Goal: Information Seeking & Learning: Learn about a topic

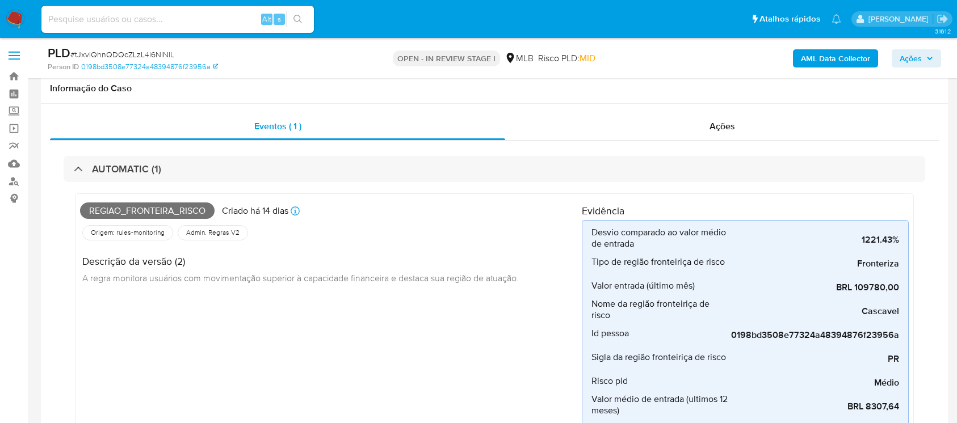
scroll to position [504, 0]
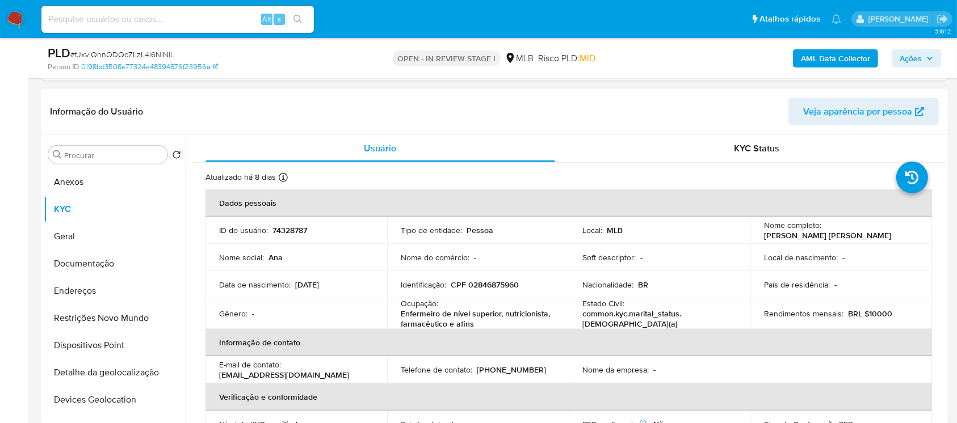
click at [682, 372] on div "Nome da empresa : -" at bounding box center [659, 370] width 154 height 10
click at [66, 244] on button "Geral" at bounding box center [110, 236] width 133 height 27
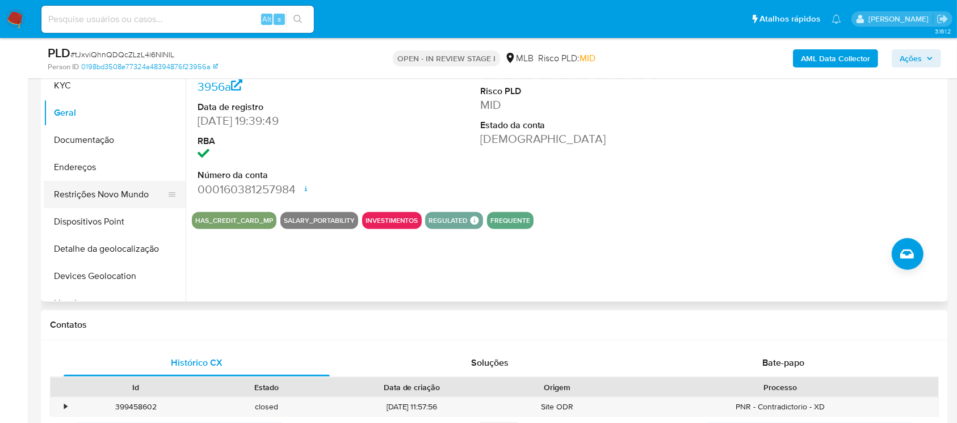
scroll to position [605, 0]
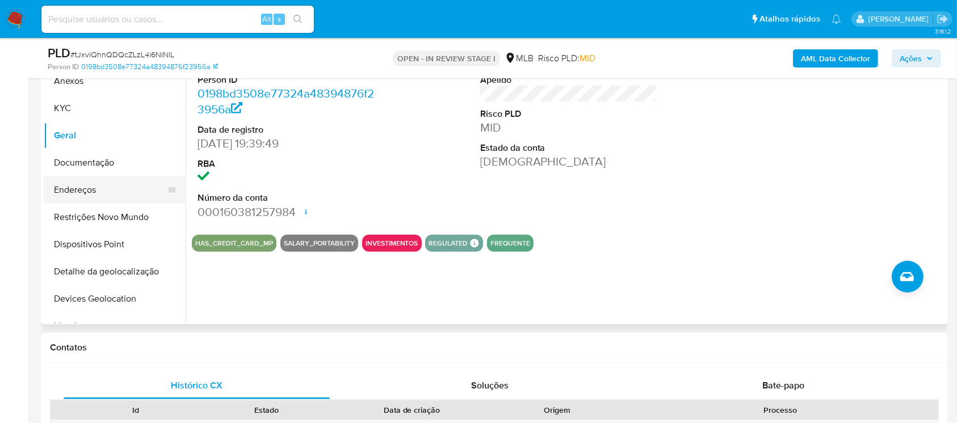
drag, startPoint x: 68, startPoint y: 165, endPoint x: 74, endPoint y: 165, distance: 5.7
click at [68, 164] on button "Documentação" at bounding box center [115, 162] width 142 height 27
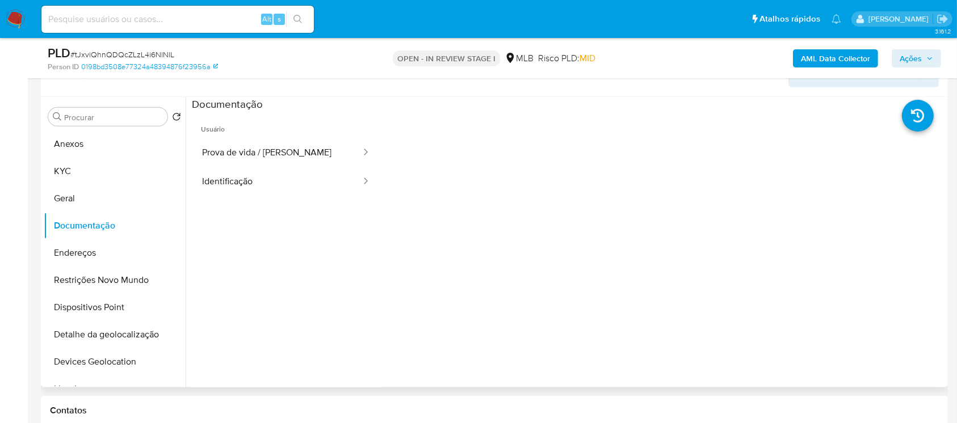
scroll to position [504, 0]
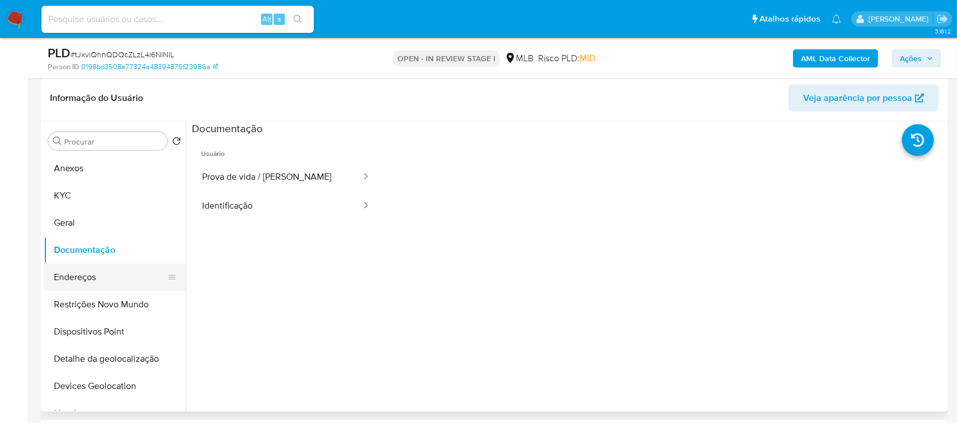
click at [74, 280] on button "Endereços" at bounding box center [110, 277] width 133 height 27
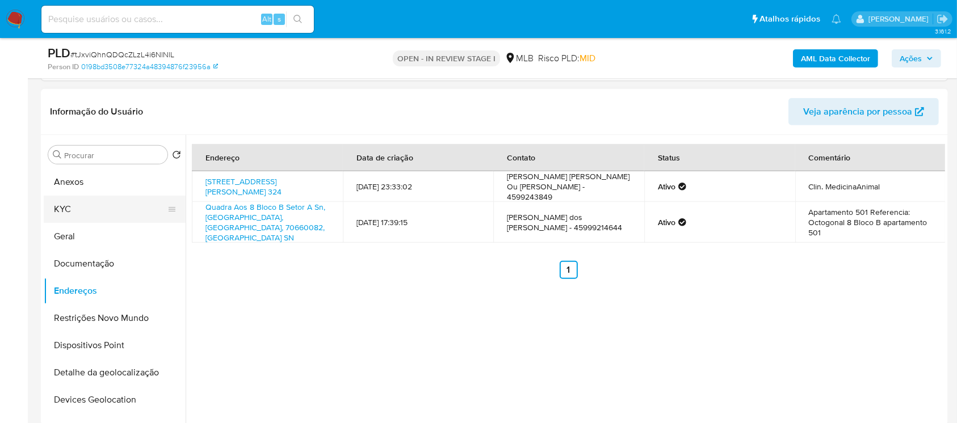
click at [68, 214] on button "KYC" at bounding box center [110, 209] width 133 height 27
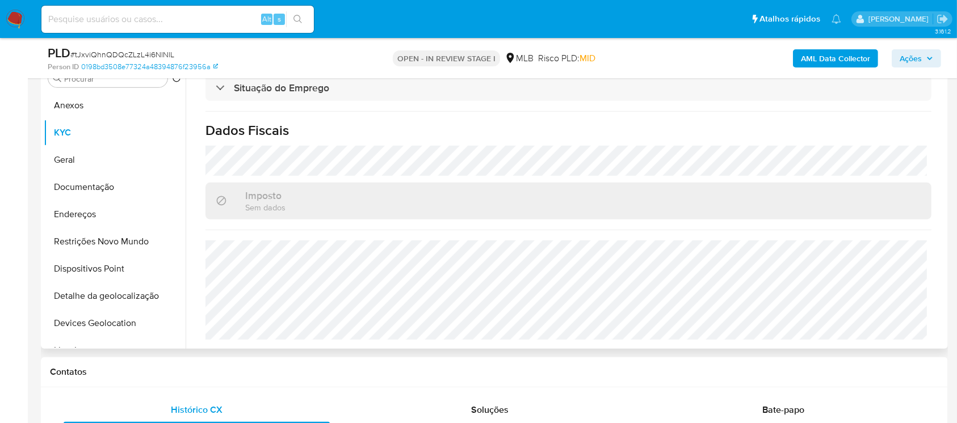
scroll to position [605, 0]
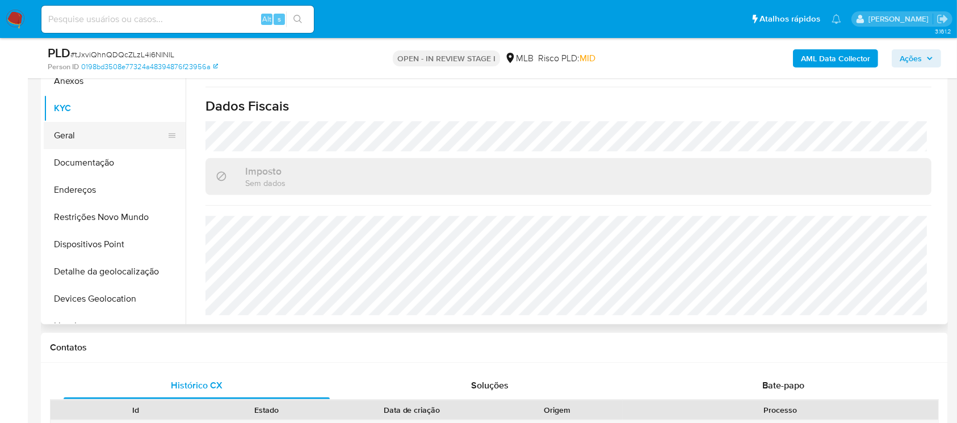
click at [62, 134] on button "Geral" at bounding box center [110, 135] width 133 height 27
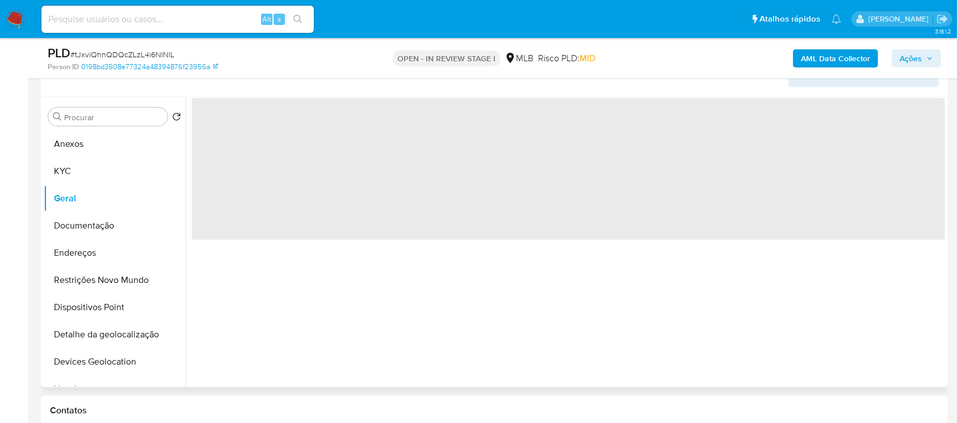
scroll to position [504, 0]
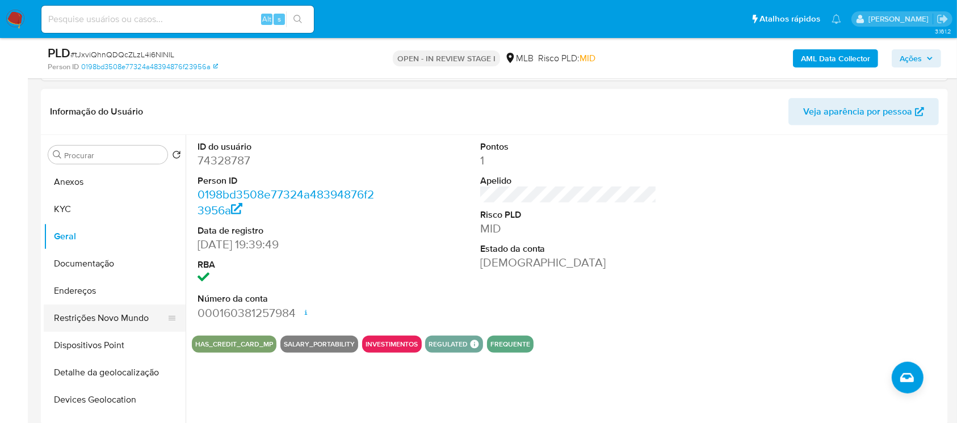
click at [86, 321] on button "Restrições Novo Mundo" at bounding box center [110, 318] width 133 height 27
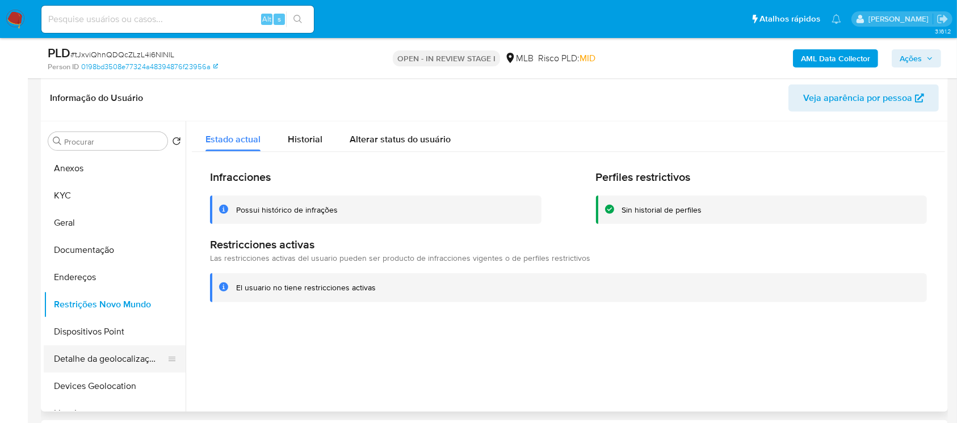
click at [96, 360] on button "Detalhe da geolocalização" at bounding box center [110, 359] width 133 height 27
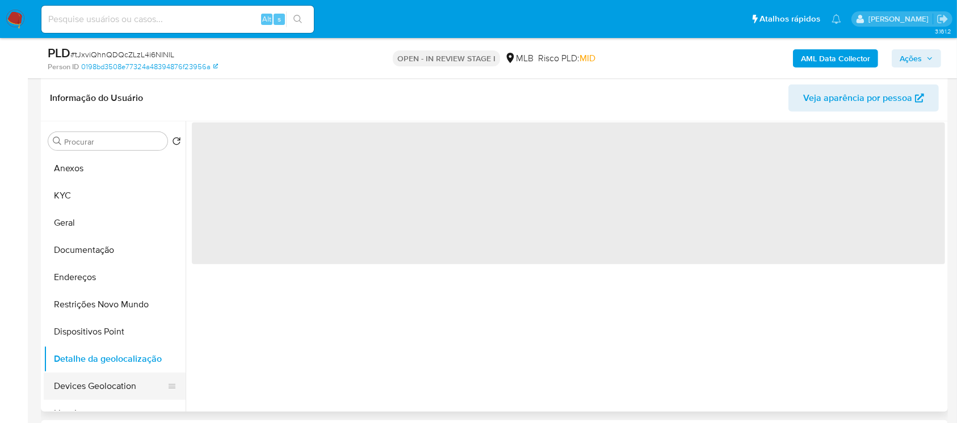
click at [108, 390] on button "Devices Geolocation" at bounding box center [110, 386] width 133 height 27
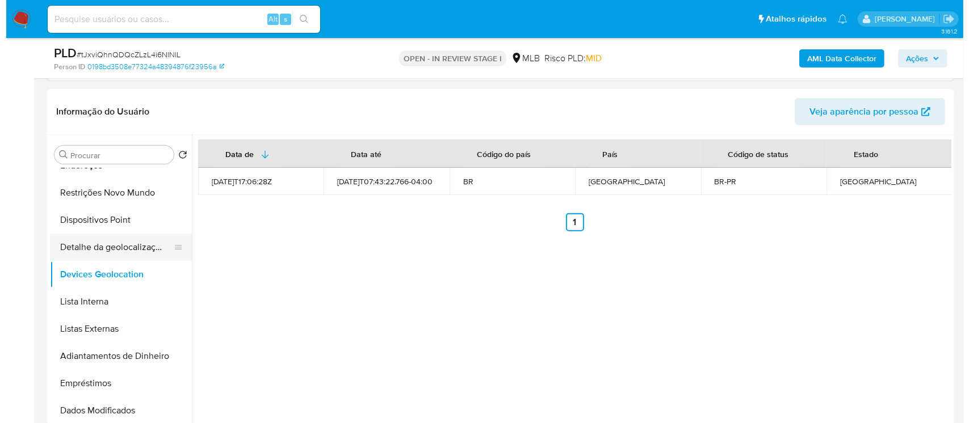
scroll to position [100, 0]
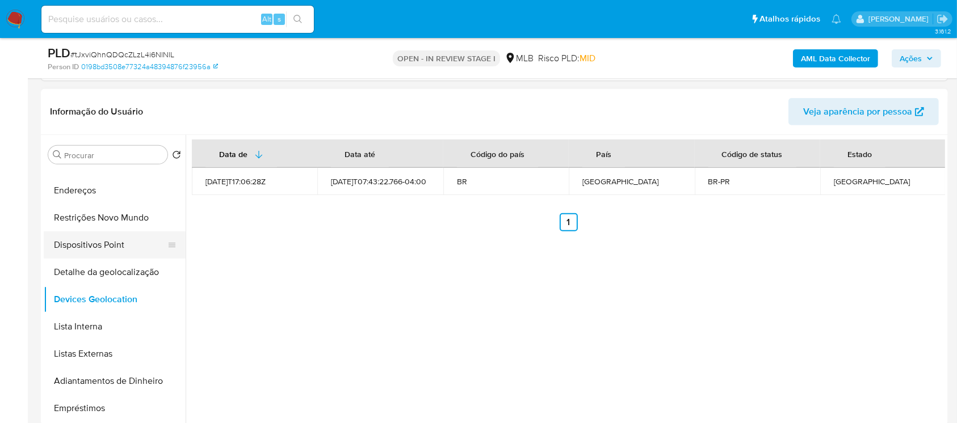
click at [83, 250] on button "Dispositivos Point" at bounding box center [110, 244] width 133 height 27
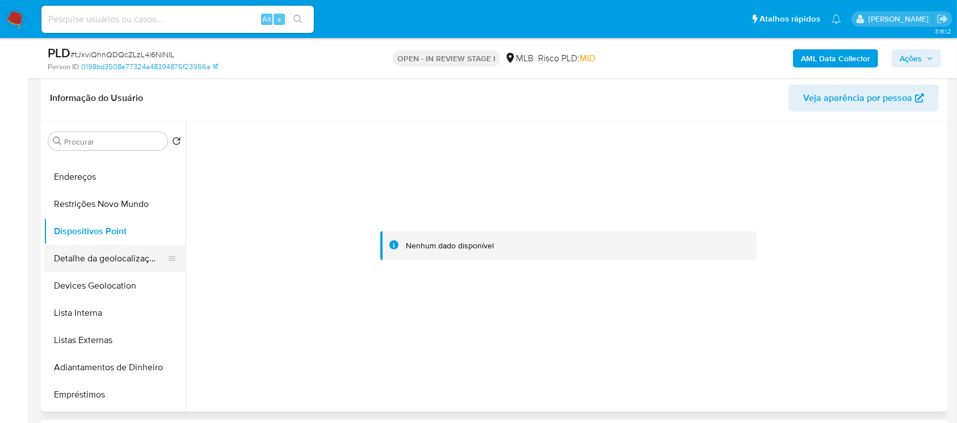
click at [71, 256] on button "Detalhe da geolocalização" at bounding box center [110, 258] width 133 height 27
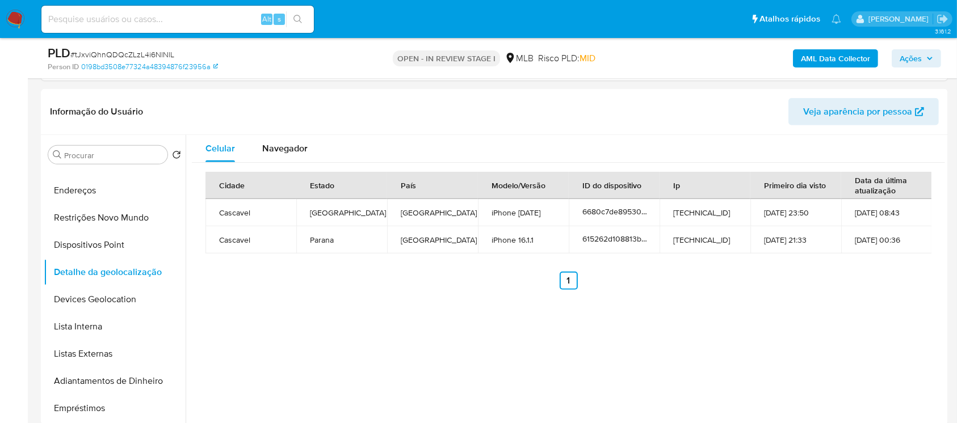
click at [807, 54] on b "AML Data Collector" at bounding box center [835, 58] width 69 height 18
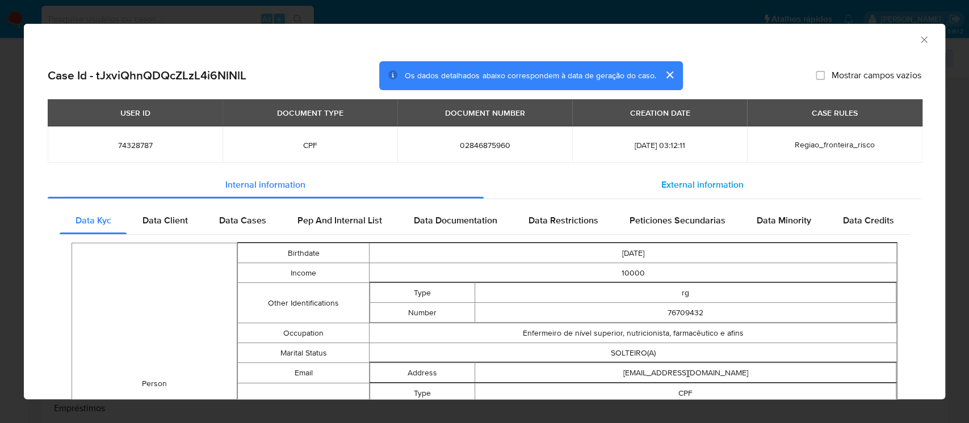
click at [672, 188] on span "External information" at bounding box center [702, 184] width 82 height 13
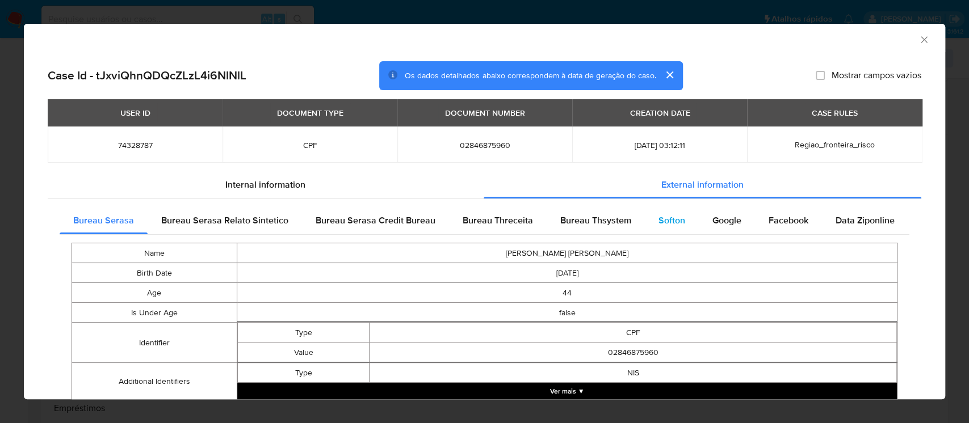
click at [649, 219] on div "Softon" at bounding box center [672, 220] width 54 height 27
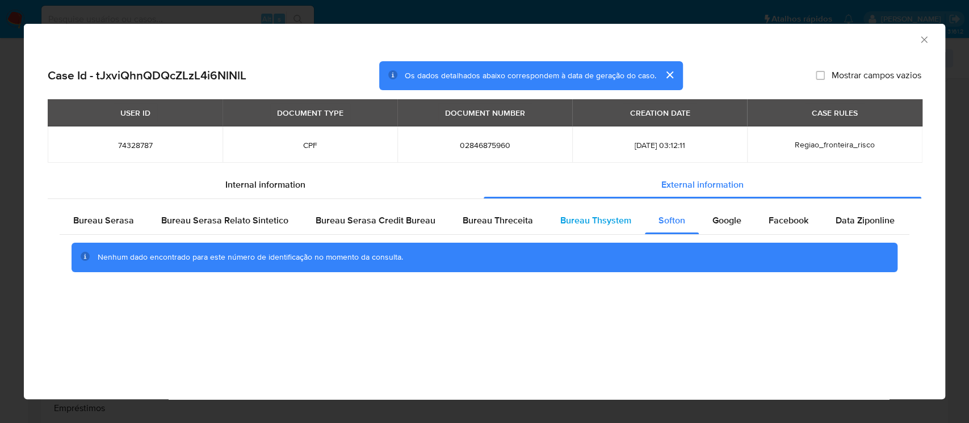
click at [615, 222] on span "Bureau Thsystem" at bounding box center [595, 220] width 71 height 13
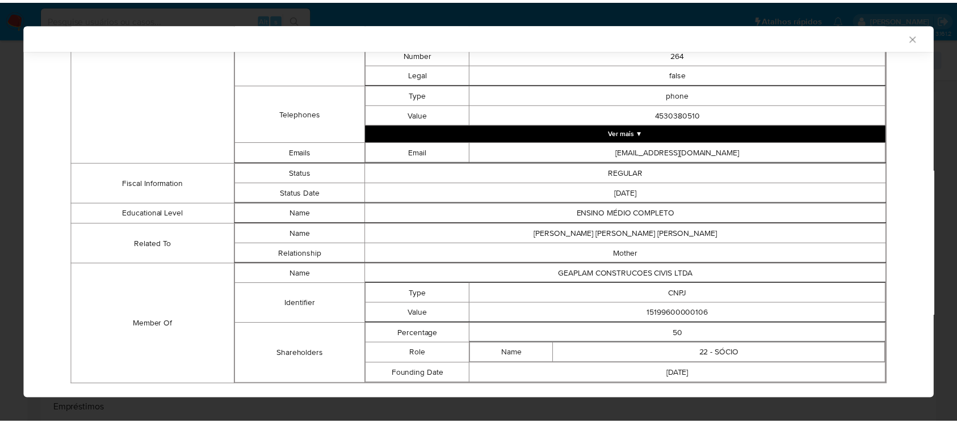
scroll to position [576, 0]
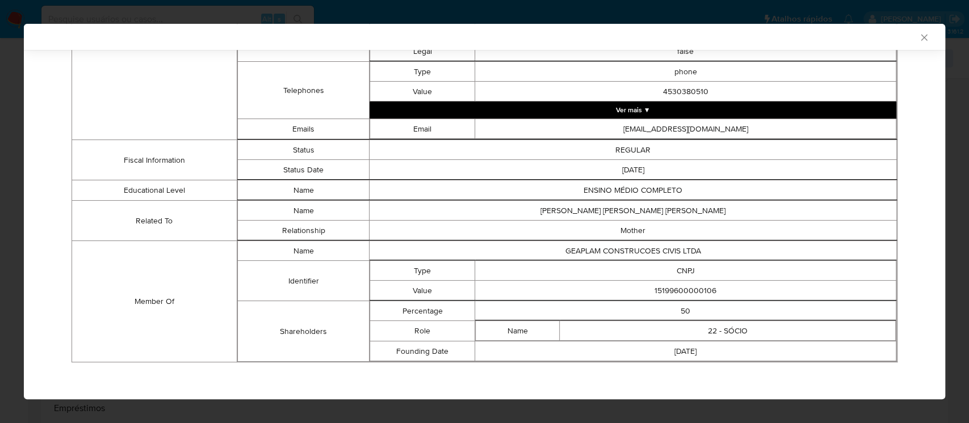
click at [918, 36] on icon "Fechar a janela" at bounding box center [923, 37] width 11 height 11
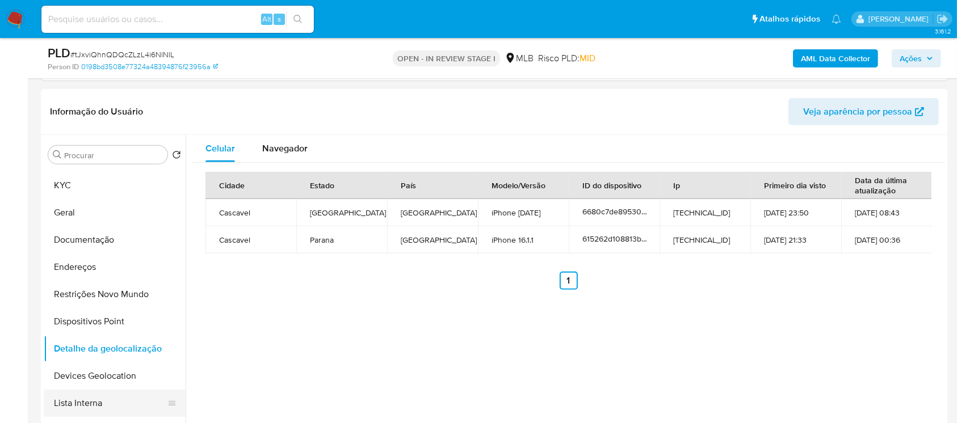
scroll to position [0, 0]
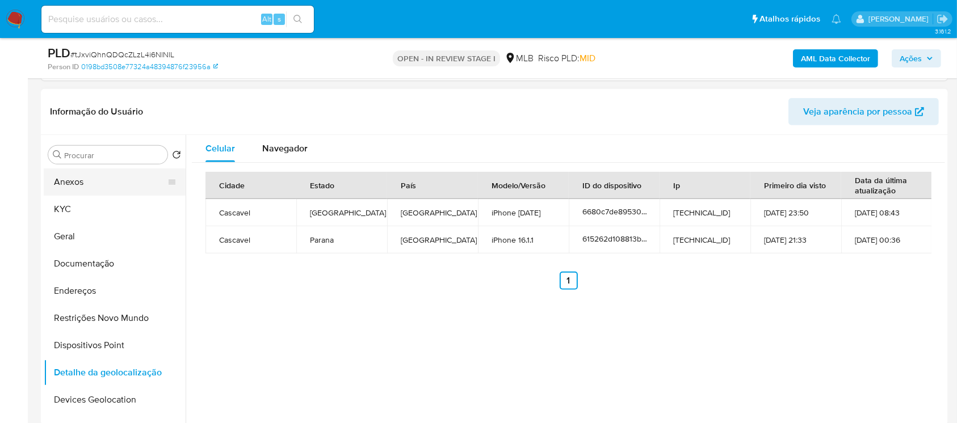
click at [64, 188] on button "Anexos" at bounding box center [110, 182] width 133 height 27
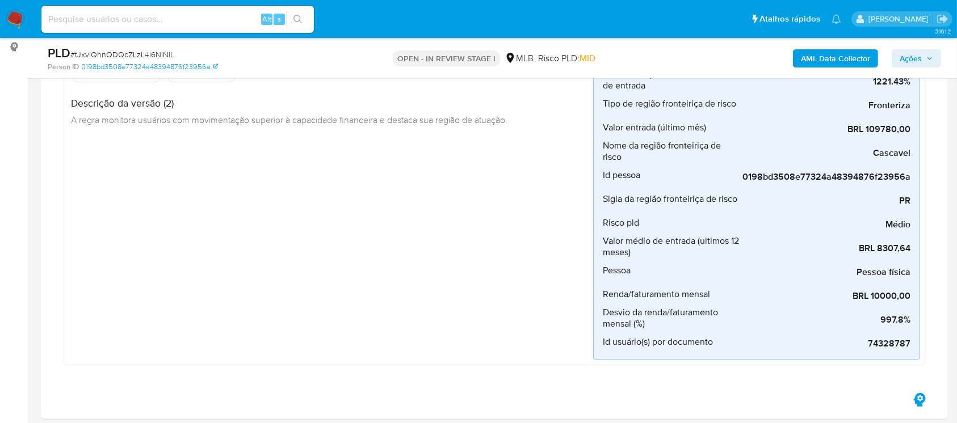
scroll to position [100, 0]
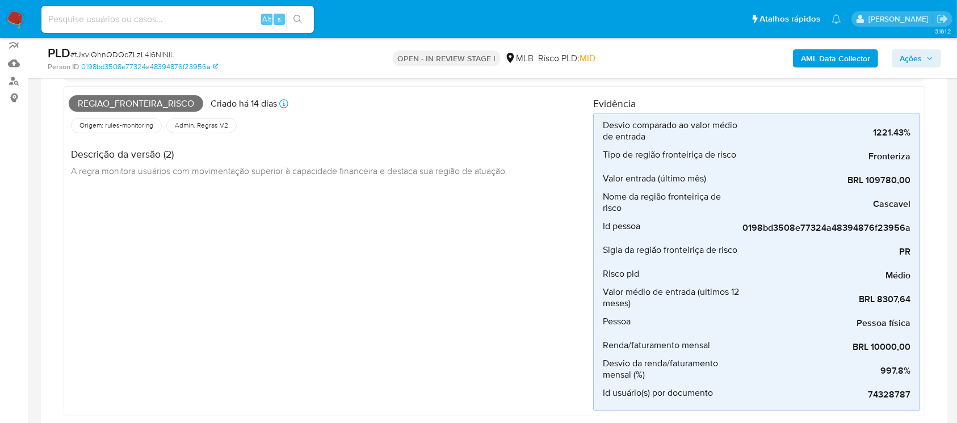
click at [93, 54] on span "# tJxviQhnQDQcZLzL4i6NlNlL" at bounding box center [122, 54] width 104 height 11
copy span "tJxviQhnQDQcZLzL4i6NlNlL"
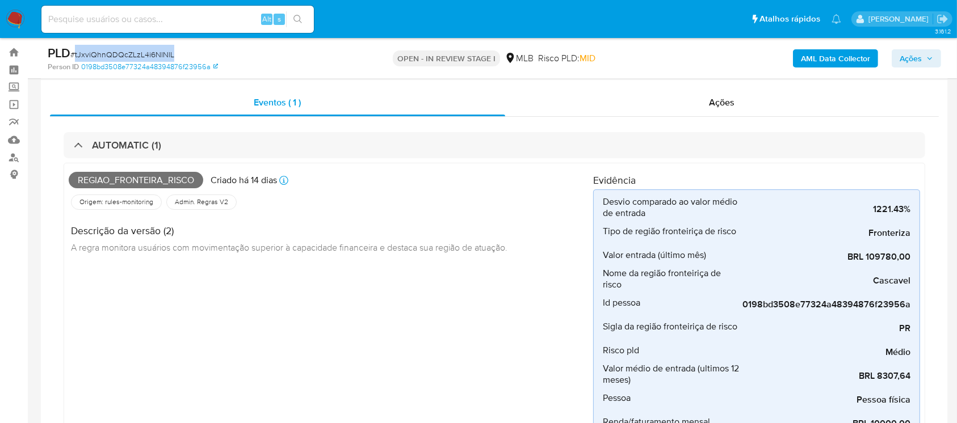
scroll to position [0, 0]
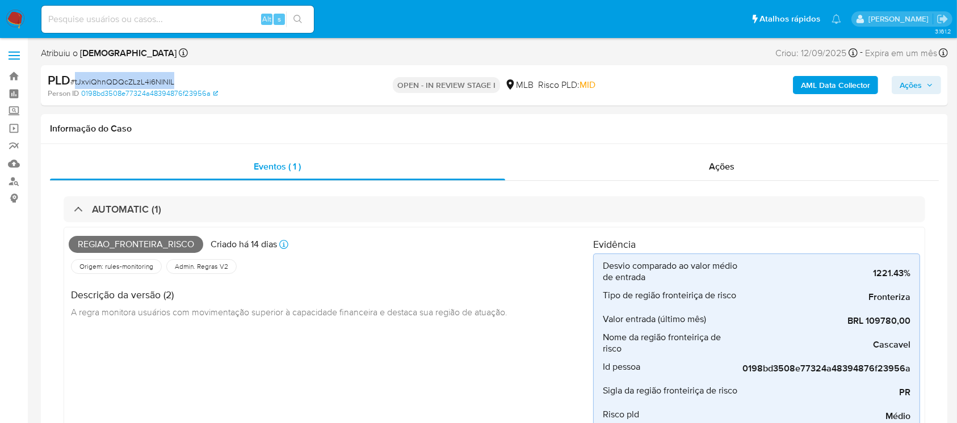
click at [14, 20] on img at bounding box center [15, 19] width 19 height 19
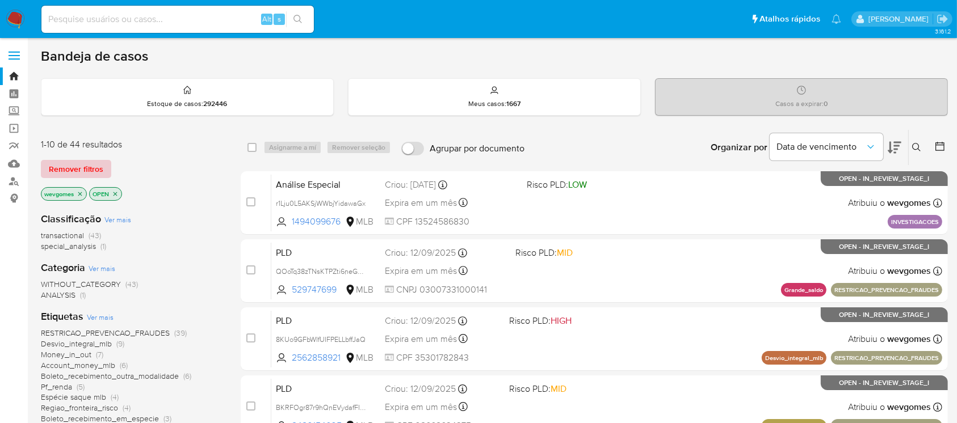
click at [76, 168] on span "Remover filtros" at bounding box center [76, 169] width 54 height 16
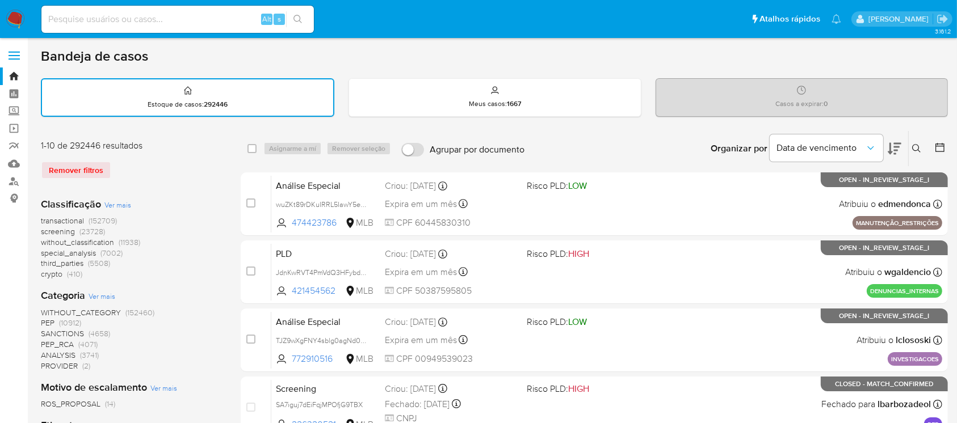
click at [914, 148] on icon at bounding box center [916, 148] width 9 height 9
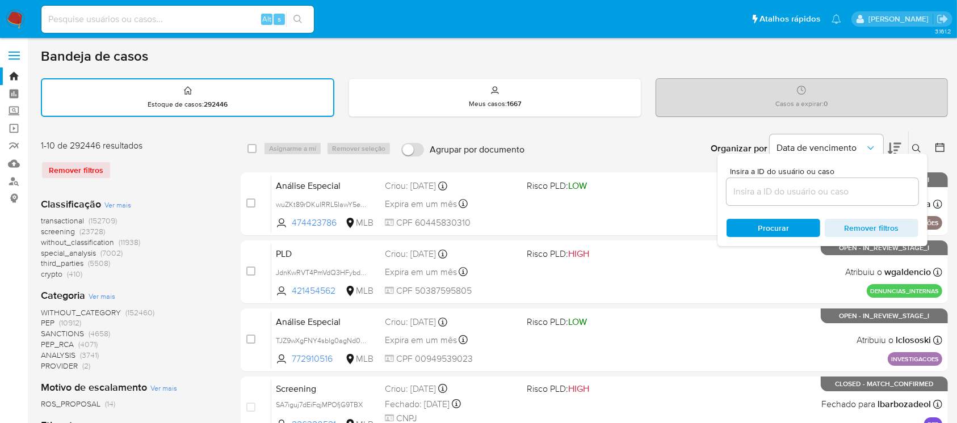
click at [766, 186] on input at bounding box center [822, 191] width 192 height 15
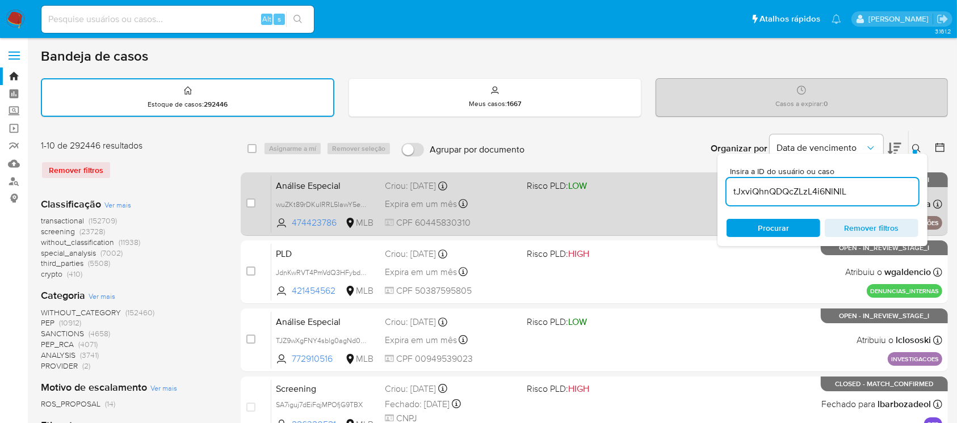
type input "tJxviQhnQDQcZLzL4i6NlNlL"
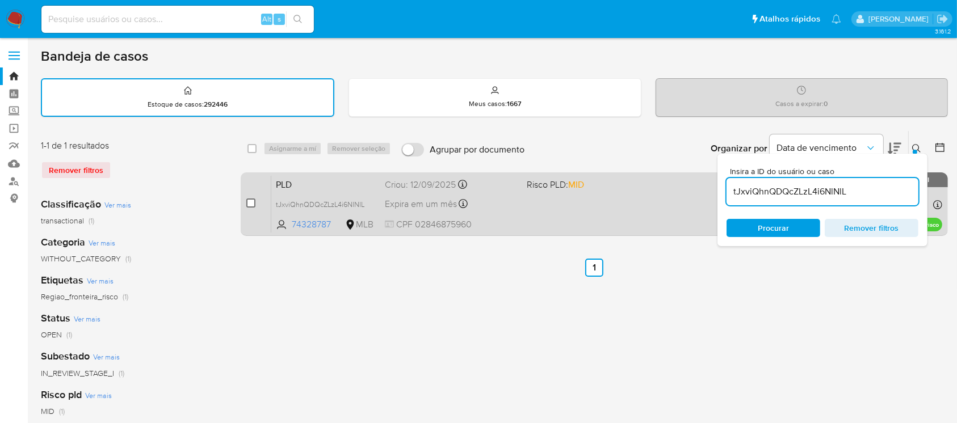
click at [247, 202] on input "checkbox" at bounding box center [250, 203] width 9 height 9
checkbox input "true"
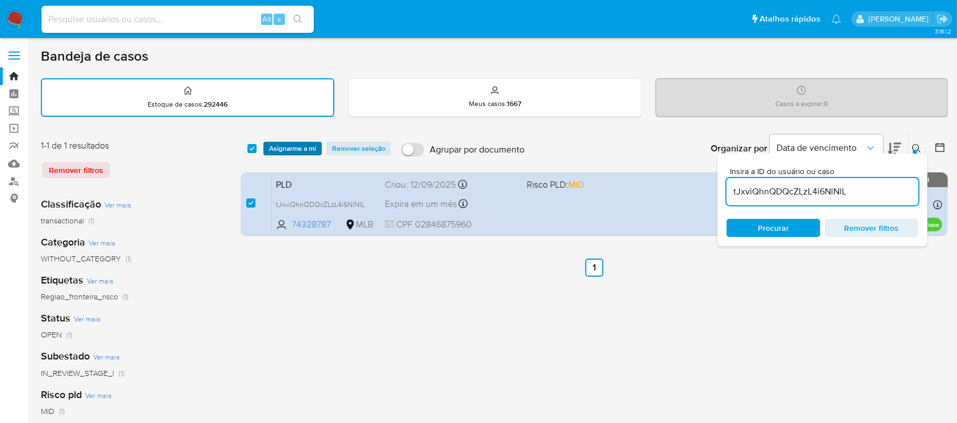
click at [277, 149] on span "Asignarme a mí" at bounding box center [292, 148] width 47 height 11
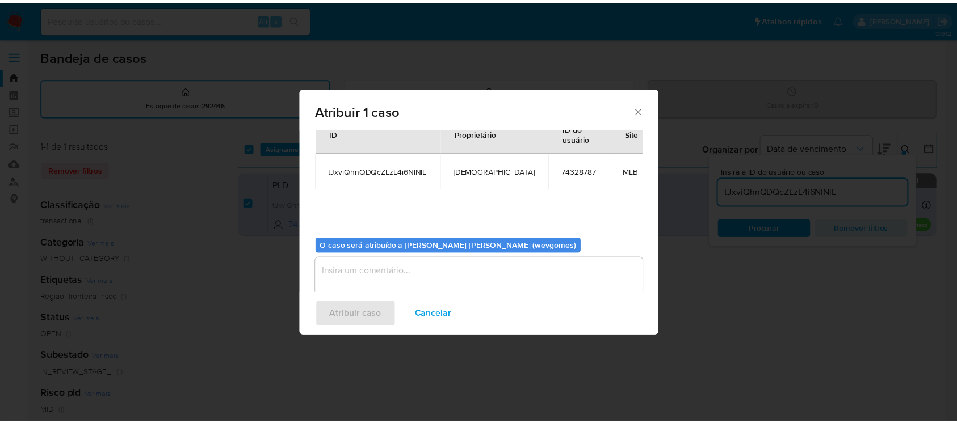
scroll to position [58, 0]
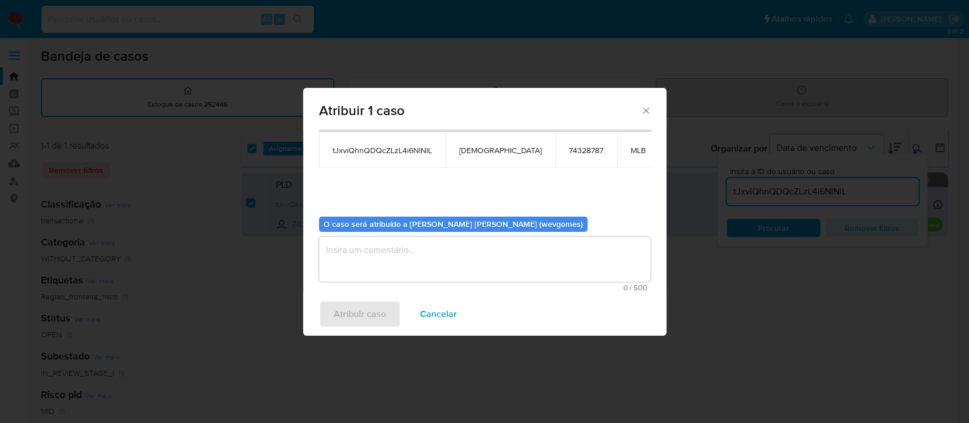
click at [363, 256] on textarea "assign-modal" at bounding box center [484, 259] width 331 height 45
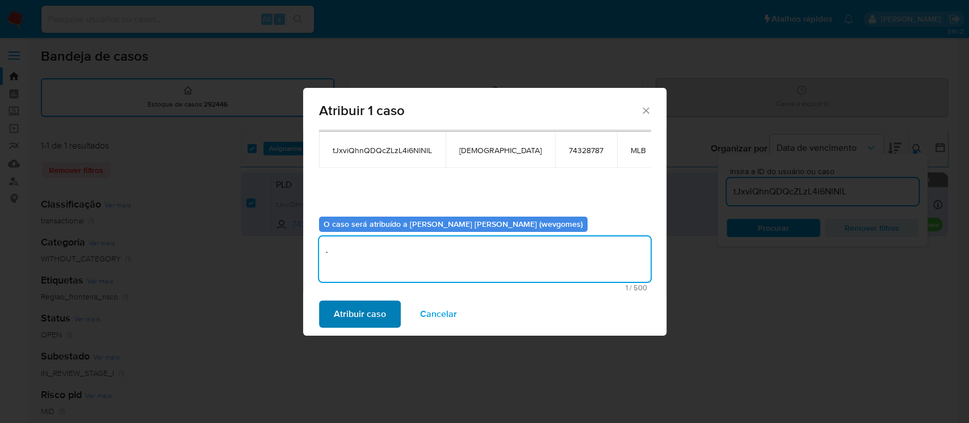
type textarea "."
click at [360, 311] on span "Atribuir caso" at bounding box center [360, 314] width 52 height 25
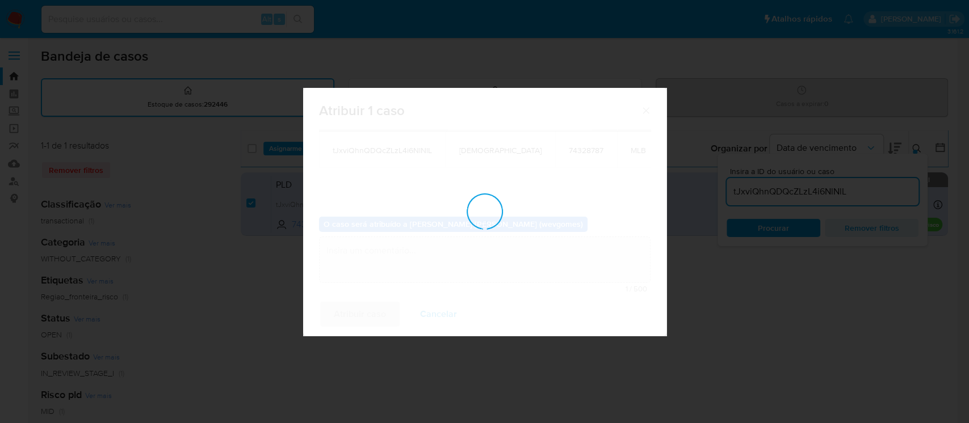
checkbox input "false"
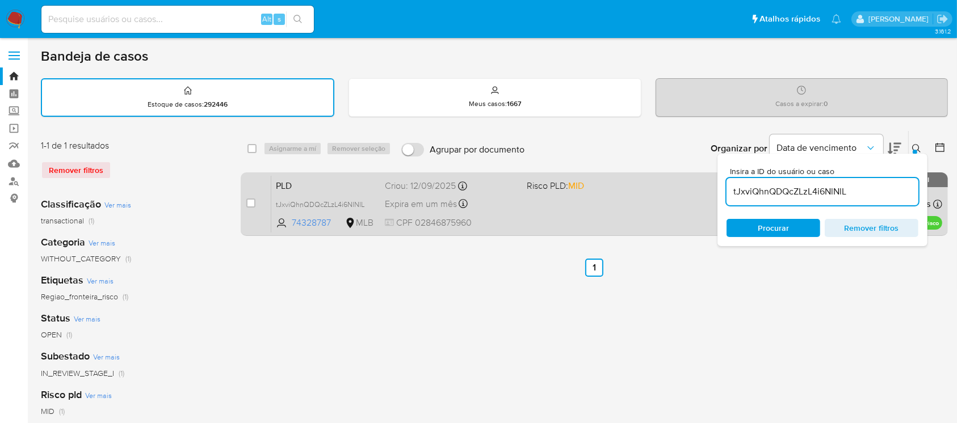
click at [502, 224] on span "CPF 02846875960" at bounding box center [451, 223] width 132 height 12
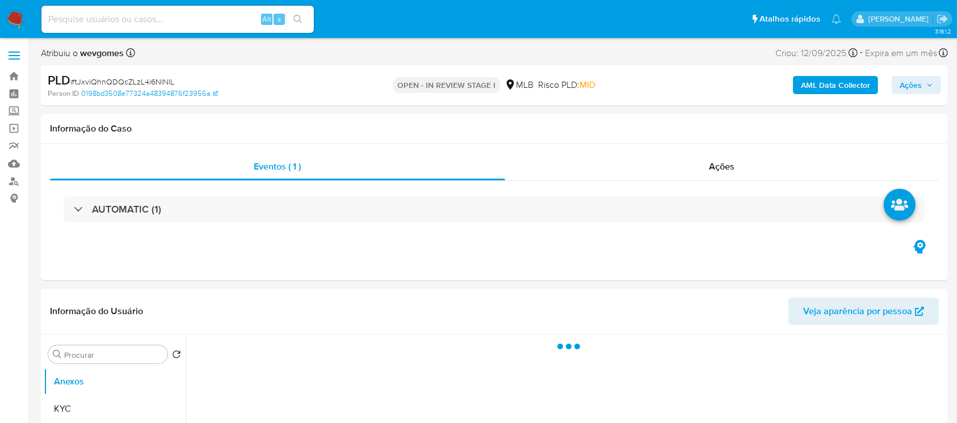
select select "10"
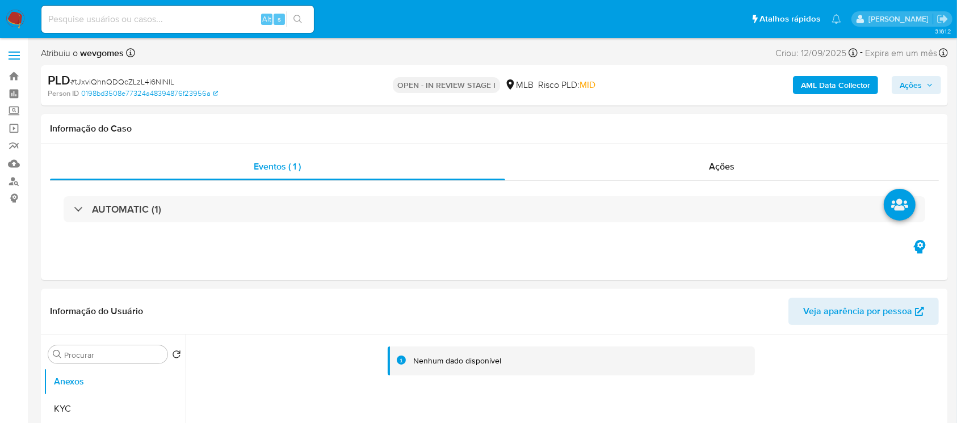
click at [810, 90] on b "AML Data Collector" at bounding box center [835, 85] width 69 height 18
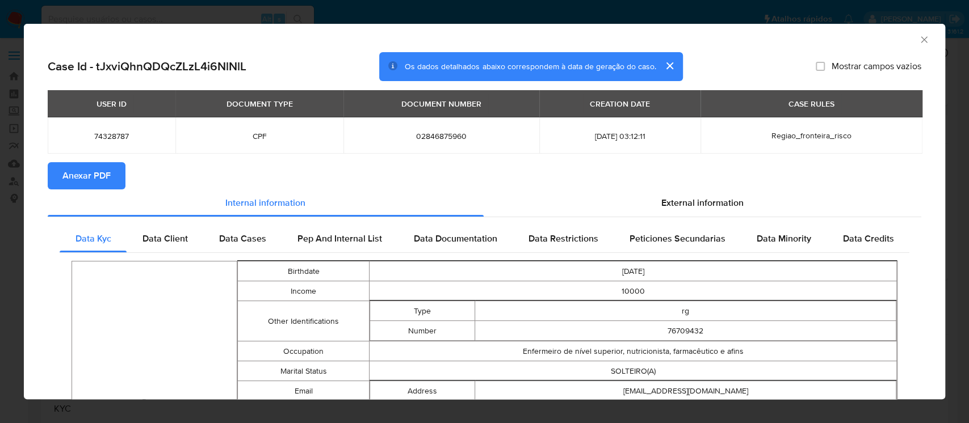
click at [104, 175] on span "Anexar PDF" at bounding box center [86, 175] width 48 height 25
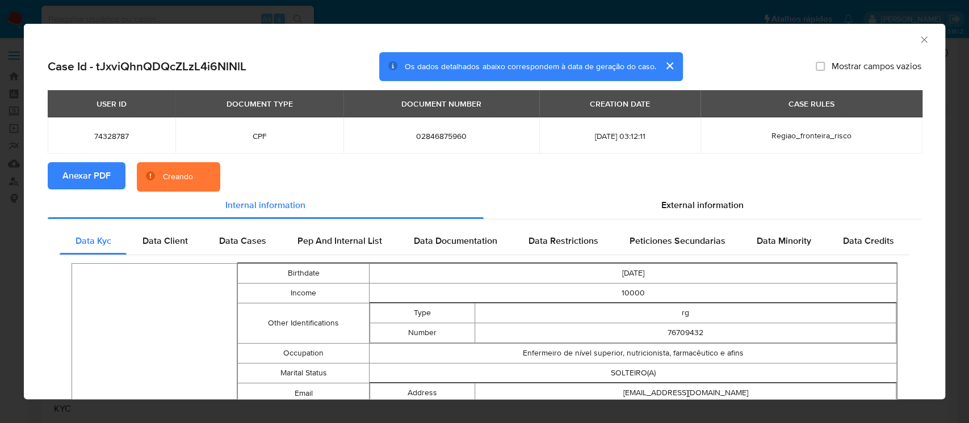
click at [918, 43] on icon "Fechar a janela" at bounding box center [923, 39] width 11 height 11
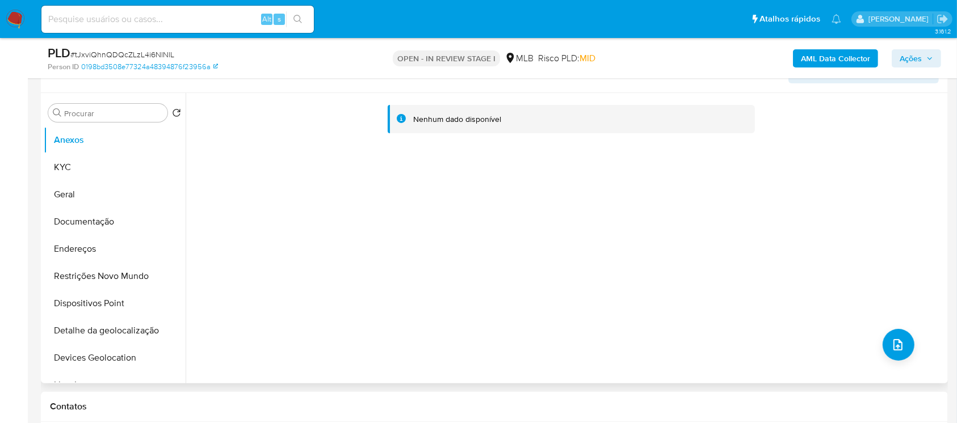
scroll to position [100, 0]
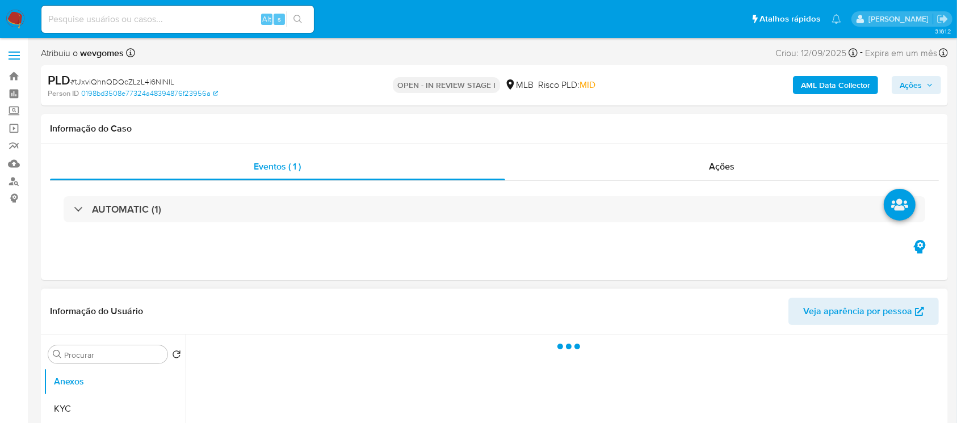
select select "10"
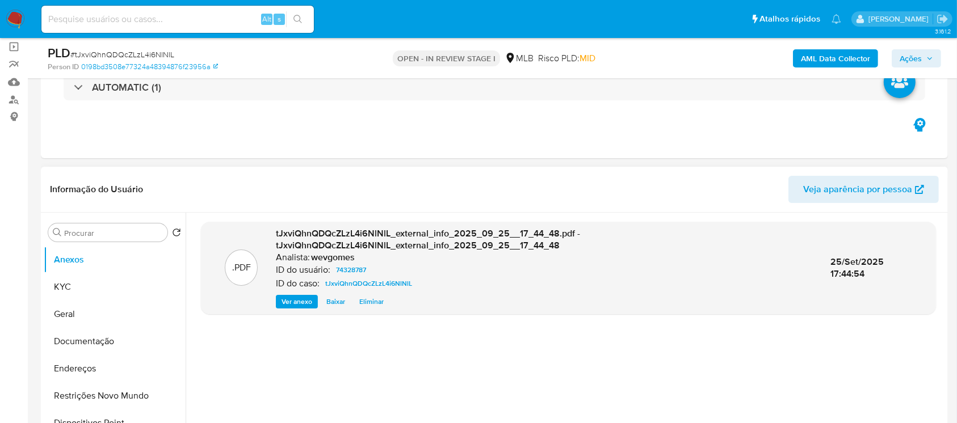
scroll to position [100, 0]
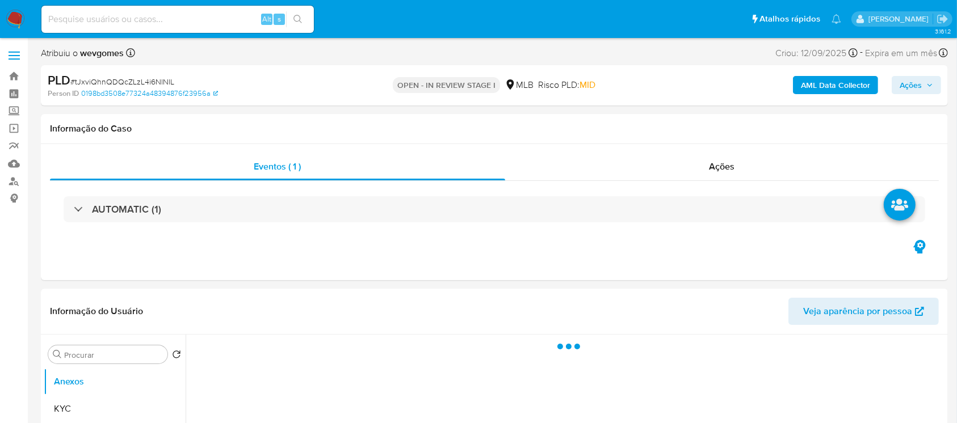
select select "10"
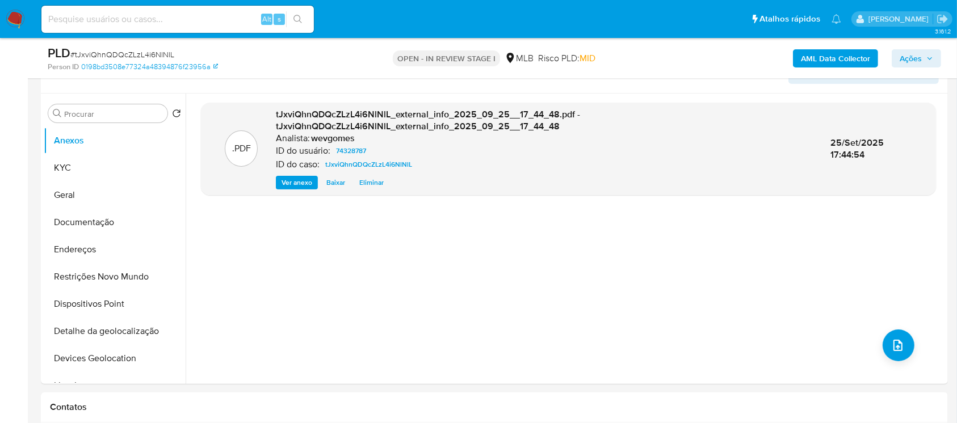
scroll to position [201, 0]
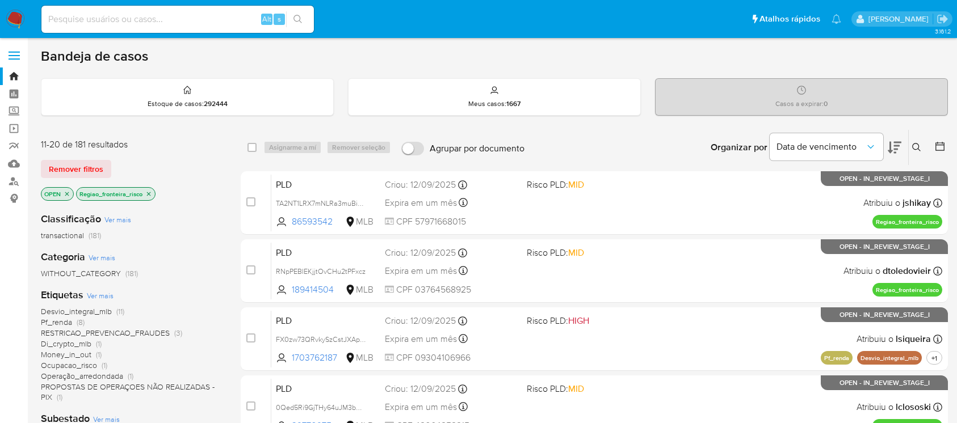
scroll to position [302, 0]
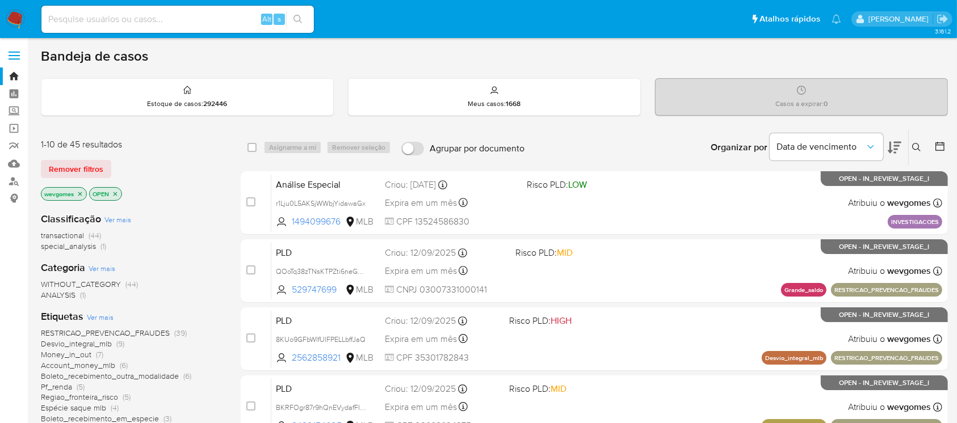
click at [104, 12] on input at bounding box center [177, 19] width 272 height 15
paste input "dMM7wuzaZeIbDBwKoxnlAYfC"
type input "dMM7wuzaZeIbDBwKoxnlAYfC"
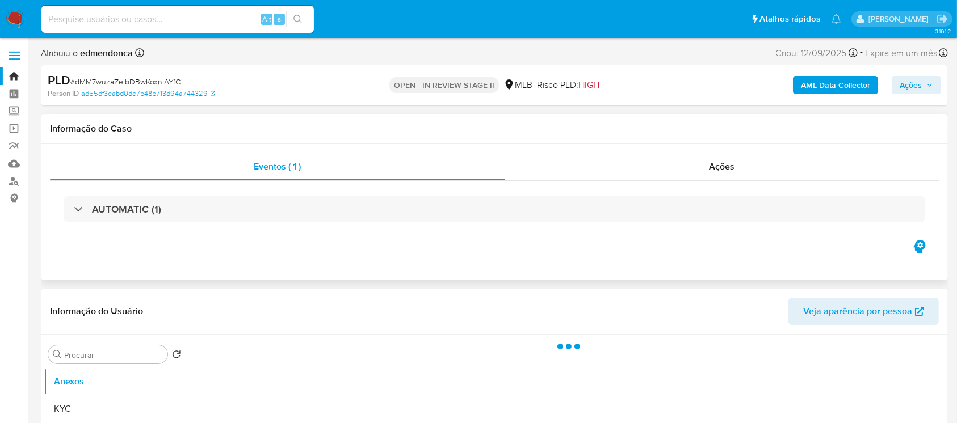
select select "10"
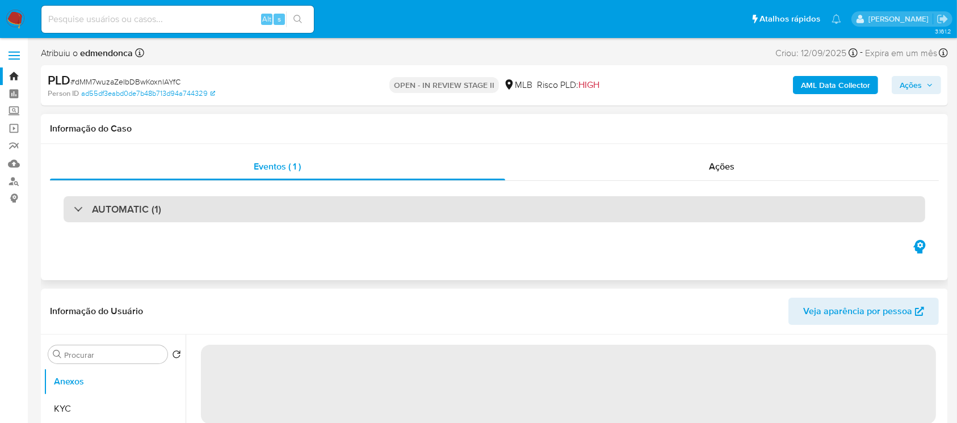
click at [203, 212] on div "AUTOMATIC (1)" at bounding box center [494, 209] width 861 height 26
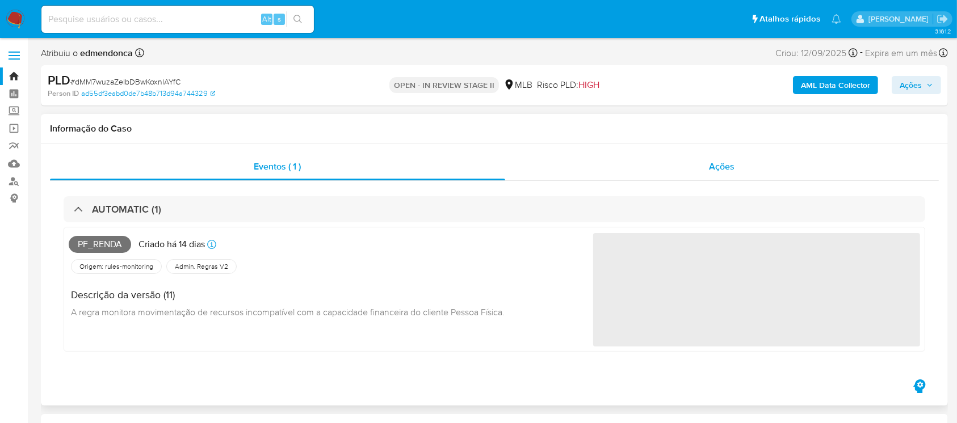
click at [558, 176] on div "Ações" at bounding box center [721, 166] width 433 height 27
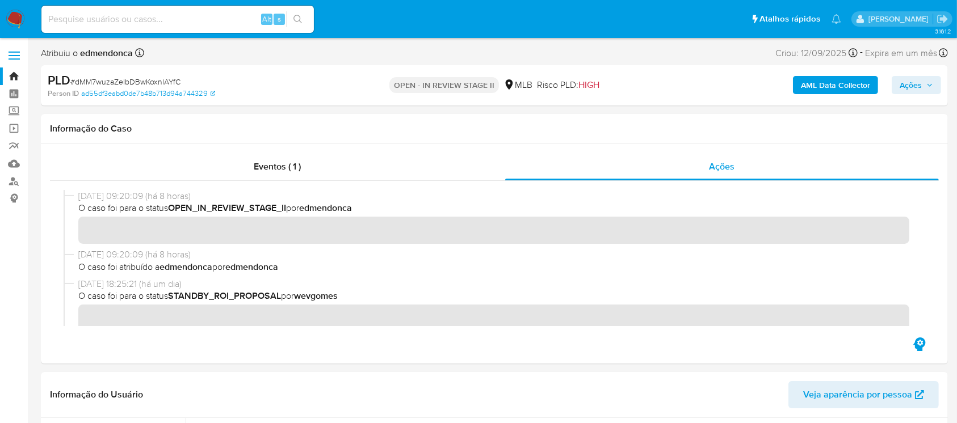
click at [16, 17] on img at bounding box center [15, 19] width 19 height 19
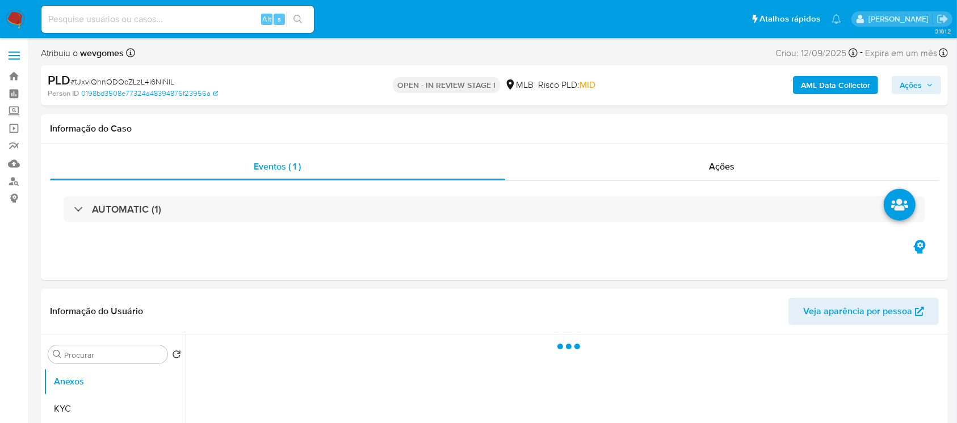
select select "10"
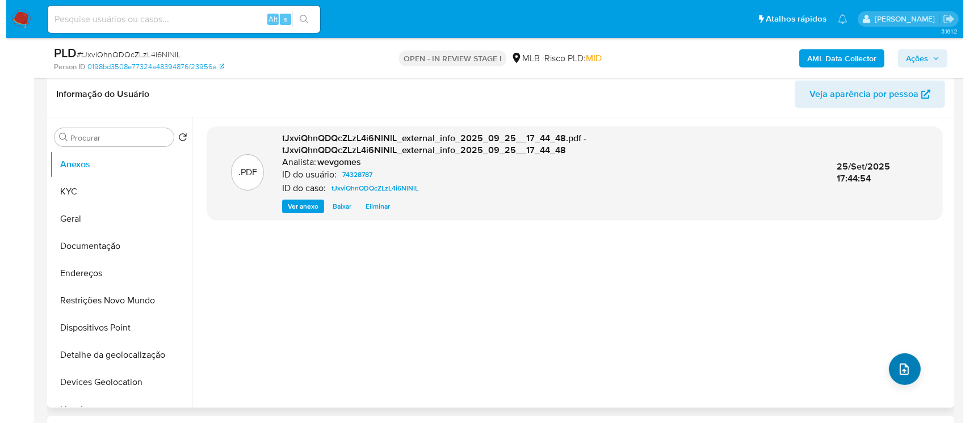
scroll to position [201, 0]
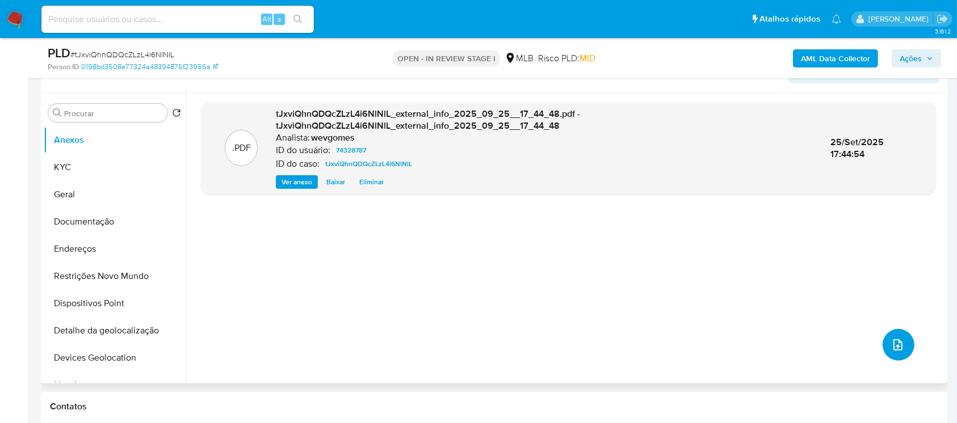
click at [893, 346] on icon "upload-file" at bounding box center [897, 344] width 9 height 11
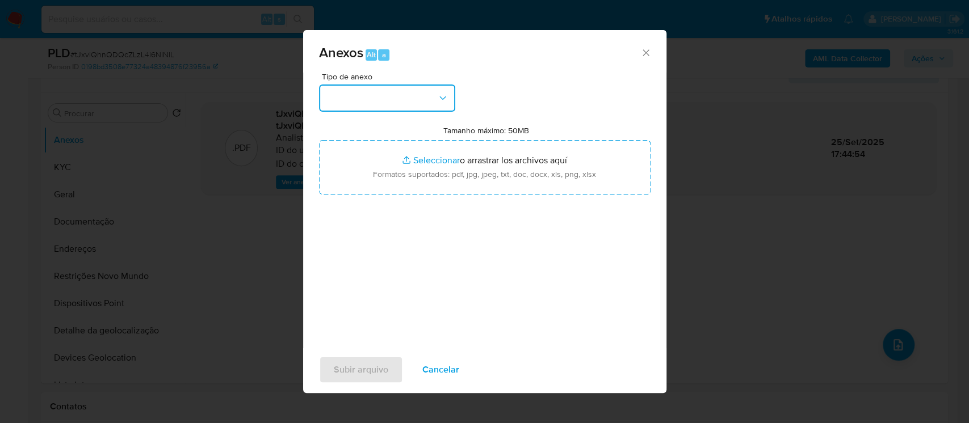
click at [432, 100] on button "button" at bounding box center [387, 98] width 136 height 27
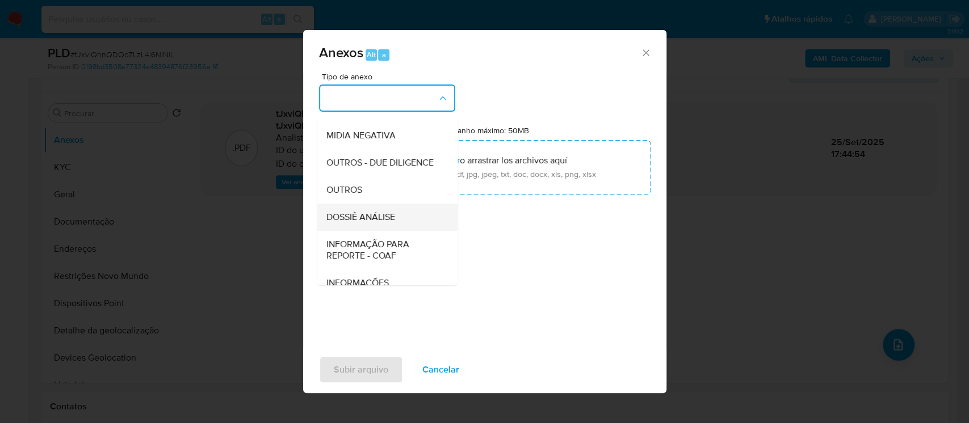
scroll to position [174, 0]
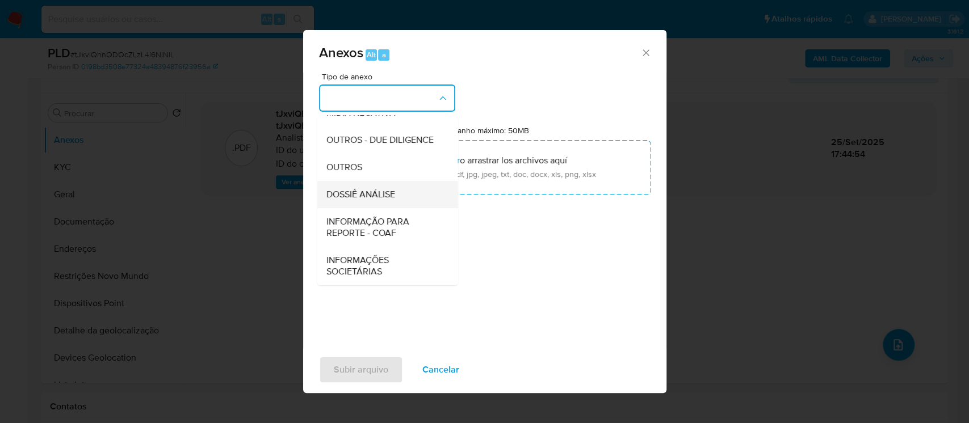
click at [348, 194] on span "DOSSIÊ ANÁLISE" at bounding box center [360, 194] width 69 height 11
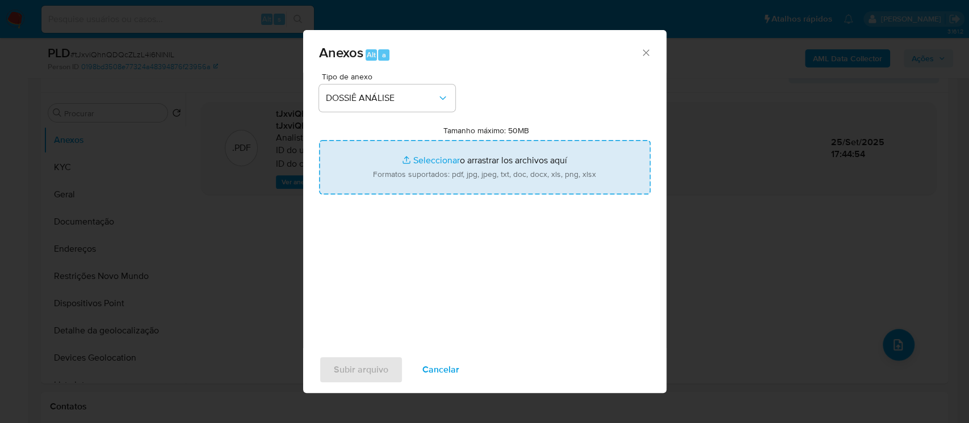
click at [407, 162] on input "Tamanho máximo: 50MB Seleccionar archivos" at bounding box center [484, 167] width 331 height 54
type input "C:\fakepath\SAR - xxxx - CPF 02846875960 - [PERSON_NAME].pdf"
click at [348, 374] on span "Subir arquivo" at bounding box center [361, 369] width 54 height 25
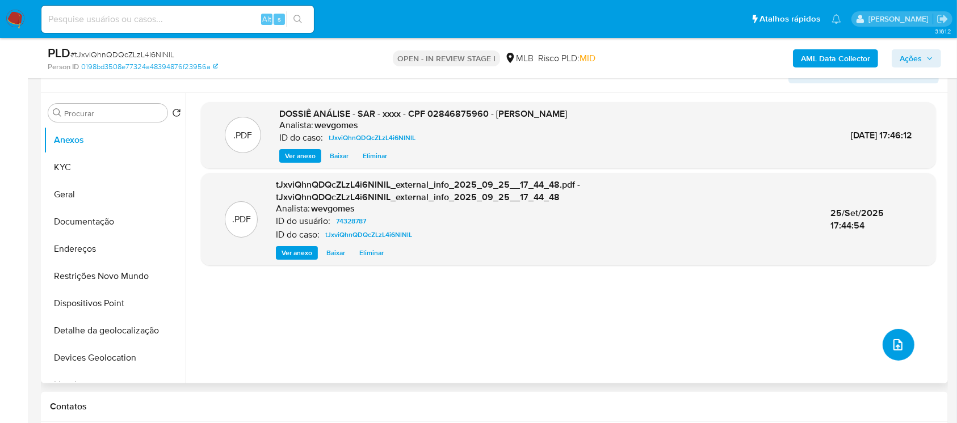
click at [891, 343] on icon "upload-file" at bounding box center [898, 345] width 14 height 14
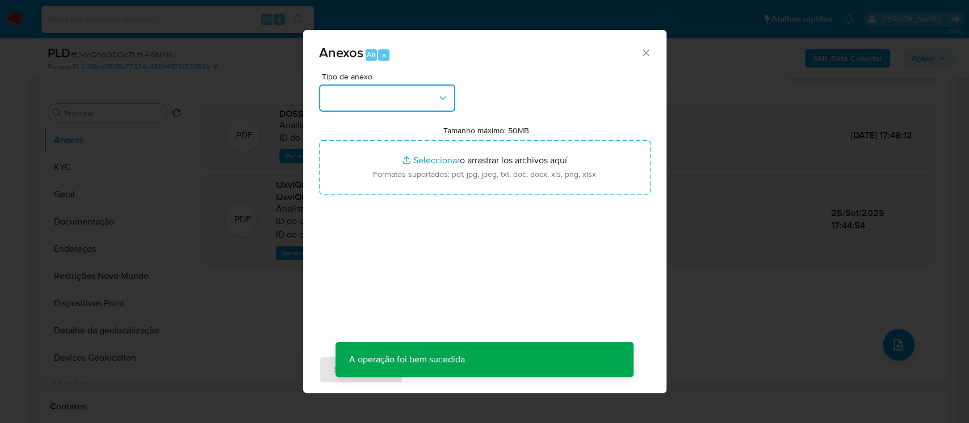
click at [447, 89] on button "button" at bounding box center [387, 98] width 136 height 27
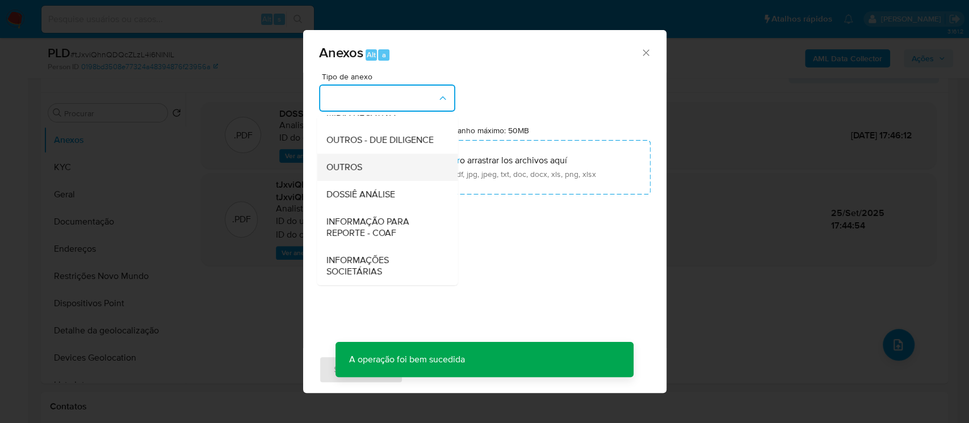
click at [348, 174] on div "OUTROS" at bounding box center [384, 167] width 116 height 27
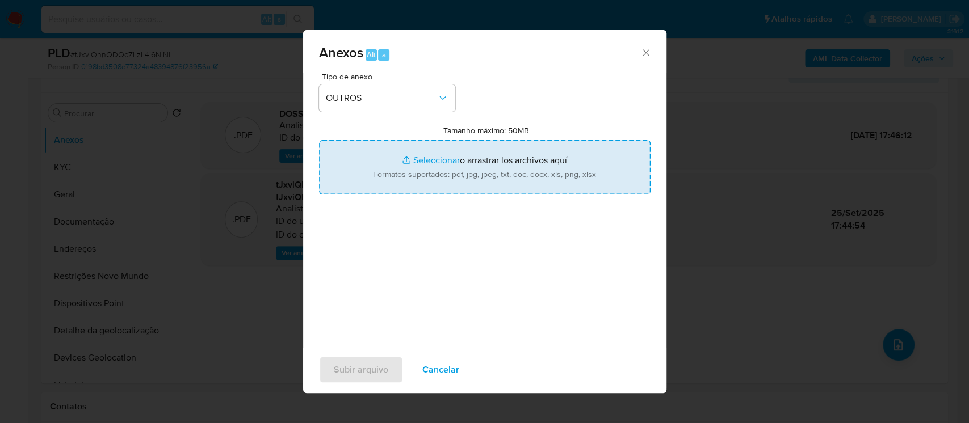
click at [421, 164] on input "Tamanho máximo: 50MB Seleccionar archivos" at bounding box center [484, 167] width 331 height 54
type input "C:\fakepath\Mulan 74328787_2025_09_25_15_41_55.pdf"
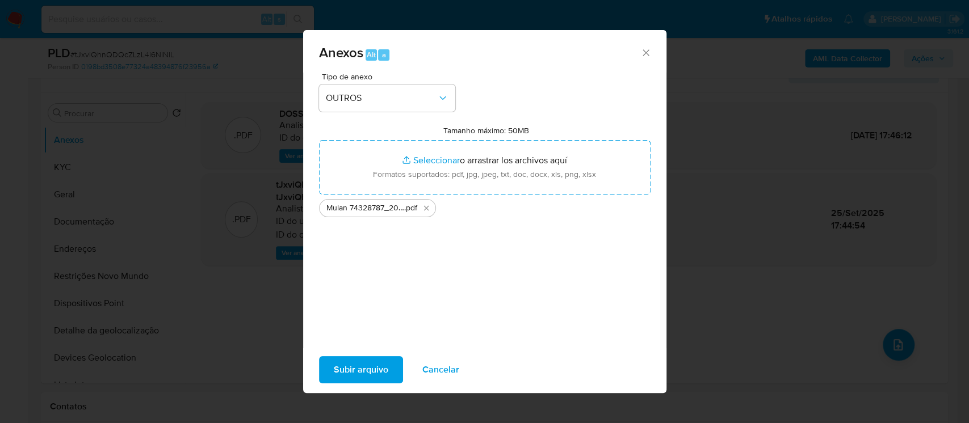
click at [367, 374] on span "Subir arquivo" at bounding box center [361, 369] width 54 height 25
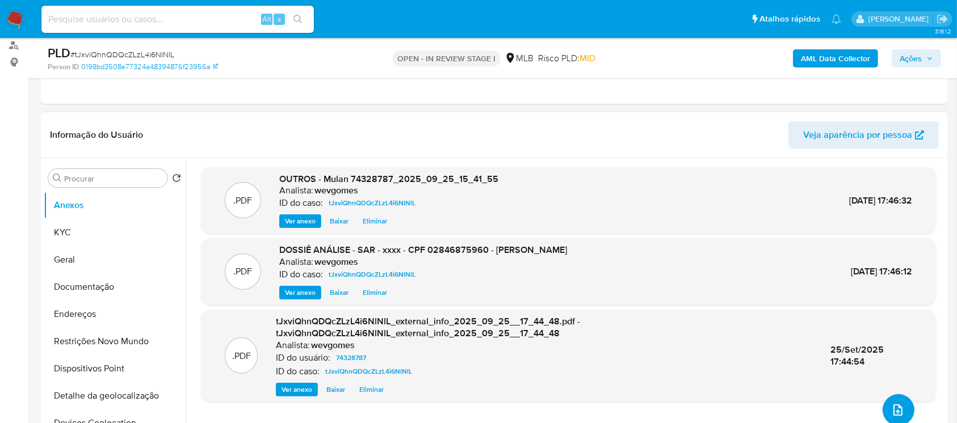
scroll to position [0, 0]
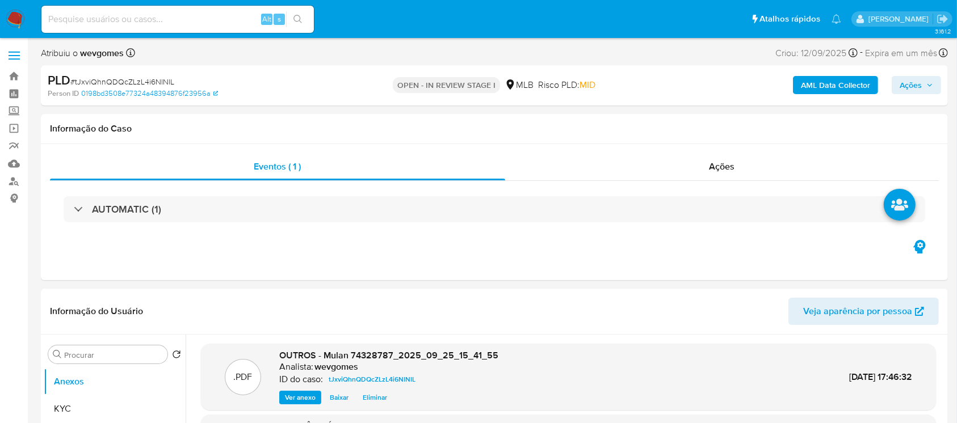
click at [844, 91] on b "AML Data Collector" at bounding box center [835, 85] width 69 height 18
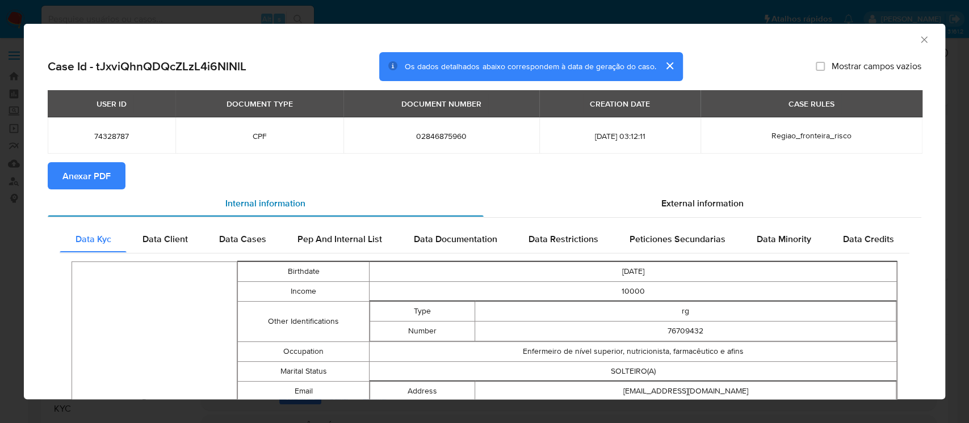
click at [266, 202] on span "Internal information" at bounding box center [265, 202] width 80 height 13
click at [96, 175] on span "Anexar PDF" at bounding box center [86, 175] width 48 height 25
click at [918, 44] on icon "Fechar a janela" at bounding box center [923, 39] width 11 height 11
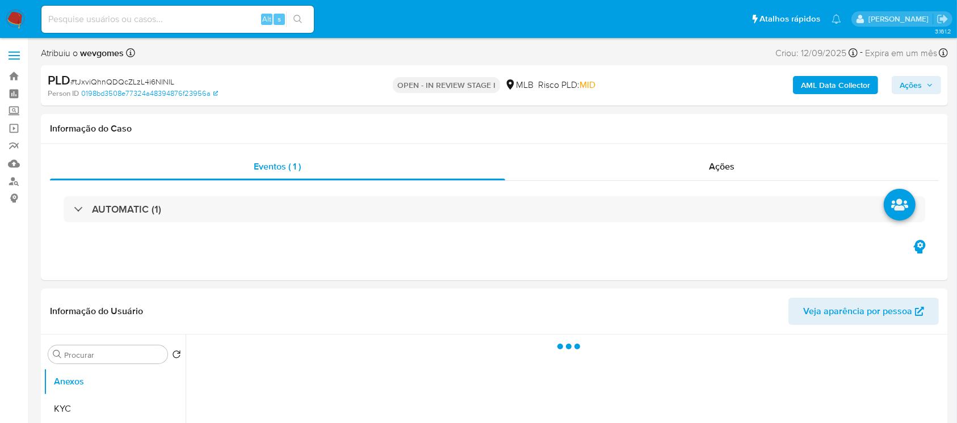
scroll to position [100, 0]
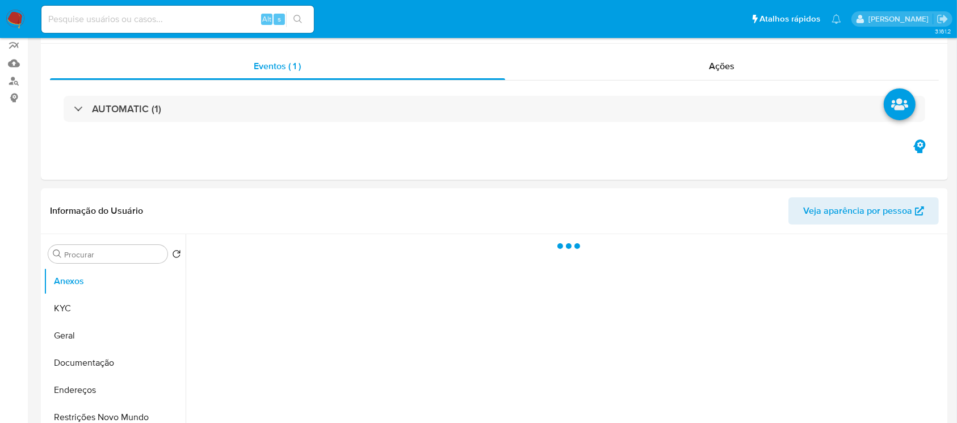
select select "10"
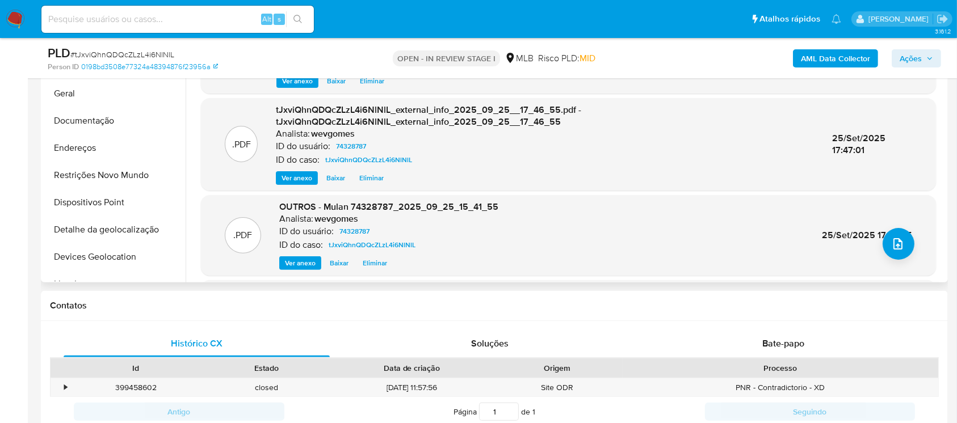
scroll to position [120, 0]
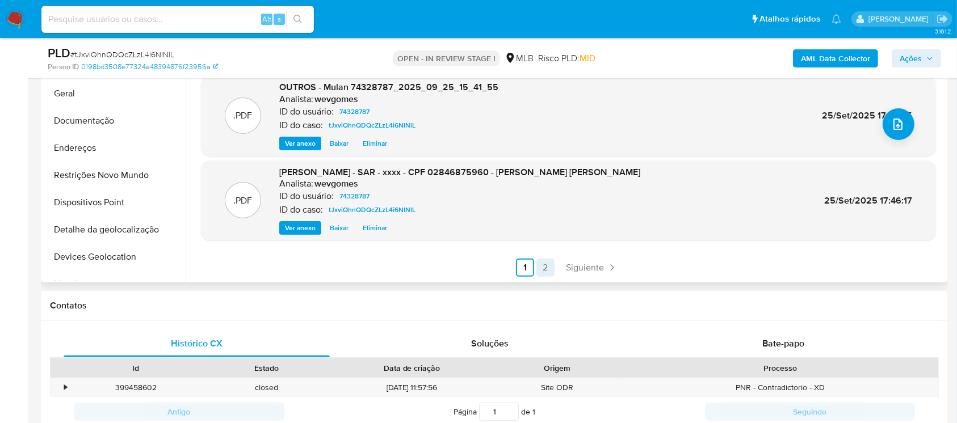
click at [541, 268] on link "2" at bounding box center [545, 268] width 18 height 18
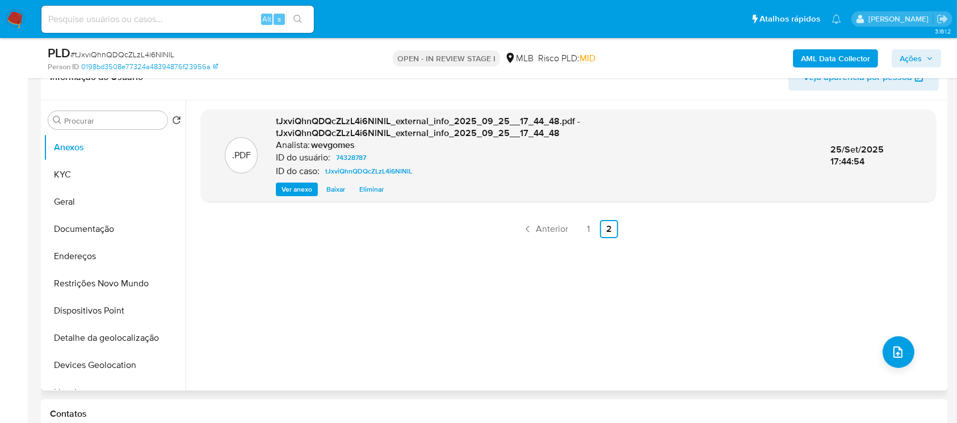
scroll to position [100, 0]
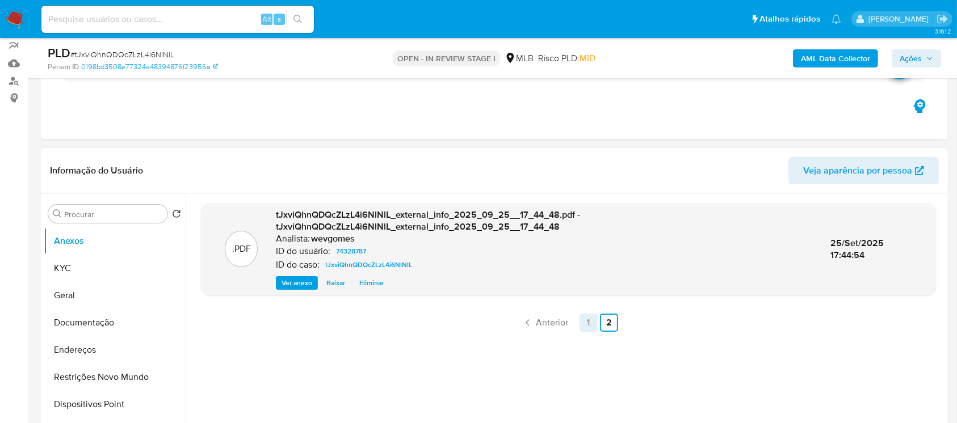
click at [584, 322] on link "1" at bounding box center [588, 323] width 18 height 18
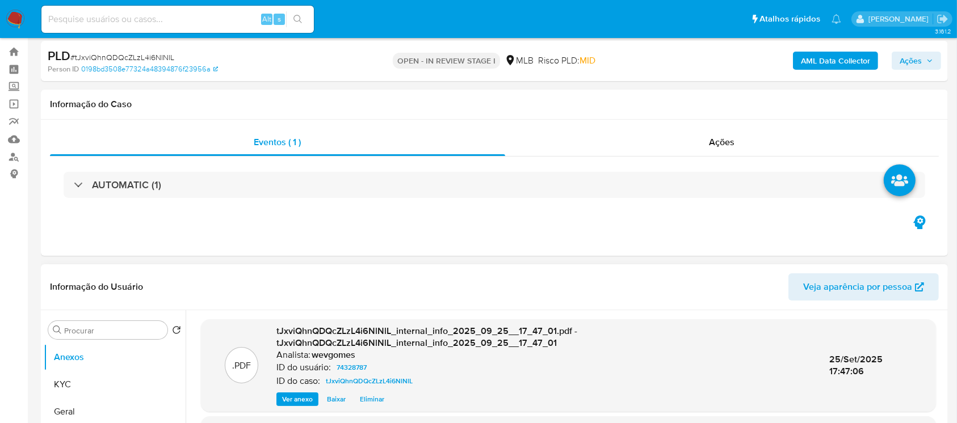
scroll to position [0, 0]
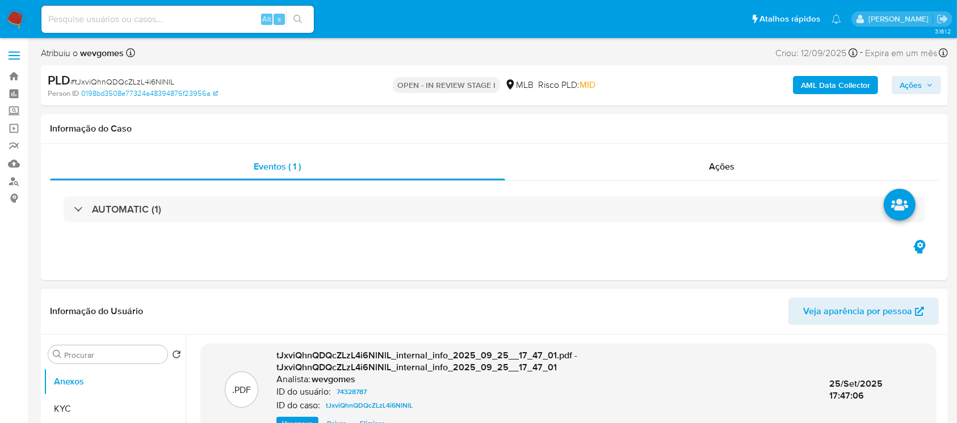
click at [912, 86] on span "Ações" at bounding box center [910, 85] width 22 height 18
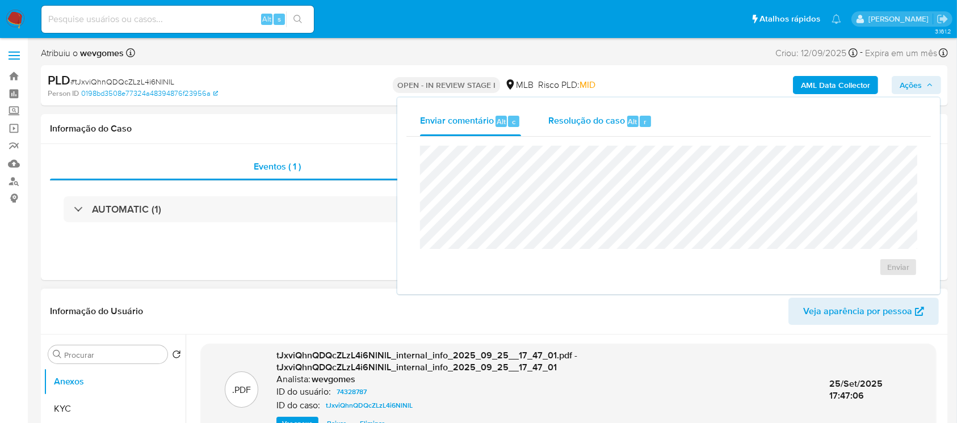
click at [593, 129] on div "Resolução do caso Alt r" at bounding box center [600, 122] width 104 height 30
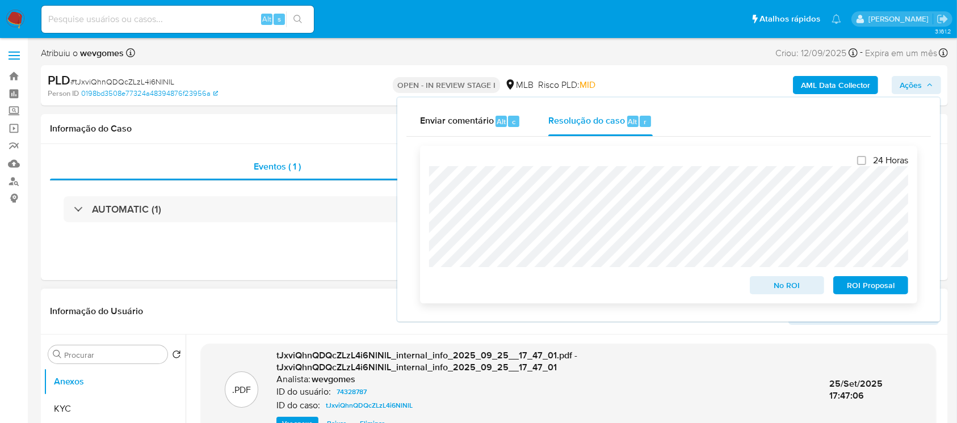
click at [890, 293] on span "ROI Proposal" at bounding box center [870, 285] width 59 height 16
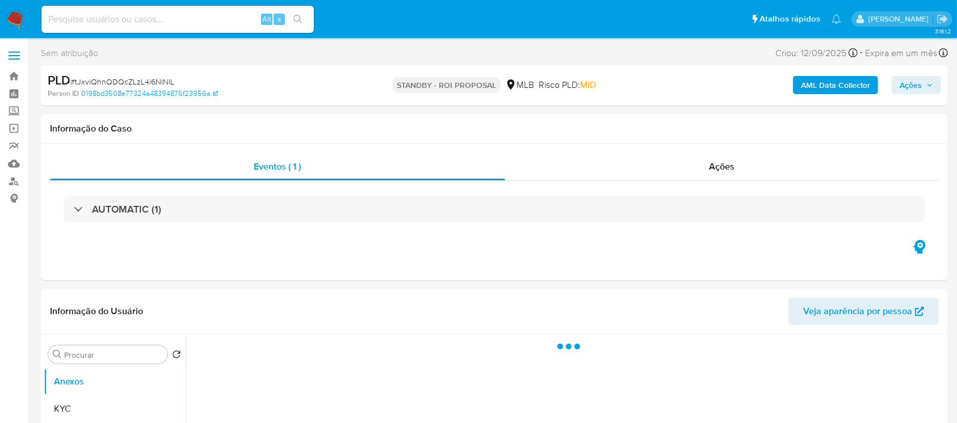
select select "10"
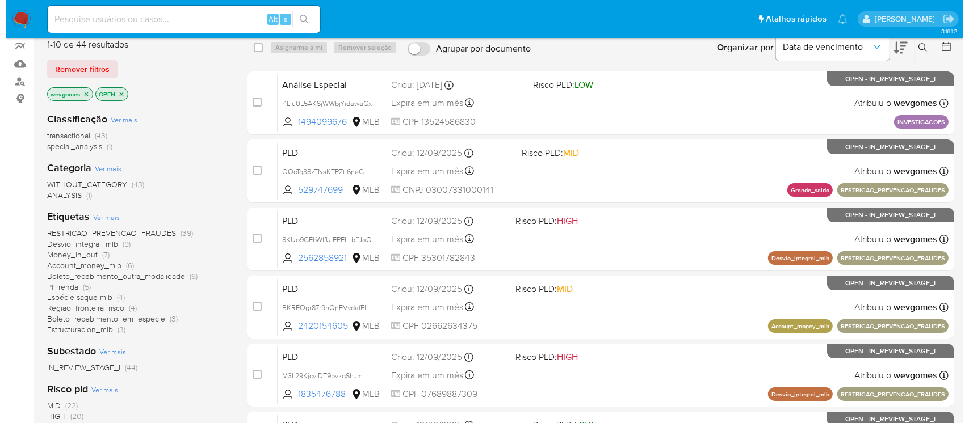
scroll to position [100, 0]
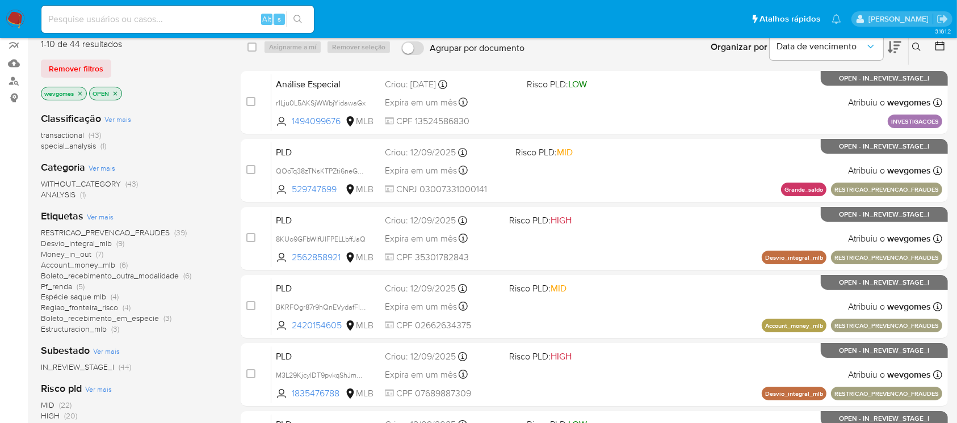
click at [79, 94] on icon "close-filter" at bounding box center [80, 93] width 7 height 7
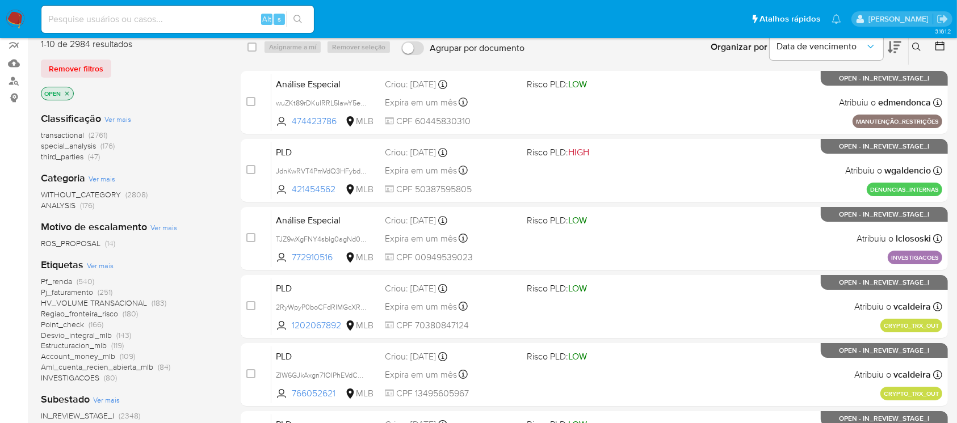
click at [103, 268] on span "Ver mais" at bounding box center [100, 265] width 27 height 10
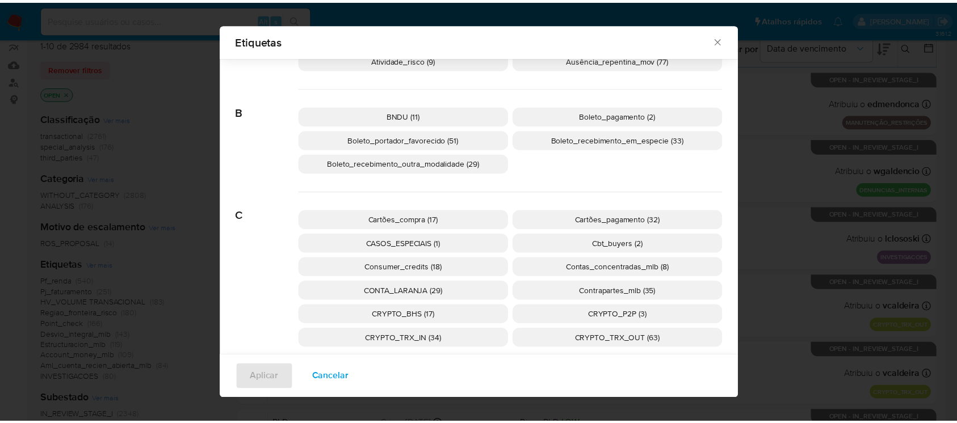
scroll to position [193, 0]
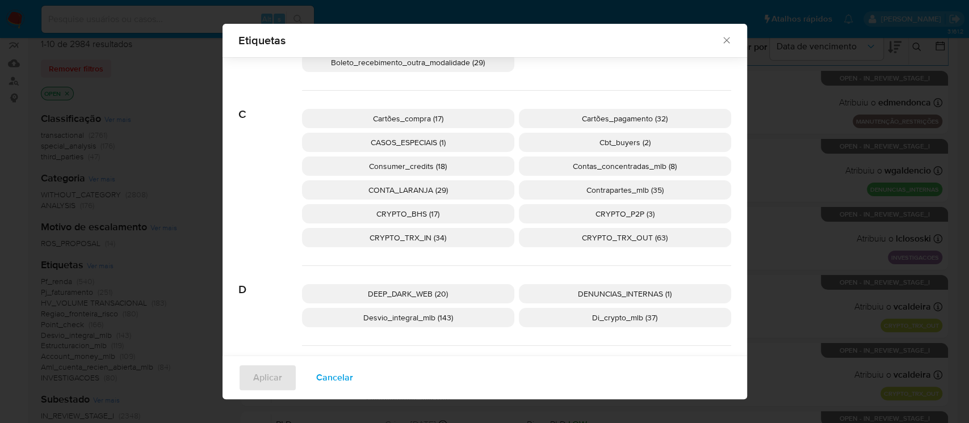
click at [721, 40] on icon "Fechar" at bounding box center [726, 40] width 11 height 11
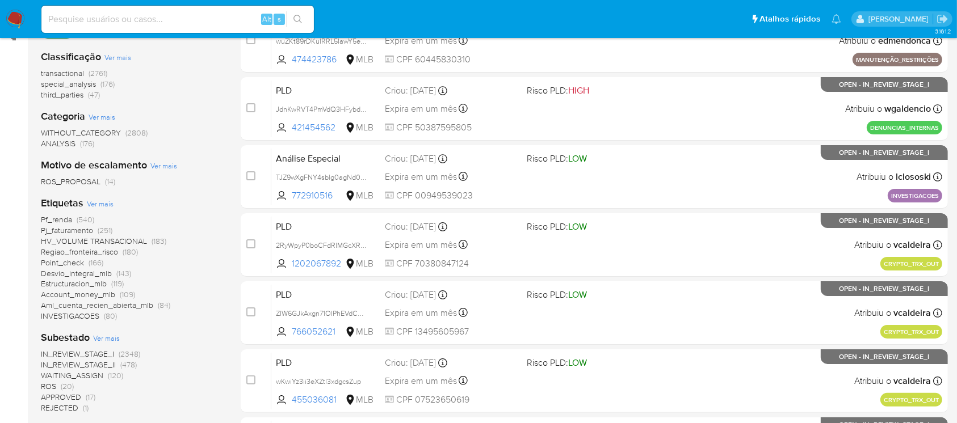
scroll to position [201, 0]
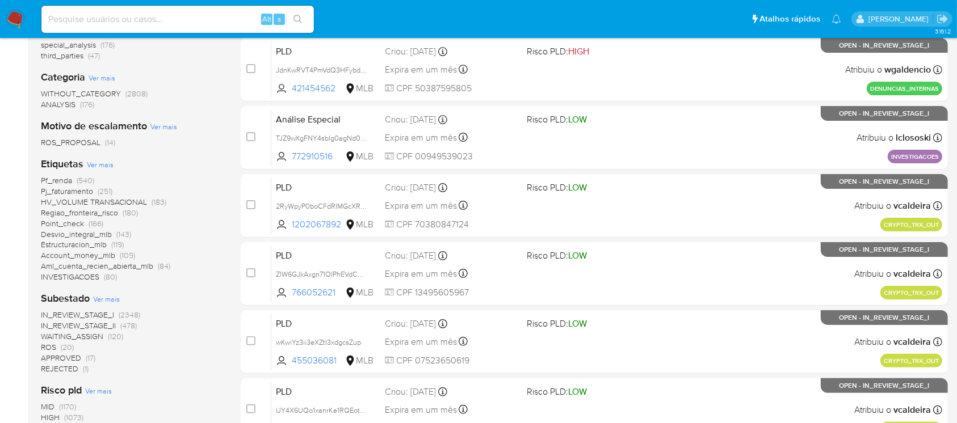
click at [58, 214] on span "Regiao_fronteira_risco" at bounding box center [79, 212] width 77 height 11
click at [65, 255] on span "Account_money_mlb" at bounding box center [78, 255] width 74 height 11
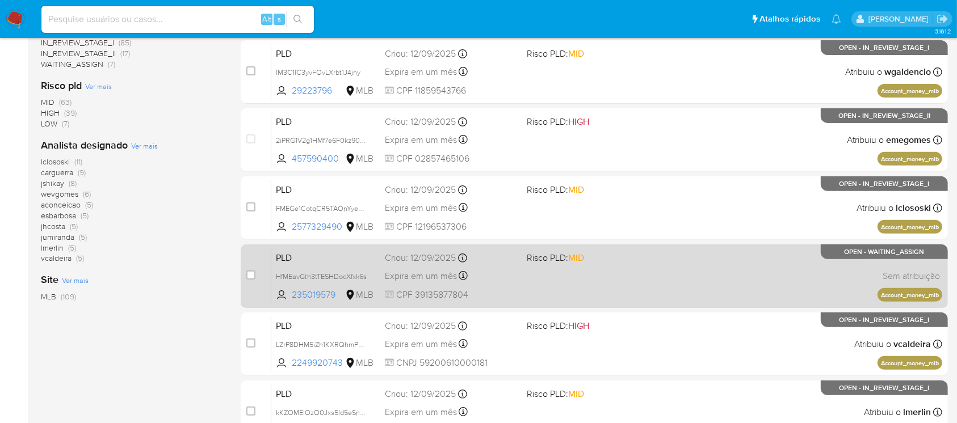
scroll to position [504, 0]
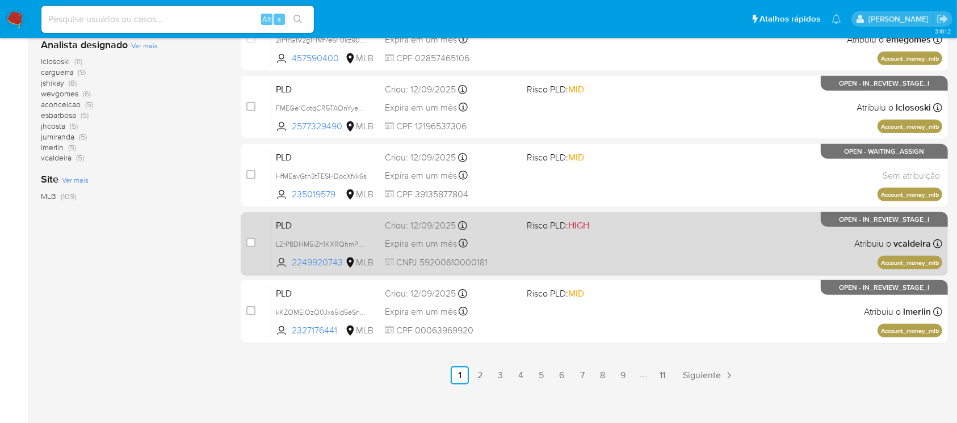
click at [535, 257] on div "PLD LZrP8DHM5iZh1KXRQhmPvb7E 2249920743 MLB Risco PLD: HIGH Criou: 12/09/2025 C…" at bounding box center [606, 243] width 671 height 57
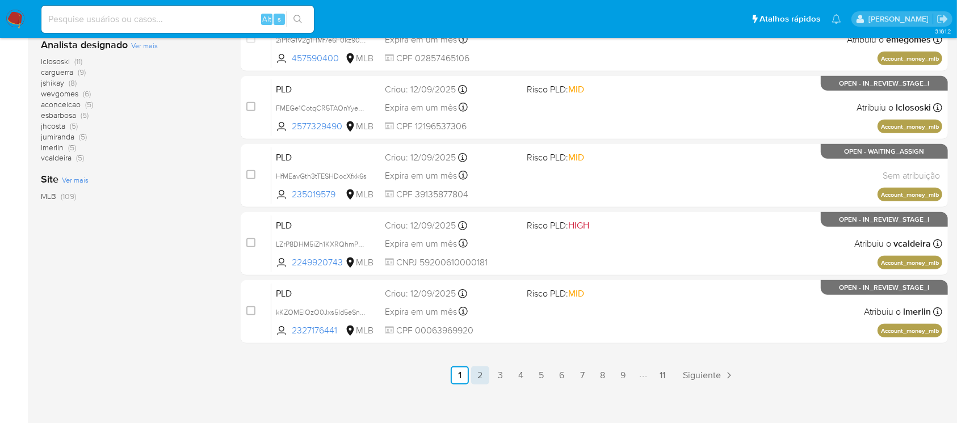
click at [482, 374] on link "2" at bounding box center [480, 376] width 18 height 18
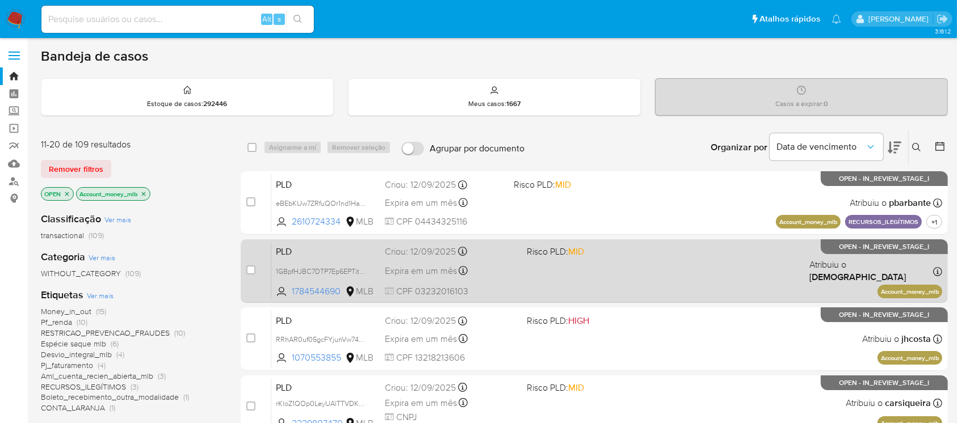
scroll to position [100, 0]
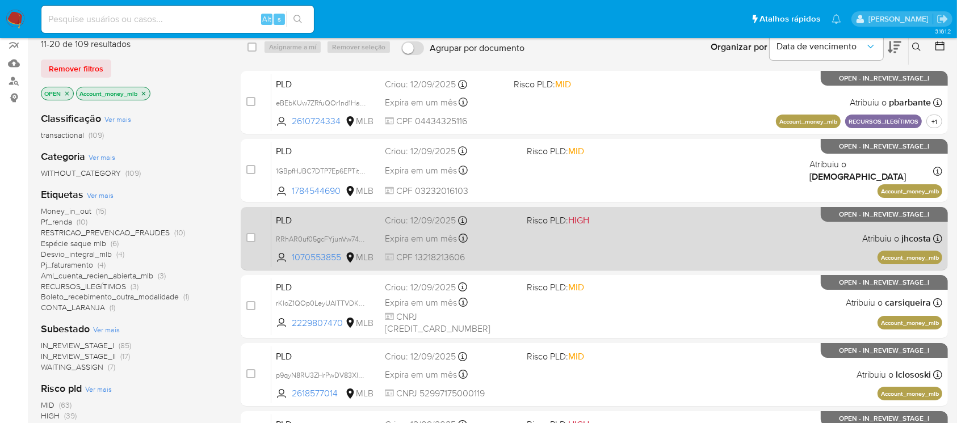
click at [505, 251] on span "CPF 13218213606" at bounding box center [451, 257] width 132 height 12
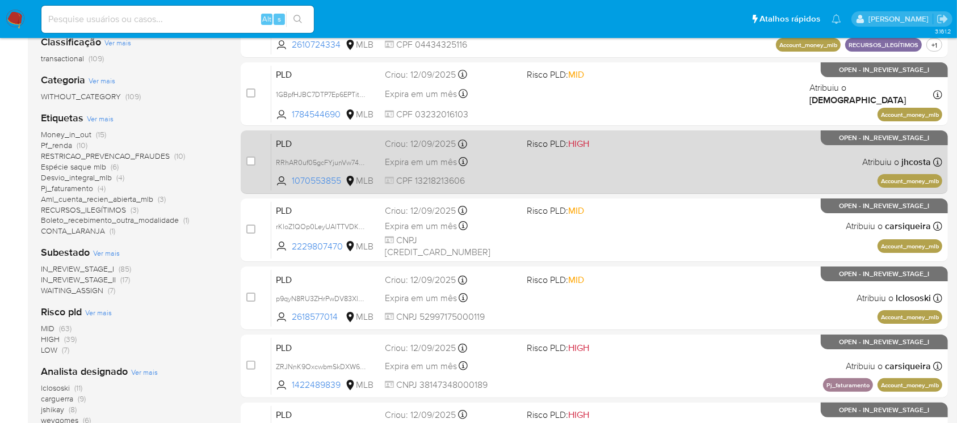
scroll to position [201, 0]
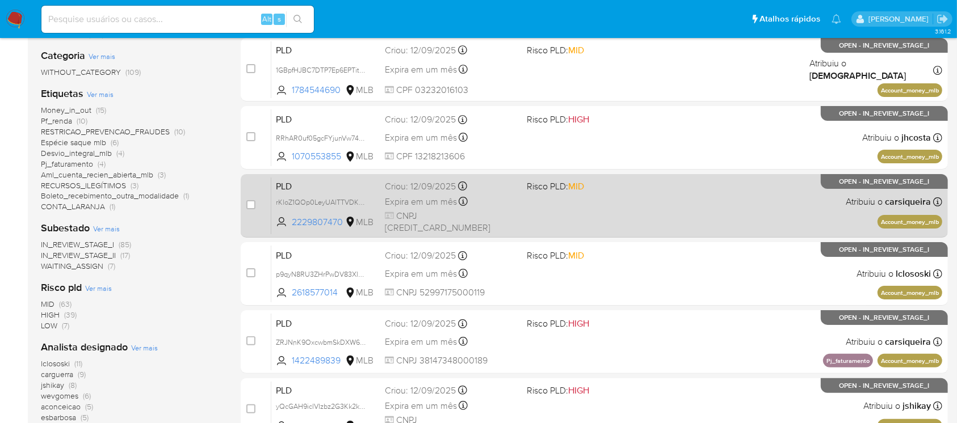
click at [548, 229] on div "PLD rKloZ1QOp0LeyUAlTTVDKWAk 2229807470 MLB Risco PLD: MID Criou: 12/09/2025 Cr…" at bounding box center [606, 205] width 671 height 57
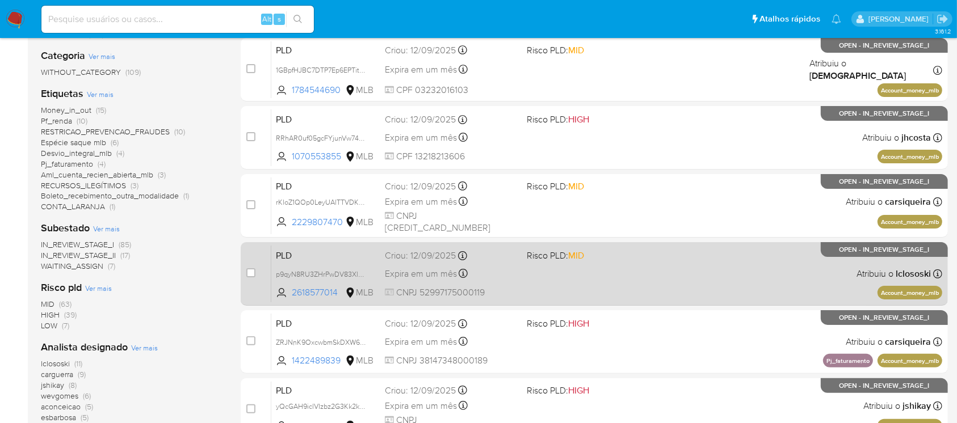
scroll to position [302, 0]
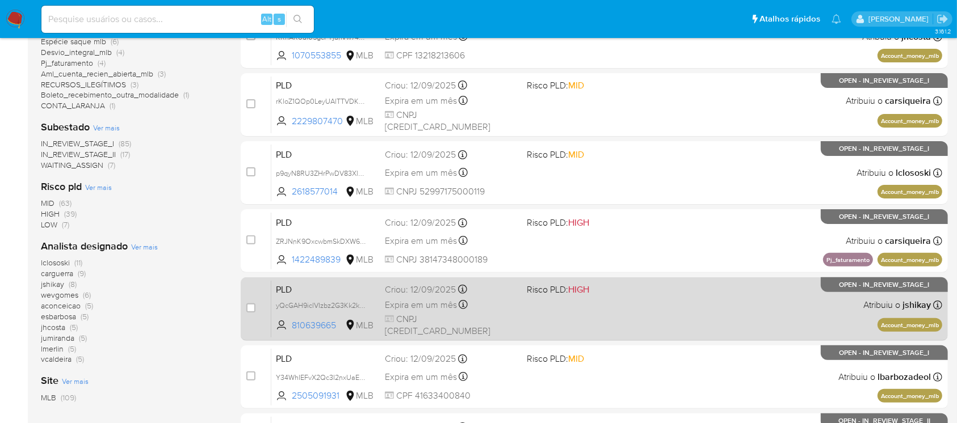
click at [516, 323] on span "CNPJ 57327080000101" at bounding box center [451, 325] width 132 height 24
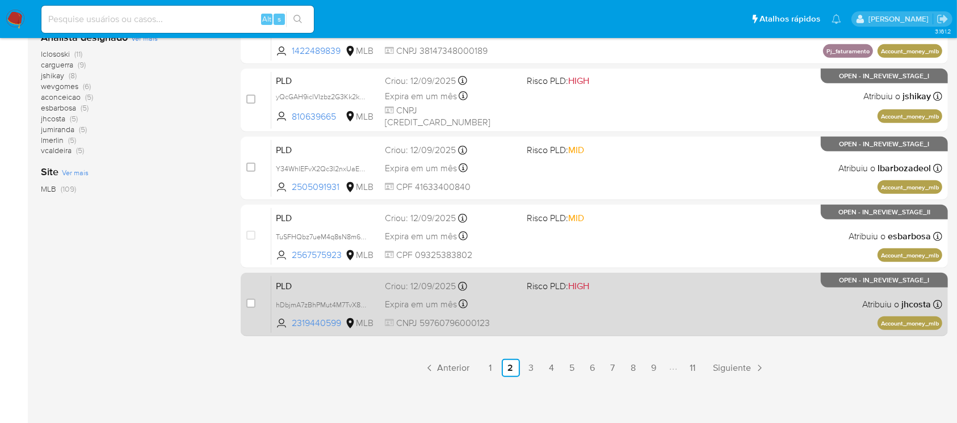
scroll to position [513, 0]
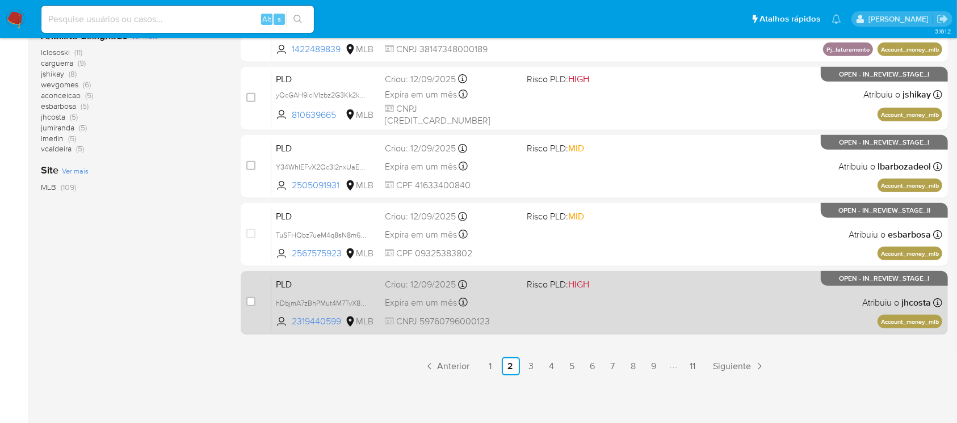
click at [515, 310] on div "PLD hDbjmA7zBhPMut4M7TvX8Qfe 2319440599 MLB Risco PLD: HIGH Criou: 12/09/2025 C…" at bounding box center [606, 302] width 671 height 57
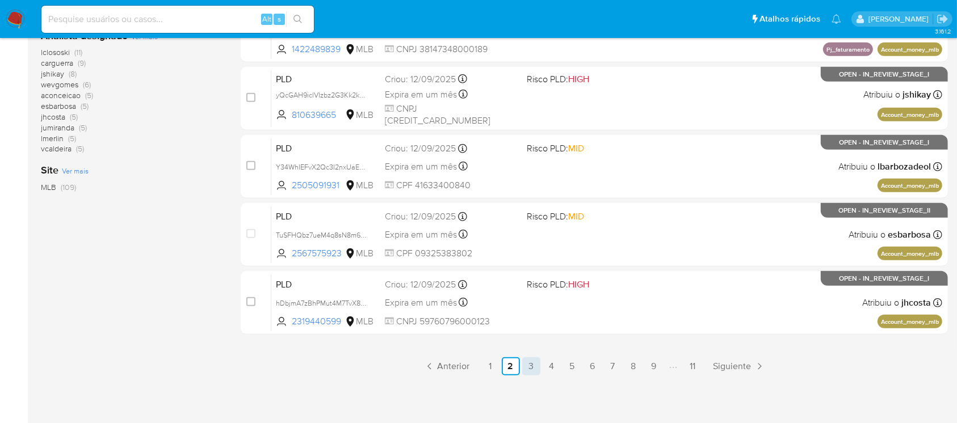
click at [531, 369] on link "3" at bounding box center [531, 366] width 18 height 18
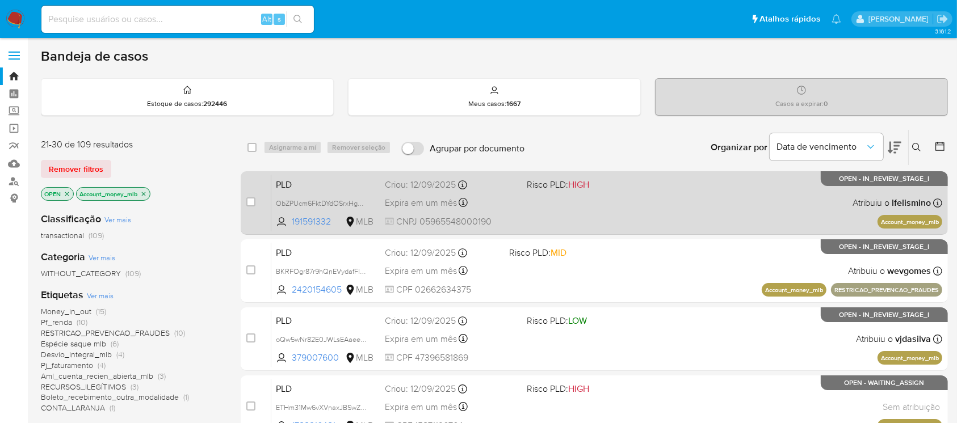
click at [528, 213] on div "PLD ObZPUcm6FktDYdOSrxHgm0U6 191591332 MLB Risco PLD: HIGH Criou: 12/09/2025 Cr…" at bounding box center [606, 202] width 671 height 57
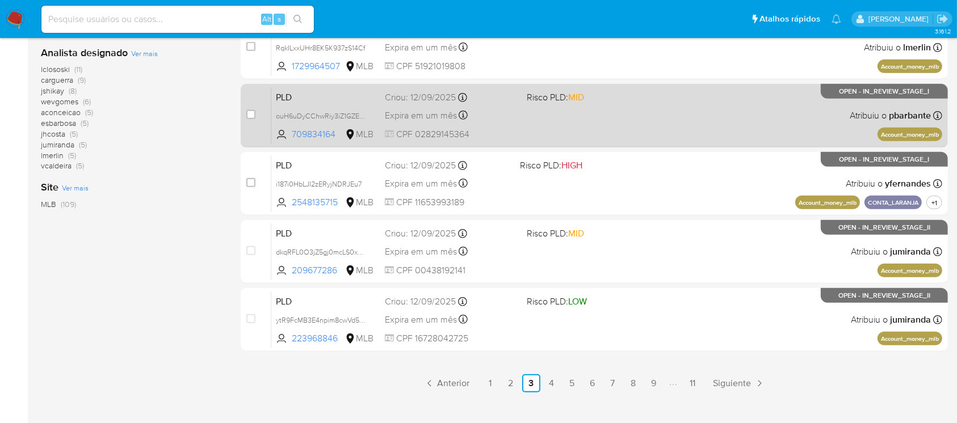
scroll to position [504, 0]
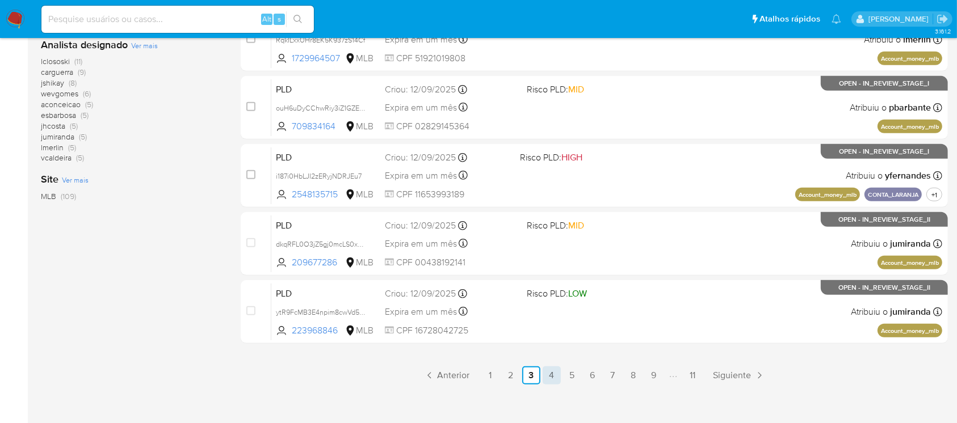
click at [550, 381] on link "4" at bounding box center [551, 376] width 18 height 18
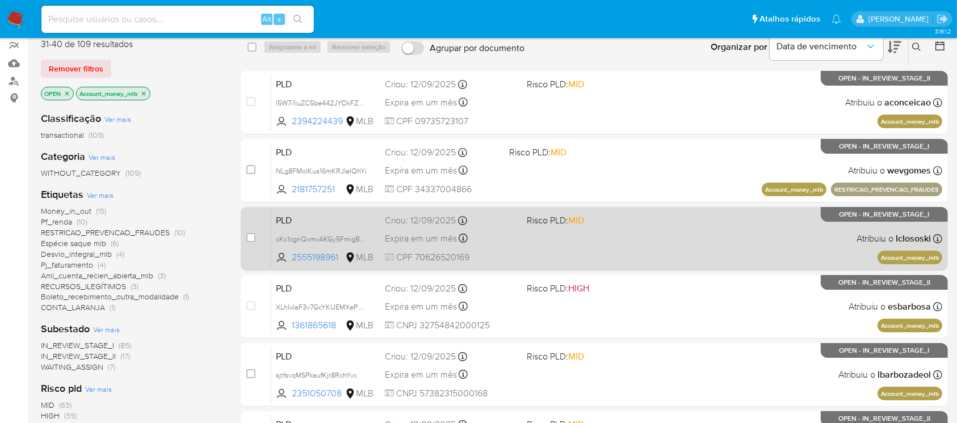
scroll to position [201, 0]
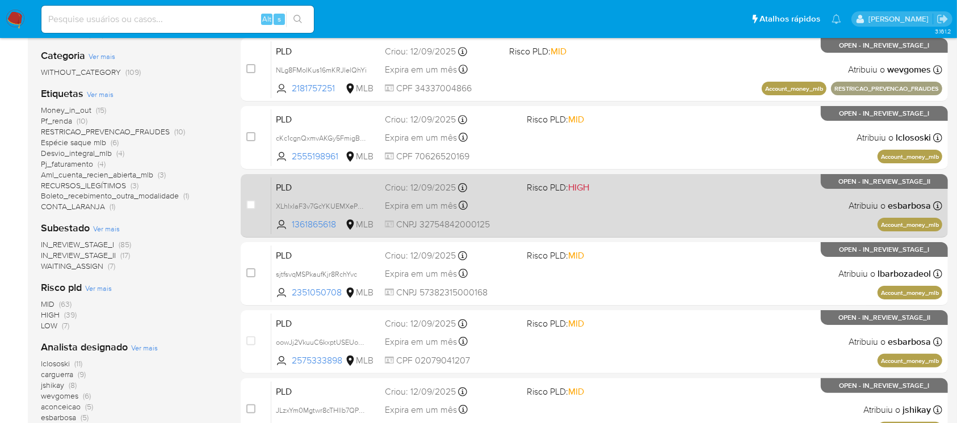
click at [515, 224] on span "CNPJ 32754842000125" at bounding box center [451, 224] width 132 height 12
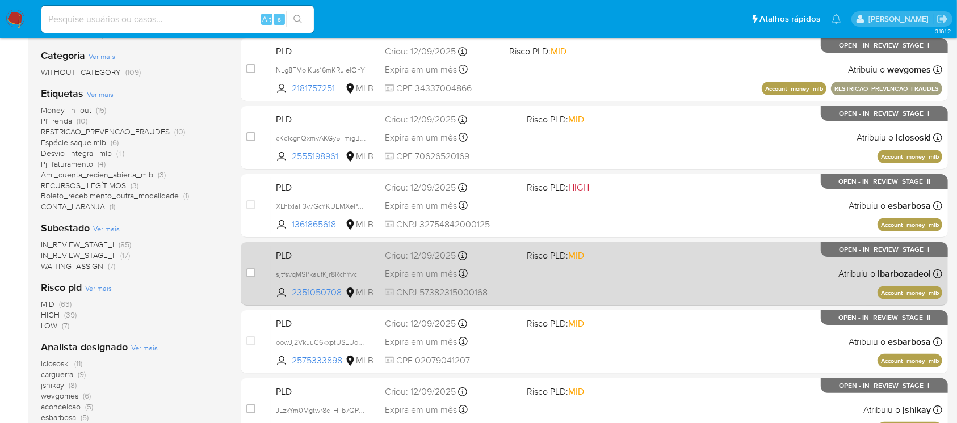
click at [532, 289] on div "PLD sjtfsvqMSPkaufKjr8RchYvc 2351050708 MLB Risco PLD: MID Criou: 12/09/2025 Cr…" at bounding box center [606, 273] width 671 height 57
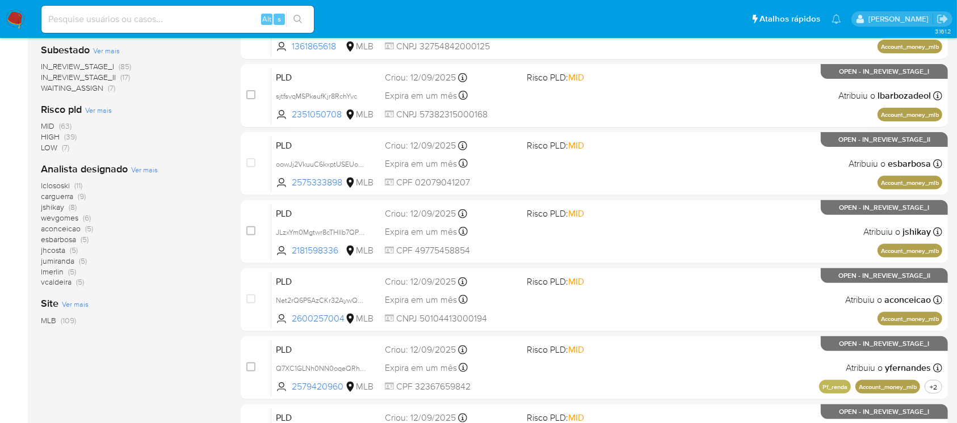
scroll to position [403, 0]
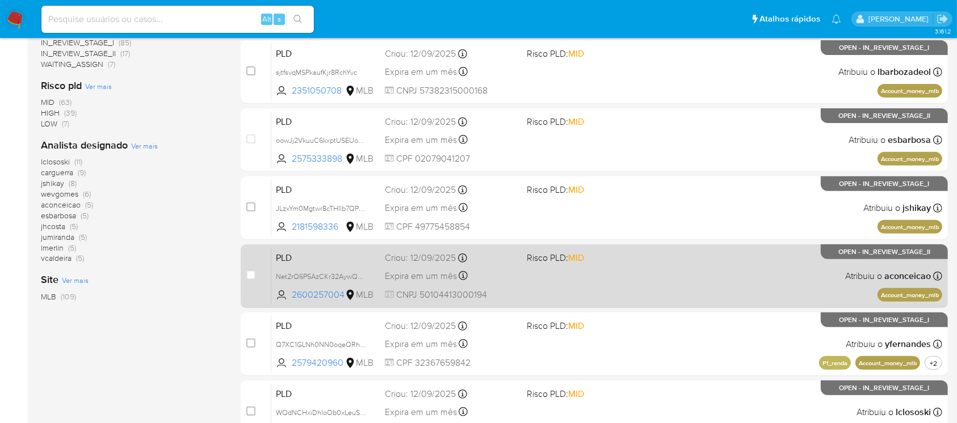
click at [508, 293] on span "CNPJ 50104413000194" at bounding box center [451, 295] width 132 height 12
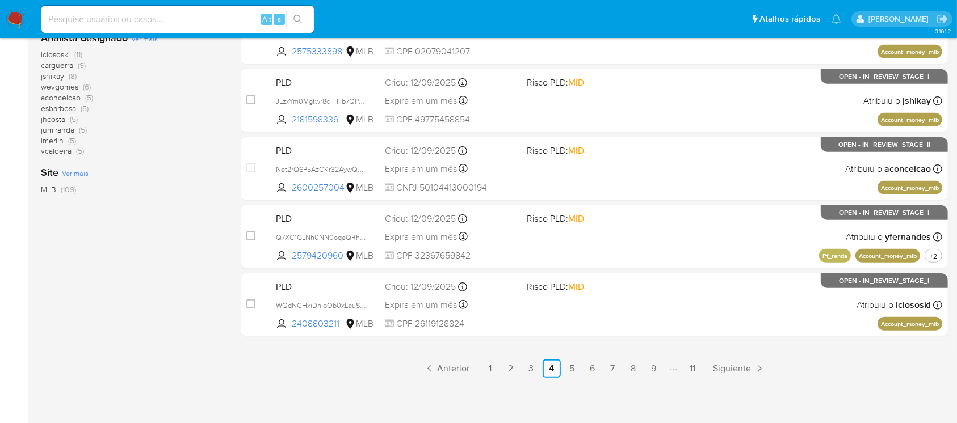
scroll to position [513, 0]
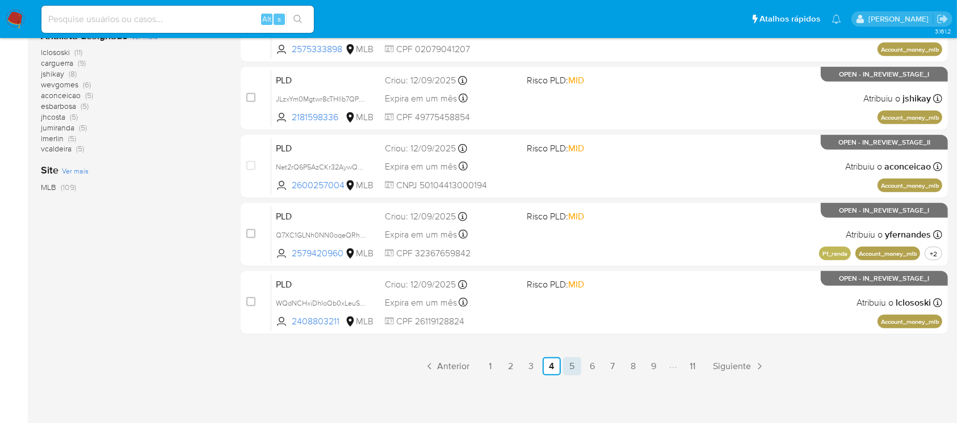
click at [578, 365] on link "5" at bounding box center [572, 366] width 18 height 18
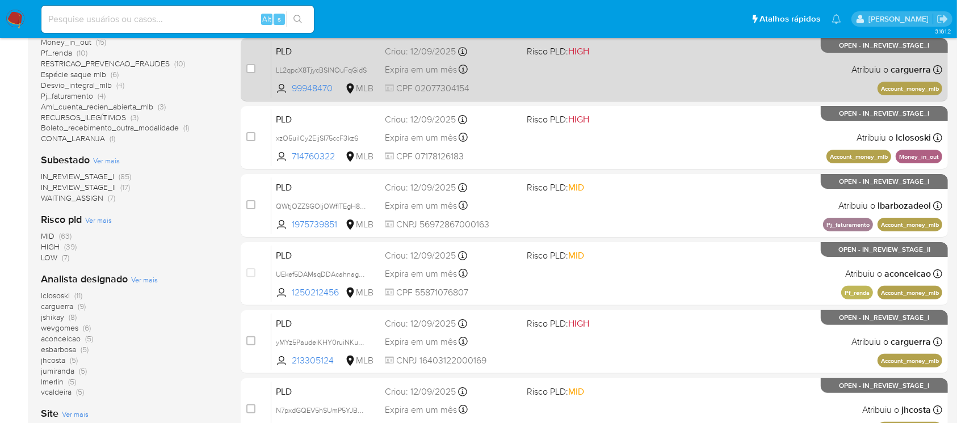
scroll to position [302, 0]
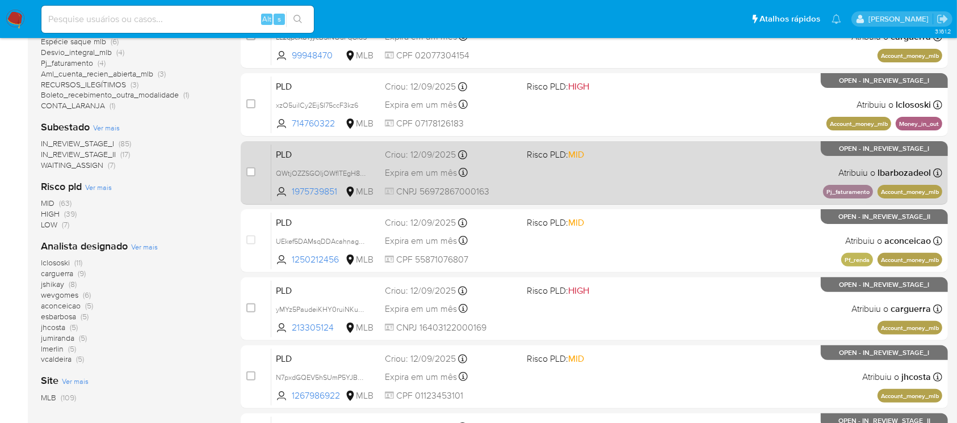
click at [523, 176] on div "PLD QWtjOZZSGOIjOWflTEgH8Duv 1975739851 MLB Risco PLD: MID Criou: 12/09/2025 Cr…" at bounding box center [606, 172] width 671 height 57
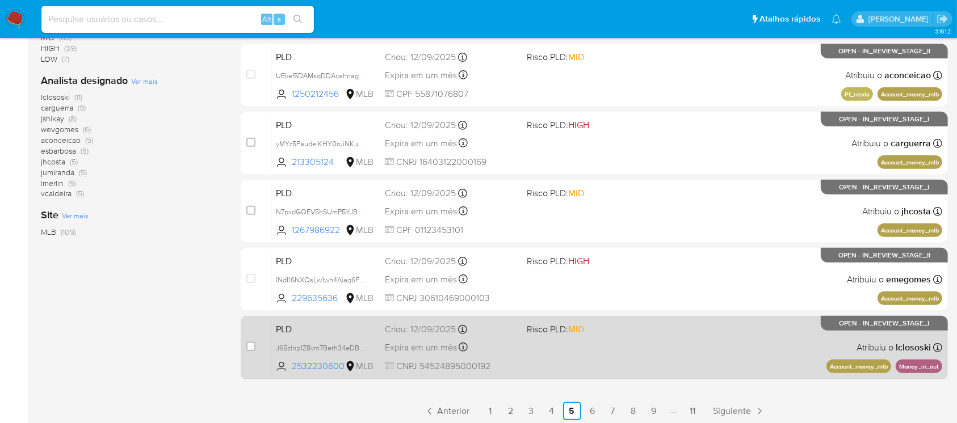
scroll to position [504, 0]
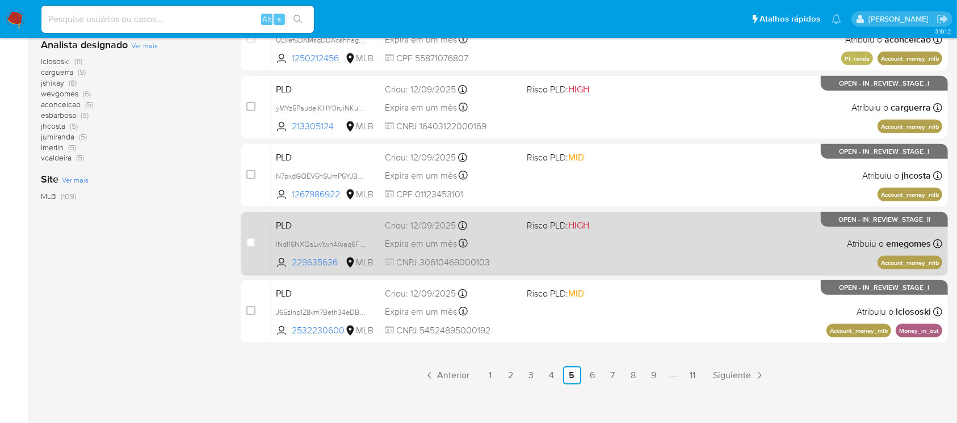
click at [516, 261] on span "CNPJ 30610469000103" at bounding box center [451, 262] width 132 height 12
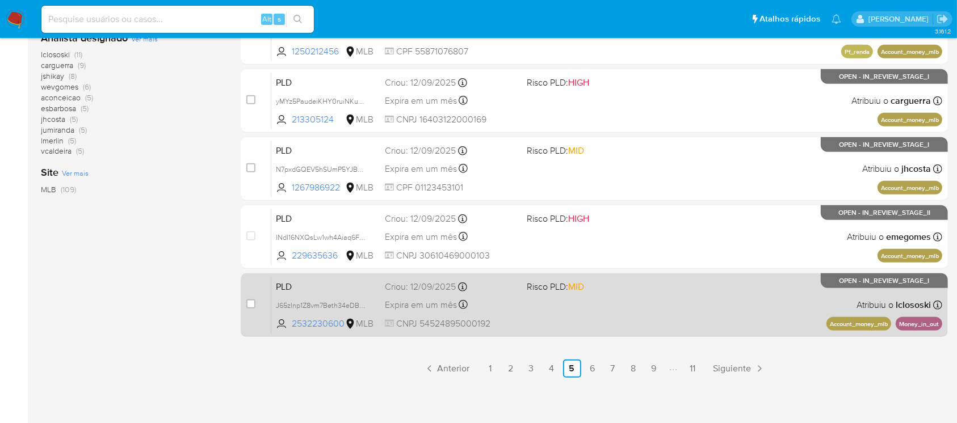
scroll to position [513, 0]
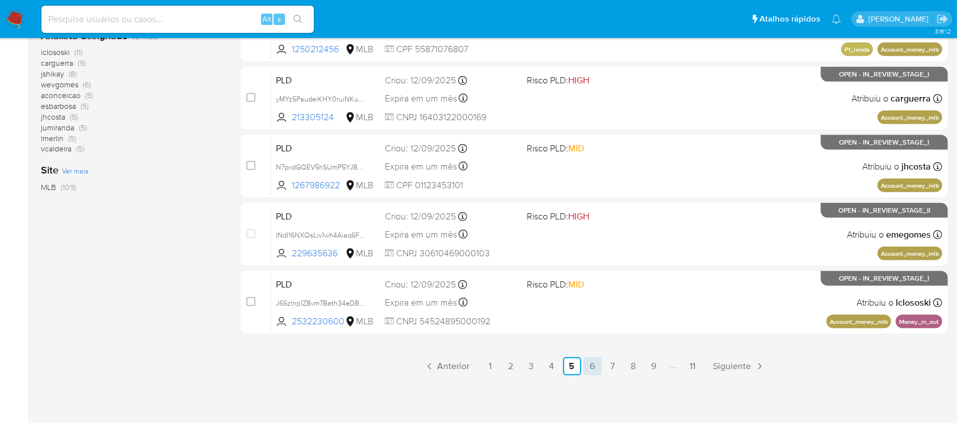
click at [596, 369] on link "6" at bounding box center [592, 366] width 18 height 18
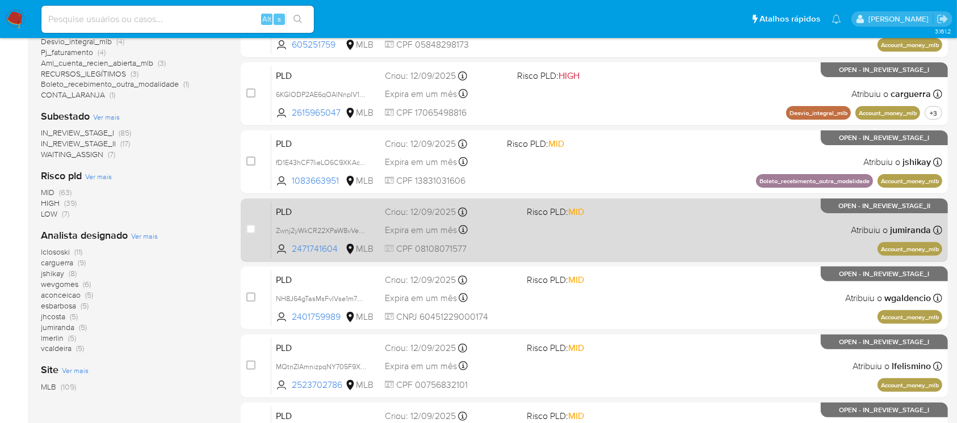
scroll to position [302, 0]
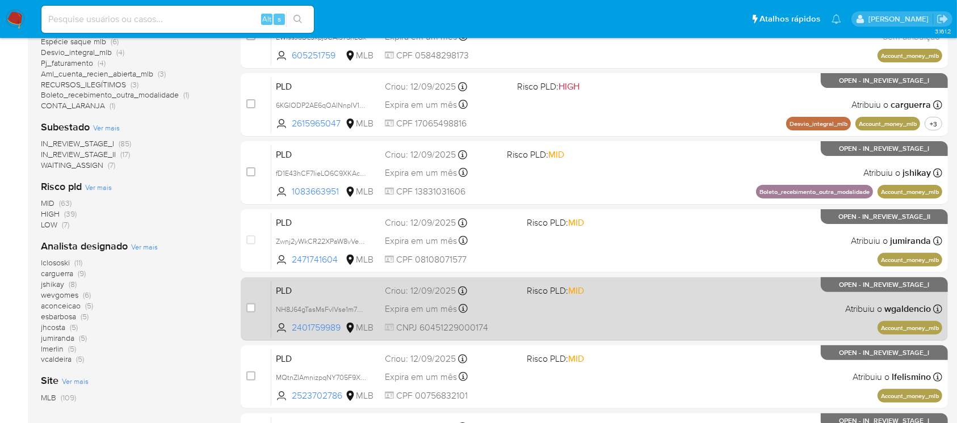
click at [517, 324] on div "PLD NH8J64gTasMsFvlVse1m7C8b 2401759989 MLB Risco PLD: MID Criou: 12/09/2025 Cr…" at bounding box center [606, 308] width 671 height 57
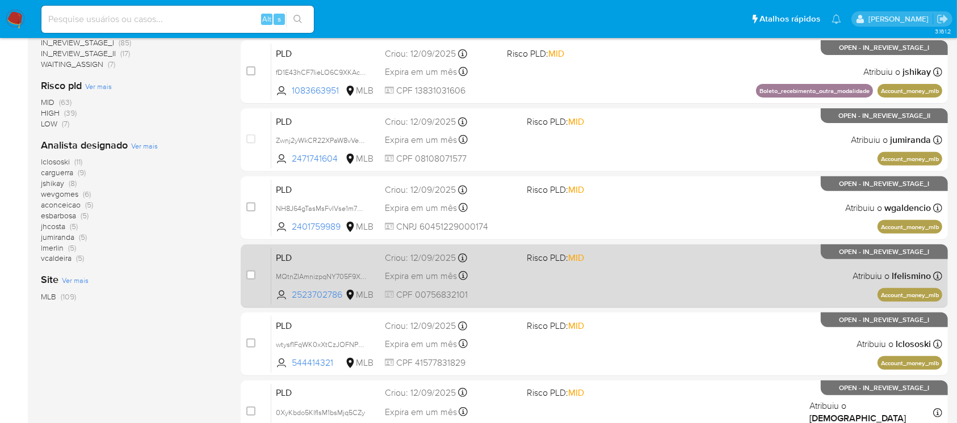
scroll to position [513, 0]
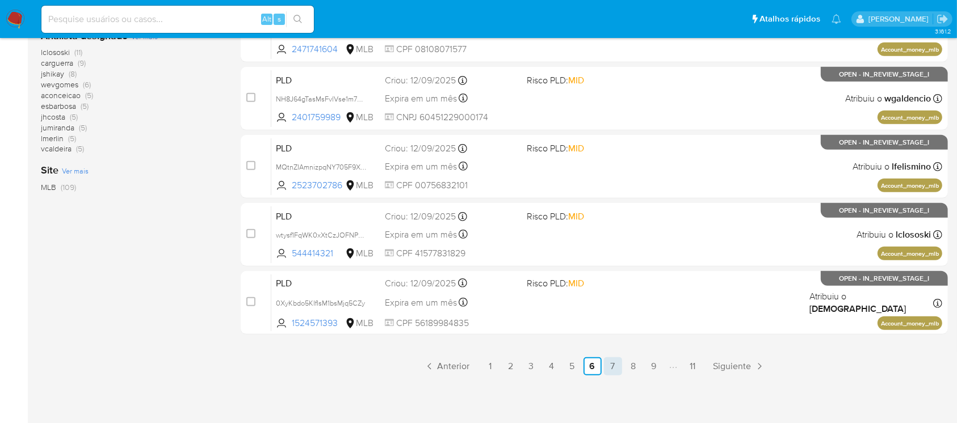
click at [612, 364] on link "7" at bounding box center [613, 366] width 18 height 18
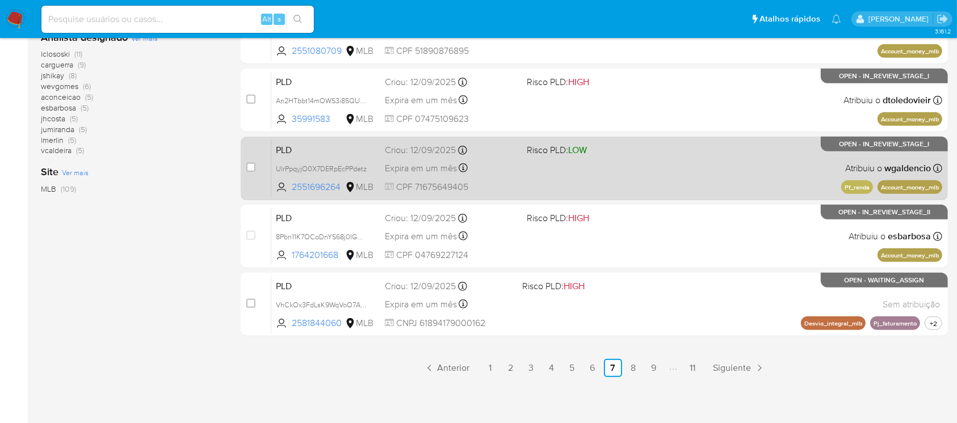
scroll to position [513, 0]
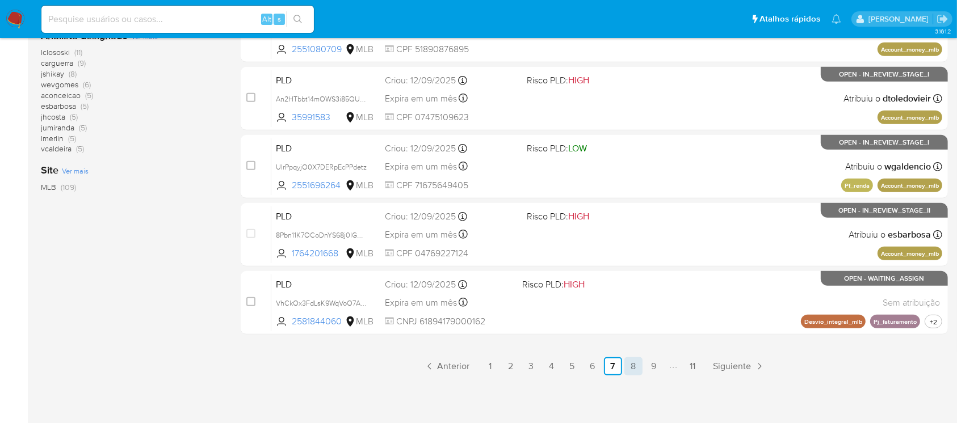
click at [627, 365] on link "8" at bounding box center [633, 366] width 18 height 18
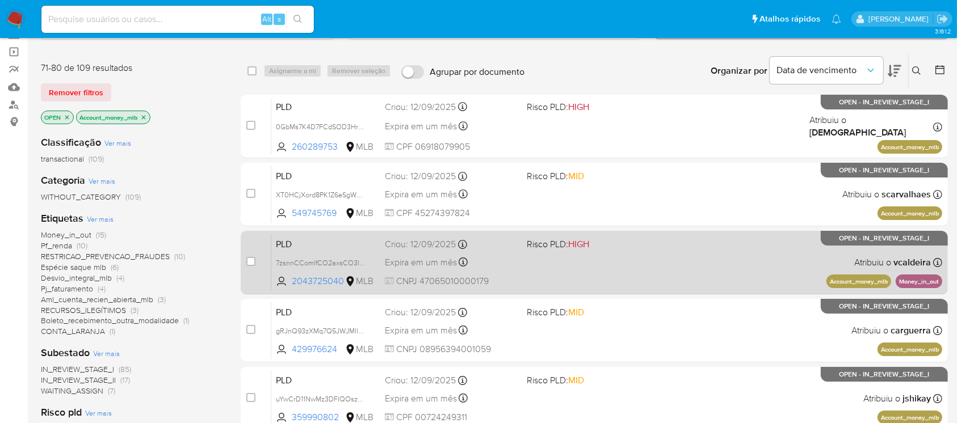
scroll to position [100, 0]
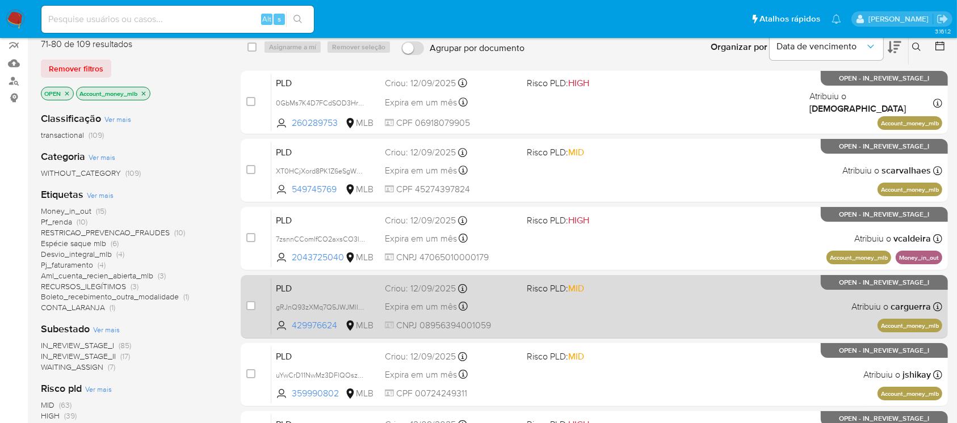
click at [517, 311] on div "Expira em um mês Expira em 27/10/2025 00:22:21" at bounding box center [451, 306] width 132 height 15
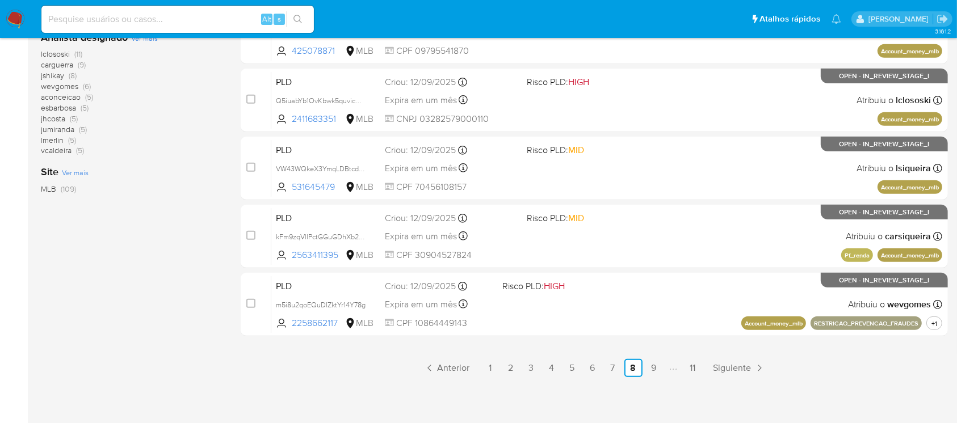
scroll to position [513, 0]
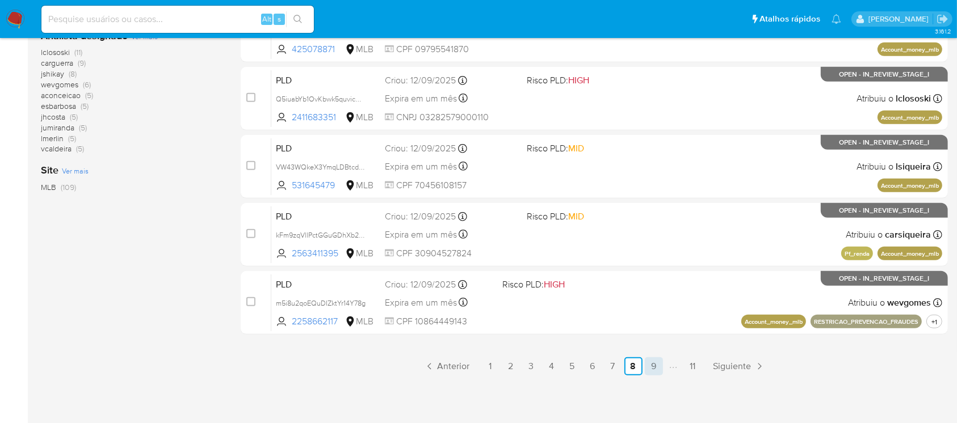
click at [649, 367] on link "9" at bounding box center [654, 366] width 18 height 18
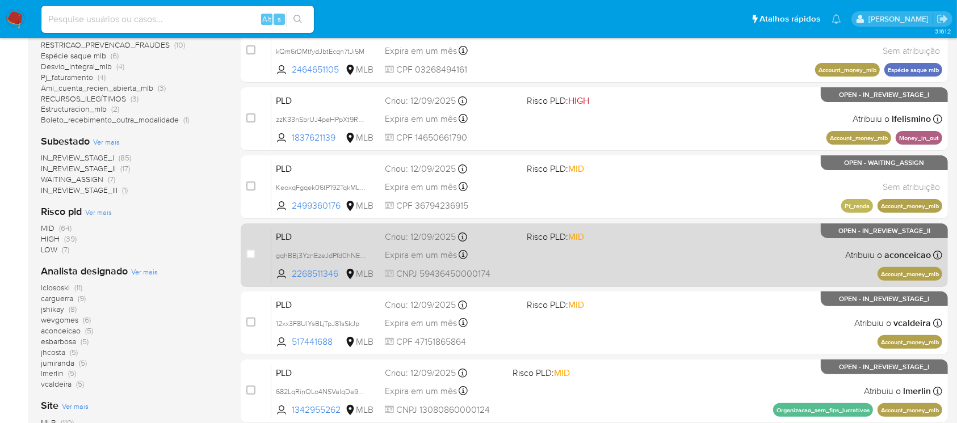
scroll to position [302, 0]
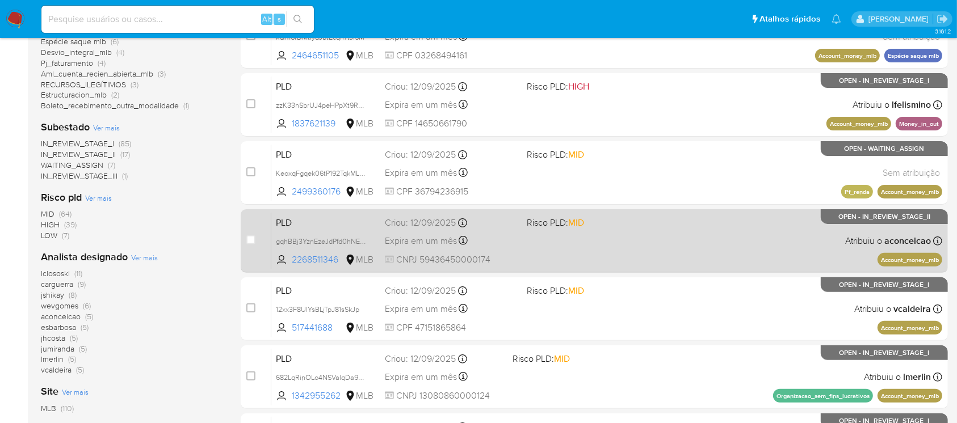
click at [533, 256] on div "PLD gqhBBj3YznEzeJdPfd0hNEwJ 2268511346 MLB Risco PLD: MID Criou: 12/09/2025 Cr…" at bounding box center [606, 240] width 671 height 57
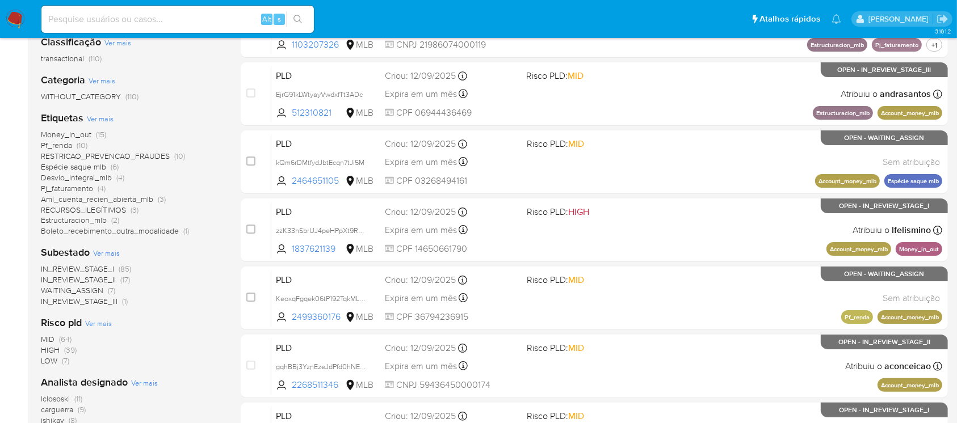
scroll to position [201, 0]
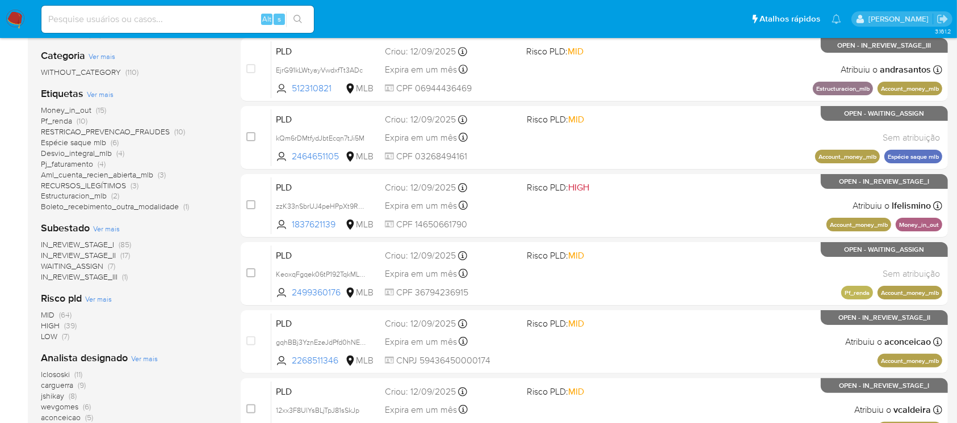
click at [57, 196] on span "Estructuracion_mlb" at bounding box center [74, 195] width 66 height 11
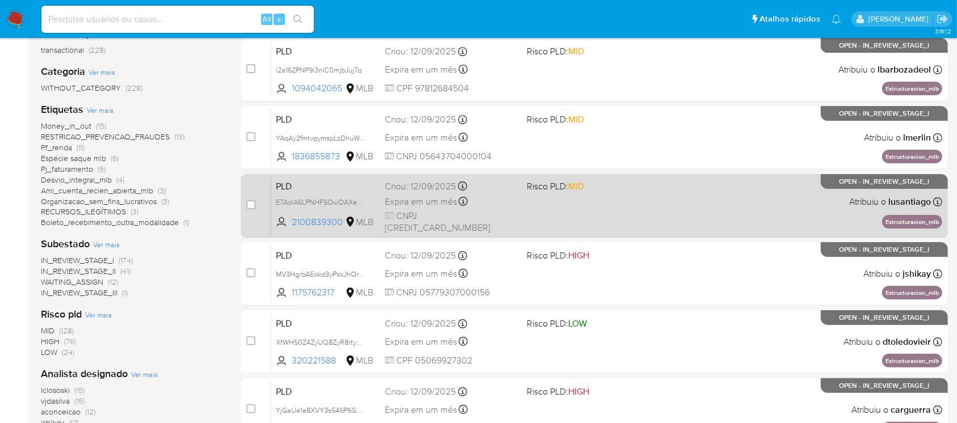
click at [535, 216] on div "PLD E7AolA6LPNHFSOwOAXehok5E 2100839300 MLB Risco PLD: MID Criou: 12/09/2025 Cr…" at bounding box center [606, 205] width 671 height 57
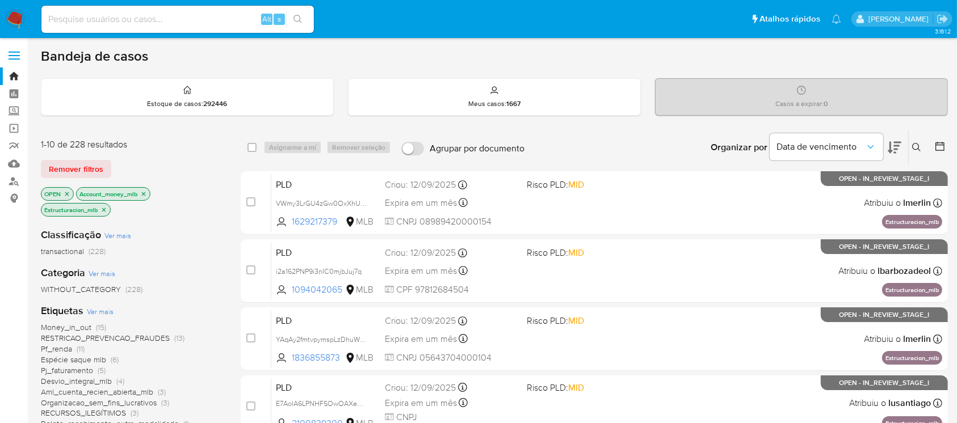
click at [104, 211] on icon "close-filter" at bounding box center [103, 210] width 7 height 7
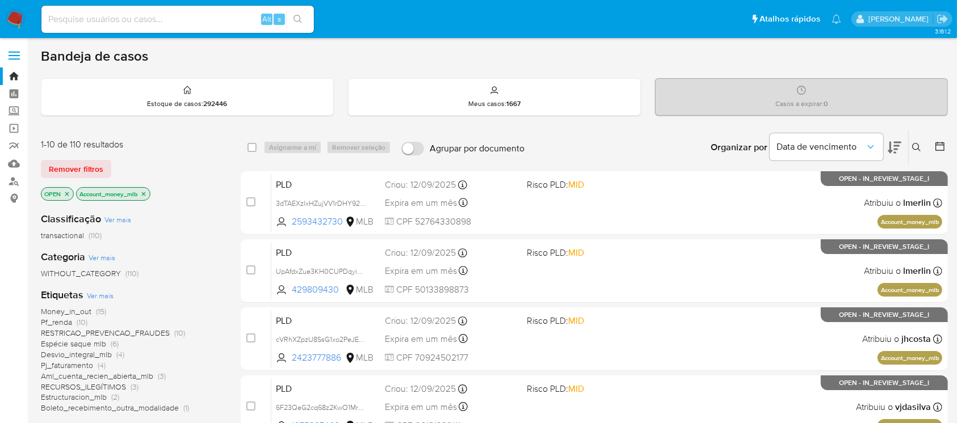
click at [146, 194] on icon "close-filter" at bounding box center [144, 194] width 4 height 4
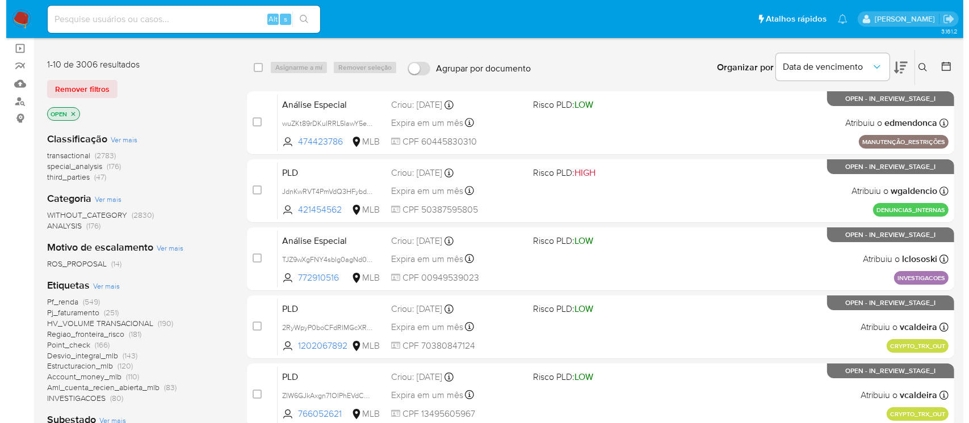
scroll to position [100, 0]
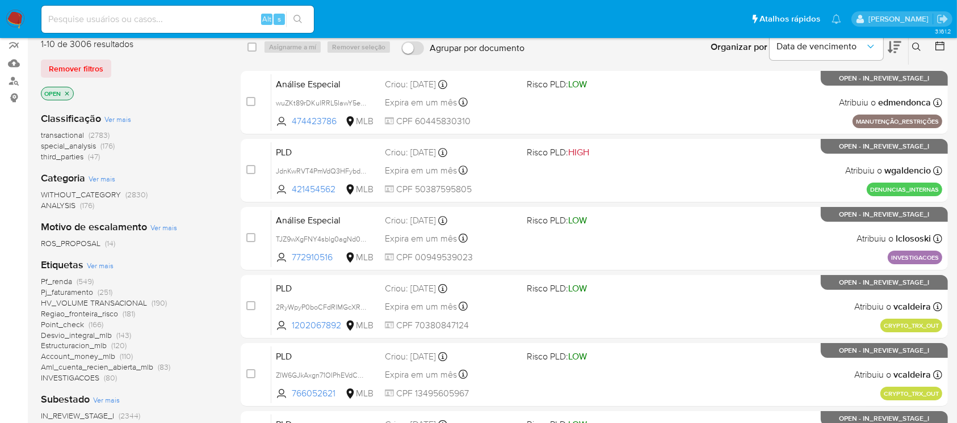
click at [92, 266] on span "Ver mais" at bounding box center [100, 265] width 27 height 10
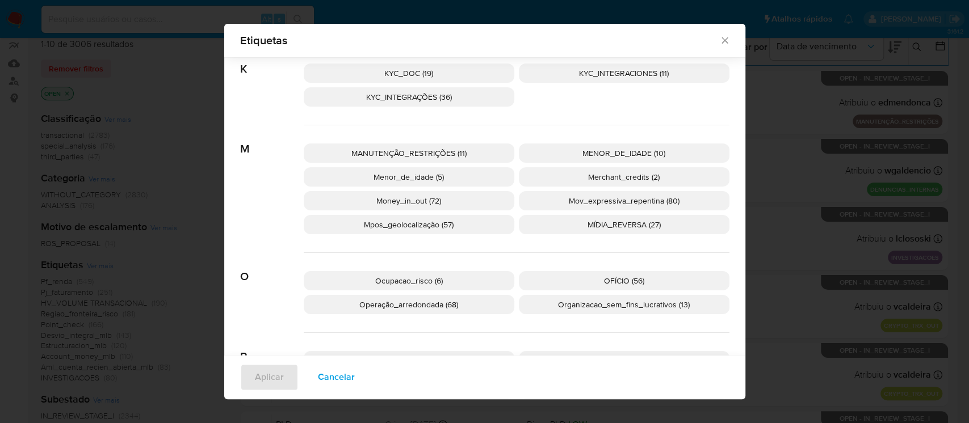
scroll to position [899, 0]
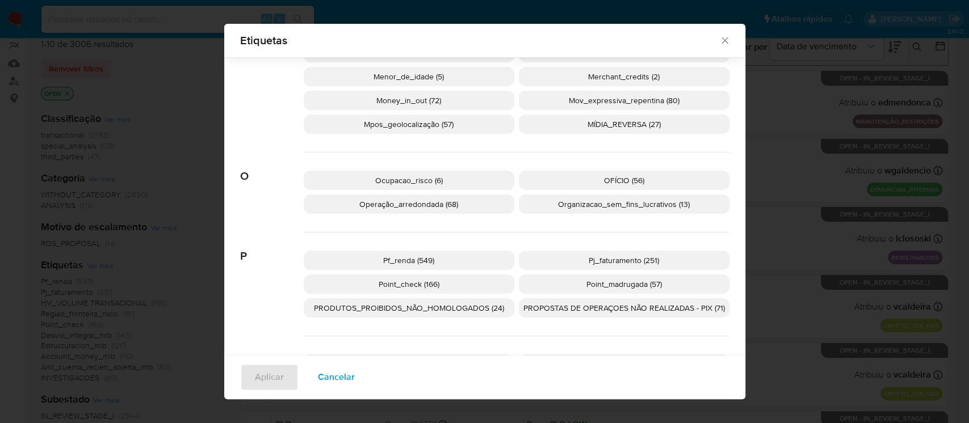
click at [395, 207] on span "Operação_arredondada (68)" at bounding box center [408, 204] width 99 height 11
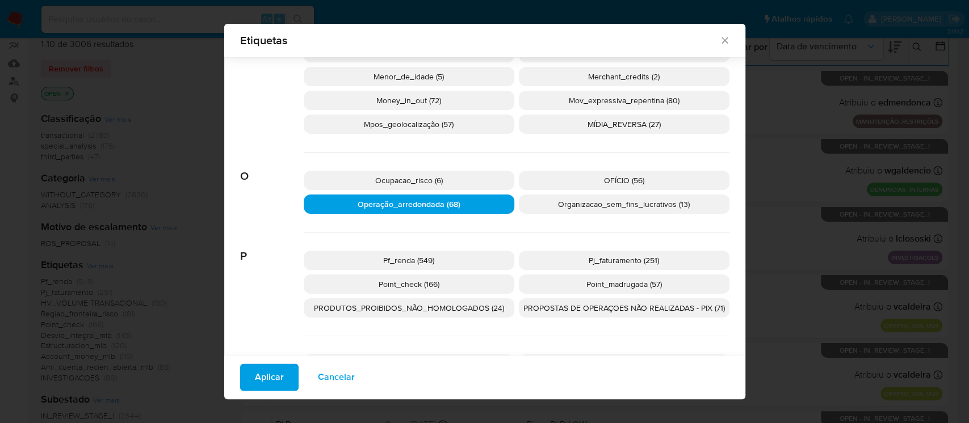
click at [265, 369] on span "Aplicar" at bounding box center [269, 377] width 29 height 25
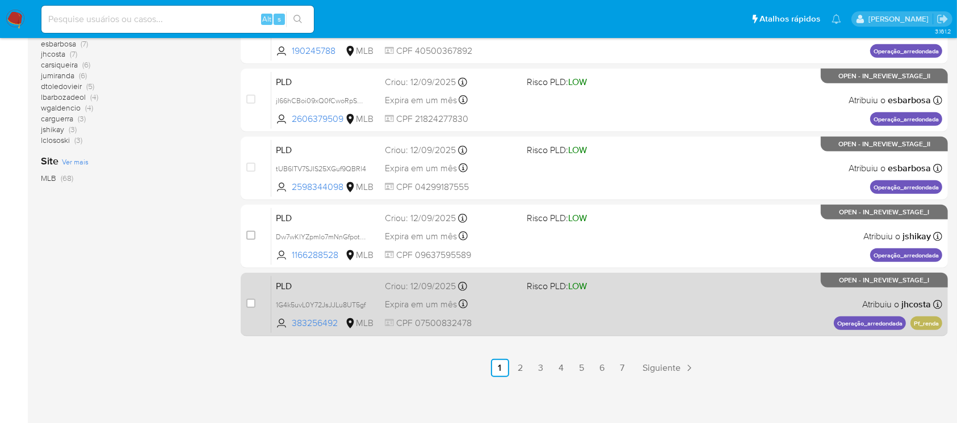
scroll to position [513, 0]
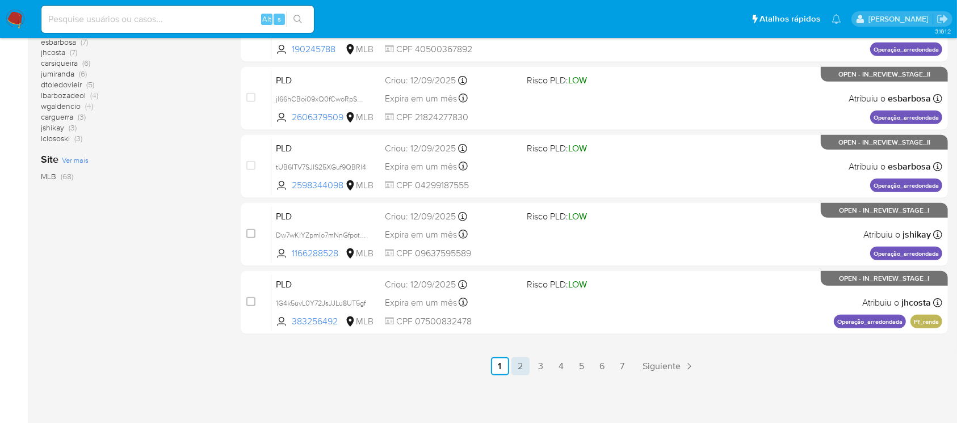
click at [522, 367] on link "2" at bounding box center [520, 366] width 18 height 18
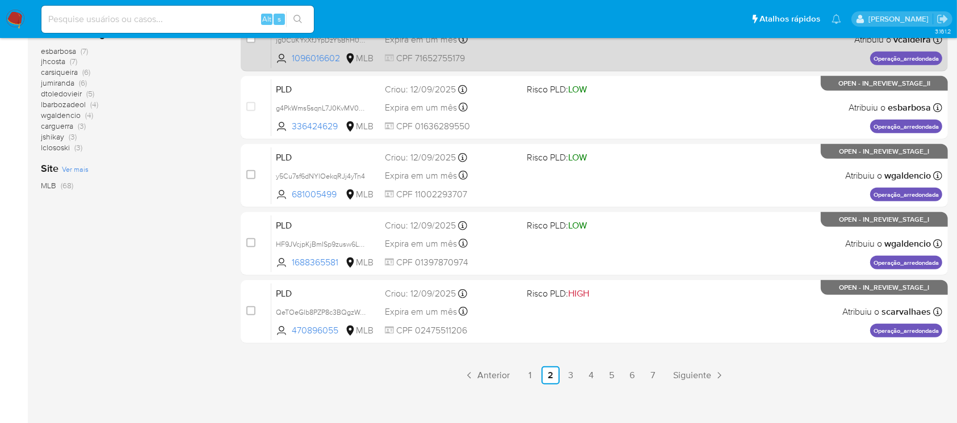
scroll to position [513, 0]
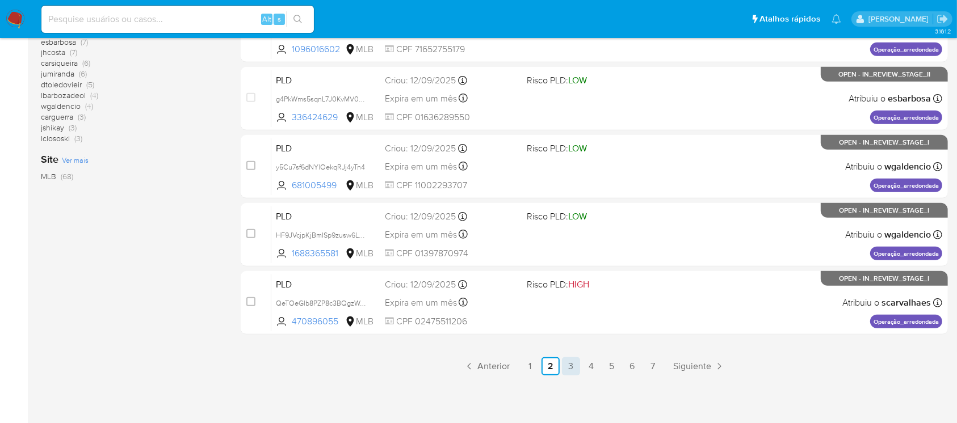
click at [572, 369] on link "3" at bounding box center [571, 366] width 18 height 18
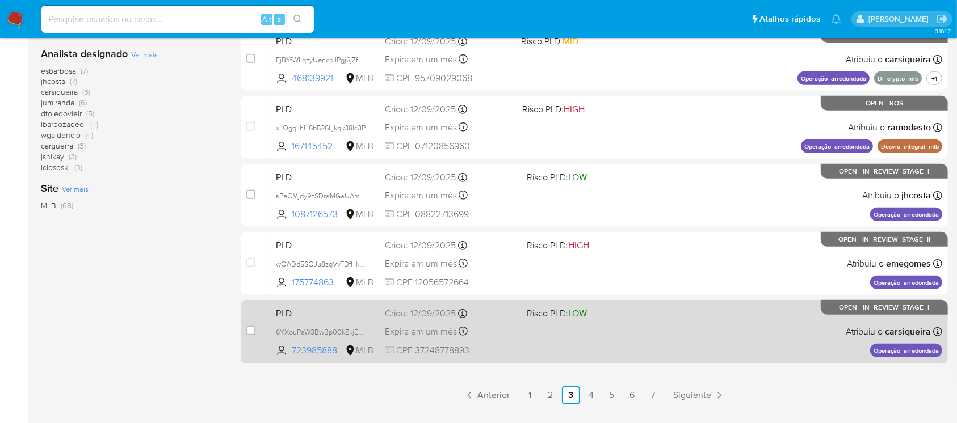
scroll to position [504, 0]
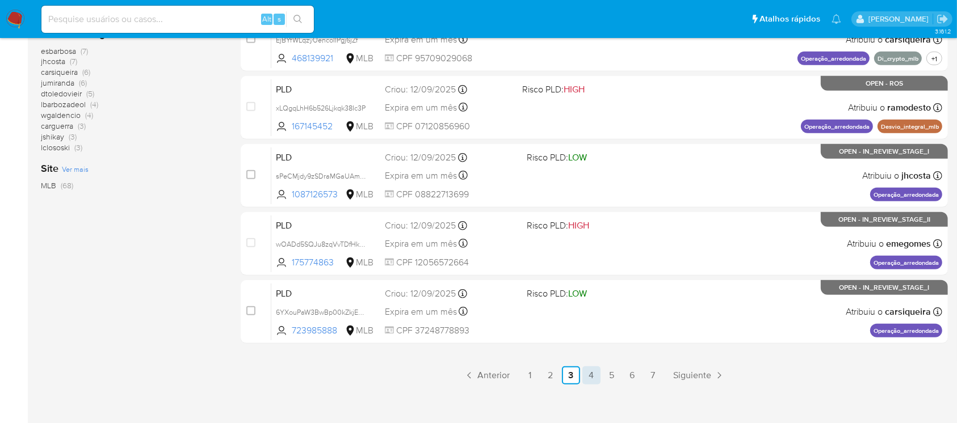
click at [585, 376] on link "4" at bounding box center [591, 376] width 18 height 18
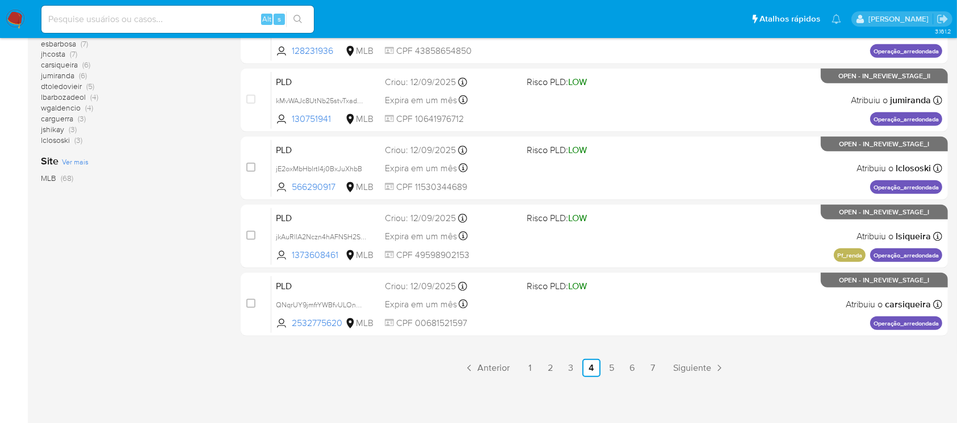
scroll to position [513, 0]
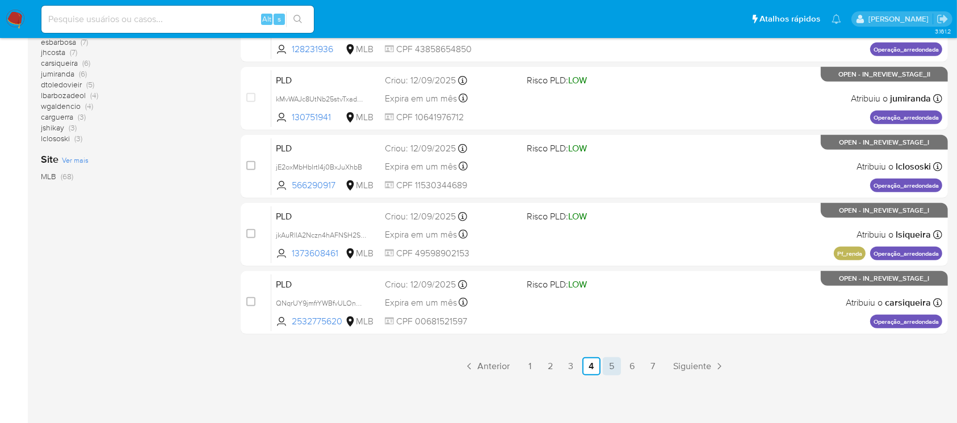
click at [608, 363] on link "5" at bounding box center [612, 366] width 18 height 18
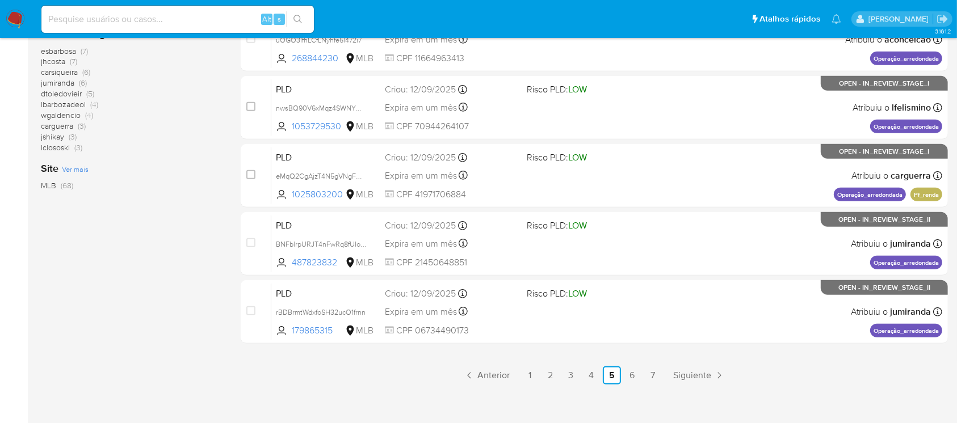
scroll to position [513, 0]
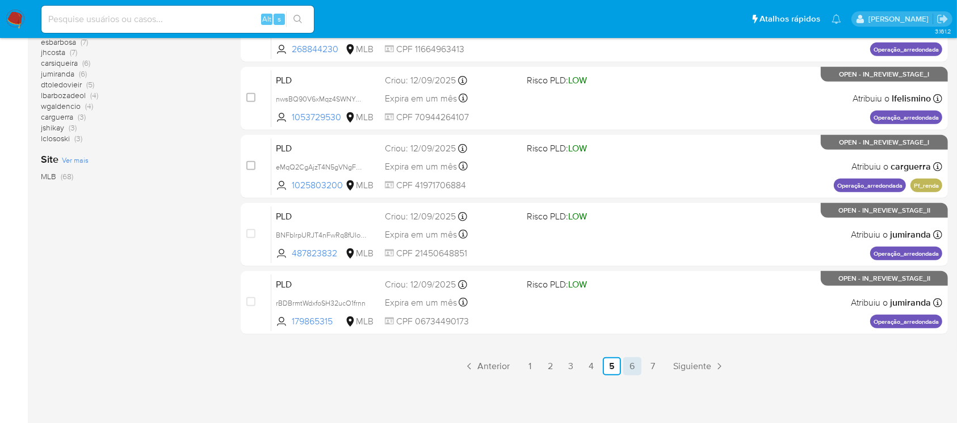
click at [623, 365] on link "6" at bounding box center [632, 366] width 18 height 18
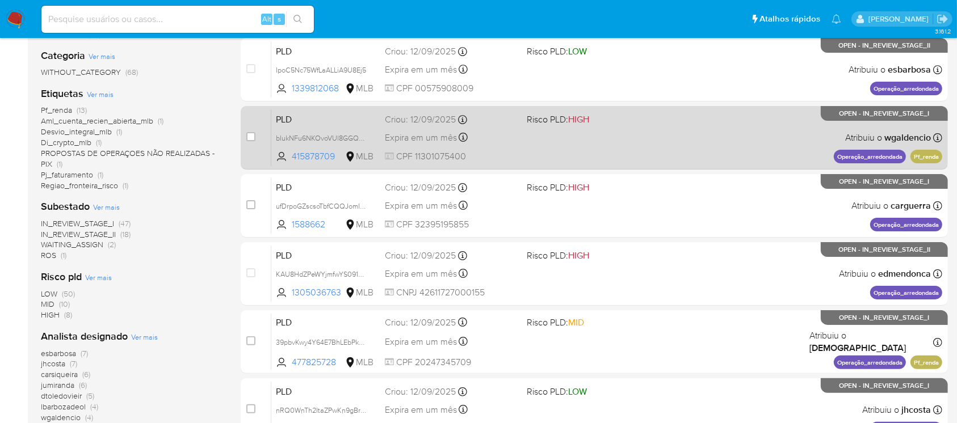
scroll to position [302, 0]
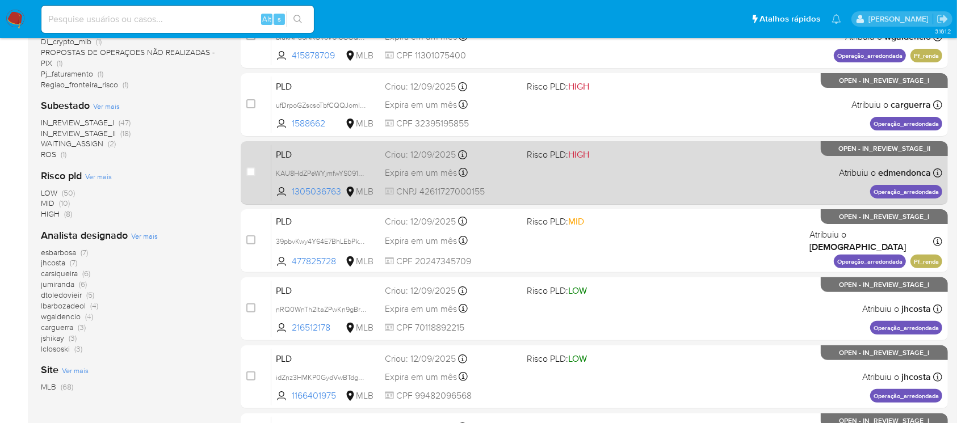
click at [513, 179] on div "Expira em um mês Expira em 27/10/2025 00:08:45" at bounding box center [451, 172] width 132 height 15
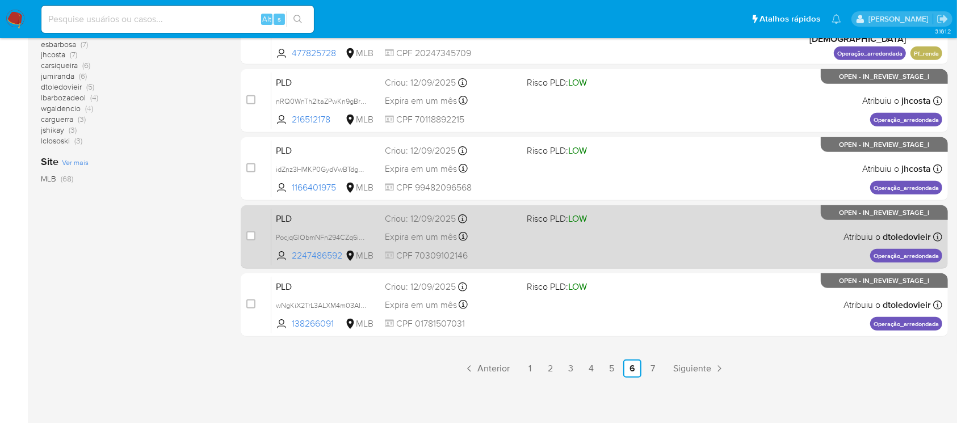
scroll to position [513, 0]
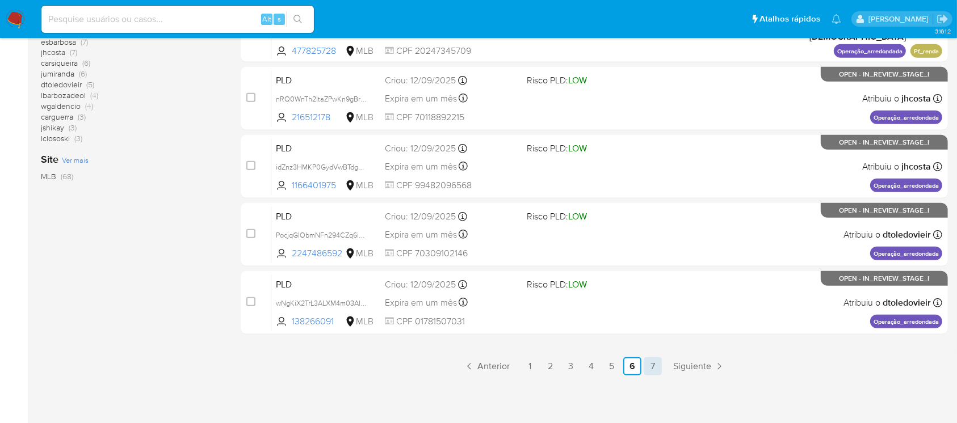
click at [649, 370] on link "7" at bounding box center [652, 366] width 18 height 18
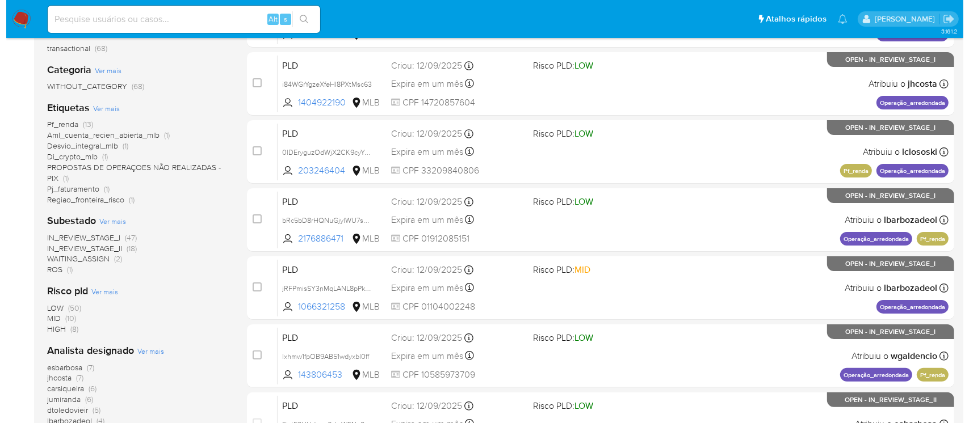
scroll to position [74, 0]
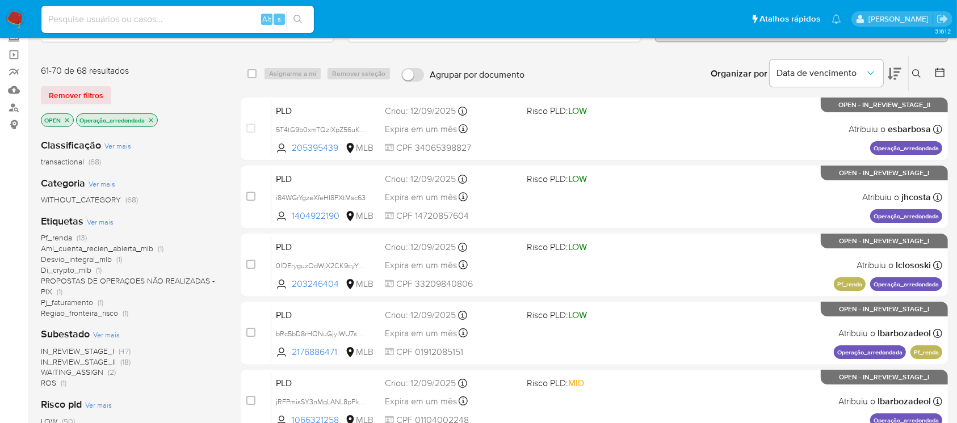
click at [151, 119] on icon "close-filter" at bounding box center [151, 120] width 7 height 7
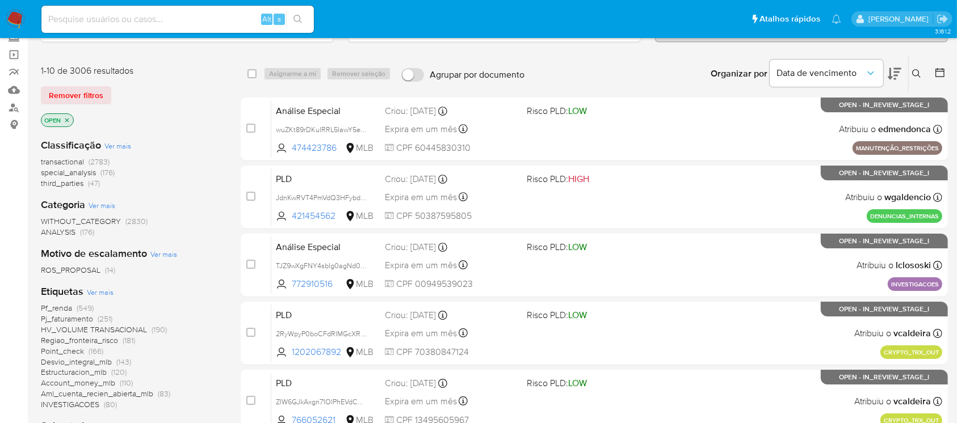
click at [92, 291] on span "Ver mais" at bounding box center [100, 292] width 27 height 10
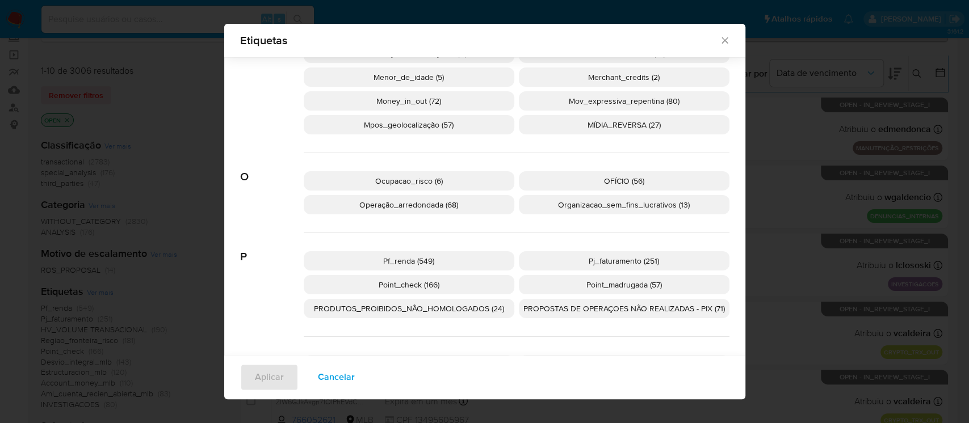
scroll to position [967, 0]
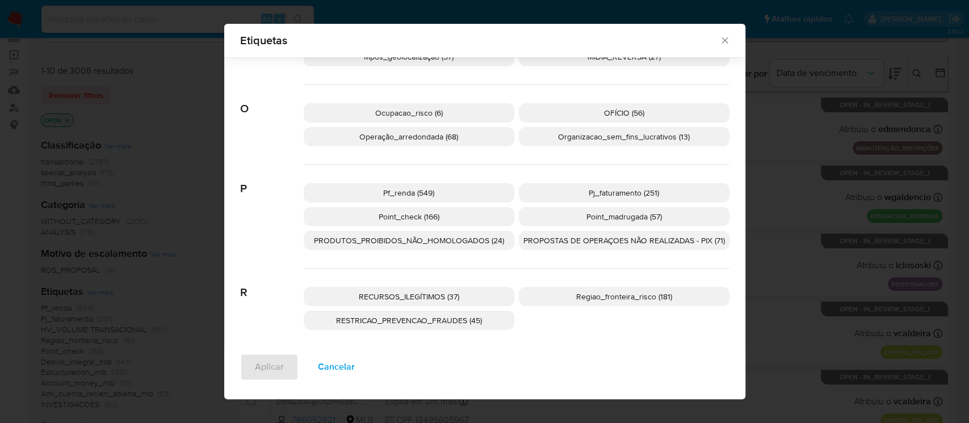
click at [562, 299] on p "Regiao_fronteira_risco (181)" at bounding box center [624, 296] width 211 height 19
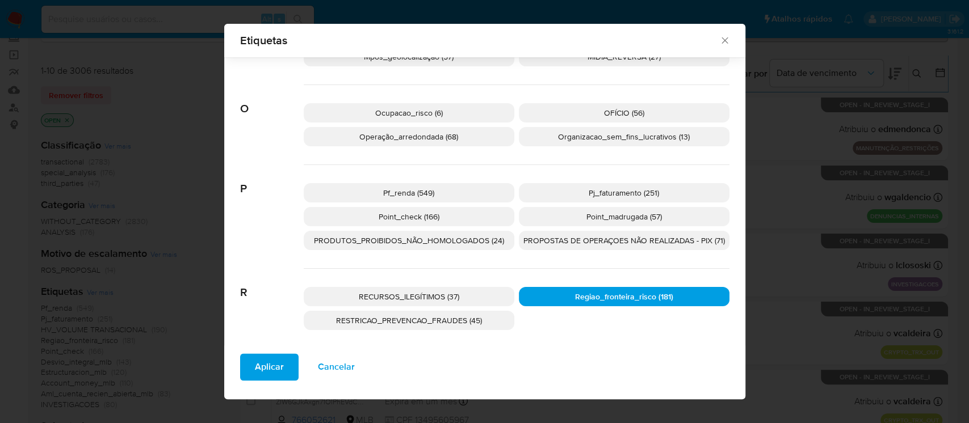
click at [255, 371] on span "Aplicar" at bounding box center [269, 367] width 29 height 25
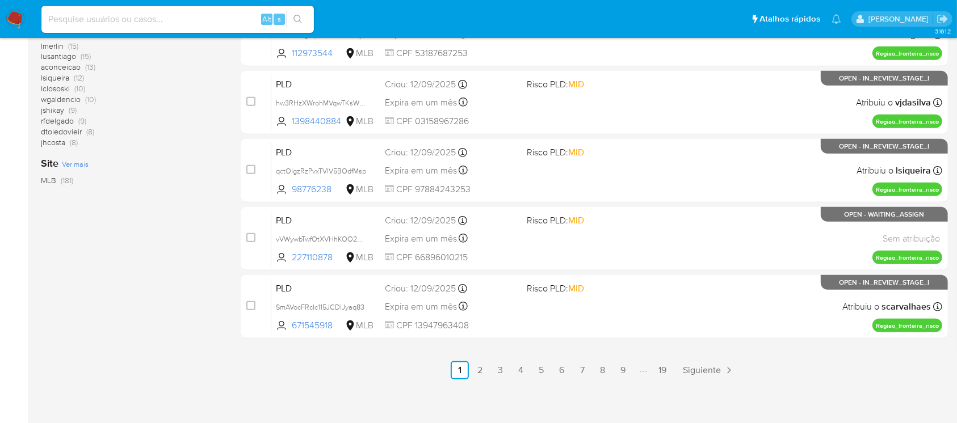
scroll to position [513, 0]
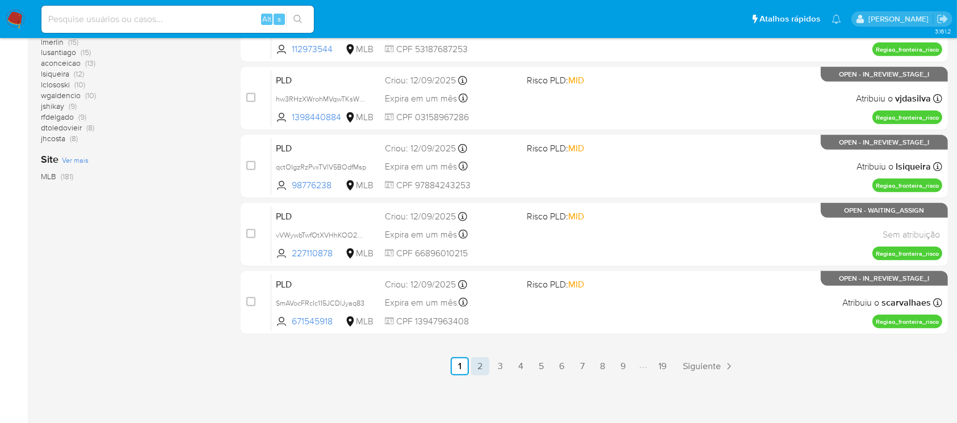
click at [481, 371] on link "2" at bounding box center [480, 366] width 18 height 18
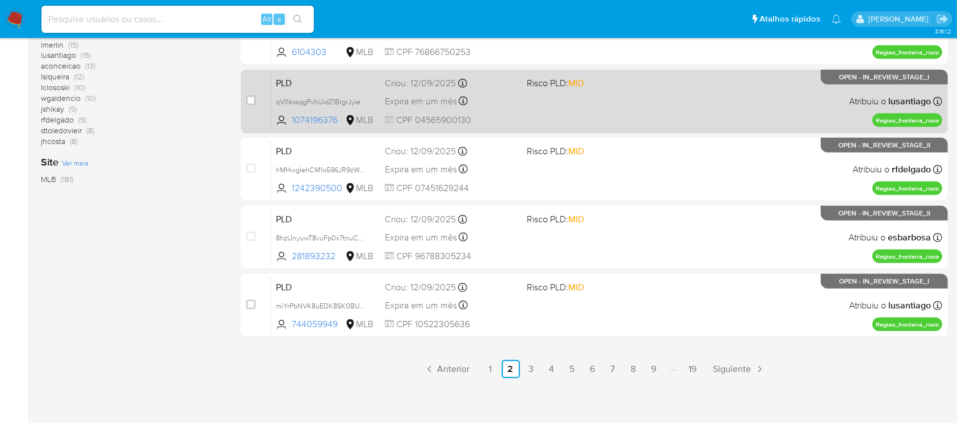
scroll to position [513, 0]
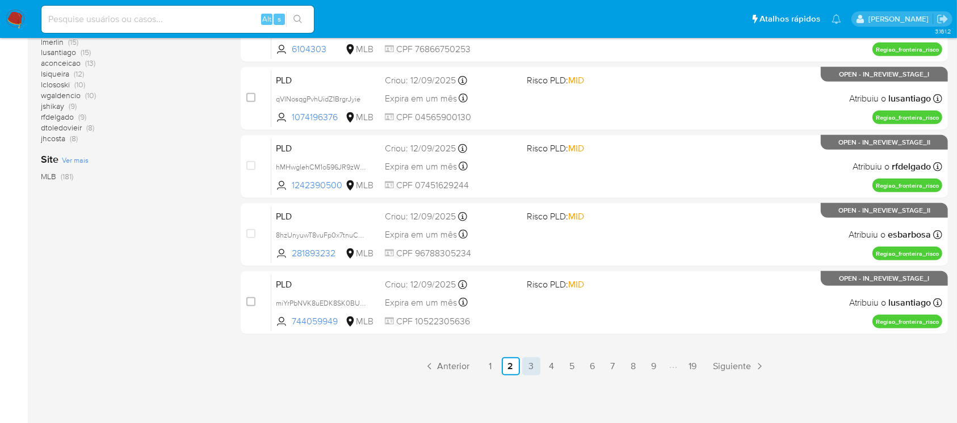
click at [533, 369] on link "3" at bounding box center [531, 366] width 18 height 18
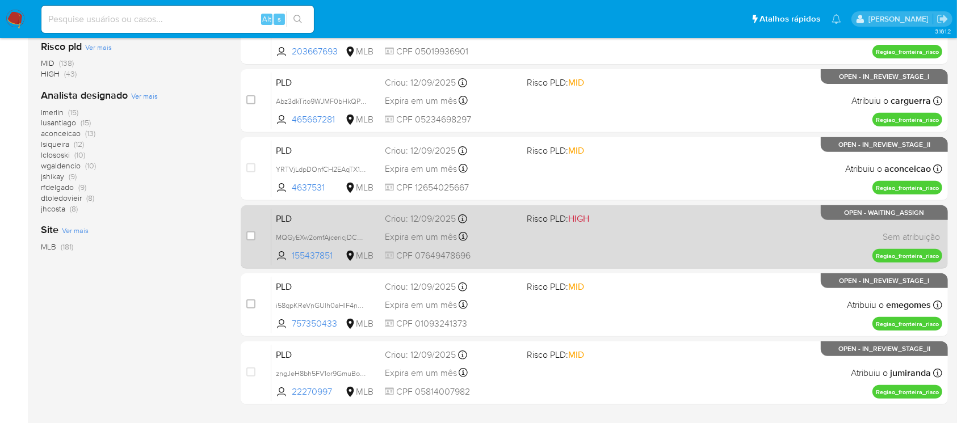
scroll to position [504, 0]
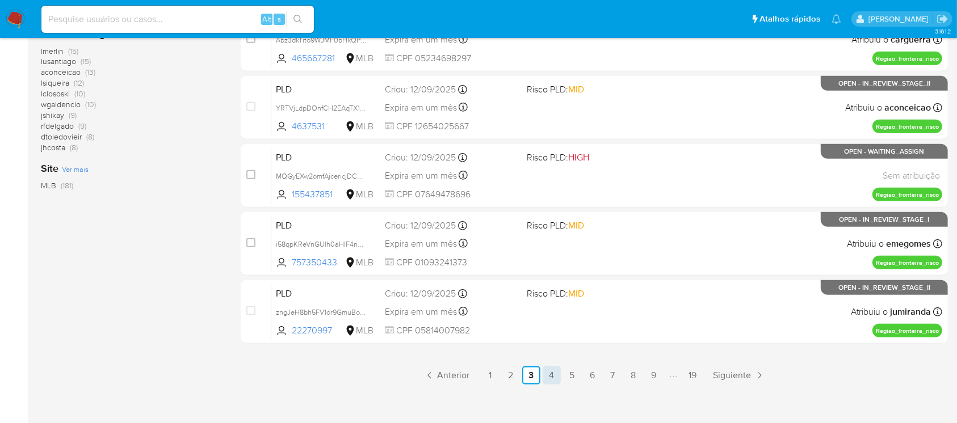
click at [554, 377] on link "4" at bounding box center [551, 376] width 18 height 18
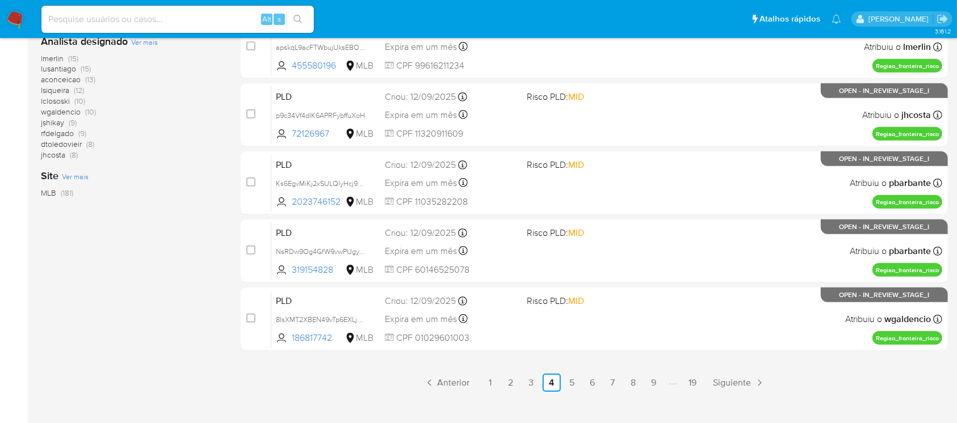
scroll to position [504, 0]
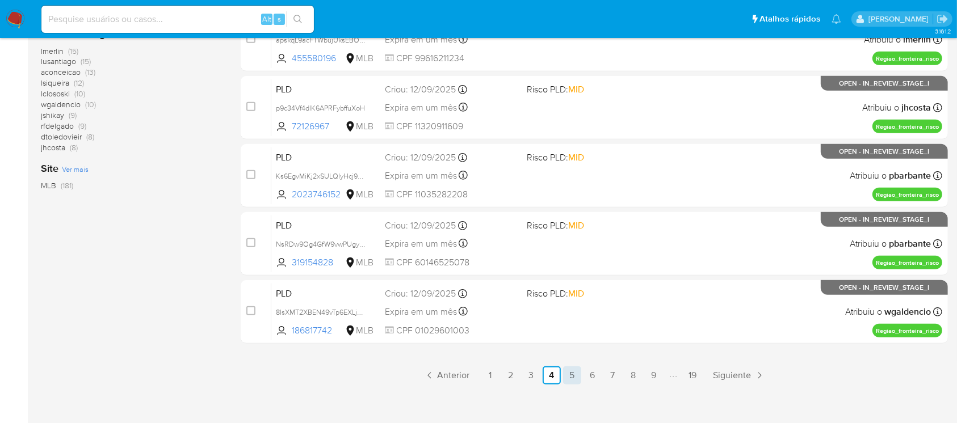
click at [569, 375] on link "5" at bounding box center [572, 376] width 18 height 18
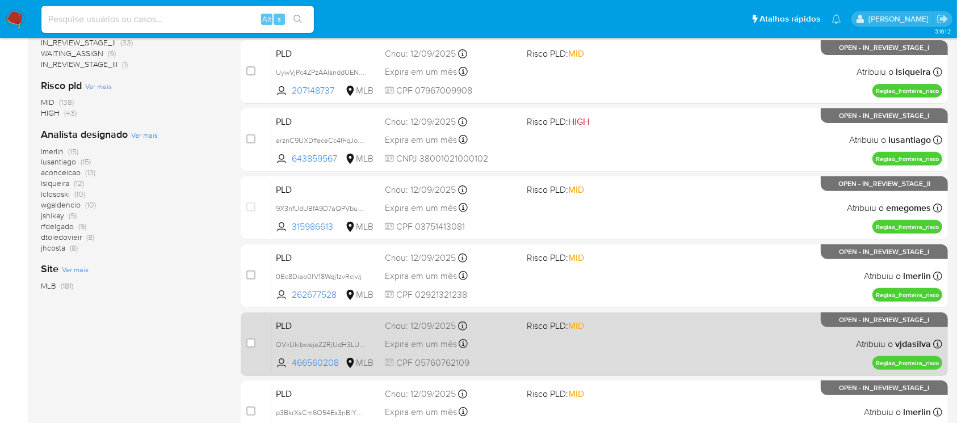
scroll to position [302, 0]
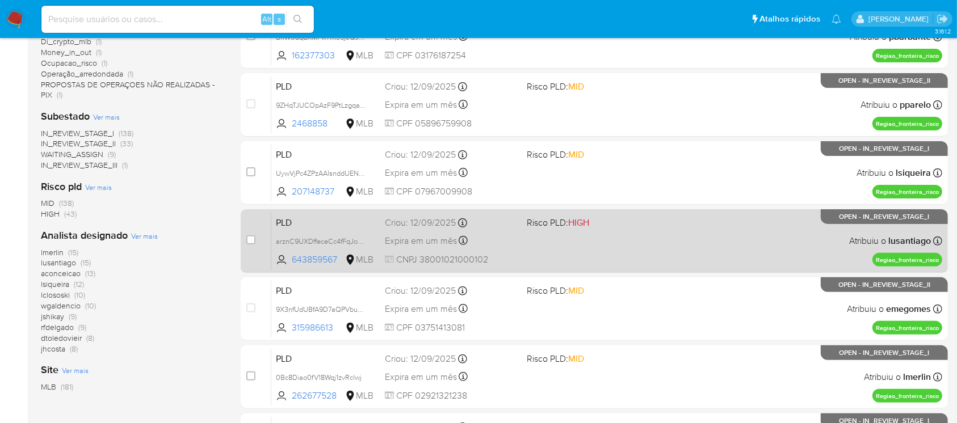
click at [544, 260] on div "PLD arznC9UXDffeceCc4fFqJoO4 643859567 MLB Risco PLD: HIGH Criou: 12/09/2025 Cr…" at bounding box center [606, 240] width 671 height 57
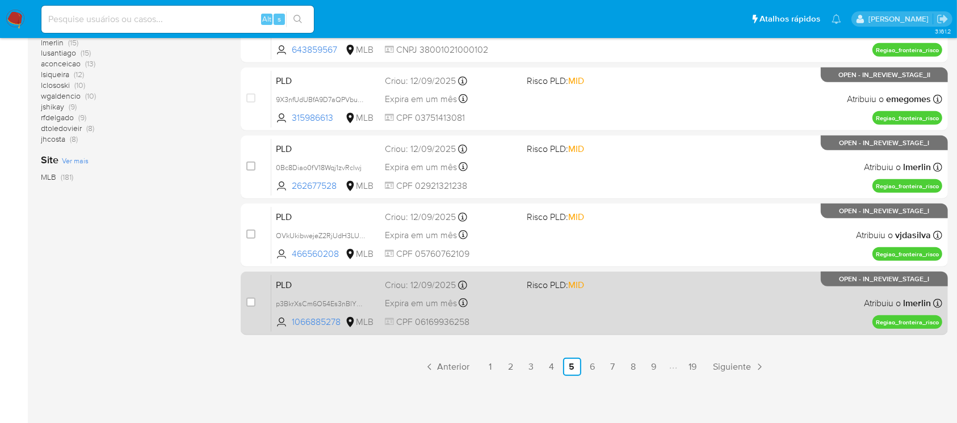
scroll to position [513, 0]
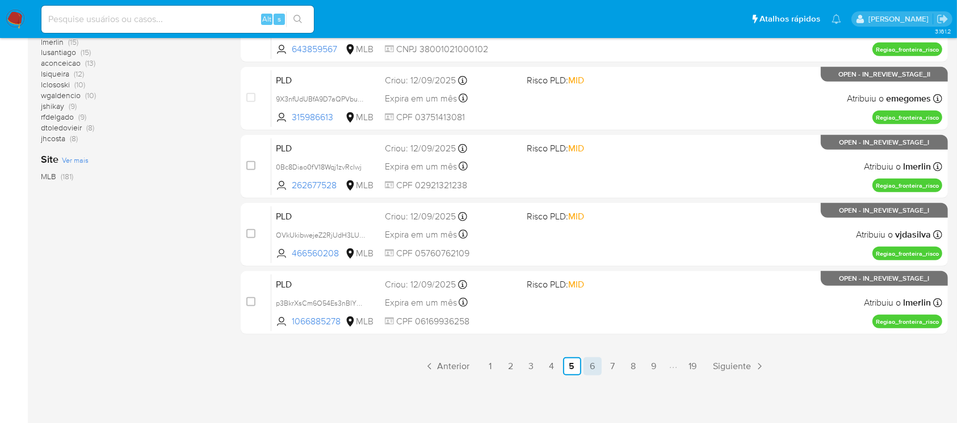
click at [586, 363] on link "6" at bounding box center [592, 366] width 18 height 18
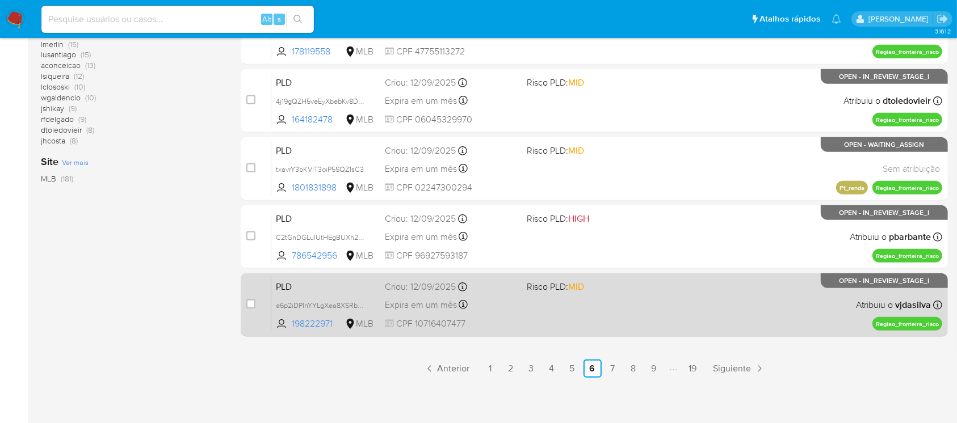
scroll to position [513, 0]
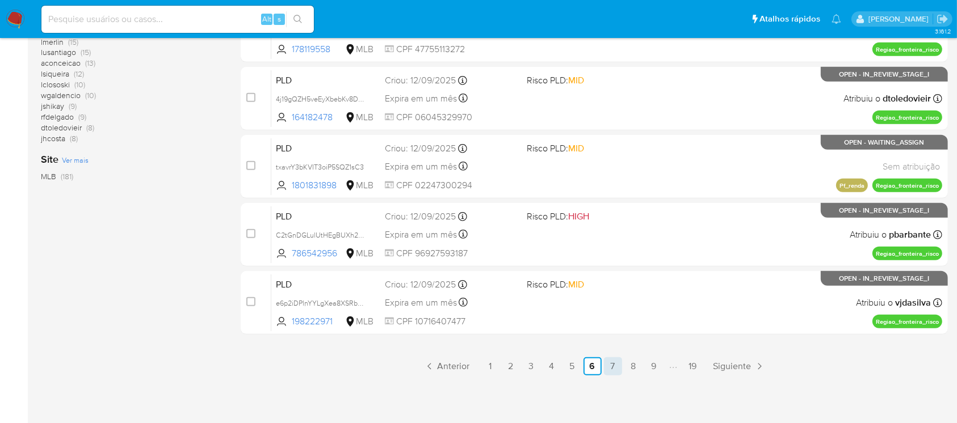
click at [616, 372] on link "7" at bounding box center [613, 366] width 18 height 18
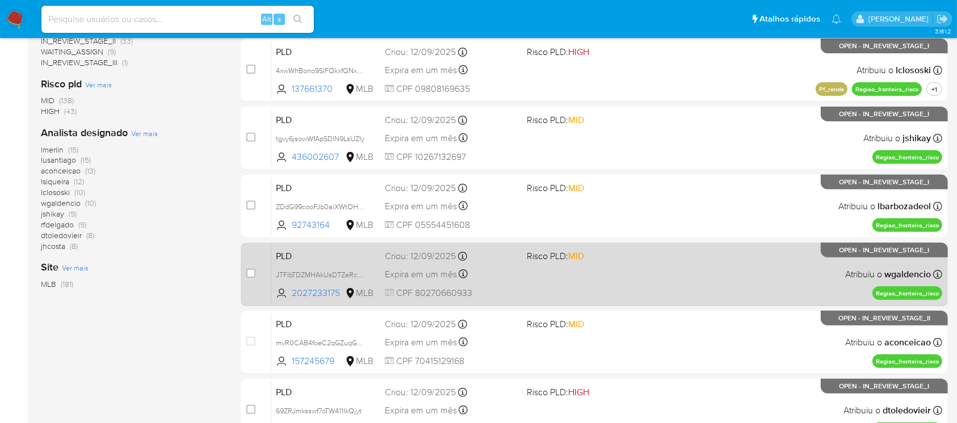
scroll to position [504, 0]
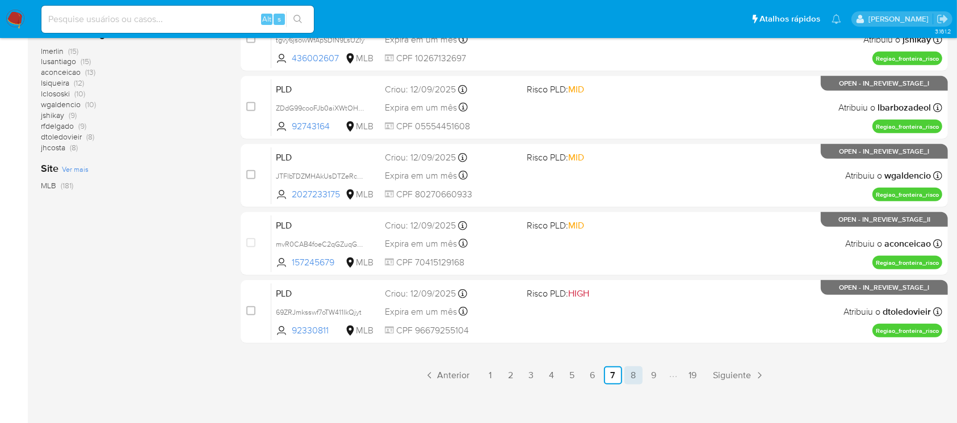
click at [630, 375] on link "8" at bounding box center [633, 376] width 18 height 18
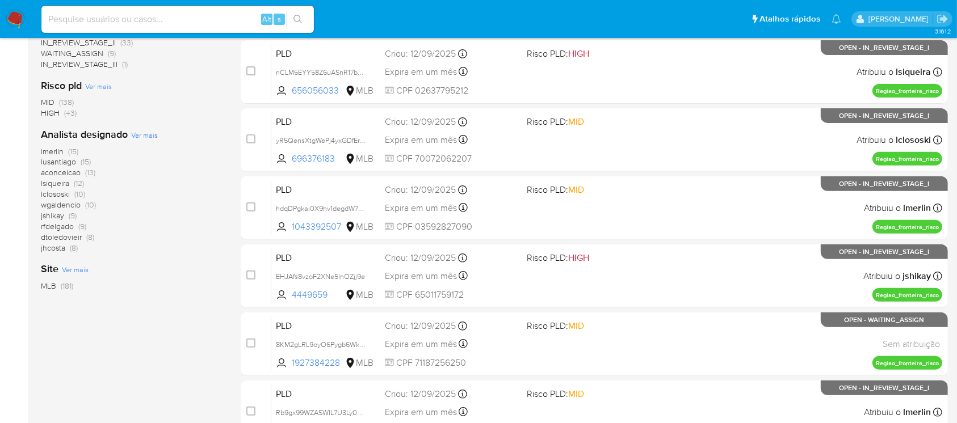
scroll to position [513, 0]
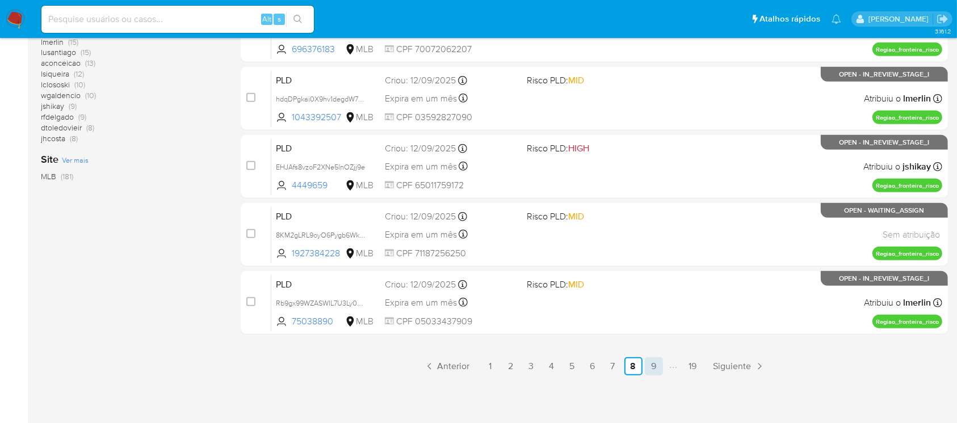
click at [650, 369] on link "9" at bounding box center [654, 366] width 18 height 18
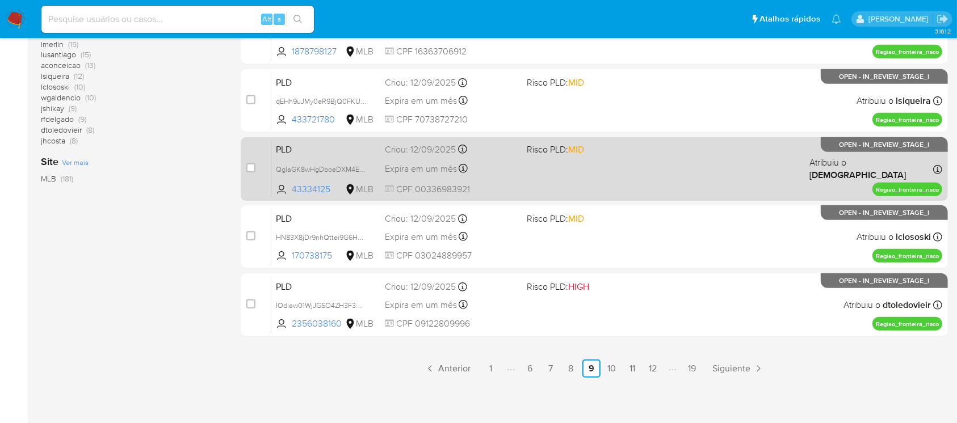
scroll to position [513, 0]
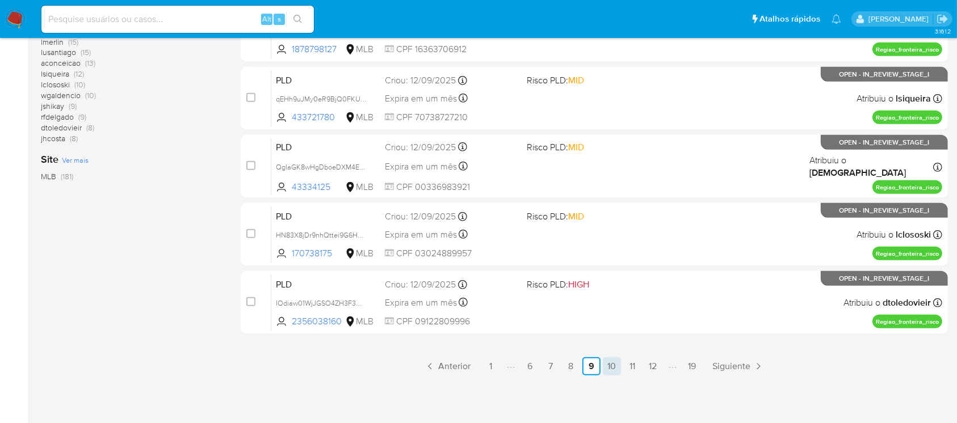
click at [614, 370] on link "10" at bounding box center [612, 366] width 18 height 18
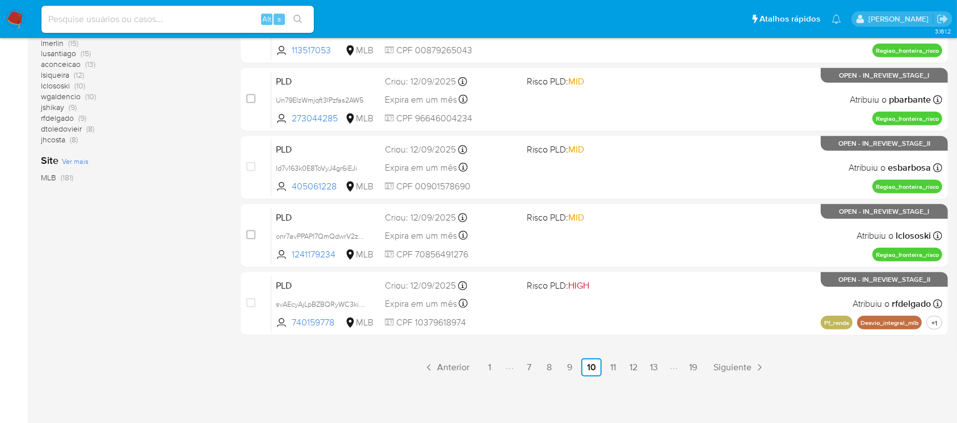
scroll to position [513, 0]
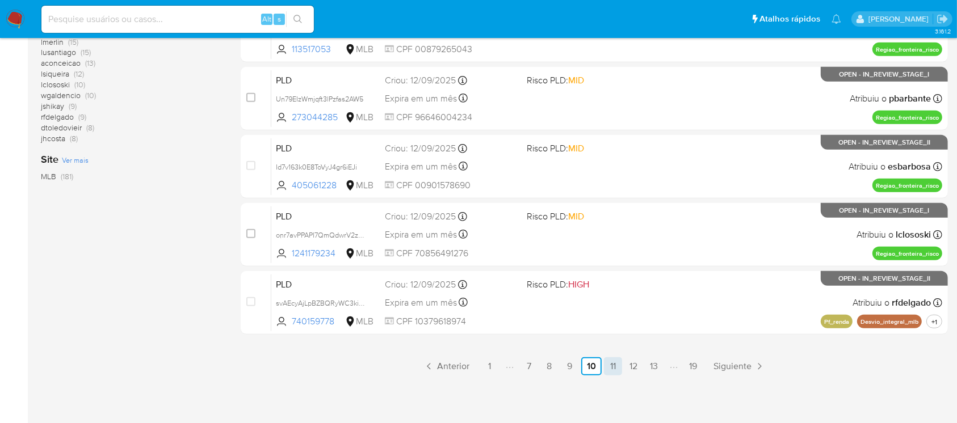
click at [609, 368] on link "11" at bounding box center [613, 366] width 18 height 18
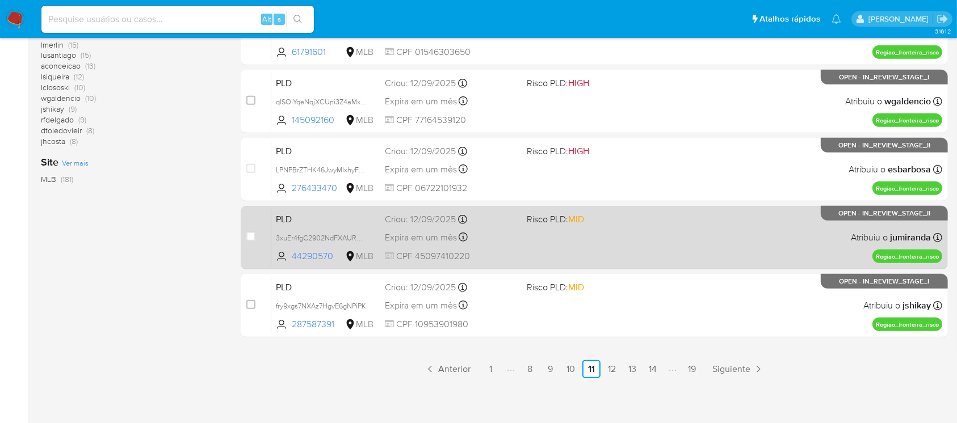
scroll to position [513, 0]
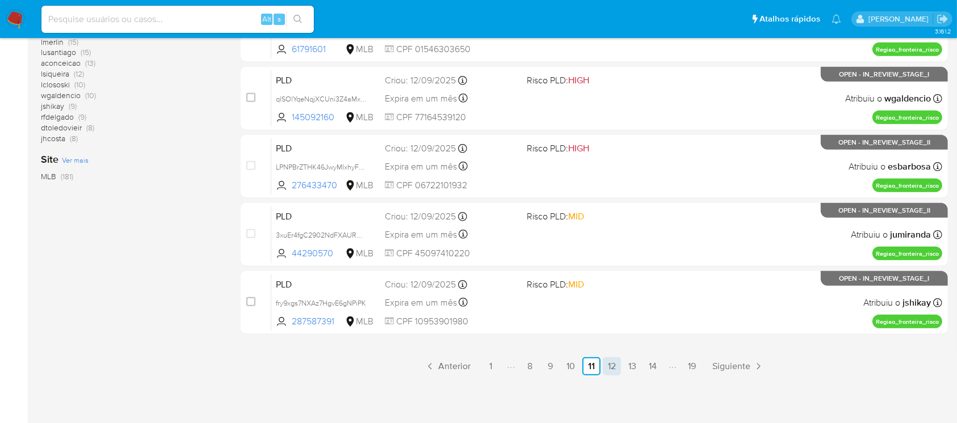
click at [612, 370] on link "12" at bounding box center [612, 366] width 18 height 18
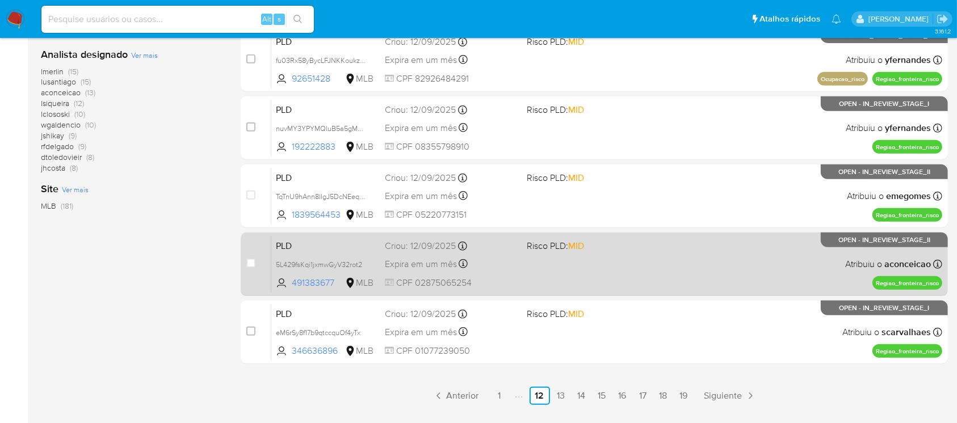
scroll to position [513, 0]
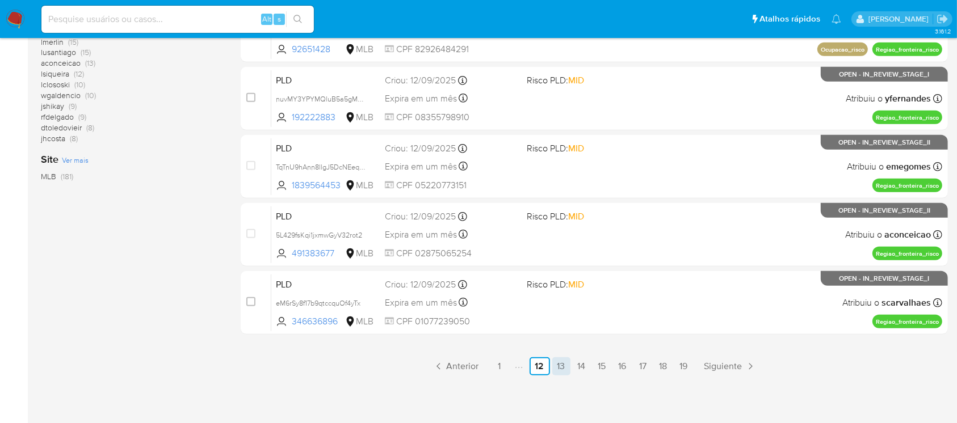
click at [560, 368] on link "13" at bounding box center [561, 366] width 18 height 18
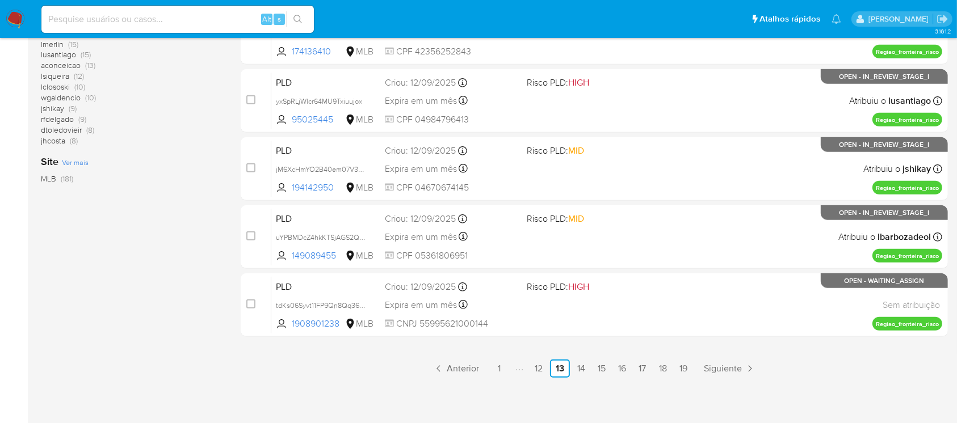
scroll to position [513, 0]
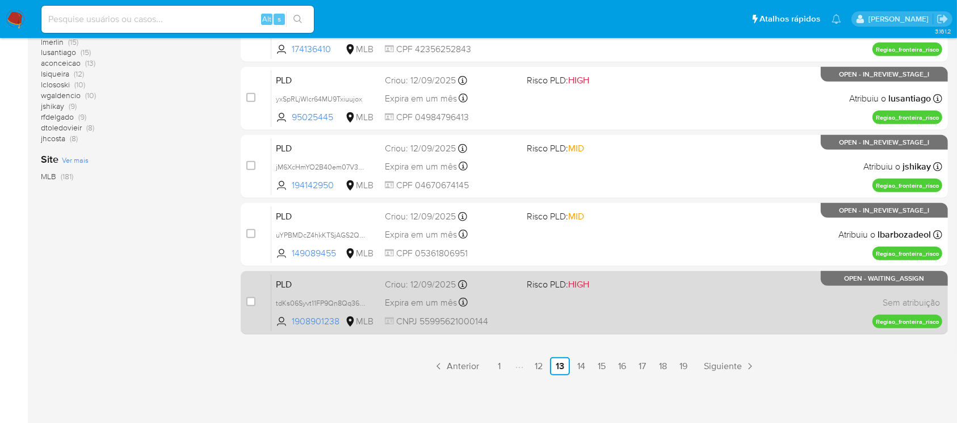
click at [522, 315] on div "PLD tdKs06Syvt11FP9Qn8Qq36Vp 1908901238 MLB Risco PLD: HIGH Criou: 12/09/2025 C…" at bounding box center [606, 302] width 671 height 57
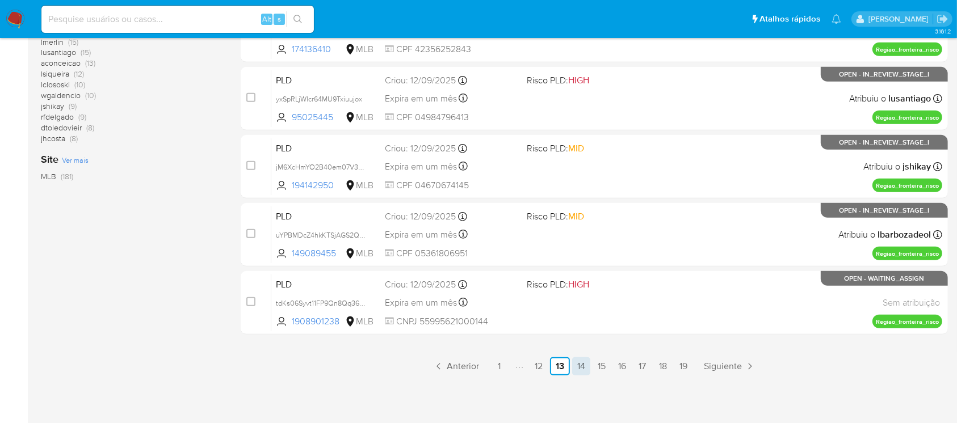
click at [581, 368] on link "14" at bounding box center [581, 366] width 18 height 18
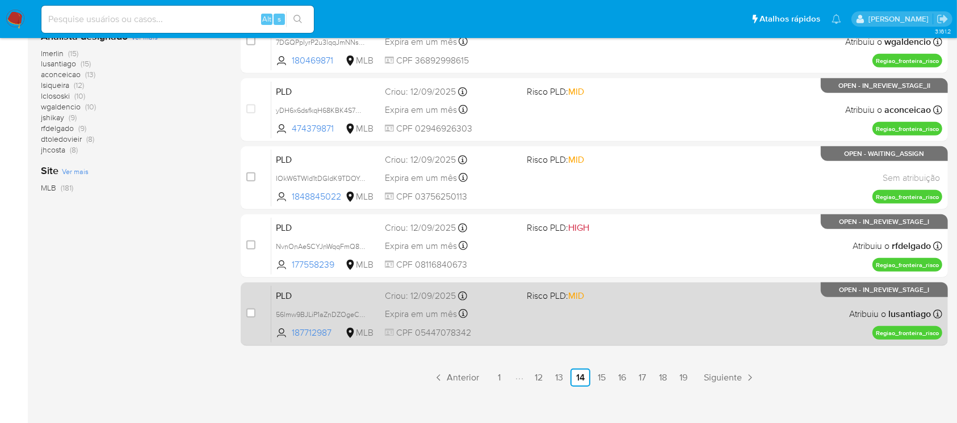
scroll to position [504, 0]
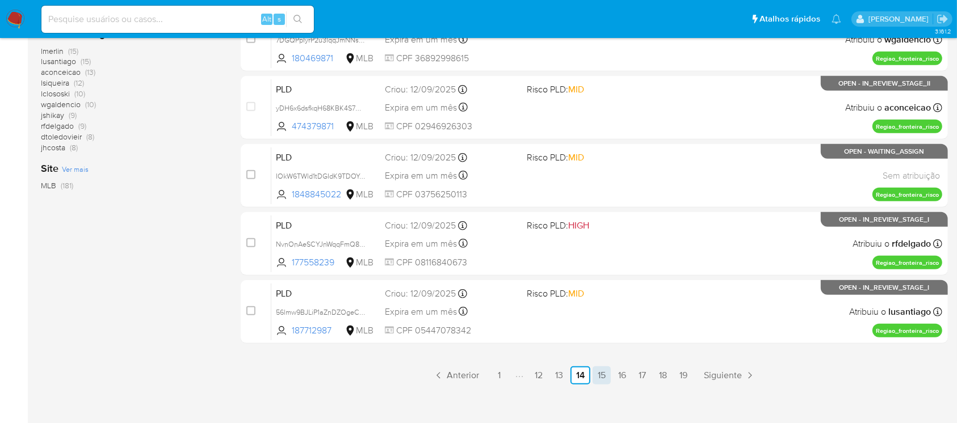
click at [597, 376] on link "15" at bounding box center [601, 376] width 18 height 18
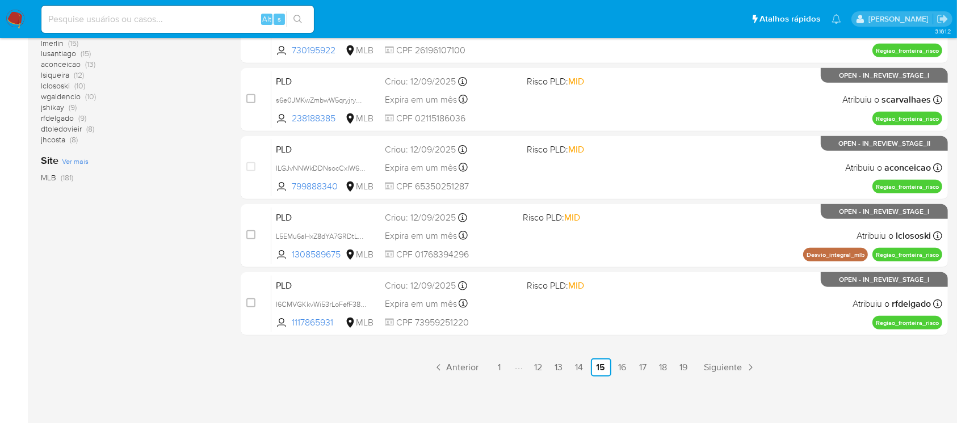
scroll to position [513, 0]
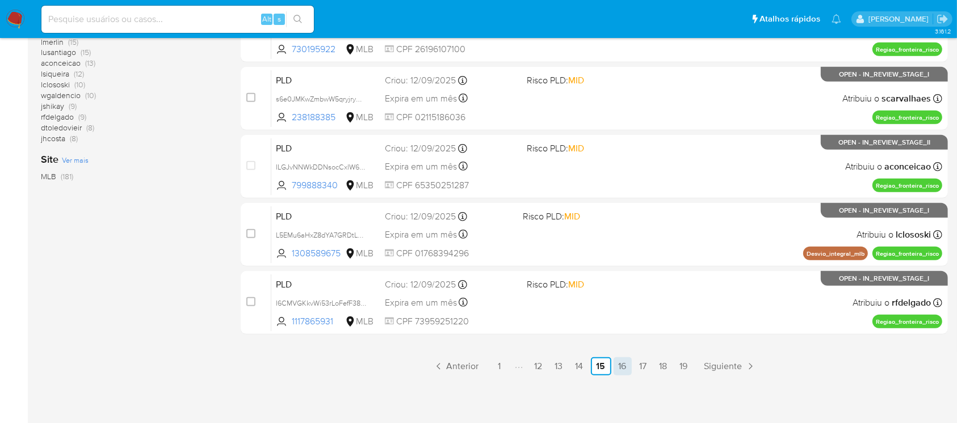
click at [617, 367] on link "16" at bounding box center [622, 366] width 18 height 18
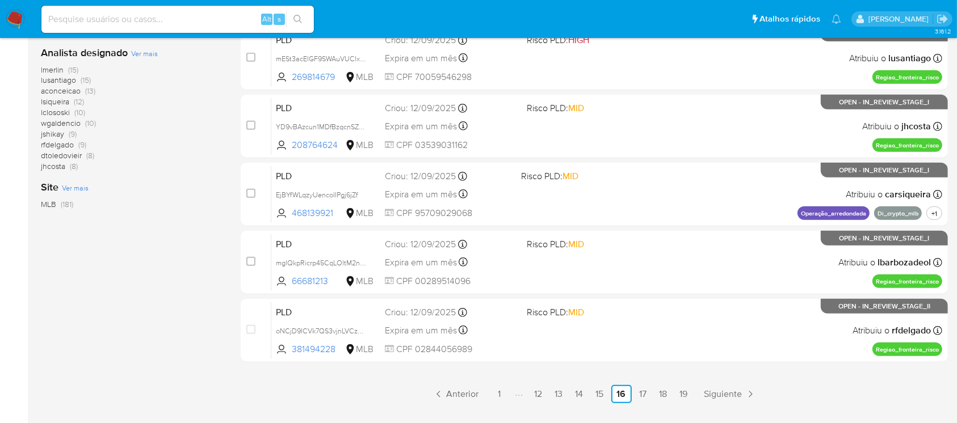
scroll to position [504, 0]
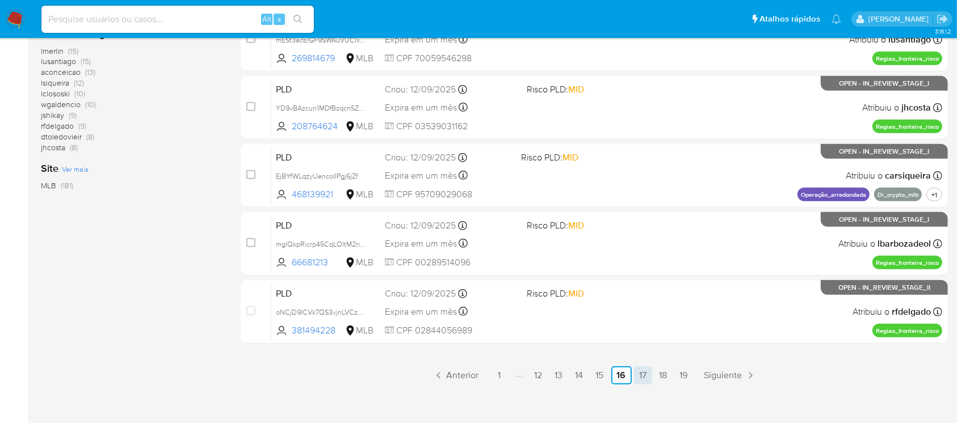
click at [642, 380] on link "17" at bounding box center [643, 376] width 18 height 18
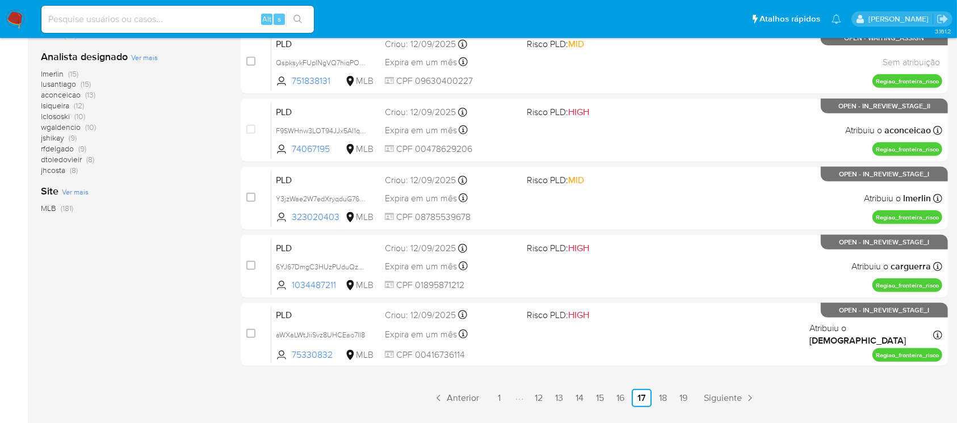
scroll to position [504, 0]
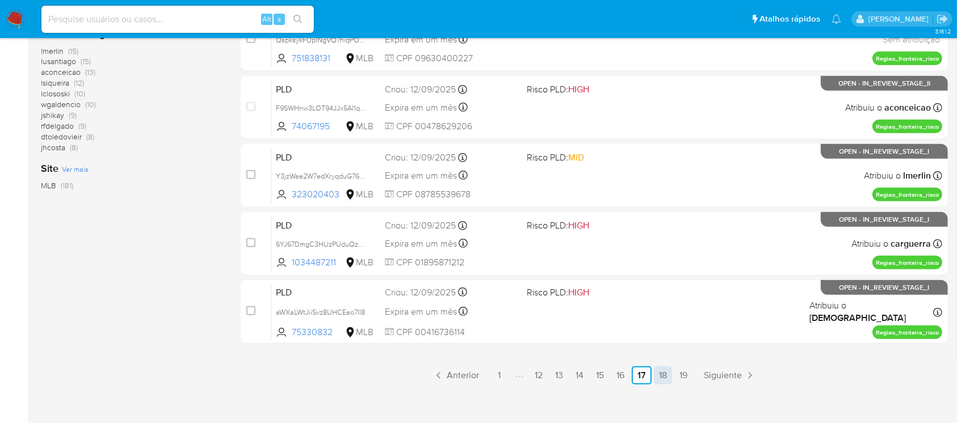
click at [661, 374] on link "18" at bounding box center [663, 376] width 18 height 18
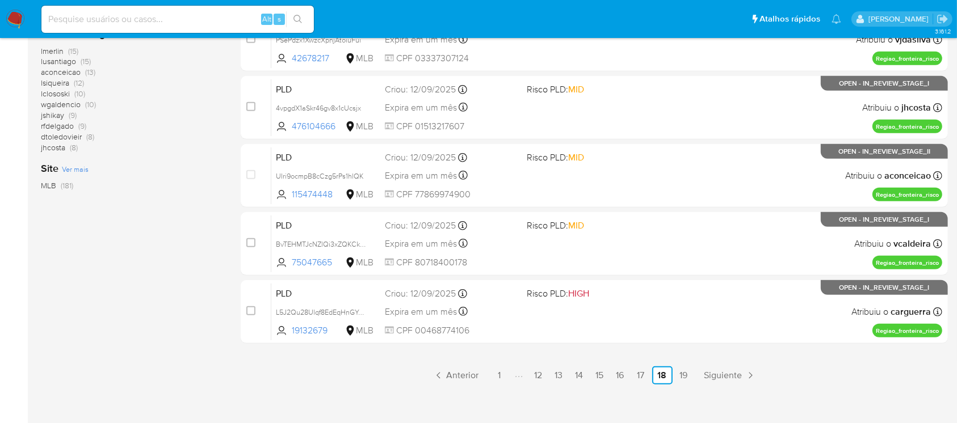
scroll to position [513, 0]
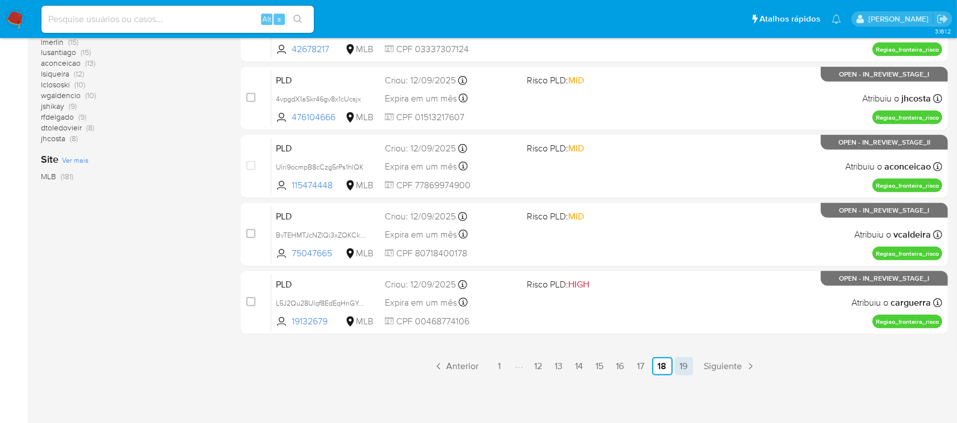
click at [681, 368] on link "19" at bounding box center [684, 366] width 18 height 18
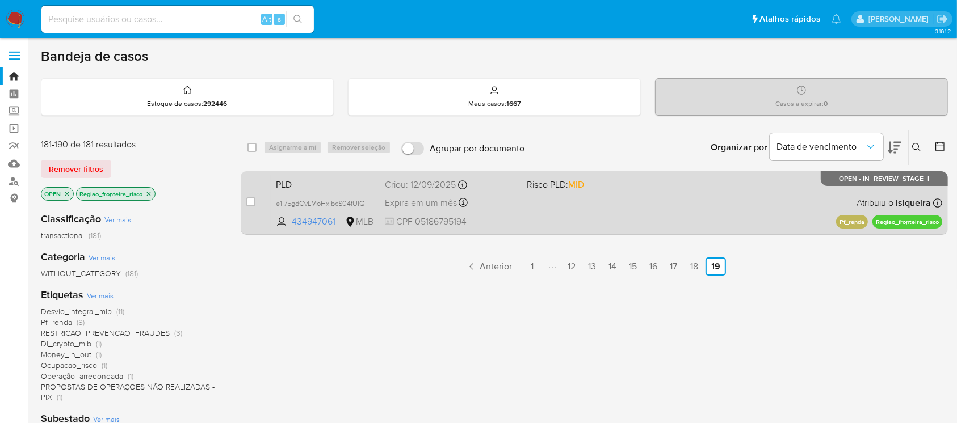
click at [508, 214] on div "PLD e1i75gdCvLMoHxlbcS04fUIQ 434947061 MLB Risco PLD: MID Criou: 12/09/2025 Cri…" at bounding box center [606, 202] width 671 height 57
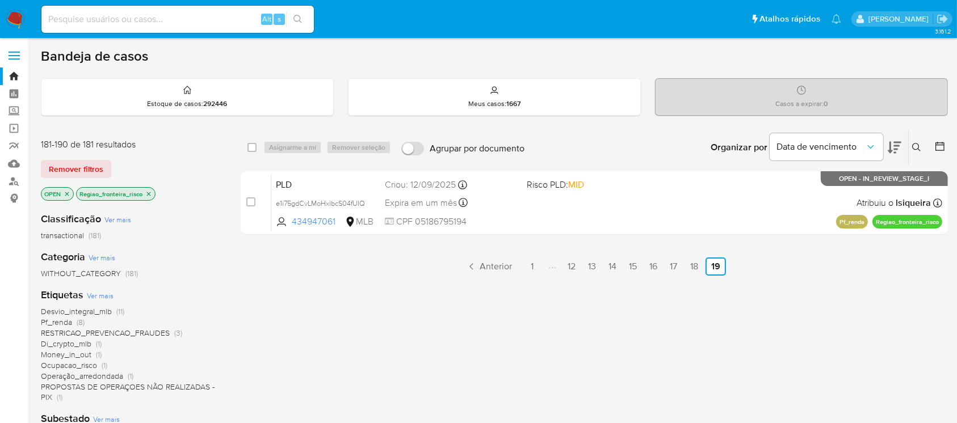
click at [18, 24] on img at bounding box center [15, 19] width 19 height 19
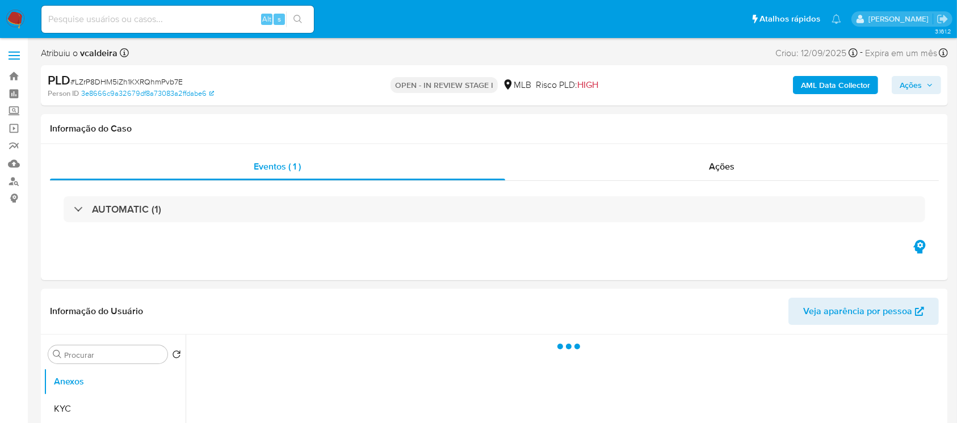
select select "10"
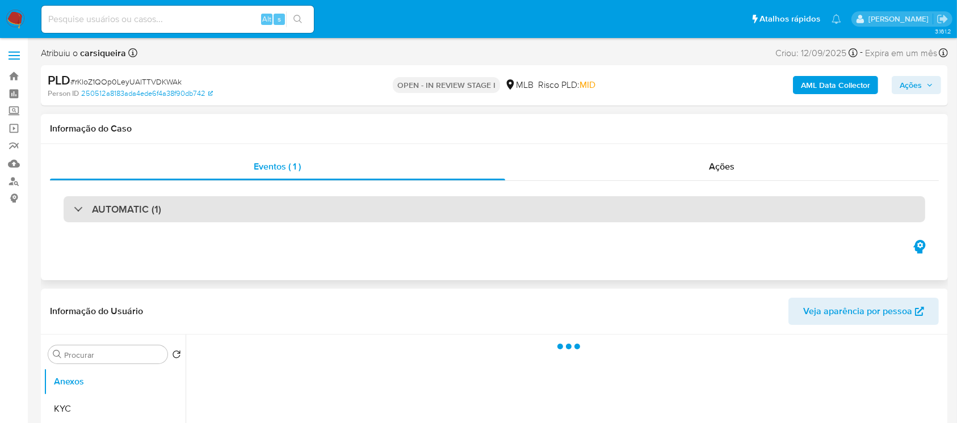
click at [74, 209] on div at bounding box center [74, 209] width 0 height 0
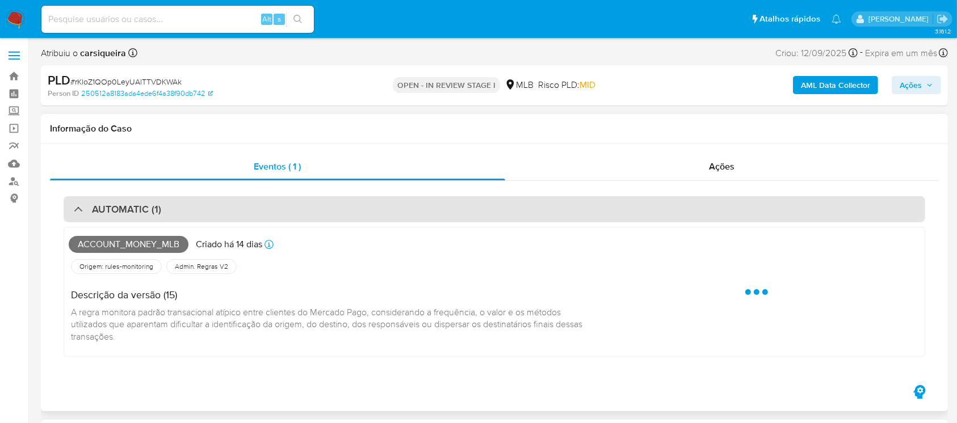
select select "10"
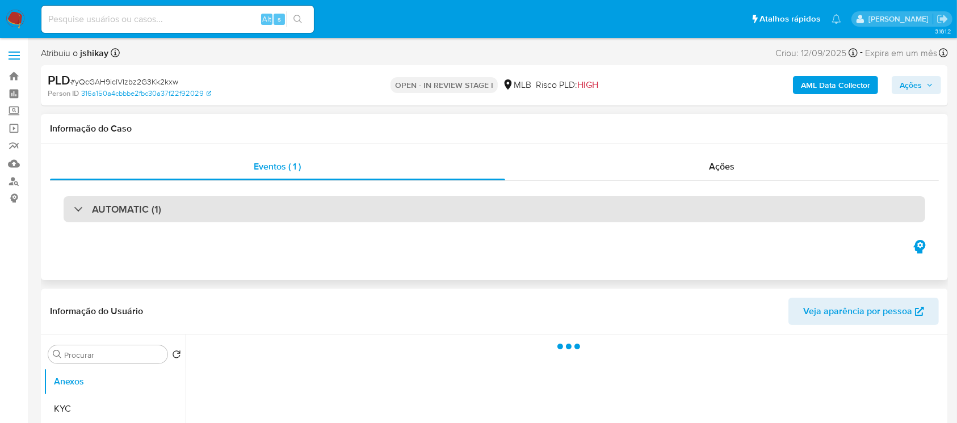
click at [77, 215] on div "AUTOMATIC (1)" at bounding box center [117, 209] width 87 height 12
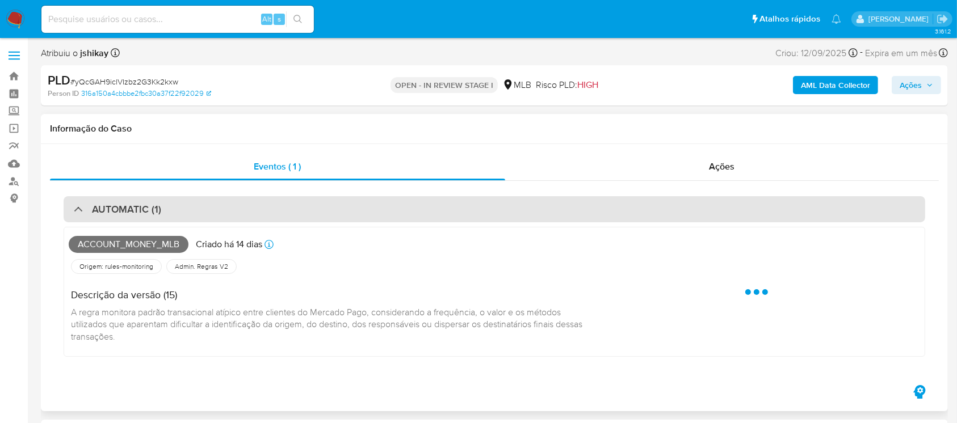
select select "10"
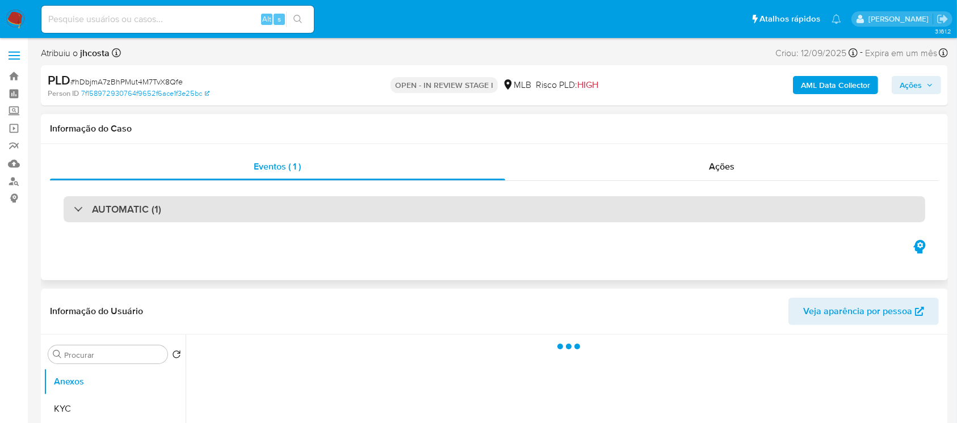
click at [81, 212] on div "AUTOMATIC (1)" at bounding box center [117, 209] width 87 height 12
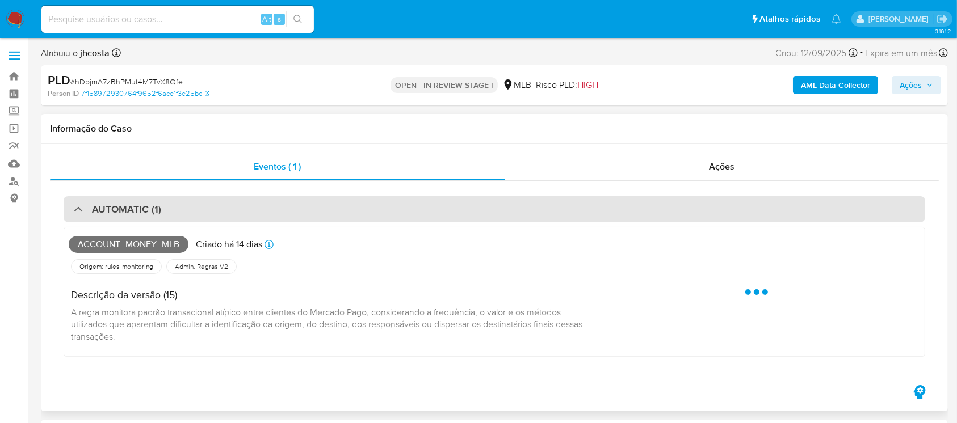
select select "10"
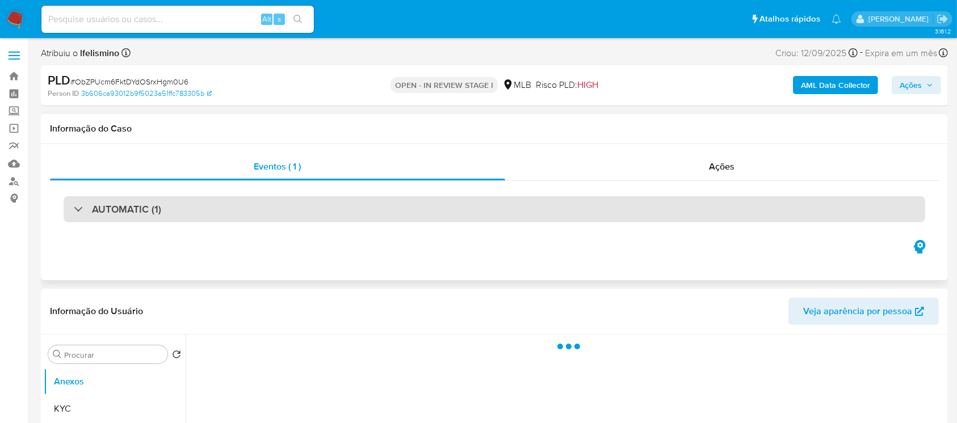
click at [79, 211] on div "AUTOMATIC (1)" at bounding box center [117, 209] width 87 height 12
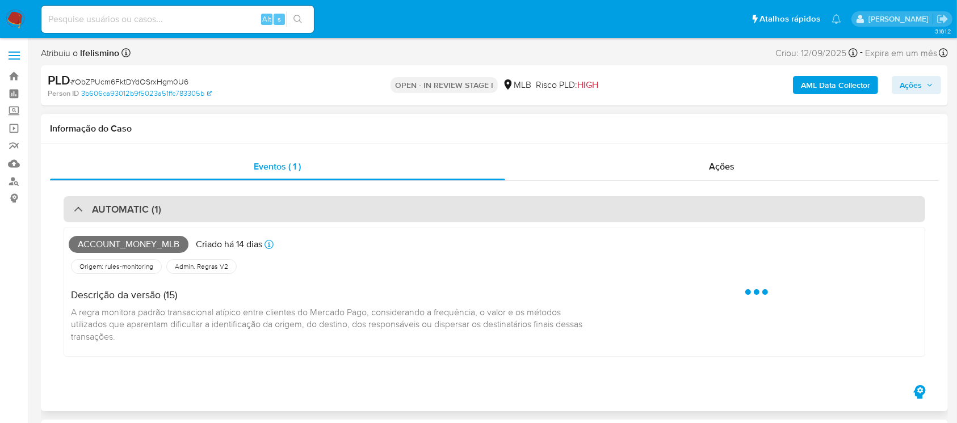
select select "10"
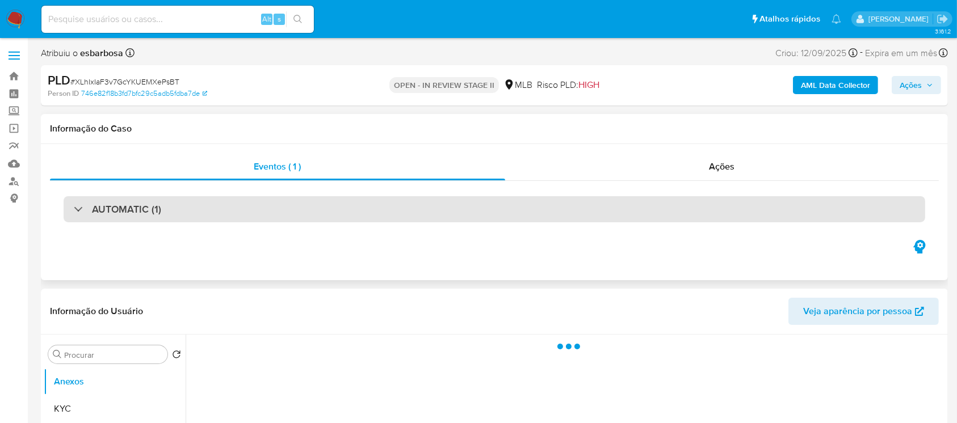
click at [71, 210] on div "AUTOMATIC (1)" at bounding box center [494, 209] width 861 height 26
click at [74, 209] on div at bounding box center [74, 209] width 0 height 0
select select "10"
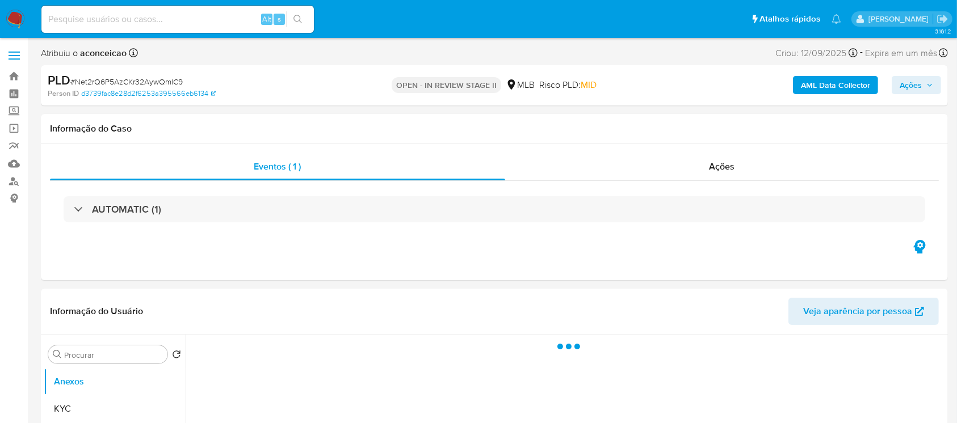
click at [74, 209] on div at bounding box center [74, 209] width 0 height 0
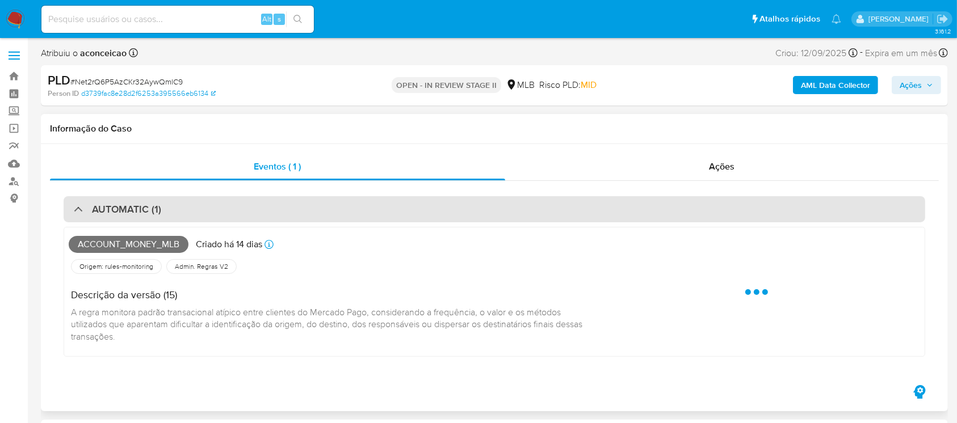
select select "10"
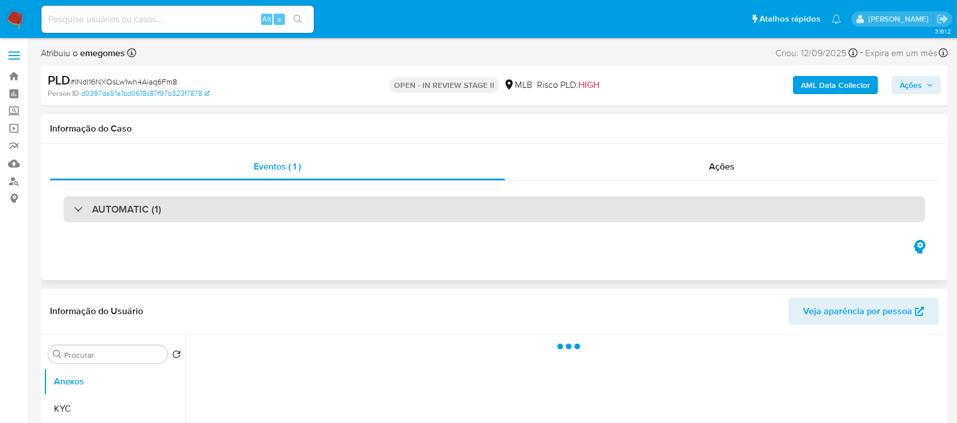
click at [81, 211] on div "AUTOMATIC (1)" at bounding box center [117, 209] width 87 height 12
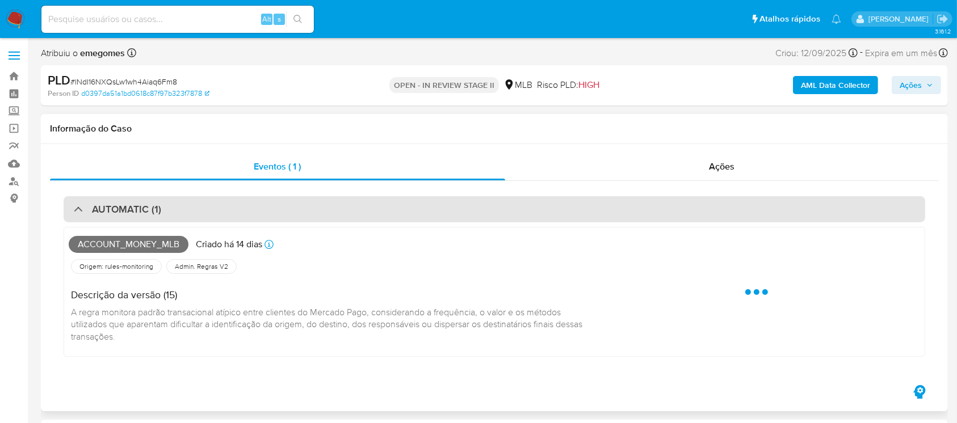
select select "10"
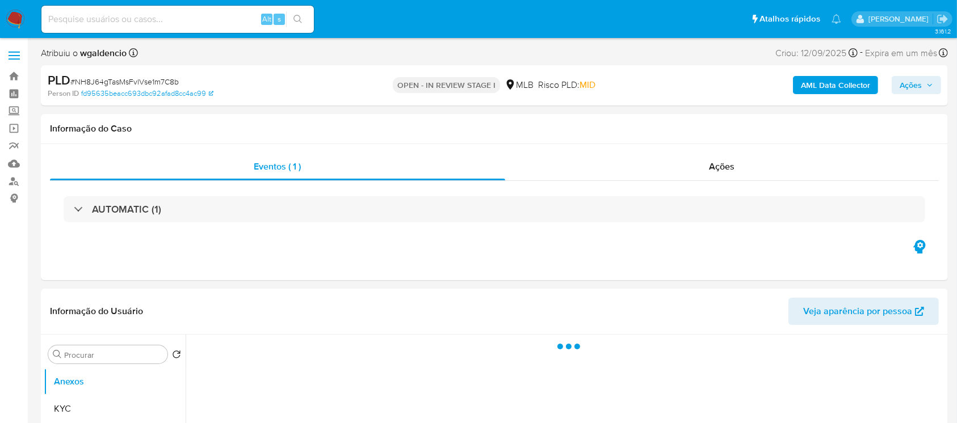
click at [77, 209] on div "AUTOMATIC (1)" at bounding box center [117, 209] width 87 height 12
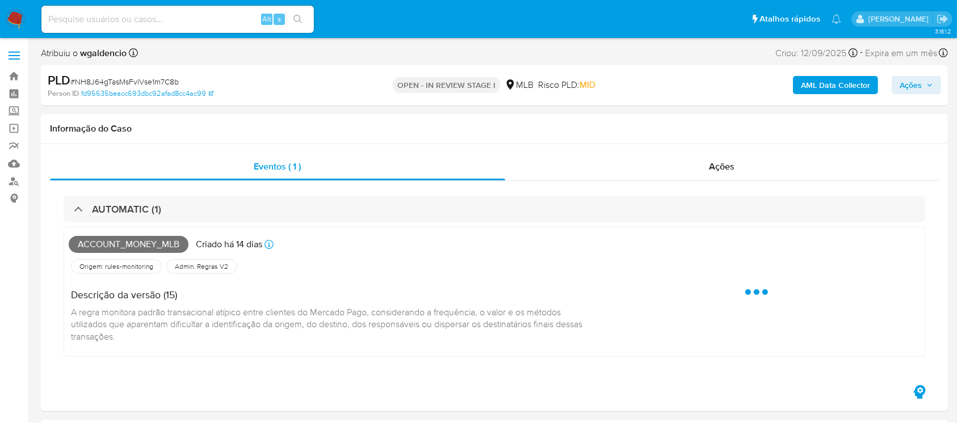
select select "10"
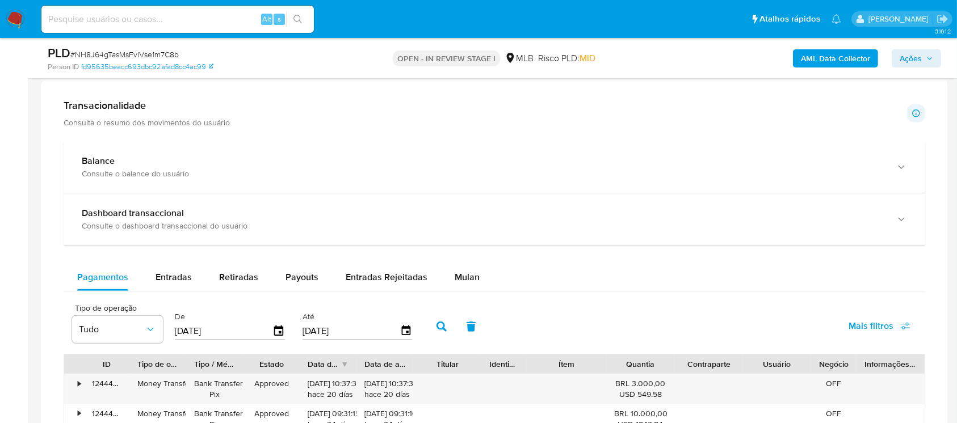
scroll to position [1109, 0]
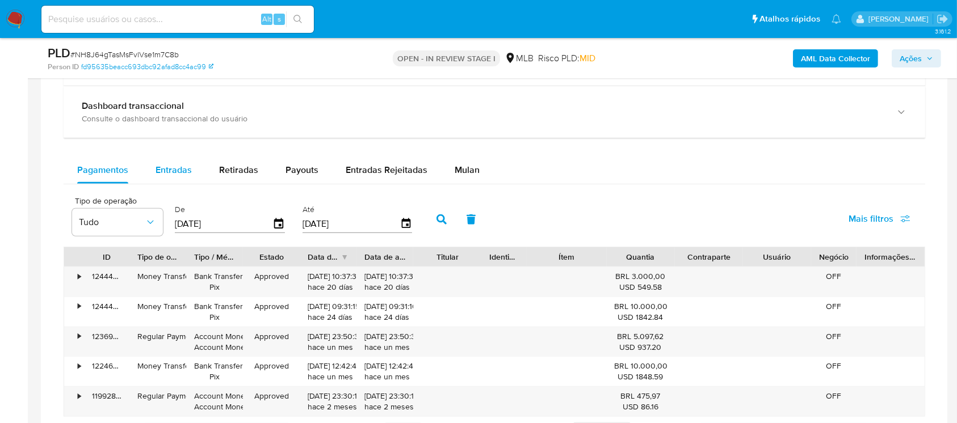
click at [176, 175] on span "Entradas" at bounding box center [173, 169] width 36 height 13
select select "10"
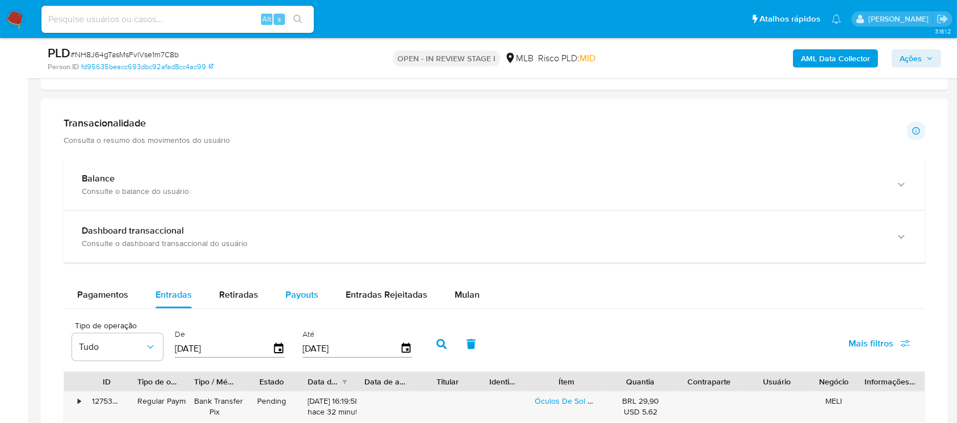
scroll to position [1008, 0]
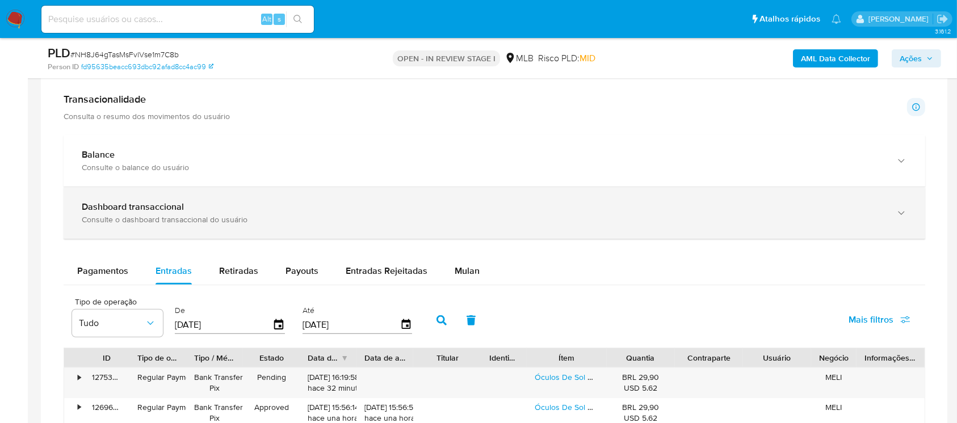
click at [182, 216] on div "Consulte o dashboard transaccional do usuário" at bounding box center [483, 219] width 802 height 10
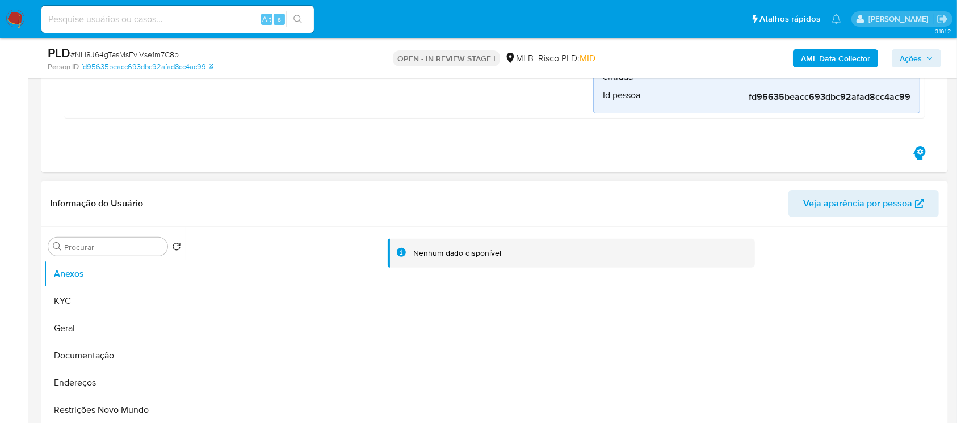
scroll to position [302, 0]
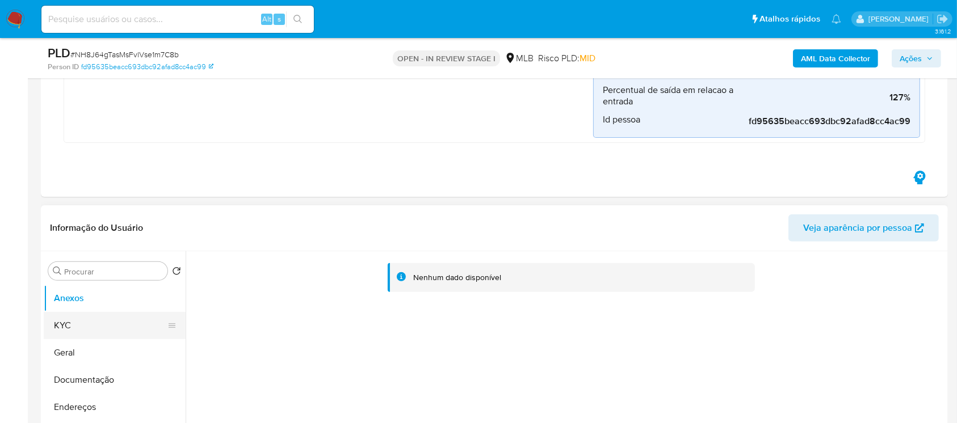
click at [83, 331] on button "KYC" at bounding box center [110, 325] width 133 height 27
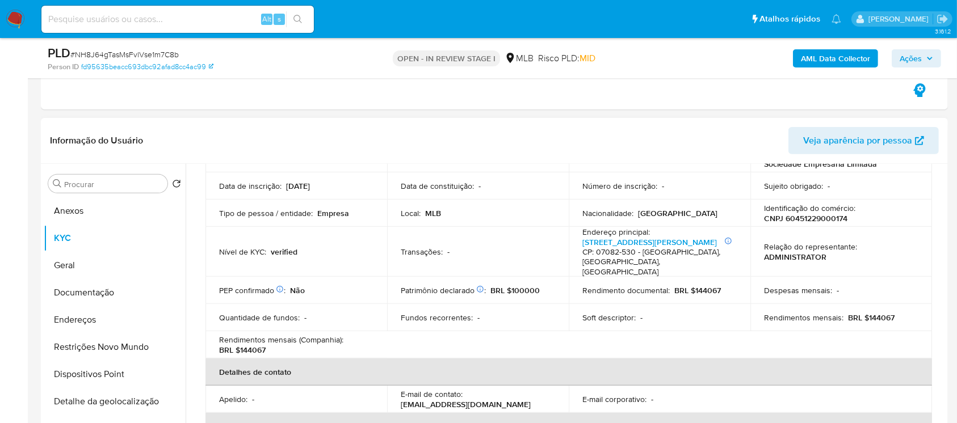
scroll to position [0, 0]
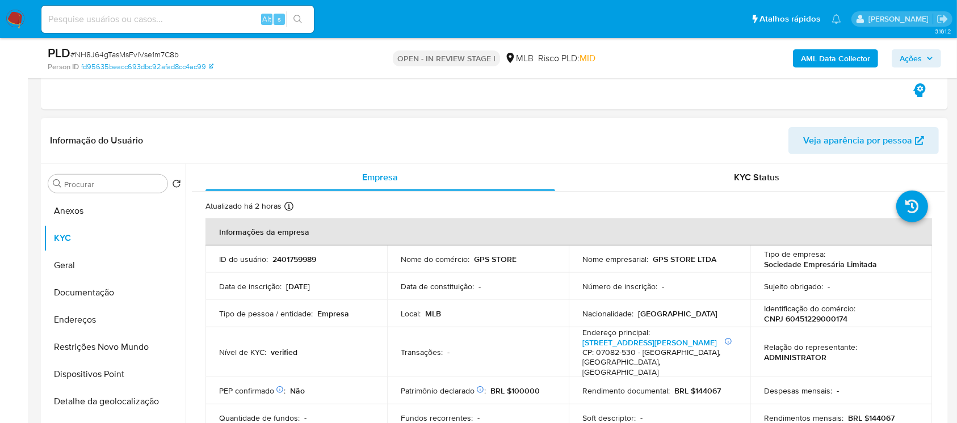
click at [794, 318] on p "CNPJ 60451229000174" at bounding box center [805, 319] width 83 height 10
copy p "60451229000174"
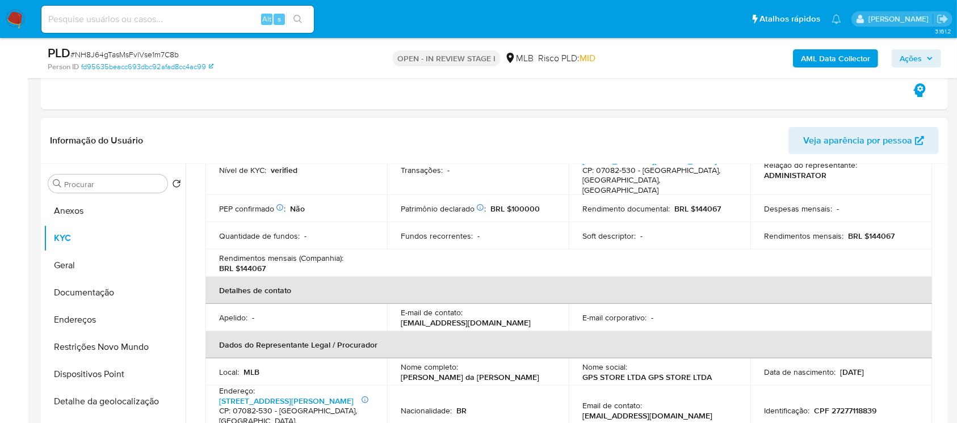
scroll to position [201, 0]
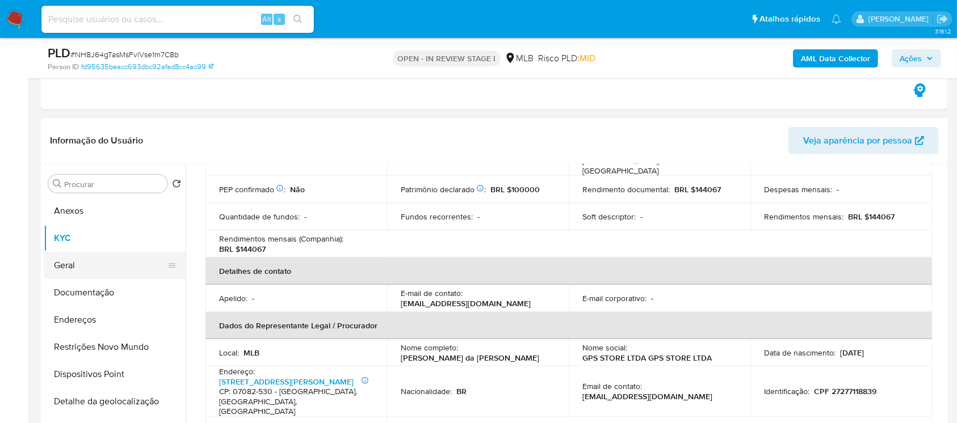
click at [77, 268] on button "Geral" at bounding box center [110, 265] width 133 height 27
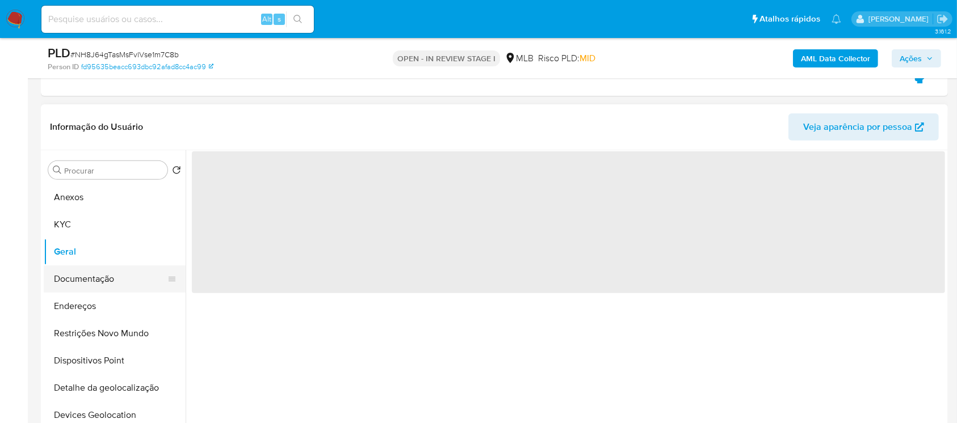
scroll to position [0, 0]
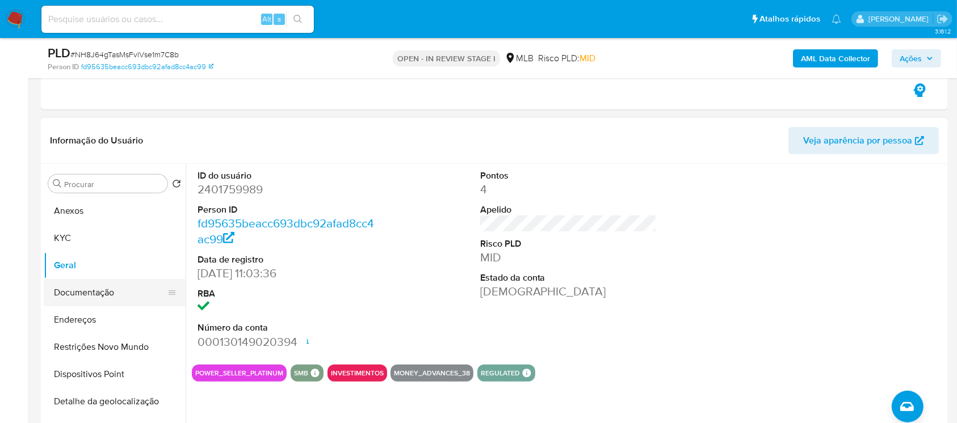
click at [84, 292] on button "Documentação" at bounding box center [110, 292] width 133 height 27
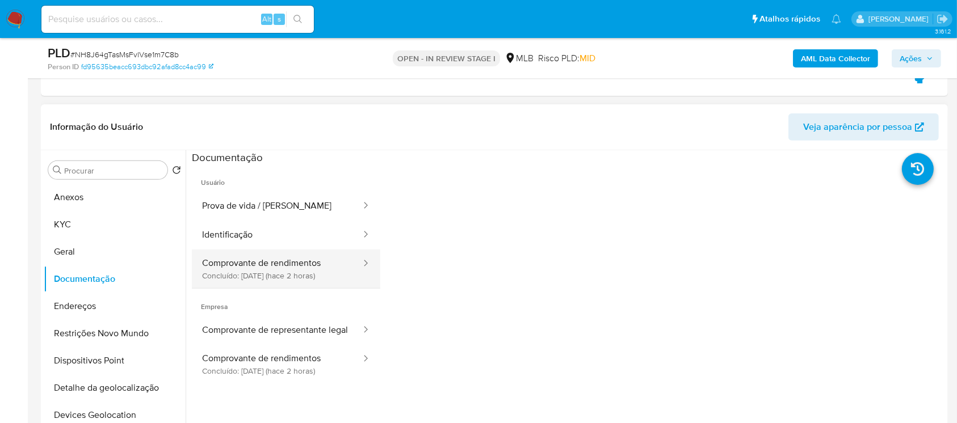
click at [252, 277] on button "Comprovante de rendimentos Concluído: 25/09/2025 (hace 2 horas)" at bounding box center [277, 269] width 170 height 39
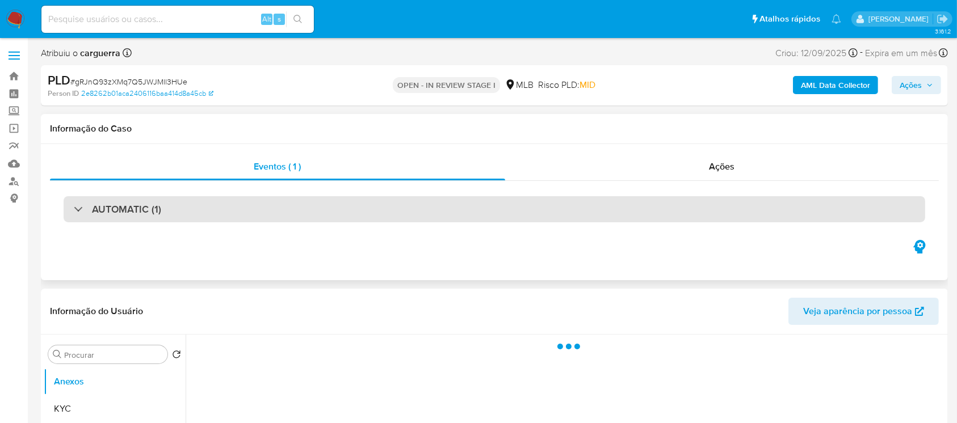
click at [76, 211] on div "AUTOMATIC (1)" at bounding box center [117, 209] width 87 height 12
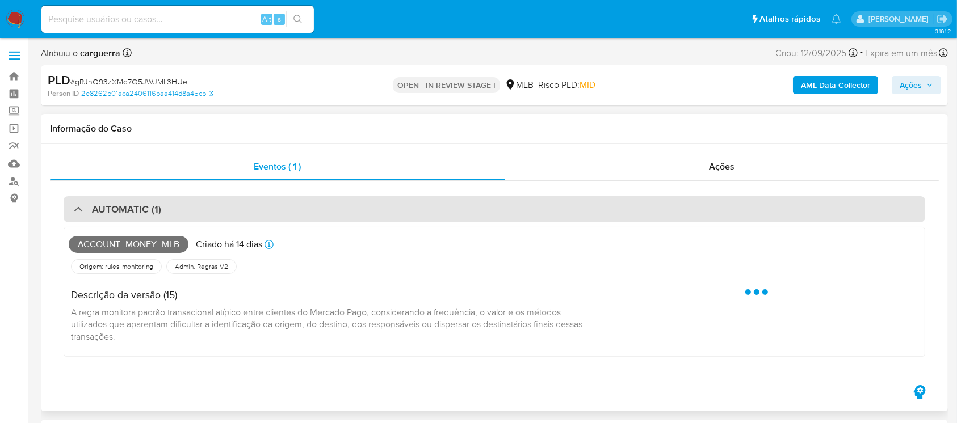
select select "10"
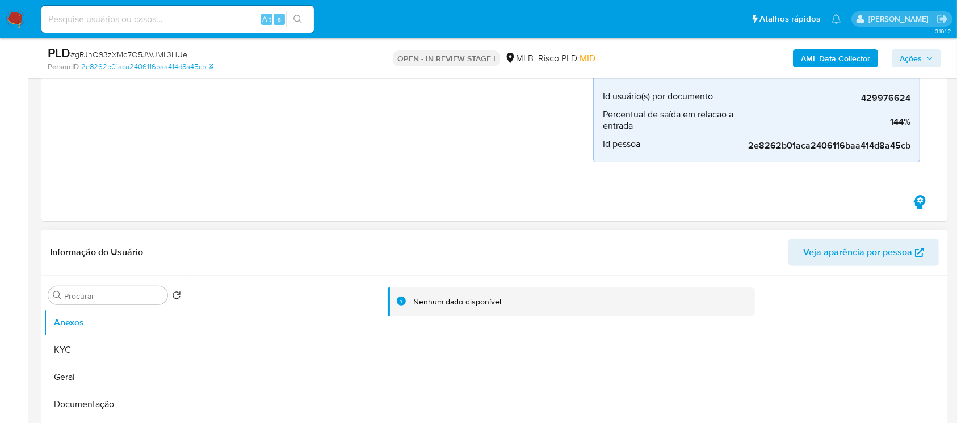
scroll to position [302, 0]
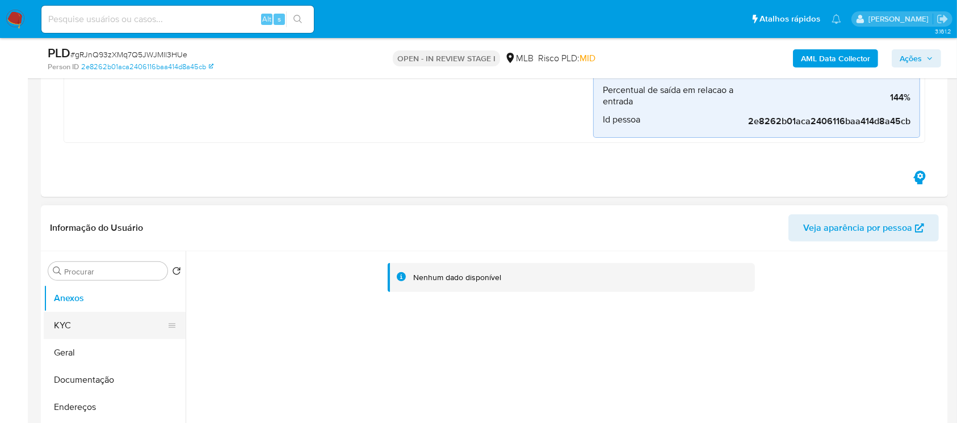
click at [73, 314] on button "KYC" at bounding box center [110, 325] width 133 height 27
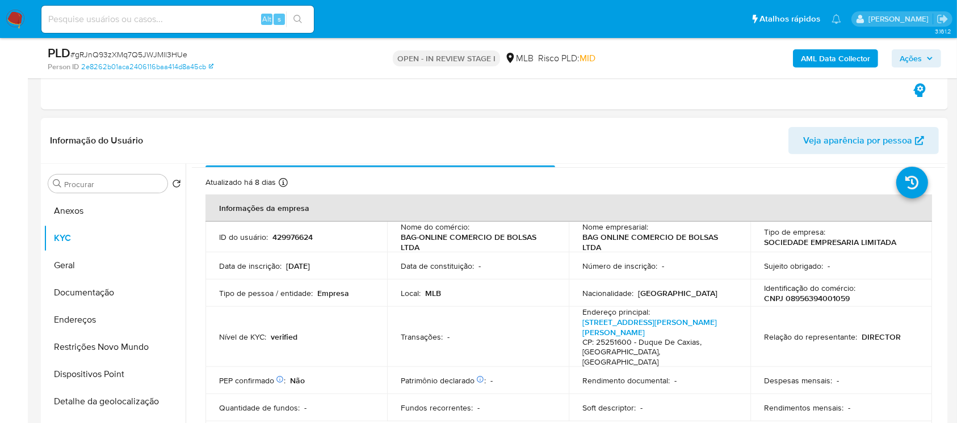
scroll to position [0, 0]
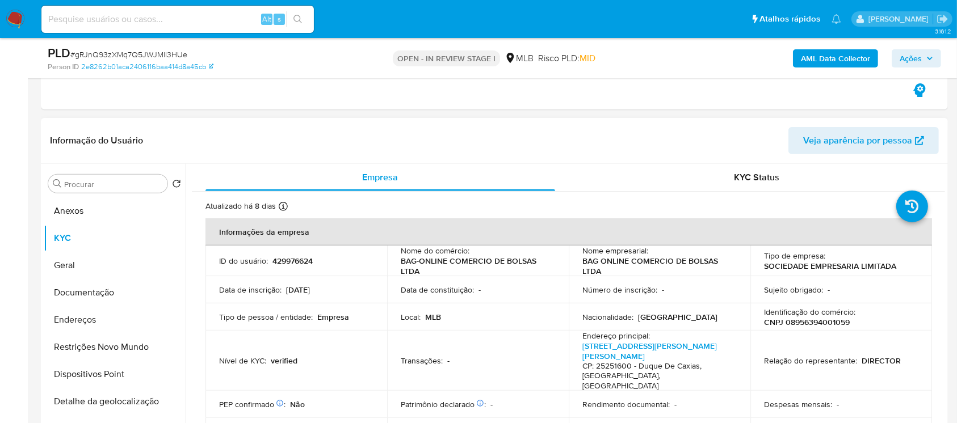
click at [799, 323] on p "CNPJ 08956394001059" at bounding box center [807, 322] width 86 height 10
copy p "08956394001059"
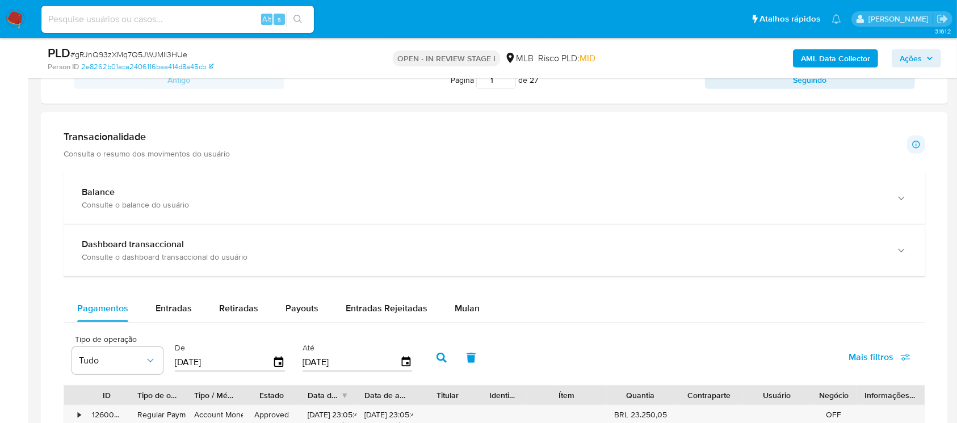
scroll to position [1008, 0]
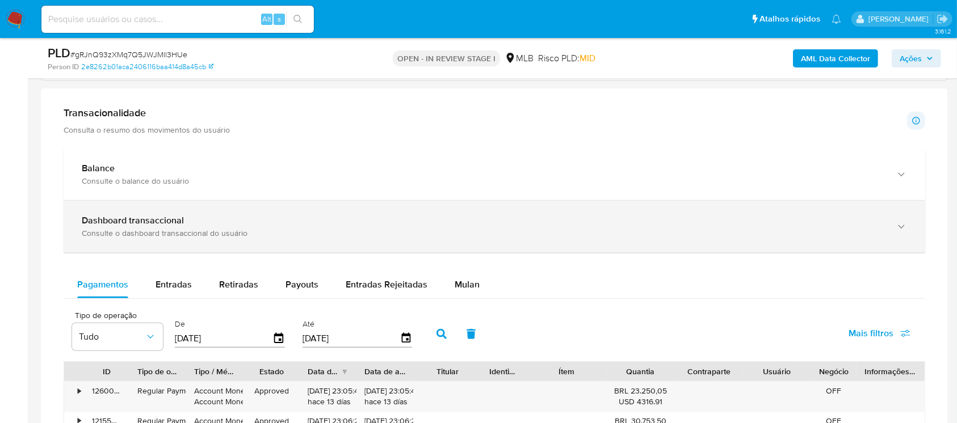
click at [142, 238] on div "Dashboard transaccional Consulte o dashboard transaccional do usuário" at bounding box center [494, 227] width 861 height 52
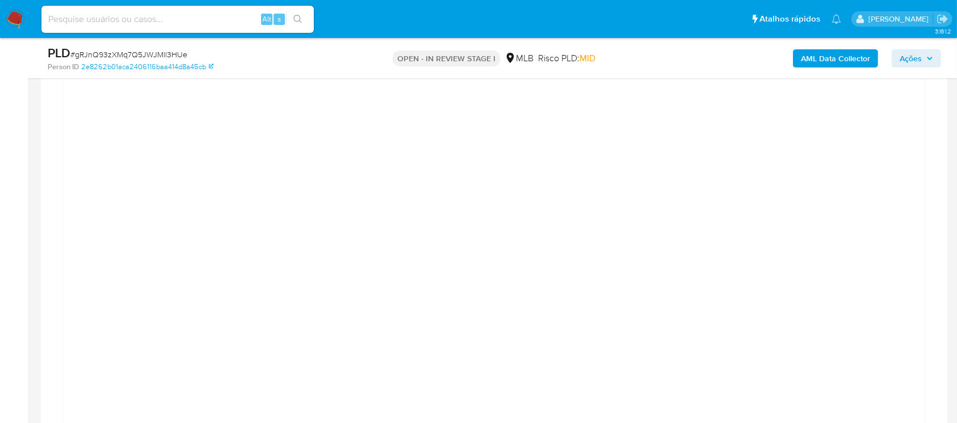
scroll to position [1210, 0]
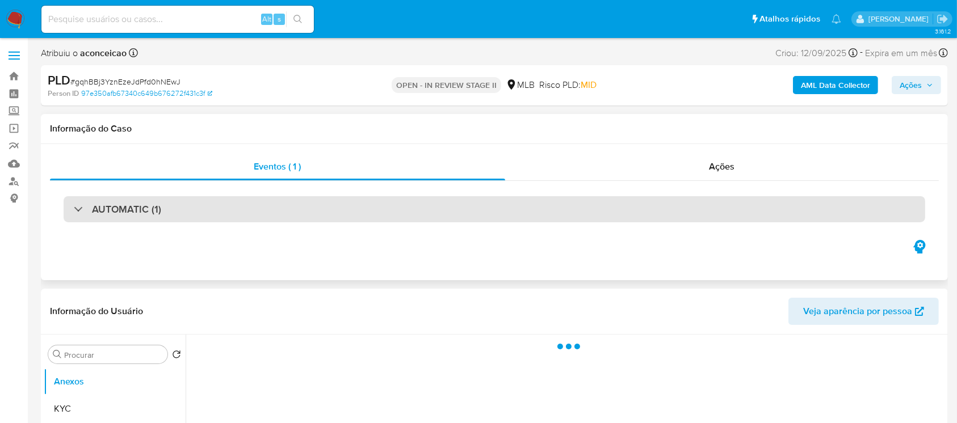
click at [76, 214] on div "AUTOMATIC (1)" at bounding box center [117, 209] width 87 height 12
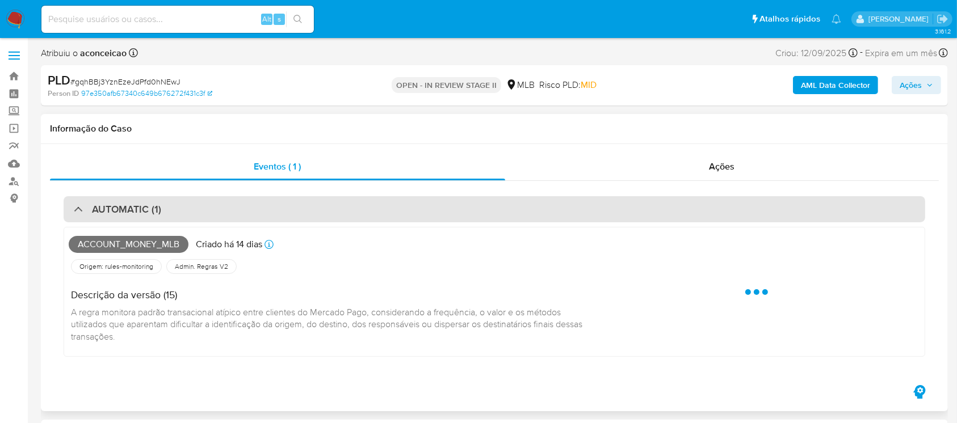
select select "10"
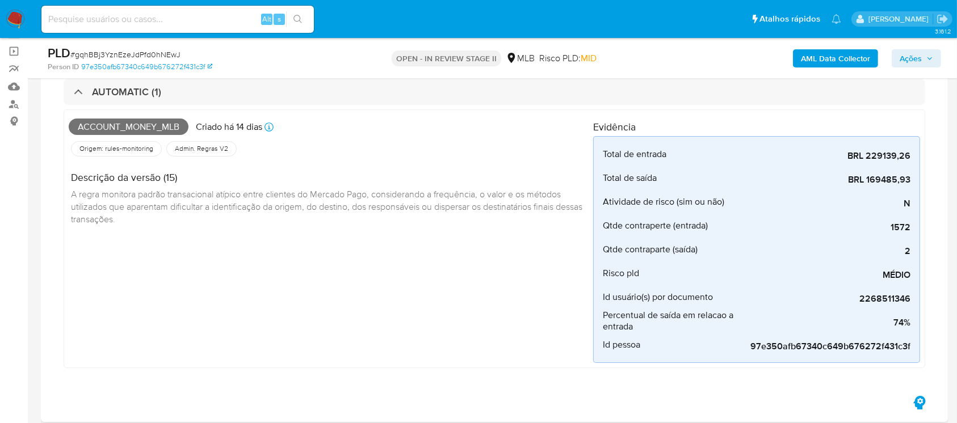
scroll to position [100, 0]
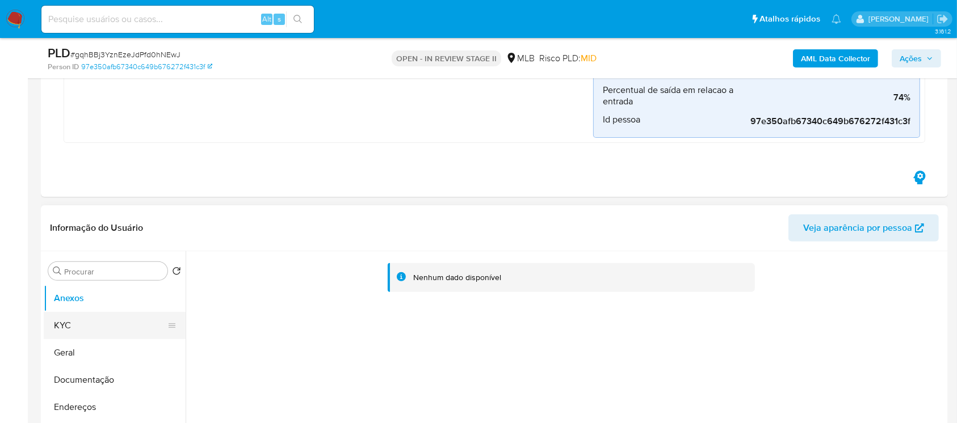
click at [58, 325] on button "KYC" at bounding box center [110, 325] width 133 height 27
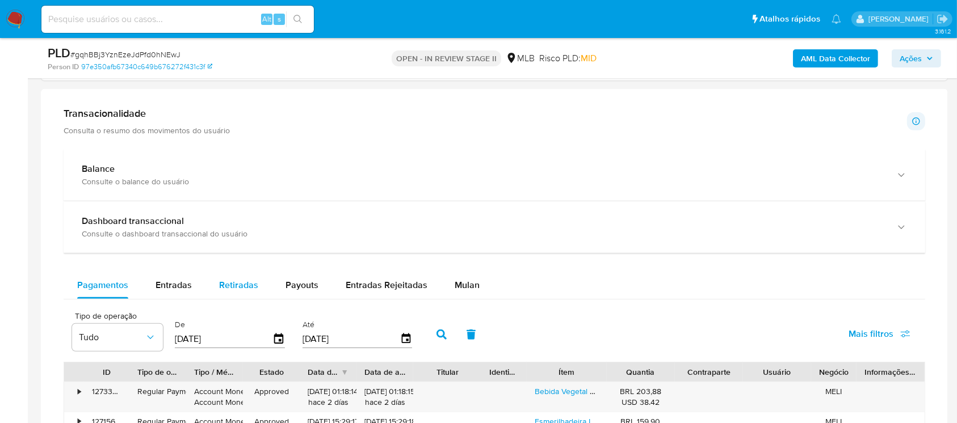
scroll to position [1008, 0]
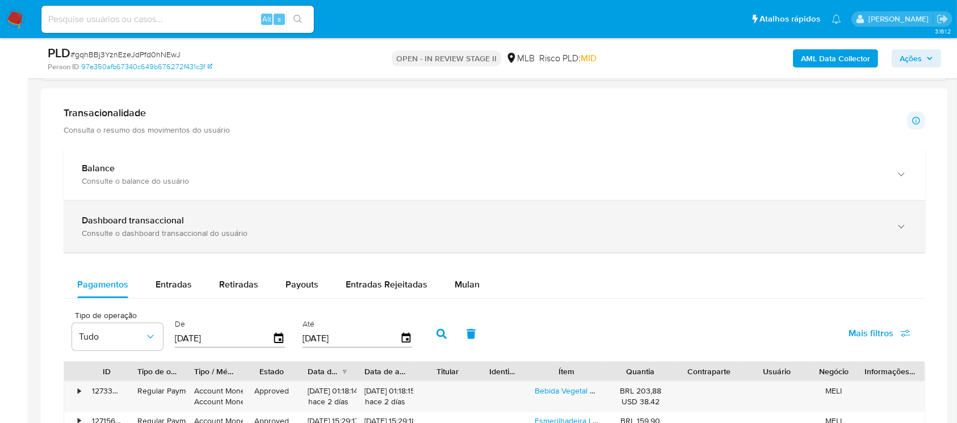
click at [129, 230] on div "Consulte o dashboard transaccional do usuário" at bounding box center [483, 233] width 802 height 10
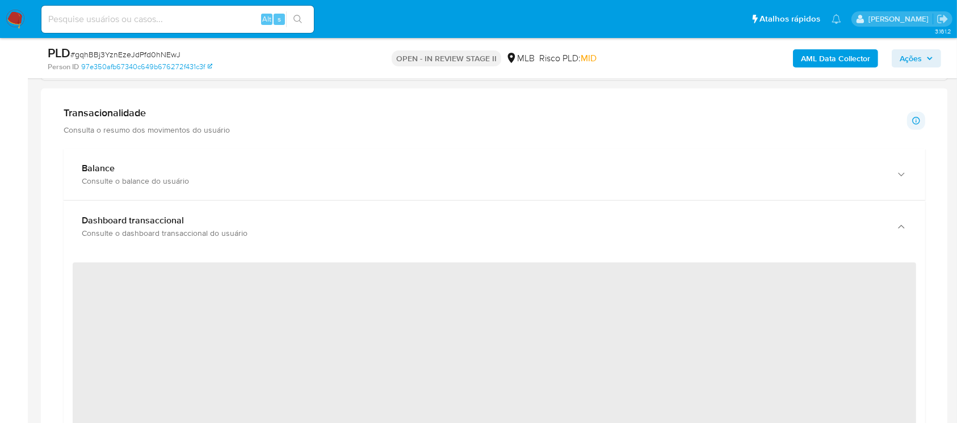
scroll to position [1109, 0]
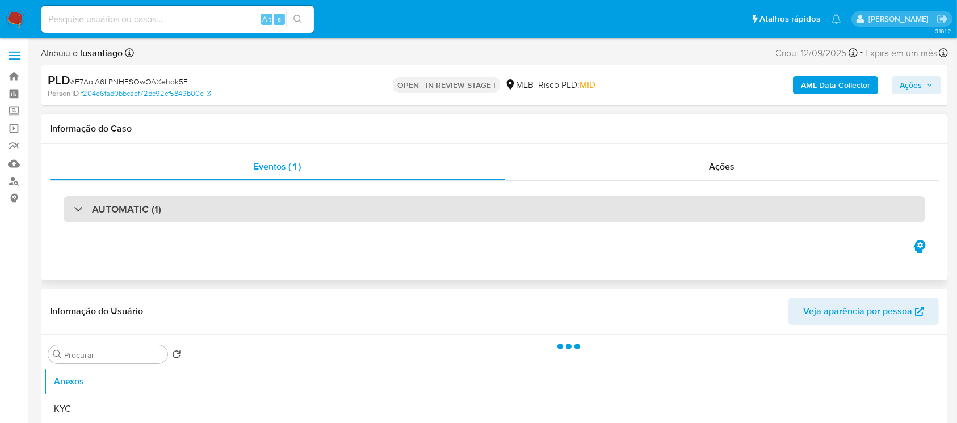
click at [79, 213] on div "AUTOMATIC (1)" at bounding box center [117, 209] width 87 height 12
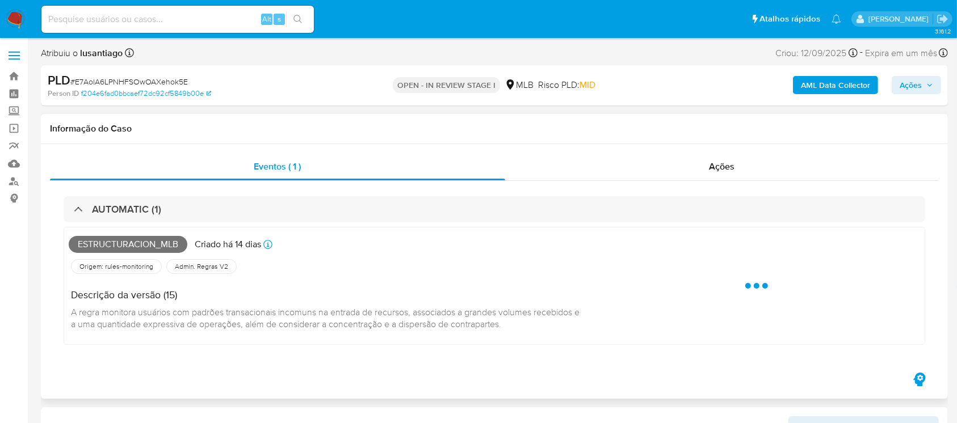
select select "10"
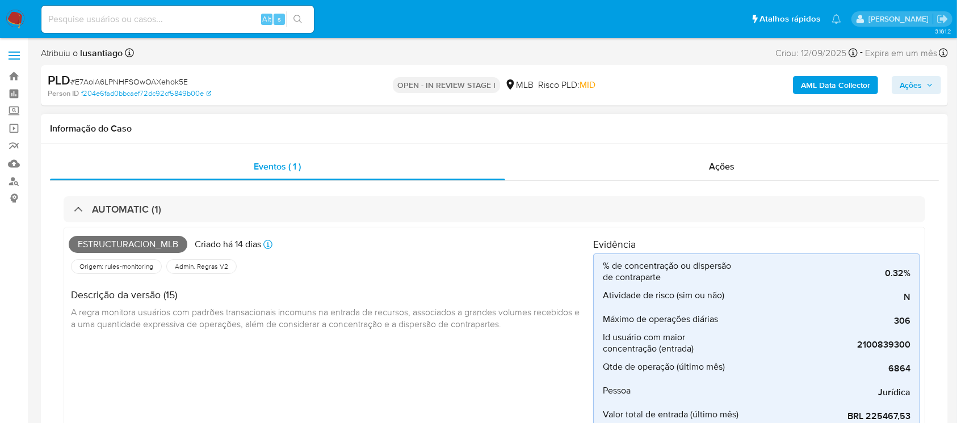
scroll to position [100, 0]
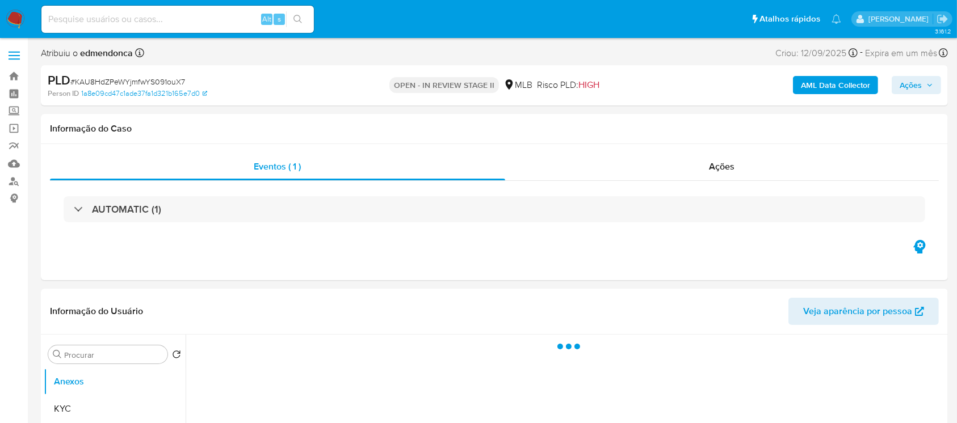
select select "10"
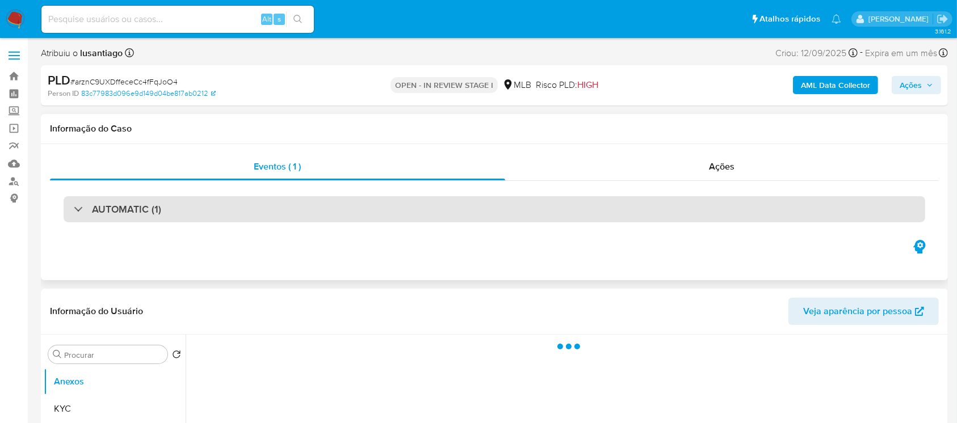
click at [81, 213] on div "AUTOMATIC (1)" at bounding box center [117, 209] width 87 height 12
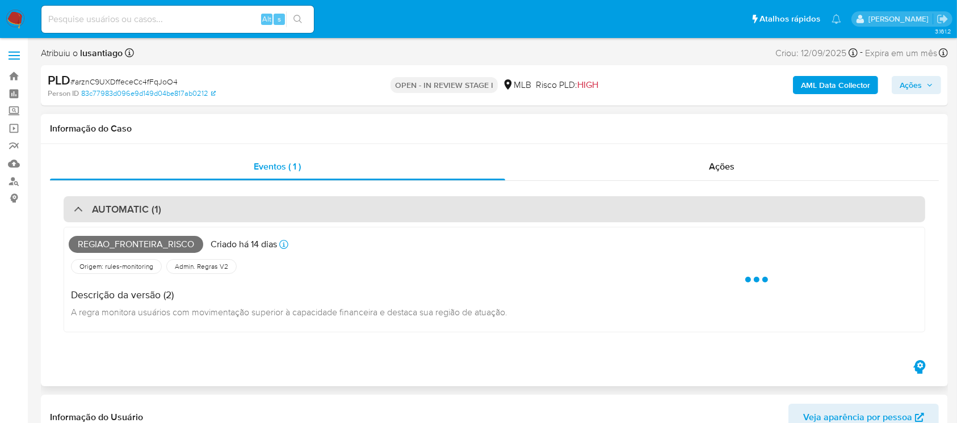
select select "10"
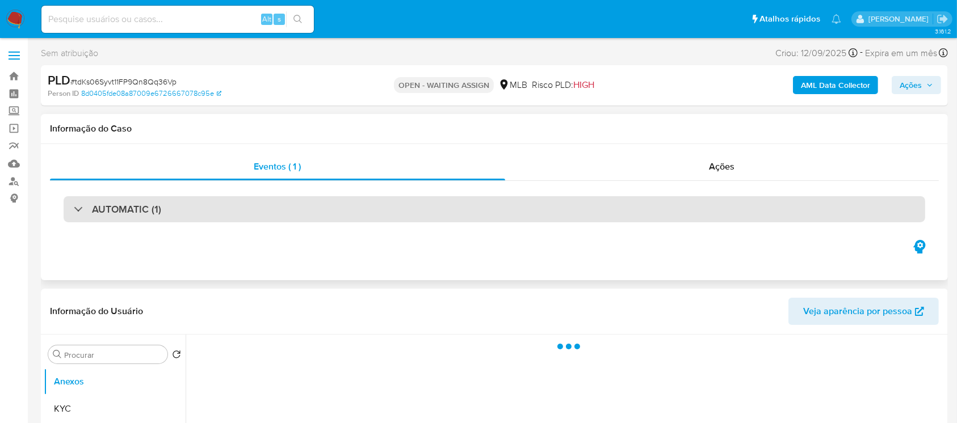
click at [82, 213] on div "AUTOMATIC (1)" at bounding box center [117, 209] width 87 height 12
select select "10"
click at [86, 212] on div "AUTOMATIC (2)" at bounding box center [118, 209] width 89 height 12
select select "10"
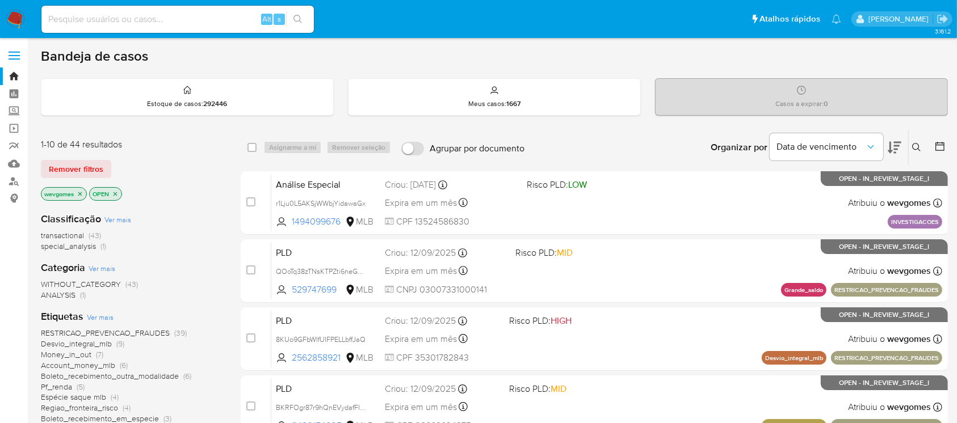
click at [80, 194] on icon "close-filter" at bounding box center [80, 194] width 7 height 7
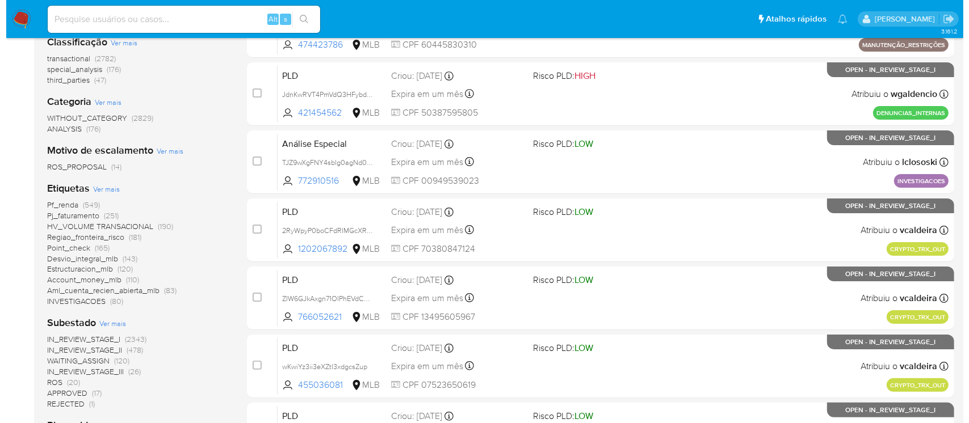
scroll to position [201, 0]
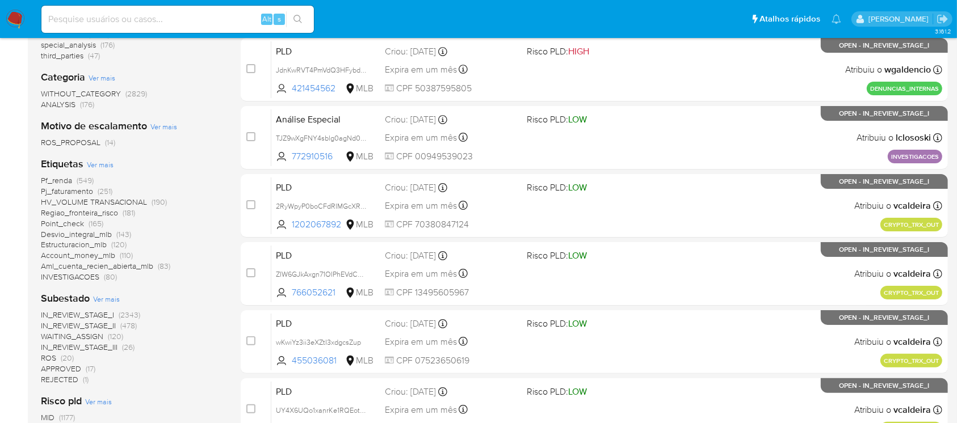
click at [95, 164] on span "Ver mais" at bounding box center [100, 164] width 27 height 10
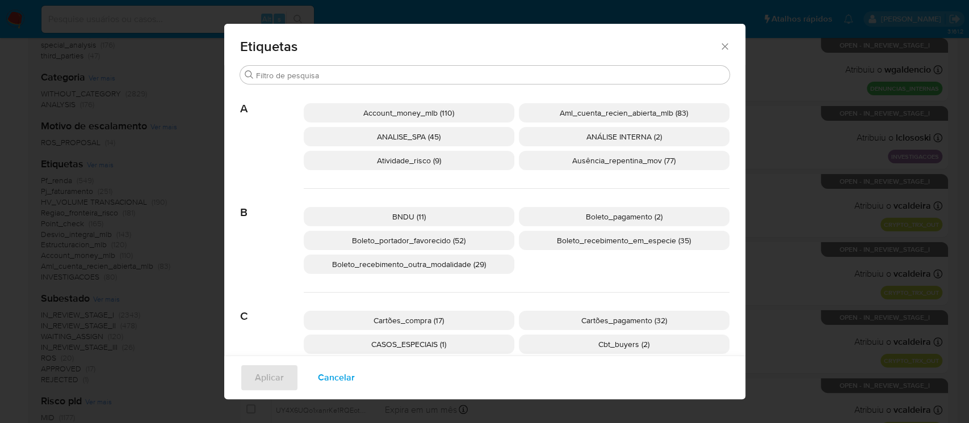
scroll to position [92, 0]
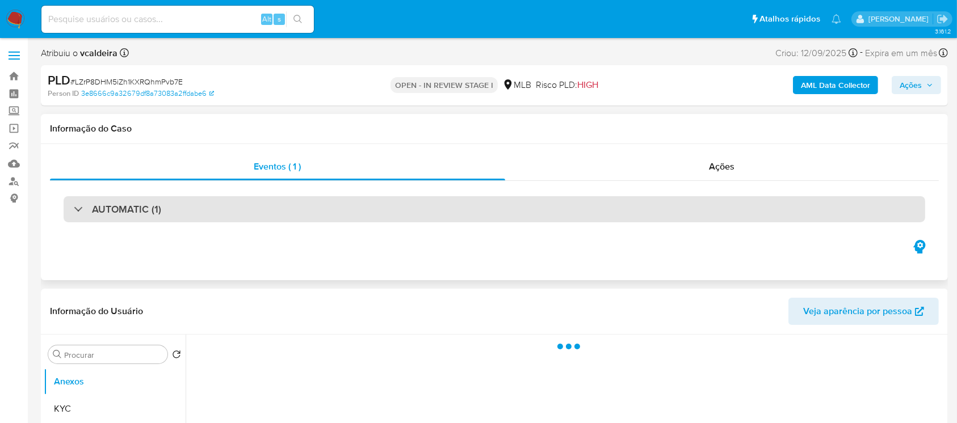
click at [70, 203] on div "AUTOMATIC (1)" at bounding box center [494, 209] width 861 height 26
select select "10"
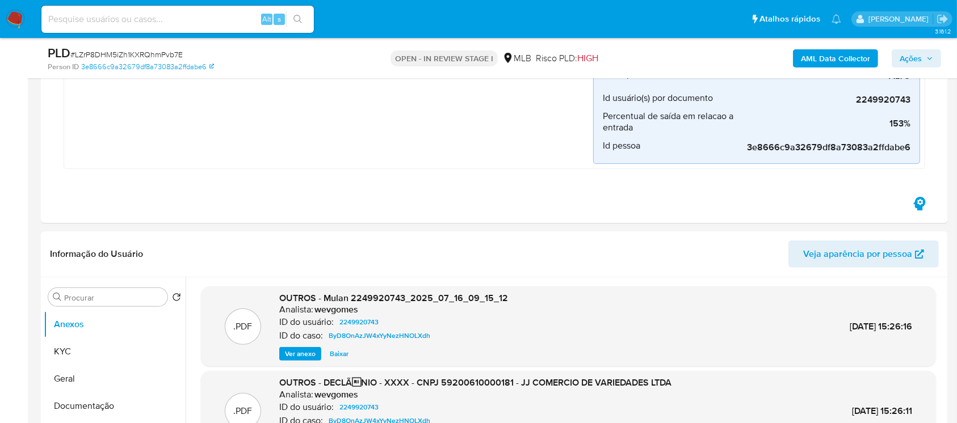
scroll to position [201, 0]
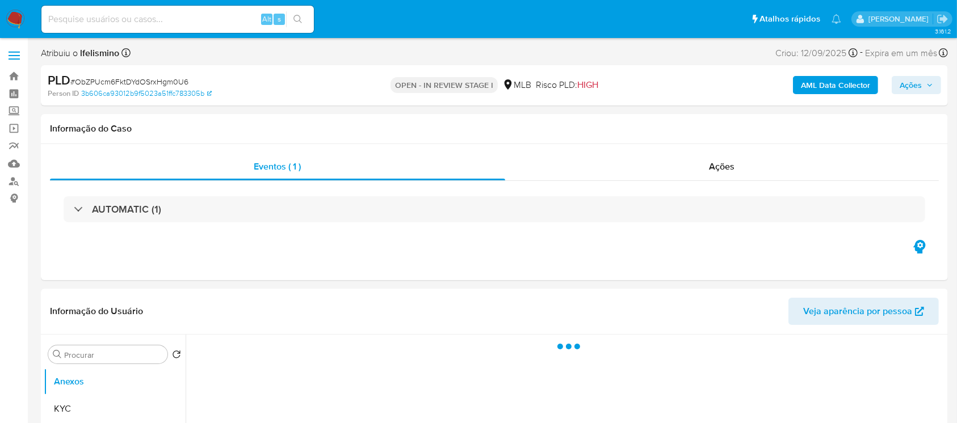
select select "10"
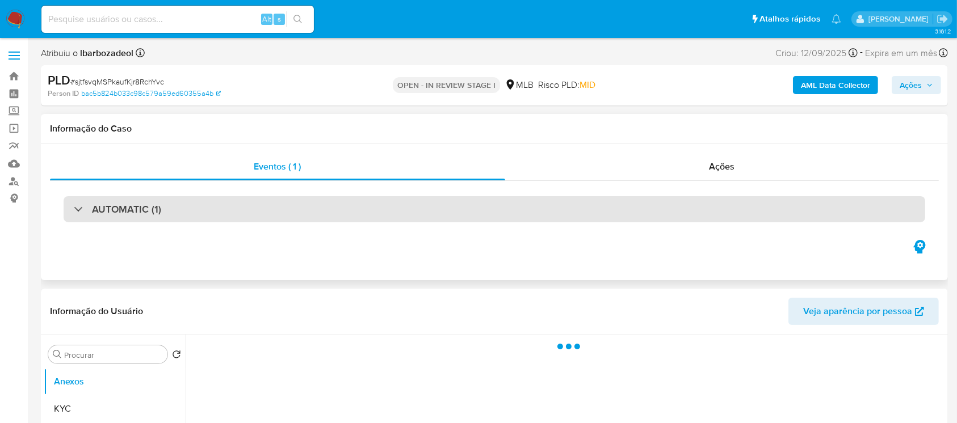
click at [82, 207] on div "AUTOMATIC (1)" at bounding box center [117, 209] width 87 height 12
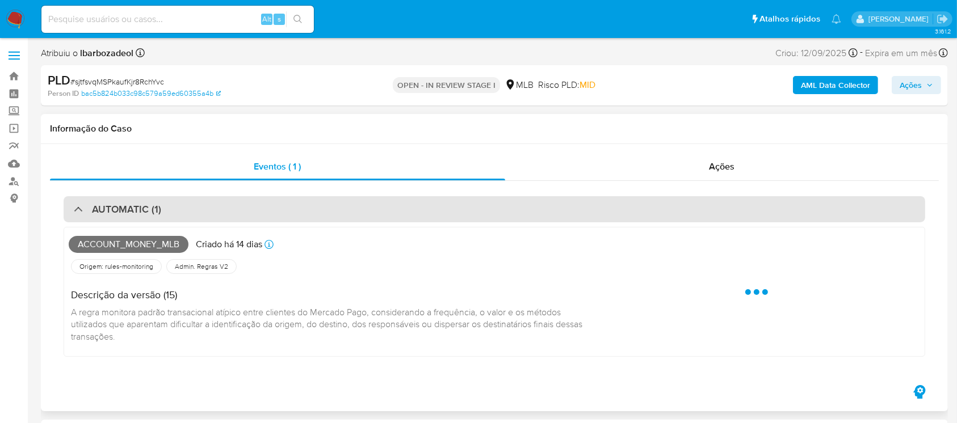
select select "10"
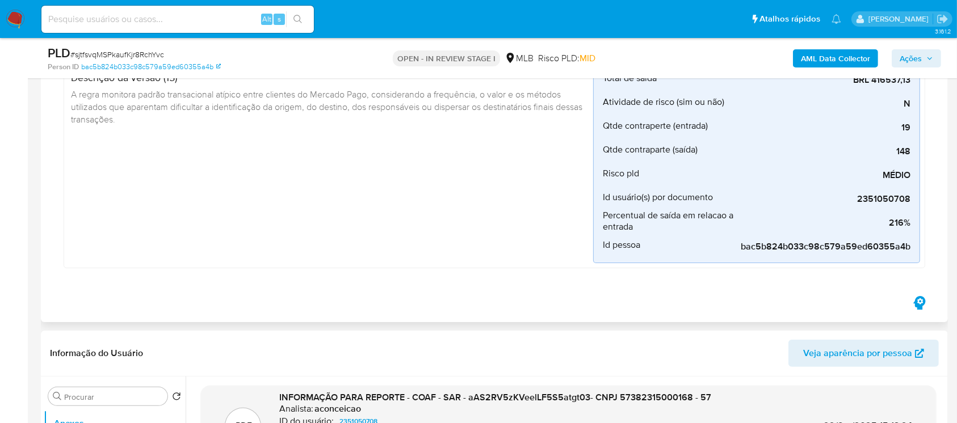
scroll to position [201, 0]
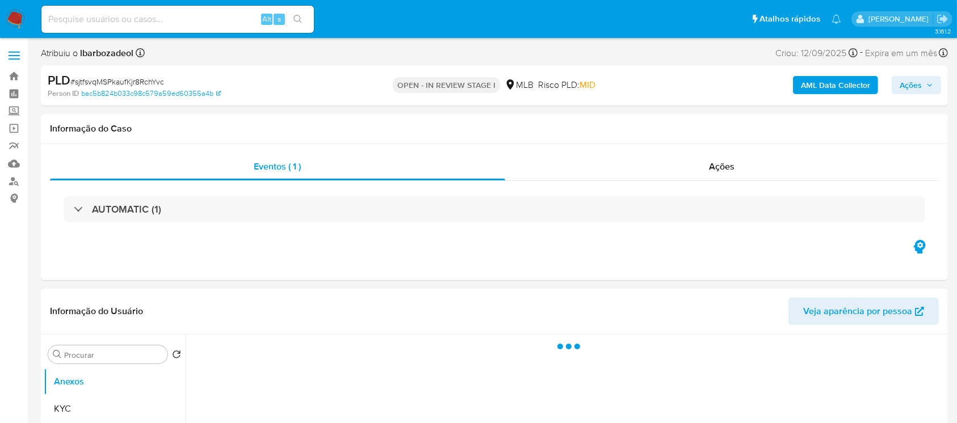
select select "10"
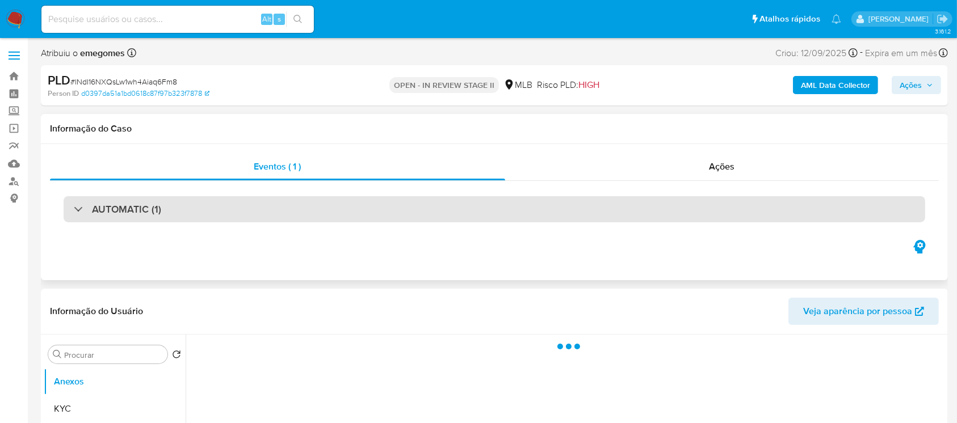
click at [74, 209] on div at bounding box center [74, 209] width 0 height 0
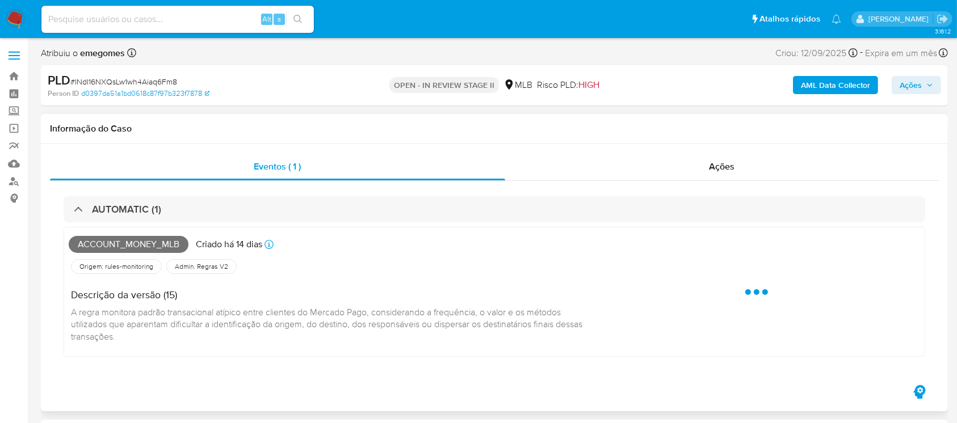
select select "10"
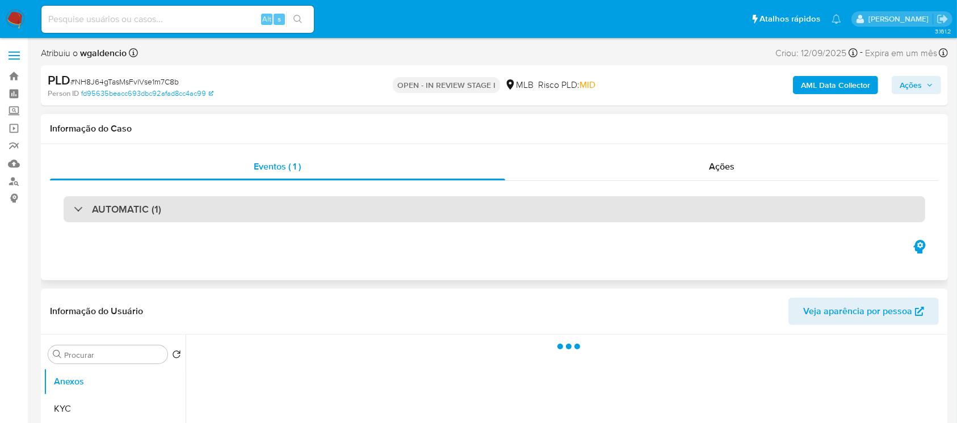
click at [74, 209] on div at bounding box center [74, 209] width 0 height 0
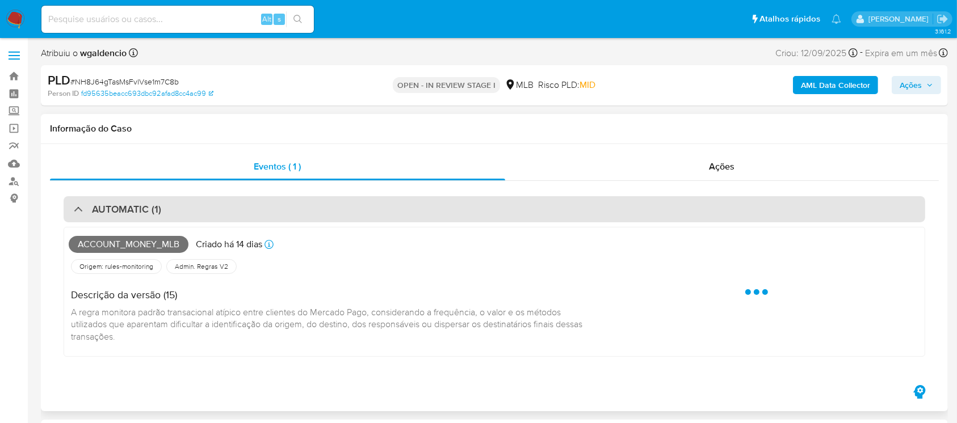
select select "10"
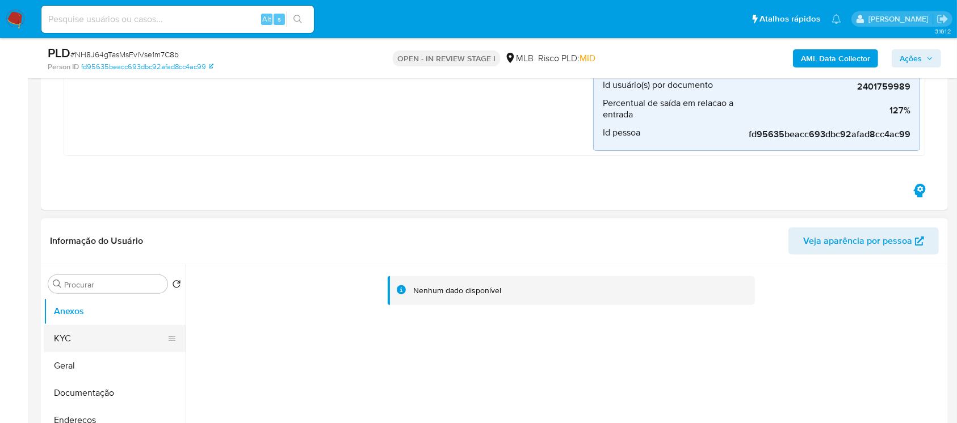
scroll to position [302, 0]
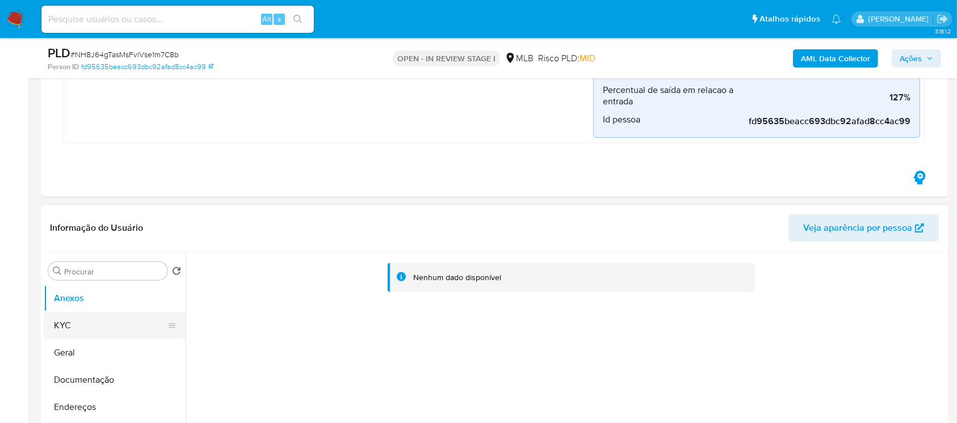
click at [62, 330] on button "KYC" at bounding box center [110, 325] width 133 height 27
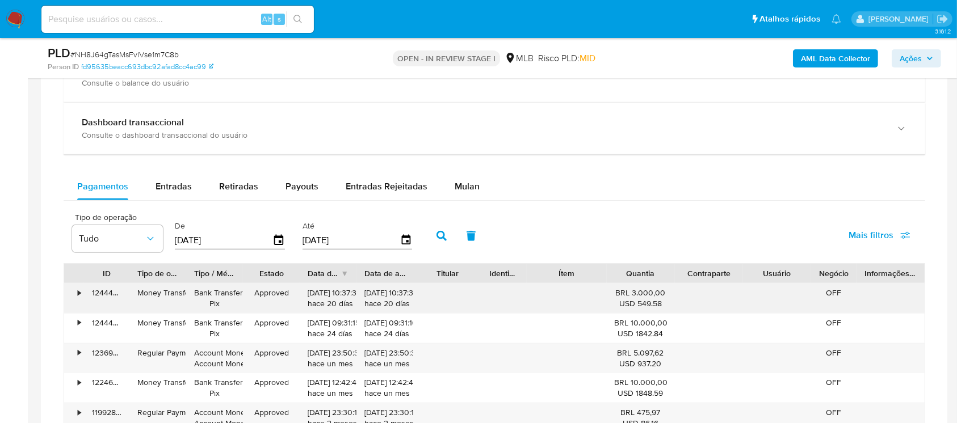
scroll to position [1109, 0]
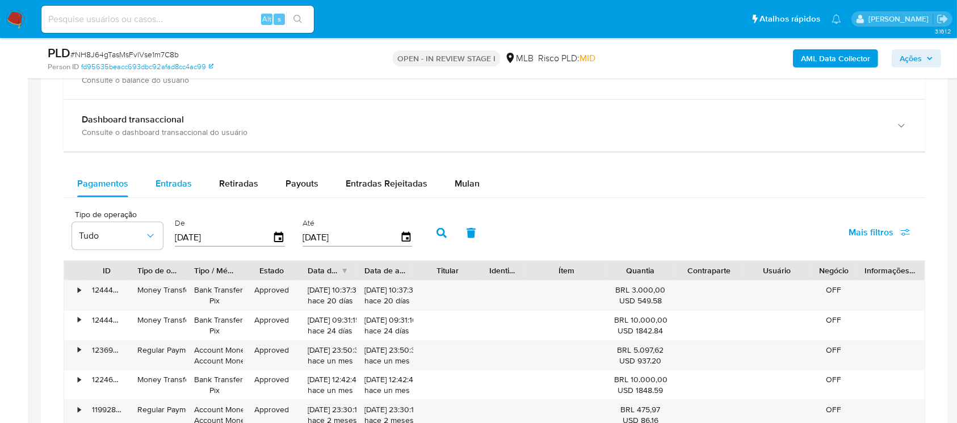
click at [164, 186] on span "Entradas" at bounding box center [173, 183] width 36 height 13
select select "10"
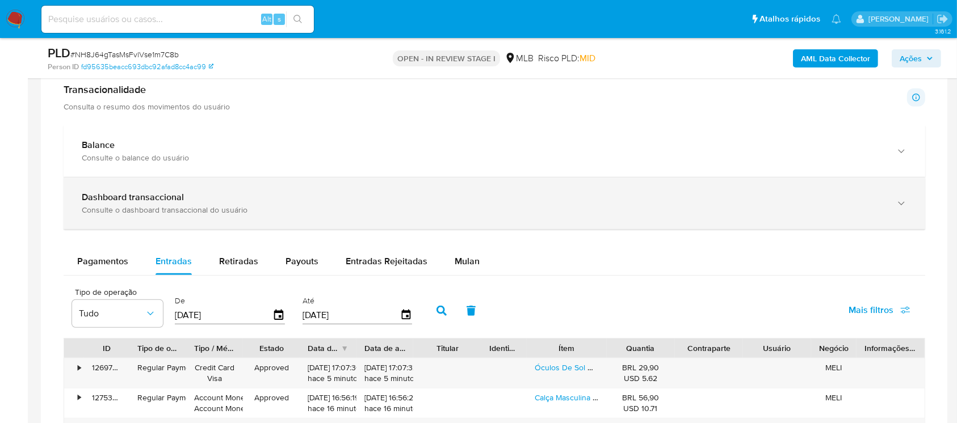
scroll to position [1008, 0]
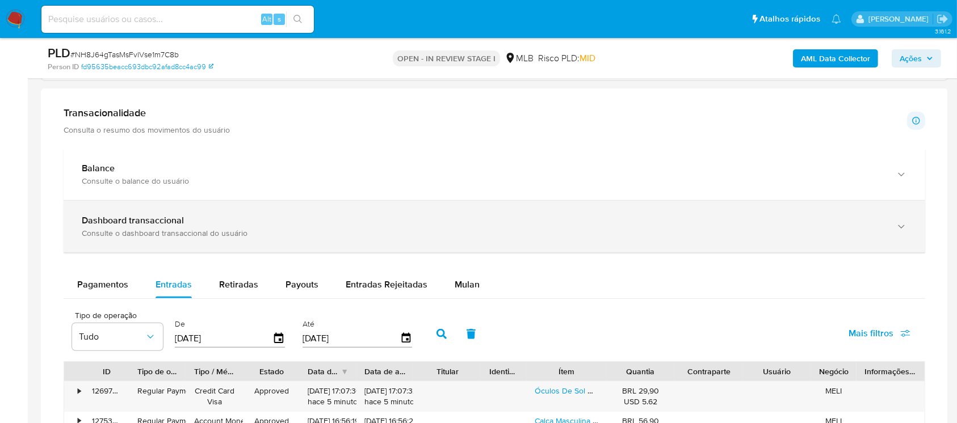
click at [250, 221] on div "Dashboard transaccional" at bounding box center [483, 220] width 802 height 11
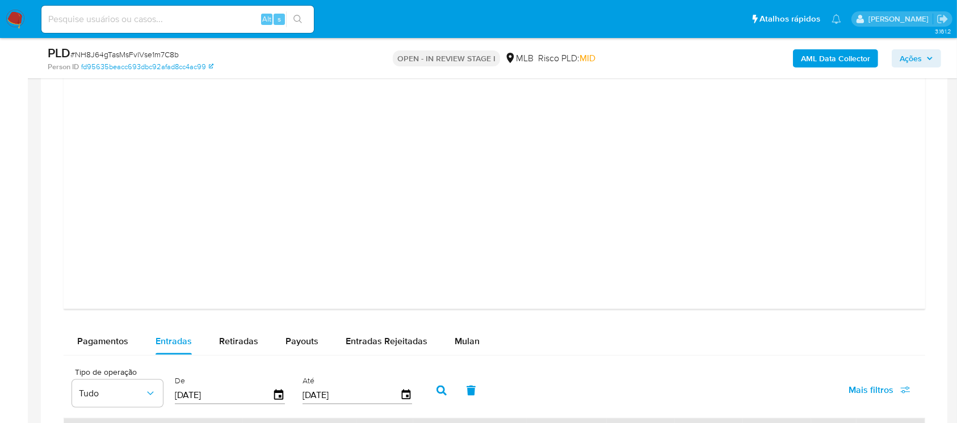
scroll to position [1687, 0]
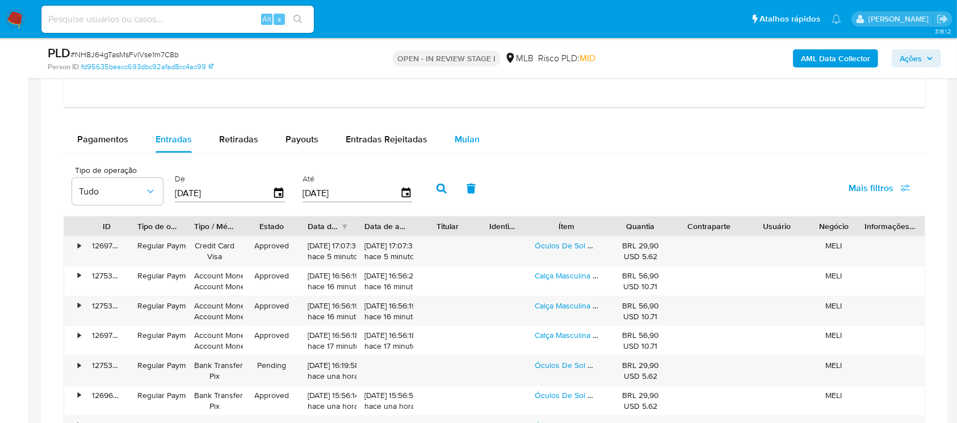
click at [464, 144] on span "Mulan" at bounding box center [466, 139] width 25 height 13
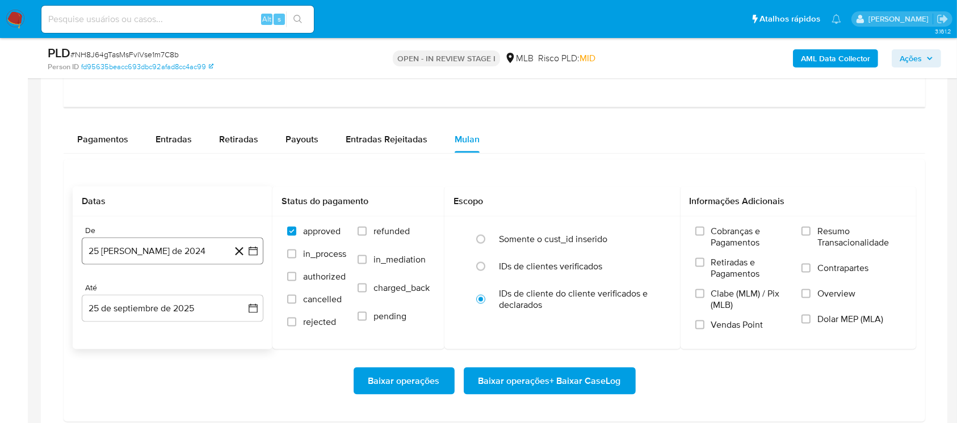
click at [123, 251] on button "25 de agosto de 2024" at bounding box center [173, 251] width 182 height 27
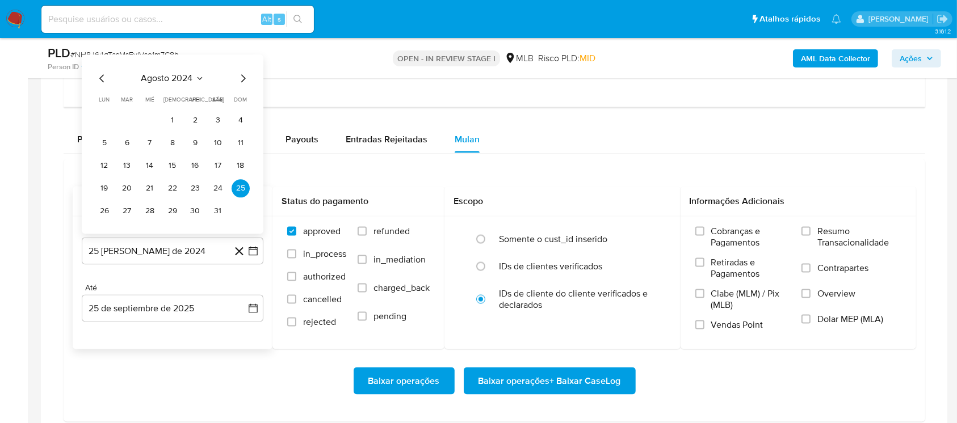
click at [155, 80] on span "agosto 2024" at bounding box center [167, 78] width 52 height 11
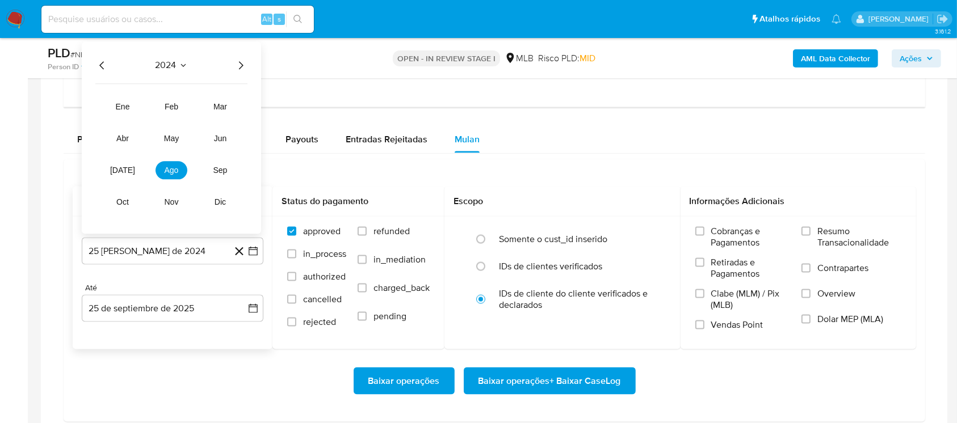
click at [239, 68] on icon "Año siguiente" at bounding box center [241, 66] width 5 height 8
click at [171, 167] on span "ago" at bounding box center [172, 170] width 14 height 9
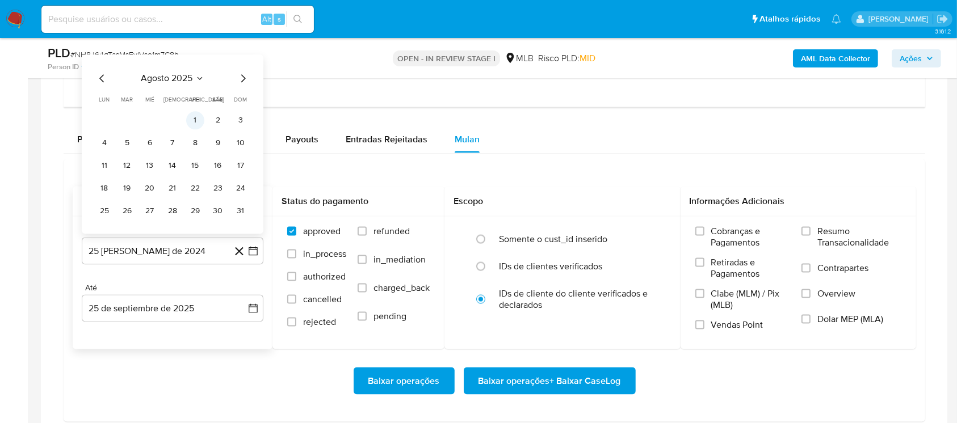
click at [193, 125] on button "1" at bounding box center [195, 121] width 18 height 18
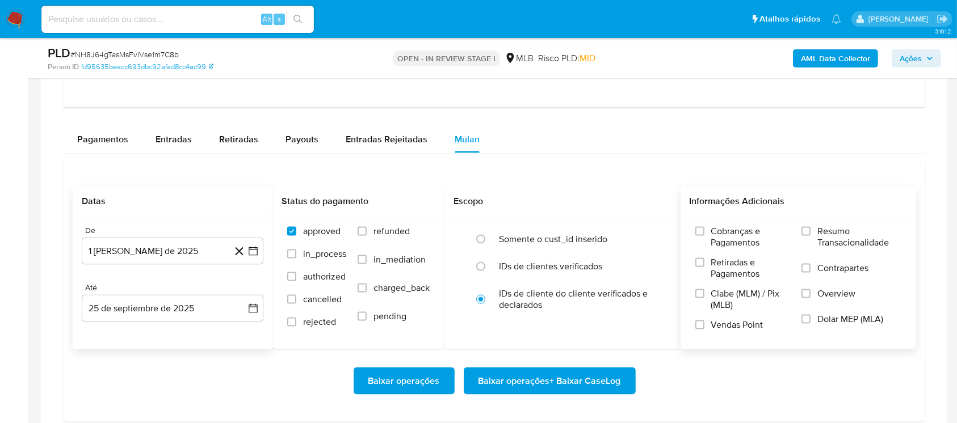
click at [813, 235] on label "Resumo Transacionalidade" at bounding box center [851, 244] width 100 height 37
click at [810, 235] on input "Resumo Transacionalidade" at bounding box center [805, 231] width 9 height 9
click at [507, 384] on span "Baixar operações + Baixar CaseLog" at bounding box center [549, 381] width 142 height 25
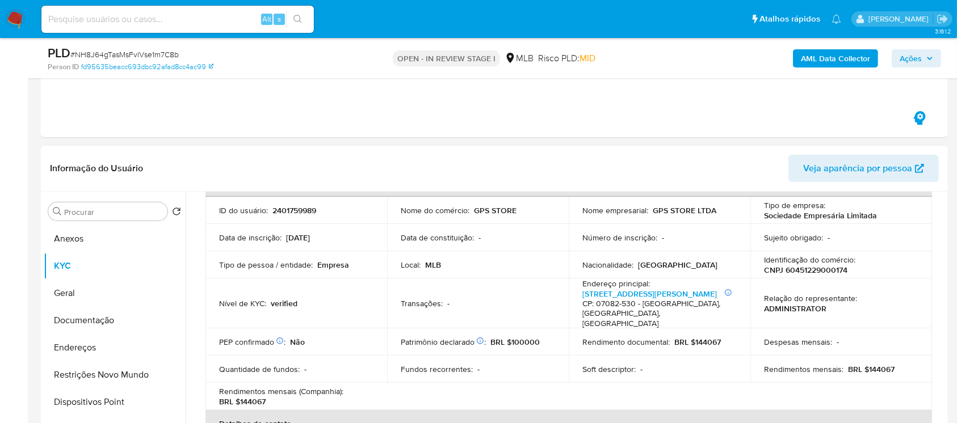
scroll to position [100, 0]
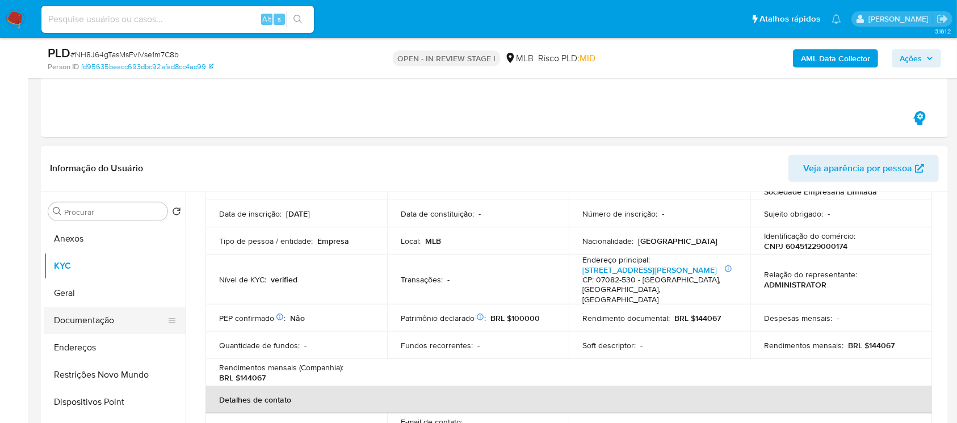
click at [90, 315] on button "Documentação" at bounding box center [110, 320] width 133 height 27
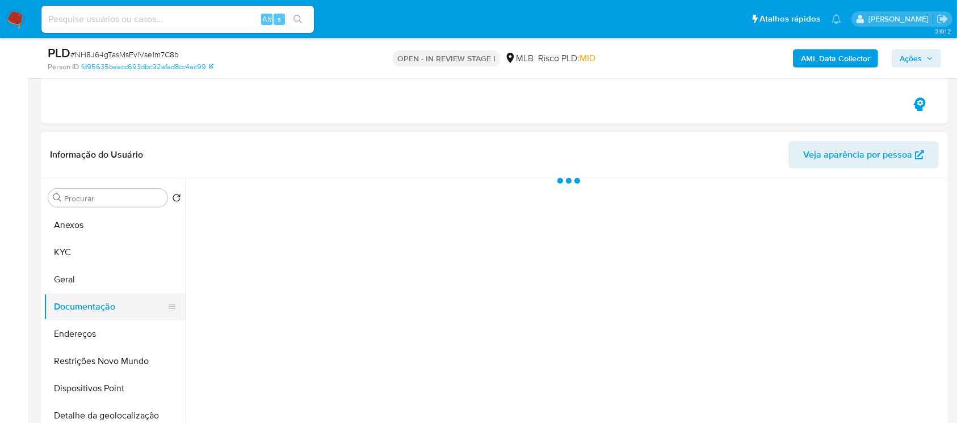
scroll to position [0, 0]
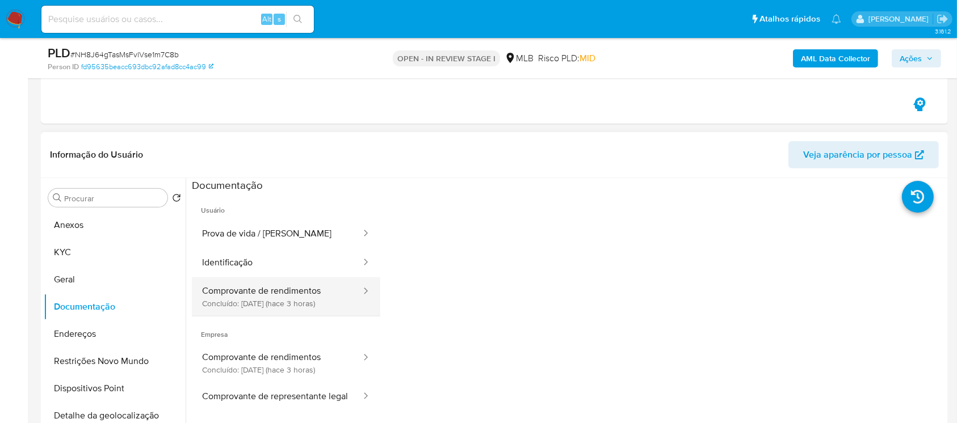
click at [235, 302] on button "Comprovante de rendimentos Concluído: 25/09/2025 (hace 3 horas)" at bounding box center [277, 296] width 170 height 39
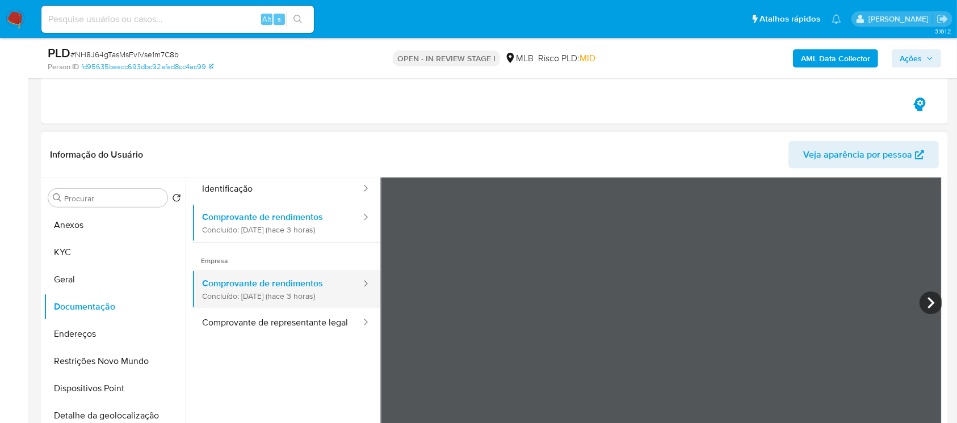
scroll to position [99, 0]
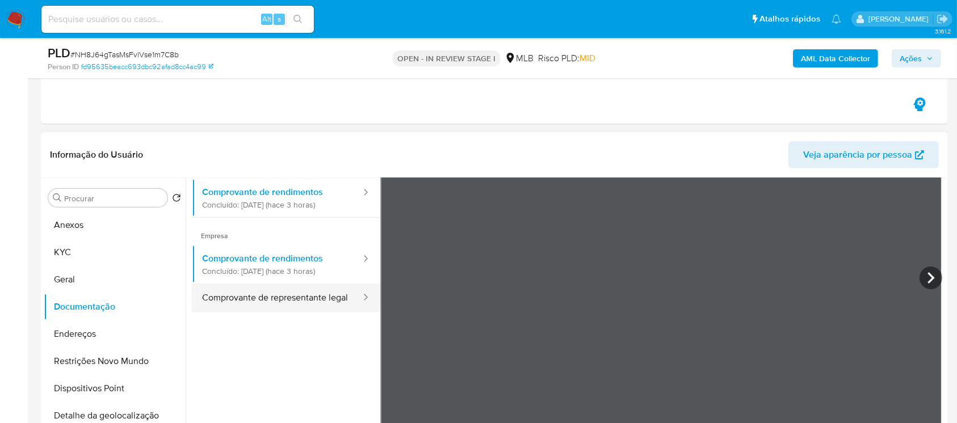
click at [237, 308] on button "Comprovante de representante legal" at bounding box center [277, 298] width 170 height 29
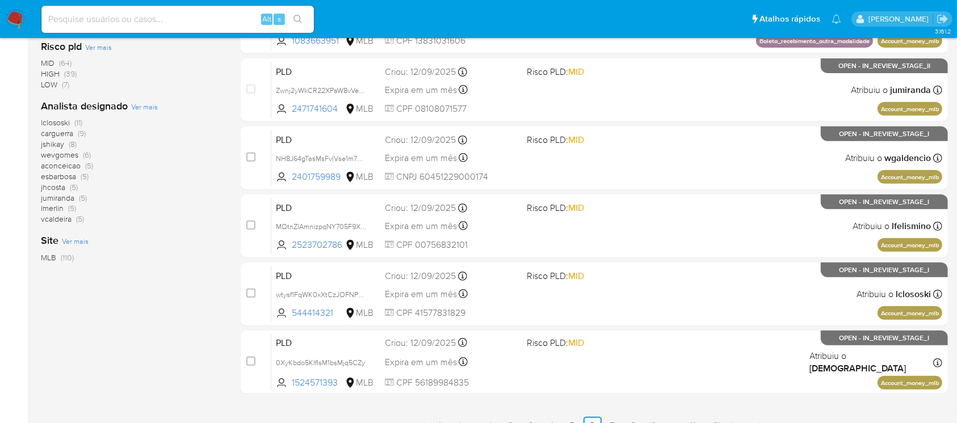
scroll to position [513, 0]
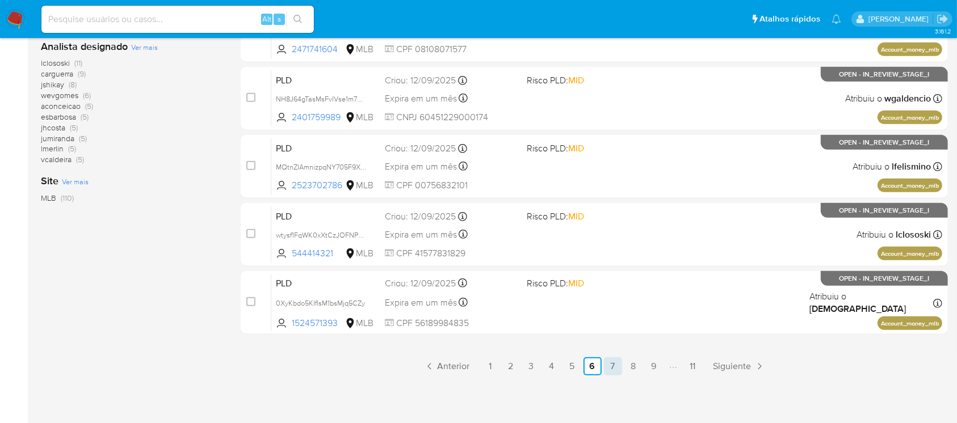
click at [612, 364] on link "7" at bounding box center [613, 366] width 18 height 18
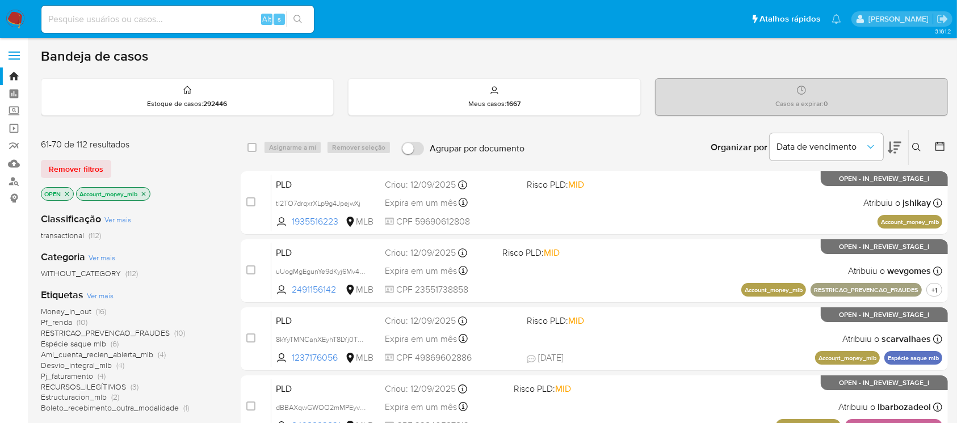
click at [145, 197] on p "Account_money_mlb" at bounding box center [113, 194] width 73 height 12
click at [145, 195] on icon "close-filter" at bounding box center [143, 194] width 7 height 7
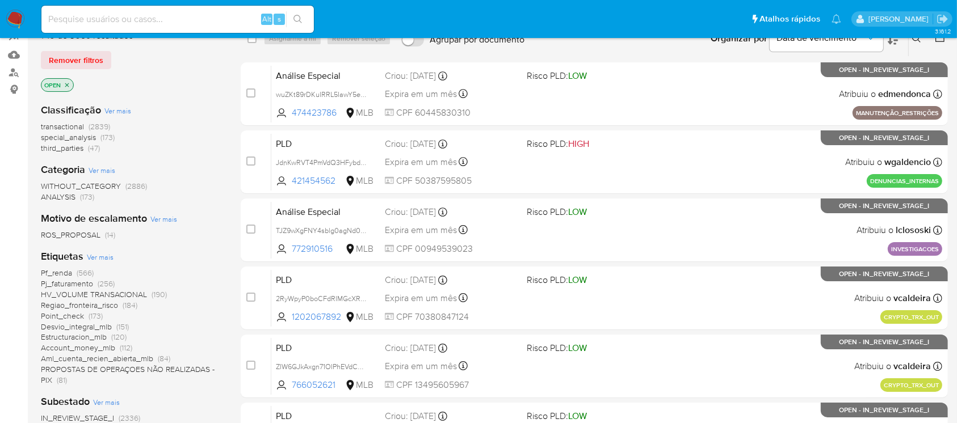
scroll to position [201, 0]
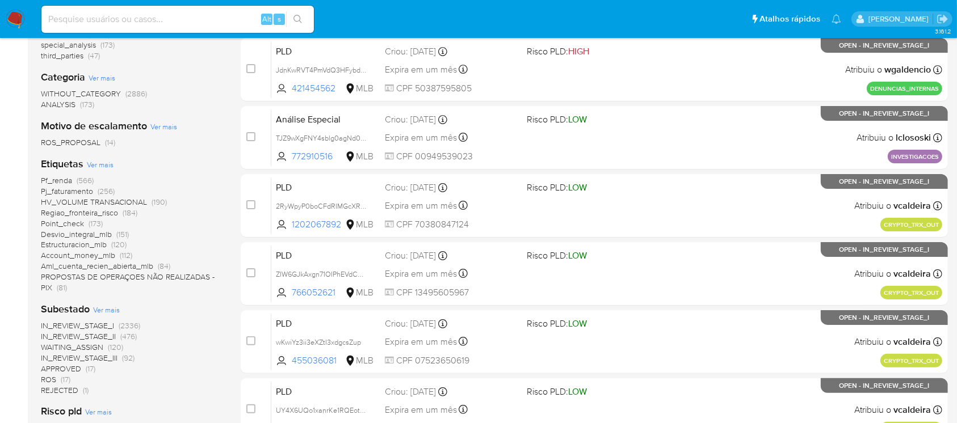
click at [52, 193] on span "Pj_faturamento" at bounding box center [67, 191] width 52 height 11
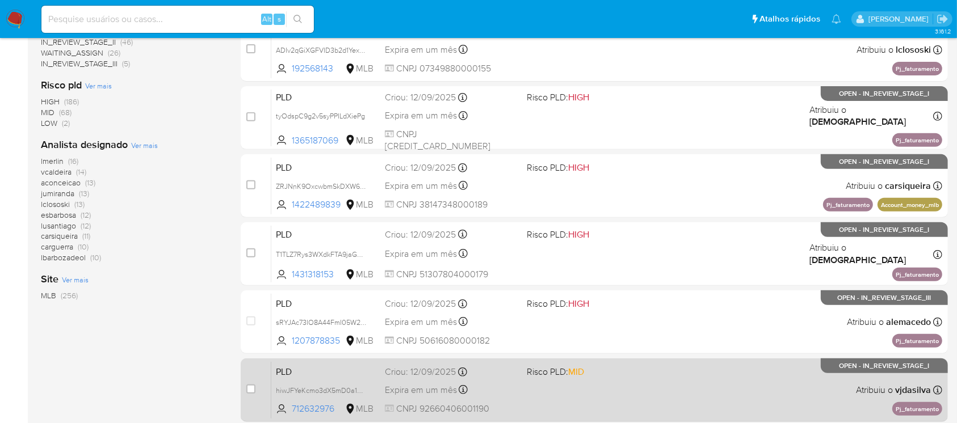
scroll to position [513, 0]
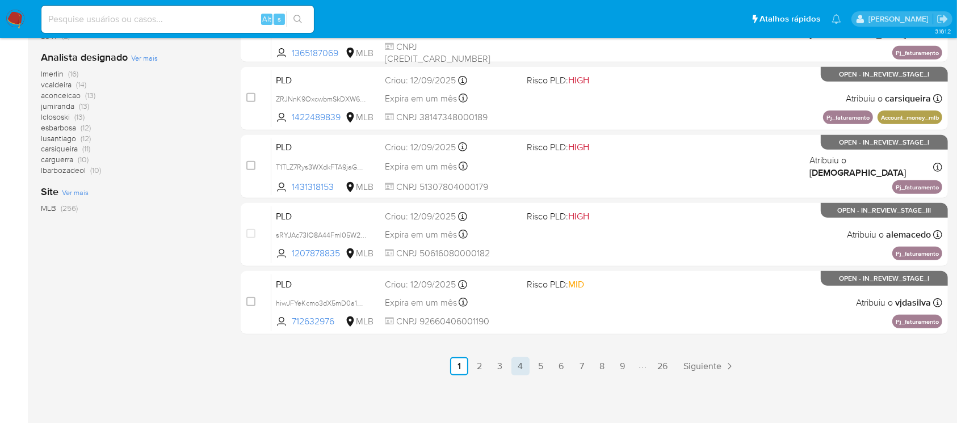
click at [522, 365] on link "4" at bounding box center [520, 366] width 18 height 18
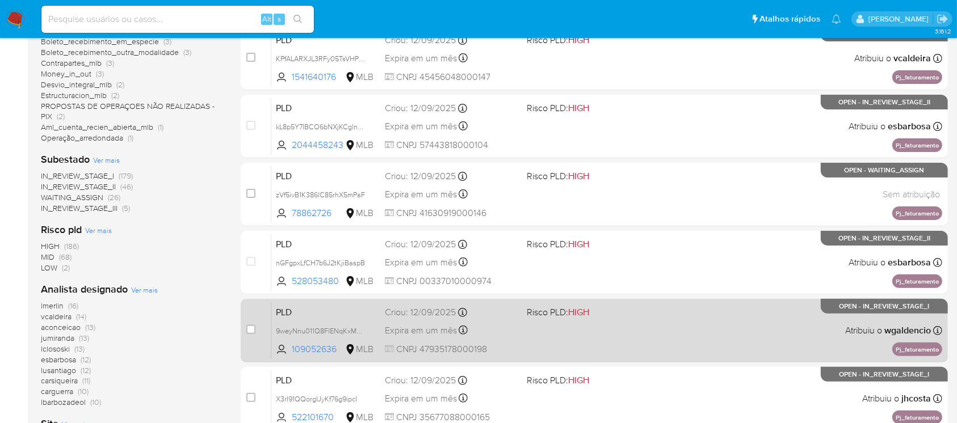
scroll to position [302, 0]
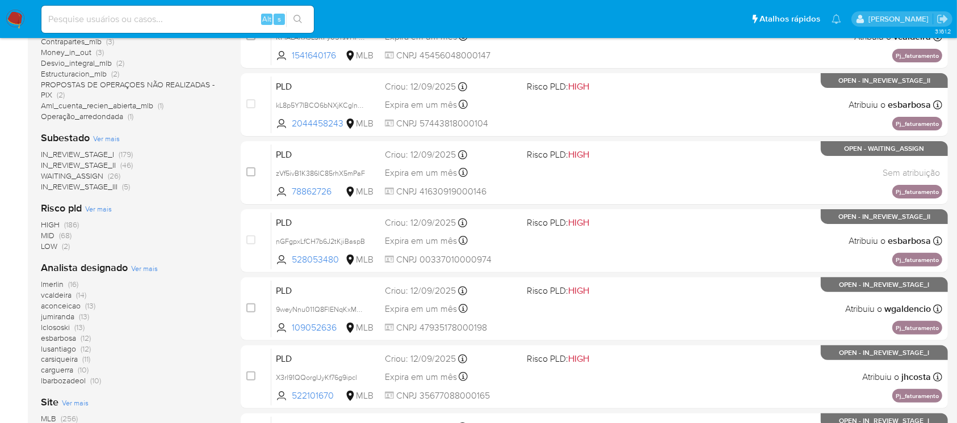
click at [50, 247] on span "LOW" at bounding box center [49, 246] width 16 height 11
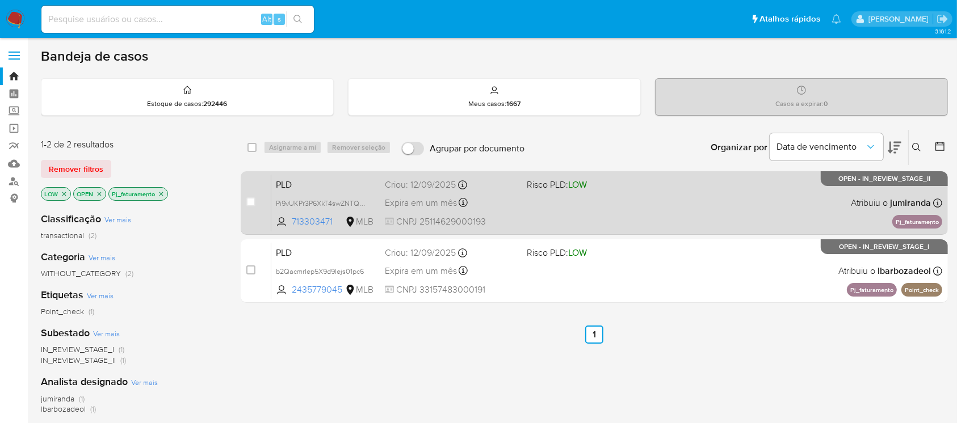
click at [512, 216] on span "CNPJ 25114629000193" at bounding box center [451, 222] width 132 height 12
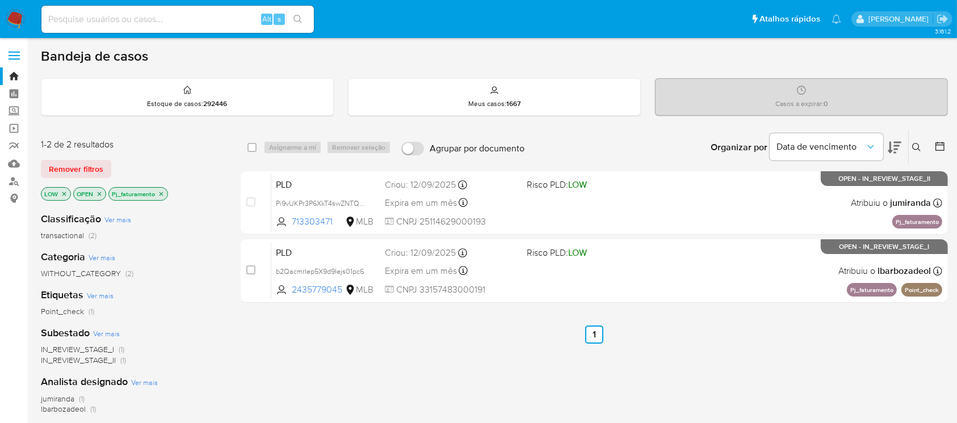
click at [64, 194] on icon "close-filter" at bounding box center [64, 194] width 7 height 7
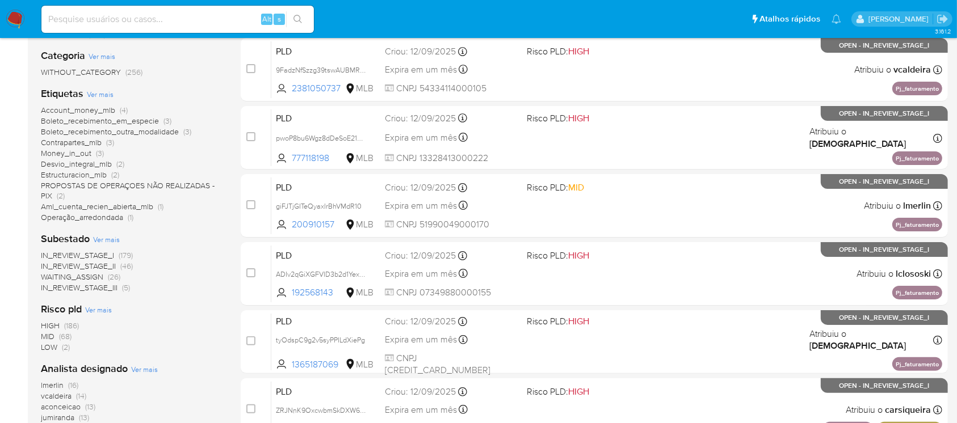
scroll to position [302, 0]
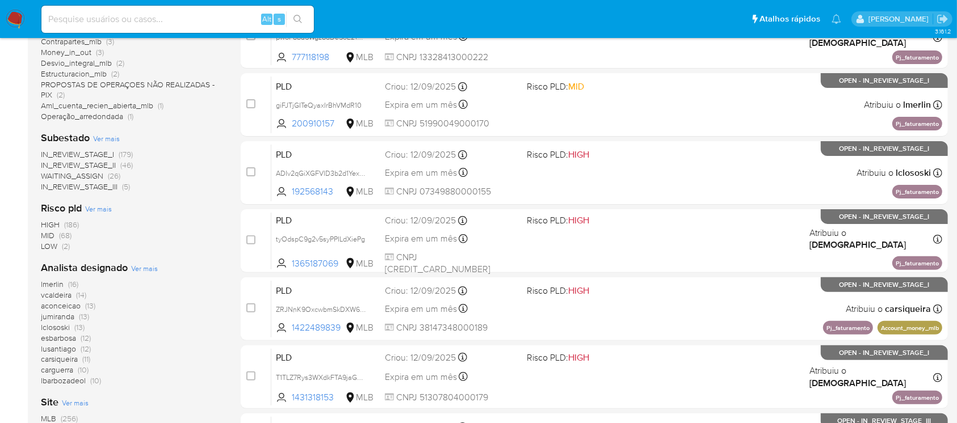
click at [47, 234] on span "MID" at bounding box center [48, 235] width 14 height 11
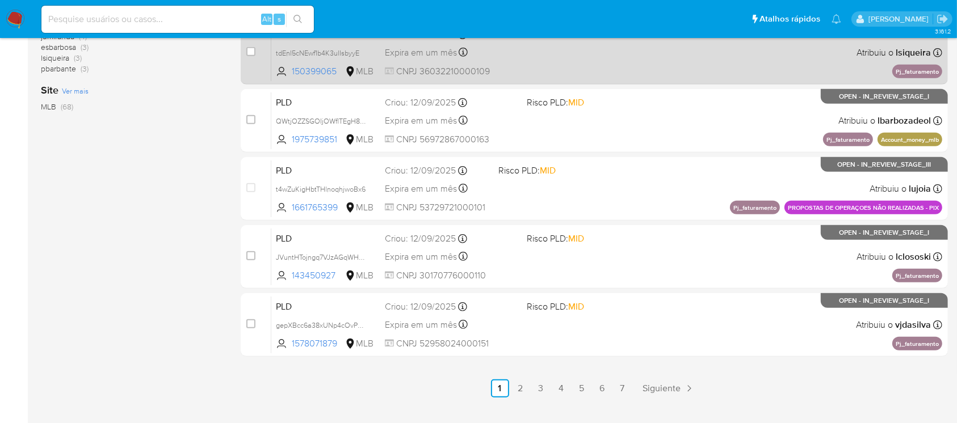
scroll to position [513, 0]
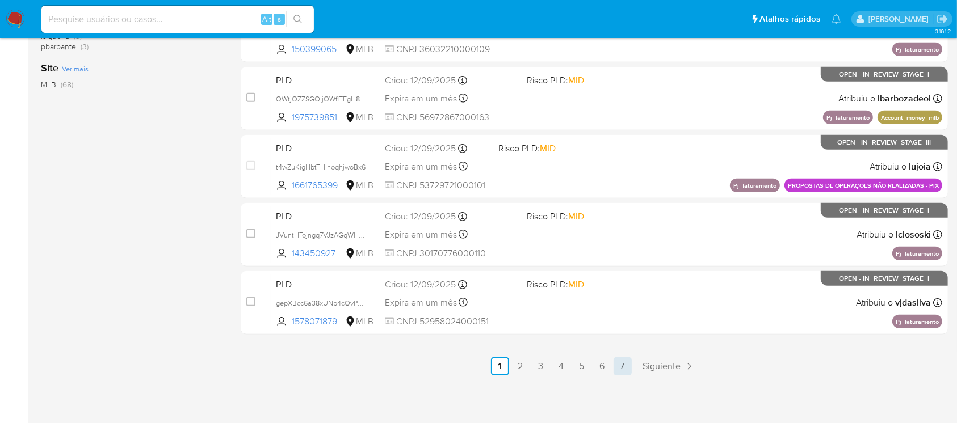
click at [627, 370] on link "7" at bounding box center [622, 366] width 18 height 18
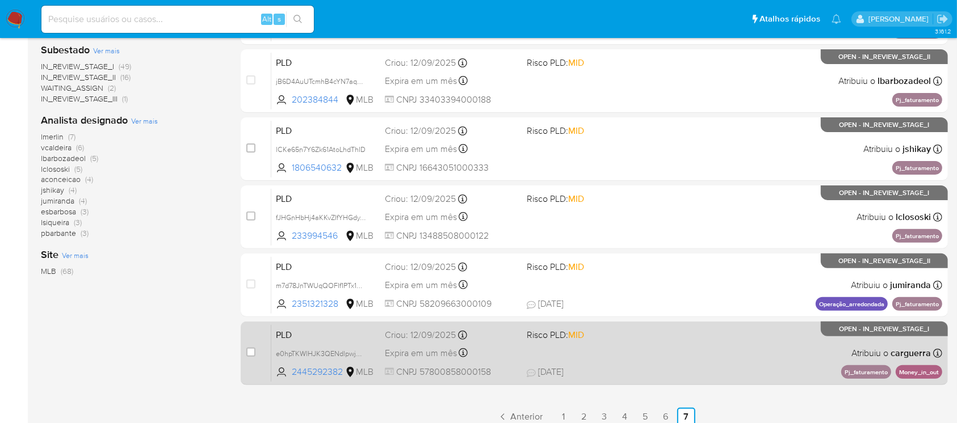
scroll to position [377, 0]
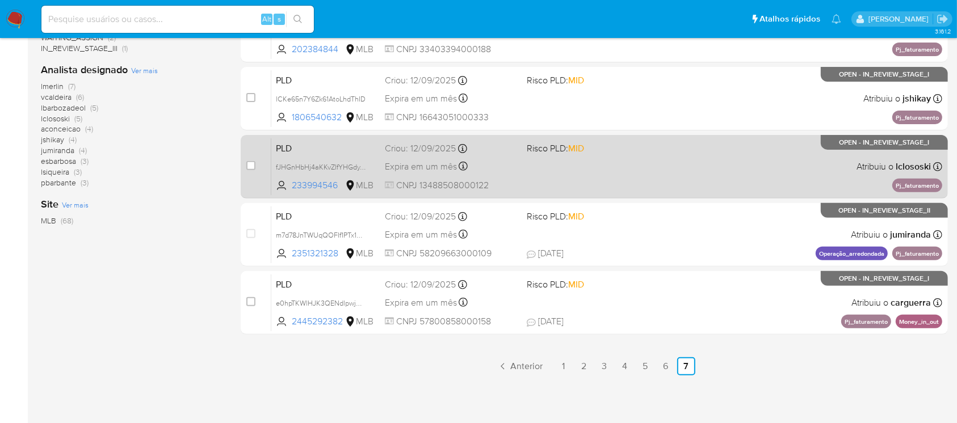
click at [566, 183] on div "PLD fJHGnHbHj4aKKvZIfYHGdyYa 233994546 MLB Risco PLD: MID Criou: [DATE] Criou: …" at bounding box center [606, 166] width 671 height 57
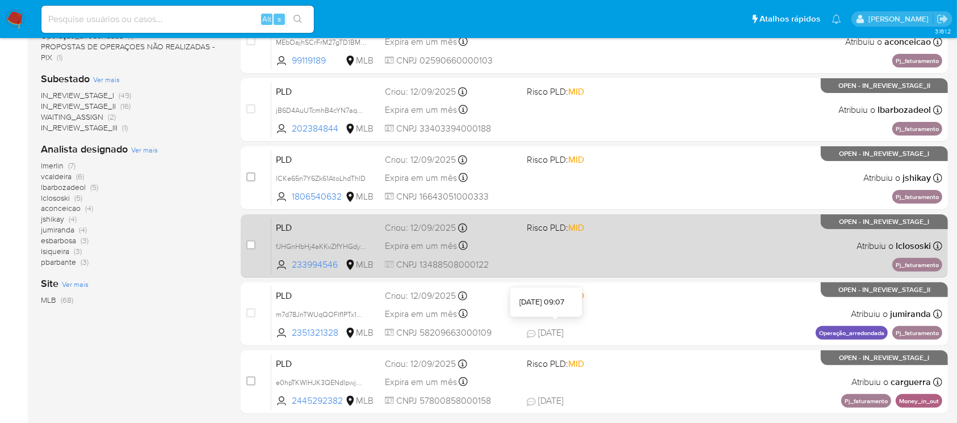
scroll to position [276, 0]
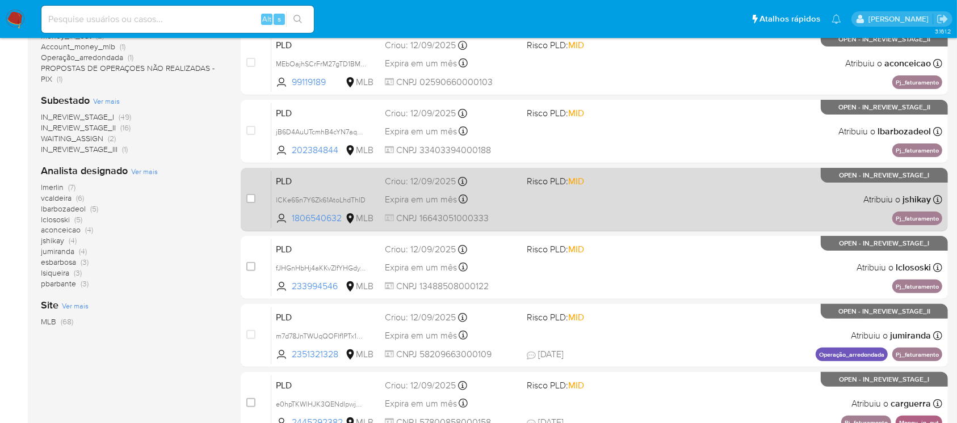
click at [533, 212] on div "PLD lCKe65n7Y6Zk61AtoLhdThID 1806540632 MLB Risco PLD: MID Criou: [DATE] Criou:…" at bounding box center [606, 199] width 671 height 57
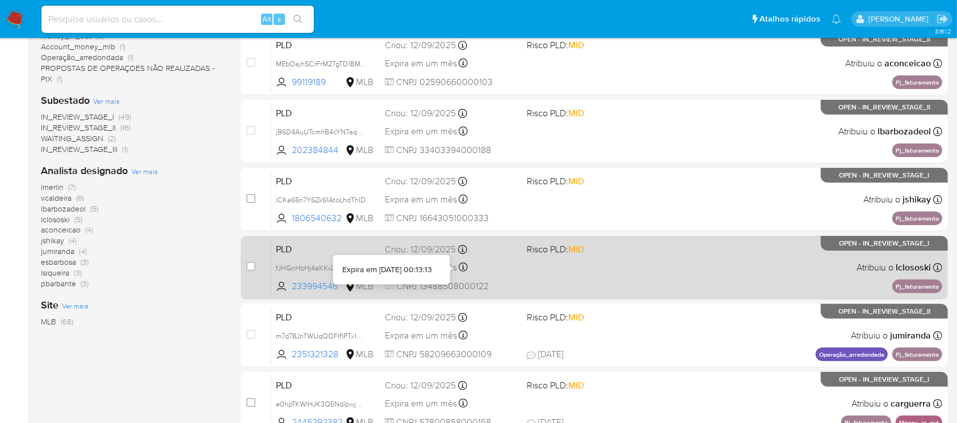
scroll to position [175, 0]
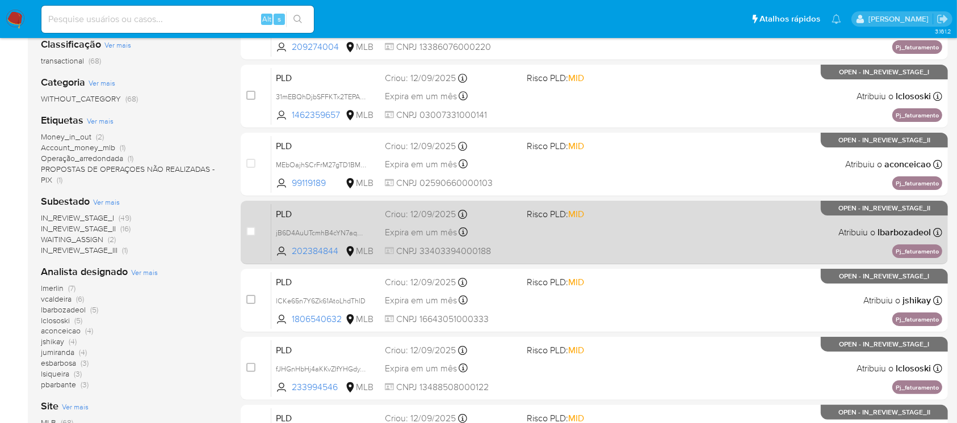
click at [514, 250] on span "CNPJ 33403394000188" at bounding box center [451, 251] width 132 height 12
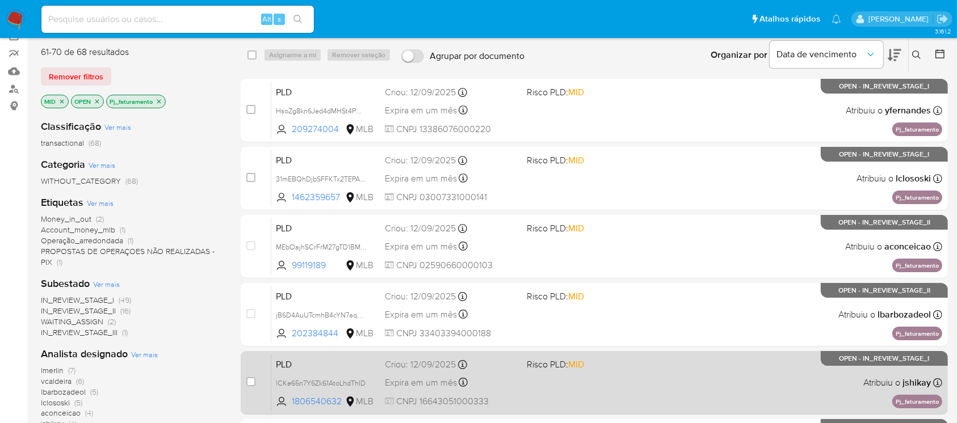
scroll to position [74, 0]
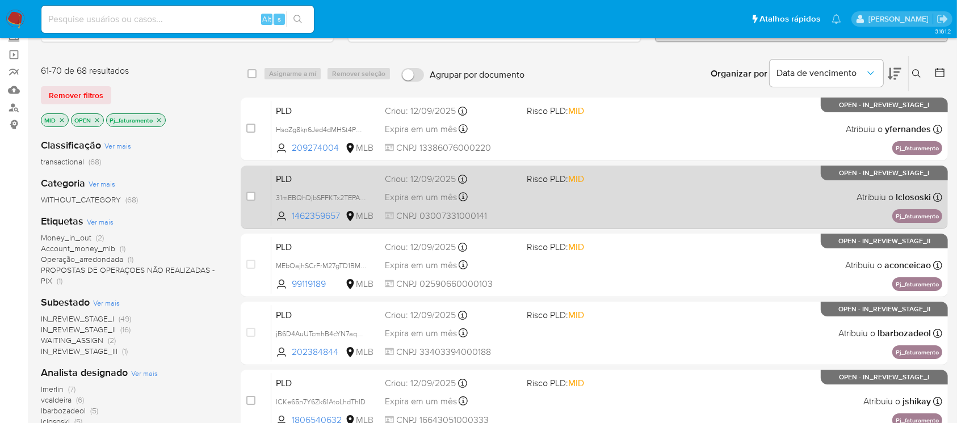
click at [520, 199] on div "PLD 31mEBQhDjbSFFKTx2TEPAHsL 1462359657 MLB Risco PLD: MID Criou: [DATE] Criou:…" at bounding box center [606, 197] width 671 height 57
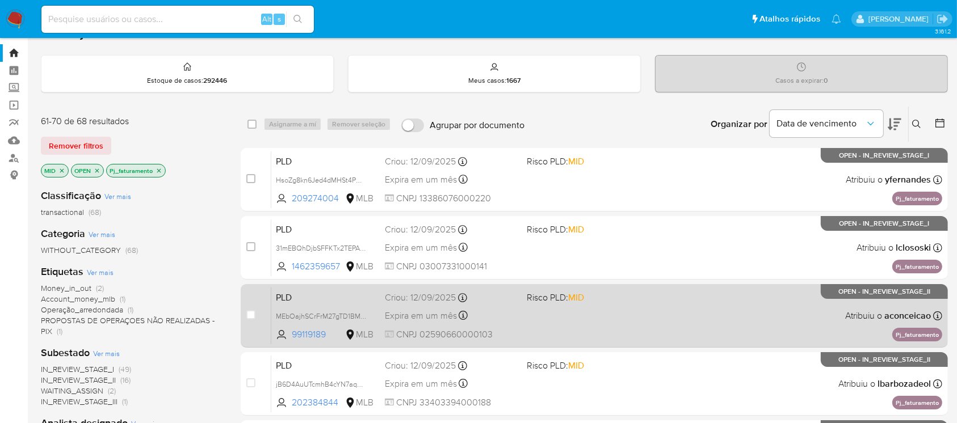
scroll to position [0, 0]
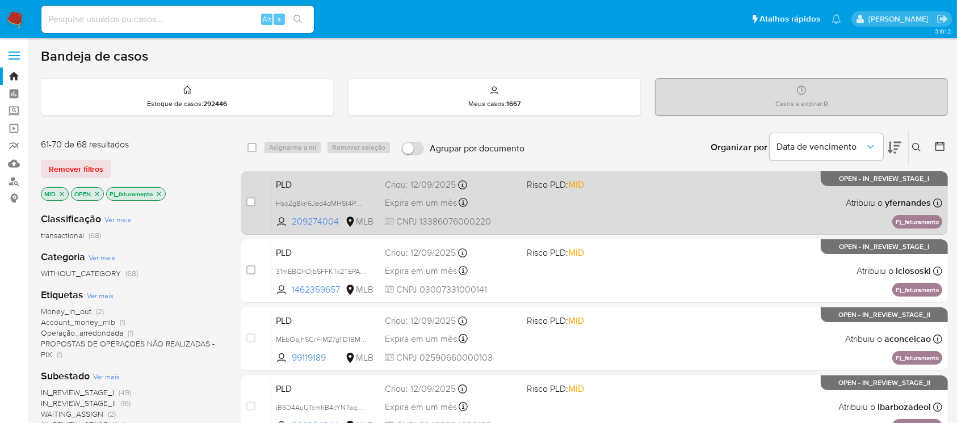
click at [527, 215] on div "PLD HsoZg8kn6Jed4dMHSt4PmD7v 209274004 MLB Risco PLD: MID Criou: [DATE] Criou: …" at bounding box center [606, 202] width 671 height 57
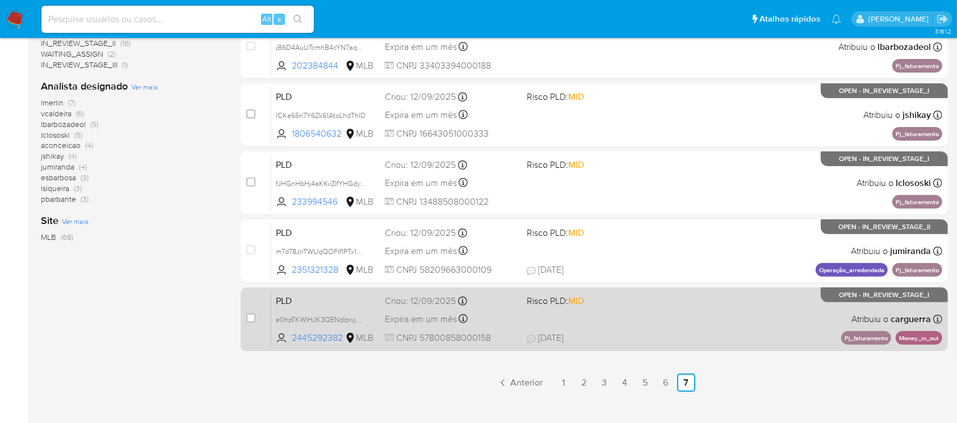
scroll to position [377, 0]
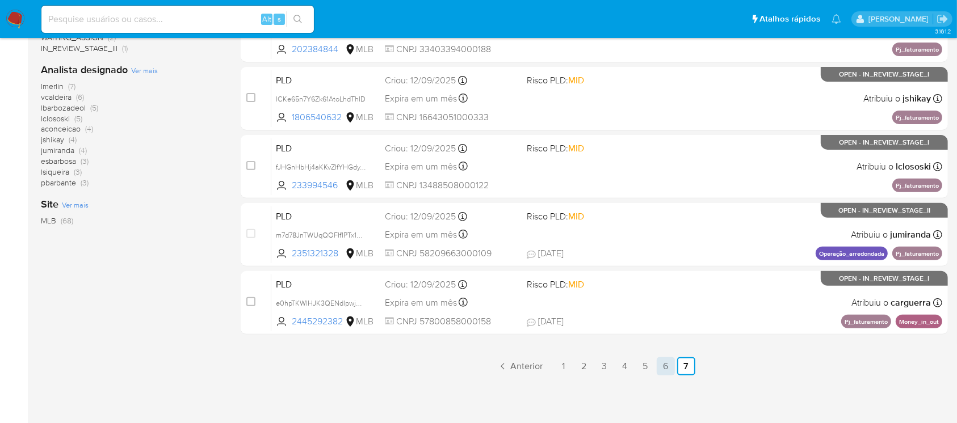
click at [666, 365] on link "6" at bounding box center [665, 366] width 18 height 18
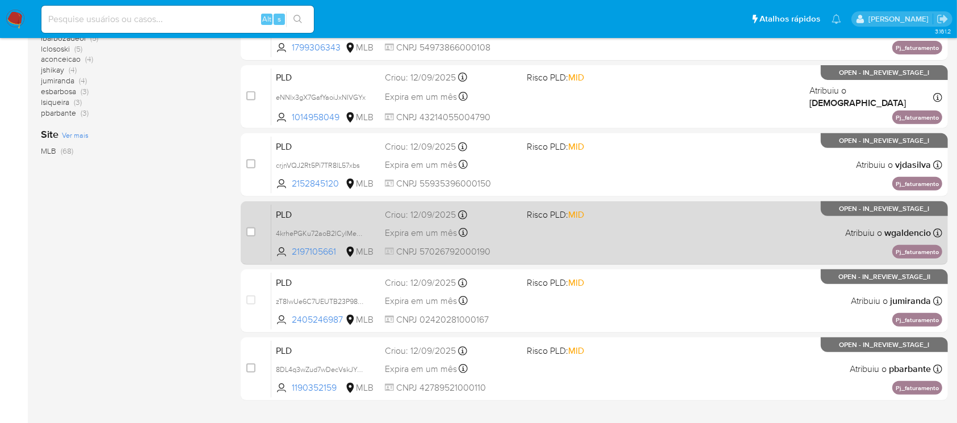
scroll to position [513, 0]
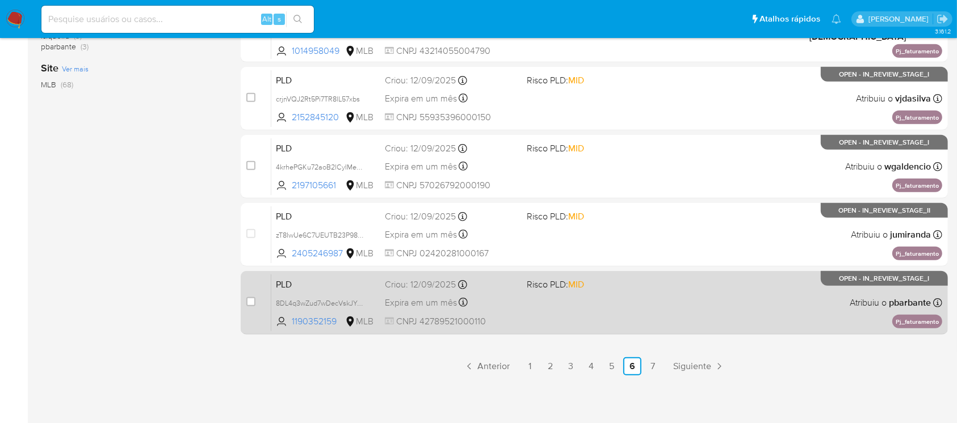
click at [517, 319] on div "PLD 8DL4q3wZud7wDecVskJYA1Vk 1190352159 MLB Risco PLD: MID Criou: 12/09/2025 Cr…" at bounding box center [606, 302] width 671 height 57
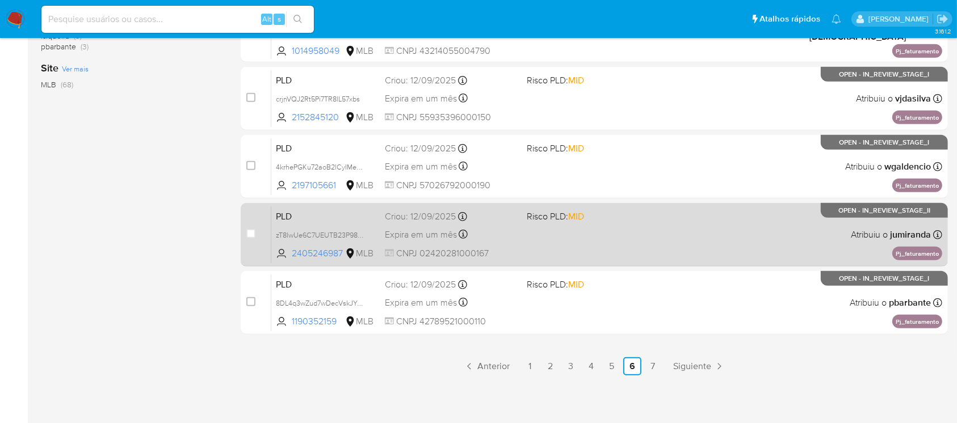
click at [522, 252] on div "PLD zT8IwUe6C7UEUTB23P98cNuS 2405246987 MLB Risco PLD: MID Criou: 12/09/2025 Cr…" at bounding box center [606, 234] width 671 height 57
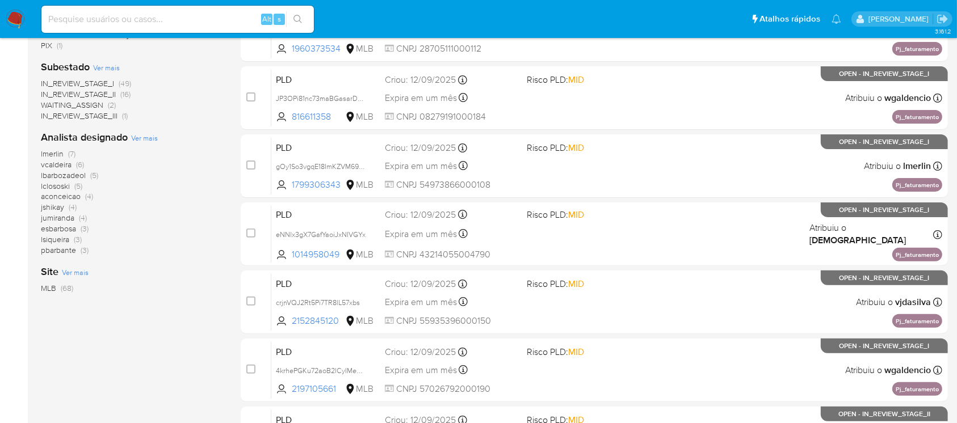
scroll to position [109, 0]
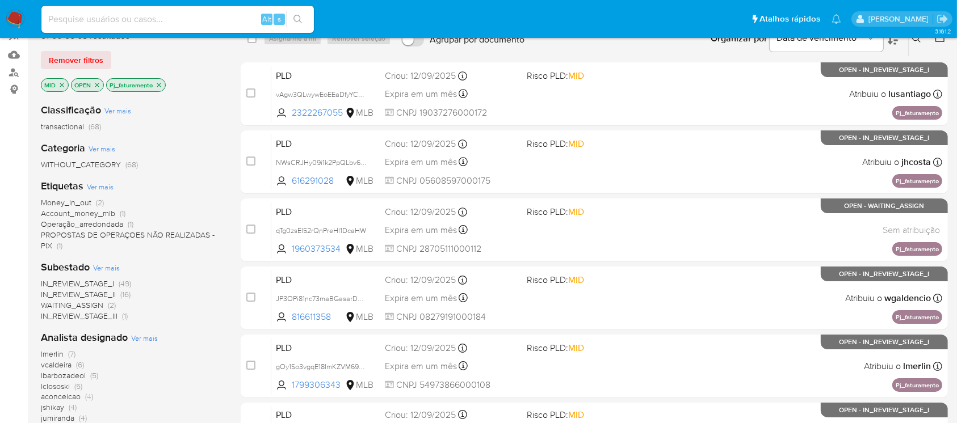
click at [63, 86] on icon "close-filter" at bounding box center [61, 85] width 7 height 7
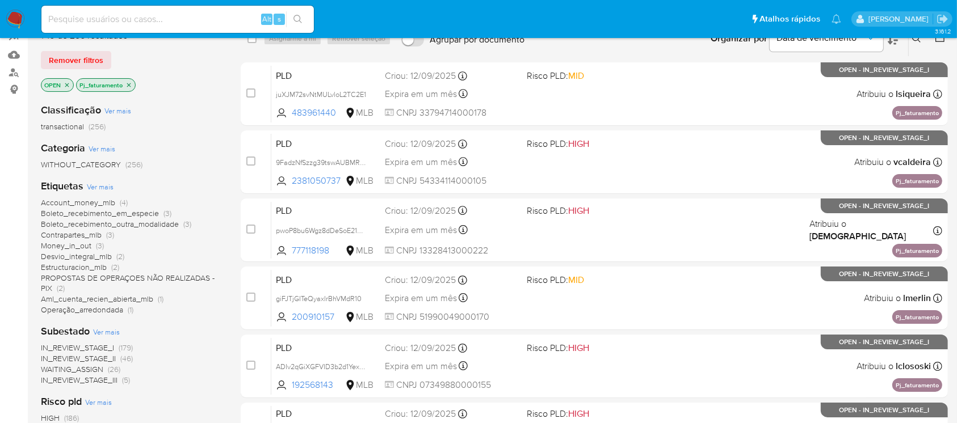
click at [127, 85] on icon "close-filter" at bounding box center [128, 85] width 7 height 7
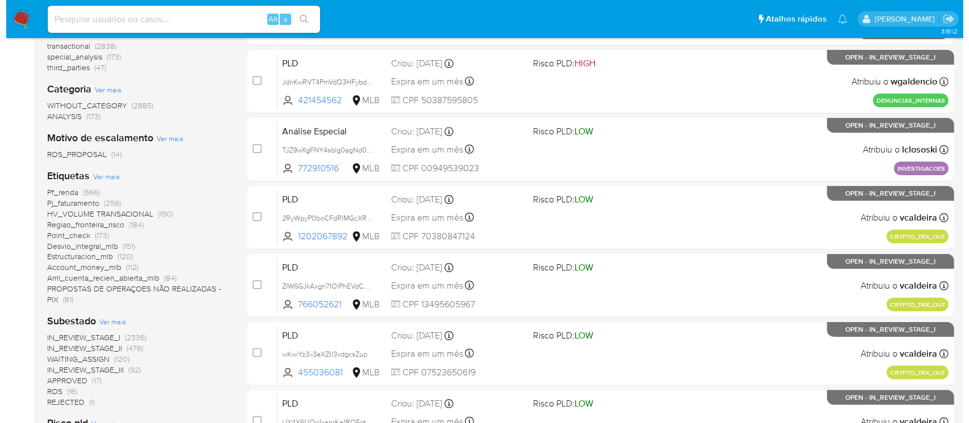
scroll to position [210, 0]
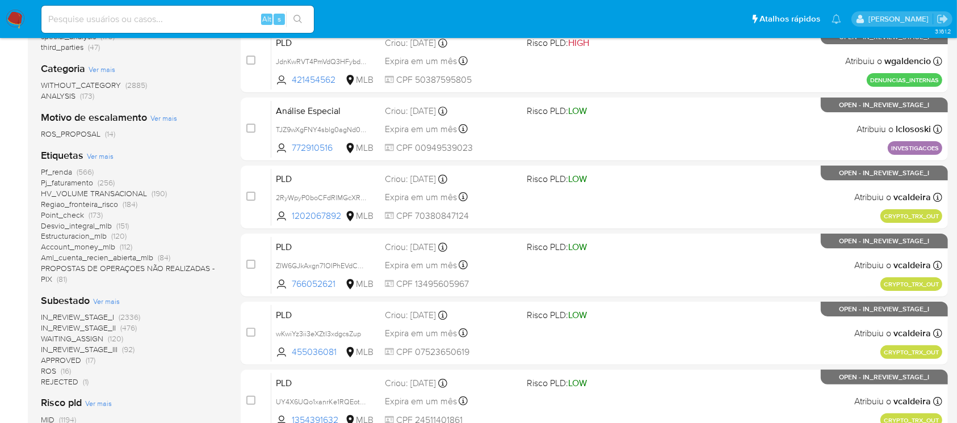
click at [95, 152] on span "Ver mais" at bounding box center [100, 156] width 27 height 10
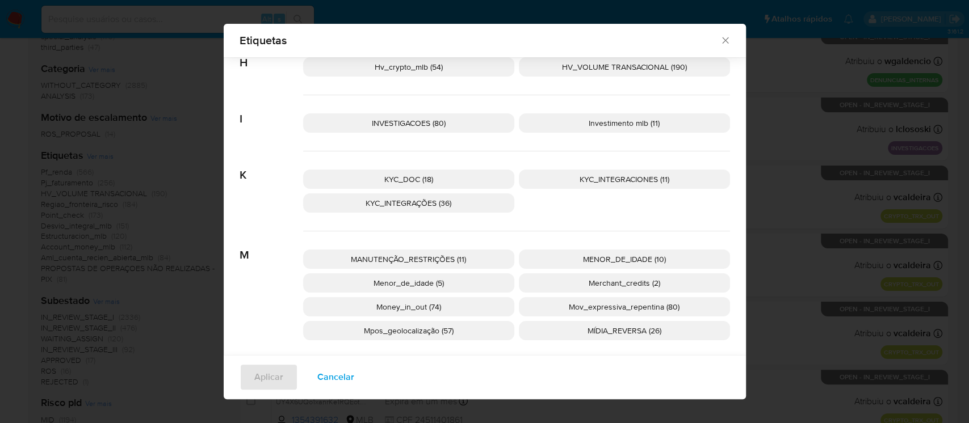
scroll to position [698, 0]
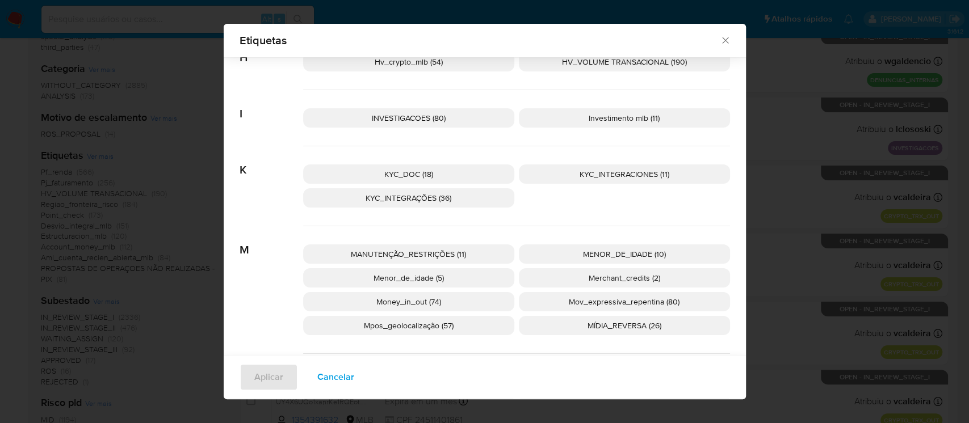
click at [399, 303] on span "Money_in_out (74)" at bounding box center [408, 301] width 65 height 11
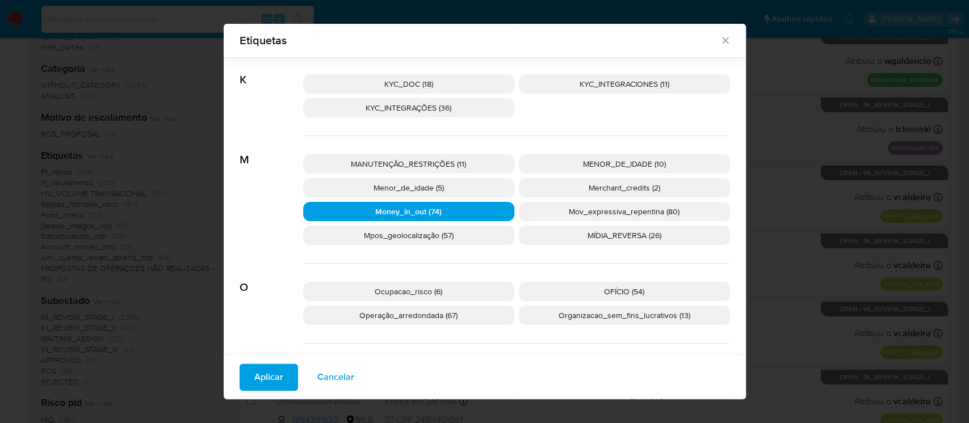
scroll to position [899, 0]
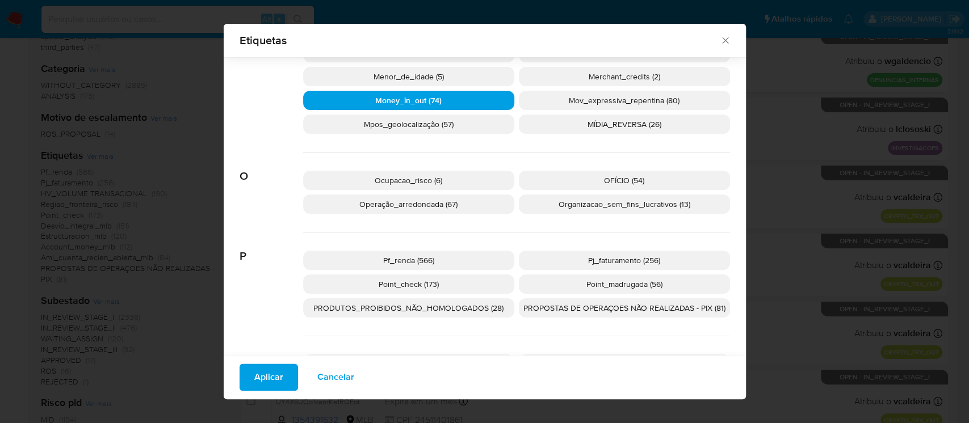
click at [245, 380] on button "Aplicar" at bounding box center [268, 377] width 58 height 27
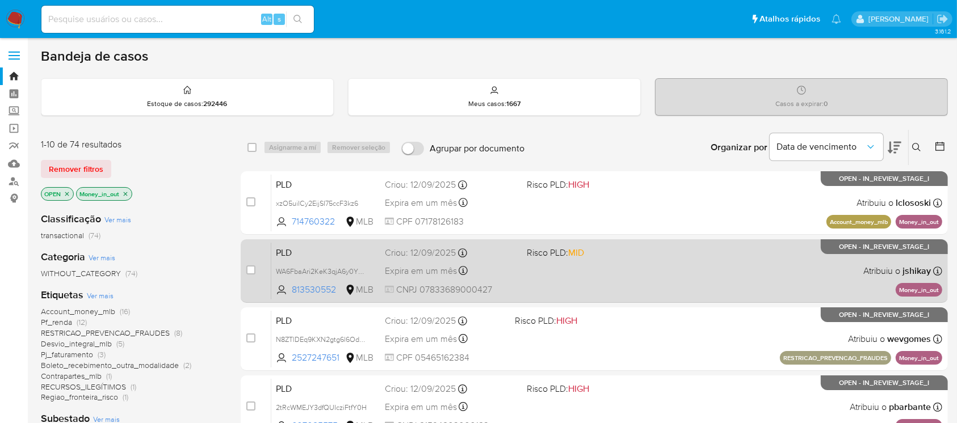
click at [581, 270] on span at bounding box center [593, 271] width 132 height 2
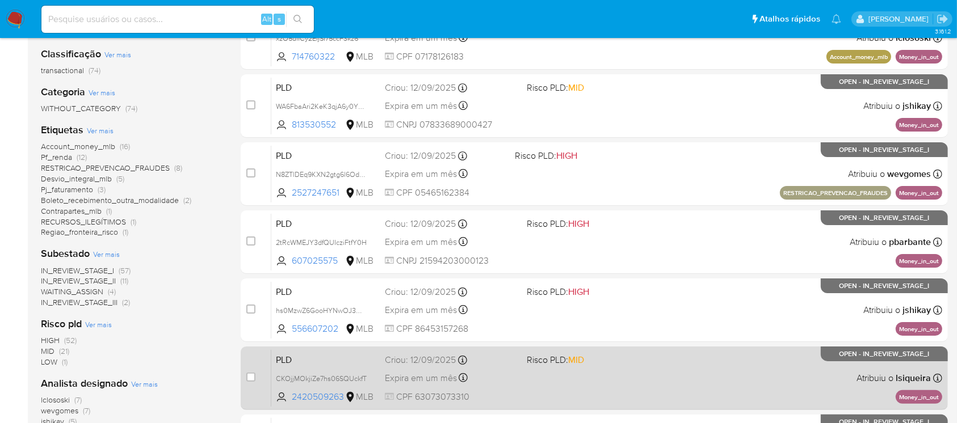
scroll to position [201, 0]
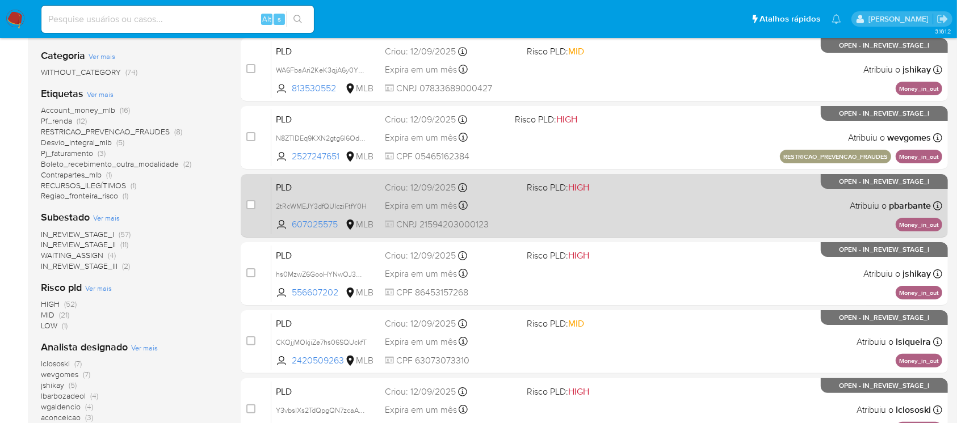
click at [607, 236] on div "case-item-checkbox Incapaz de atribuir o caso PLD 2tRcWMEJY3dfQUIcziFtfY0H 6070…" at bounding box center [594, 206] width 707 height 64
click at [544, 224] on div "PLD 2tRcWMEJY3dfQUIcziFtfY0H 607025575 MLB Risco PLD: HIGH Criou: 12/09/2025 Cr…" at bounding box center [606, 205] width 671 height 57
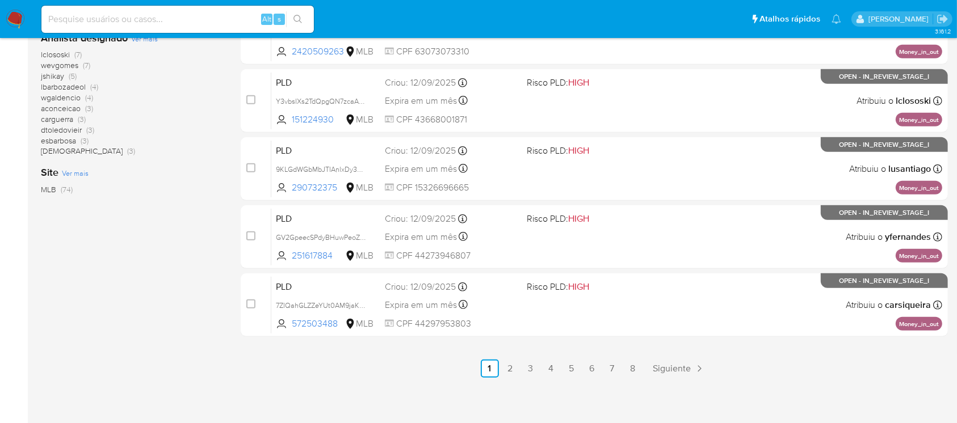
scroll to position [513, 0]
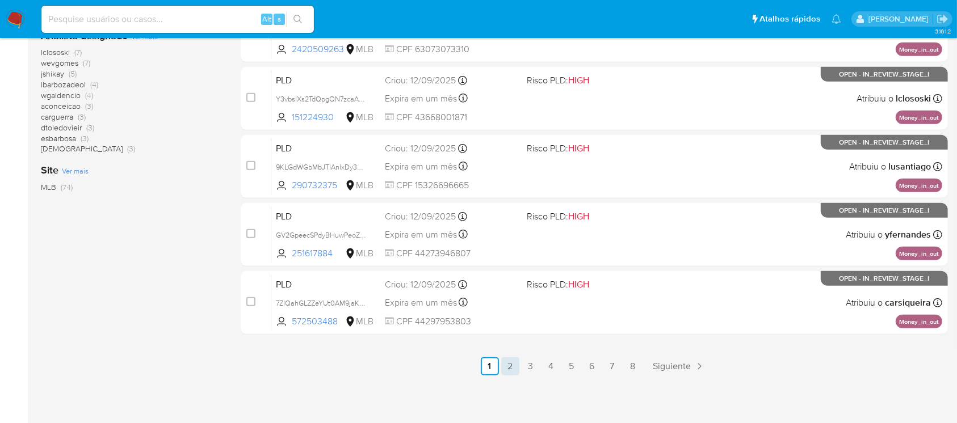
click at [511, 370] on link "2" at bounding box center [510, 366] width 18 height 18
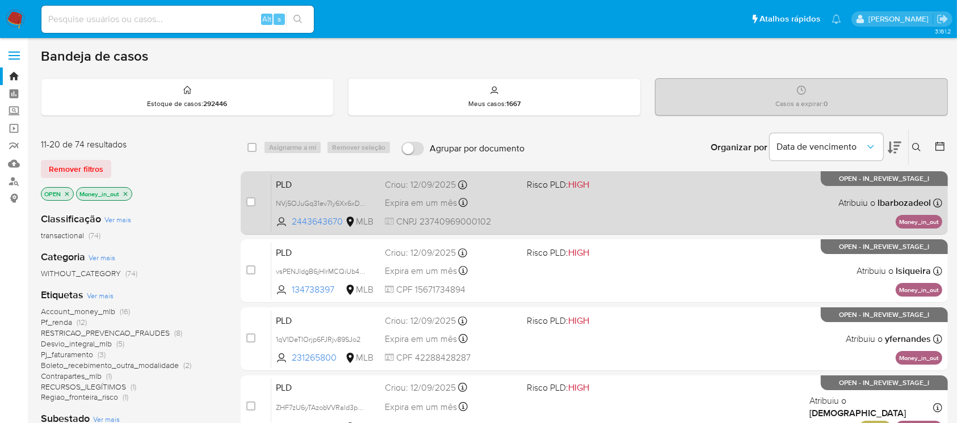
click at [527, 220] on div "PLD NVj5OJuGq31ev7Iy6Xx6xDHJ 2443643670 MLB Risco PLD: HIGH Criou: 12/09/2025 C…" at bounding box center [606, 202] width 671 height 57
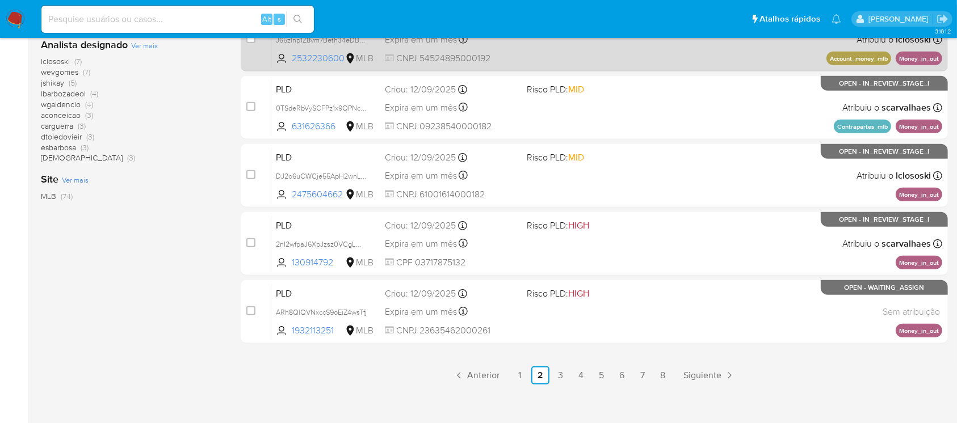
scroll to position [504, 0]
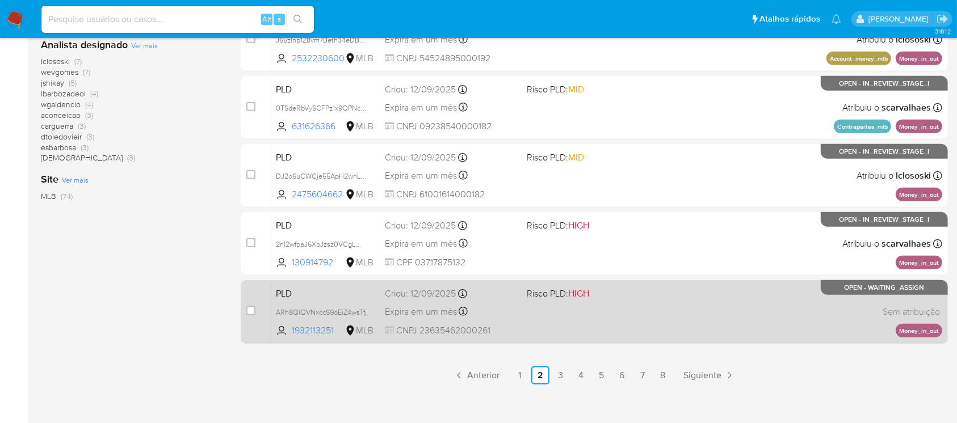
click at [519, 323] on div "PLD ARh8QlQVNxccS9oEiZ4wsTfj 1932113251 MLB Risco PLD: HIGH Criou: 12/09/2025 C…" at bounding box center [606, 311] width 671 height 57
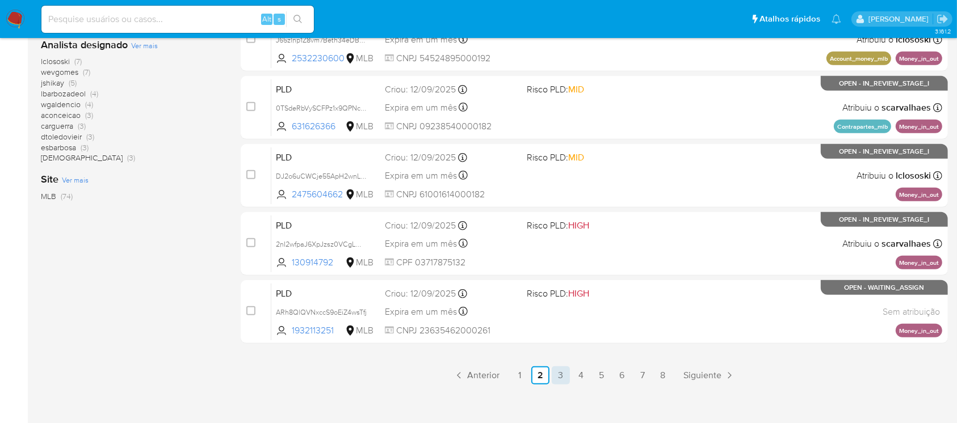
click at [561, 378] on link "3" at bounding box center [561, 376] width 18 height 18
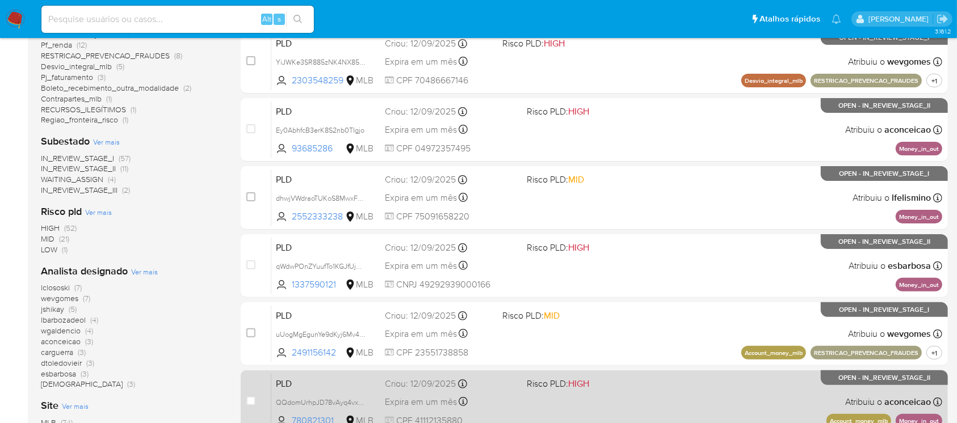
scroll to position [302, 0]
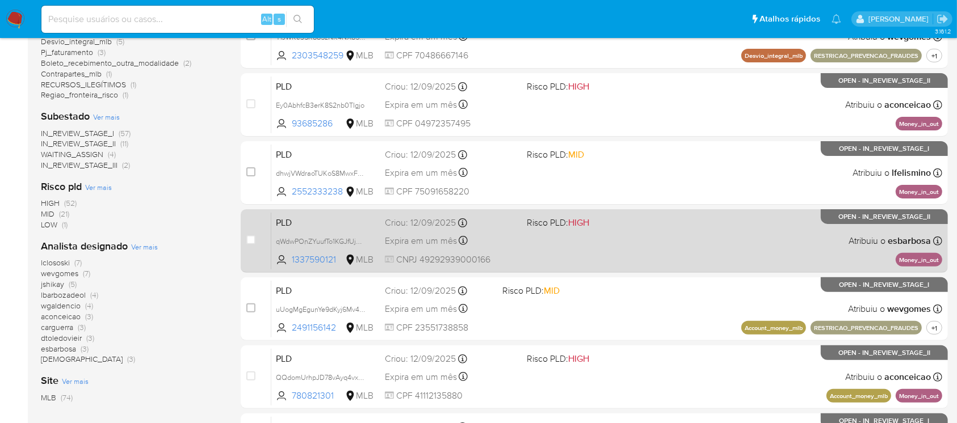
click at [536, 261] on div "PLD qWdwPOnZYuufTo1KGJfUjHeR 1337590121 MLB Risco PLD: HIGH Criou: 12/09/2025 C…" at bounding box center [606, 240] width 671 height 57
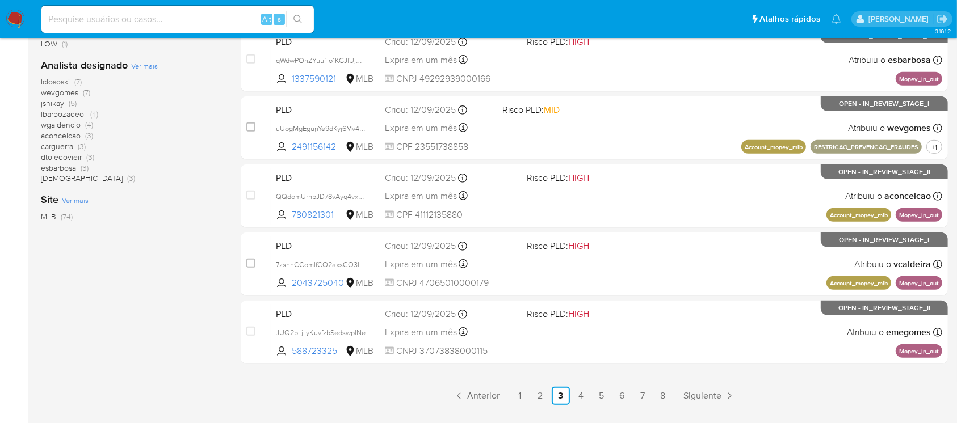
scroll to position [504, 0]
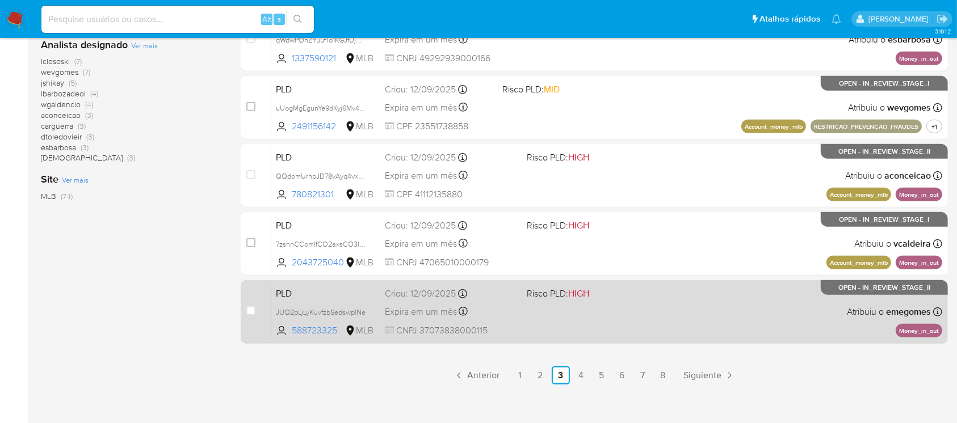
click at [517, 328] on div "PLD JUQ2pLjLyKuvfzbSedswplNe 588723325 MLB Risco PLD: HIGH Criou: 12/09/2025 Cr…" at bounding box center [606, 311] width 671 height 57
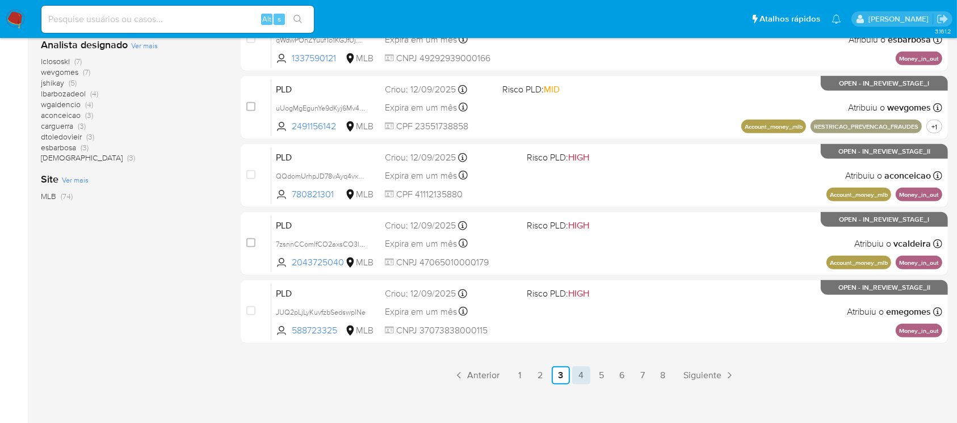
click at [584, 373] on link "4" at bounding box center [581, 376] width 18 height 18
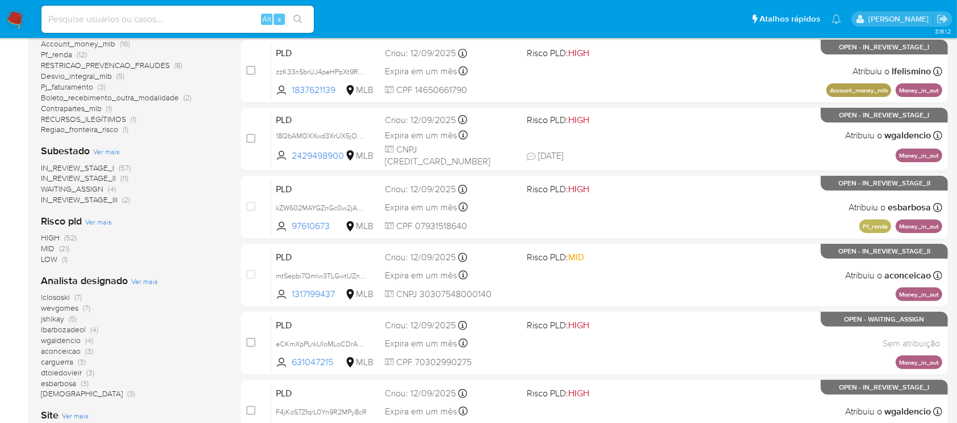
scroll to position [302, 0]
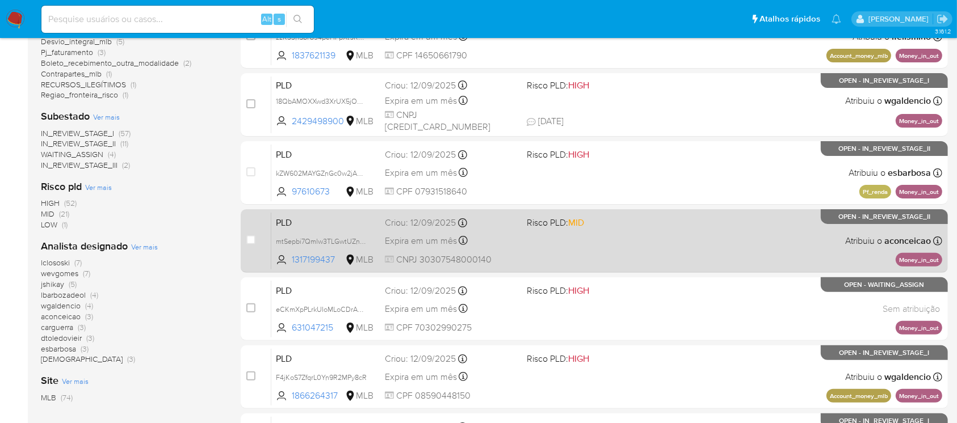
click at [531, 262] on div "PLD mtSepbi7Qmlw3TLGwtUZn67n 1317199437 MLB Risco PLD: MID Criou: 12/09/2025 Cr…" at bounding box center [606, 240] width 671 height 57
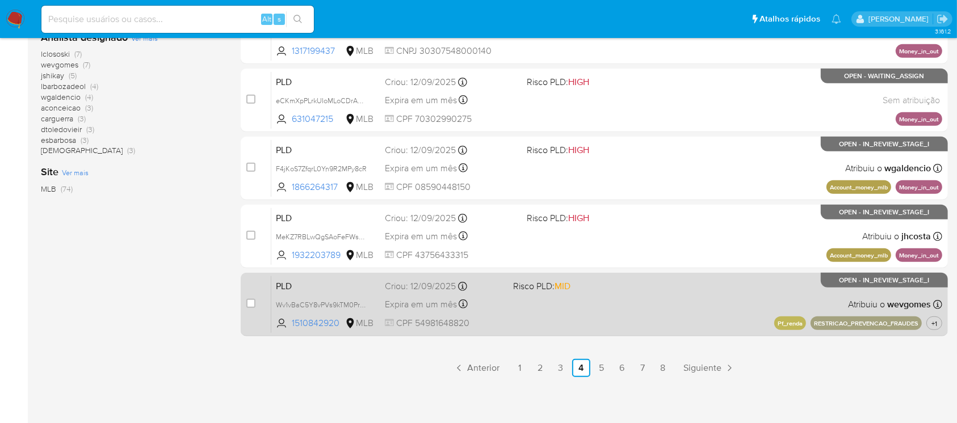
scroll to position [513, 0]
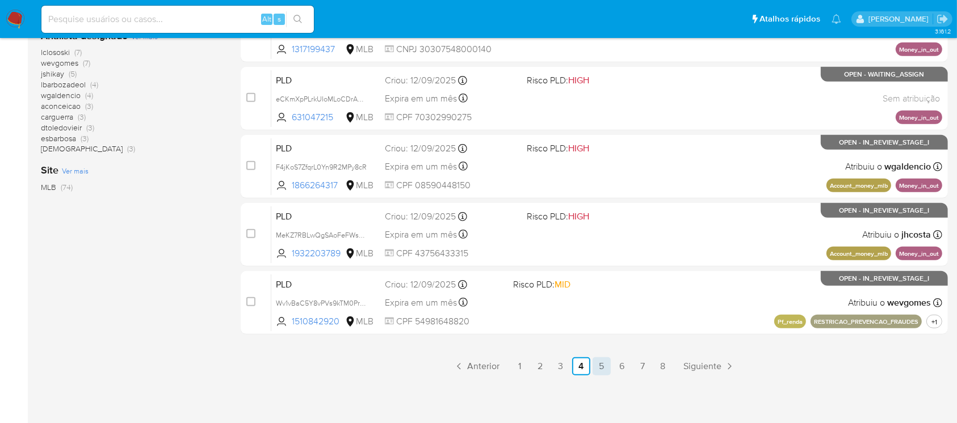
click at [604, 367] on link "5" at bounding box center [601, 366] width 18 height 18
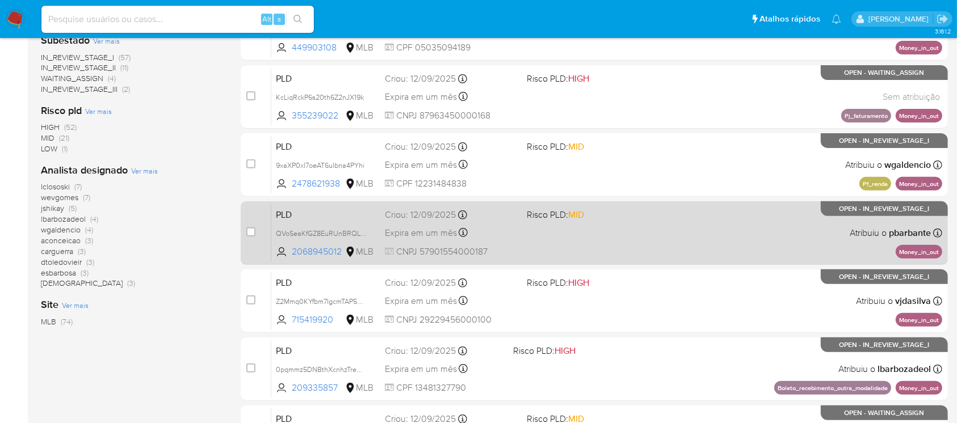
scroll to position [403, 0]
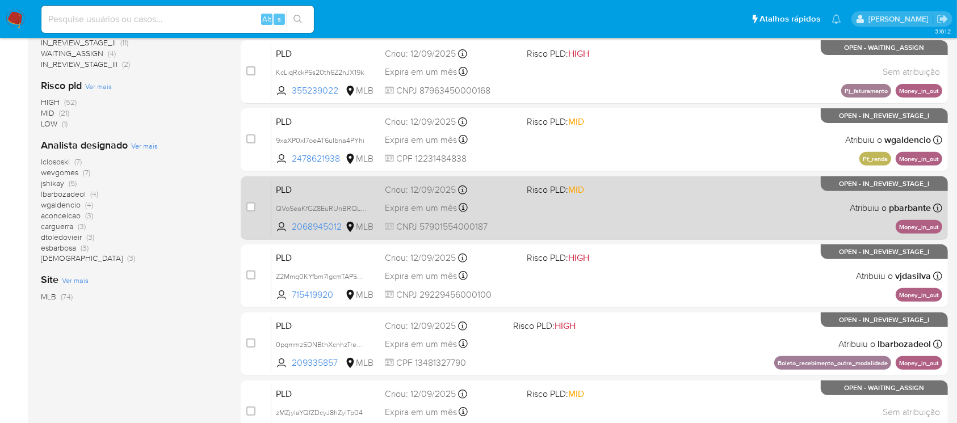
click at [504, 217] on div "PLD QVoSeaKfGZ8EuRUnBRQL7Qzc 2068945012 MLB Risco PLD: MID Criou: 12/09/2025 Cr…" at bounding box center [606, 207] width 671 height 57
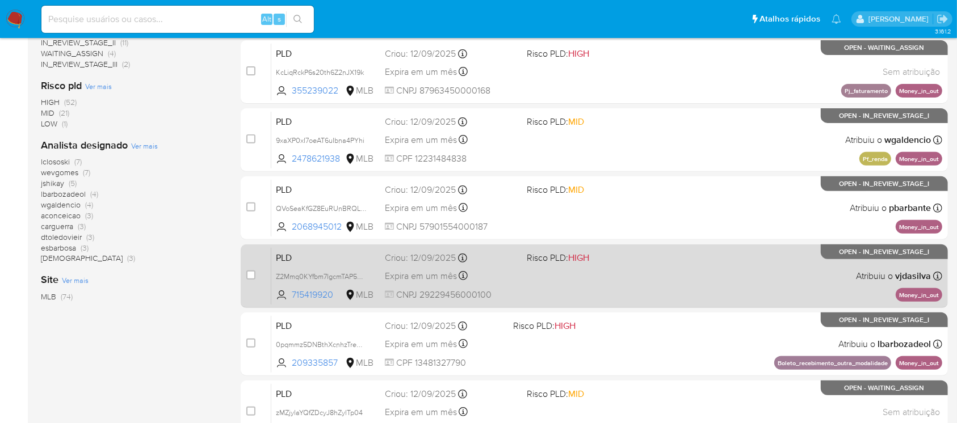
scroll to position [504, 0]
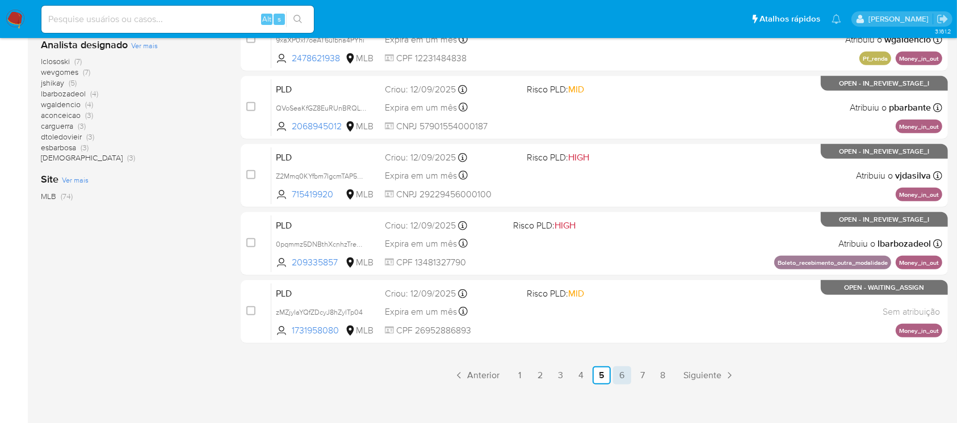
click at [623, 378] on link "6" at bounding box center [622, 376] width 18 height 18
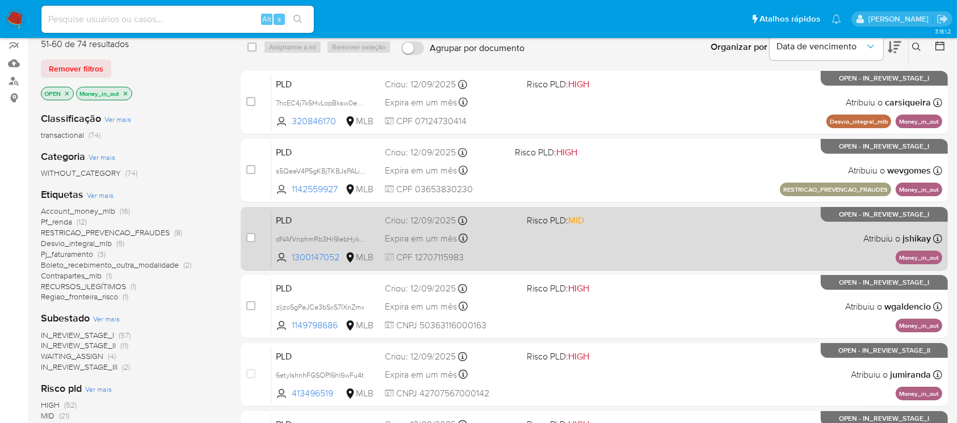
scroll to position [201, 0]
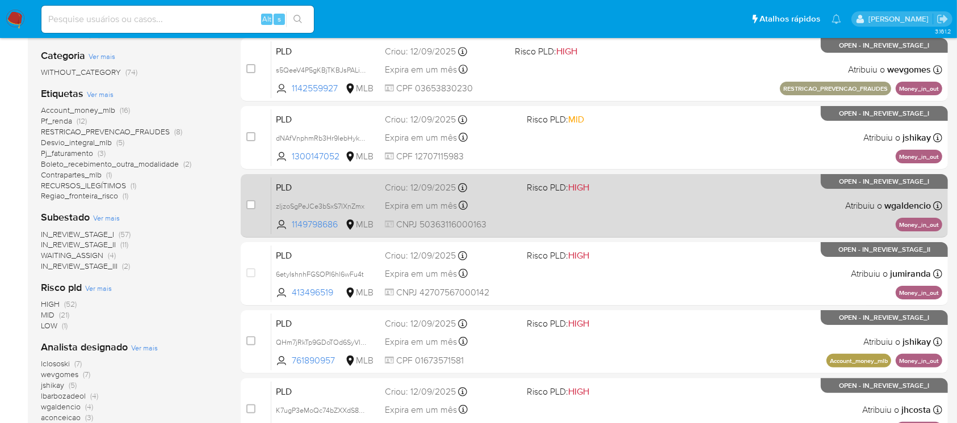
click at [512, 216] on div "PLD zljzoSgPeJCe3bSxS7lXnZmx 1149798686 MLB Risco PLD: HIGH Criou: 12/09/2025 C…" at bounding box center [606, 205] width 671 height 57
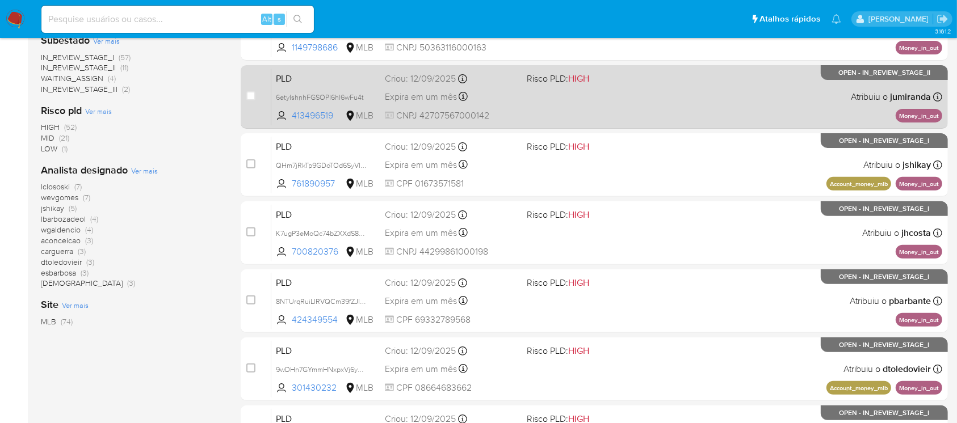
scroll to position [403, 0]
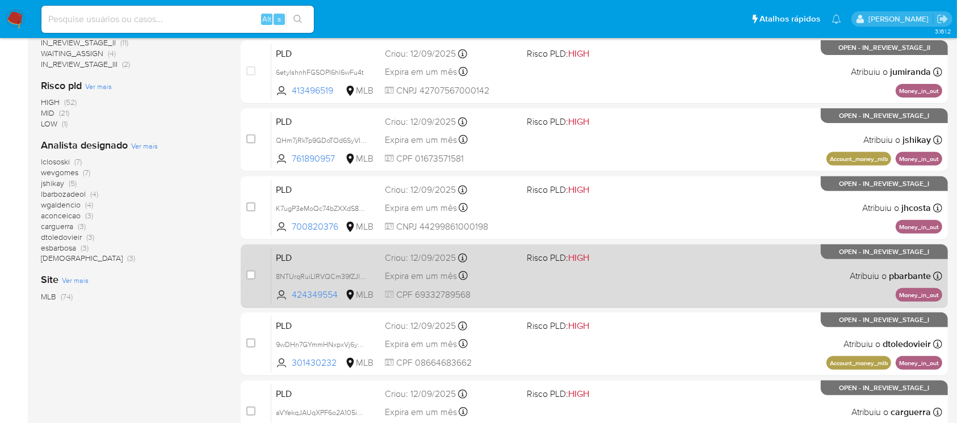
click at [523, 297] on div "PLD 8NTUrqRuiLIRVQCm39fZJlce 424349554 MLB Risco PLD: HIGH Criou: 12/09/2025 Cr…" at bounding box center [606, 275] width 671 height 57
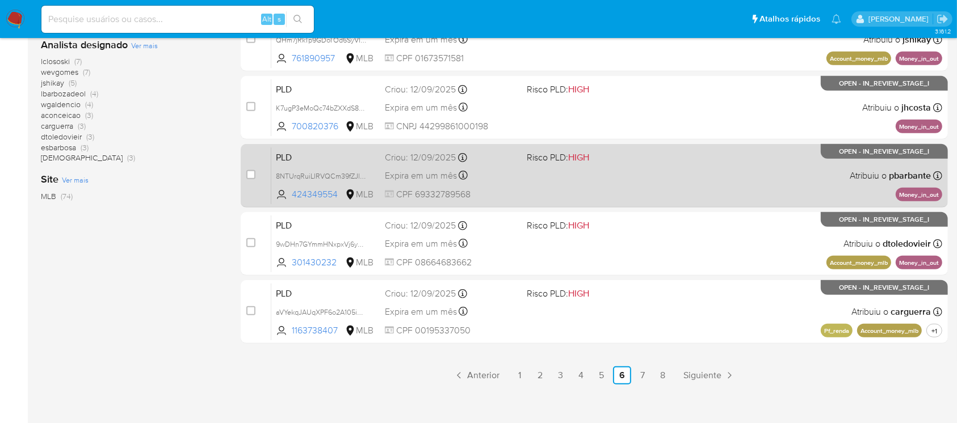
scroll to position [513, 0]
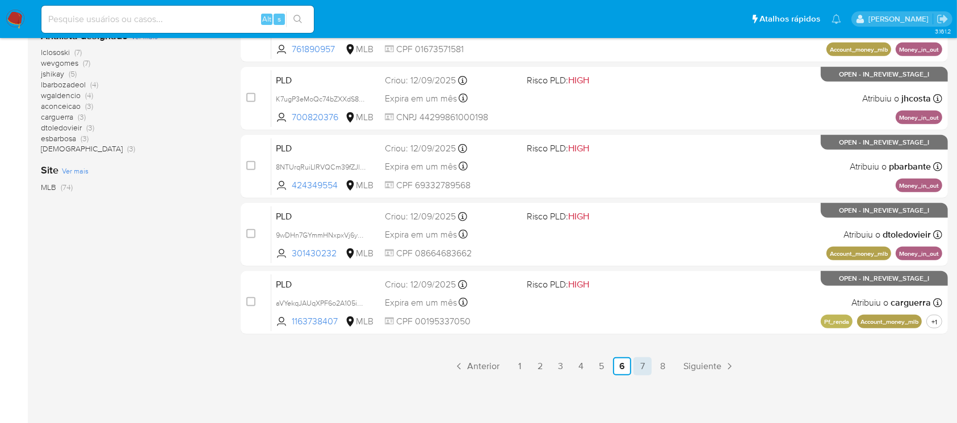
click at [635, 369] on link "7" at bounding box center [642, 366] width 18 height 18
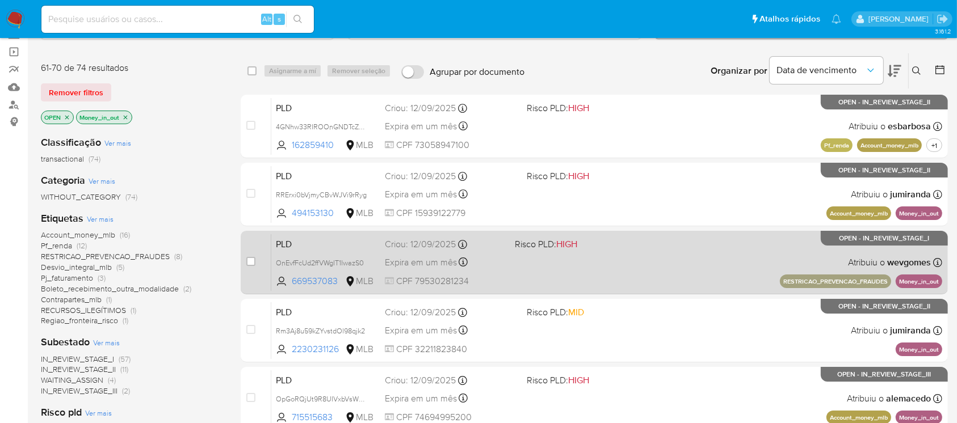
scroll to position [100, 0]
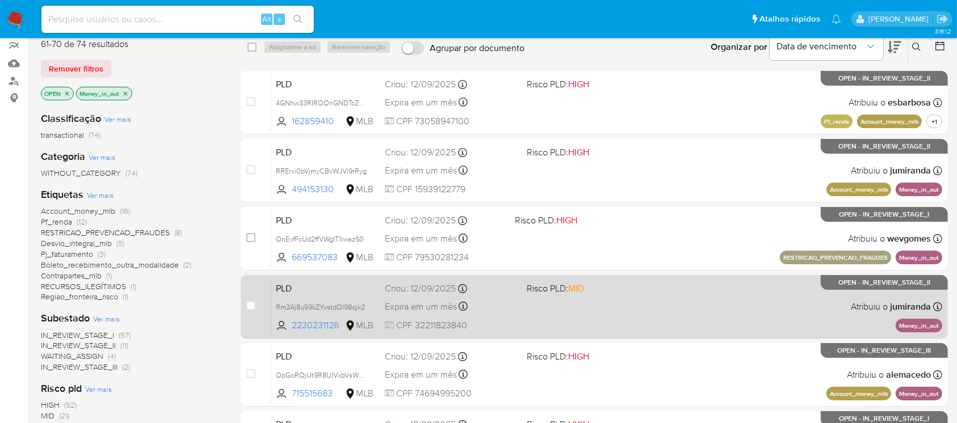
click at [486, 313] on div "Expira em um mês Expira em 27/10/2025 00:11:16" at bounding box center [451, 306] width 132 height 15
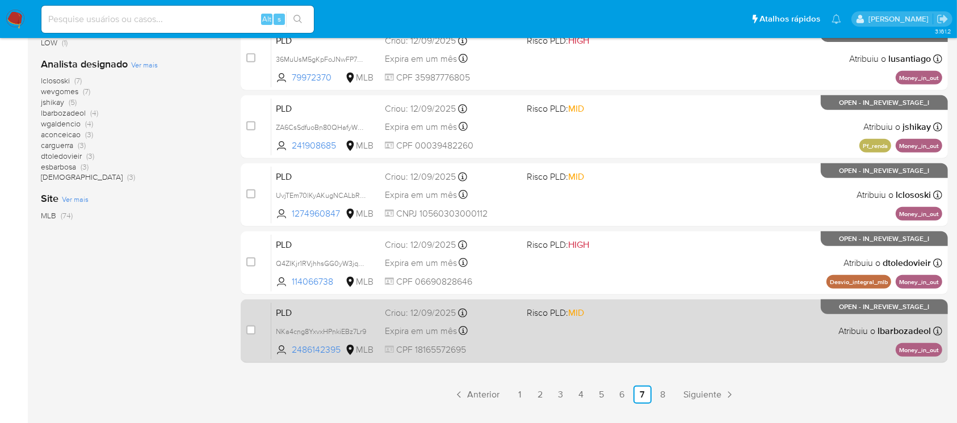
scroll to position [504, 0]
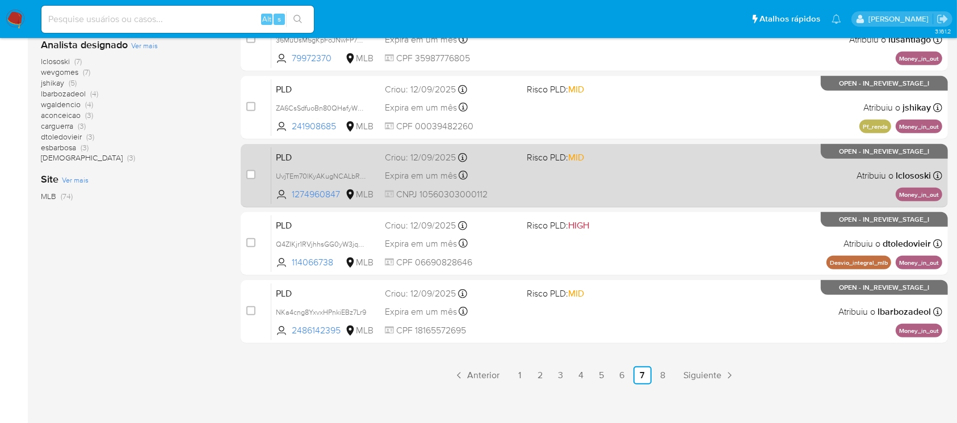
click at [522, 187] on div "PLD UvjTEm70lKyAKugNCALbR4DW 1274960847 MLB Risco PLD: MID Criou: 12/09/2025 Cr…" at bounding box center [606, 175] width 671 height 57
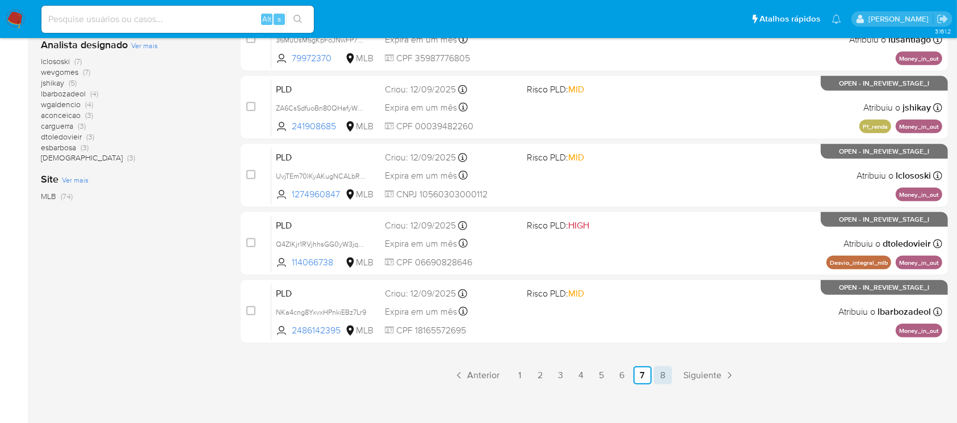
click at [660, 380] on link "8" at bounding box center [663, 376] width 18 height 18
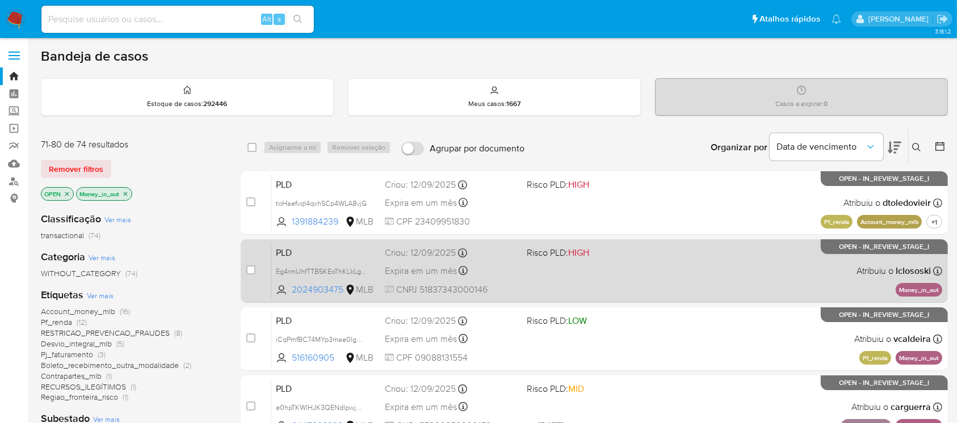
click at [513, 284] on span "CNPJ 51837343000146" at bounding box center [451, 290] width 132 height 12
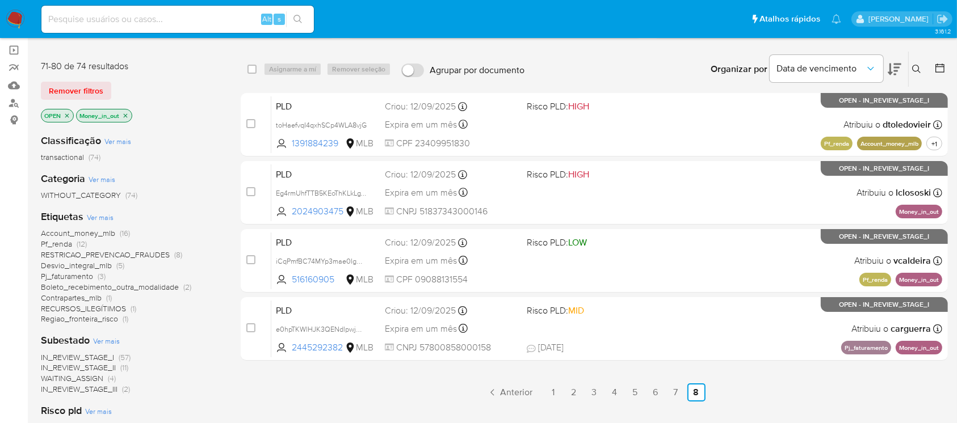
scroll to position [100, 0]
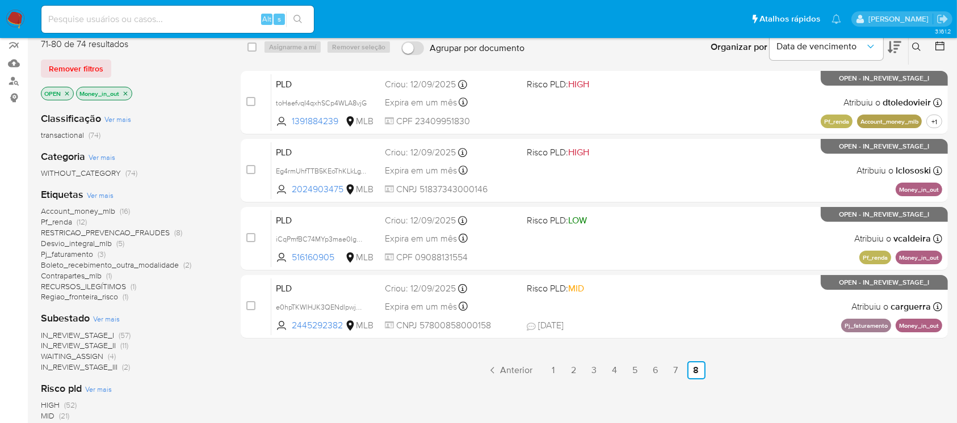
click at [65, 266] on span "Boleto_recebimento_outra_modalidade" at bounding box center [110, 264] width 138 height 11
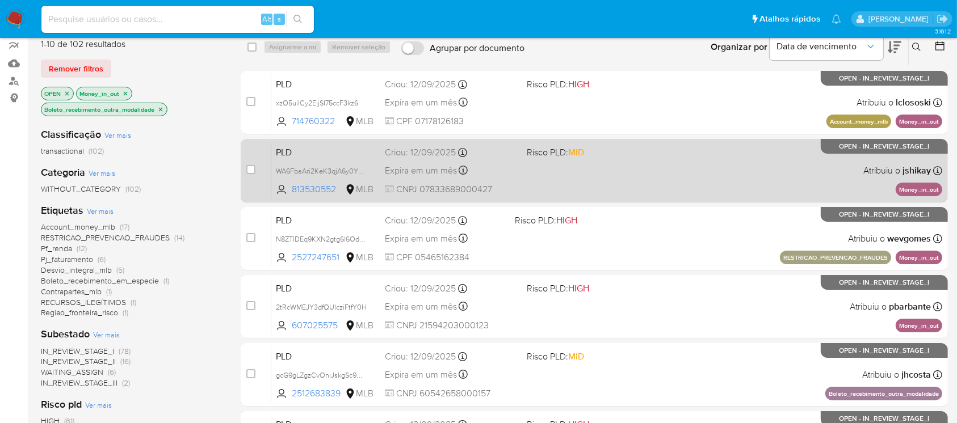
click at [533, 185] on div "PLD WA6FbaAri2KeK3qjA6y0YPWu 813530552 MLB Risco PLD: MID Criou: 12/09/2025 Cri…" at bounding box center [606, 170] width 671 height 57
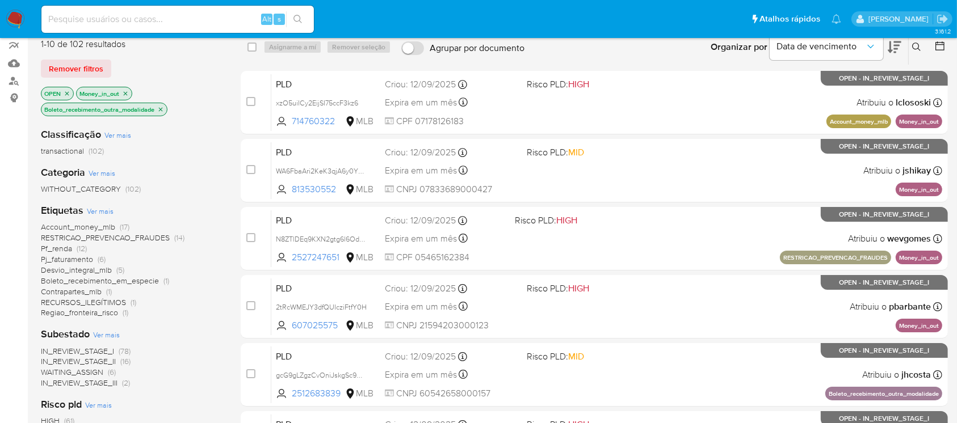
click at [127, 93] on icon "close-filter" at bounding box center [125, 93] width 7 height 7
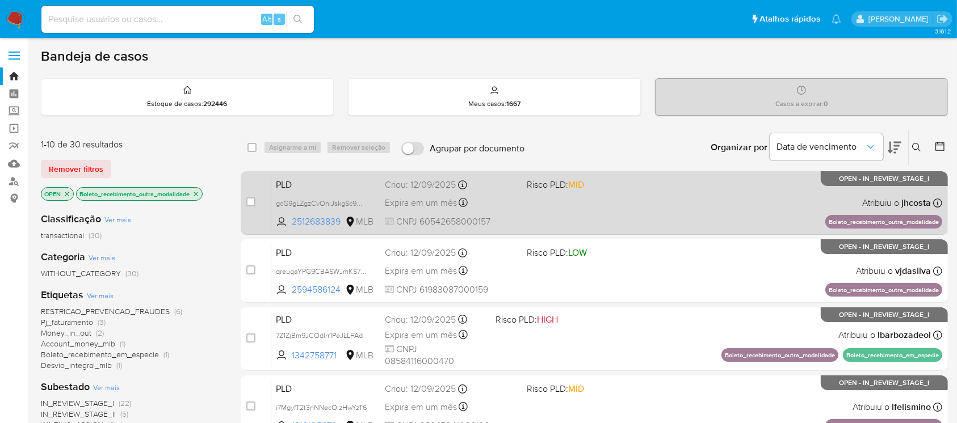
click at [531, 216] on div "PLD gcG9gLZgzCvOniJskgSc9Uuu 2512683839 MLB Risco PLD: MID Criou: 12/09/2025 Cr…" at bounding box center [606, 202] width 671 height 57
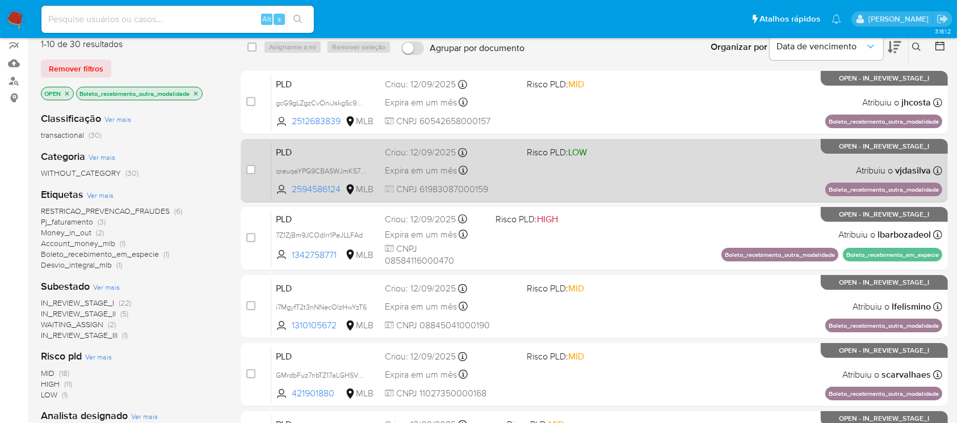
scroll to position [201, 0]
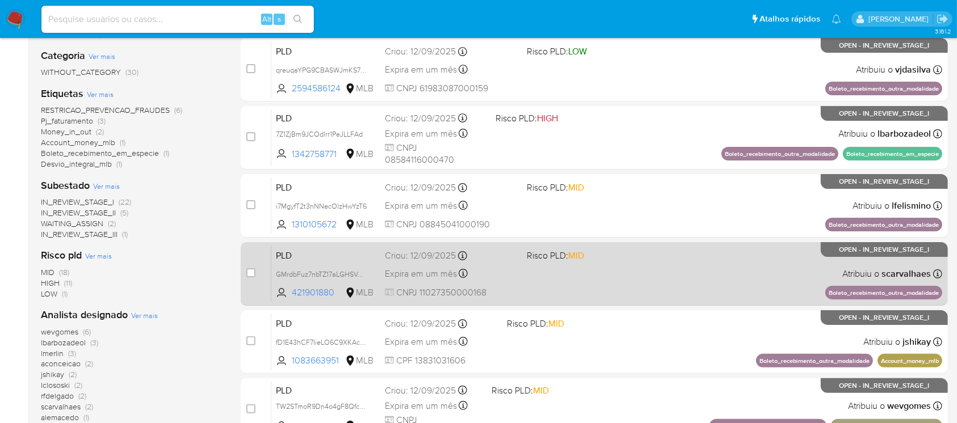
click at [531, 287] on div "PLD GMrdbFuz7nbTZ17aLGHSVAmW 421901880 MLB Risco PLD: MID Criou: 12/09/2025 Cri…" at bounding box center [606, 273] width 671 height 57
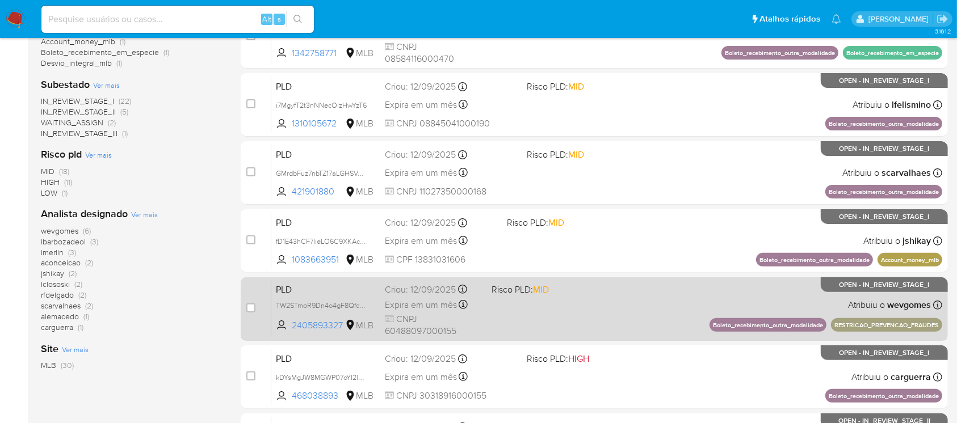
scroll to position [403, 0]
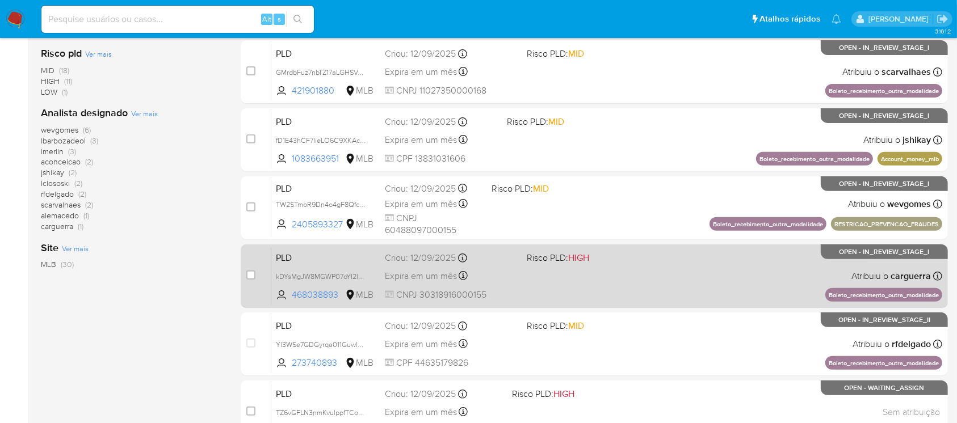
click at [535, 293] on div "PLD kDYsMgJW8MGWP07oYI2lJ1fv 468038893 MLB Risco PLD: HIGH Criou: 12/09/2025 Cr…" at bounding box center [606, 275] width 671 height 57
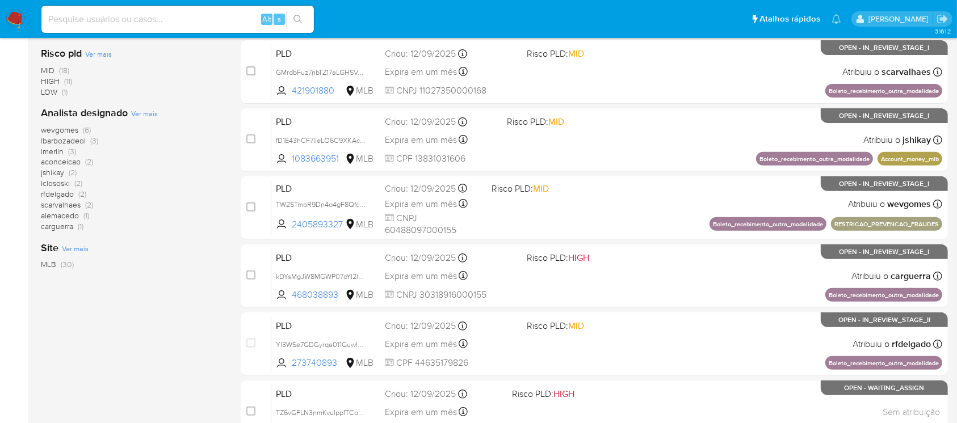
scroll to position [504, 0]
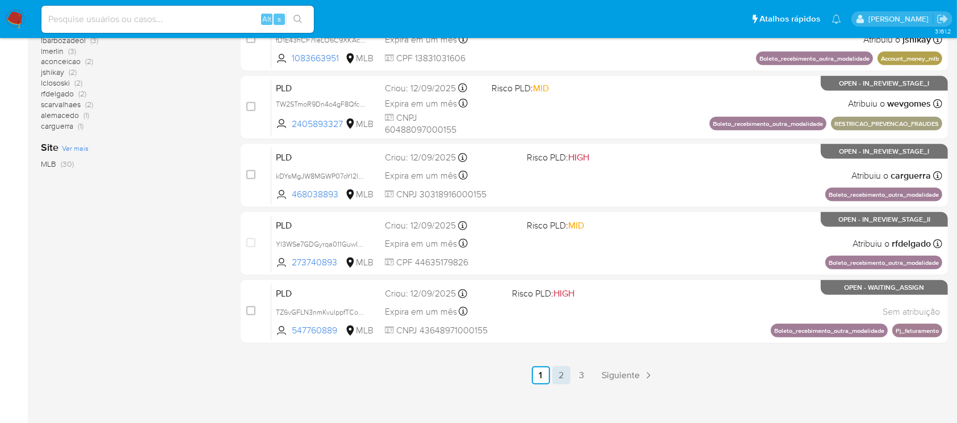
click at [558, 379] on link "2" at bounding box center [561, 376] width 18 height 18
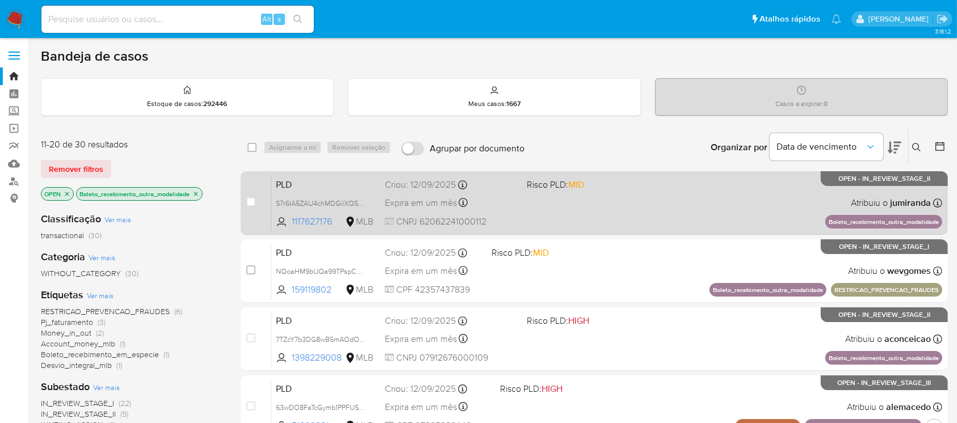
click at [548, 213] on div "PLD S7r6IA5ZAU4chMDGilXQSslu 1117627176 MLB Risco PLD: MID Criou: 12/09/2025 Cr…" at bounding box center [606, 202] width 671 height 57
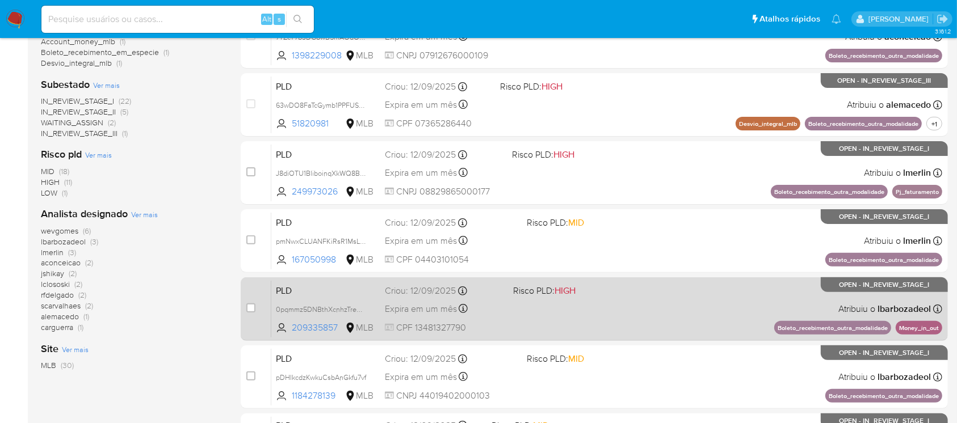
scroll to position [403, 0]
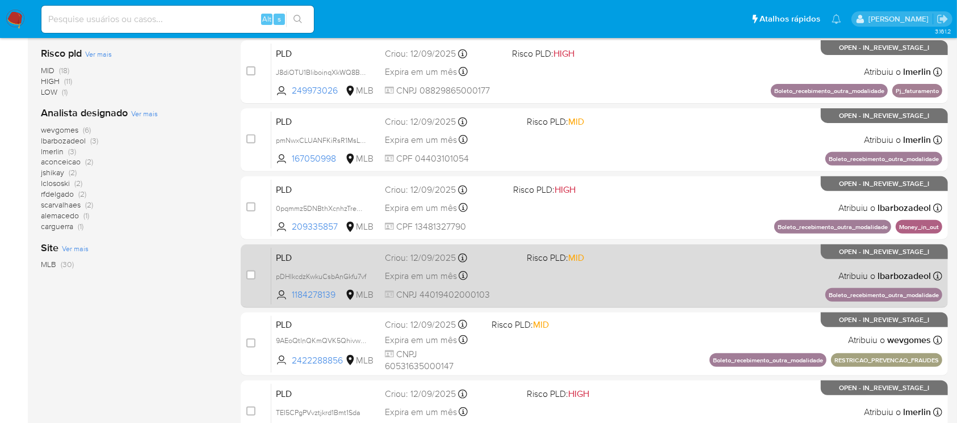
click at [520, 293] on div "PLD pDHIkcdzKwkuCsbAnGkfu7vf 1184278139 MLB Risco PLD: MID Criou: 12/09/2025 Cr…" at bounding box center [606, 275] width 671 height 57
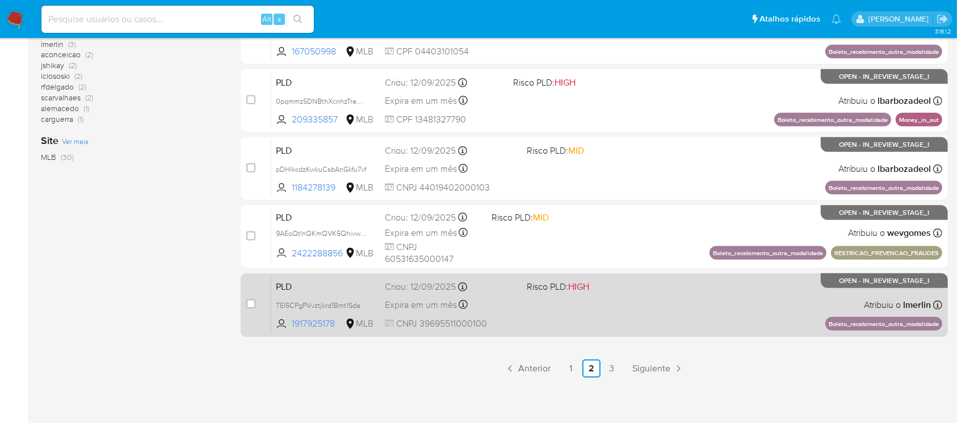
scroll to position [513, 0]
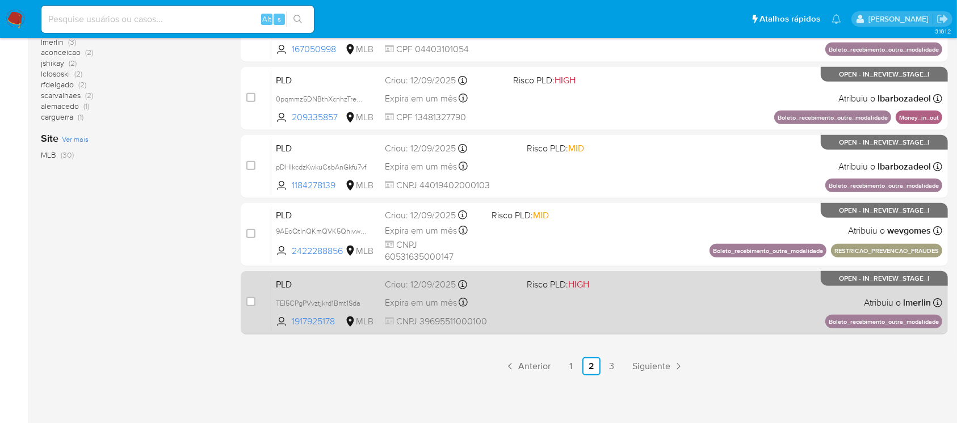
click at [524, 314] on div "PLD TEI5CPgPVvztjkrd1Bmt1Sda 1917925178 MLB Risco PLD: HIGH Criou: 12/09/2025 C…" at bounding box center [606, 302] width 671 height 57
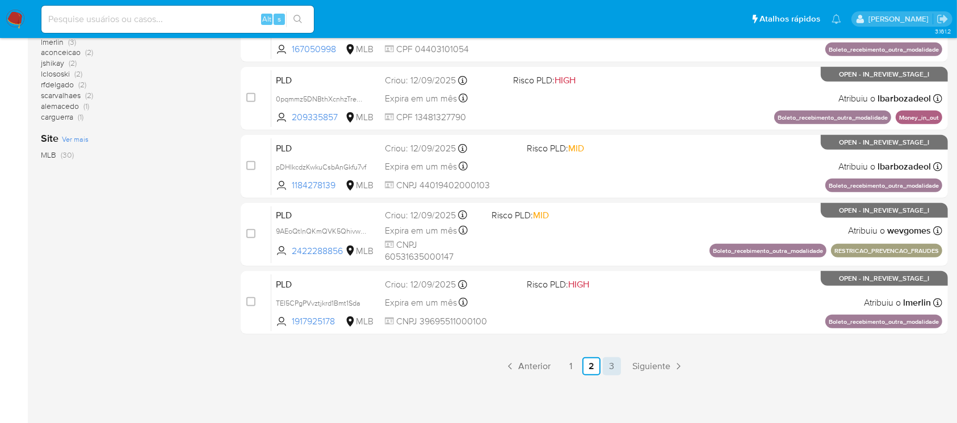
click at [608, 371] on link "3" at bounding box center [612, 366] width 18 height 18
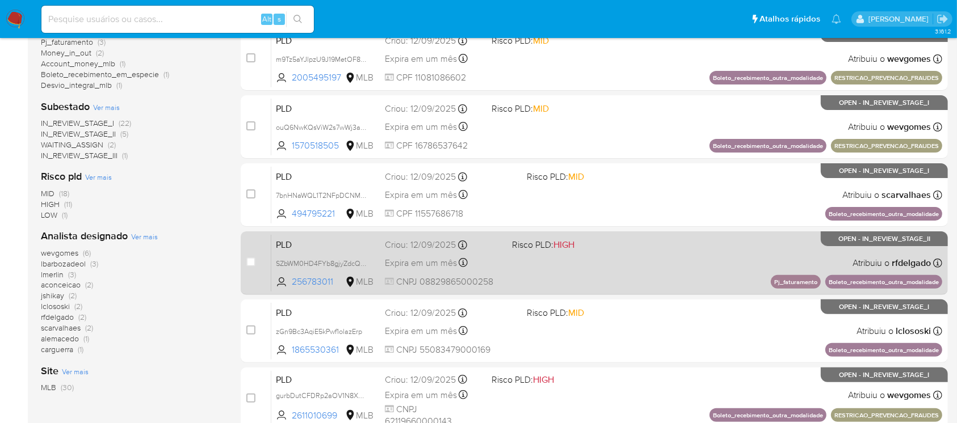
scroll to position [302, 0]
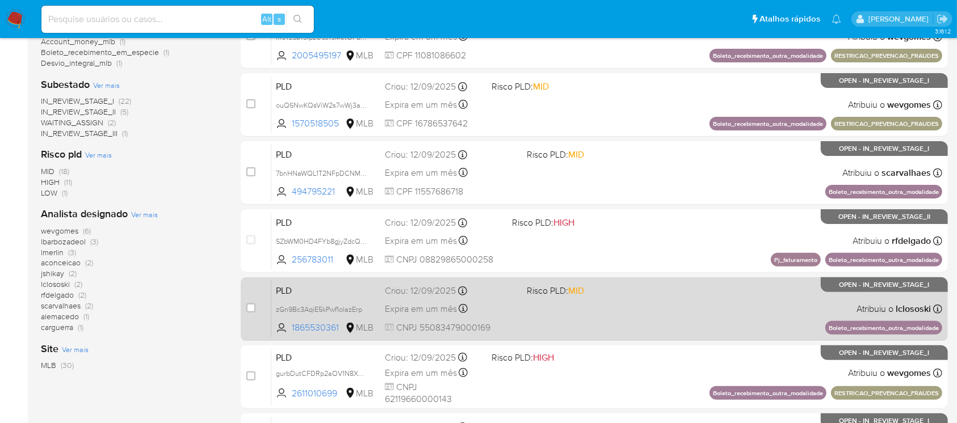
click at [534, 323] on div "PLD zGn9Bc3AqiE5kPwf1olazErp 1865530361 MLB Risco PLD: MID Criou: 12/09/2025 Cr…" at bounding box center [606, 308] width 671 height 57
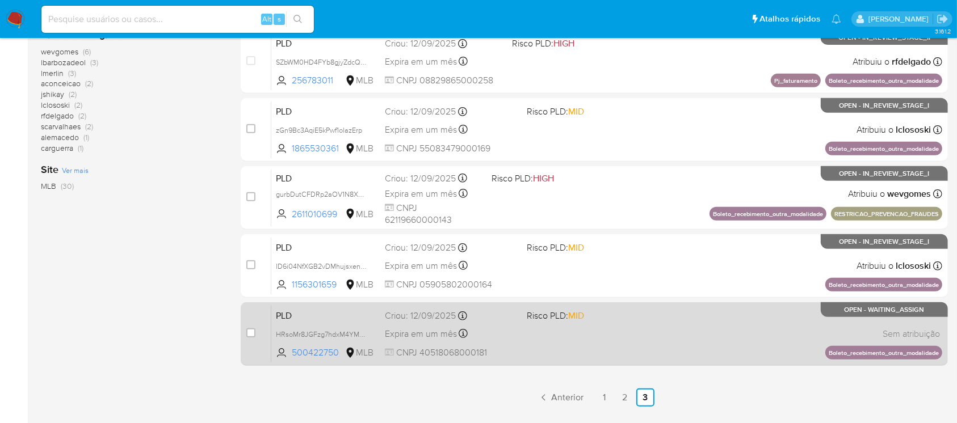
scroll to position [504, 0]
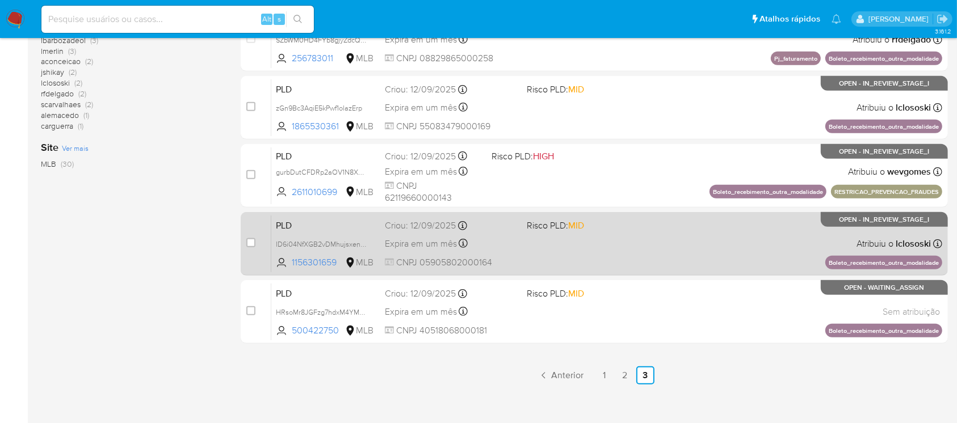
click at [532, 256] on div "PLD ID6i04NfXGB2vDMhujsxenuk 1156301659 MLB Risco PLD: MID Criou: 12/09/2025 Cr…" at bounding box center [606, 243] width 671 height 57
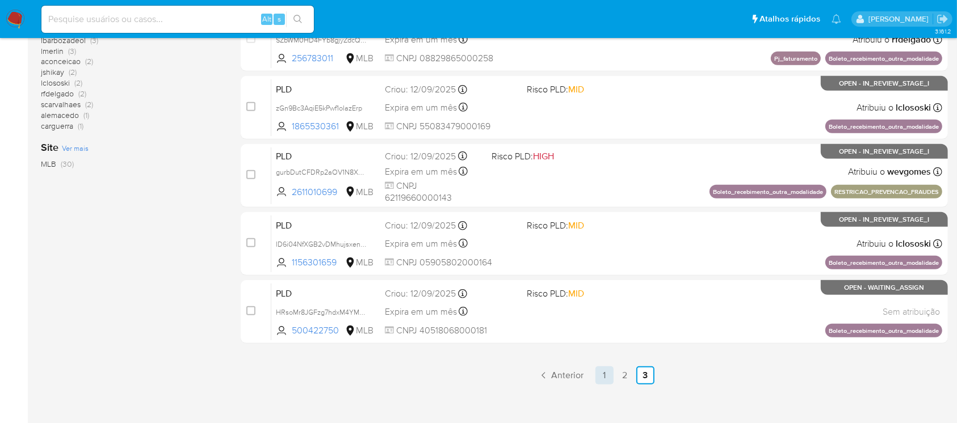
click at [602, 376] on link "1" at bounding box center [604, 376] width 18 height 18
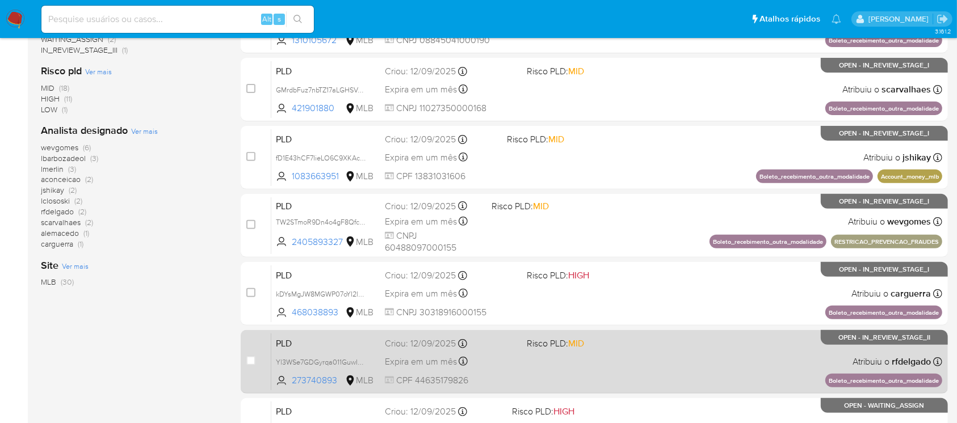
scroll to position [513, 0]
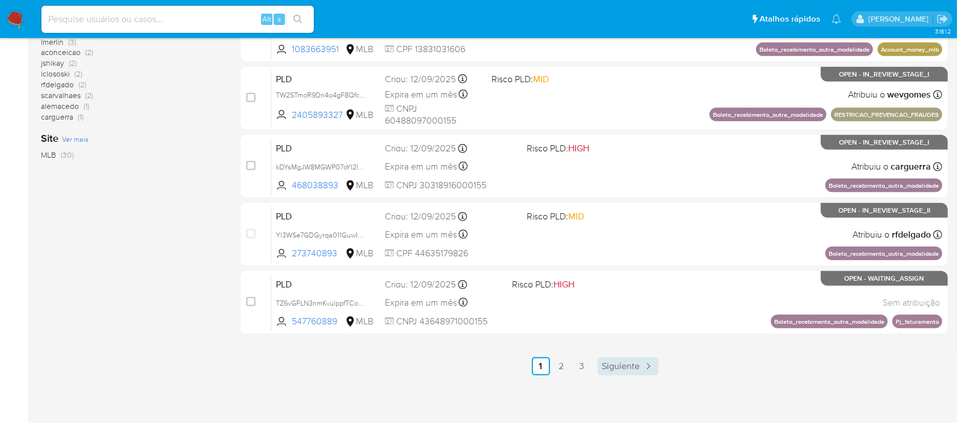
click at [615, 370] on span "Siguiente" at bounding box center [621, 366] width 38 height 9
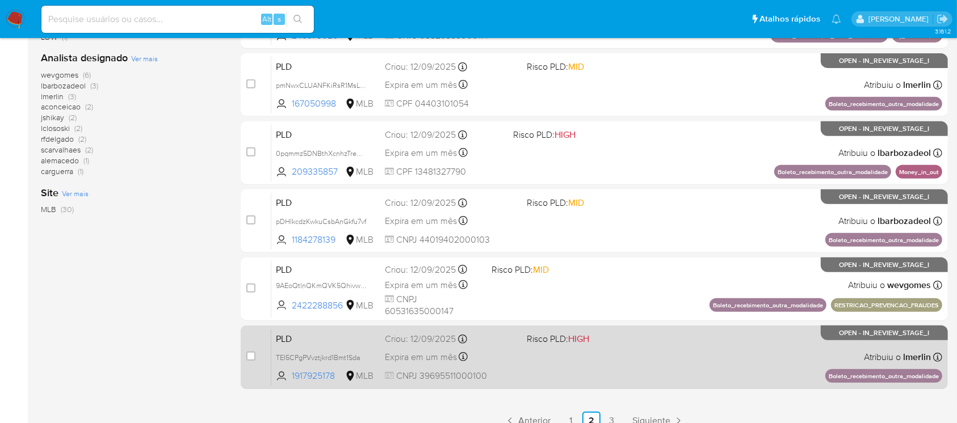
scroll to position [513, 0]
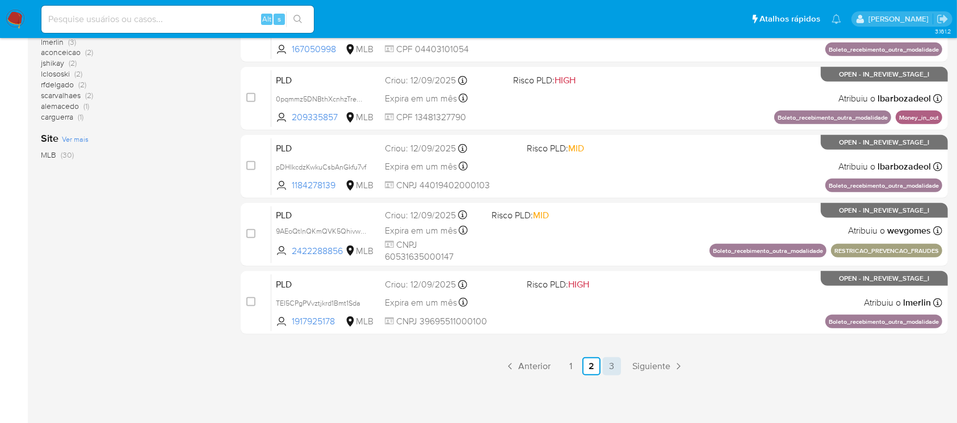
click at [606, 361] on link "3" at bounding box center [612, 366] width 18 height 18
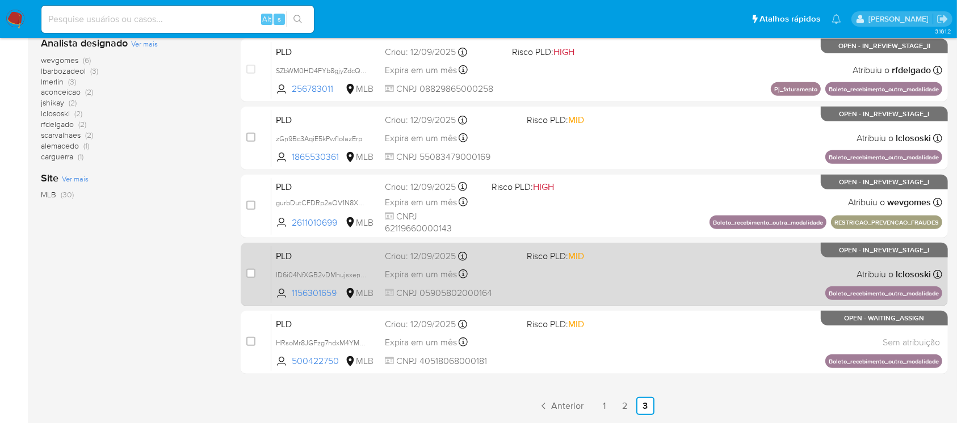
scroll to position [513, 0]
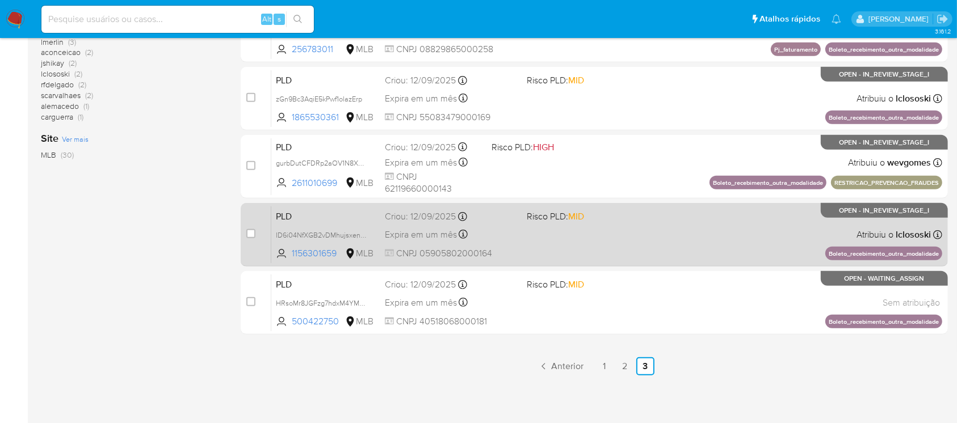
click at [521, 257] on div "PLD ID6i04NfXGB2vDMhujsxenuk 1156301659 MLB Risco PLD: MID Criou: 12/09/2025 Cr…" at bounding box center [606, 234] width 671 height 57
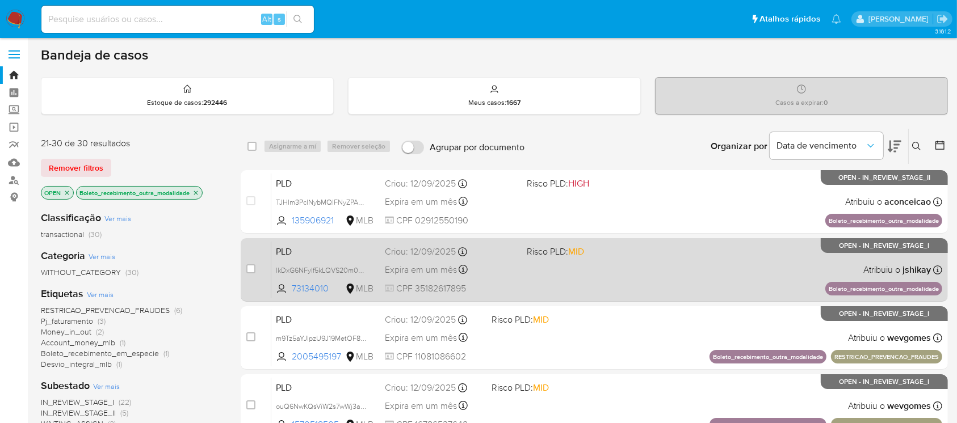
scroll to position [0, 0]
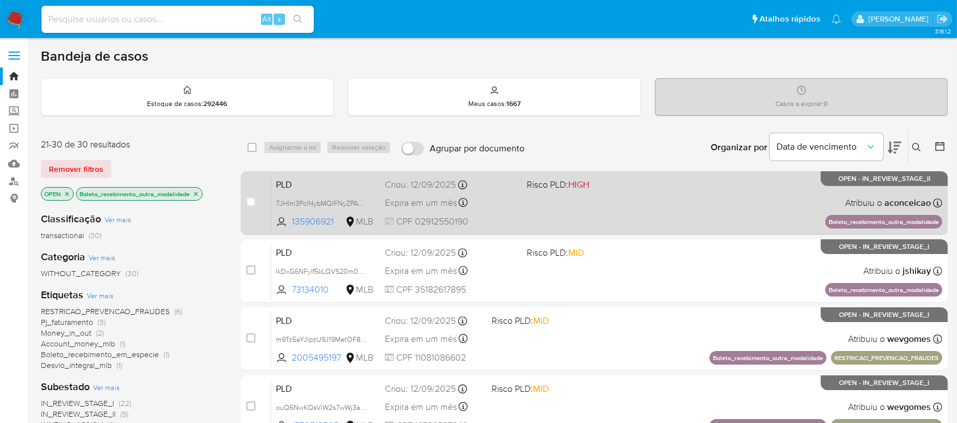
click at [534, 216] on div "PLD TJHIm3PclNybMQlFNyZPAP6f 135906921 MLB Risco PLD: HIGH Criou: 12/09/2025 Cr…" at bounding box center [606, 202] width 671 height 57
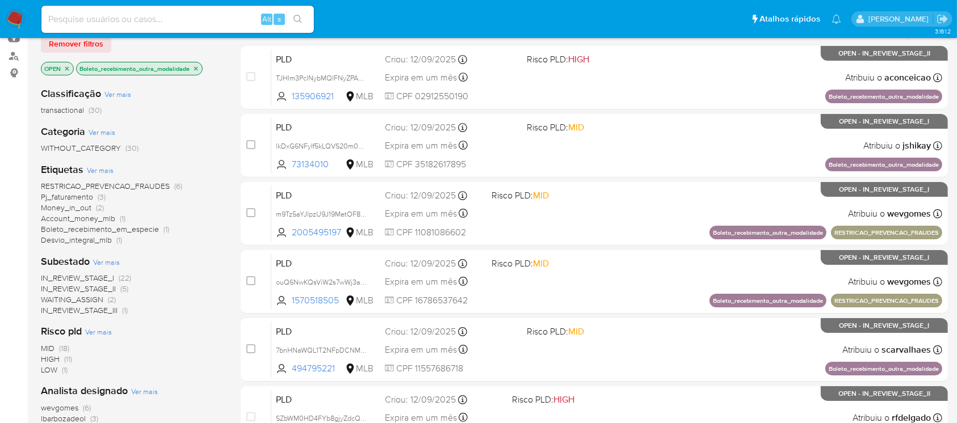
scroll to position [100, 0]
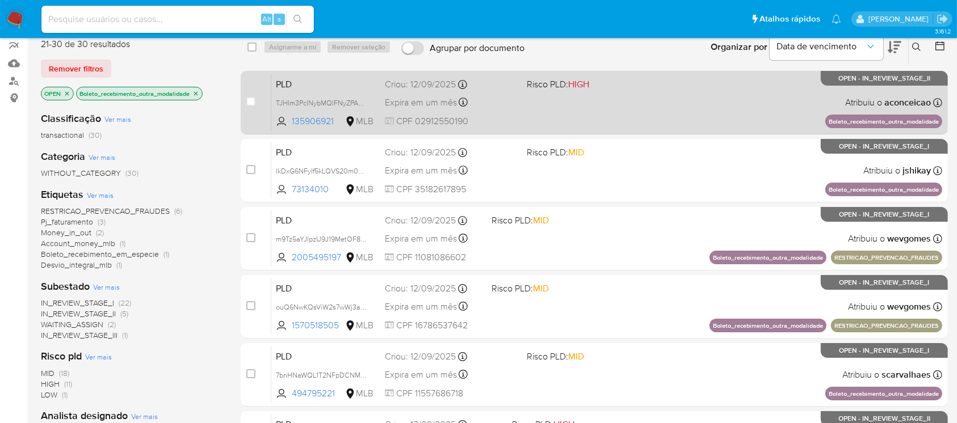
click at [549, 123] on div "PLD TJHIm3PclNybMQlFNyZPAP6f 135906921 MLB Risco PLD: HIGH Criou: 12/09/2025 Cr…" at bounding box center [606, 102] width 671 height 57
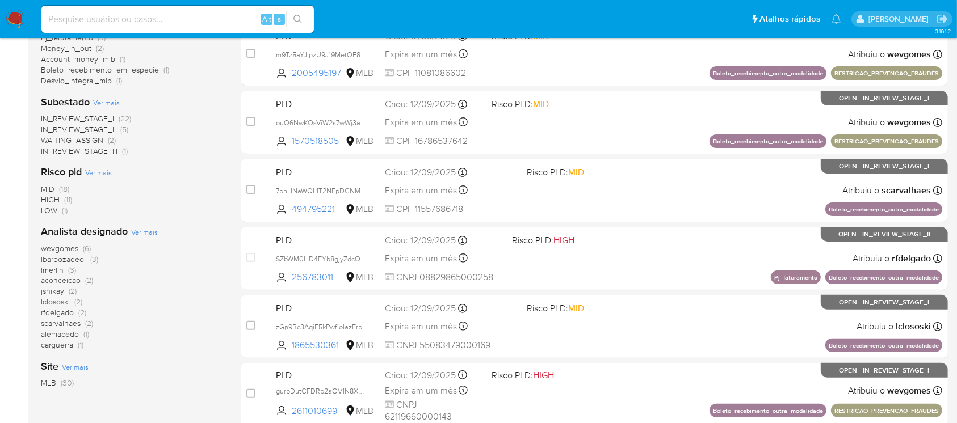
scroll to position [302, 0]
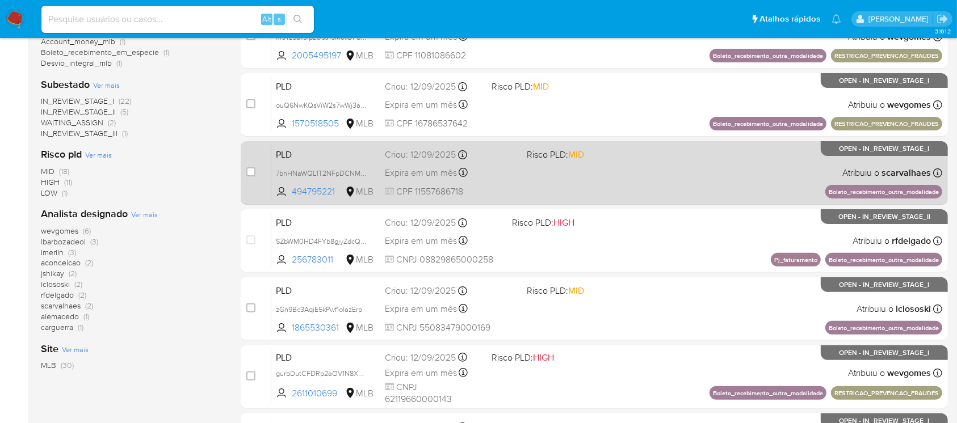
click at [513, 187] on span "CPF 11557686718" at bounding box center [451, 192] width 132 height 12
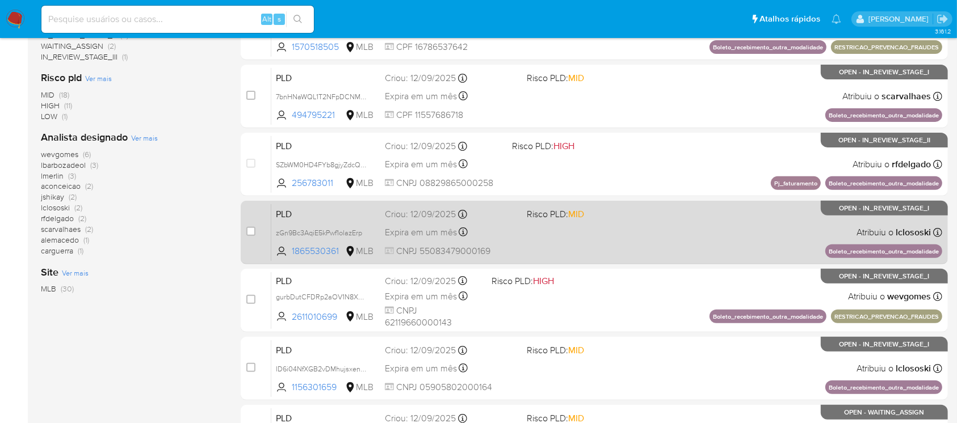
scroll to position [403, 0]
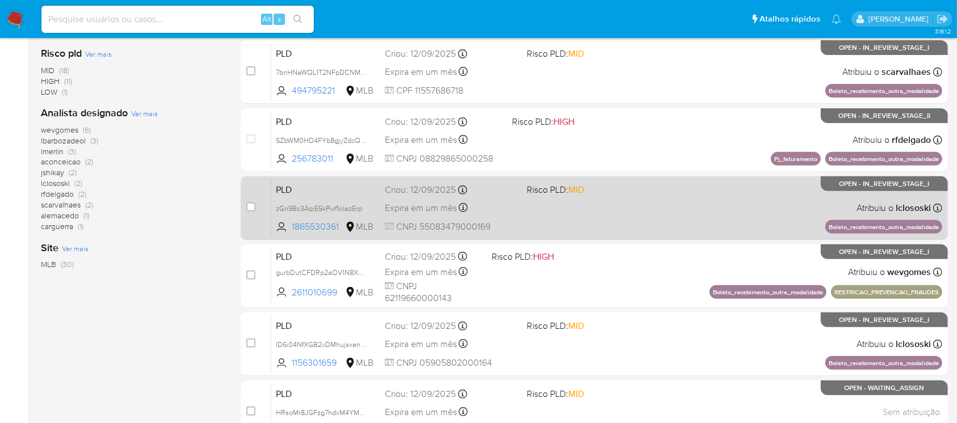
click at [532, 227] on div "PLD zGn9Bc3AqiE5kPwf1olazErp 1865530361 MLB Risco PLD: MID Criou: 12/09/2025 Cr…" at bounding box center [606, 207] width 671 height 57
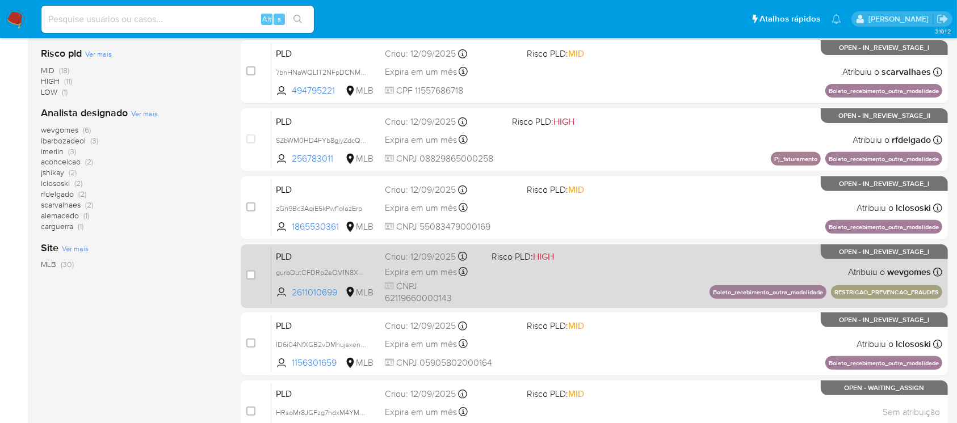
scroll to position [504, 0]
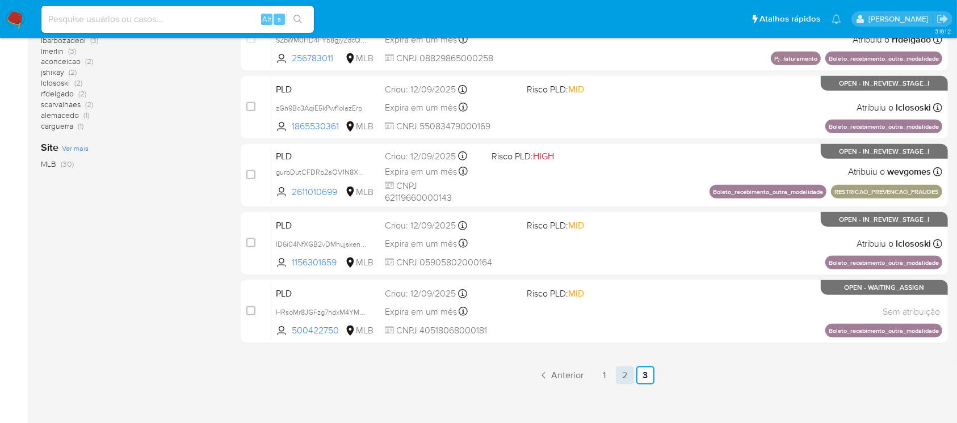
click at [622, 374] on link "2" at bounding box center [625, 376] width 18 height 18
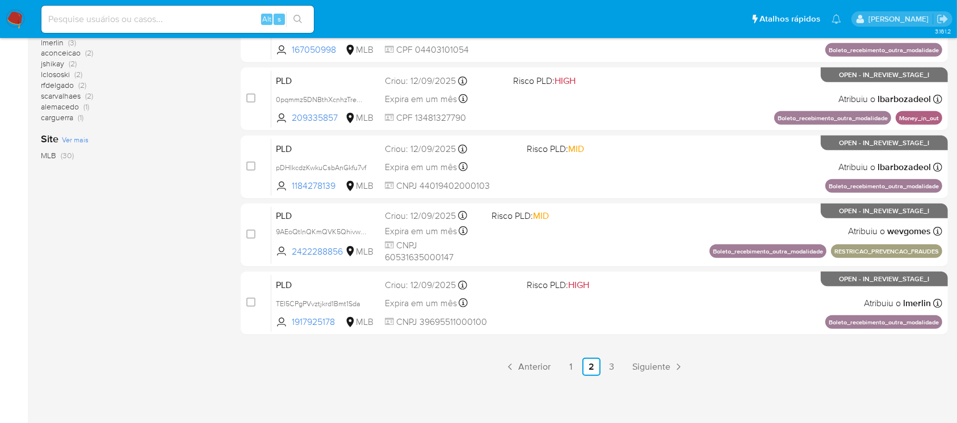
scroll to position [513, 0]
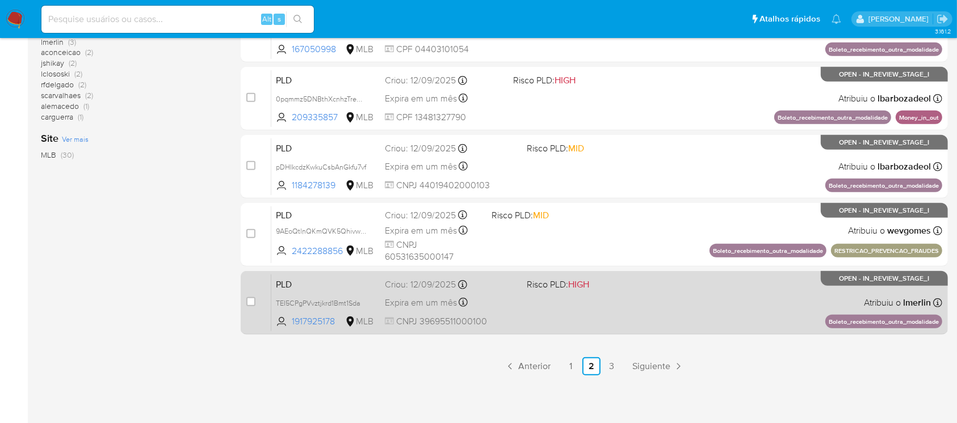
click at [545, 305] on div "PLD TEI5CPgPVvztjkrd1Bmt1Sda 1917925178 MLB Risco PLD: HIGH Criou: 12/09/2025 C…" at bounding box center [606, 302] width 671 height 57
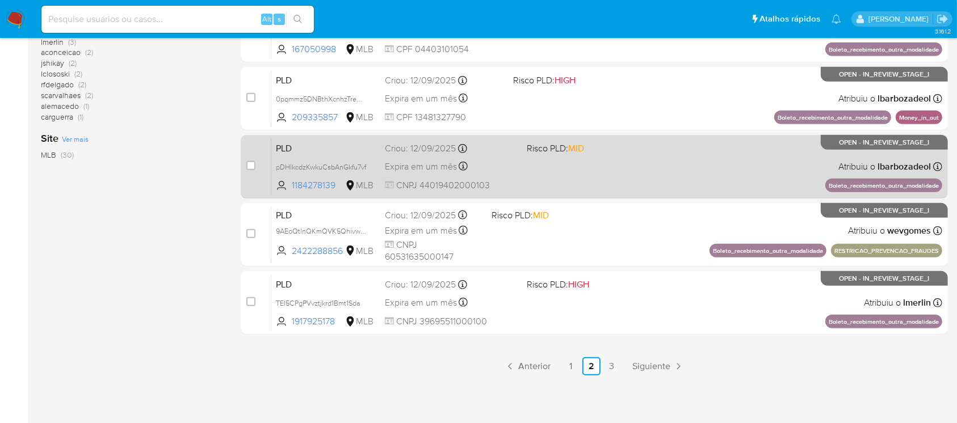
click at [515, 184] on span "CNPJ 44019402000103" at bounding box center [451, 185] width 132 height 12
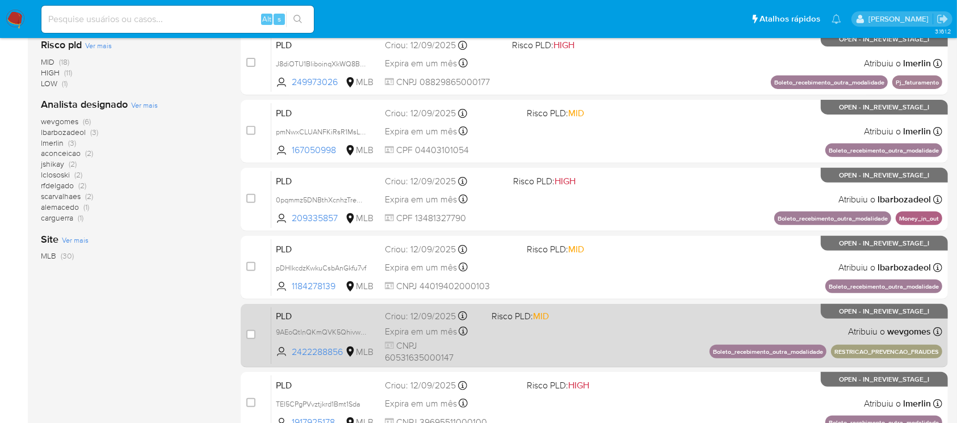
scroll to position [311, 0]
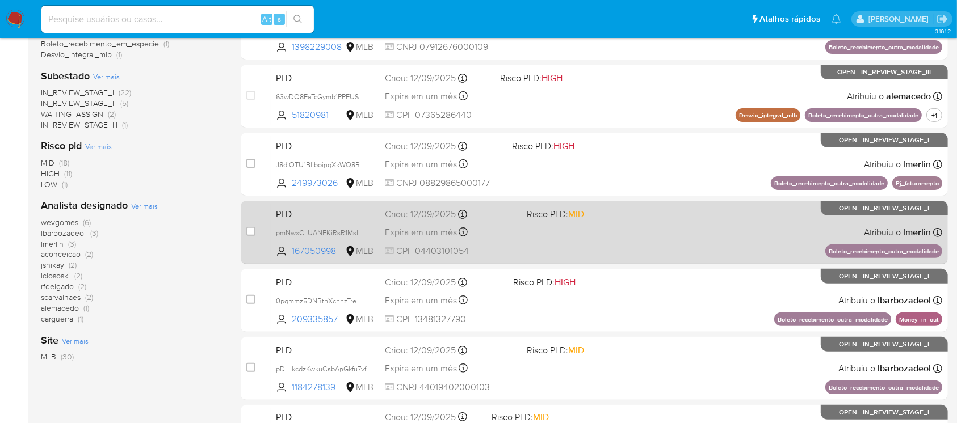
click at [512, 241] on div "PLD pmNwxCLUANFKiRsR1MsLx6Fw 167050998 MLB Risco PLD: MID Criou: 12/09/2025 Cri…" at bounding box center [606, 232] width 671 height 57
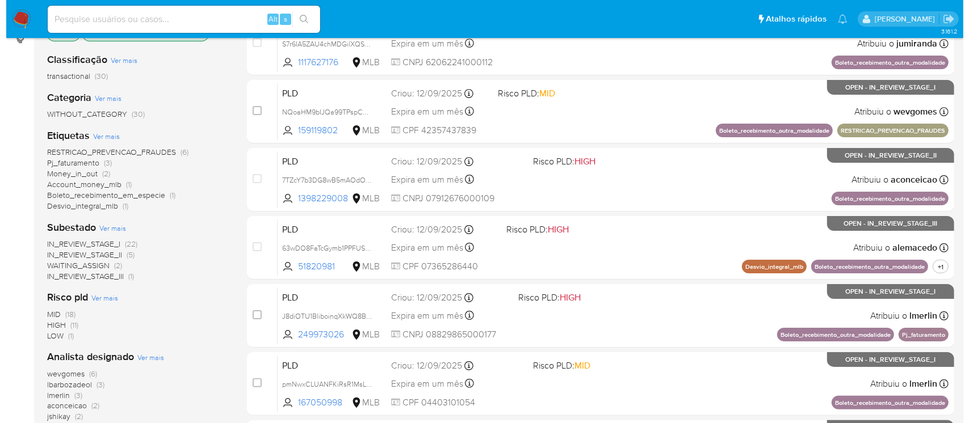
scroll to position [109, 0]
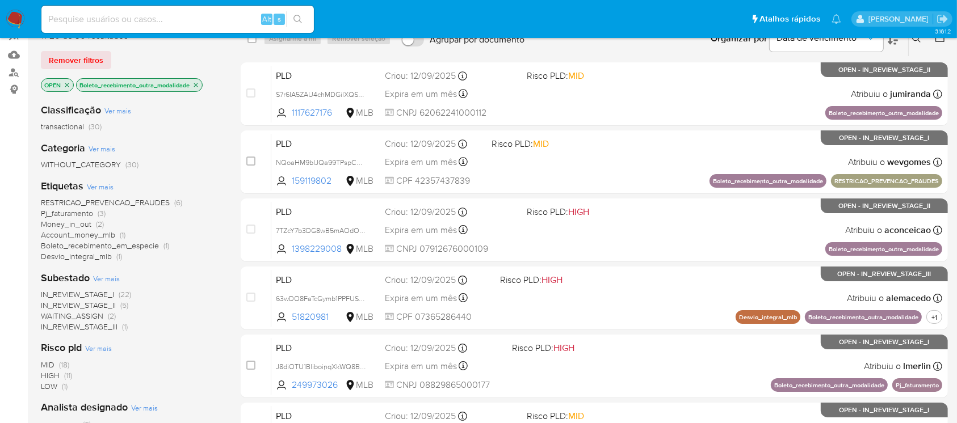
click at [196, 83] on icon "close-filter" at bounding box center [196, 85] width 4 height 4
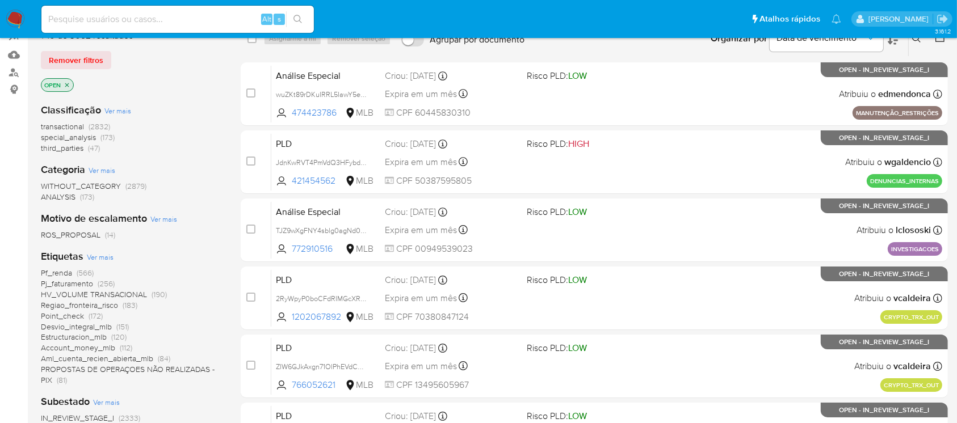
click at [104, 255] on span "Ver mais" at bounding box center [100, 257] width 27 height 10
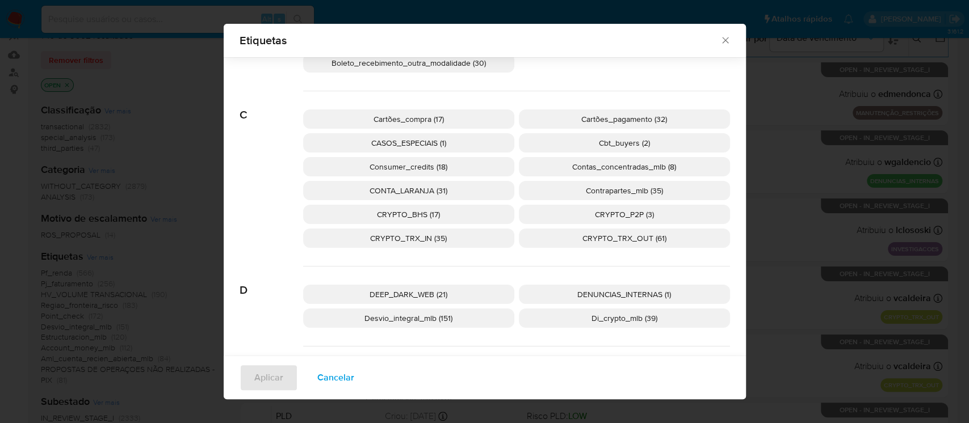
scroll to position [294, 0]
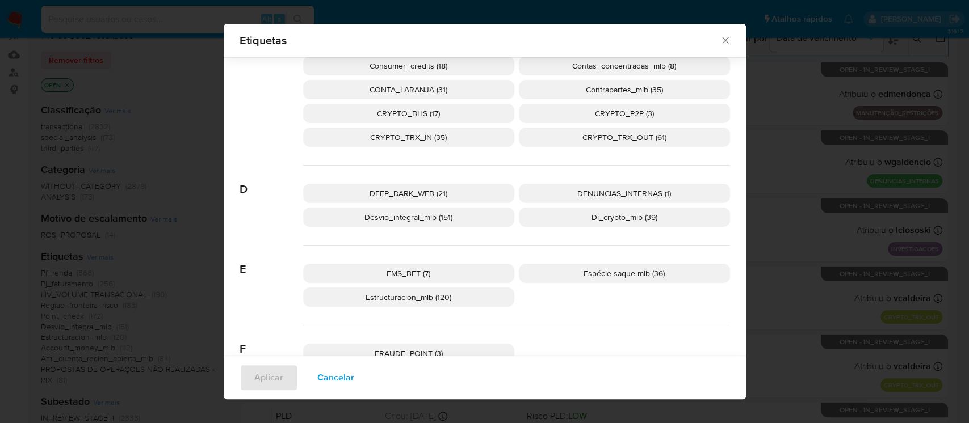
click at [555, 273] on p "Espécie saque mlb (36)" at bounding box center [624, 273] width 211 height 19
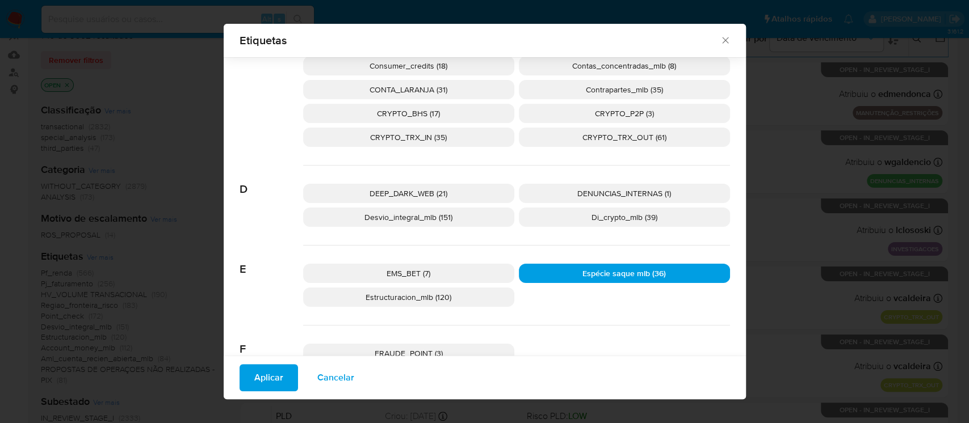
click at [268, 377] on span "Aplicar" at bounding box center [268, 377] width 29 height 25
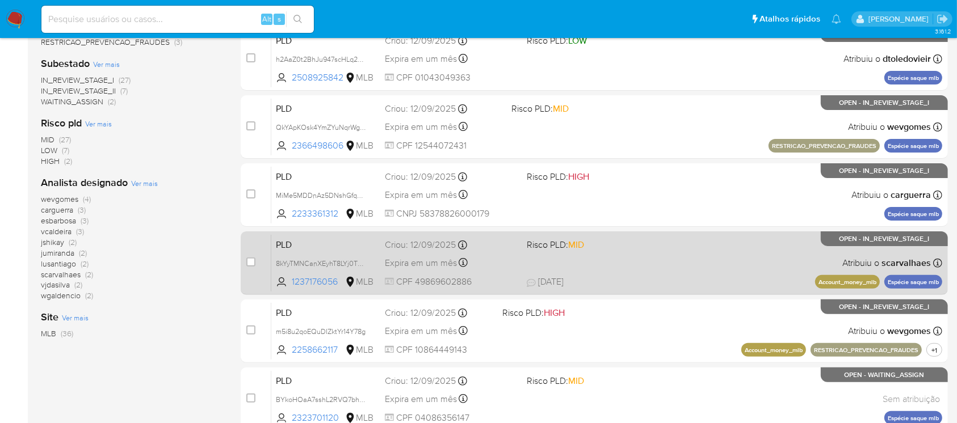
scroll to position [302, 0]
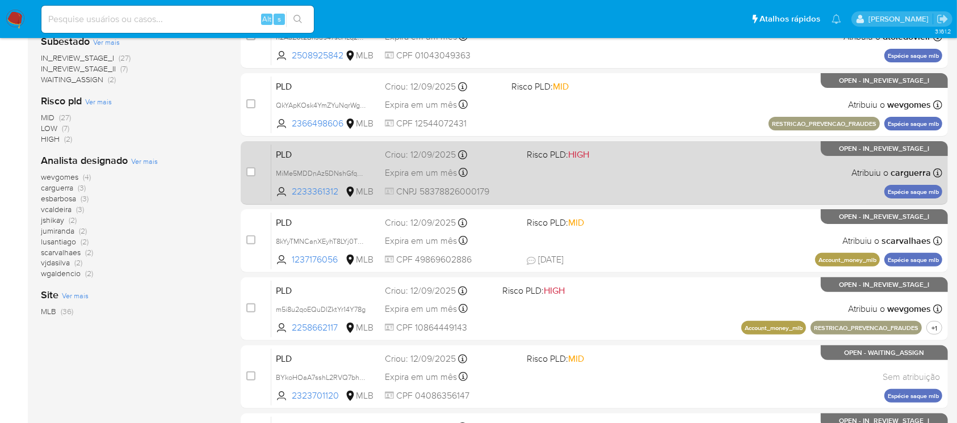
click at [538, 181] on div "PLD MiMe5MDDnAz5DNshGfqH4x0i 2233361312 MLB Risco PLD: HIGH Criou: 12/09/2025 C…" at bounding box center [606, 172] width 671 height 57
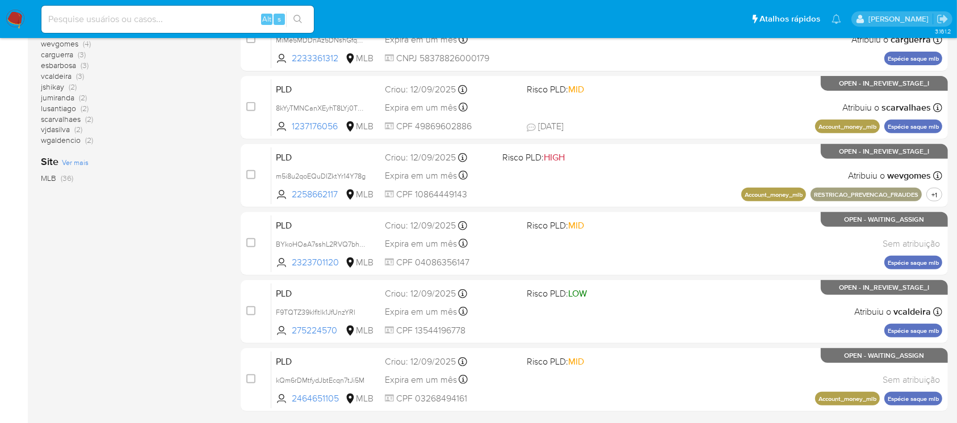
scroll to position [504, 0]
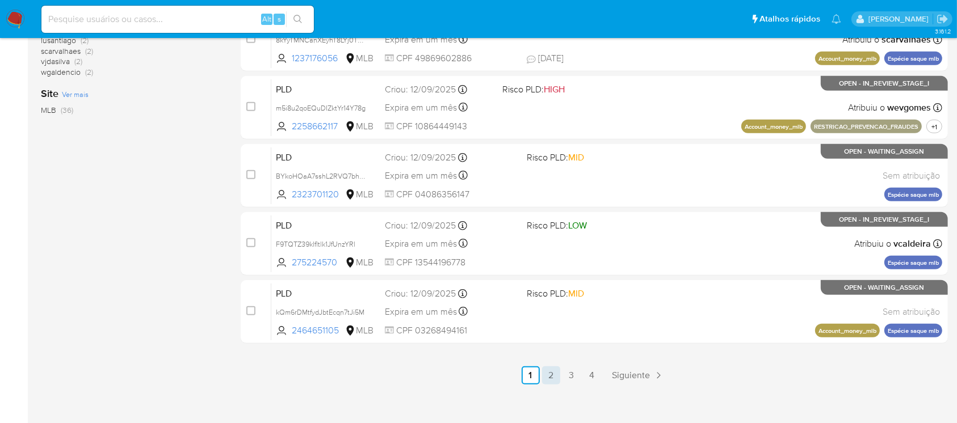
click at [549, 376] on link "2" at bounding box center [551, 376] width 18 height 18
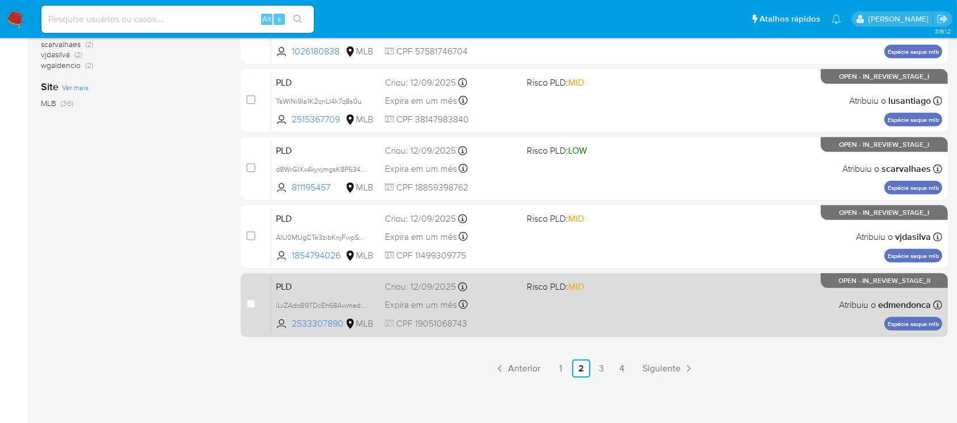
scroll to position [513, 0]
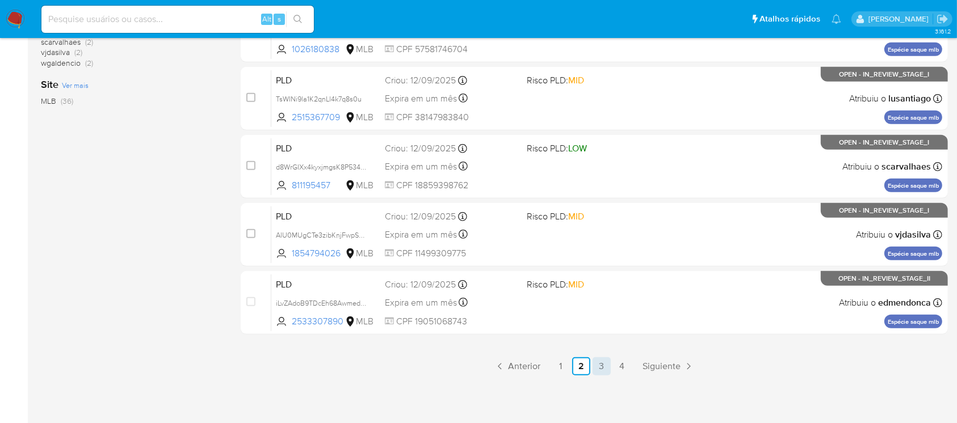
click at [604, 367] on link "3" at bounding box center [601, 366] width 18 height 18
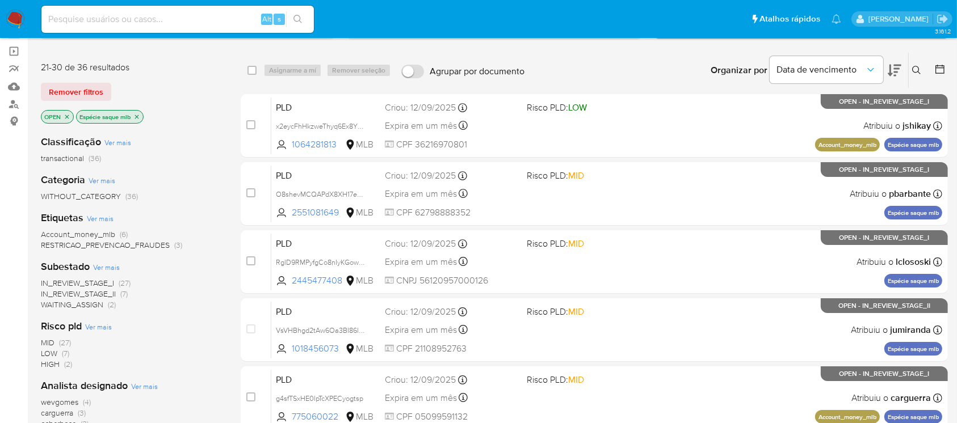
scroll to position [100, 0]
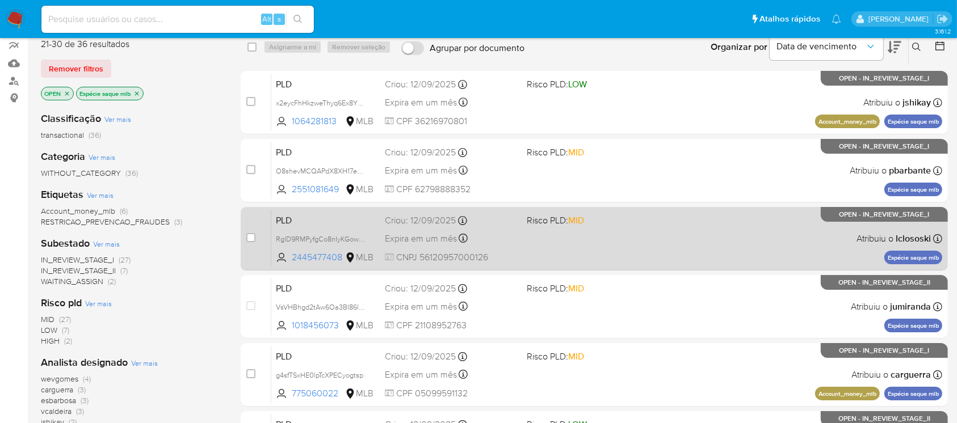
click at [536, 256] on div "PLD RglD9RMPyfgCo8nIyKGow6N0 2445477408 MLB Risco PLD: MID Criou: 12/09/2025 Cr…" at bounding box center [606, 238] width 671 height 57
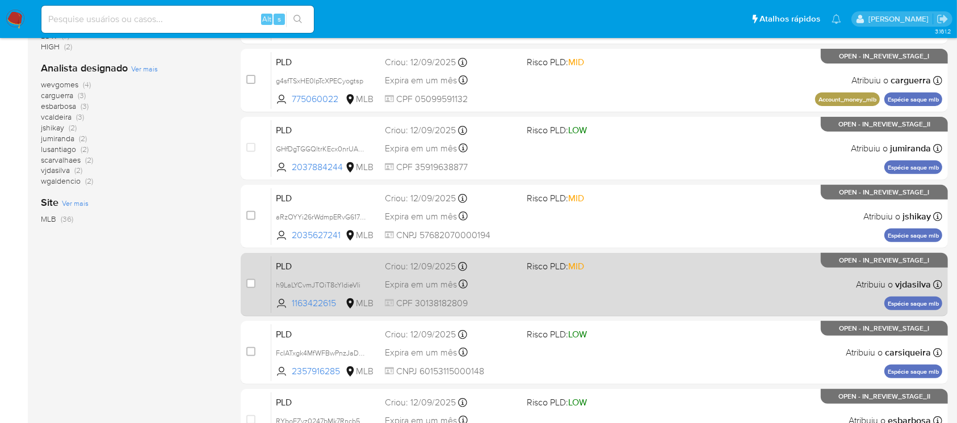
scroll to position [504, 0]
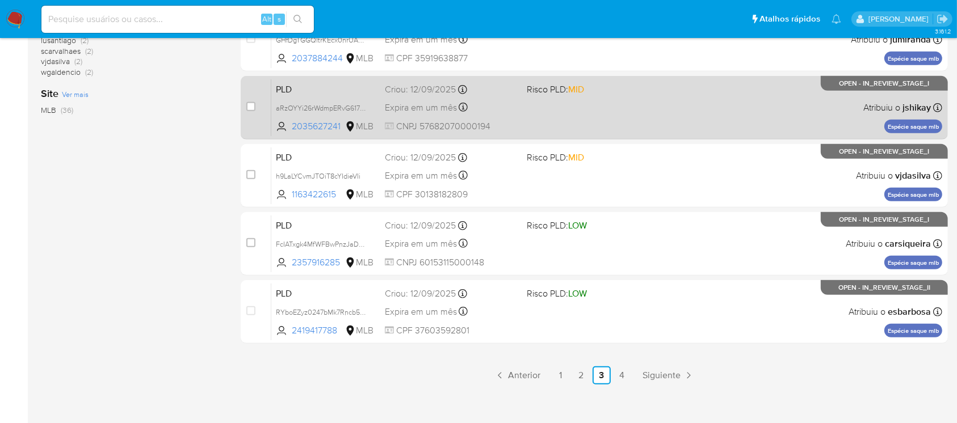
click at [560, 111] on div "PLD aRzOYYi26rWdmpERvG617ia4 2035627241 MLB Risco PLD: MID Criou: 12/09/2025 Cr…" at bounding box center [606, 107] width 671 height 57
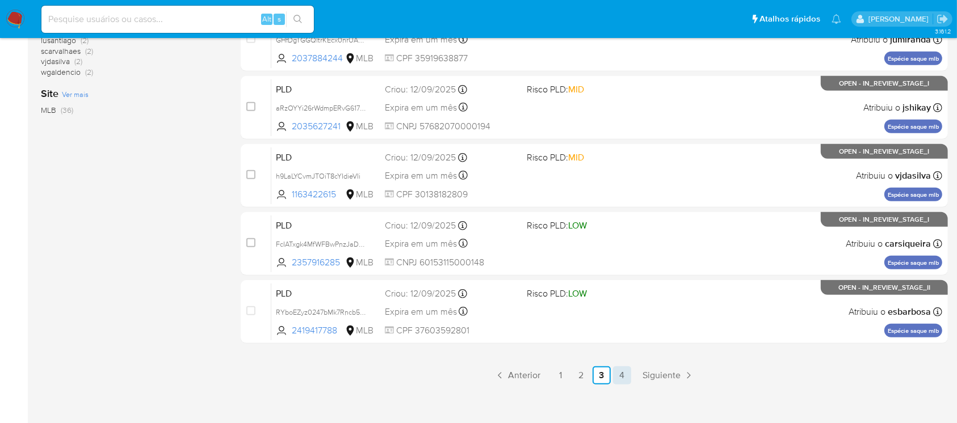
click at [620, 378] on link "4" at bounding box center [622, 376] width 18 height 18
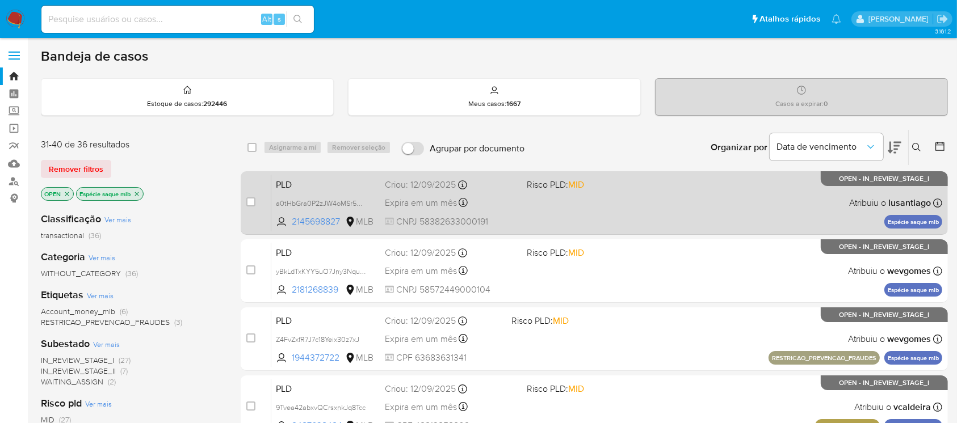
click at [541, 210] on div "PLD a0tHbGra0P2zJW4oMSr5MIdR 2145698827 MLB Risco PLD: MID Criou: 12/09/2025 Cr…" at bounding box center [606, 202] width 671 height 57
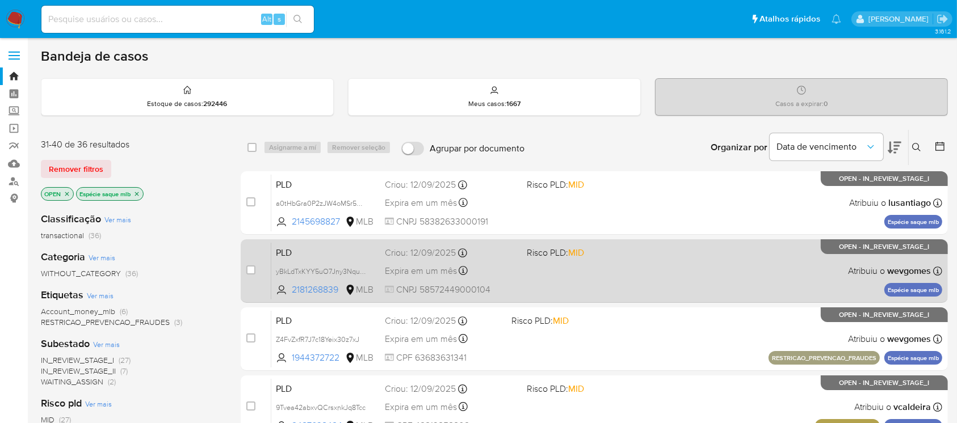
click at [548, 280] on div "PLD yBkLdTxKYY5uO7Jny3NquAyq 2181268839 MLB Risco PLD: MID Criou: 12/09/2025 Cr…" at bounding box center [606, 270] width 671 height 57
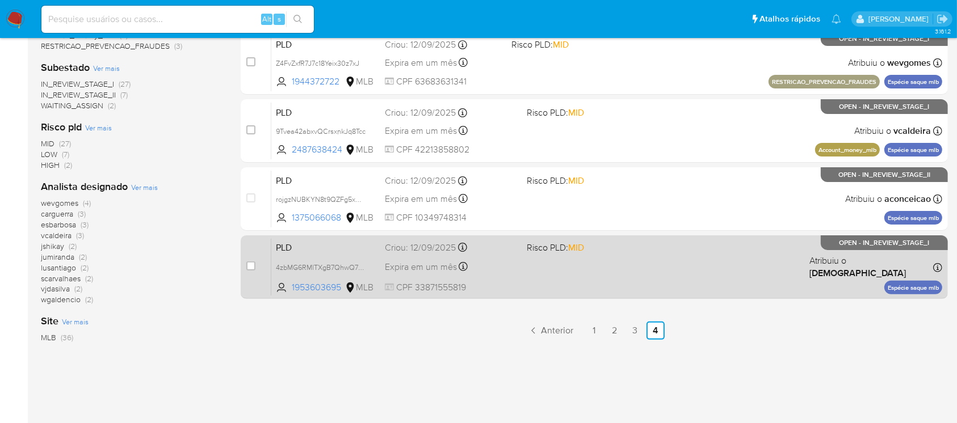
scroll to position [298, 0]
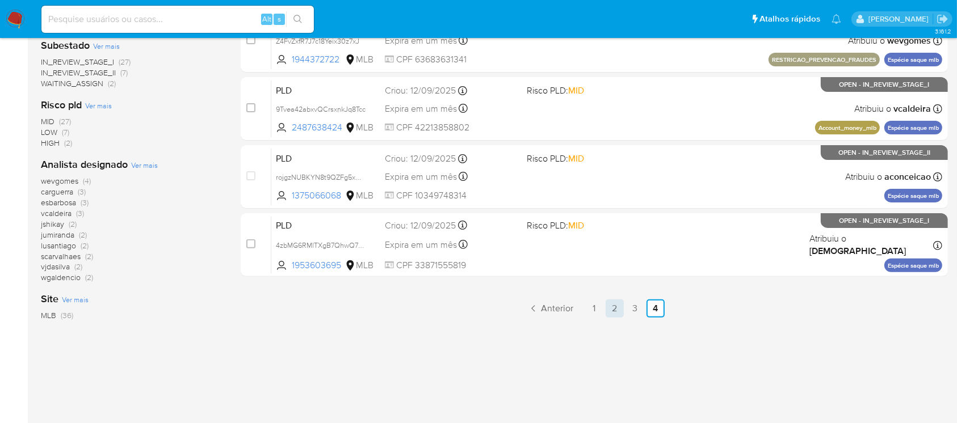
click at [620, 310] on link "2" at bounding box center [614, 309] width 18 height 18
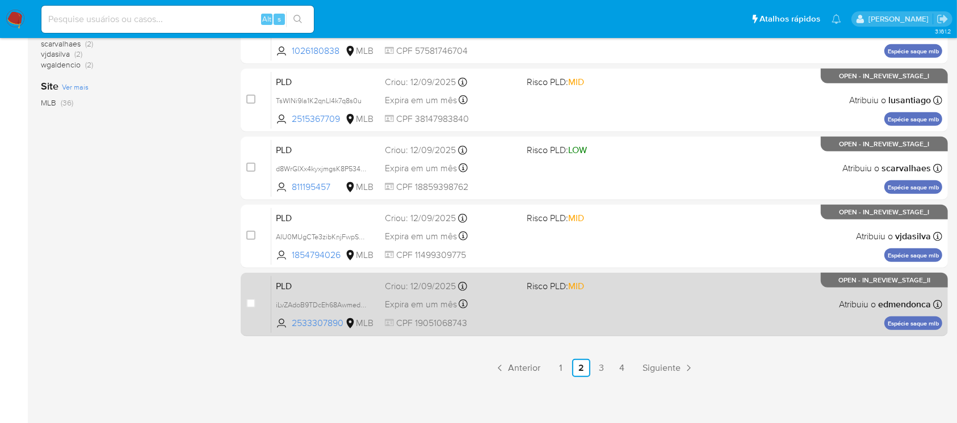
scroll to position [513, 0]
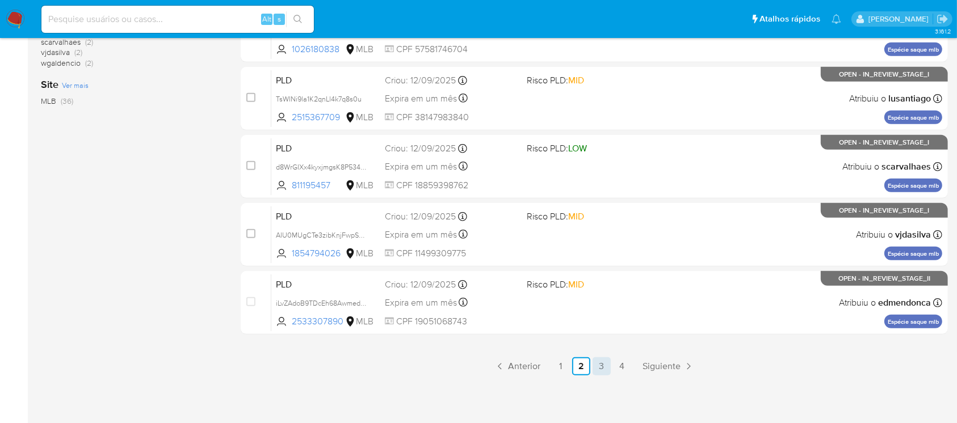
click at [603, 369] on link "3" at bounding box center [601, 366] width 18 height 18
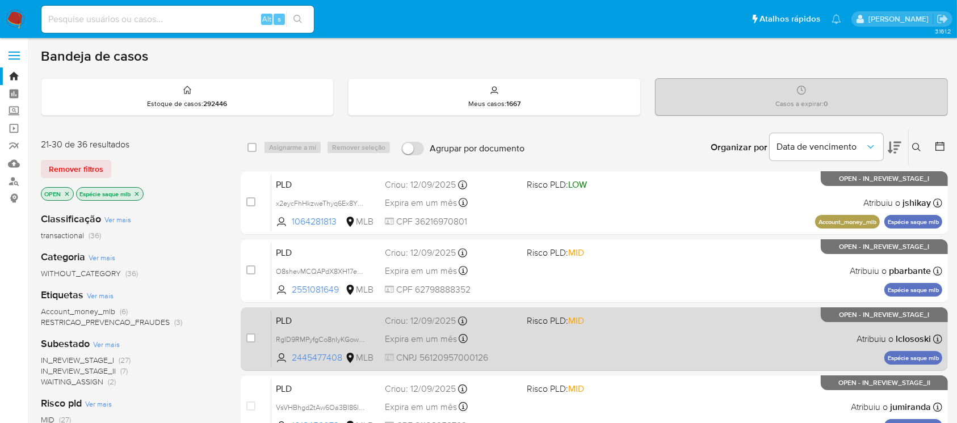
click at [599, 348] on div "PLD RglD9RMPyfgCo8nIyKGow6N0 2445477408 MLB Risco PLD: MID Criou: 12/09/2025 Cr…" at bounding box center [606, 338] width 671 height 57
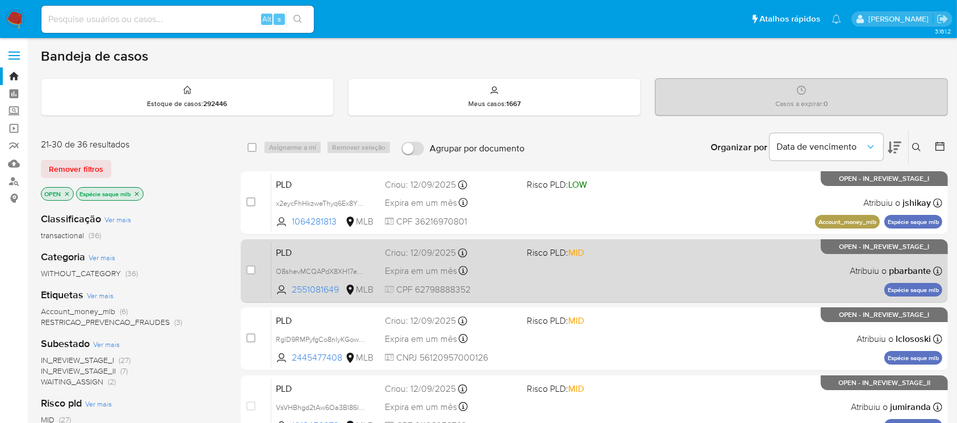
click at [543, 286] on div "PLD O8shevMCQAPdX8XH17eMmUpa 2551081649 MLB Risco PLD: MID Criou: 12/09/2025 Cr…" at bounding box center [606, 270] width 671 height 57
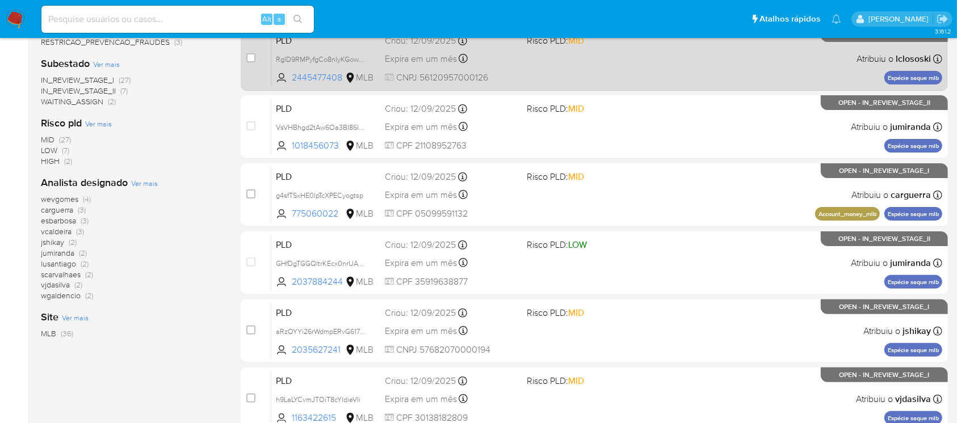
scroll to position [302, 0]
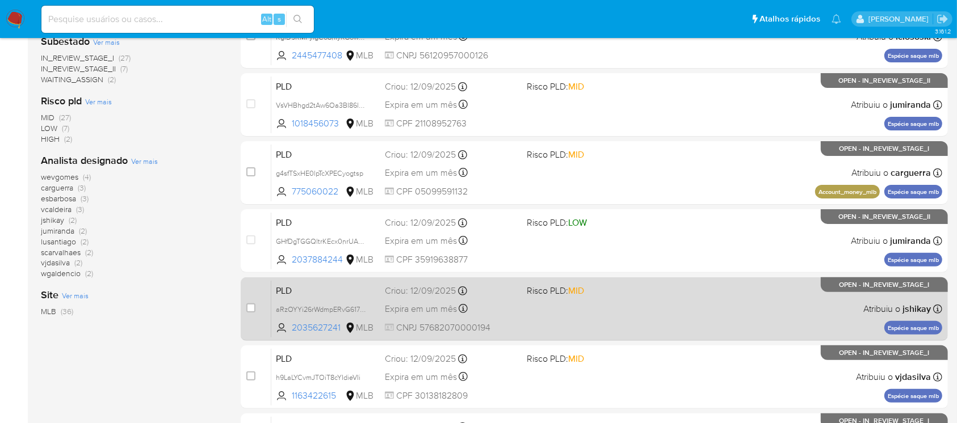
click at [585, 314] on div "PLD aRzOYYi26rWdmpERvG617ia4 2035627241 MLB Risco PLD: MID Criou: 12/09/2025 Cr…" at bounding box center [606, 308] width 671 height 57
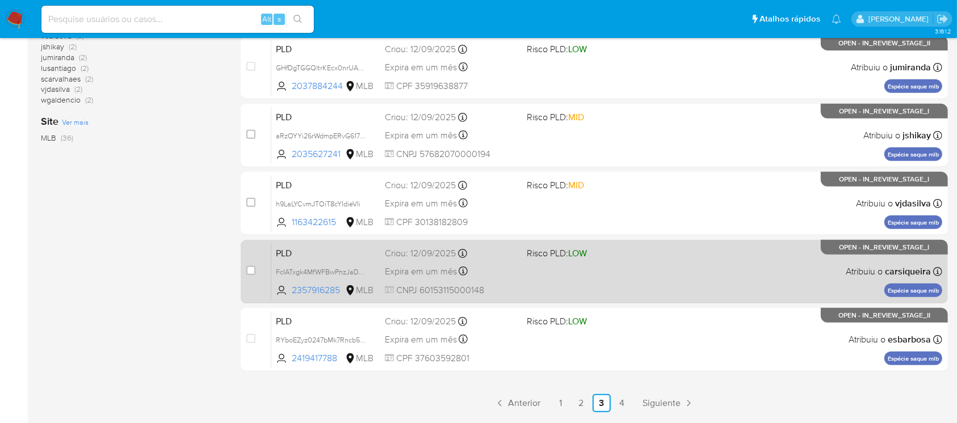
scroll to position [504, 0]
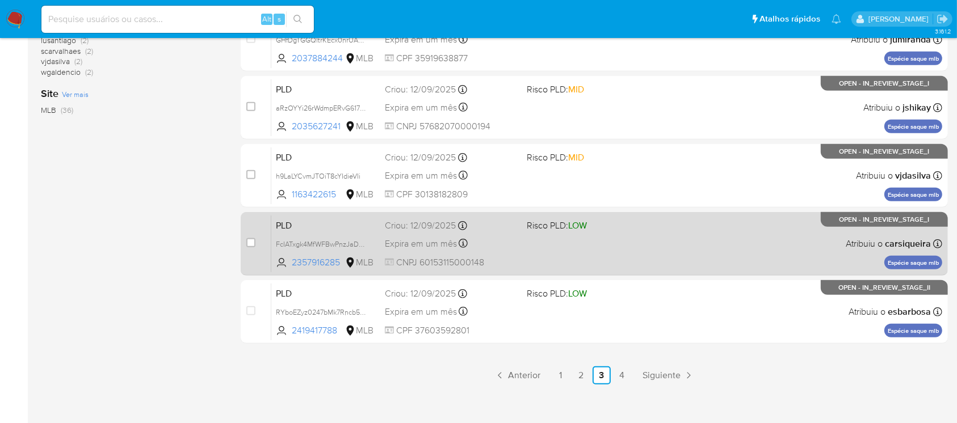
click at [552, 263] on div "PLD FcIATxgk4MfWFBwPnzJaDXyM 2357916285 MLB Risco PLD: LOW Criou: 12/09/2025 Cr…" at bounding box center [606, 243] width 671 height 57
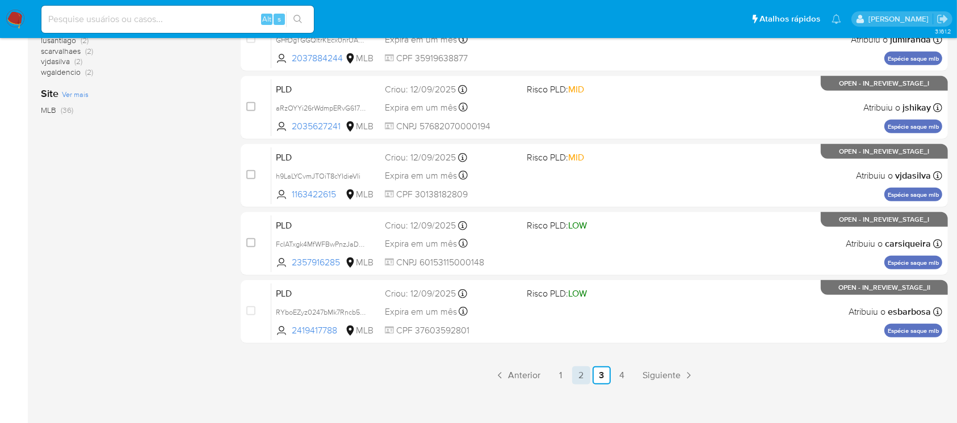
click at [580, 381] on link "2" at bounding box center [581, 376] width 18 height 18
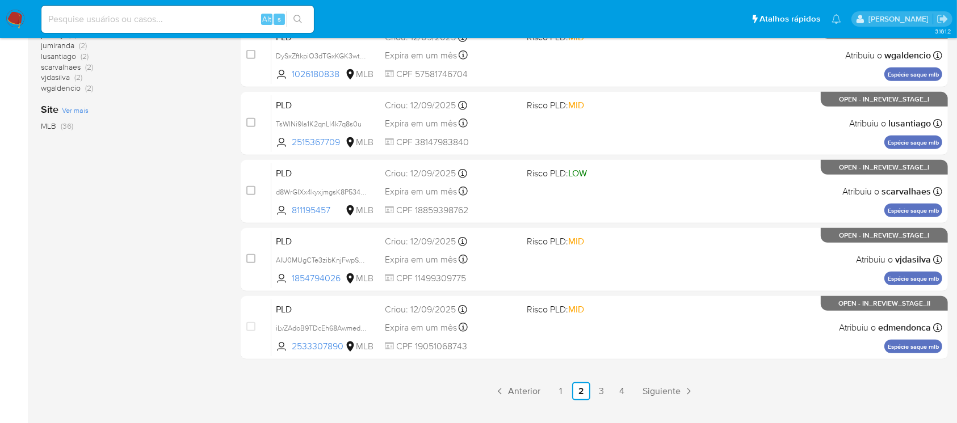
scroll to position [513, 0]
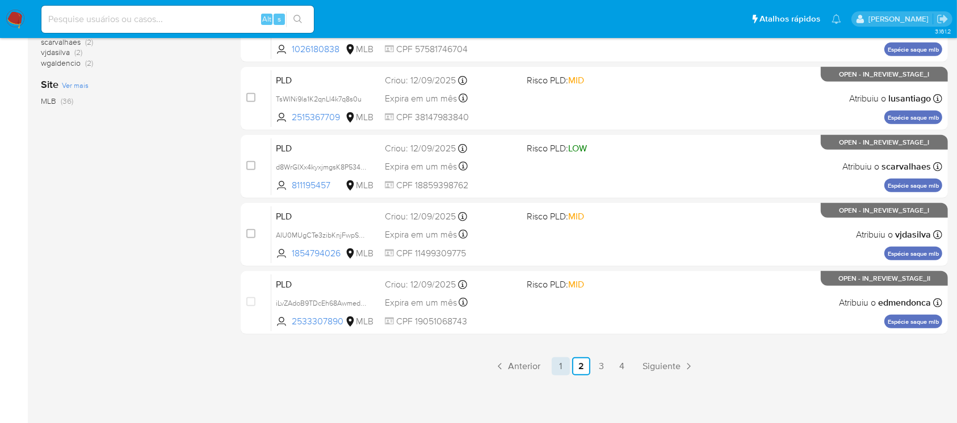
click at [556, 363] on link "1" at bounding box center [561, 366] width 18 height 18
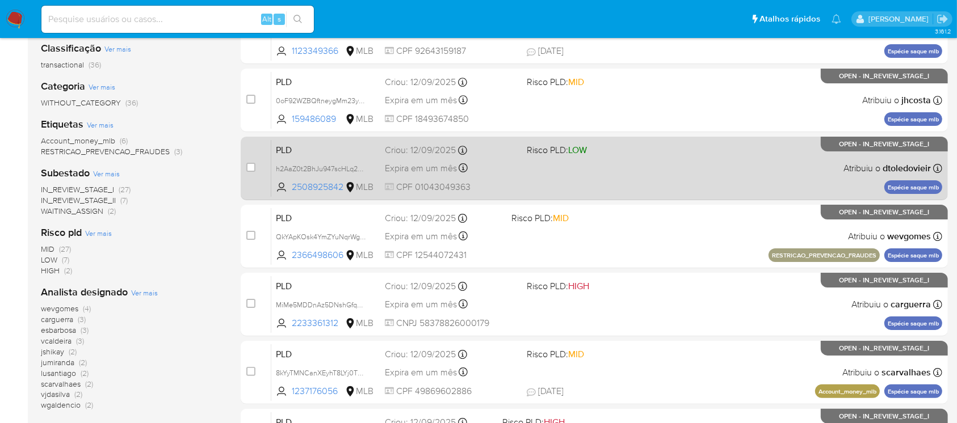
scroll to position [201, 0]
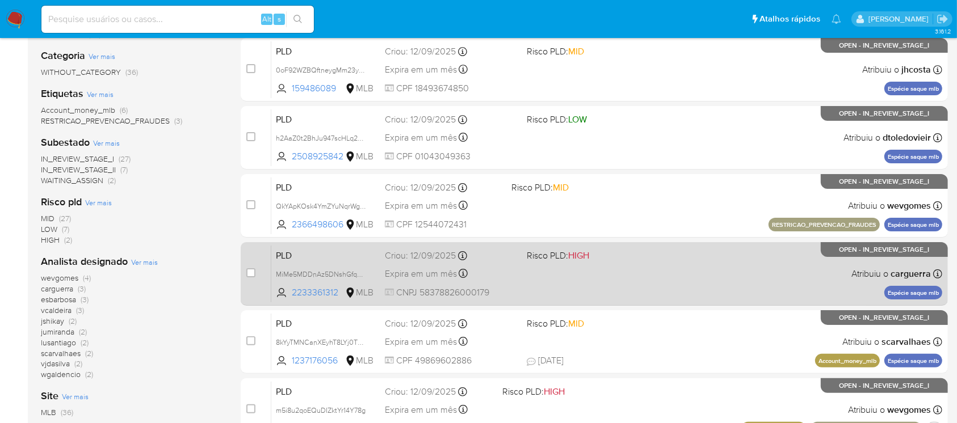
click at [529, 298] on div "PLD MiMe5MDDnAz5DNshGfqH4x0i 2233361312 MLB Risco PLD: HIGH Criou: 12/09/2025 C…" at bounding box center [606, 273] width 671 height 57
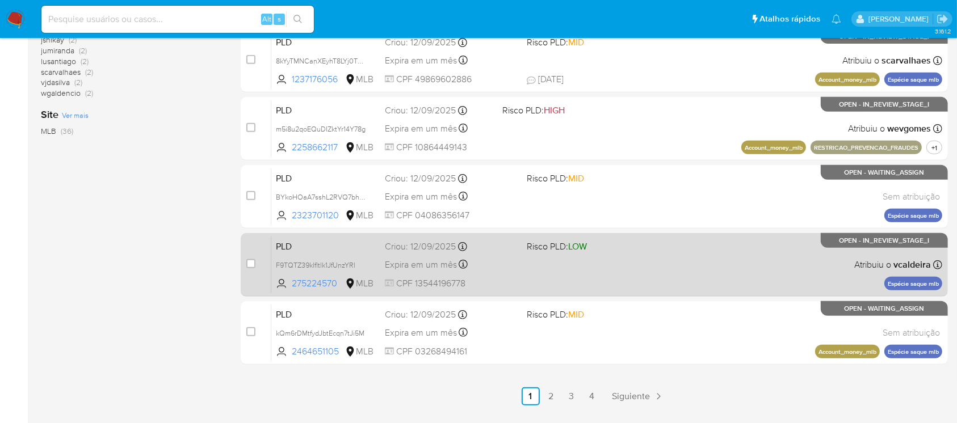
scroll to position [504, 0]
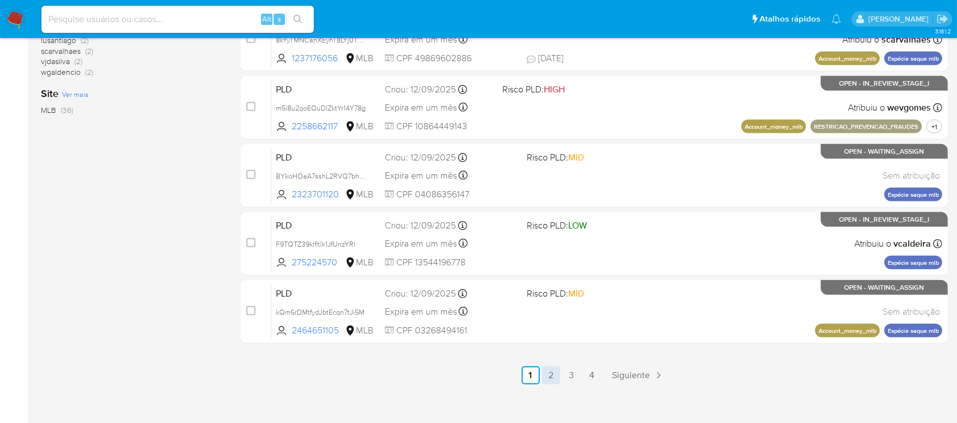
click at [554, 378] on link "2" at bounding box center [551, 376] width 18 height 18
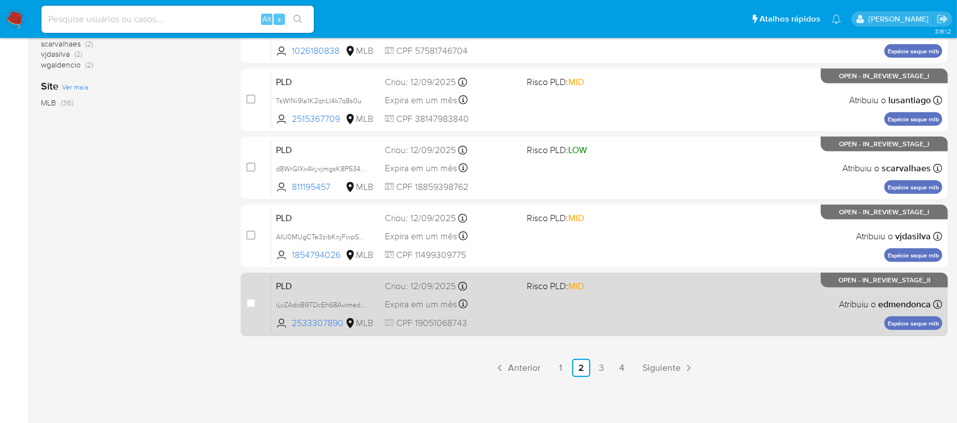
scroll to position [513, 0]
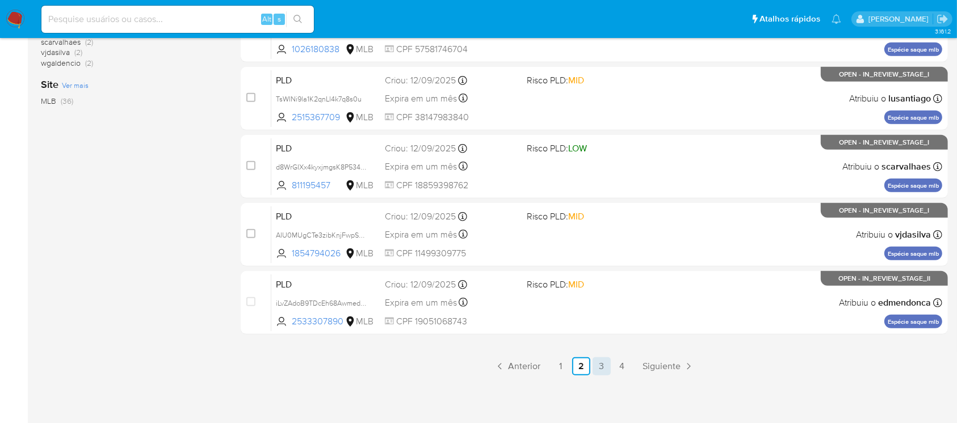
click at [601, 368] on link "3" at bounding box center [601, 366] width 18 height 18
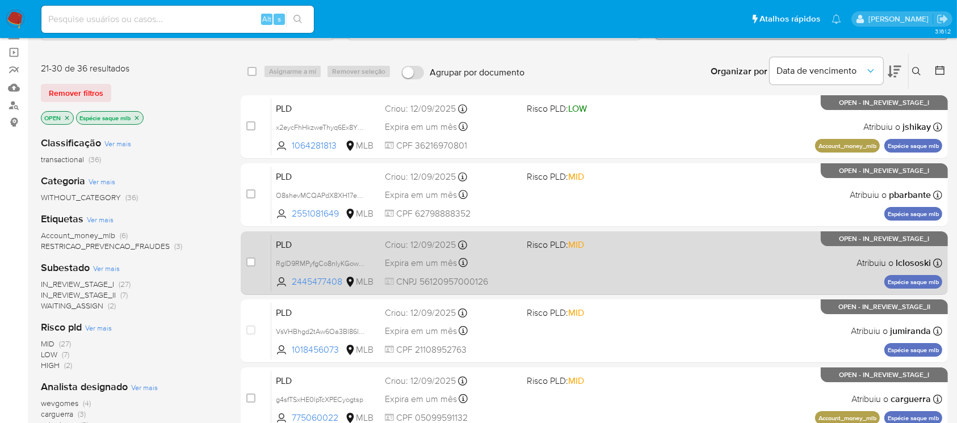
scroll to position [100, 0]
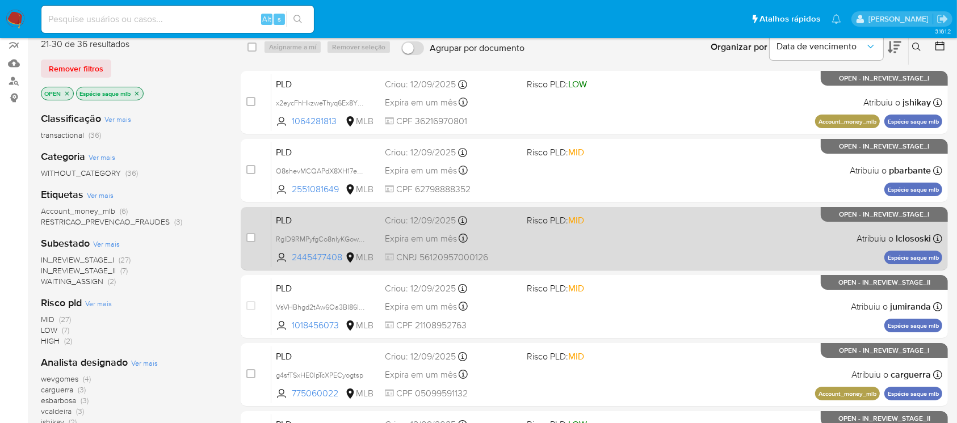
click at [529, 260] on div "PLD RglD9RMPyfgCo8nIyKGow6N0 2445477408 MLB Risco PLD: MID Criou: 12/09/2025 Cr…" at bounding box center [606, 238] width 671 height 57
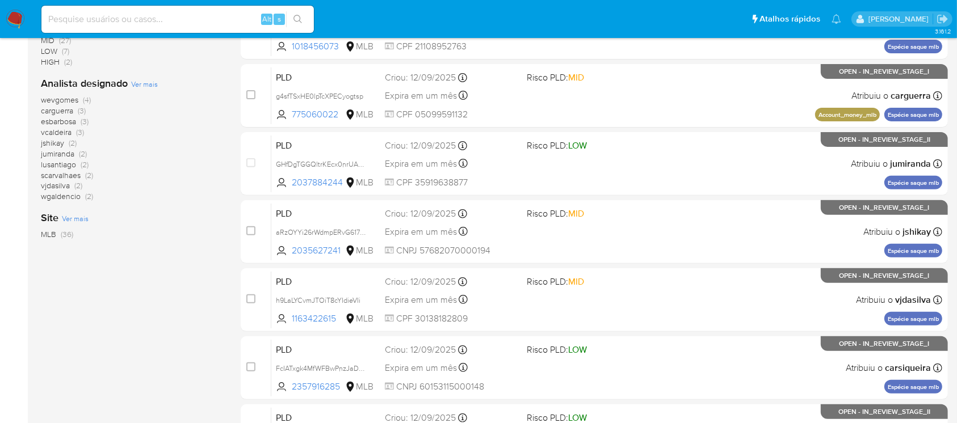
scroll to position [403, 0]
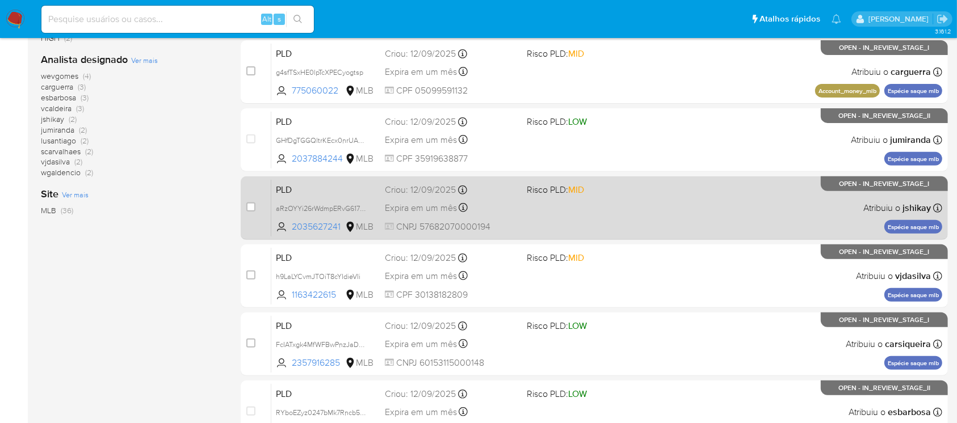
click at [542, 223] on div "PLD aRzOYYi26rWdmpERvG617ia4 2035627241 MLB Risco PLD: MID Criou: 12/09/2025 Cr…" at bounding box center [606, 207] width 671 height 57
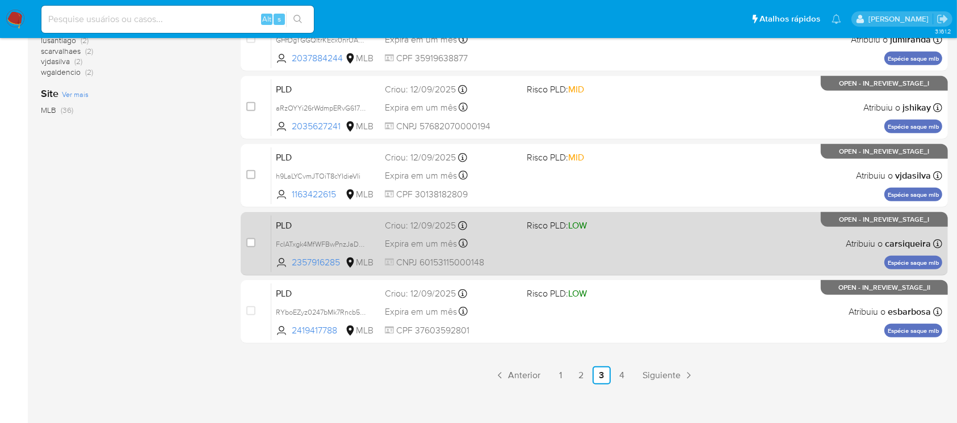
click at [536, 260] on div "PLD FcIATxgk4MfWFBwPnzJaDXyM 2357916285 MLB Risco PLD: LOW Criou: 12/09/2025 Cr…" at bounding box center [606, 243] width 671 height 57
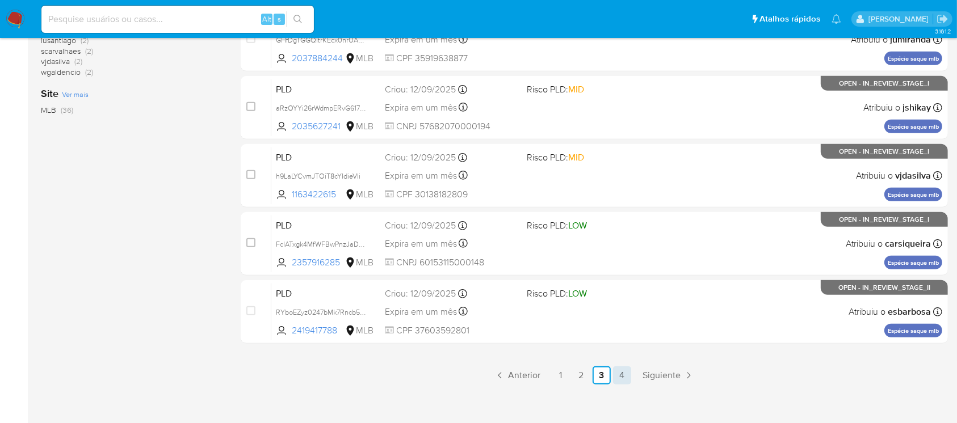
click at [617, 376] on link "4" at bounding box center [622, 376] width 18 height 18
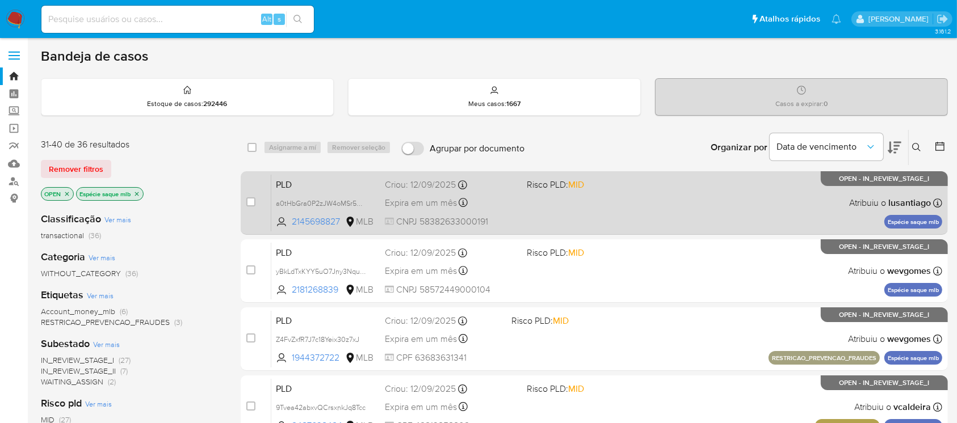
click at [527, 219] on div "PLD a0tHbGra0P2zJW4oMSr5MIdR 2145698827 MLB Risco PLD: MID Criou: 12/09/2025 Cr…" at bounding box center [606, 202] width 671 height 57
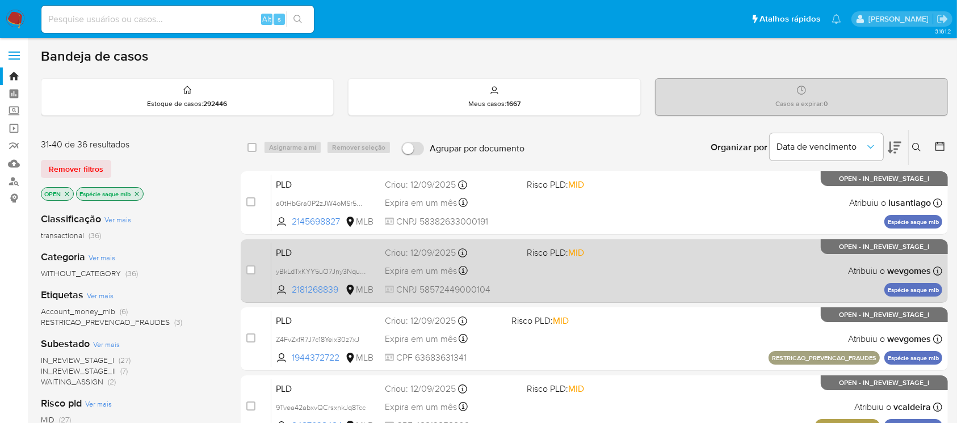
click at [517, 275] on div "Expira em um mês Expira em 27/10/2025 00:09:31" at bounding box center [451, 270] width 132 height 15
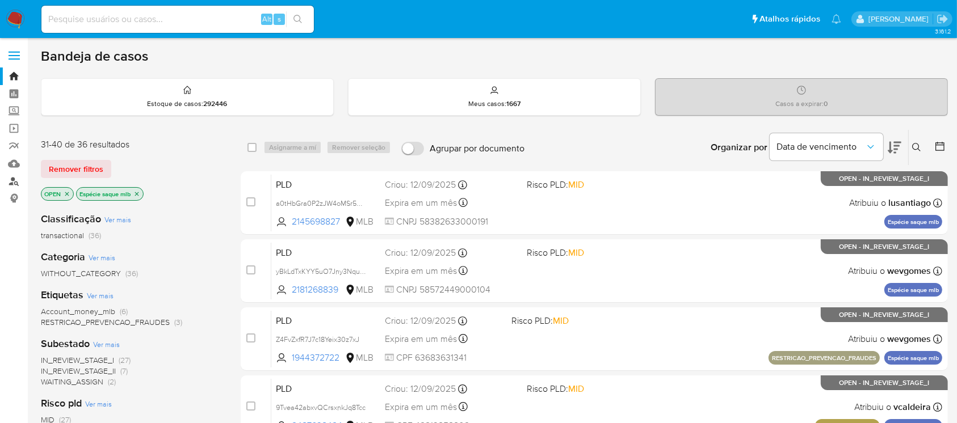
click at [18, 183] on link "Localizador de pessoas" at bounding box center [67, 181] width 135 height 18
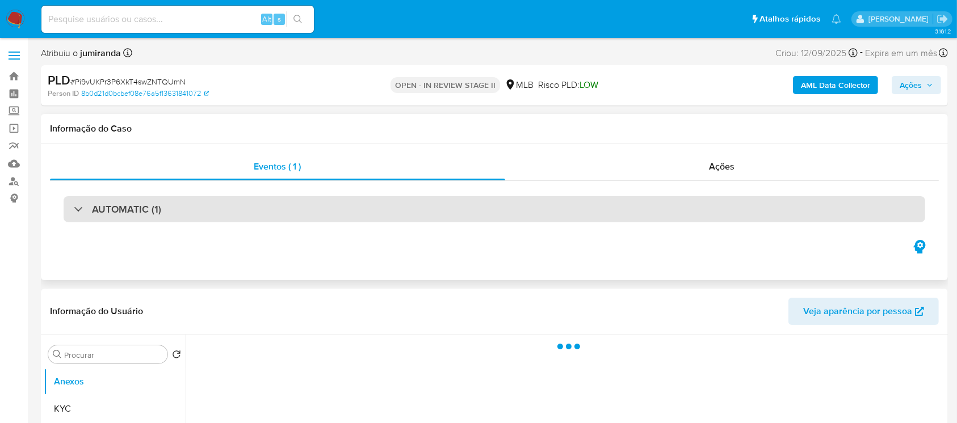
click at [79, 212] on div "AUTOMATIC (1)" at bounding box center [117, 209] width 87 height 12
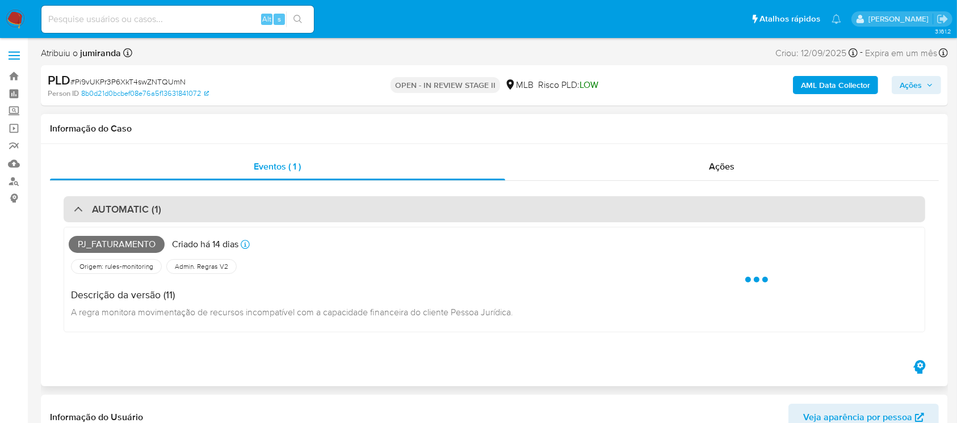
select select "10"
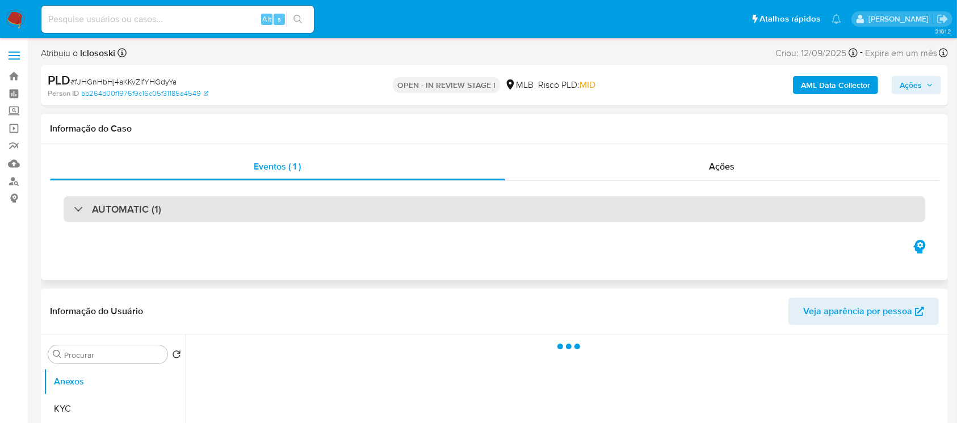
click at [74, 209] on div at bounding box center [74, 209] width 0 height 0
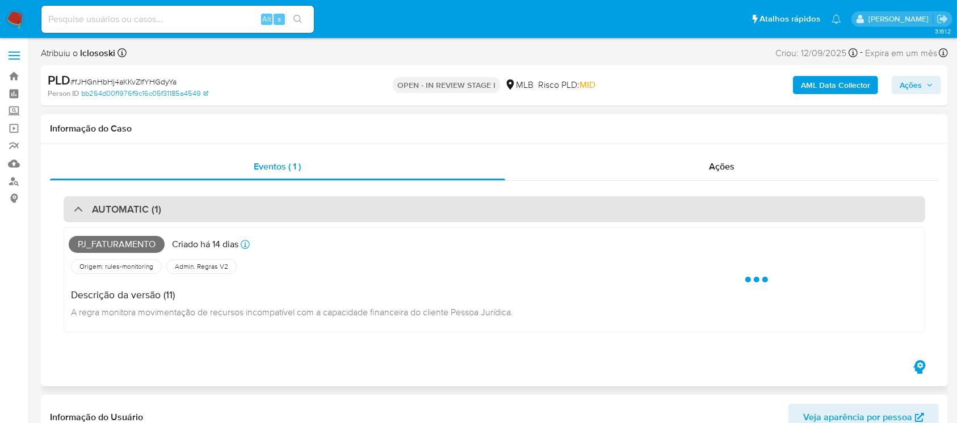
select select "10"
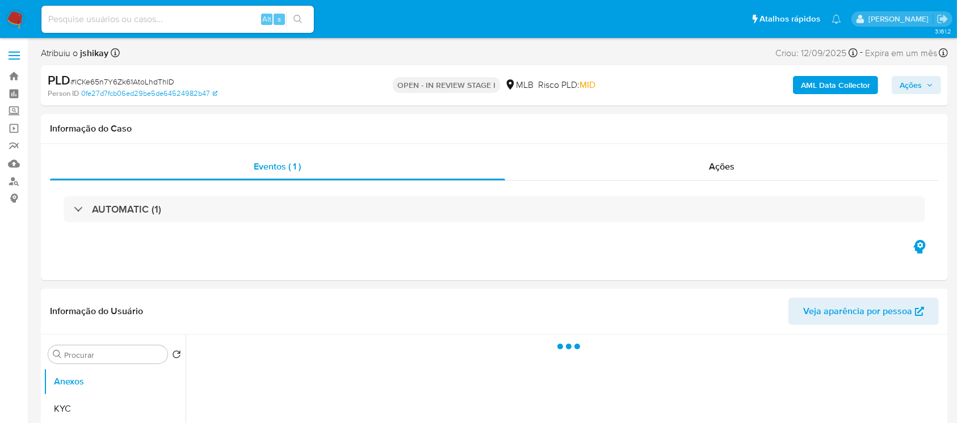
click at [75, 211] on div "AUTOMATIC (1)" at bounding box center [117, 209] width 87 height 12
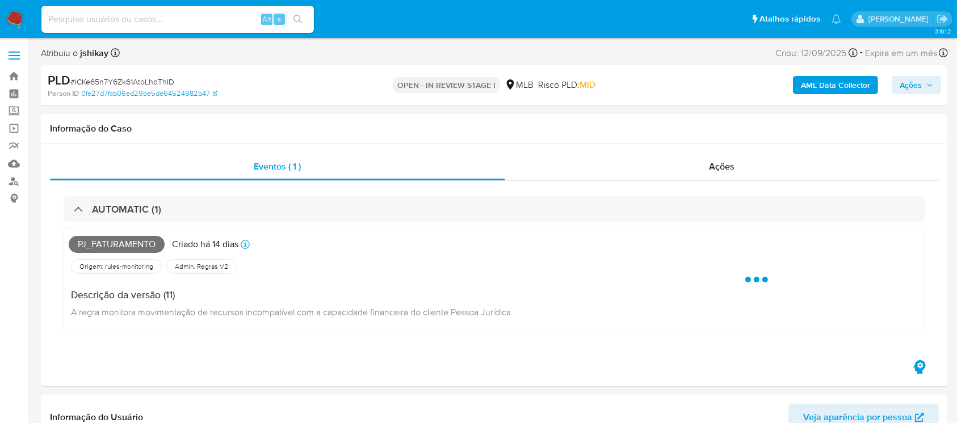
select select "10"
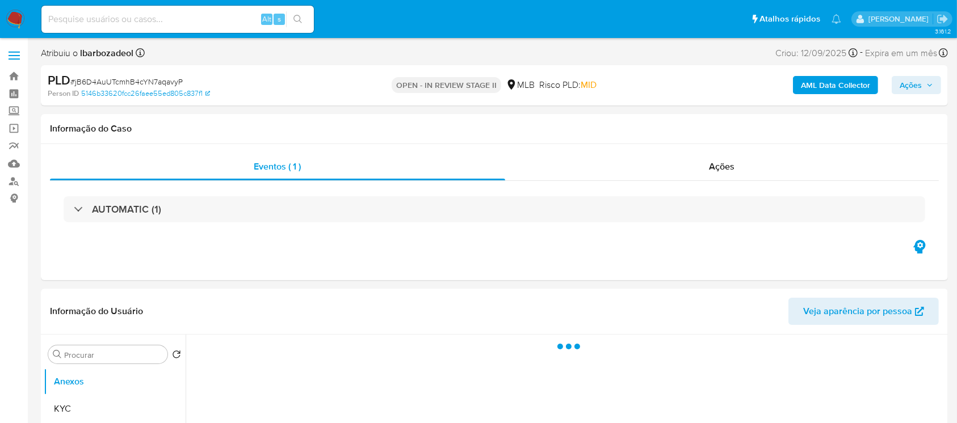
click at [77, 215] on div "AUTOMATIC (1)" at bounding box center [117, 209] width 87 height 12
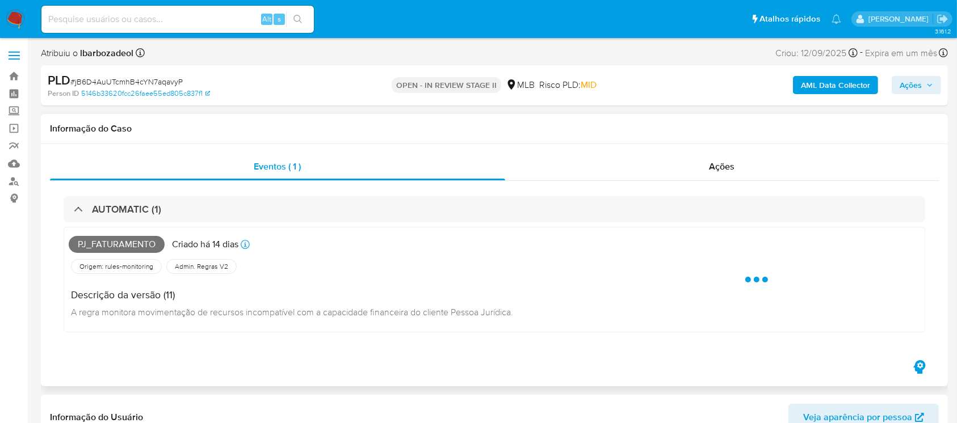
select select "10"
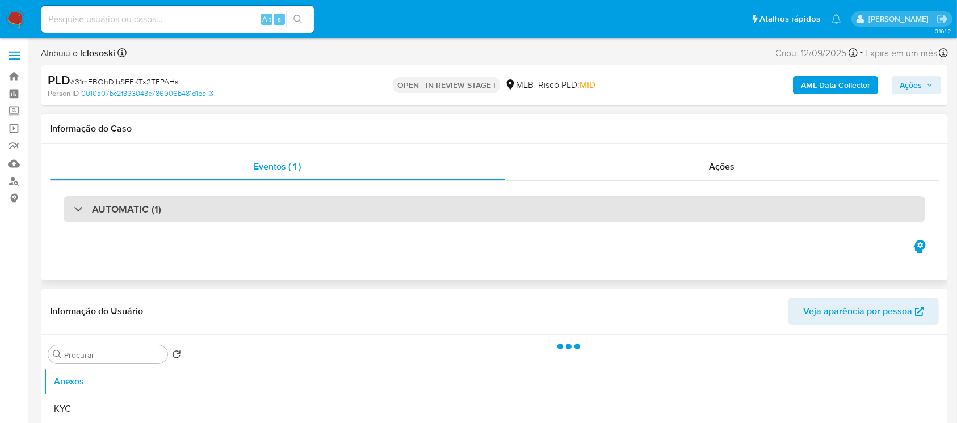
click at [81, 216] on div "AUTOMATIC (1)" at bounding box center [494, 209] width 861 height 26
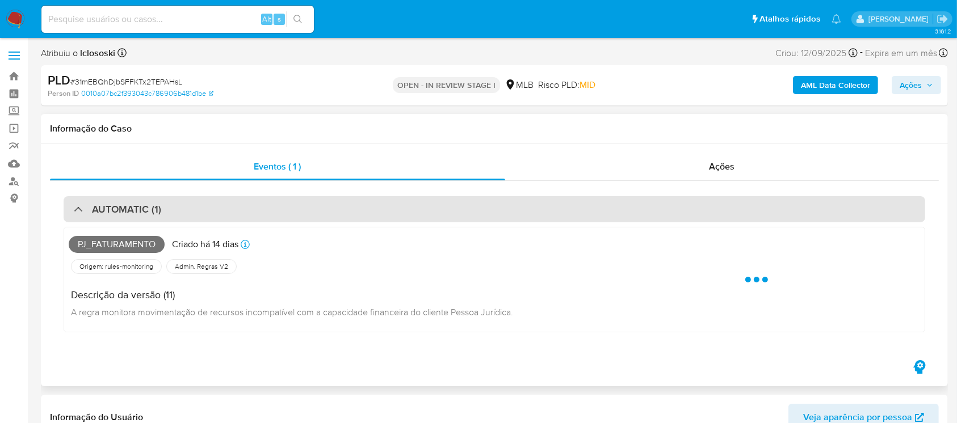
select select "10"
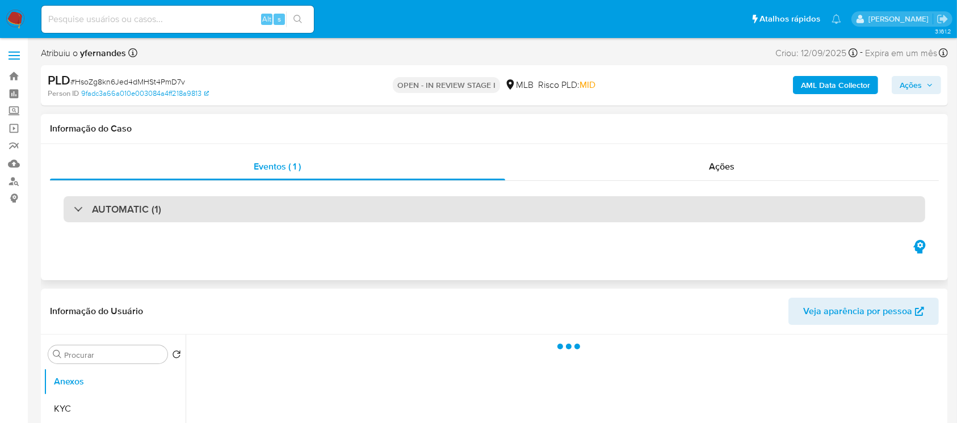
click at [75, 210] on div "AUTOMATIC (1)" at bounding box center [117, 209] width 87 height 12
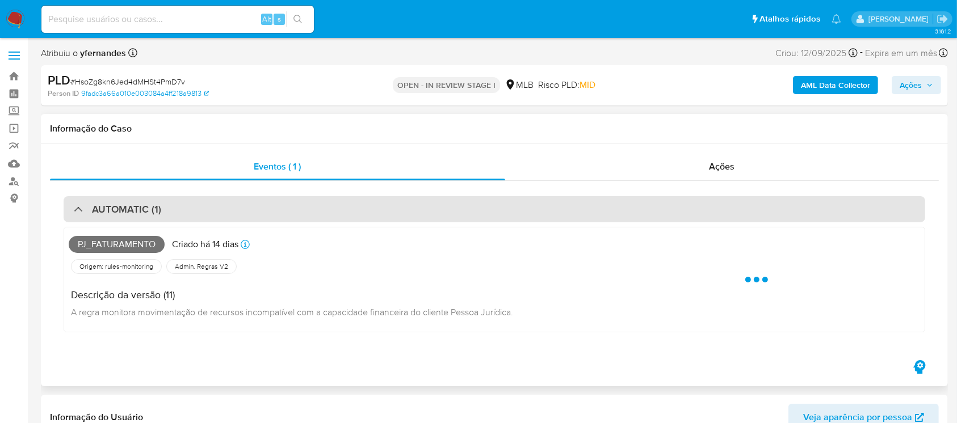
select select "10"
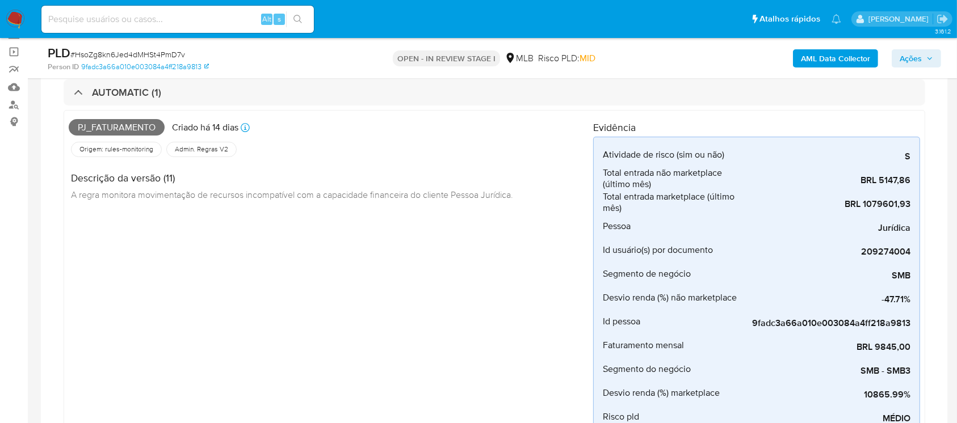
scroll to position [100, 0]
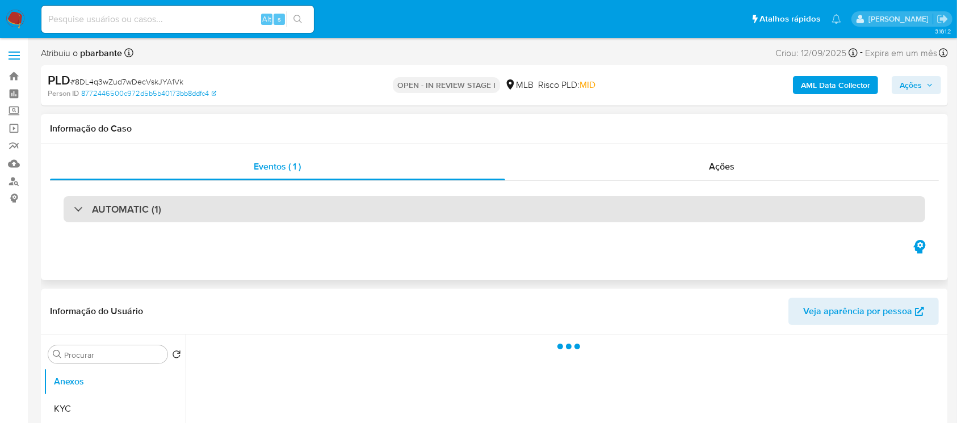
click at [79, 214] on div "AUTOMATIC (1)" at bounding box center [117, 209] width 87 height 12
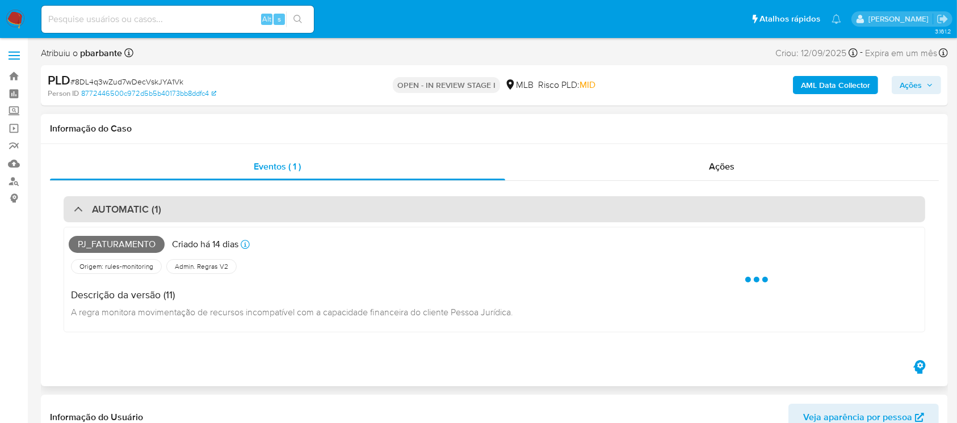
select select "10"
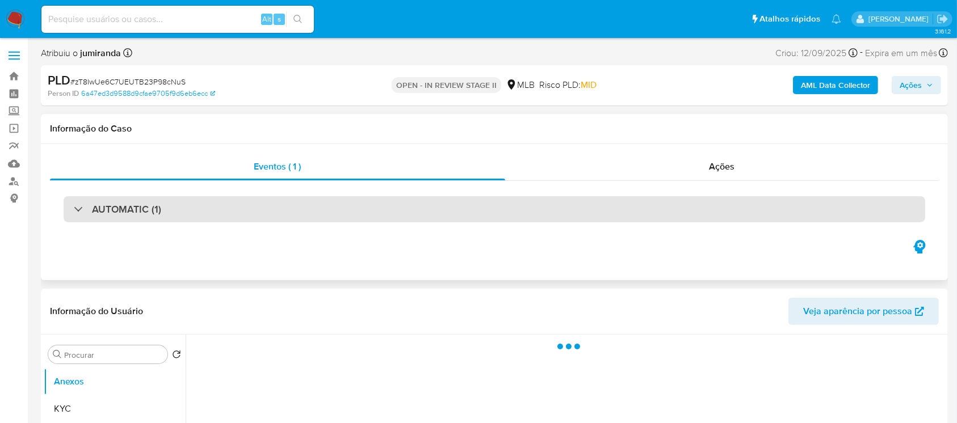
click at [66, 211] on div "AUTOMATIC (1)" at bounding box center [494, 209] width 861 height 26
select select "10"
click at [80, 211] on div "AUTOMATIC (1)" at bounding box center [117, 209] width 87 height 12
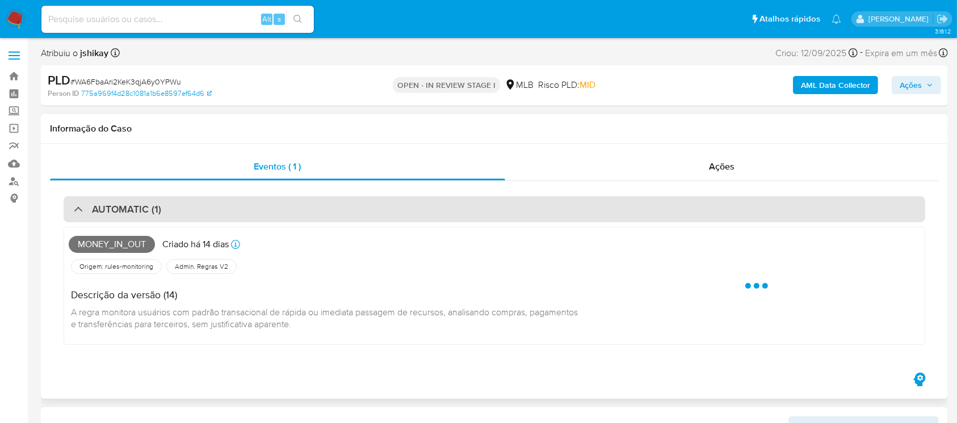
select select "10"
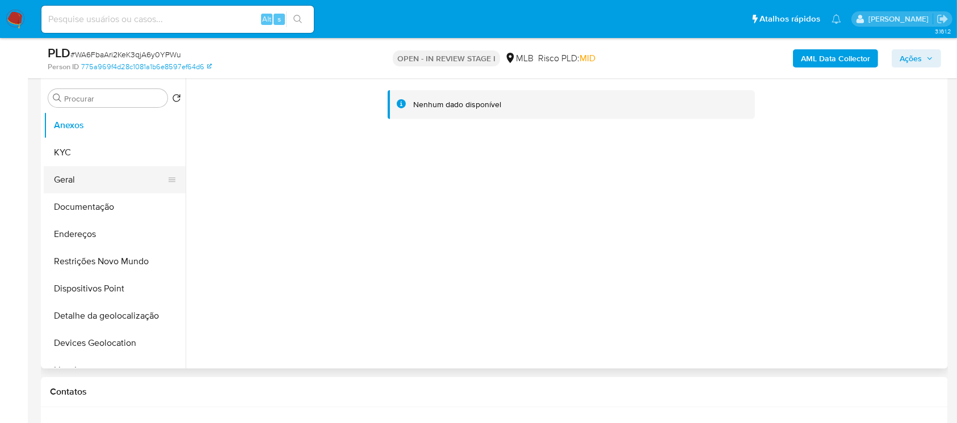
scroll to position [403, 0]
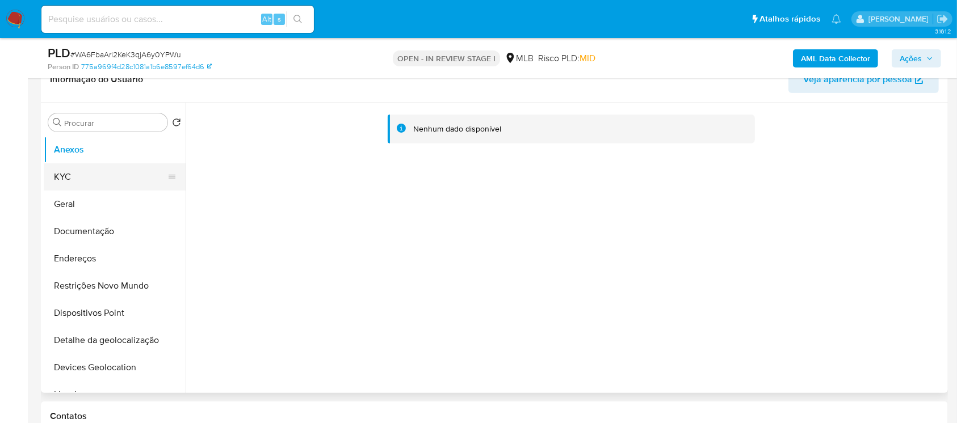
click at [94, 184] on button "KYC" at bounding box center [110, 176] width 133 height 27
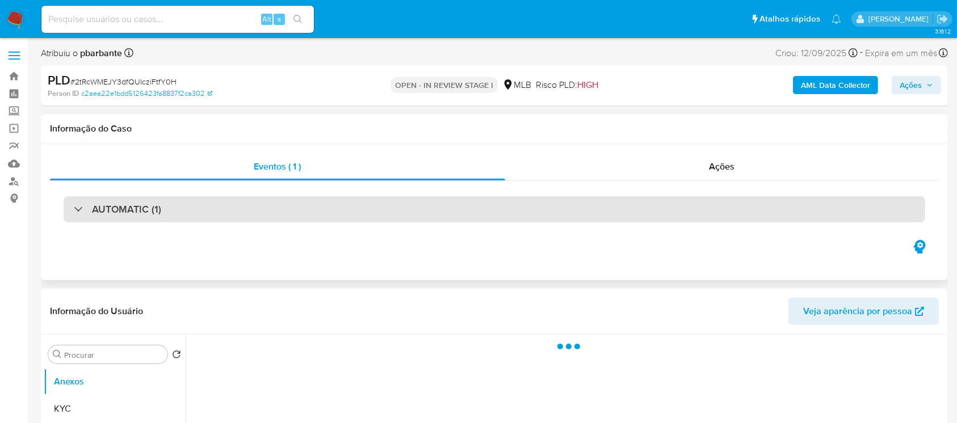
click at [74, 209] on div at bounding box center [74, 209] width 0 height 0
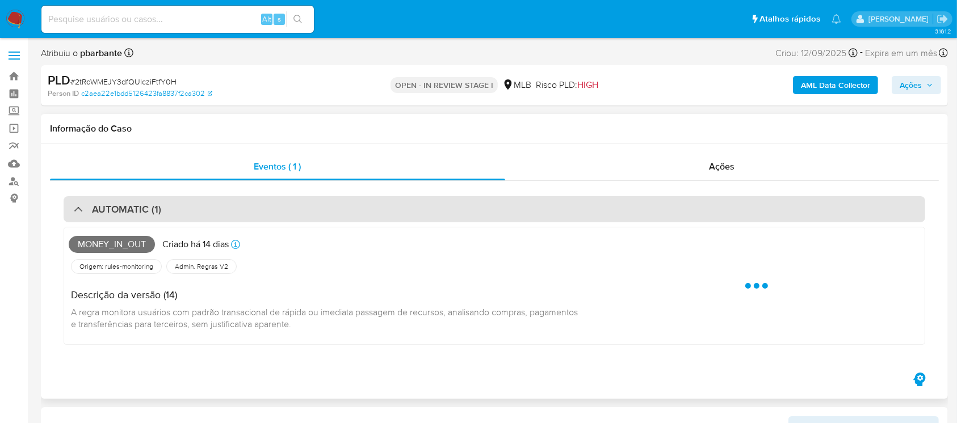
select select "10"
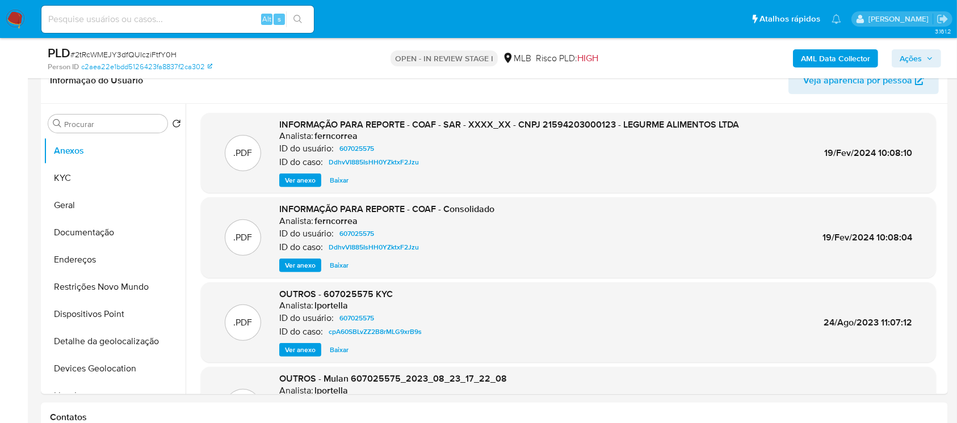
scroll to position [403, 0]
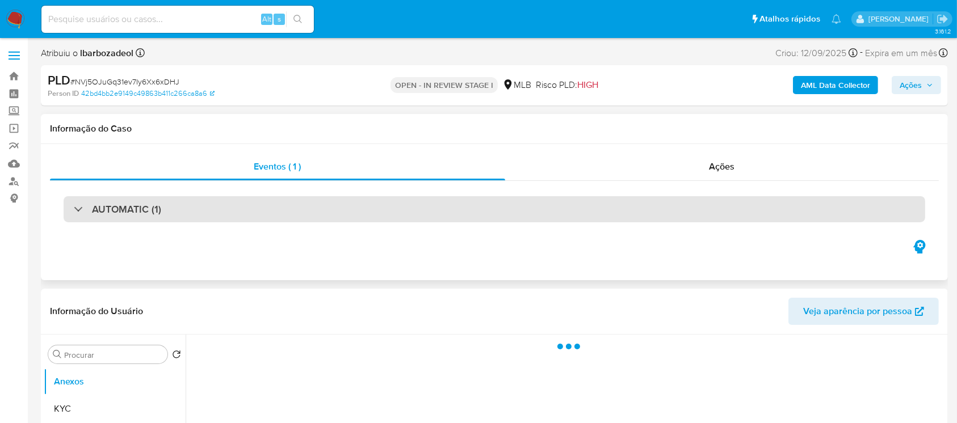
click at [79, 211] on div "AUTOMATIC (1)" at bounding box center [117, 209] width 87 height 12
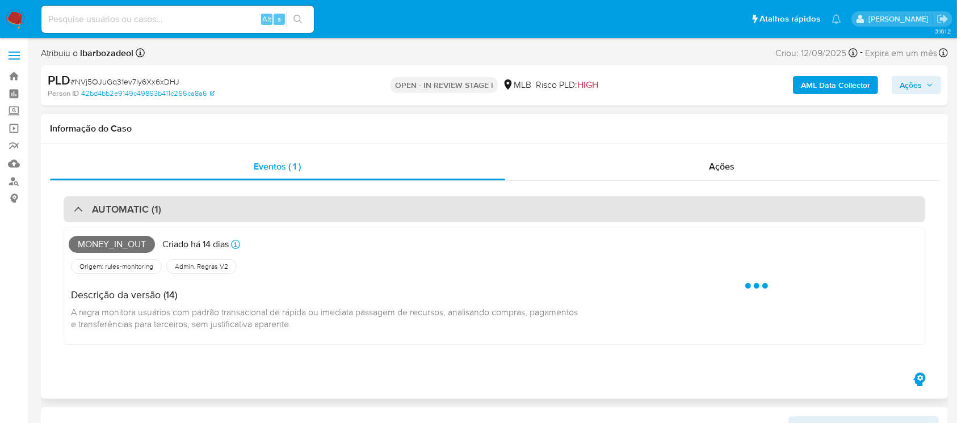
select select "10"
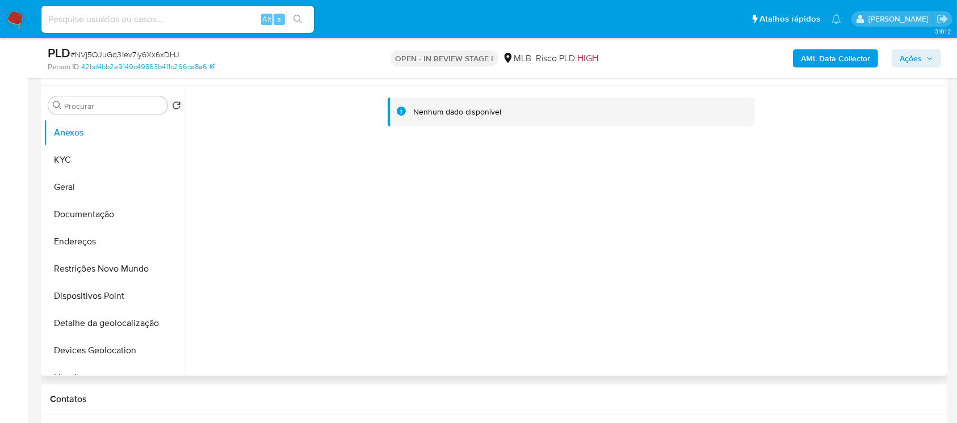
scroll to position [302, 0]
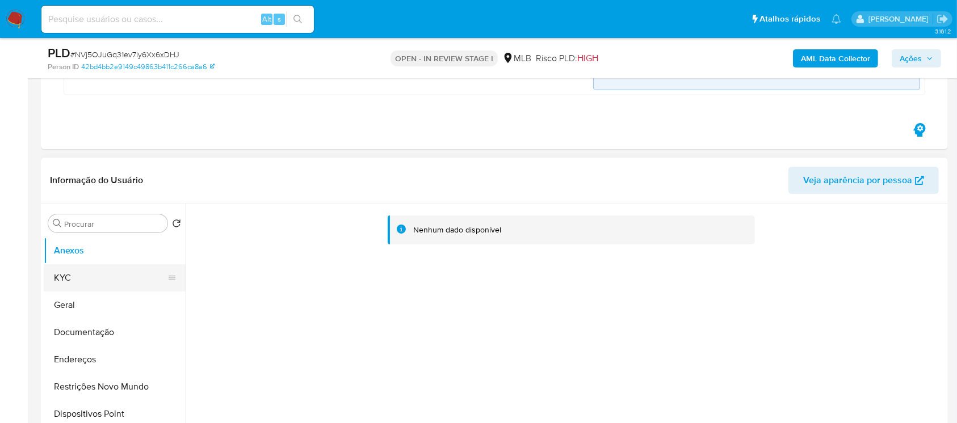
click at [56, 279] on button "KYC" at bounding box center [110, 277] width 133 height 27
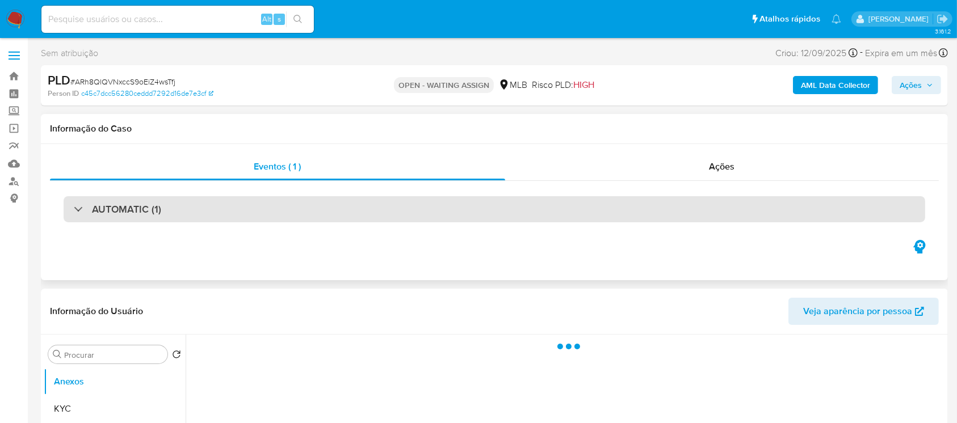
click at [73, 210] on div "AUTOMATIC (1)" at bounding box center [494, 209] width 861 height 26
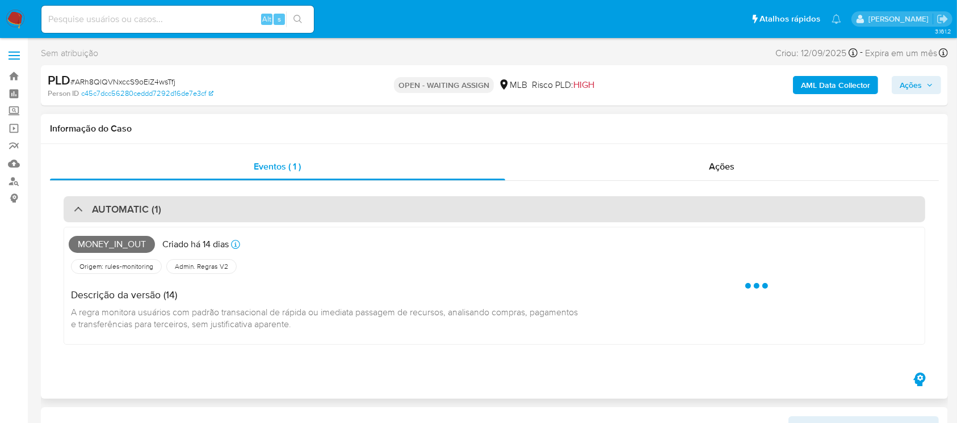
select select "10"
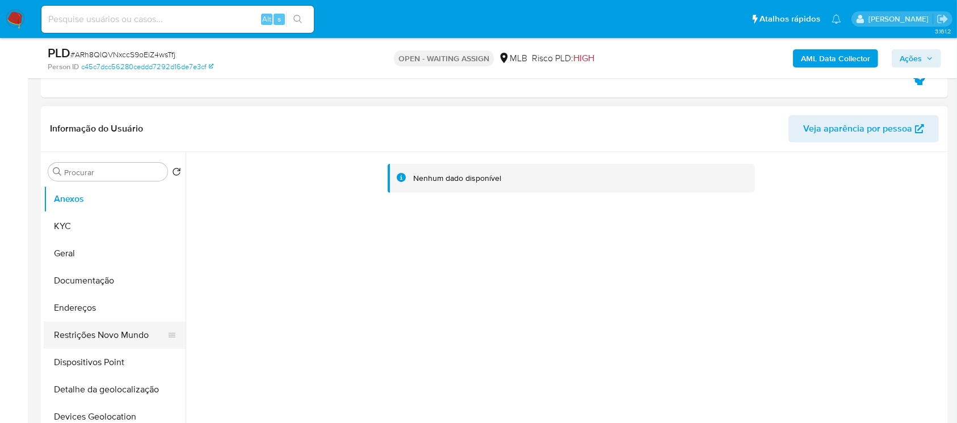
scroll to position [403, 0]
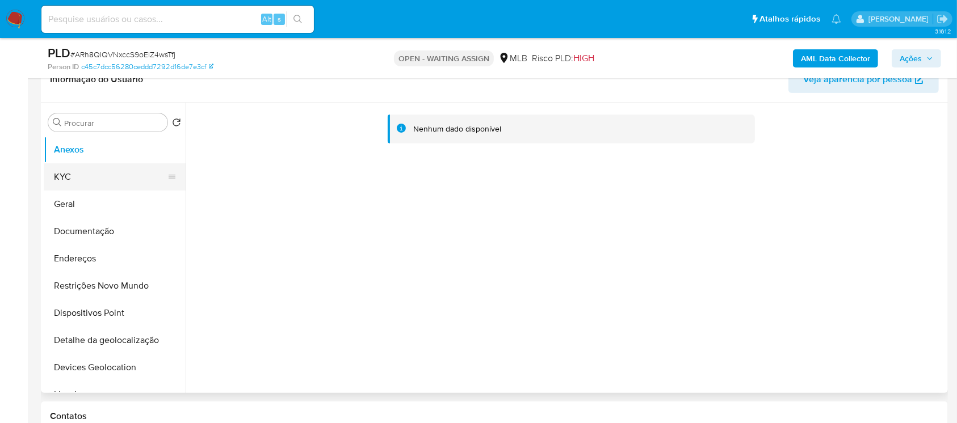
click at [73, 182] on button "KYC" at bounding box center [110, 176] width 133 height 27
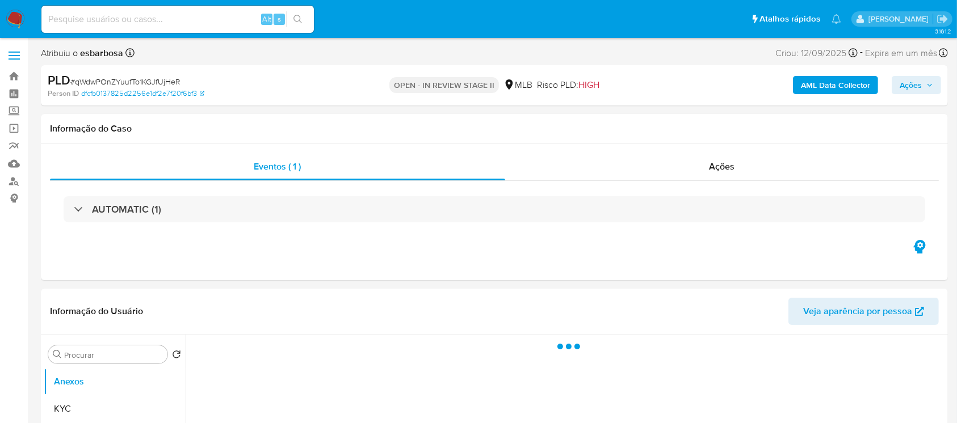
select select "10"
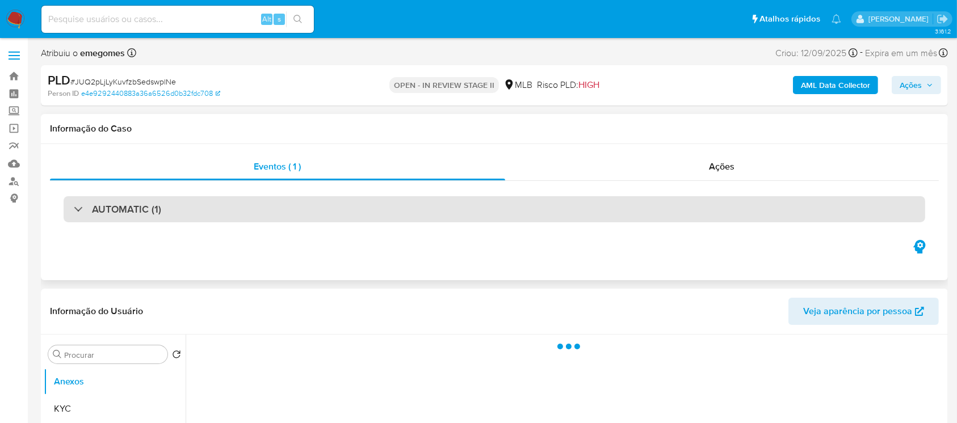
click at [79, 213] on div "AUTOMATIC (1)" at bounding box center [117, 209] width 87 height 12
select select "10"
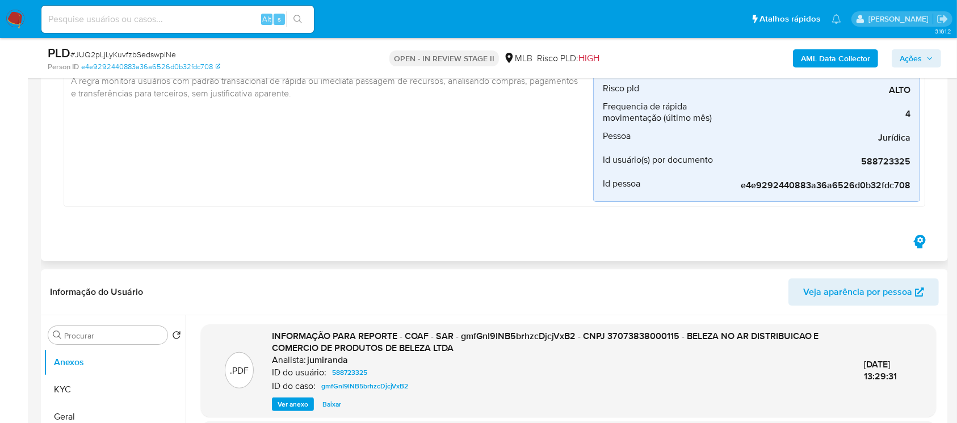
scroll to position [302, 0]
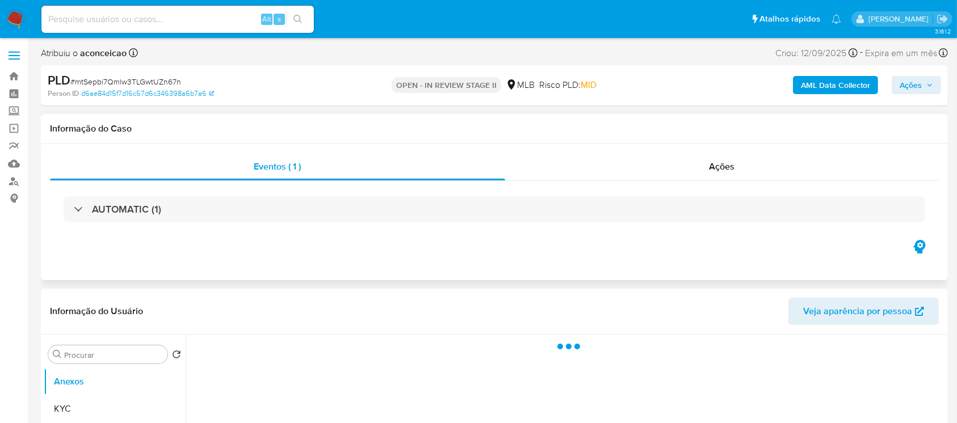
select select "10"
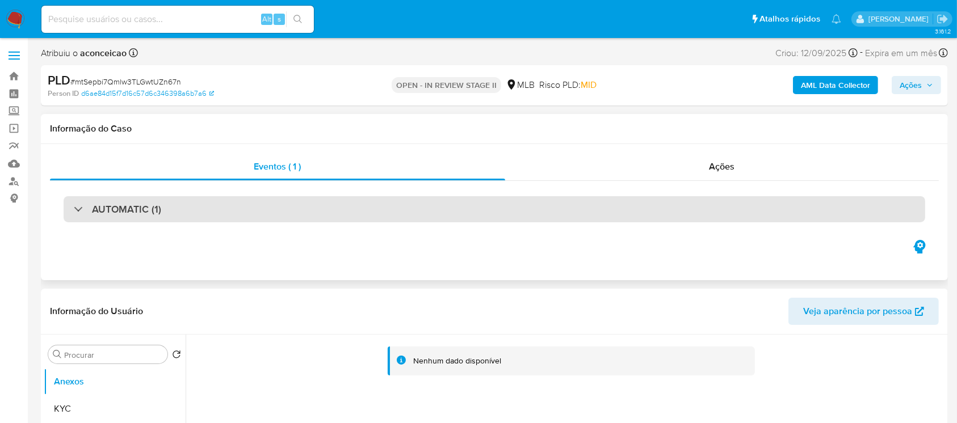
click at [105, 204] on h3 "AUTOMATIC (1)" at bounding box center [126, 209] width 69 height 12
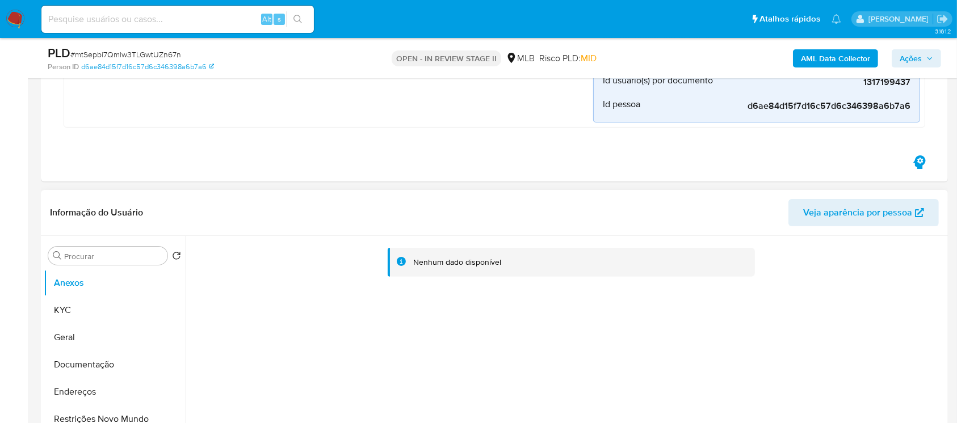
scroll to position [403, 0]
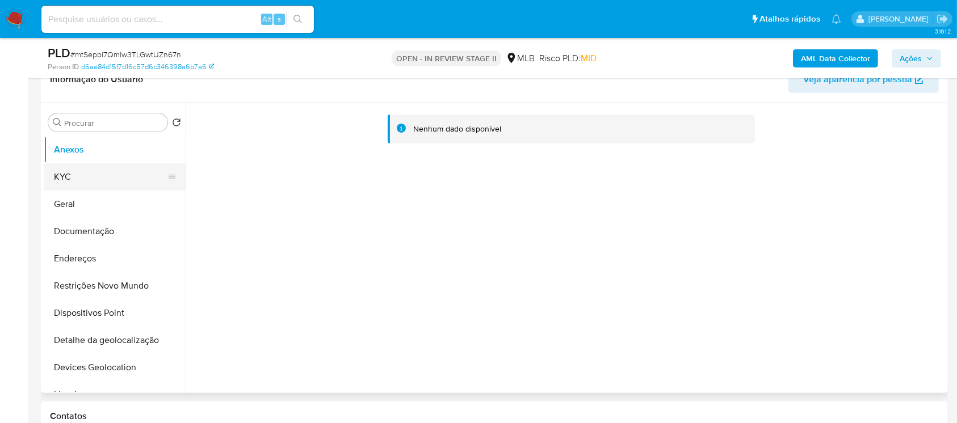
click at [72, 183] on button "KYC" at bounding box center [110, 176] width 133 height 27
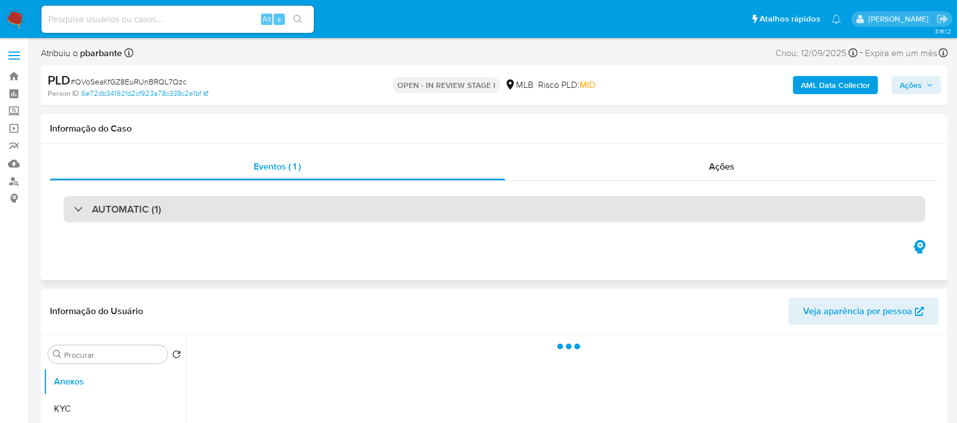
click at [73, 209] on div "AUTOMATIC (1)" at bounding box center [494, 209] width 861 height 26
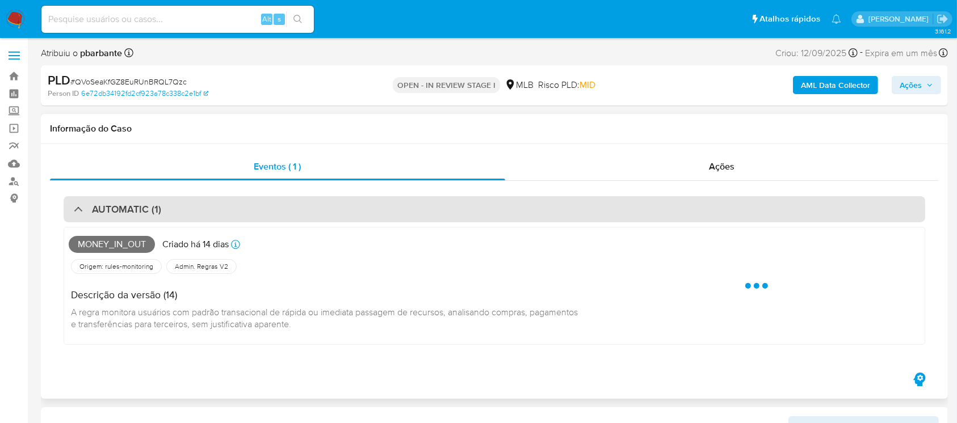
select select "10"
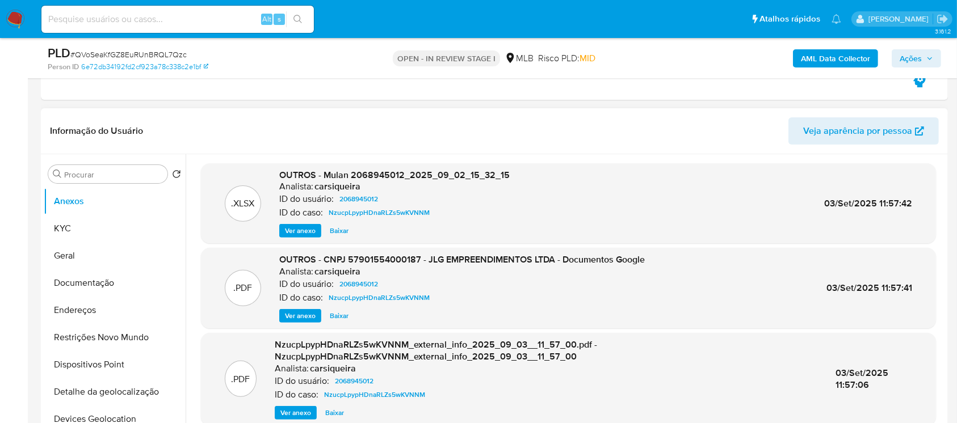
scroll to position [403, 0]
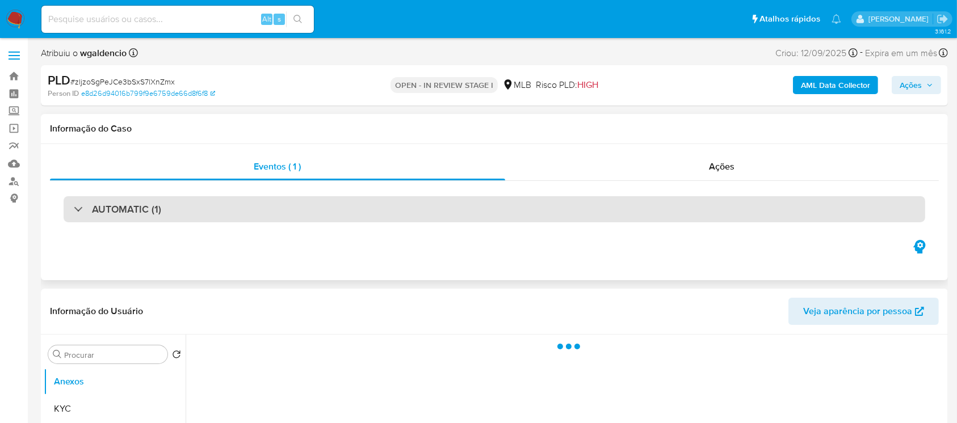
click at [75, 213] on div "AUTOMATIC (1)" at bounding box center [117, 209] width 87 height 12
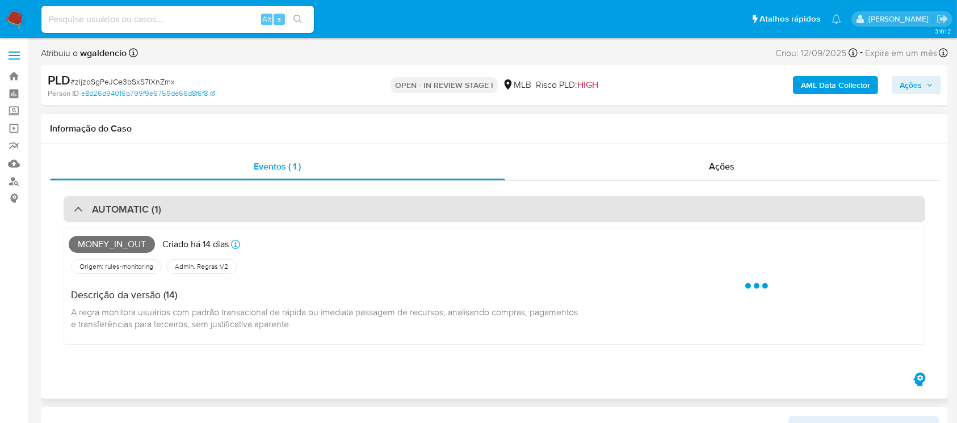
select select "10"
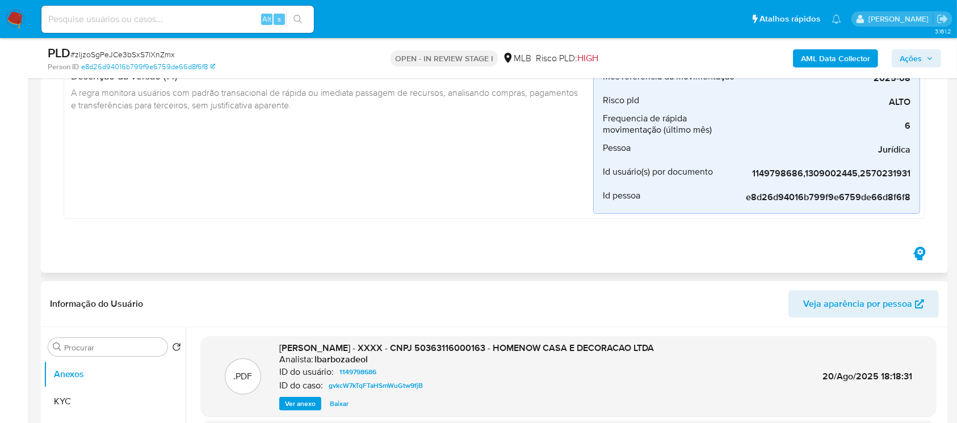
scroll to position [201, 0]
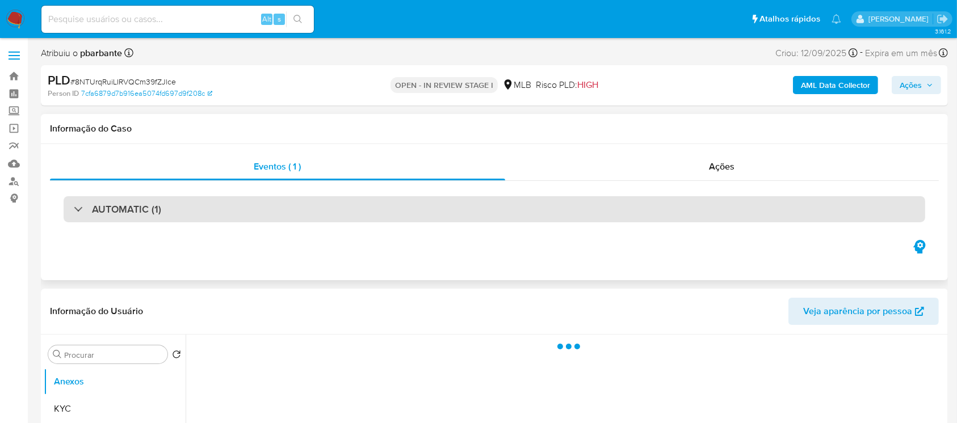
click at [82, 212] on div "AUTOMATIC (1)" at bounding box center [117, 209] width 87 height 12
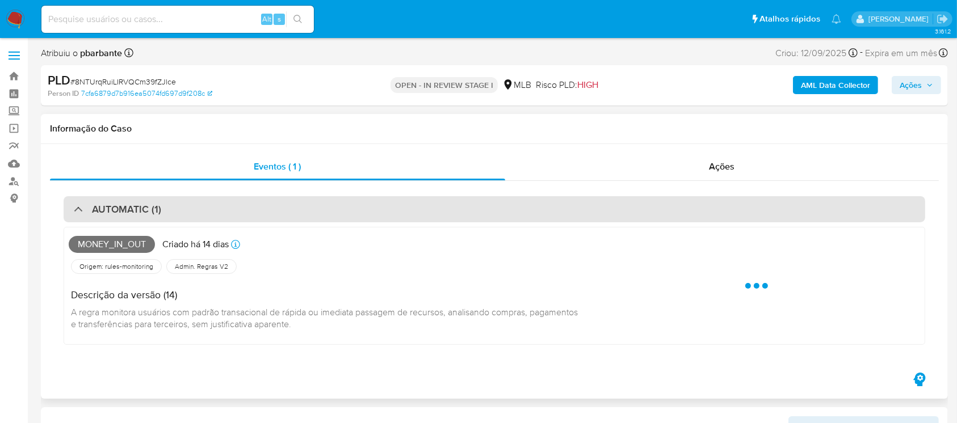
select select "10"
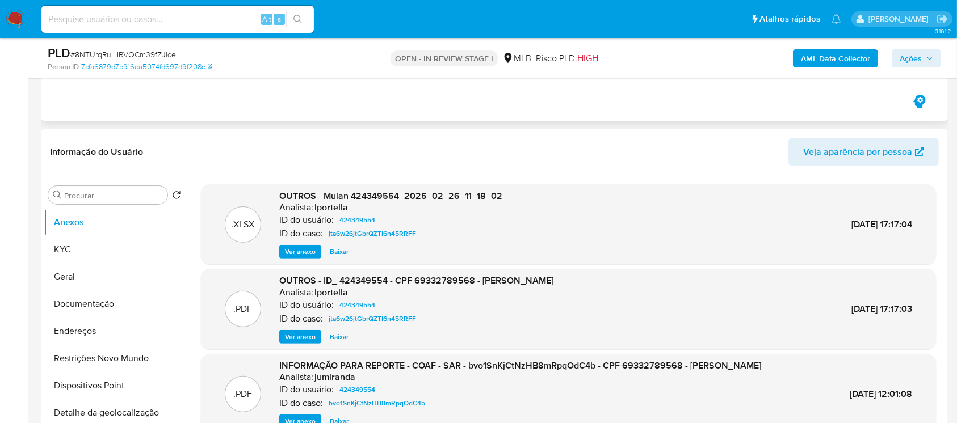
scroll to position [403, 0]
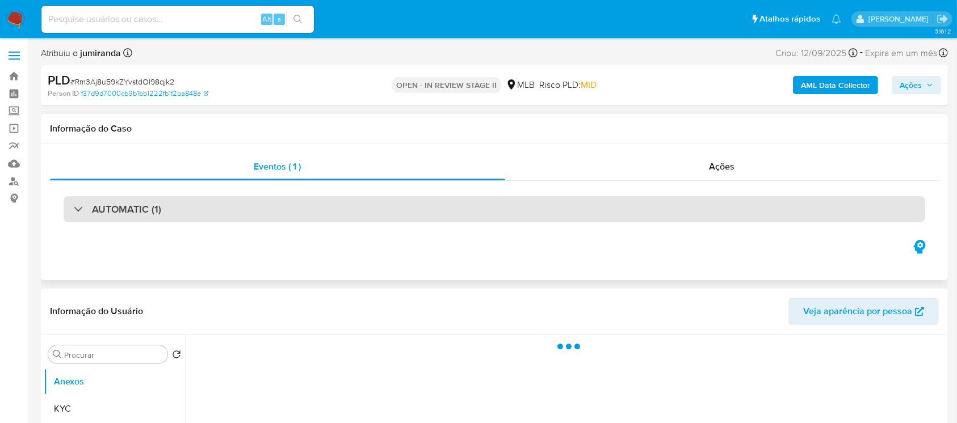
click at [72, 215] on div "AUTOMATIC (1)" at bounding box center [494, 209] width 861 height 26
select select "10"
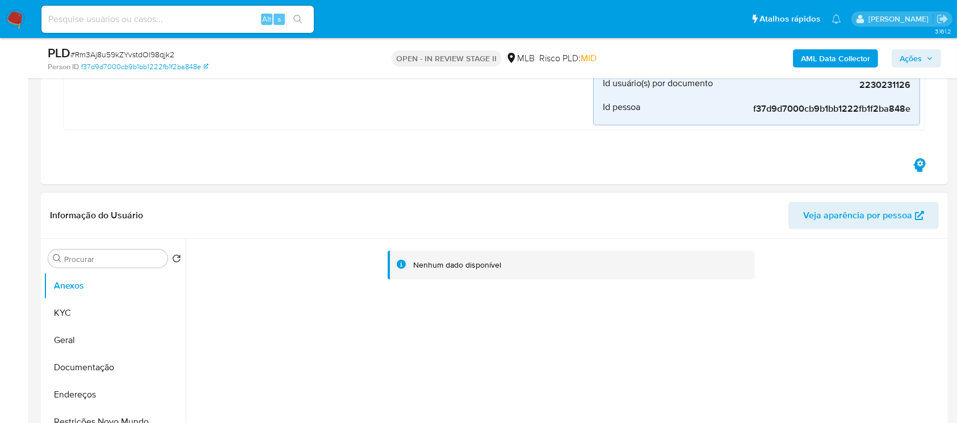
scroll to position [302, 0]
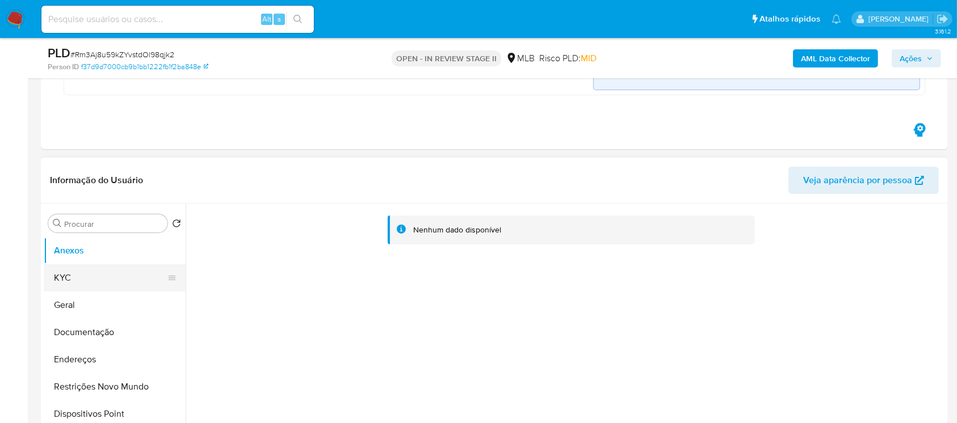
click at [72, 275] on button "KYC" at bounding box center [110, 277] width 133 height 27
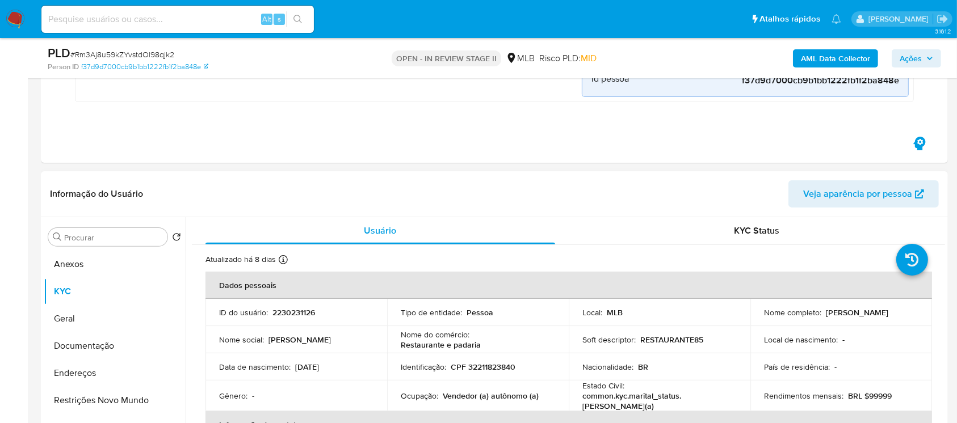
scroll to position [100, 0]
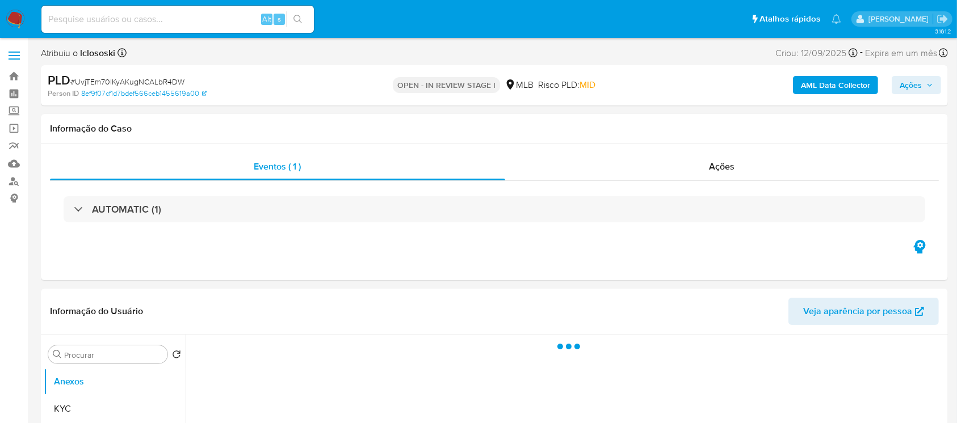
select select "10"
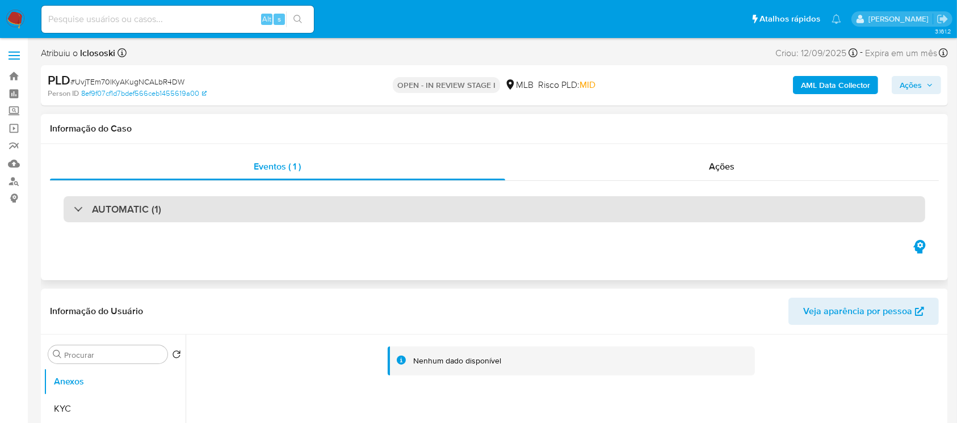
click at [201, 218] on div "AUTOMATIC (1)" at bounding box center [494, 209] width 861 height 26
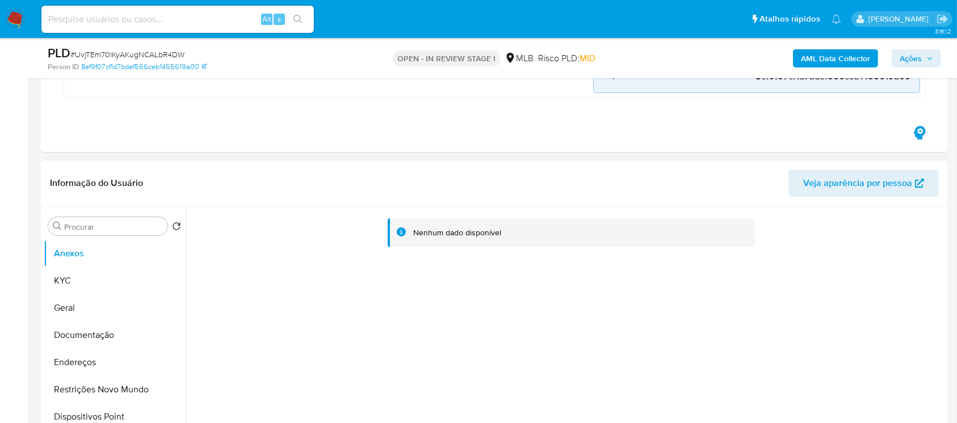
scroll to position [302, 0]
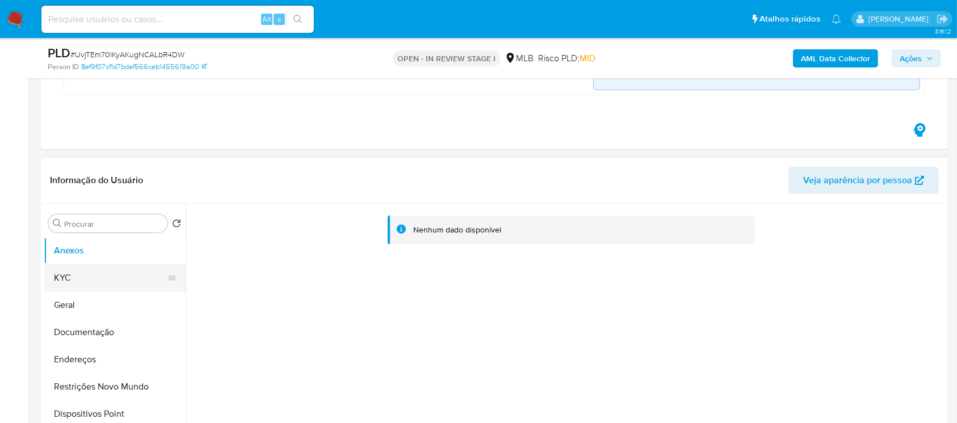
click at [64, 283] on button "KYC" at bounding box center [110, 277] width 133 height 27
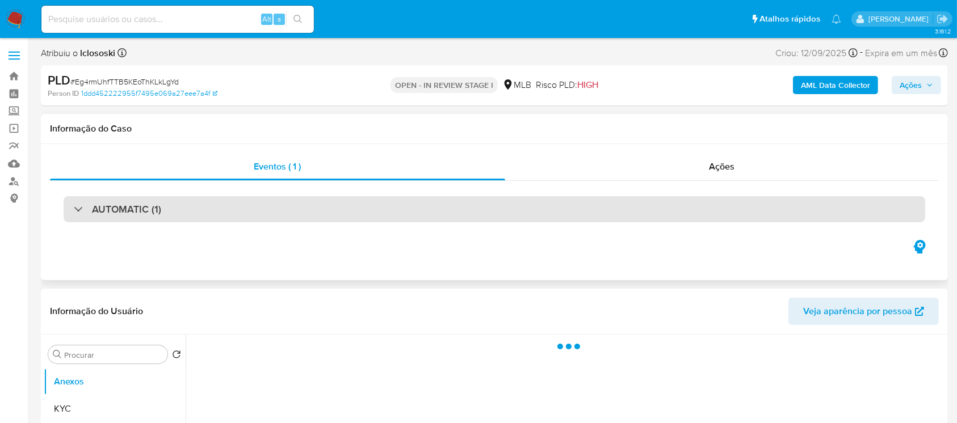
click at [77, 206] on div "AUTOMATIC (1)" at bounding box center [117, 209] width 87 height 12
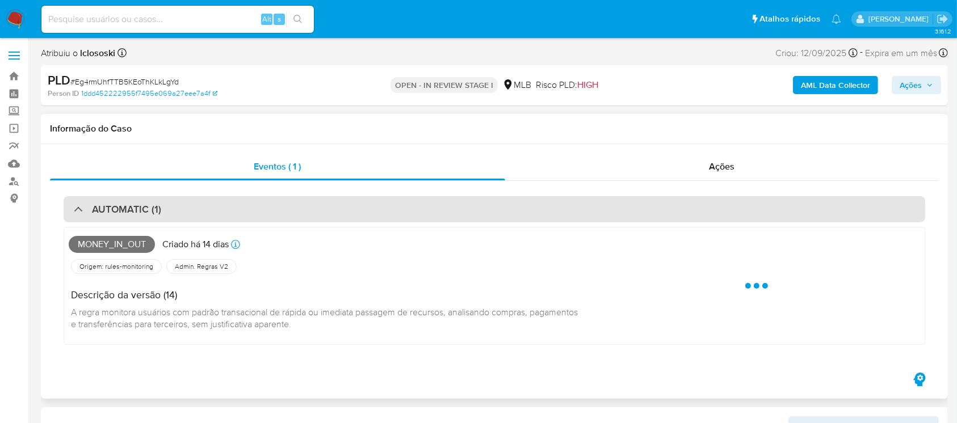
select select "10"
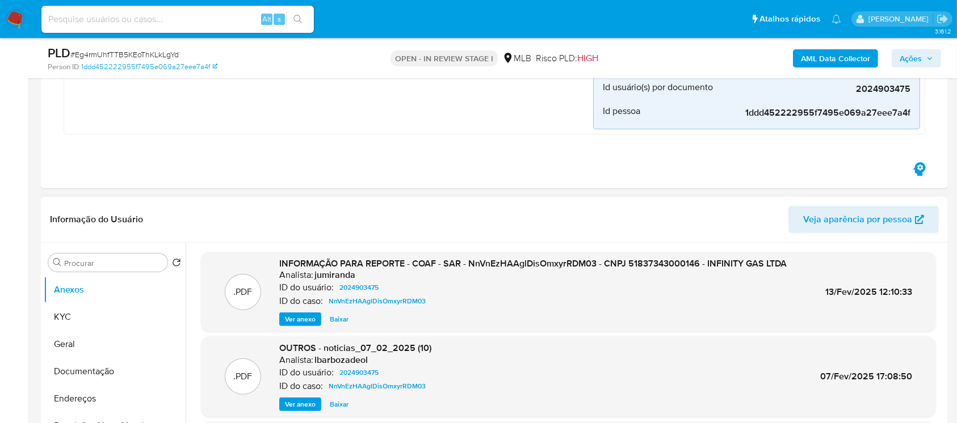
scroll to position [302, 0]
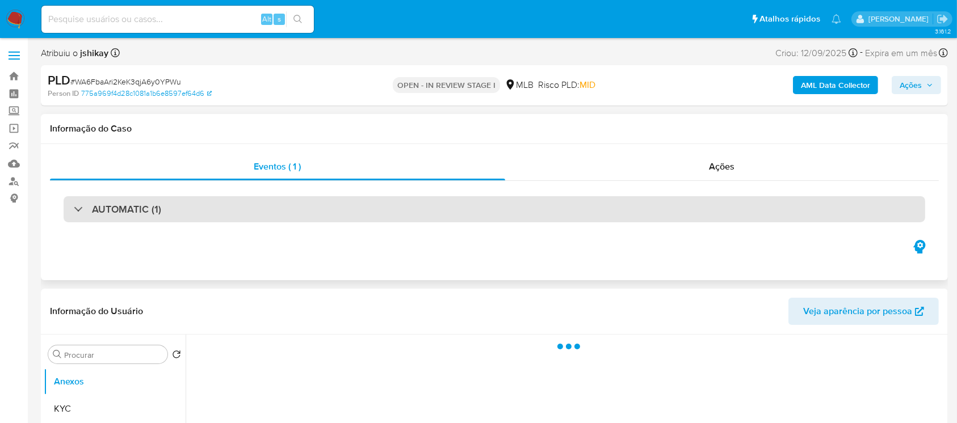
click at [74, 209] on div at bounding box center [74, 209] width 0 height 0
select select "10"
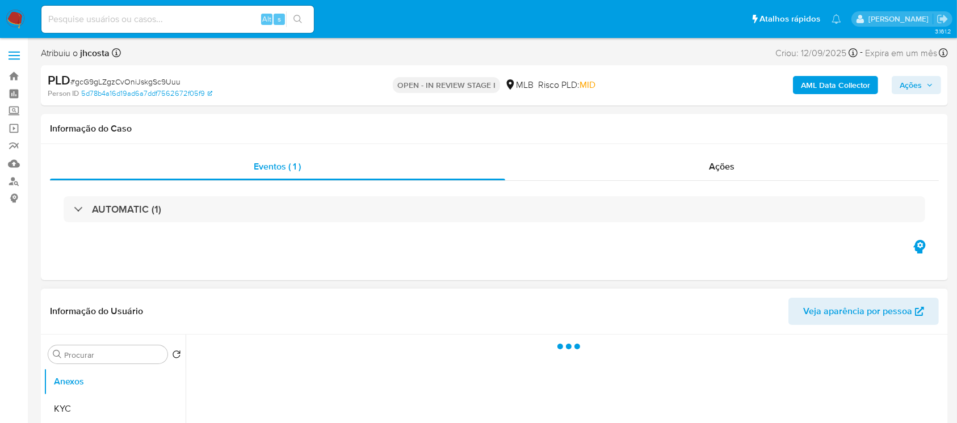
select select "10"
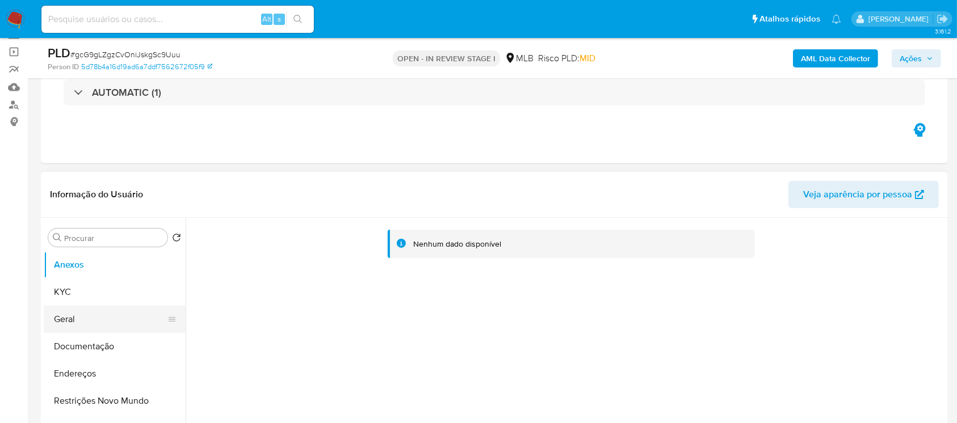
scroll to position [100, 0]
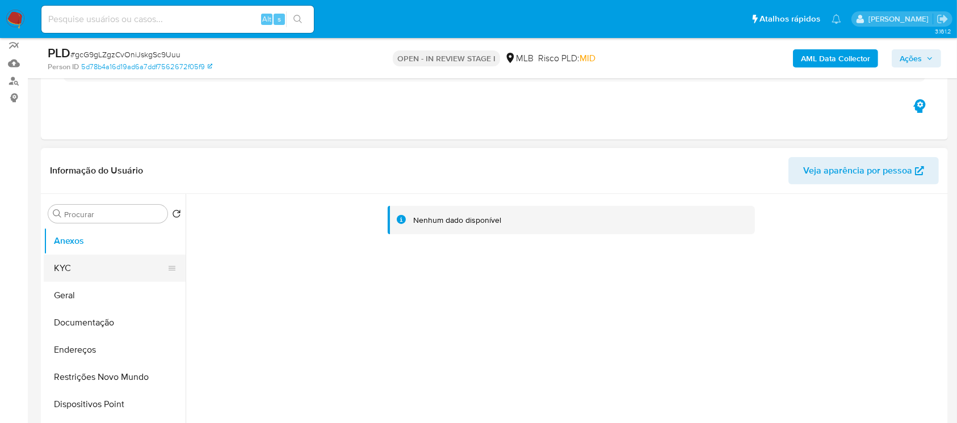
click at [71, 268] on button "KYC" at bounding box center [110, 268] width 133 height 27
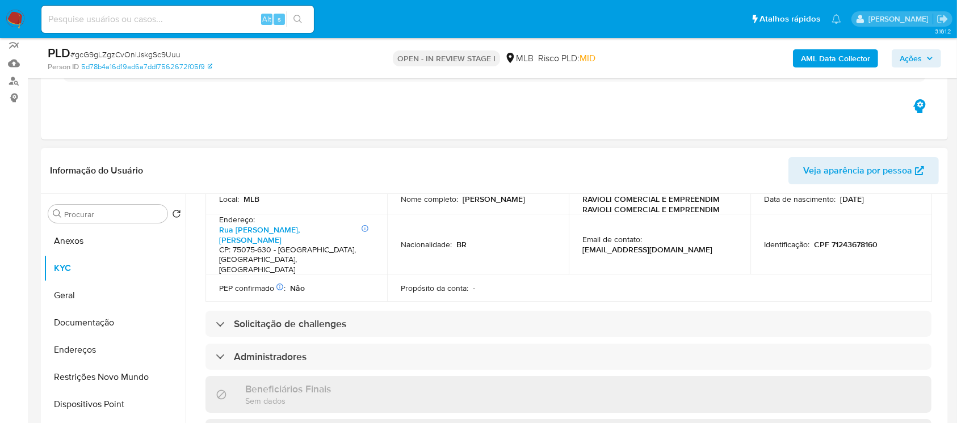
scroll to position [403, 0]
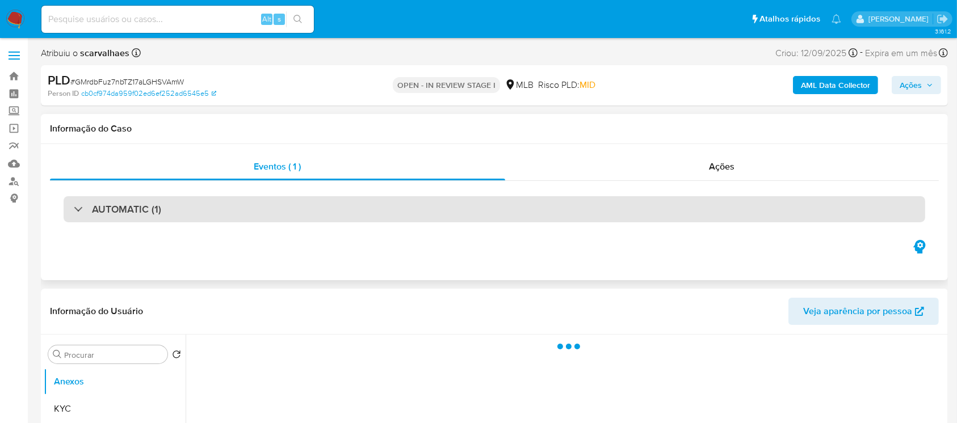
click at [74, 209] on div at bounding box center [74, 209] width 0 height 0
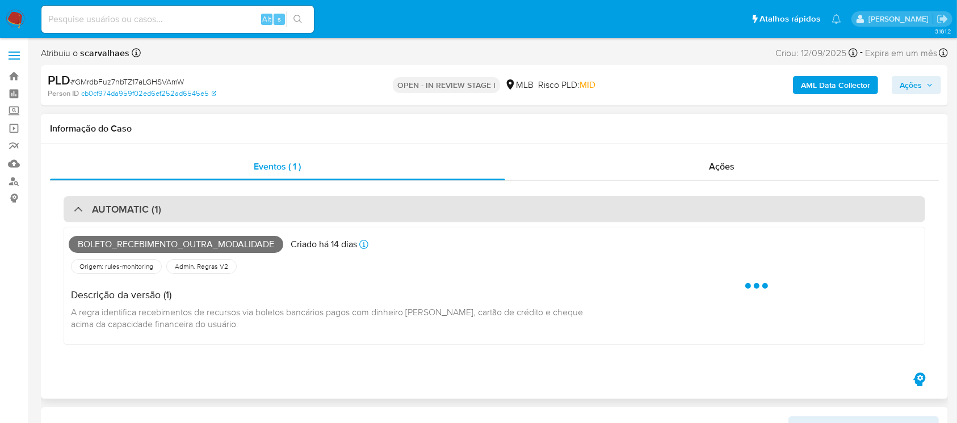
select select "10"
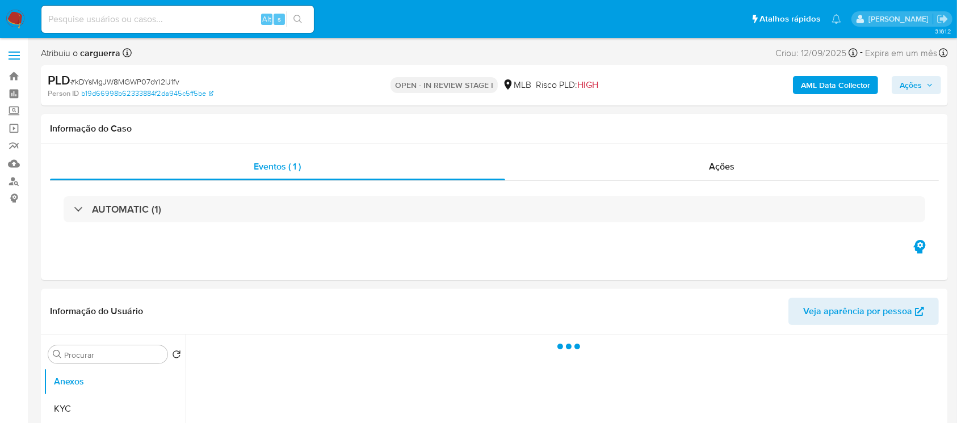
select select "10"
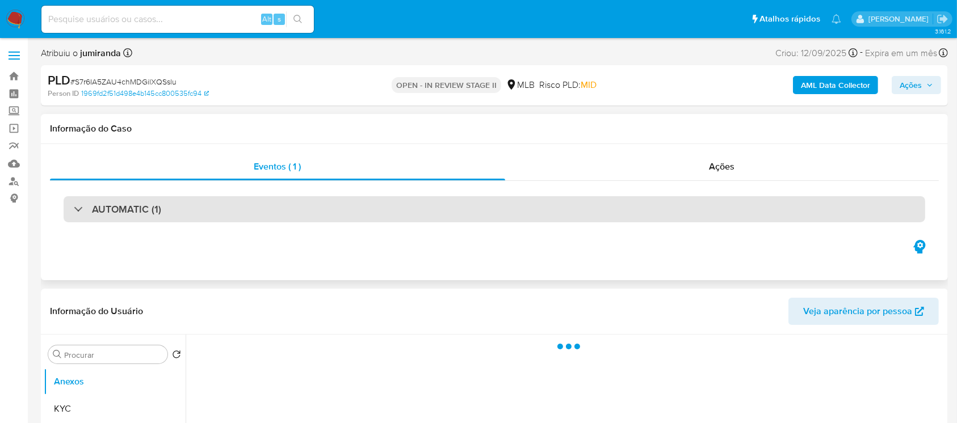
click at [74, 209] on div at bounding box center [74, 209] width 0 height 0
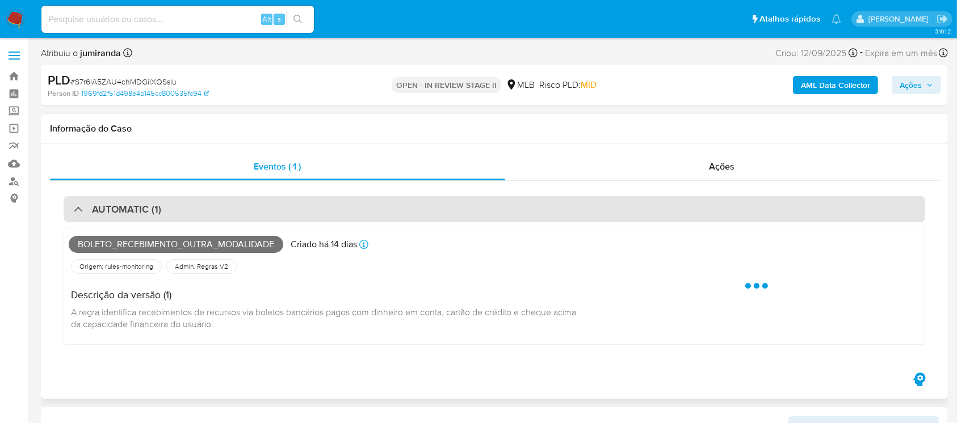
select select "10"
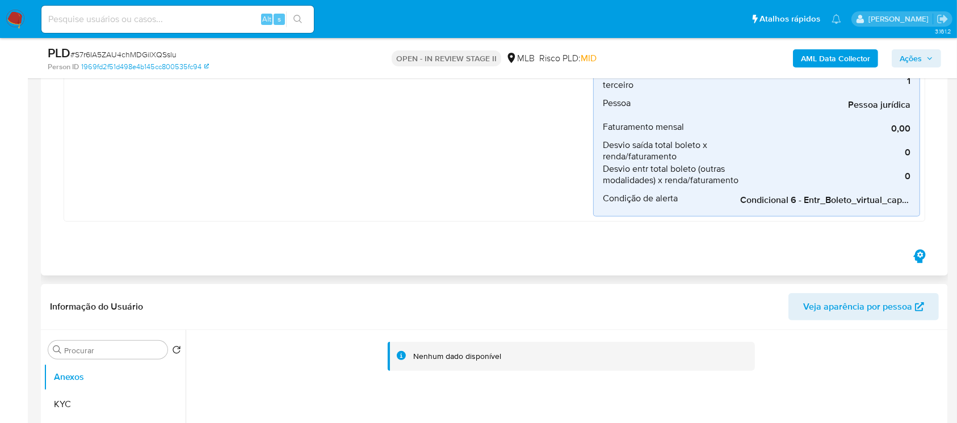
scroll to position [605, 0]
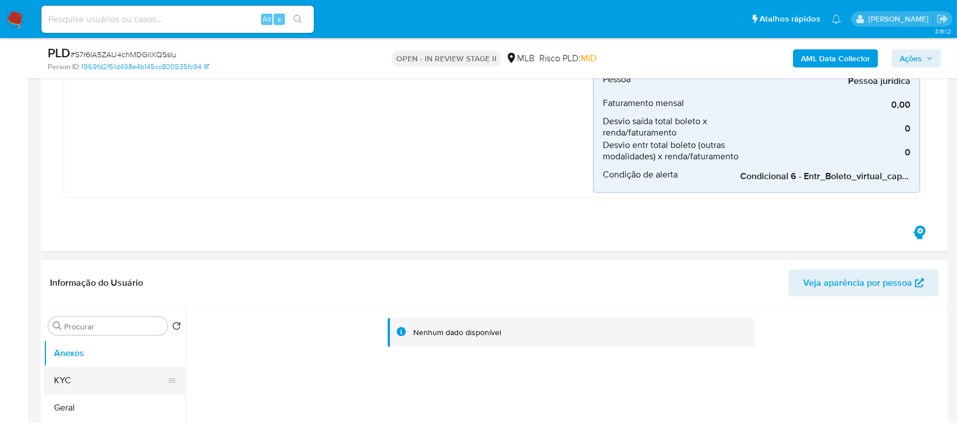
click at [100, 381] on button "KYC" at bounding box center [110, 380] width 133 height 27
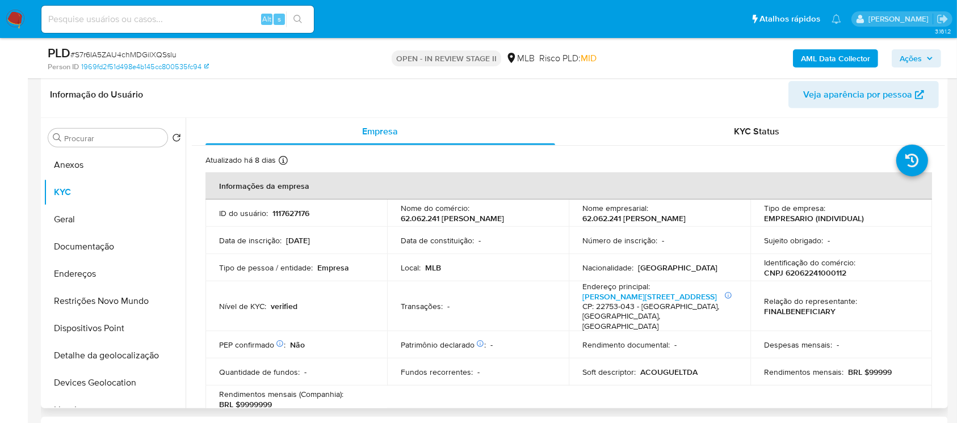
scroll to position [100, 0]
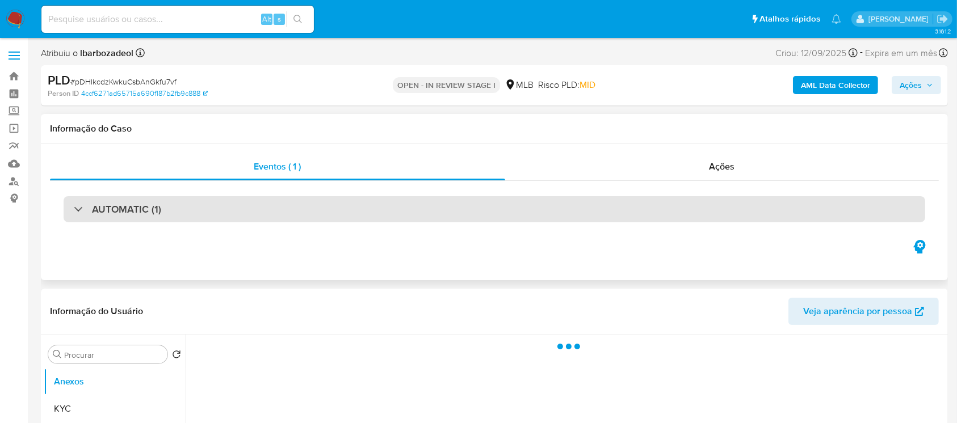
click at [73, 208] on div "AUTOMATIC (1)" at bounding box center [494, 209] width 861 height 26
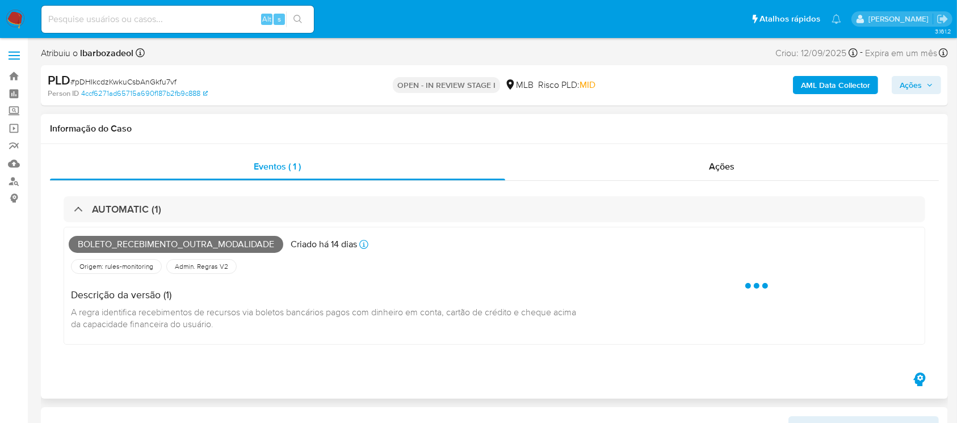
select select "10"
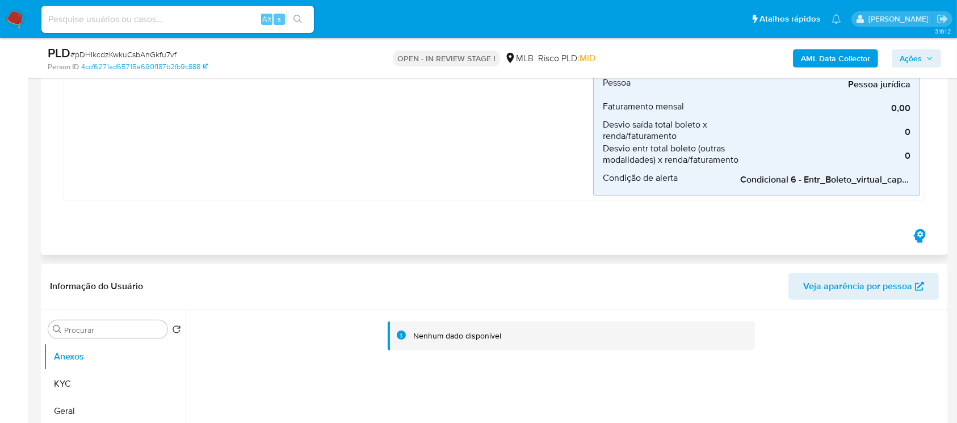
scroll to position [706, 0]
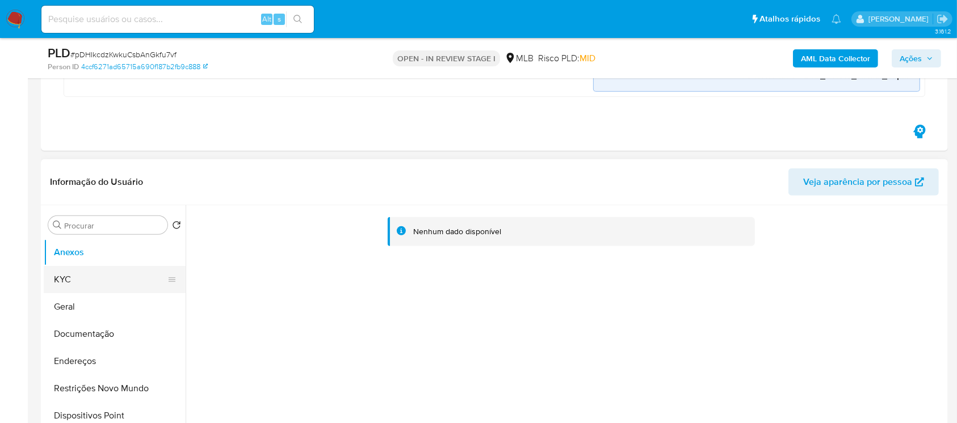
click at [100, 278] on button "KYC" at bounding box center [110, 279] width 133 height 27
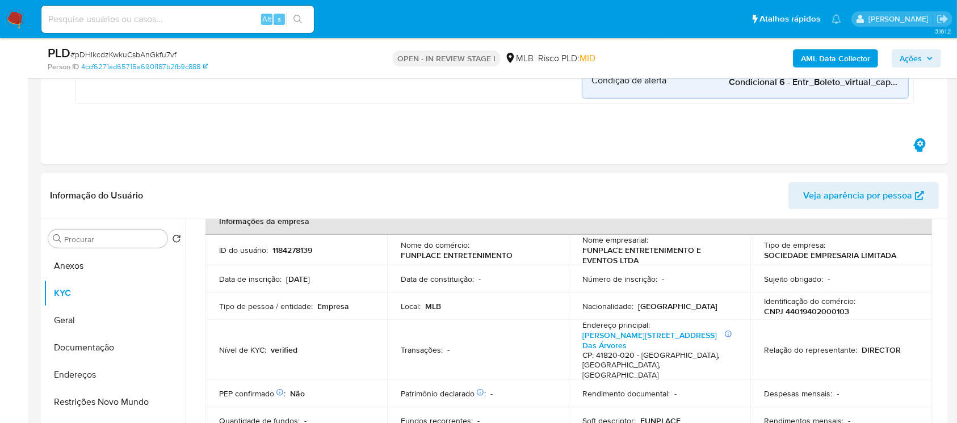
scroll to position [100, 0]
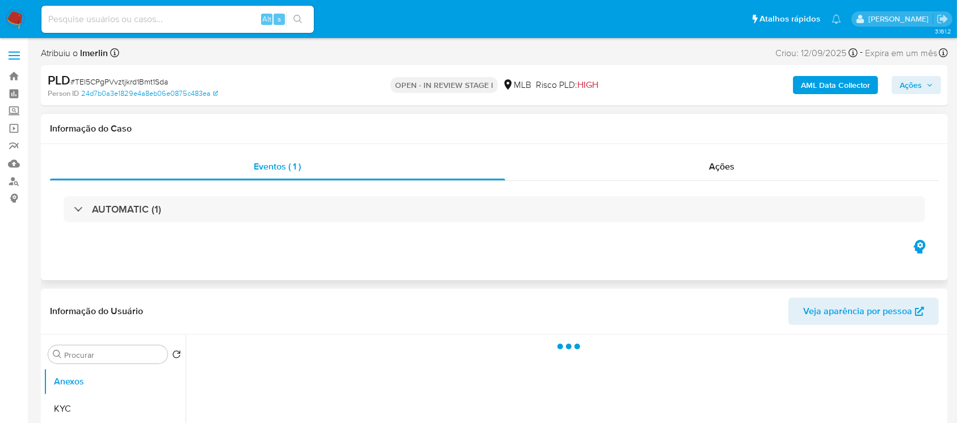
select select "10"
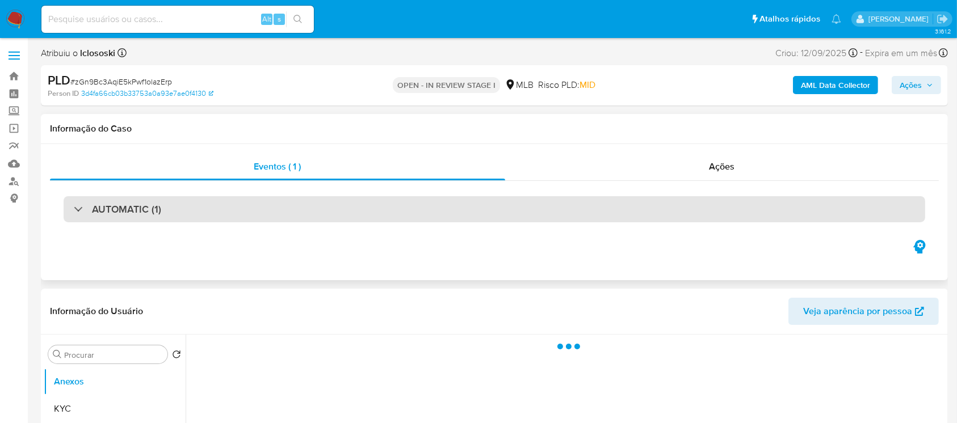
click at [67, 210] on div "AUTOMATIC (1)" at bounding box center [494, 209] width 861 height 26
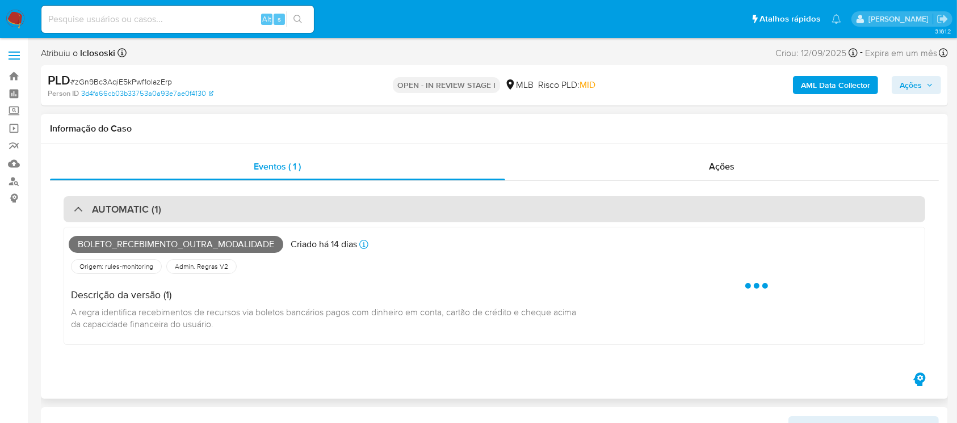
select select "10"
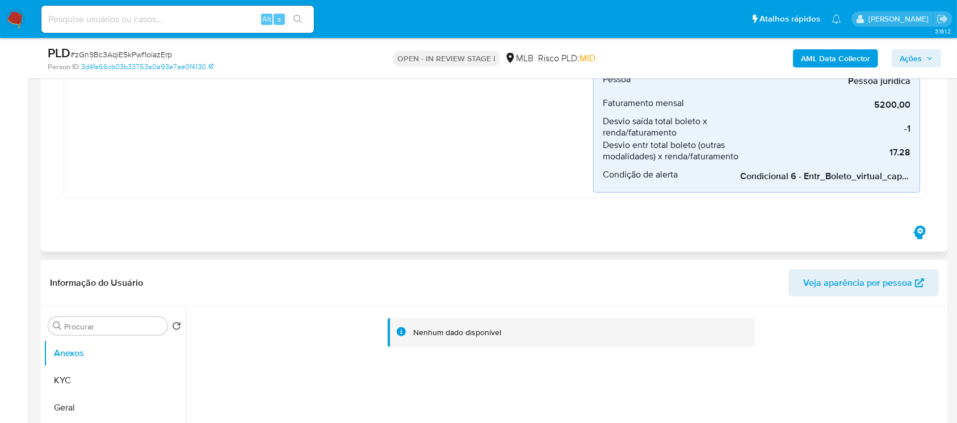
scroll to position [706, 0]
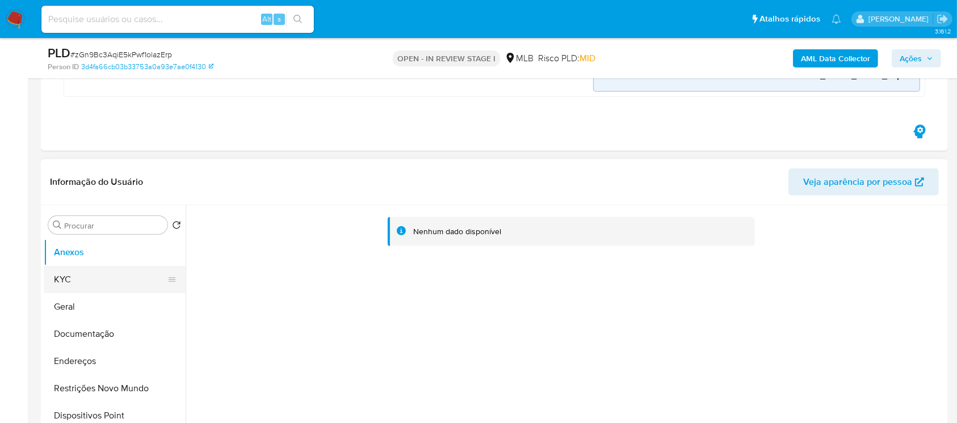
click at [65, 280] on button "KYC" at bounding box center [110, 279] width 133 height 27
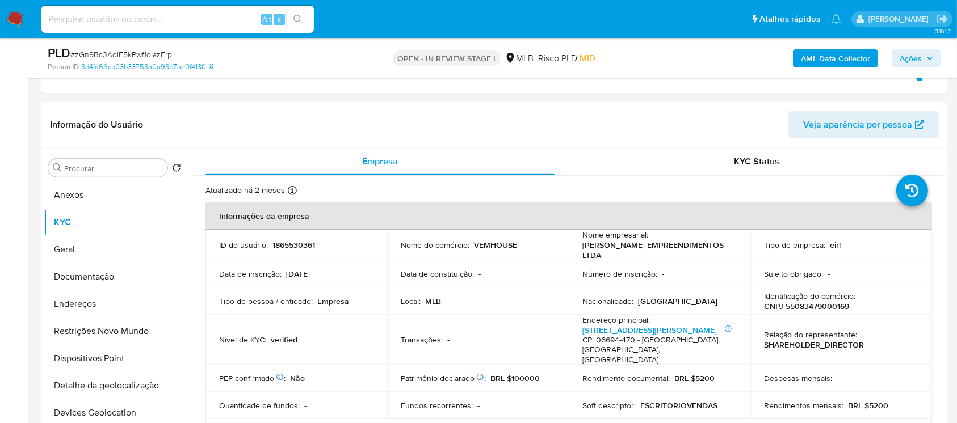
scroll to position [807, 0]
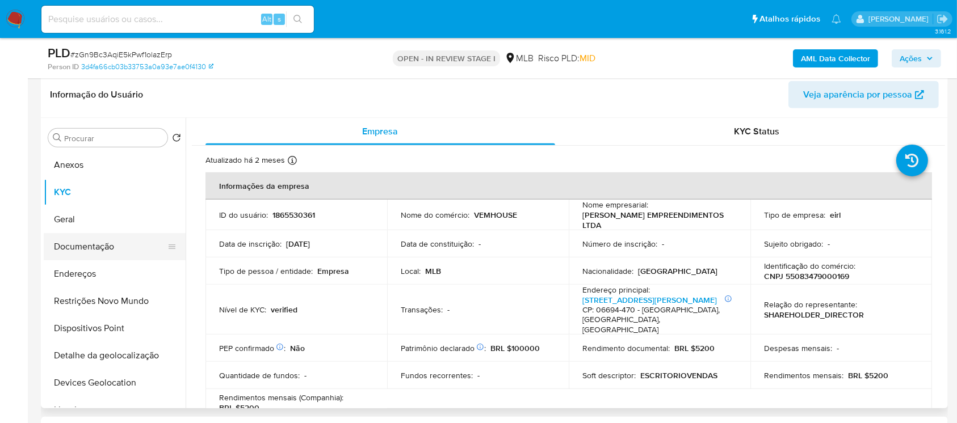
click at [68, 239] on button "Documentação" at bounding box center [110, 246] width 133 height 27
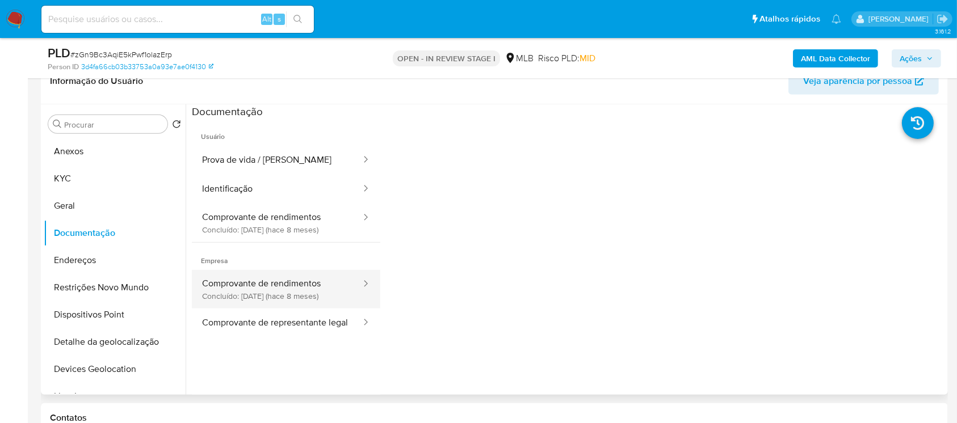
click at [256, 288] on button "Comprovante de rendimentos Concluído: 09/02/2025 (hace 8 meses)" at bounding box center [277, 289] width 170 height 39
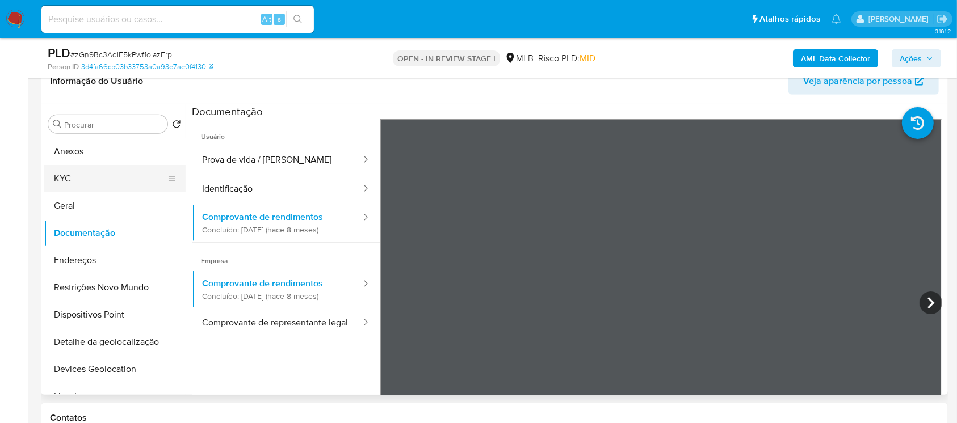
click at [77, 175] on button "KYC" at bounding box center [110, 178] width 133 height 27
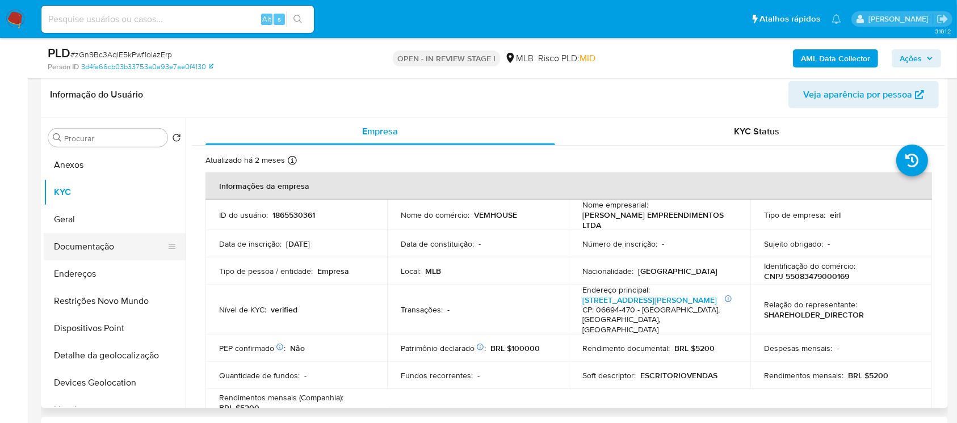
click at [71, 249] on button "Documentação" at bounding box center [110, 246] width 133 height 27
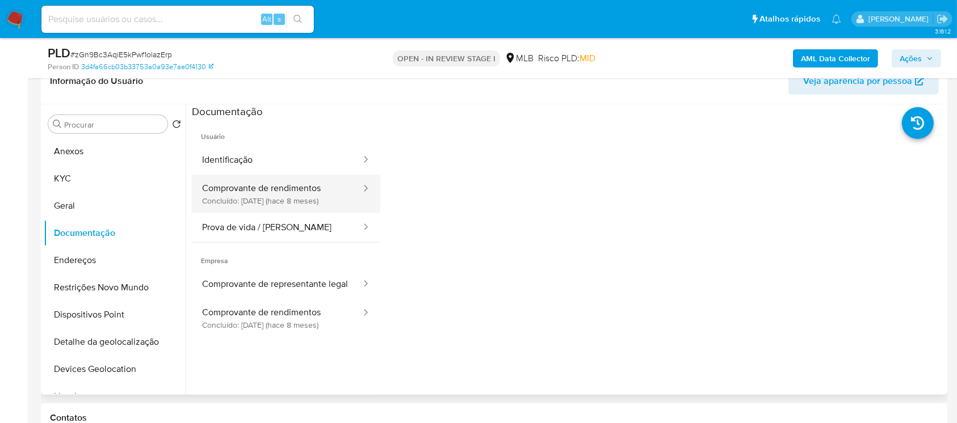
click at [255, 204] on button "Comprovante de rendimentos Concluído: 09/02/2025 (hace 8 meses)" at bounding box center [277, 194] width 170 height 39
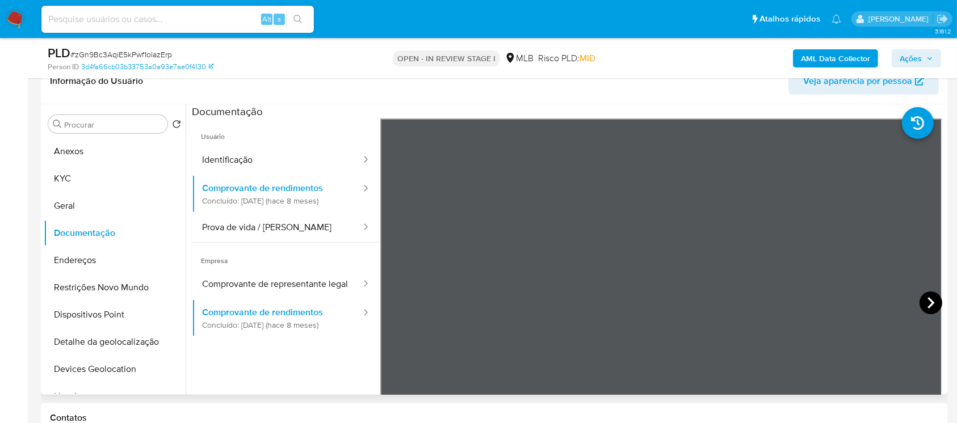
click at [928, 302] on icon at bounding box center [930, 302] width 7 height 11
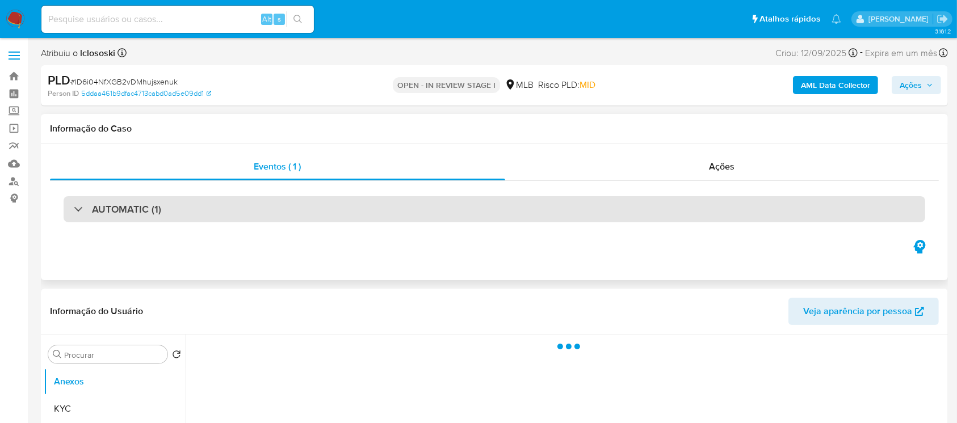
select select "10"
click at [74, 212] on div "AUTOMATIC (1)" at bounding box center [117, 209] width 87 height 12
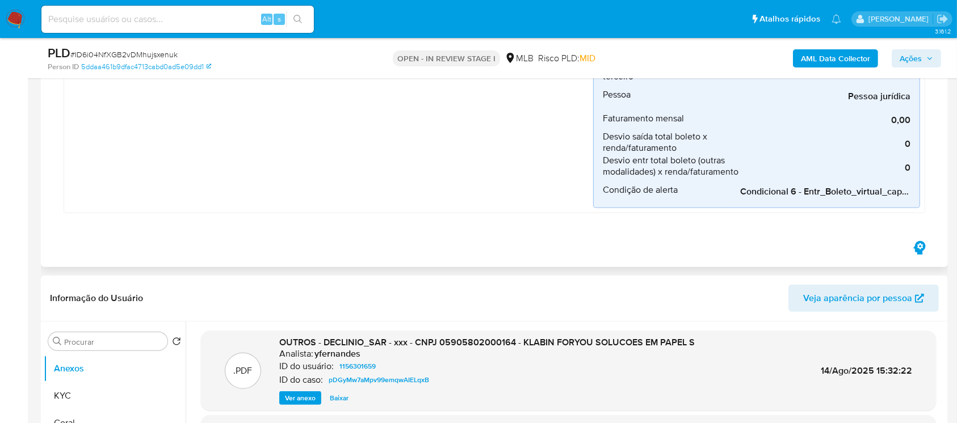
scroll to position [706, 0]
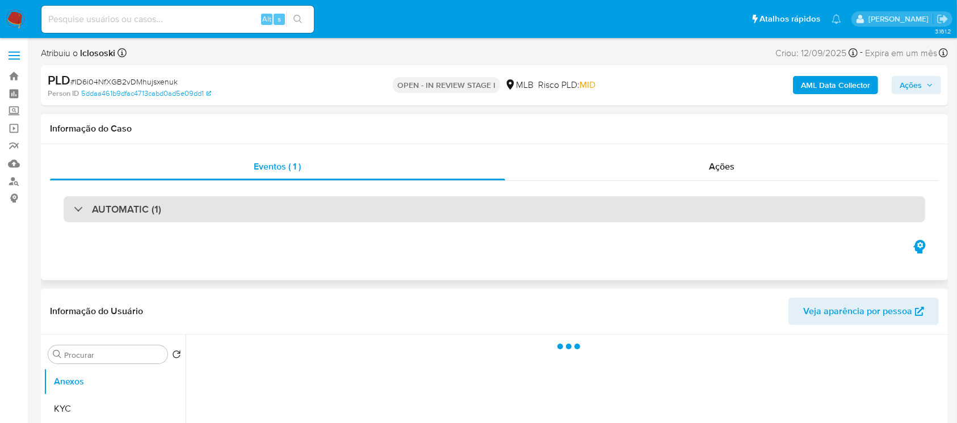
select select "10"
click at [87, 209] on div "AUTOMATIC (1)" at bounding box center [117, 209] width 87 height 12
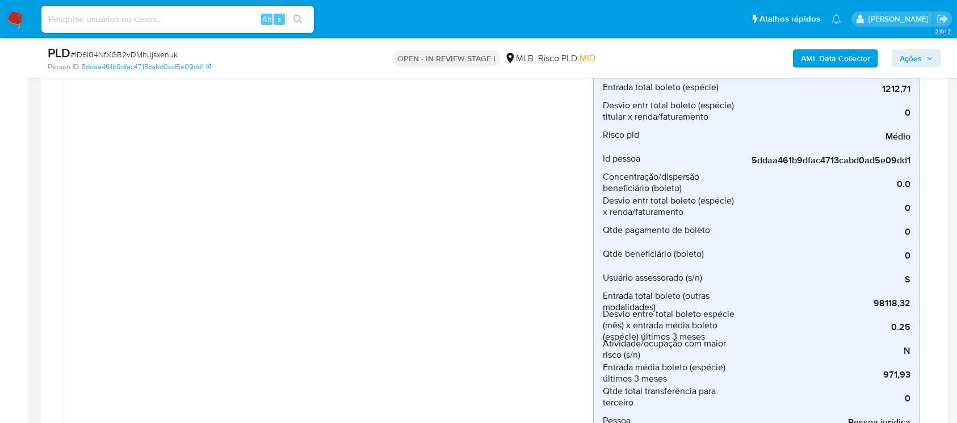
scroll to position [302, 0]
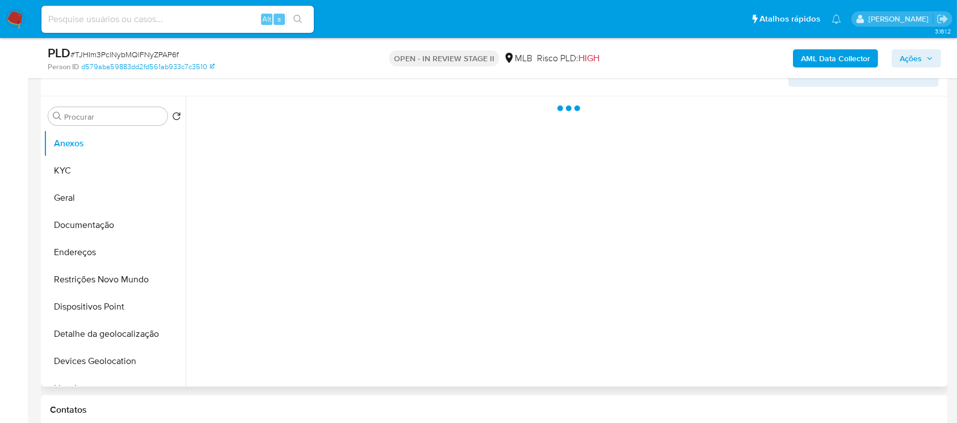
scroll to position [201, 0]
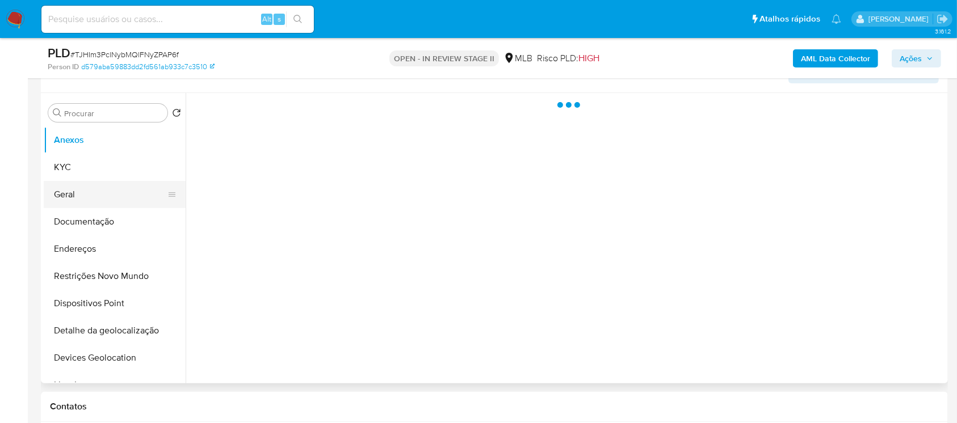
select select "10"
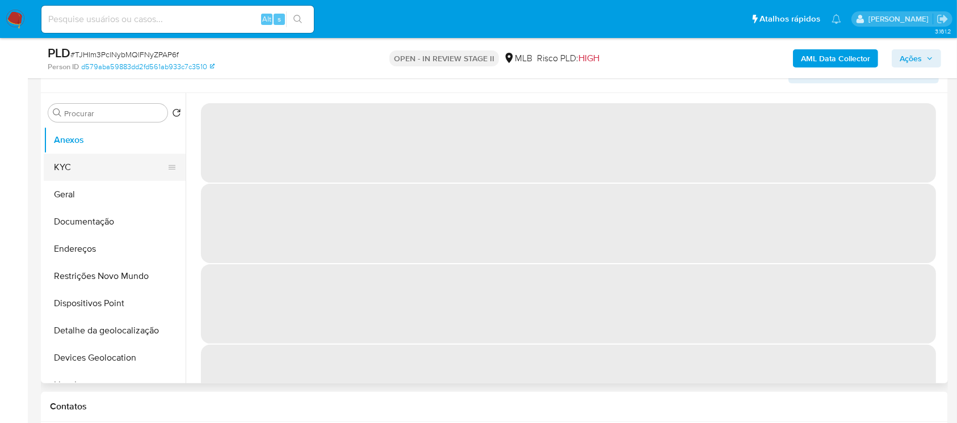
click at [75, 178] on button "KYC" at bounding box center [110, 167] width 133 height 27
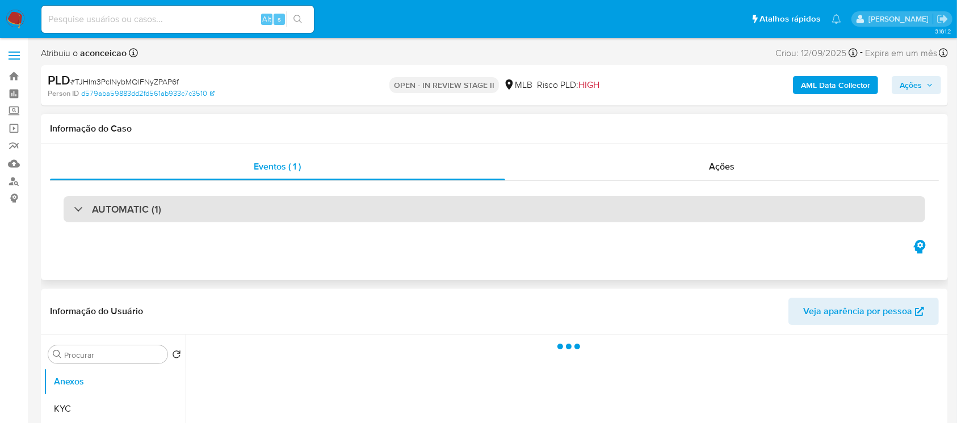
click at [120, 210] on h3 "AUTOMATIC (1)" at bounding box center [126, 209] width 69 height 12
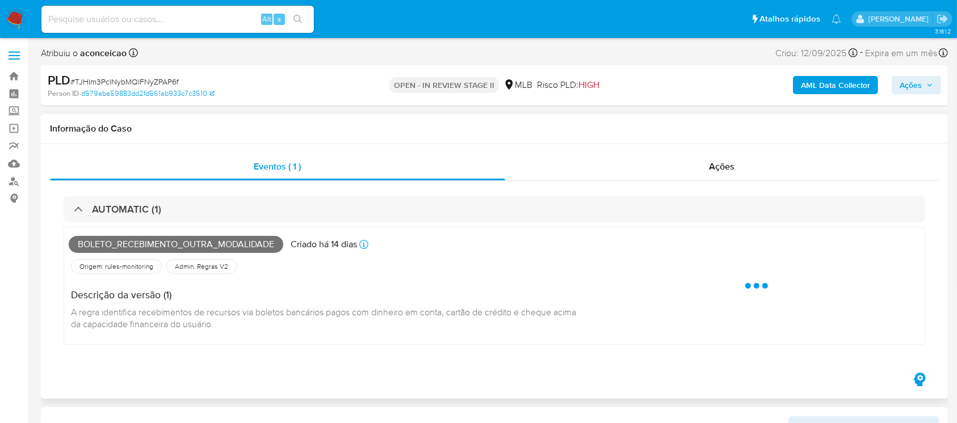
select select "10"
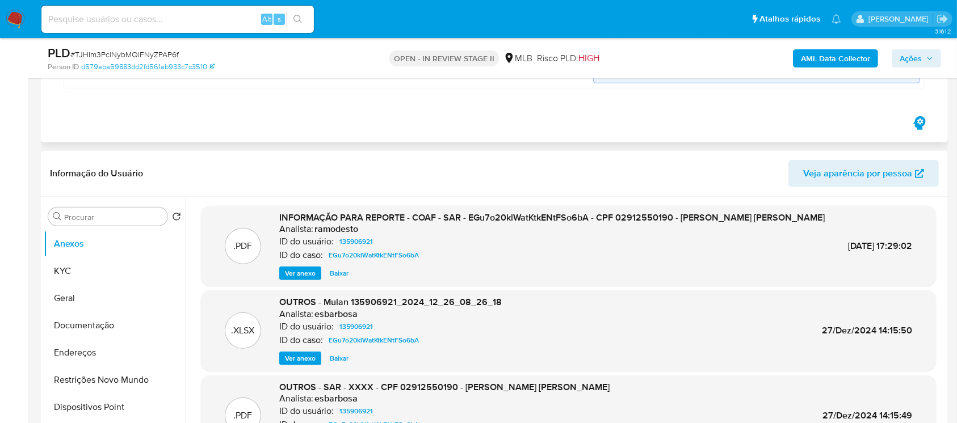
scroll to position [807, 0]
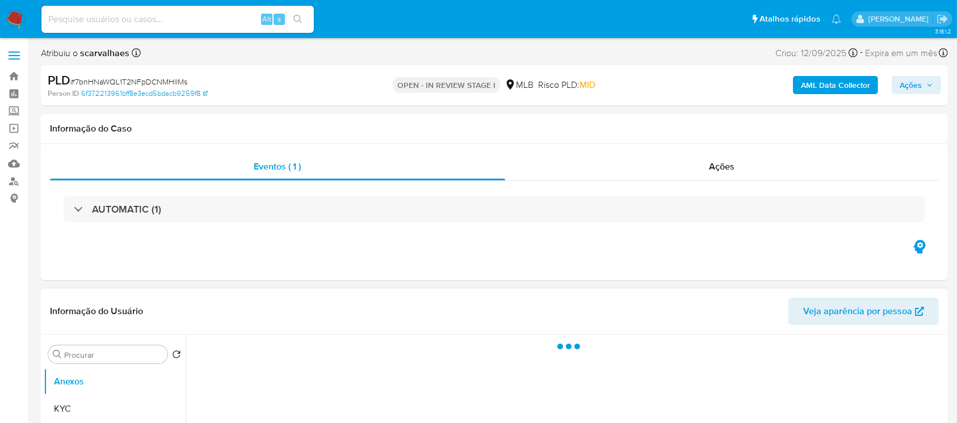
select select "10"
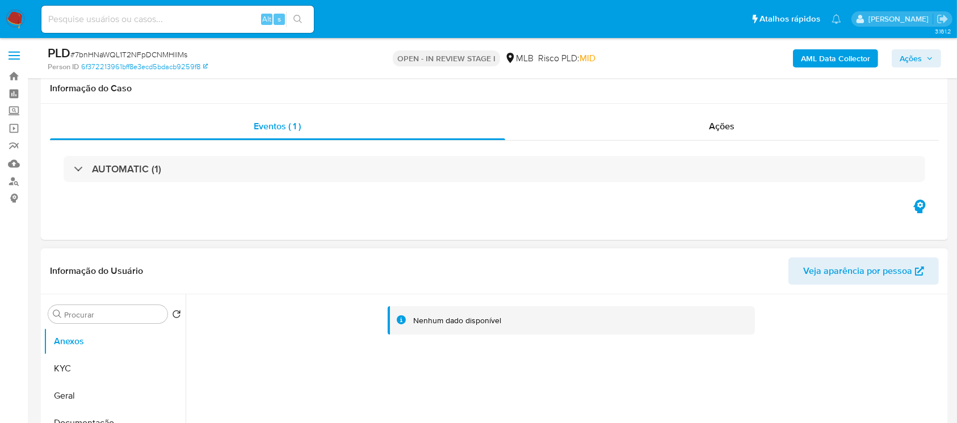
scroll to position [100, 0]
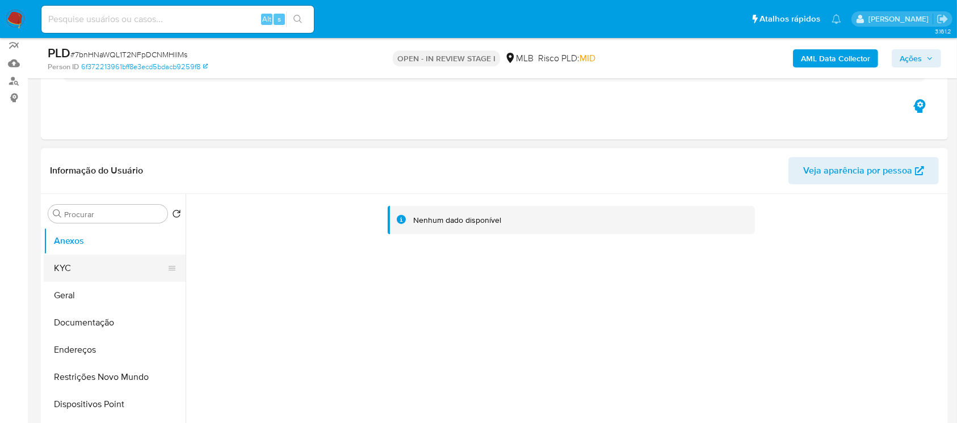
click at [71, 268] on button "KYC" at bounding box center [110, 268] width 133 height 27
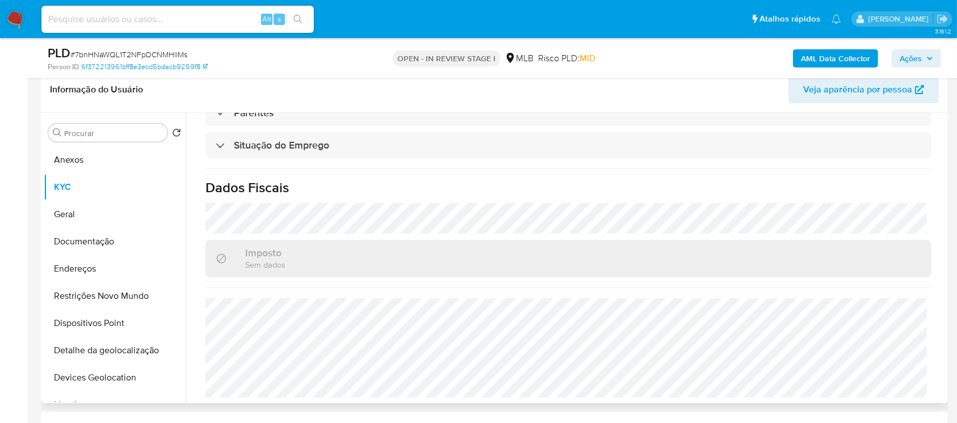
scroll to position [201, 0]
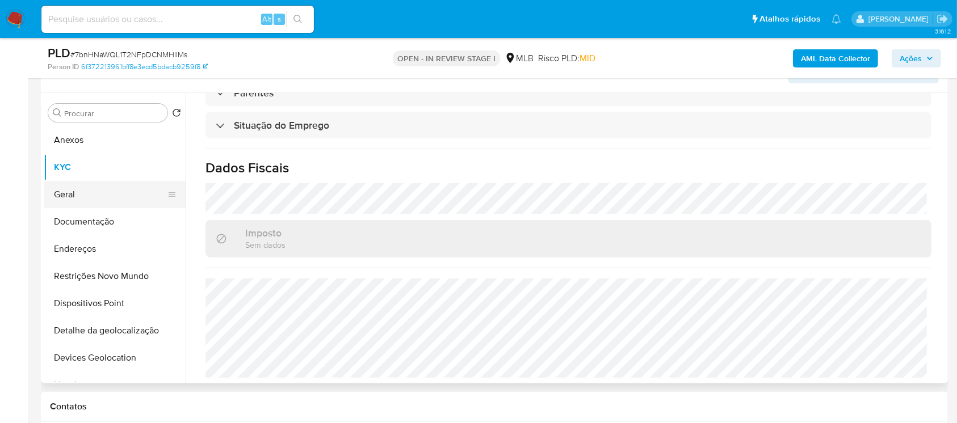
click at [86, 197] on button "Geral" at bounding box center [110, 194] width 133 height 27
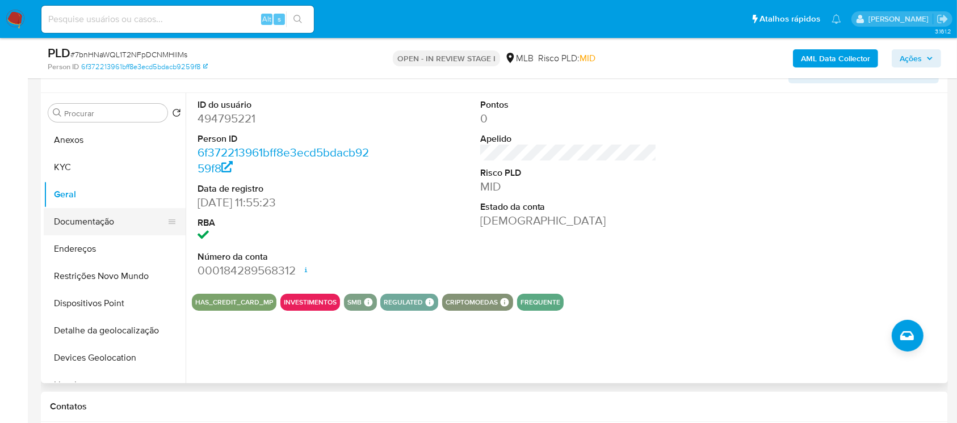
click at [79, 224] on button "Documentação" at bounding box center [110, 221] width 133 height 27
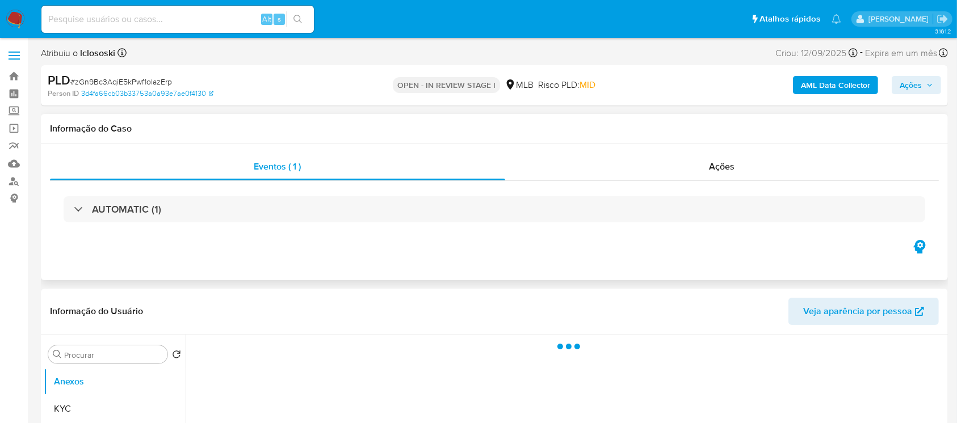
select select "10"
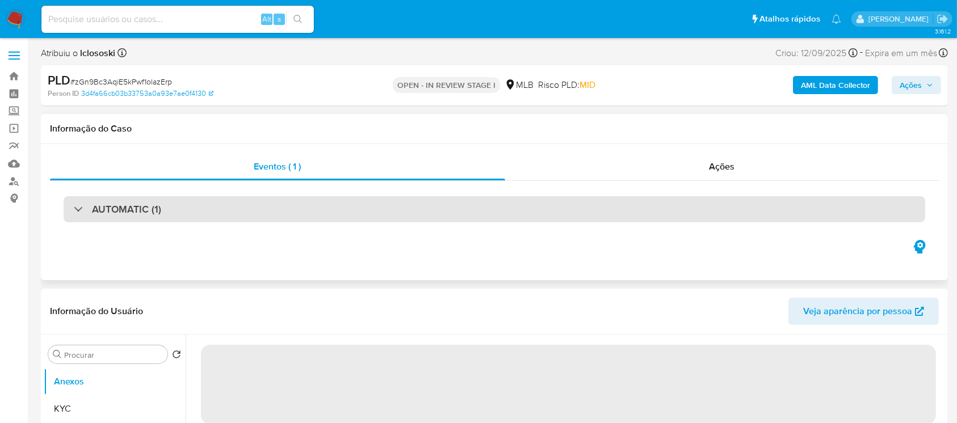
click at [70, 218] on div "AUTOMATIC (1)" at bounding box center [494, 209] width 861 height 26
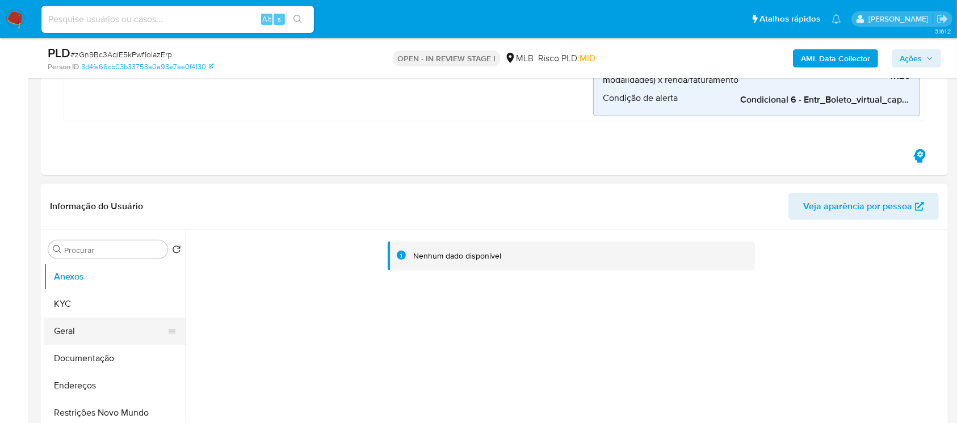
scroll to position [706, 0]
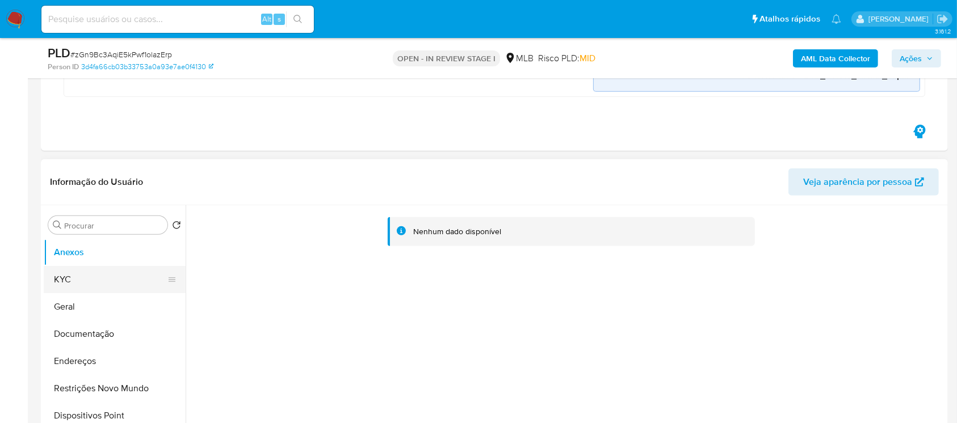
click at [68, 276] on button "KYC" at bounding box center [110, 279] width 133 height 27
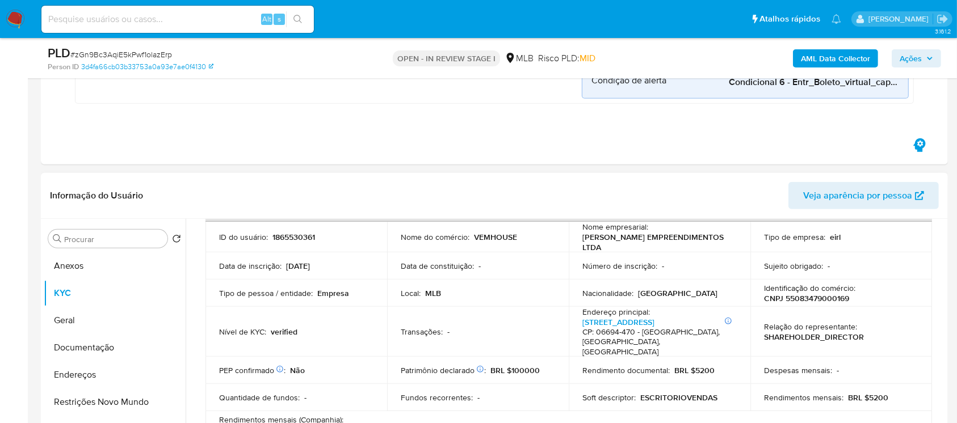
scroll to position [100, 0]
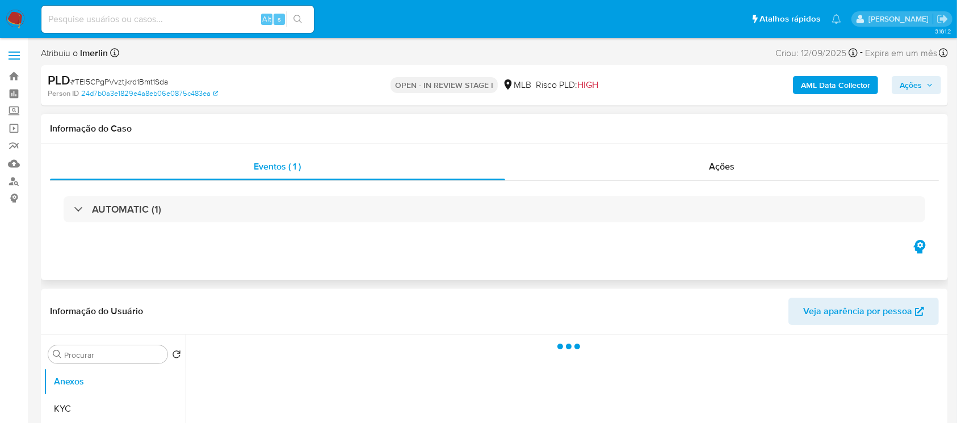
select select "10"
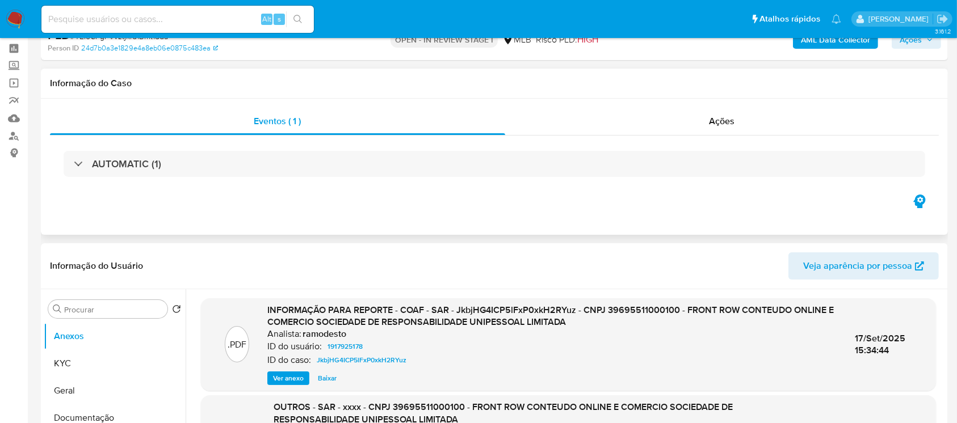
scroll to position [100, 0]
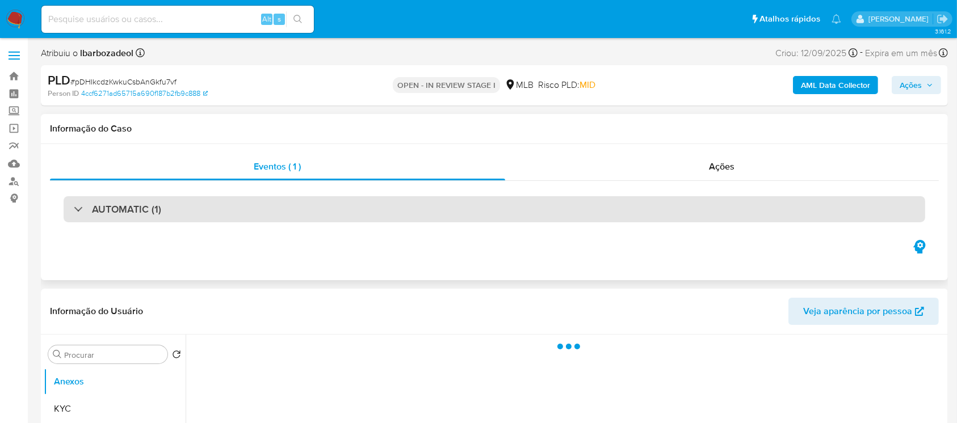
click at [75, 211] on div "AUTOMATIC (1)" at bounding box center [117, 209] width 87 height 12
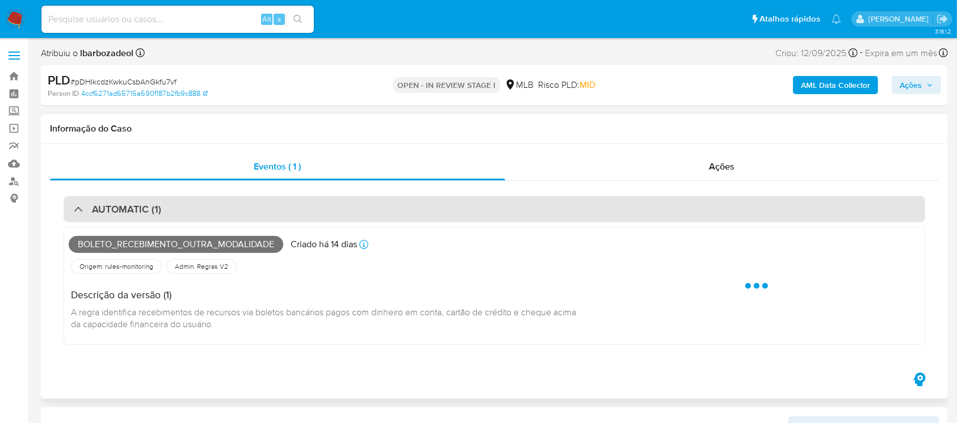
select select "10"
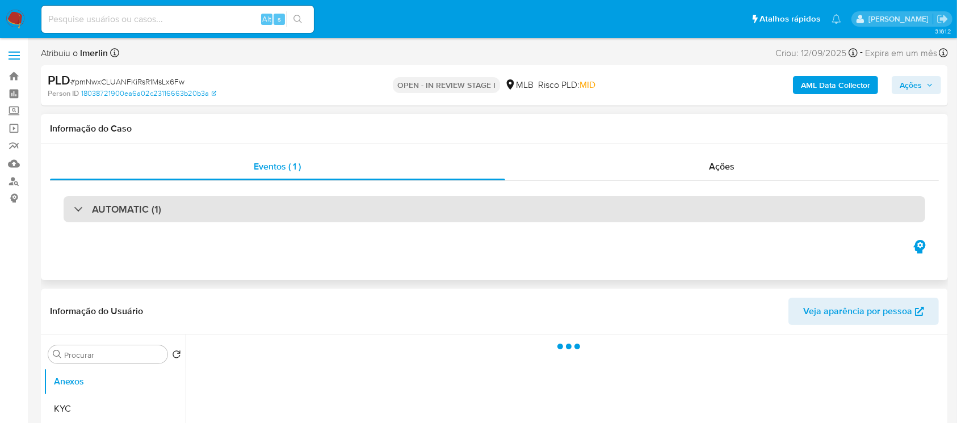
click at [71, 212] on div "AUTOMATIC (1)" at bounding box center [494, 209] width 861 height 26
select select "10"
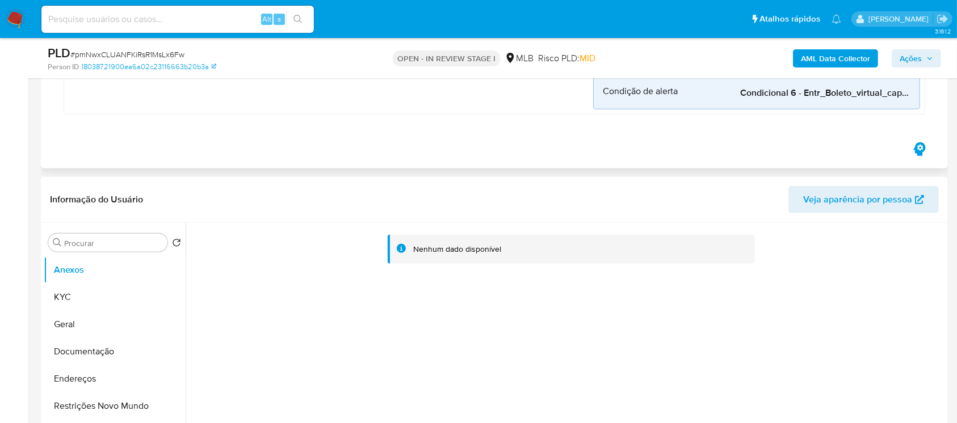
scroll to position [706, 0]
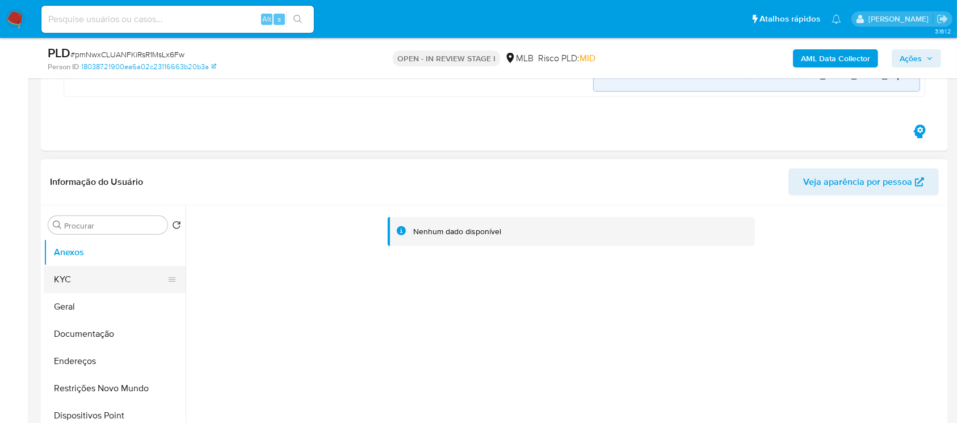
click at [91, 275] on button "KYC" at bounding box center [110, 279] width 133 height 27
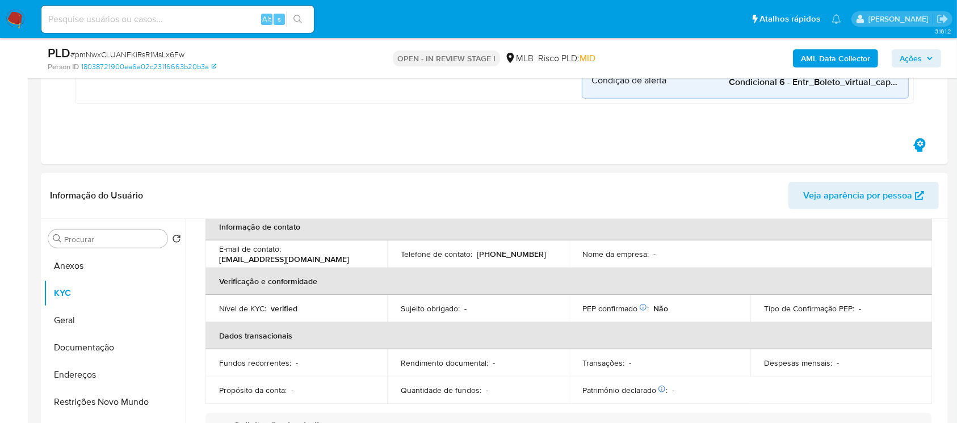
scroll to position [201, 0]
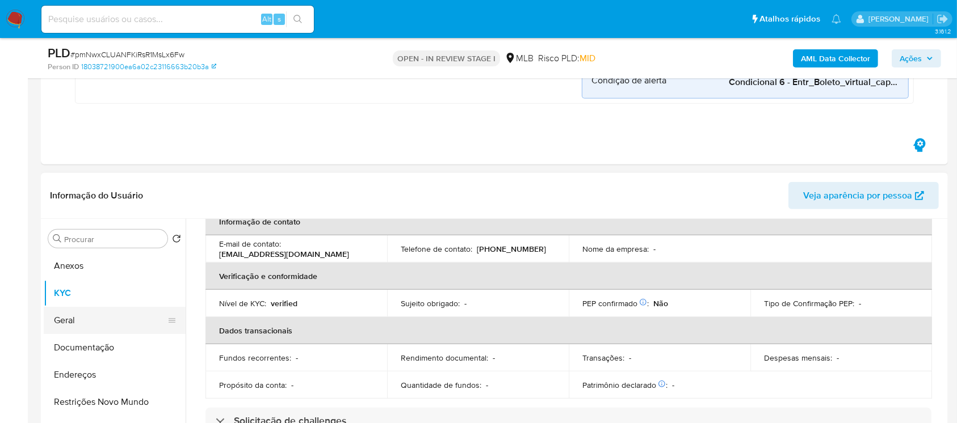
click at [72, 319] on button "Geral" at bounding box center [110, 320] width 133 height 27
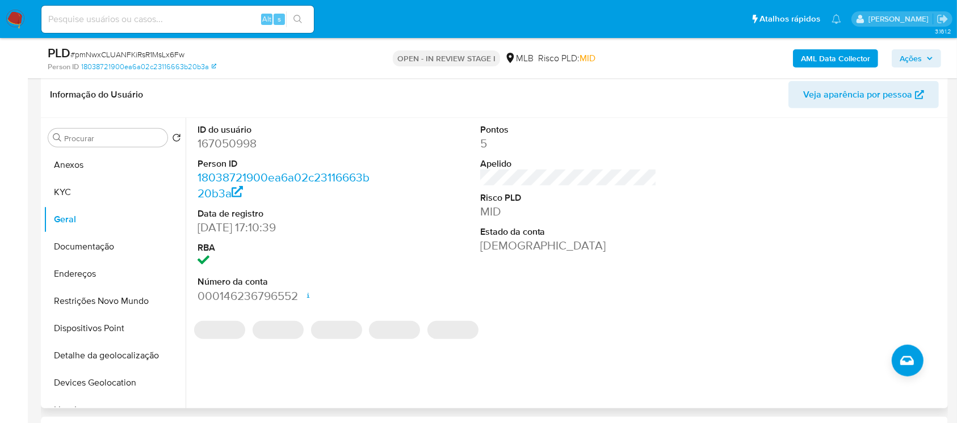
scroll to position [908, 0]
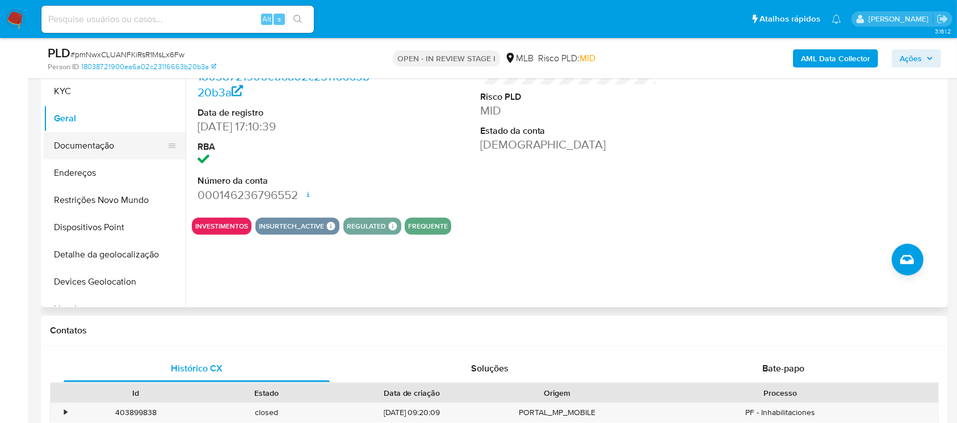
click at [75, 147] on button "Documentação" at bounding box center [110, 145] width 133 height 27
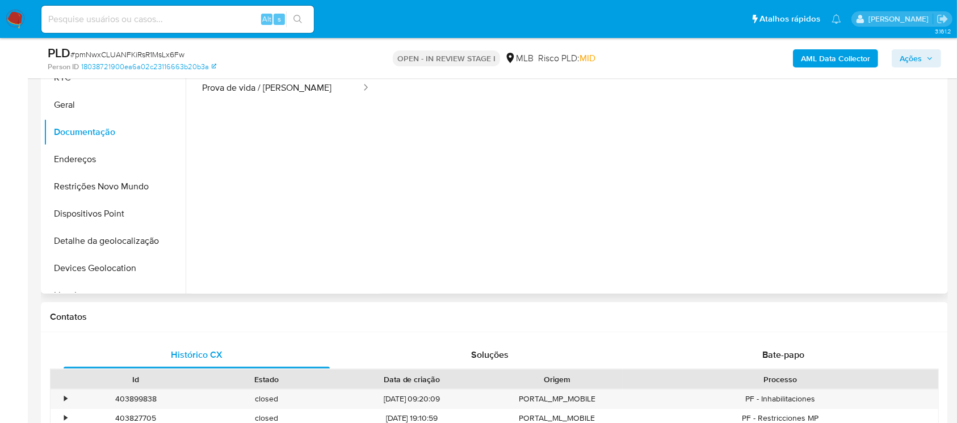
scroll to position [807, 0]
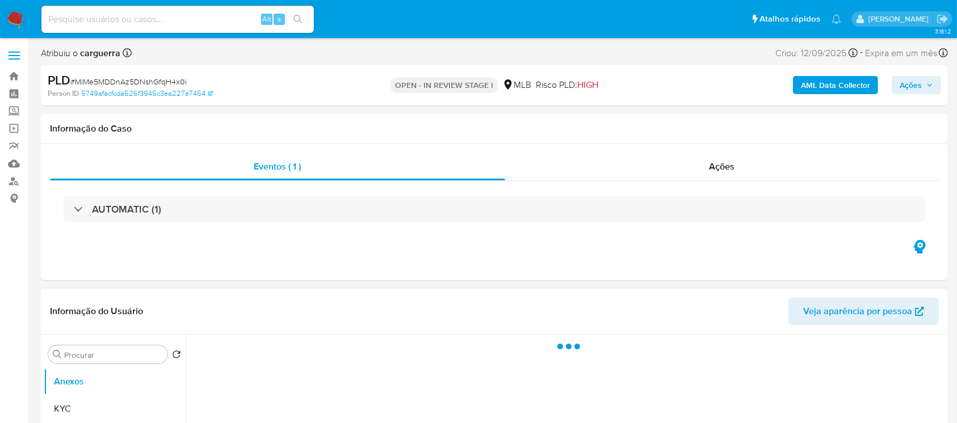
select select "10"
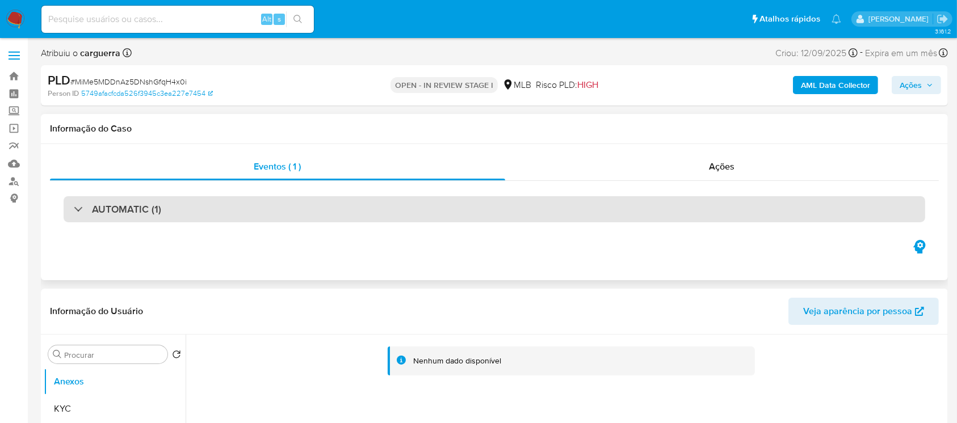
click at [191, 201] on div "AUTOMATIC (1)" at bounding box center [494, 209] width 861 height 26
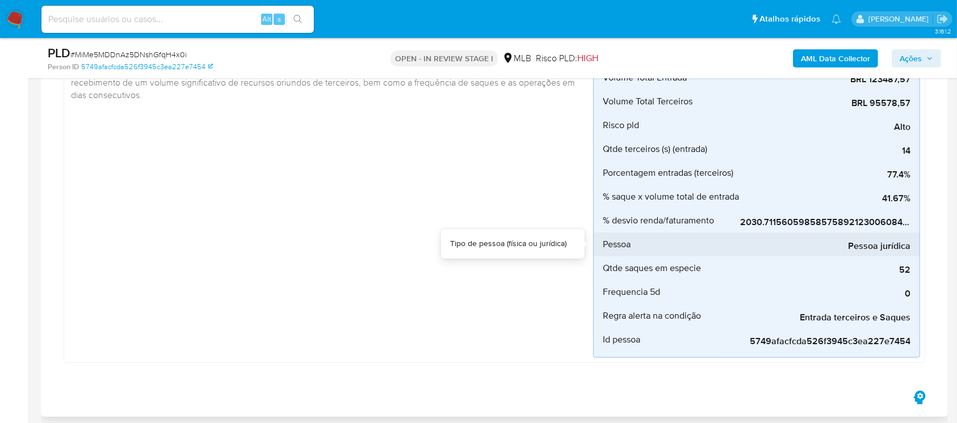
drag, startPoint x: 772, startPoint y: 233, endPoint x: 814, endPoint y: 233, distance: 42.0
click at [814, 233] on div "Pessoa jurídica" at bounding box center [825, 245] width 170 height 24
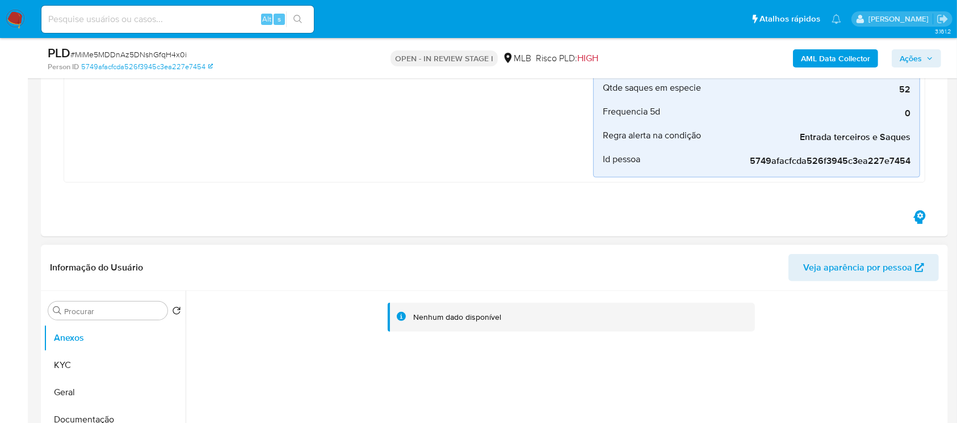
scroll to position [403, 0]
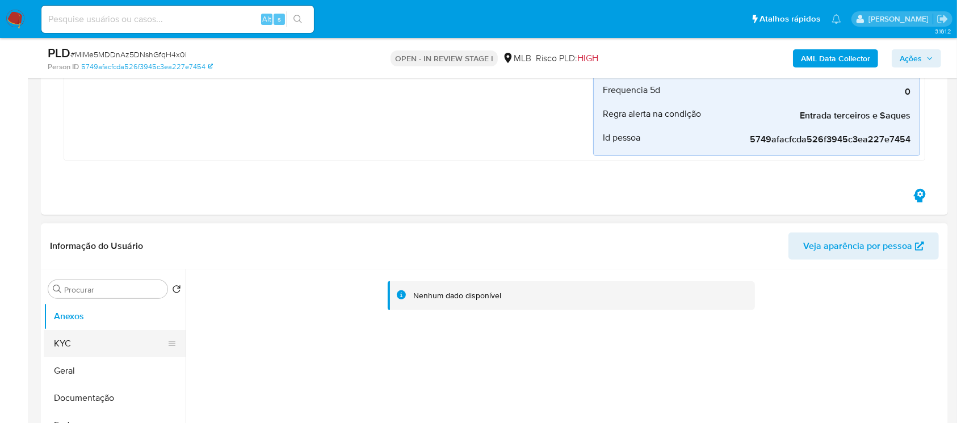
click at [78, 334] on button "KYC" at bounding box center [110, 343] width 133 height 27
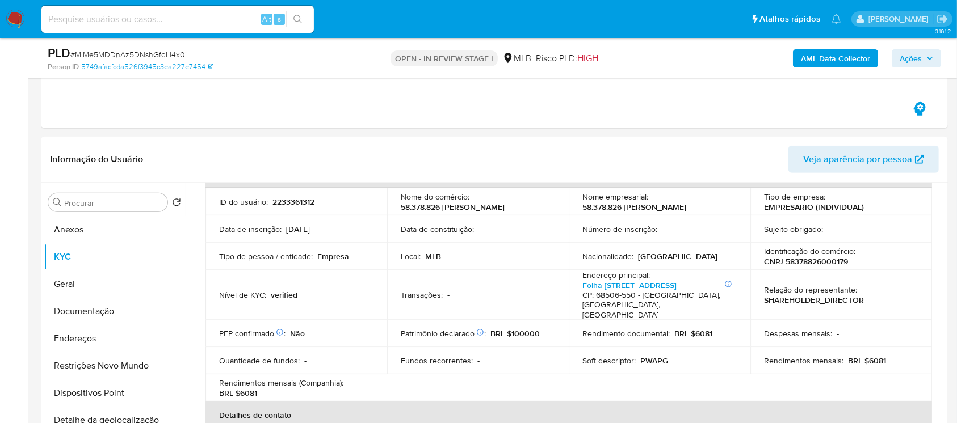
scroll to position [100, 0]
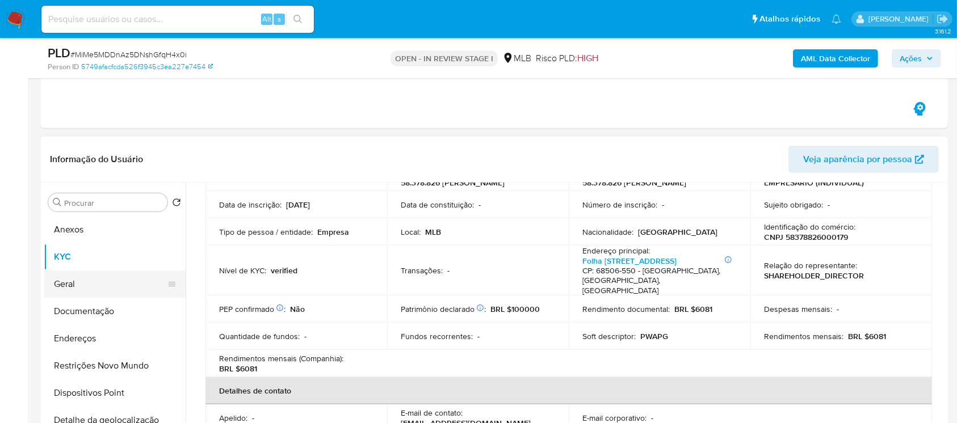
click at [69, 285] on button "Geral" at bounding box center [110, 284] width 133 height 27
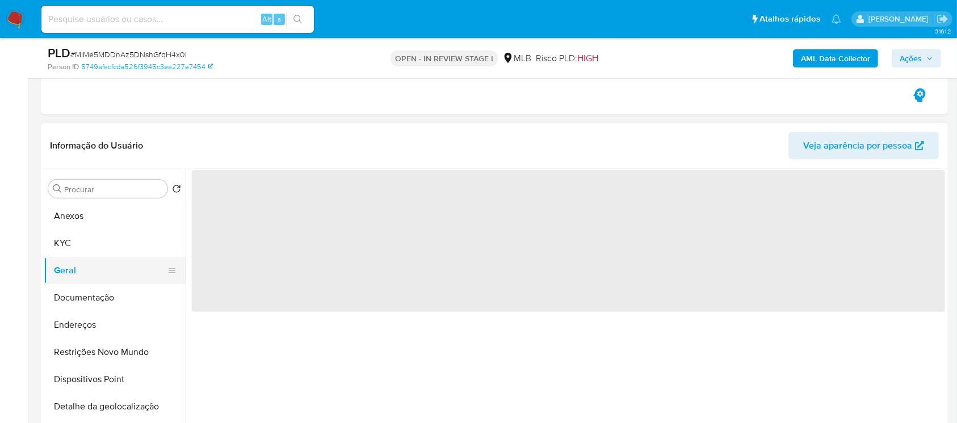
scroll to position [0, 0]
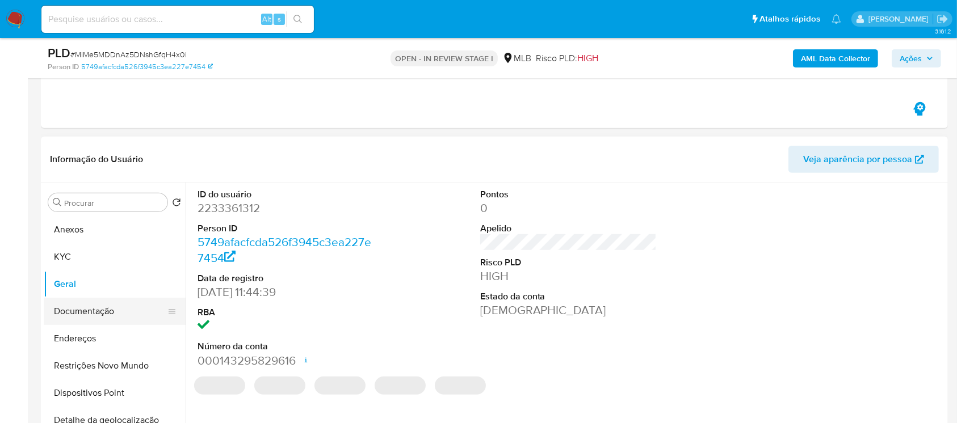
click at [78, 317] on button "Documentação" at bounding box center [110, 311] width 133 height 27
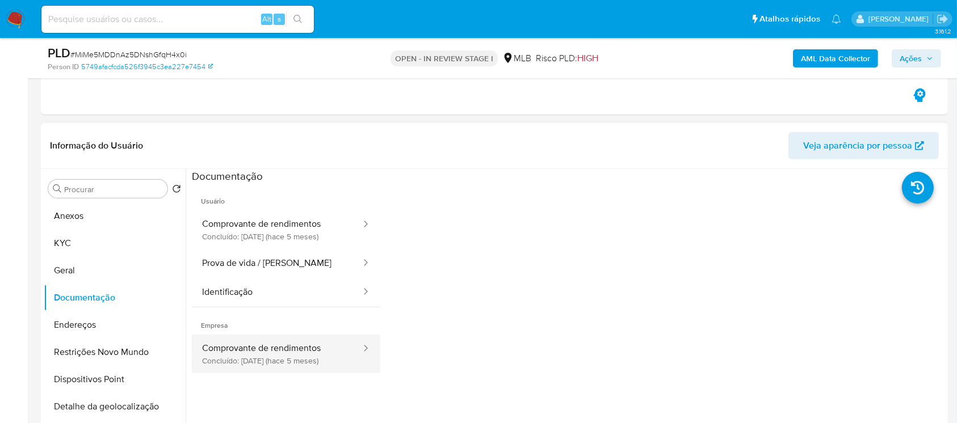
click at [254, 352] on button "Comprovante de rendimentos Concluído: 06/05/2025 (hace 5 meses)" at bounding box center [277, 354] width 170 height 39
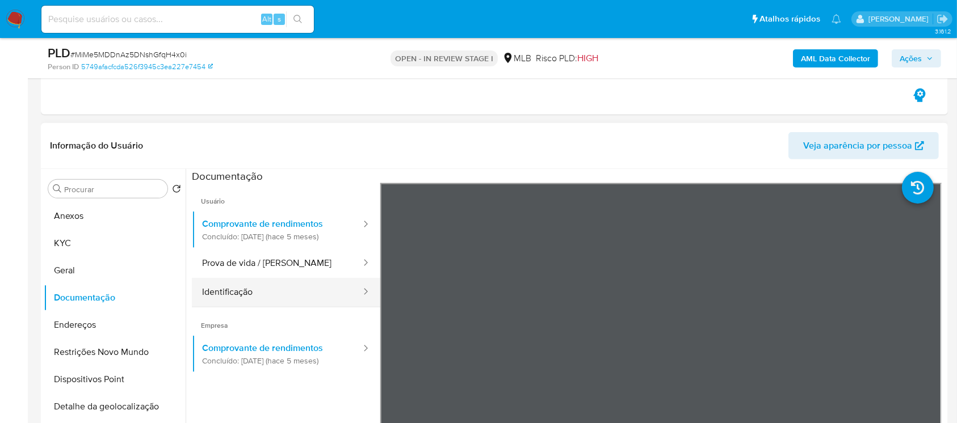
click at [256, 288] on button "Identificação" at bounding box center [277, 292] width 170 height 29
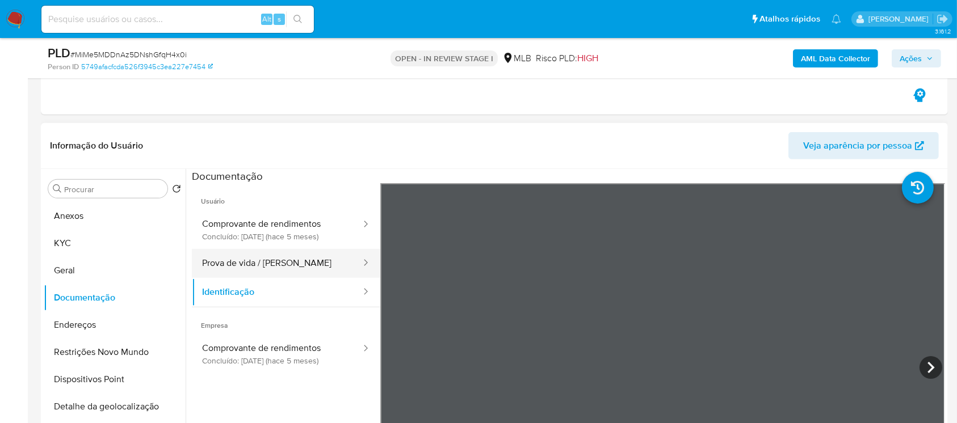
click at [231, 259] on button "Prova de vida / Selfie" at bounding box center [277, 263] width 170 height 29
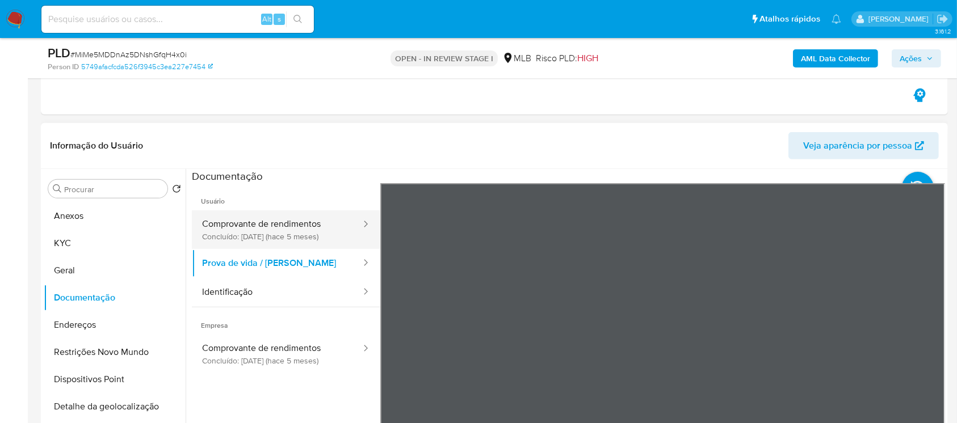
click at [242, 231] on button "Comprovante de rendimentos Concluído: 06/05/2025 (hace 5 meses)" at bounding box center [277, 230] width 170 height 39
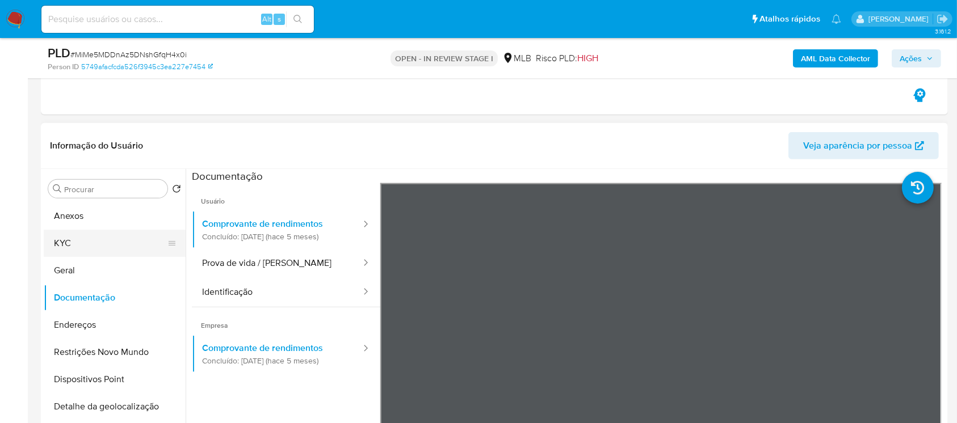
click at [83, 240] on button "KYC" at bounding box center [110, 243] width 133 height 27
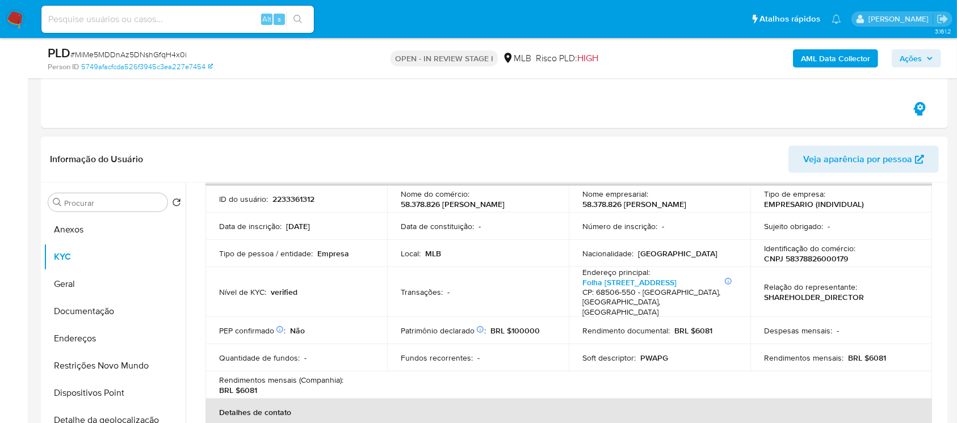
scroll to position [100, 0]
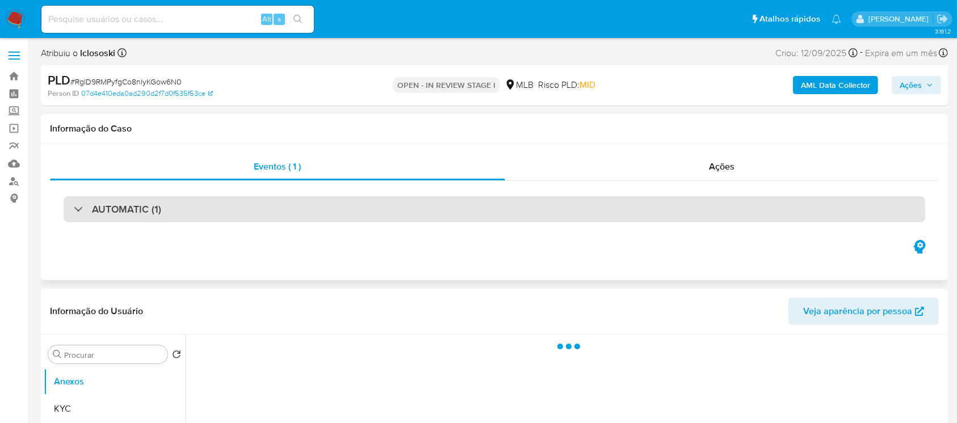
select select "10"
click at [74, 212] on div "AUTOMATIC (1)" at bounding box center [117, 209] width 87 height 12
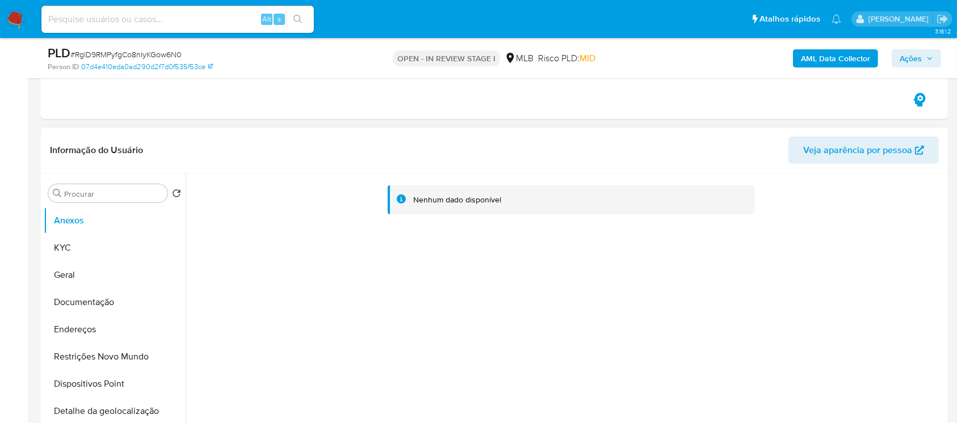
scroll to position [504, 0]
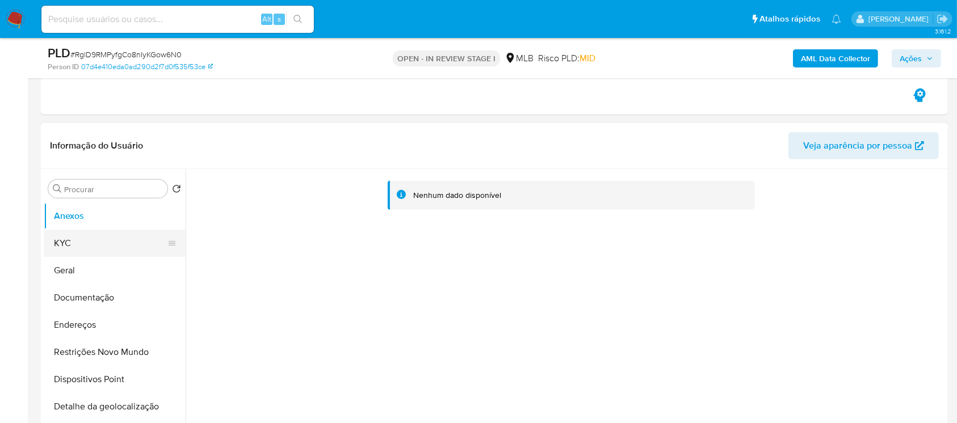
click at [68, 250] on button "KYC" at bounding box center [110, 243] width 133 height 27
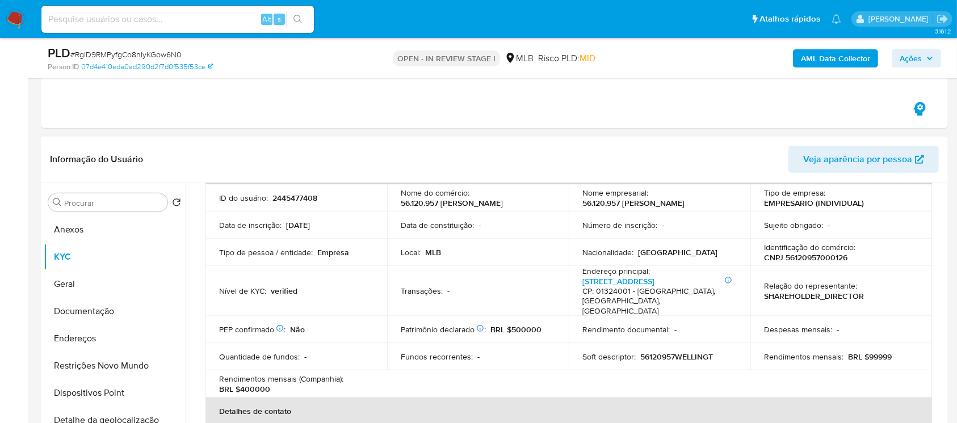
scroll to position [100, 0]
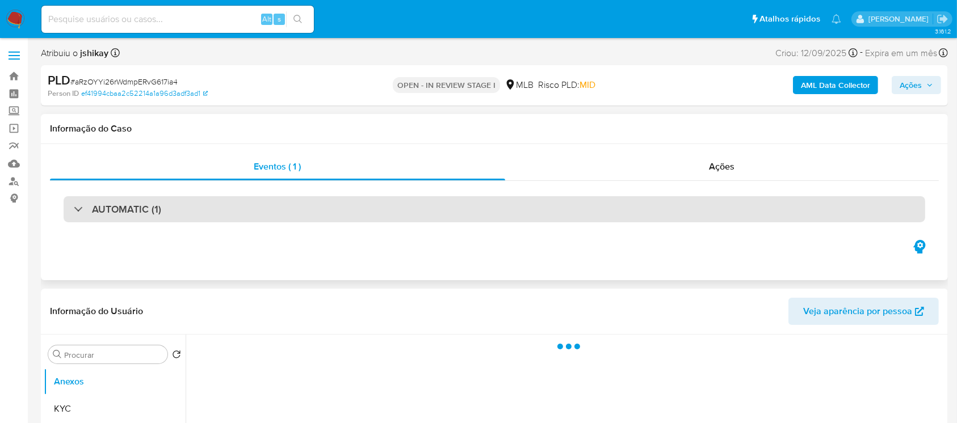
click at [74, 212] on div "AUTOMATIC (1)" at bounding box center [117, 209] width 87 height 12
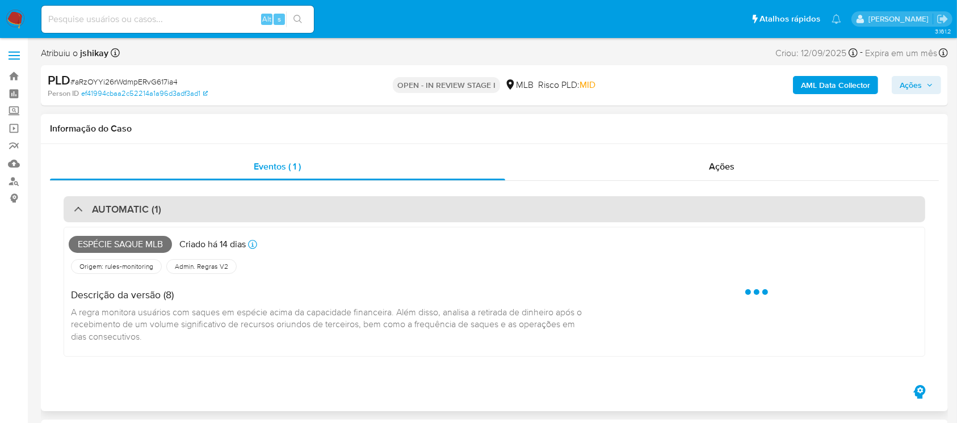
select select "10"
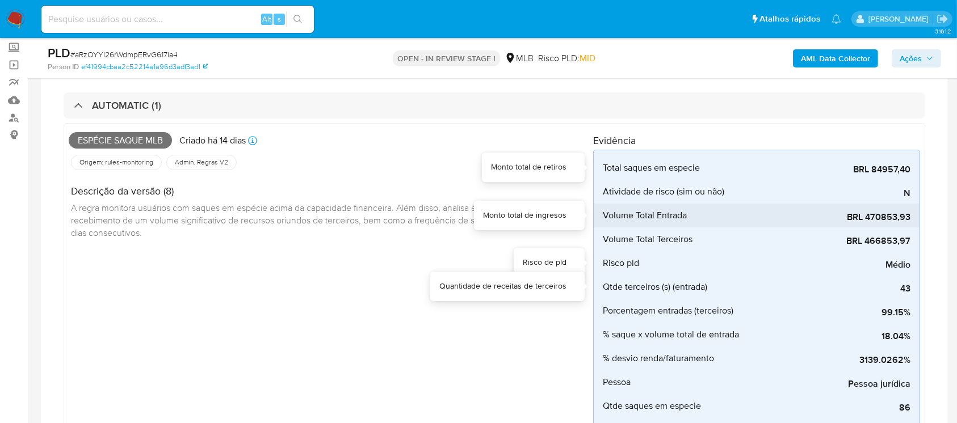
scroll to position [100, 0]
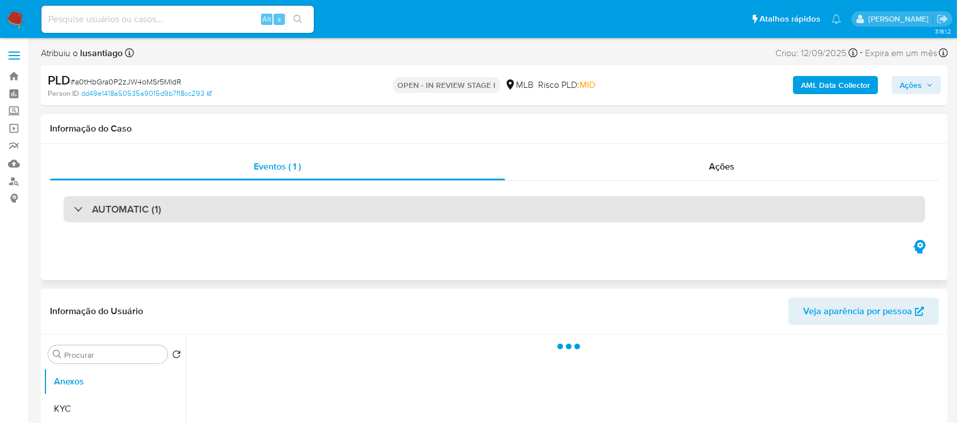
click at [73, 211] on div "AUTOMATIC (1)" at bounding box center [494, 209] width 861 height 26
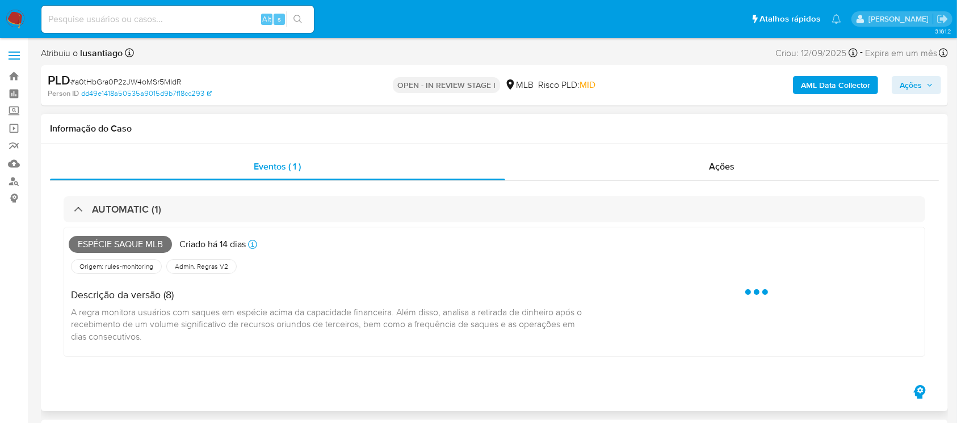
select select "10"
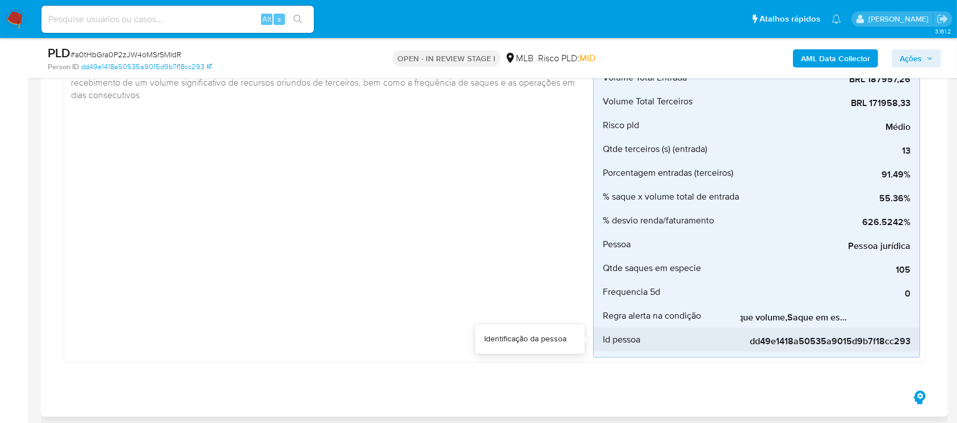
scroll to position [0, 66]
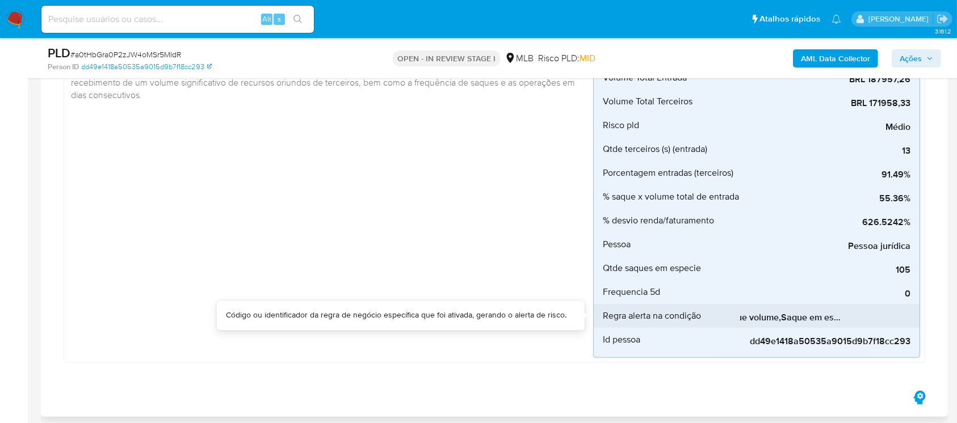
drag, startPoint x: 765, startPoint y: 327, endPoint x: 834, endPoint y: 326, distance: 69.2
click at [834, 326] on div "Total saques em especie BRL 104059,50 Monto total de retiros Atividade de risco…" at bounding box center [756, 185] width 327 height 346
click at [814, 318] on span "Frequencia saque volume,Saque em especie x capacidade" at bounding box center [825, 317] width 170 height 11
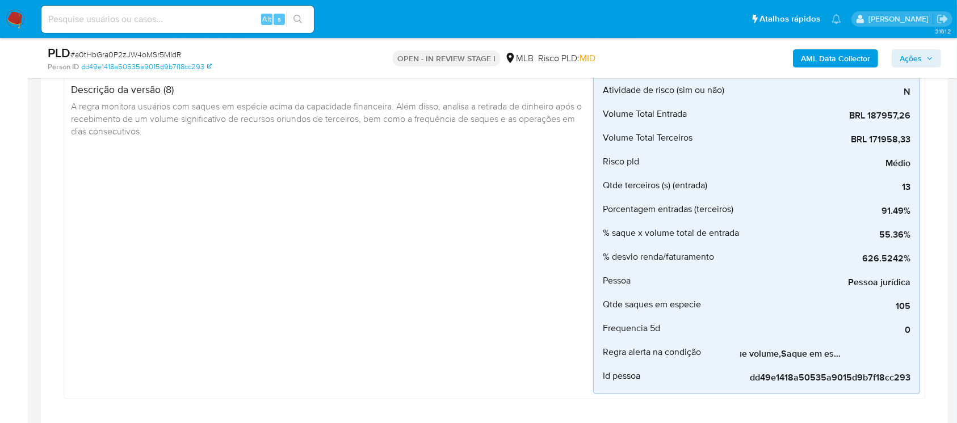
scroll to position [64, 0]
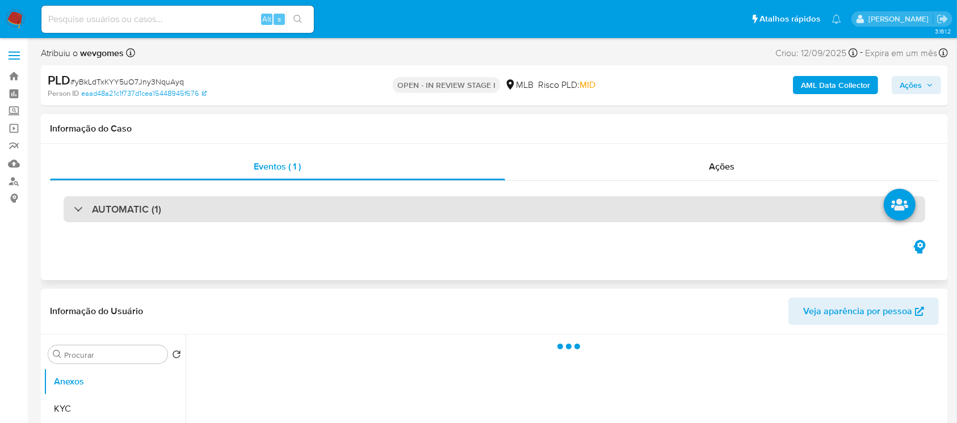
click at [73, 218] on div "AUTOMATIC (1)" at bounding box center [494, 209] width 861 height 26
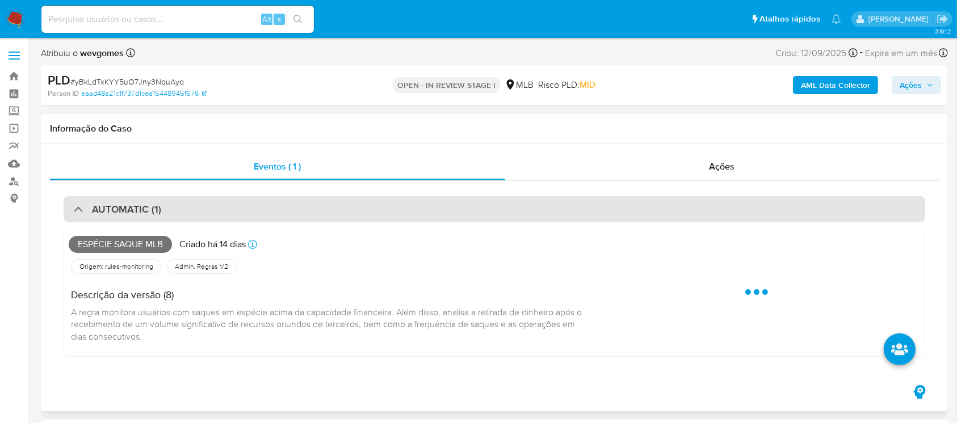
select select "10"
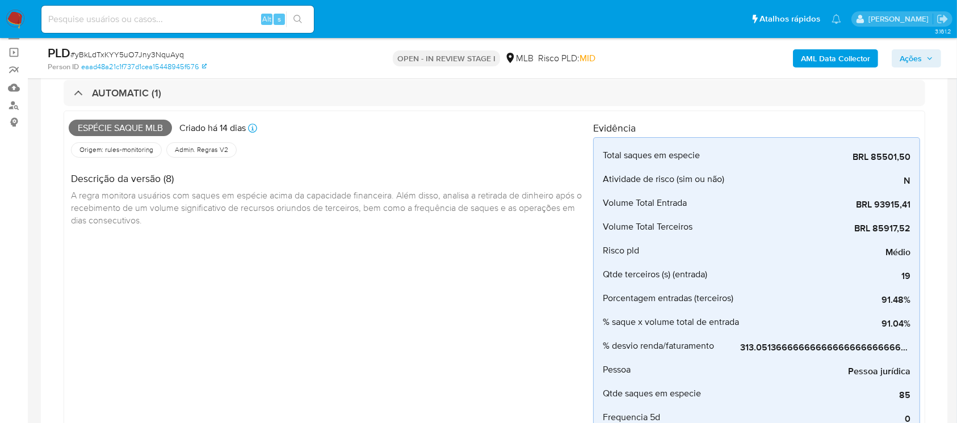
scroll to position [100, 0]
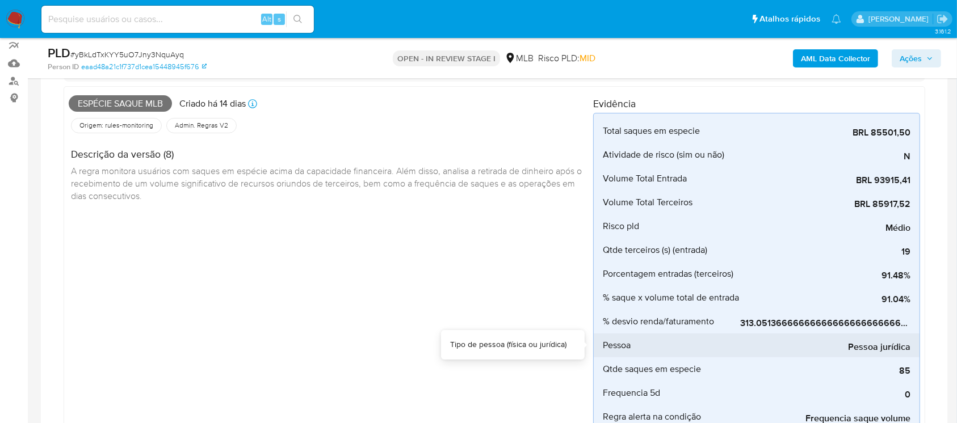
drag, startPoint x: 766, startPoint y: 335, endPoint x: 777, endPoint y: 335, distance: 10.8
click at [777, 335] on div "Pessoa jurídica" at bounding box center [825, 346] width 170 height 24
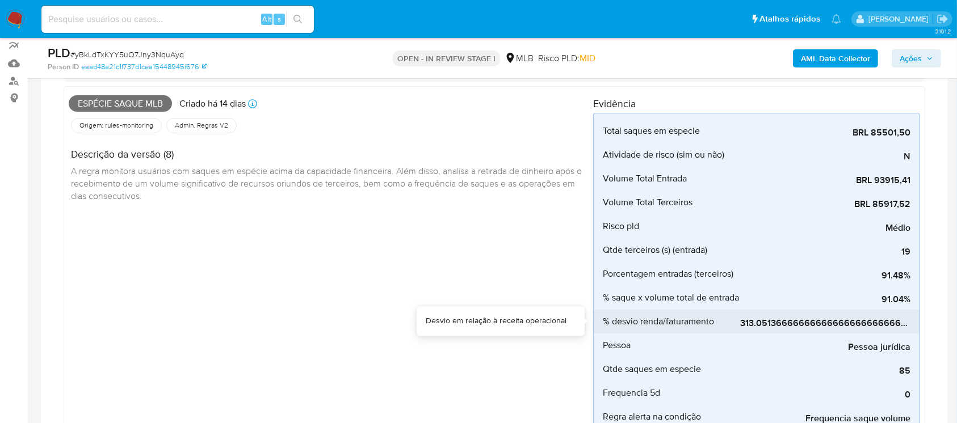
click at [762, 323] on span "313.051366666666666666666666666666666667%" at bounding box center [825, 323] width 170 height 11
click at [777, 323] on span "313.051366666666666666666666666666666667%" at bounding box center [825, 323] width 170 height 11
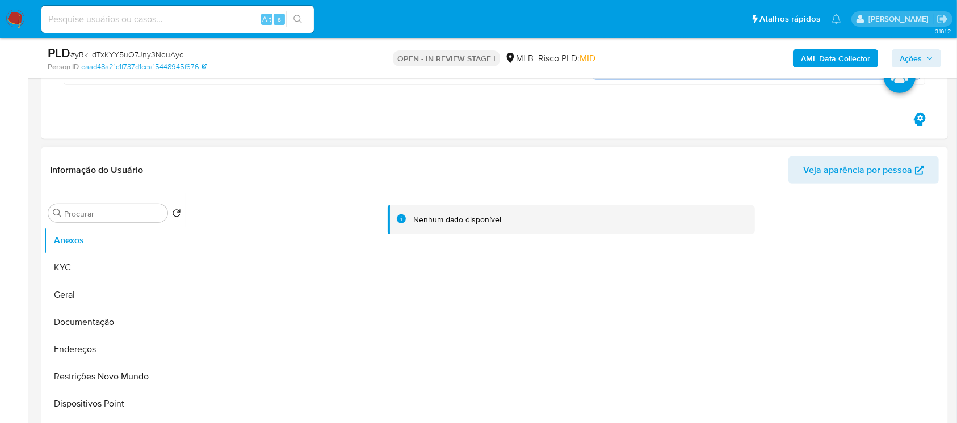
scroll to position [504, 0]
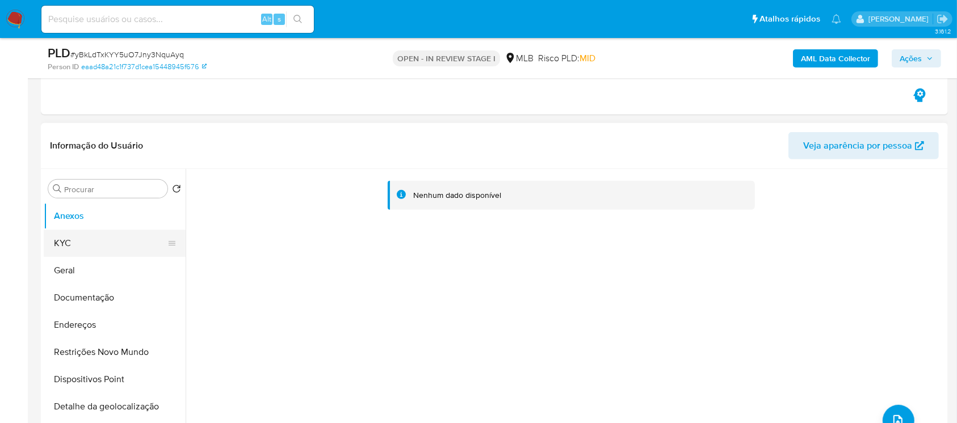
click at [50, 247] on button "KYC" at bounding box center [110, 243] width 133 height 27
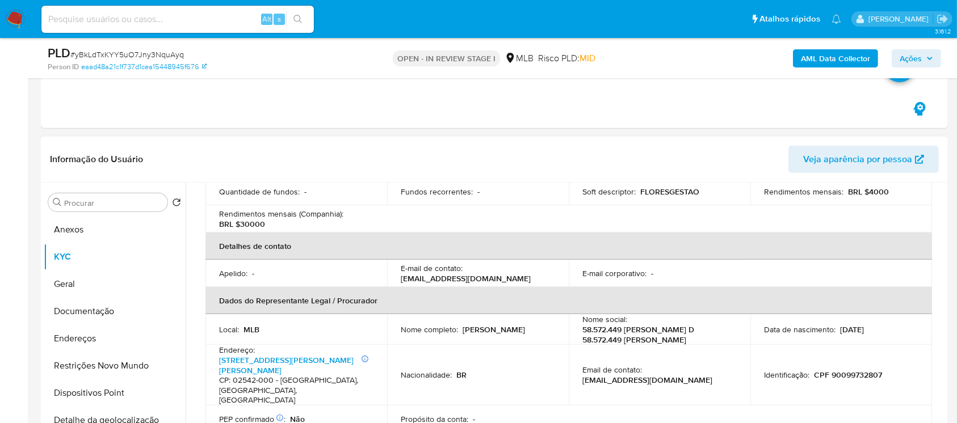
scroll to position [302, 0]
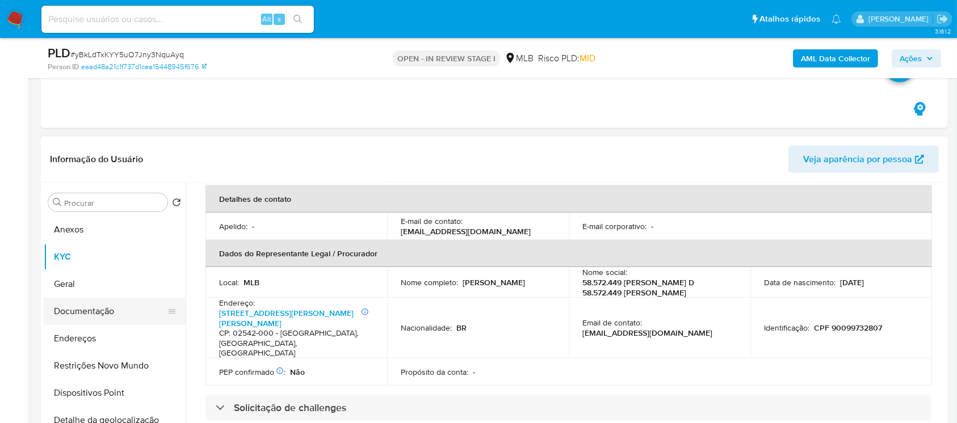
click at [87, 310] on button "Documentação" at bounding box center [110, 311] width 133 height 27
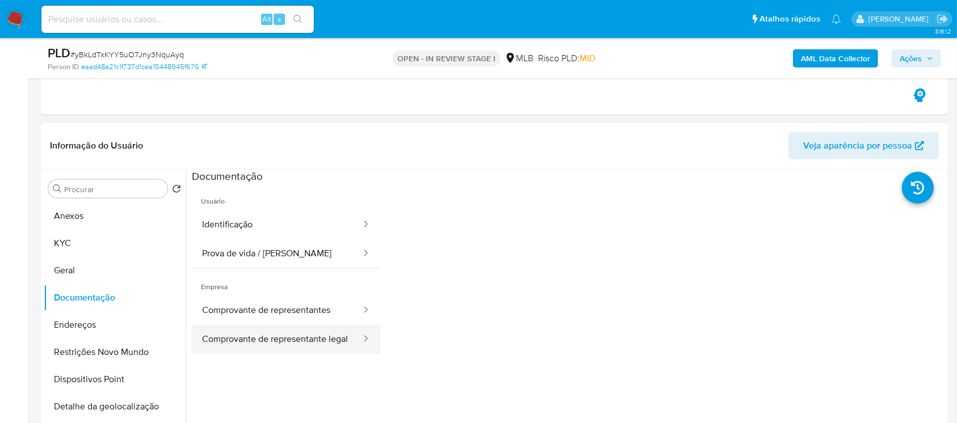
click at [243, 333] on button "Comprovante de representante legal" at bounding box center [277, 339] width 170 height 29
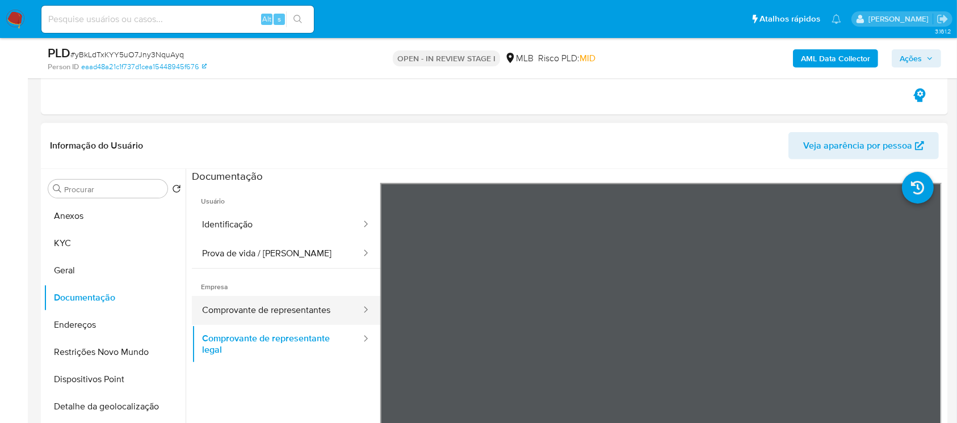
click at [251, 308] on button "Comprovante de representantes" at bounding box center [277, 310] width 170 height 29
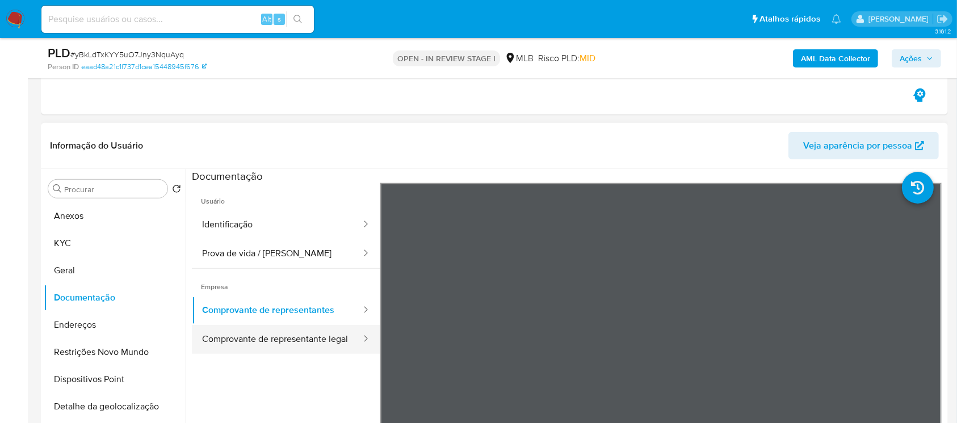
click at [254, 339] on button "Comprovante de representante legal" at bounding box center [277, 339] width 170 height 29
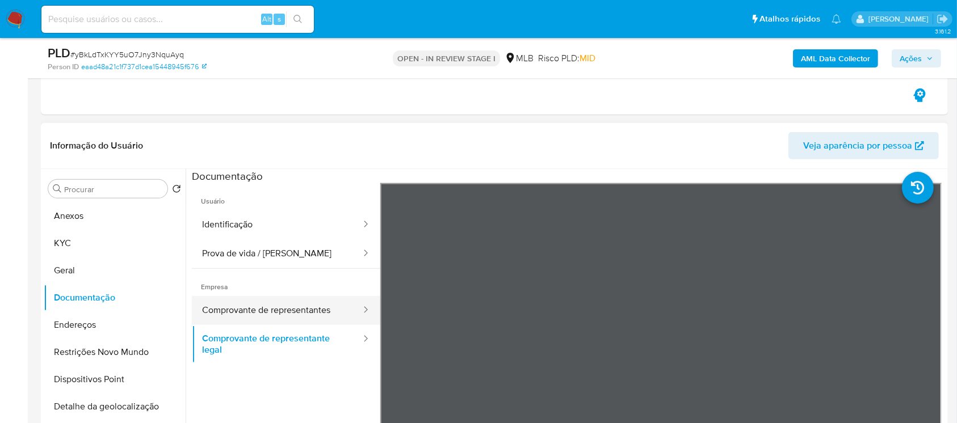
click at [254, 311] on button "Comprovante de representantes" at bounding box center [277, 310] width 170 height 29
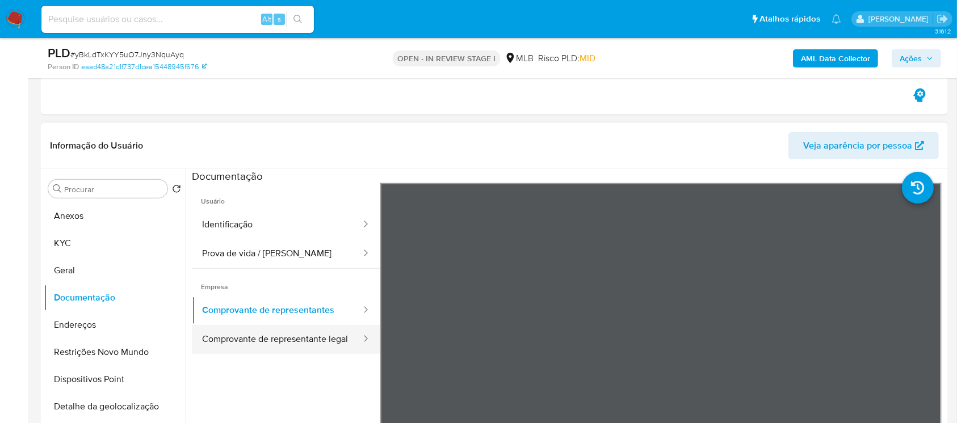
click at [246, 339] on button "Comprovante de representante legal" at bounding box center [277, 339] width 170 height 29
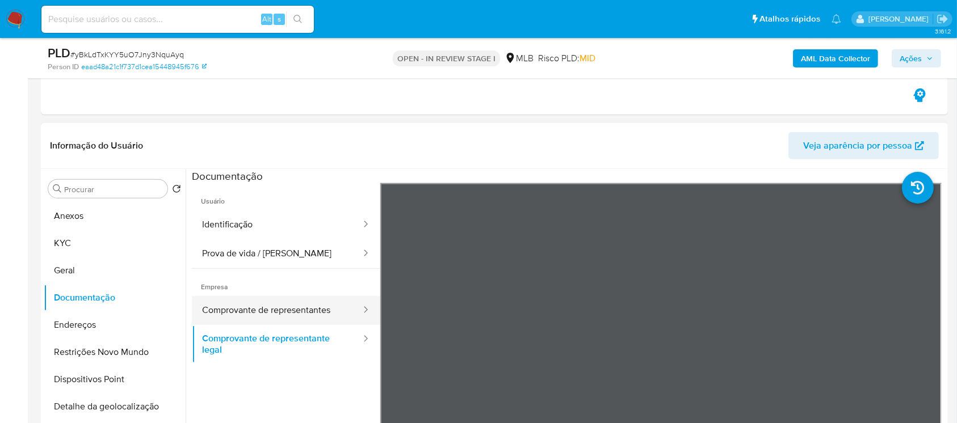
click at [253, 306] on button "Comprovante de representantes" at bounding box center [277, 310] width 170 height 29
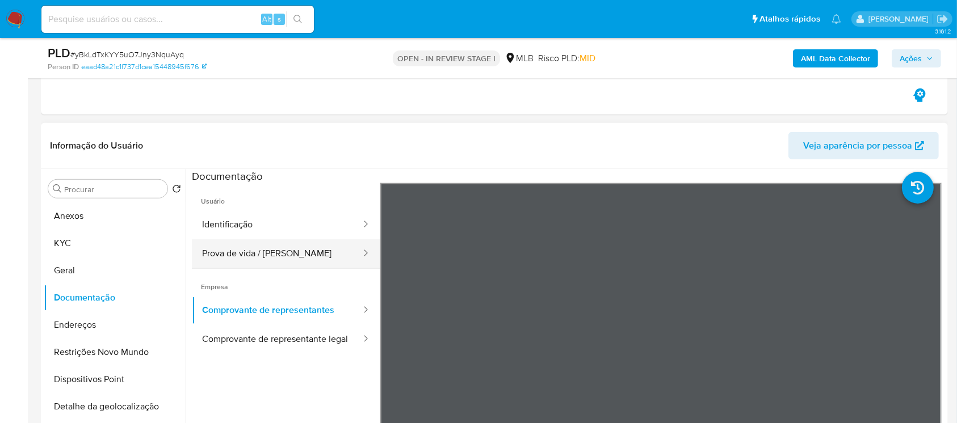
click at [245, 256] on button "Prova de vida / Selfie" at bounding box center [277, 253] width 170 height 29
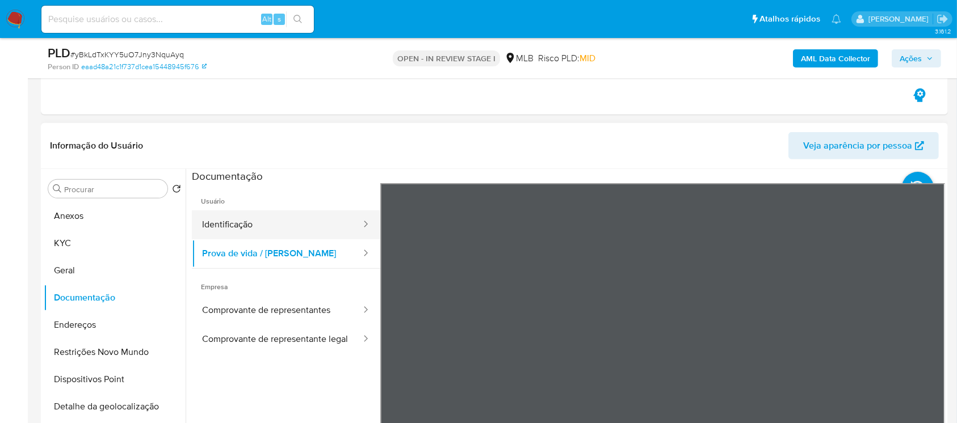
click at [218, 218] on button "Identificação" at bounding box center [277, 225] width 170 height 29
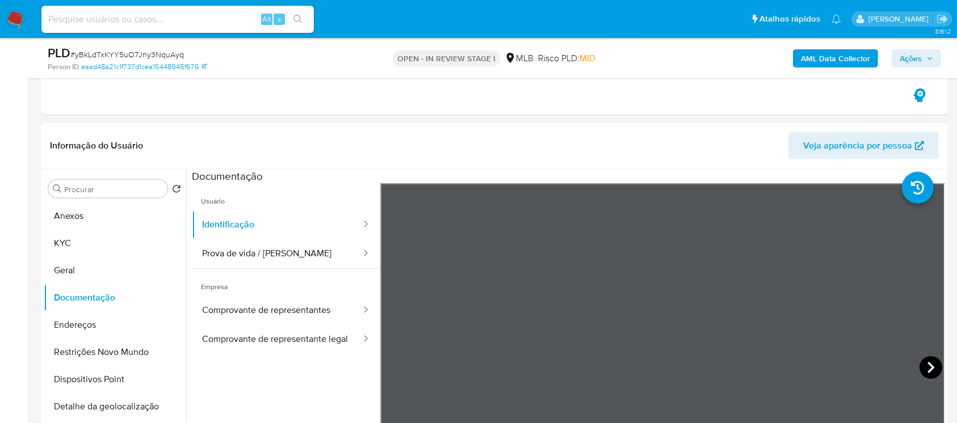
click at [920, 367] on icon at bounding box center [930, 367] width 23 height 23
click at [95, 241] on button "KYC" at bounding box center [110, 243] width 133 height 27
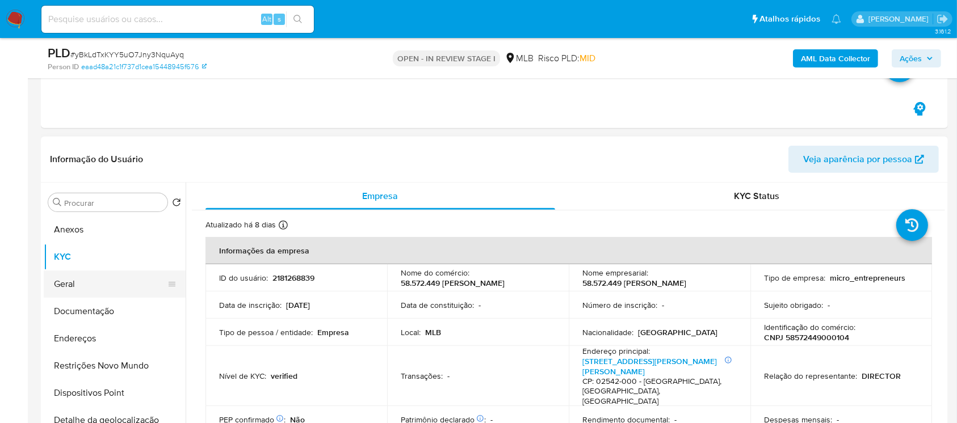
click at [76, 291] on button "Geral" at bounding box center [110, 284] width 133 height 27
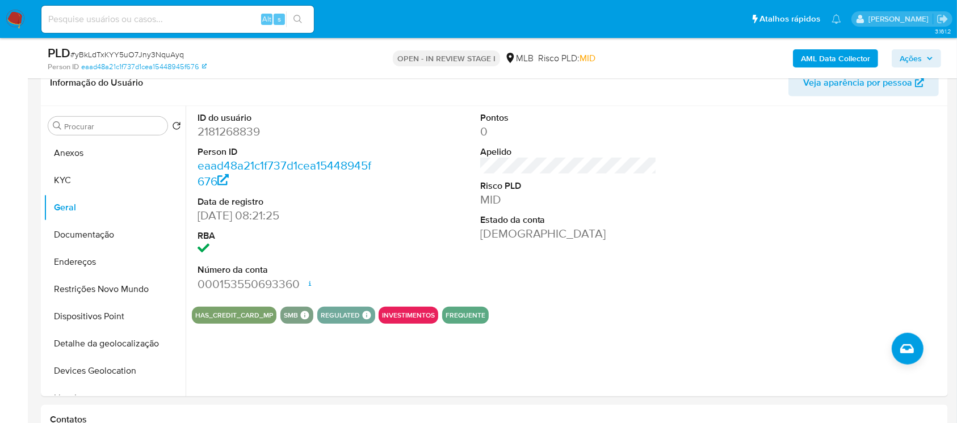
scroll to position [605, 0]
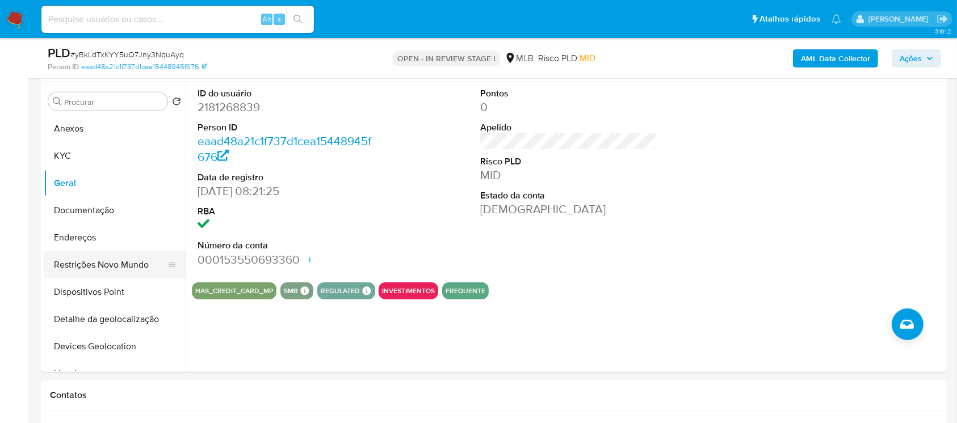
click at [67, 268] on button "Restrições Novo Mundo" at bounding box center [110, 264] width 133 height 27
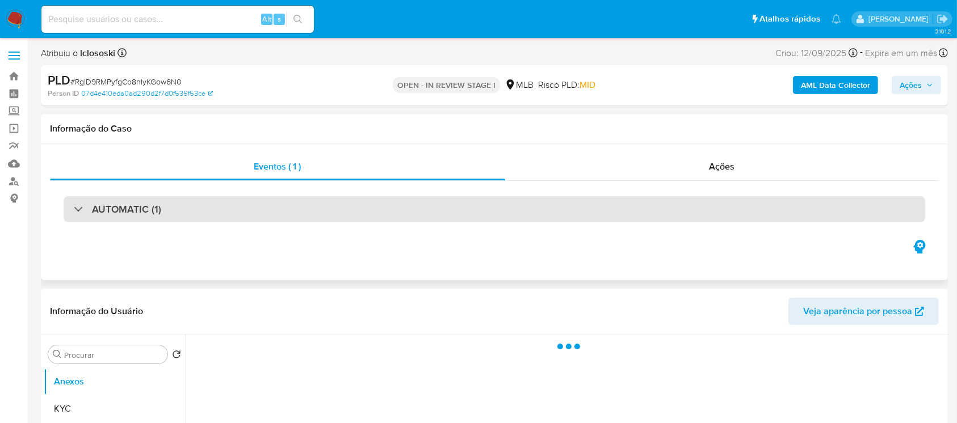
click at [74, 209] on div at bounding box center [74, 209] width 0 height 0
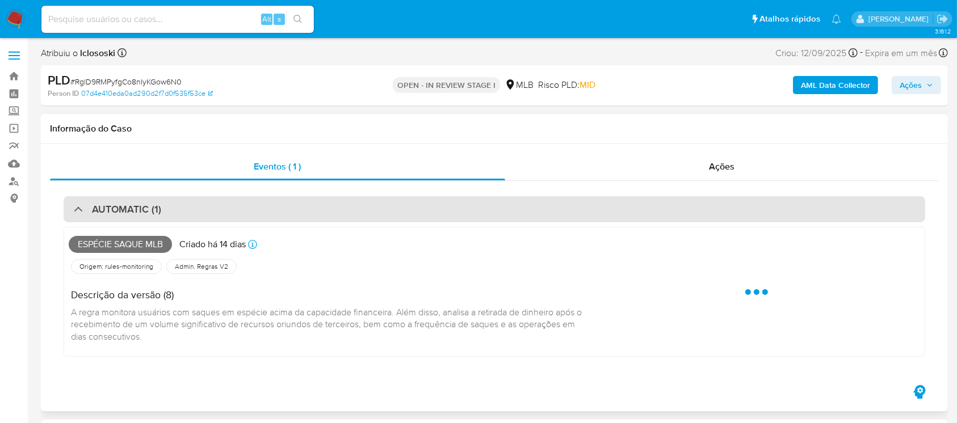
select select "10"
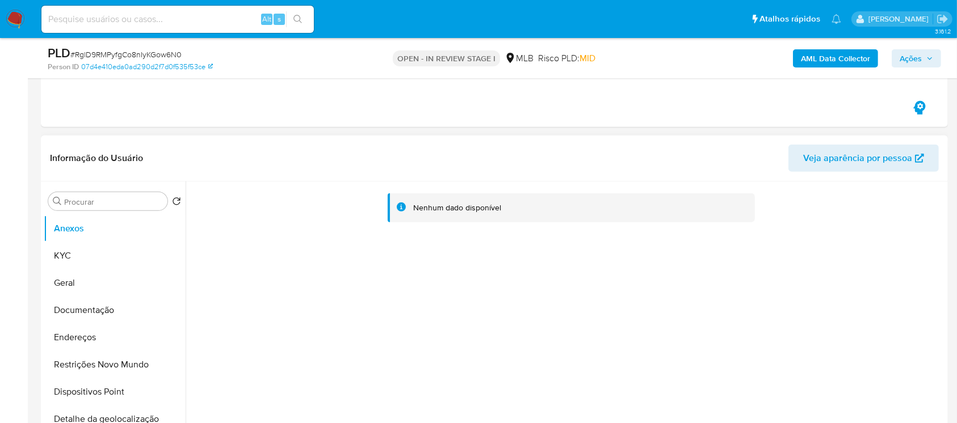
scroll to position [504, 0]
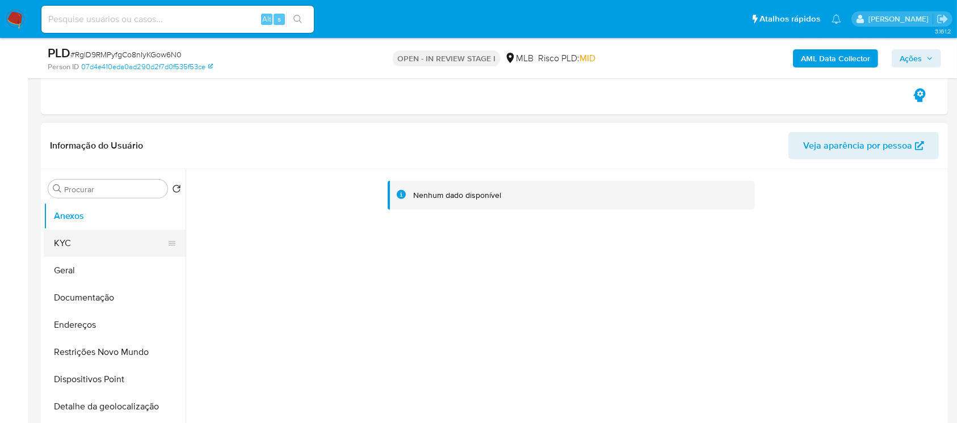
click at [70, 246] on button "KYC" at bounding box center [110, 243] width 133 height 27
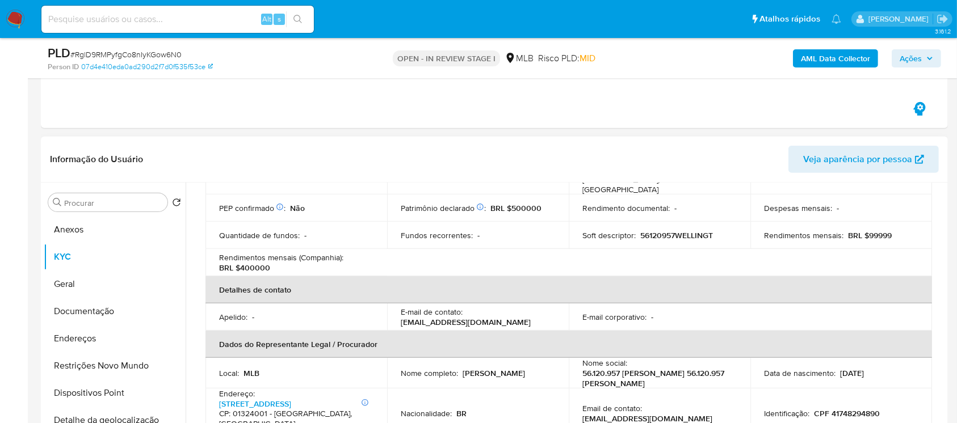
scroll to position [100, 0]
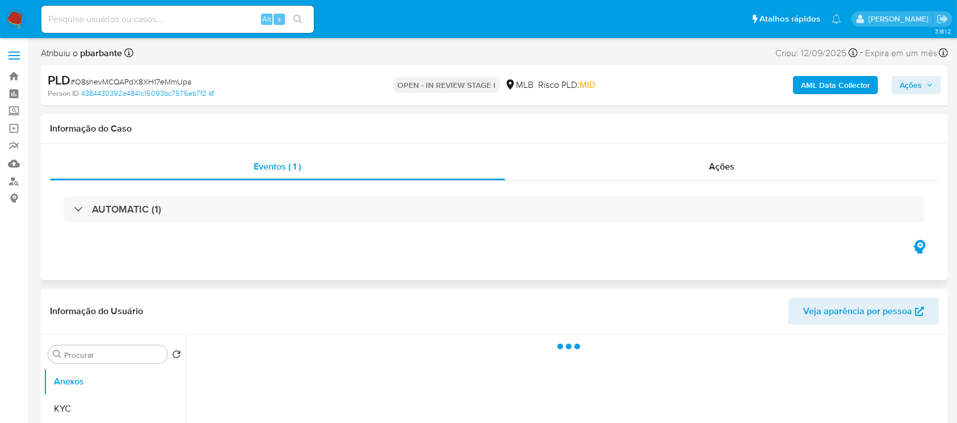
select select "10"
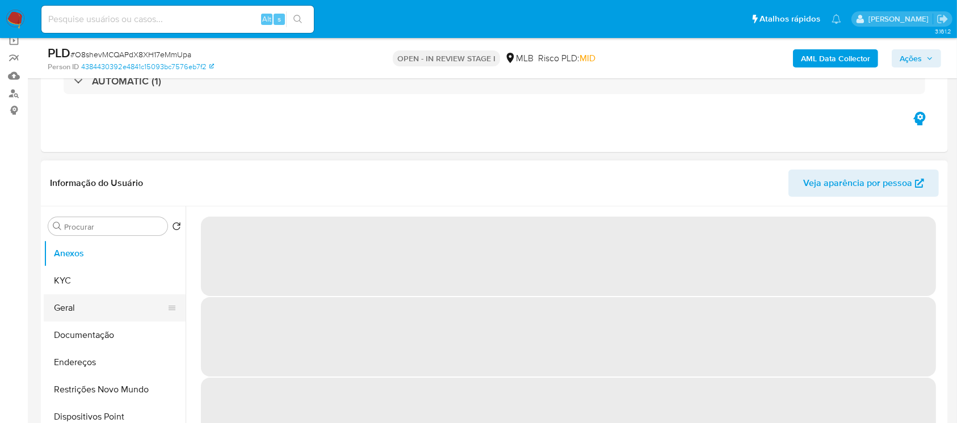
scroll to position [100, 0]
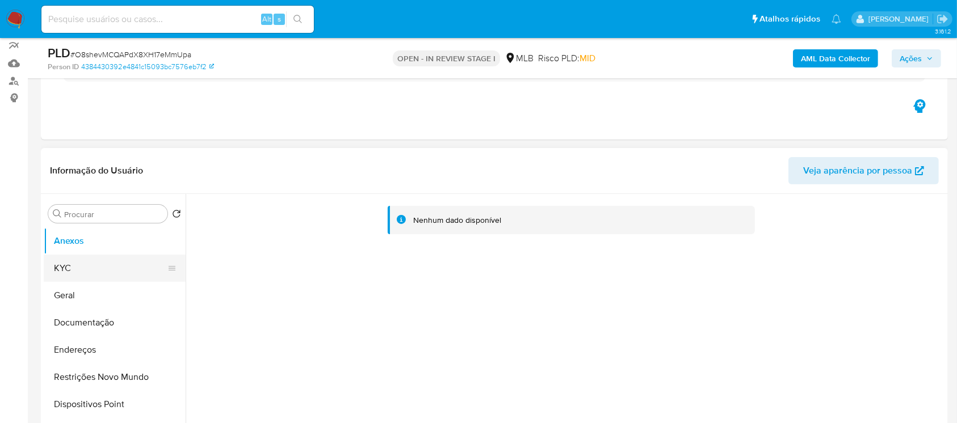
click at [75, 277] on button "KYC" at bounding box center [110, 268] width 133 height 27
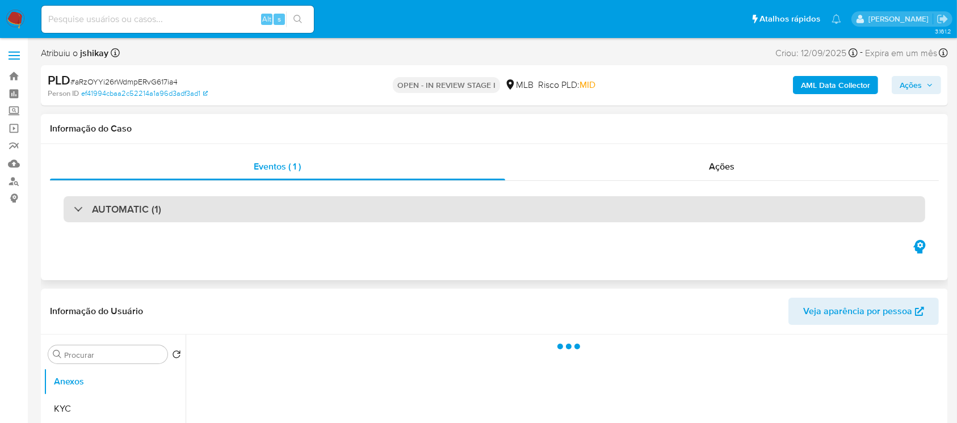
select select "10"
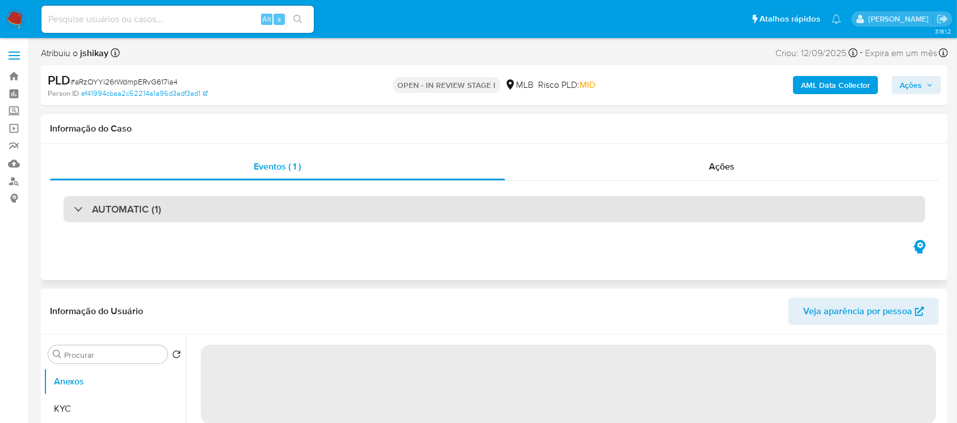
click at [77, 215] on div "AUTOMATIC (1)" at bounding box center [117, 209] width 87 height 12
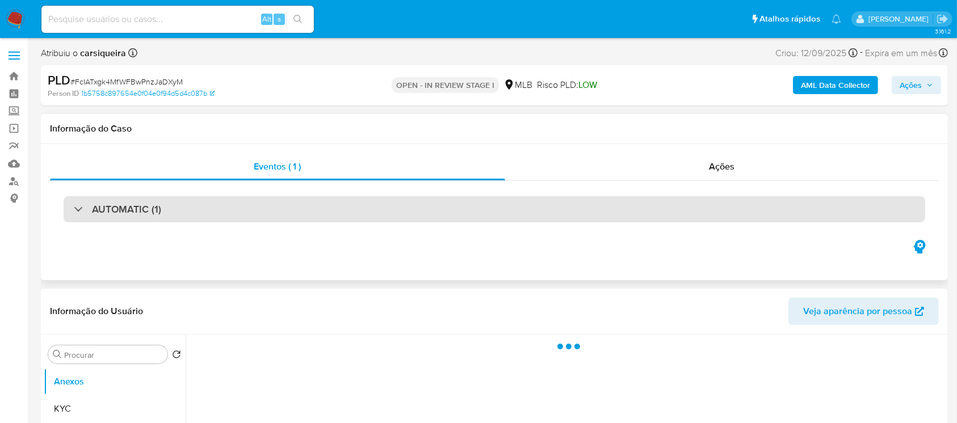
click at [75, 213] on div "AUTOMATIC (1)" at bounding box center [117, 209] width 87 height 12
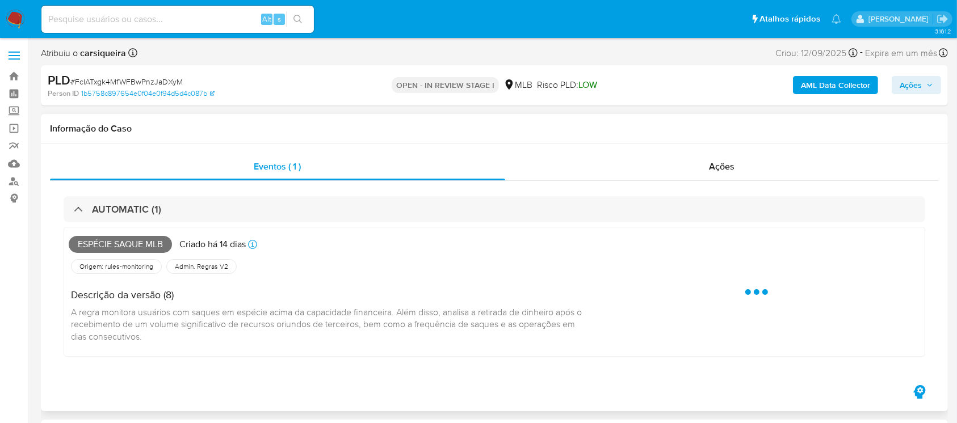
select select "10"
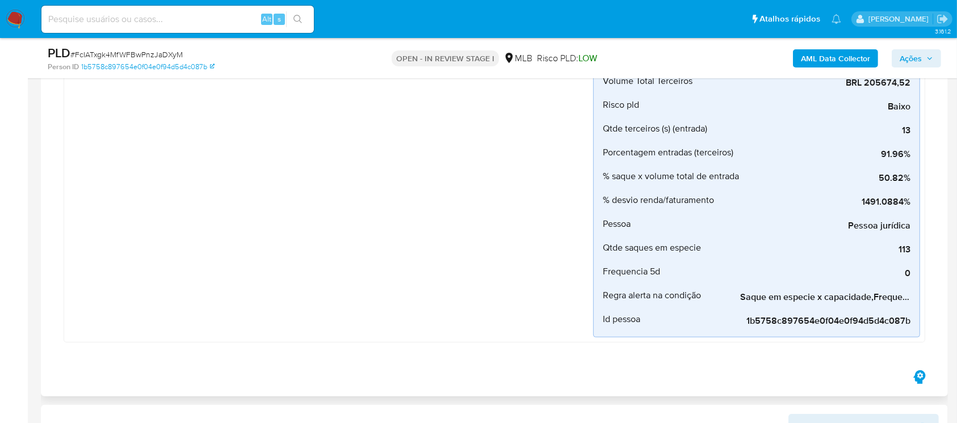
scroll to position [201, 0]
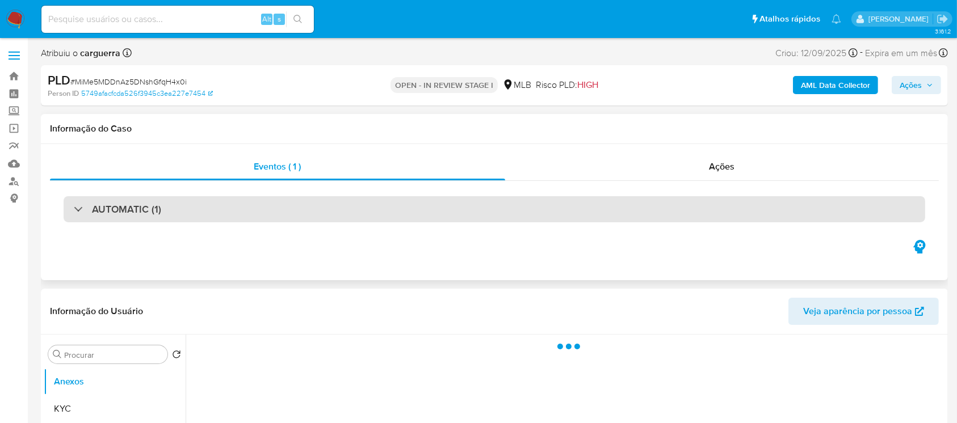
click at [74, 209] on div at bounding box center [74, 209] width 0 height 0
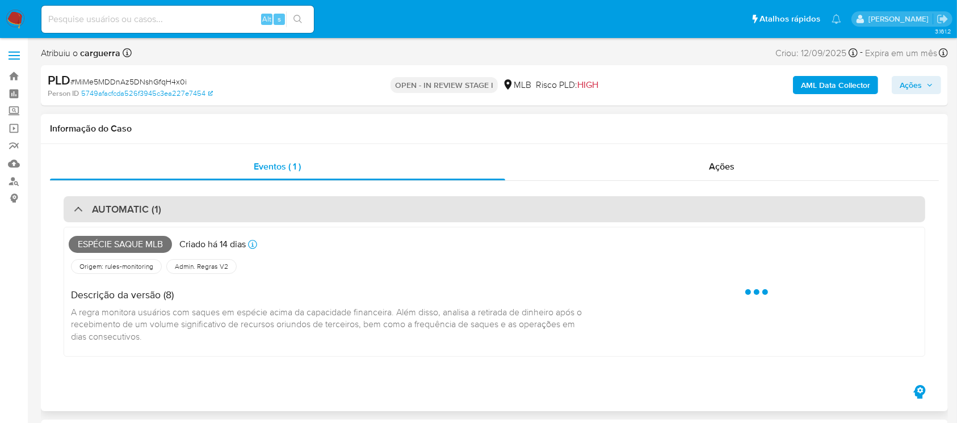
select select "10"
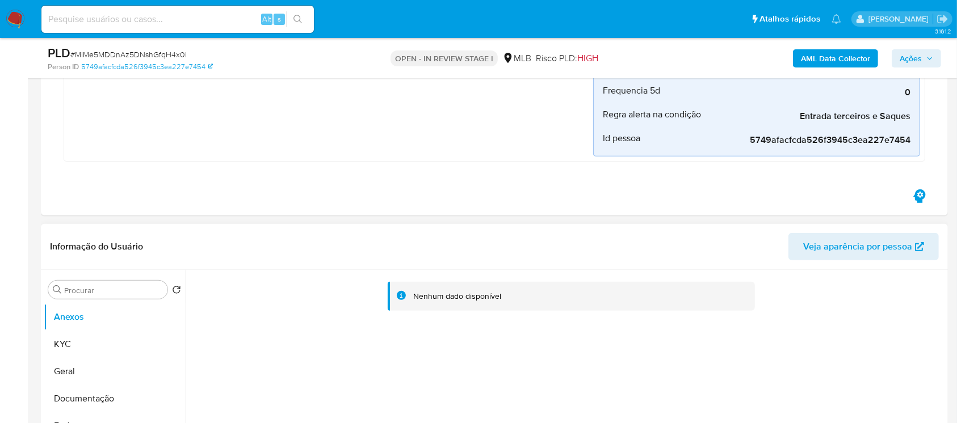
scroll to position [403, 0]
click at [82, 348] on button "KYC" at bounding box center [110, 343] width 133 height 27
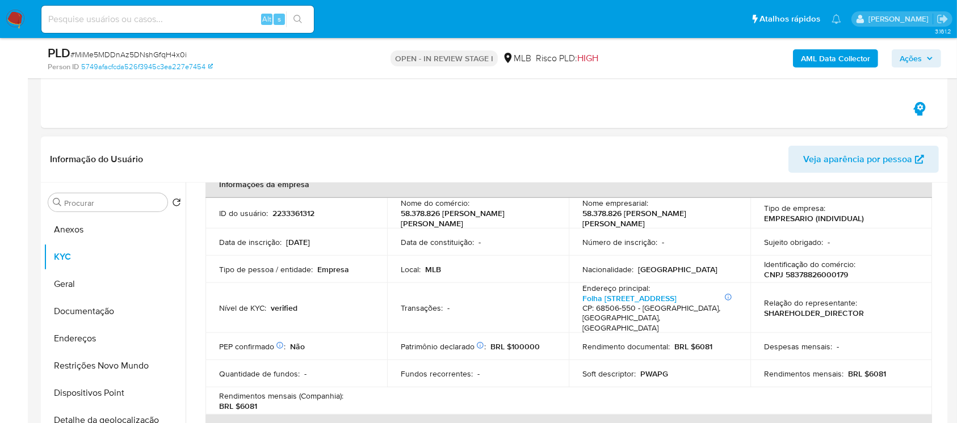
scroll to position [100, 0]
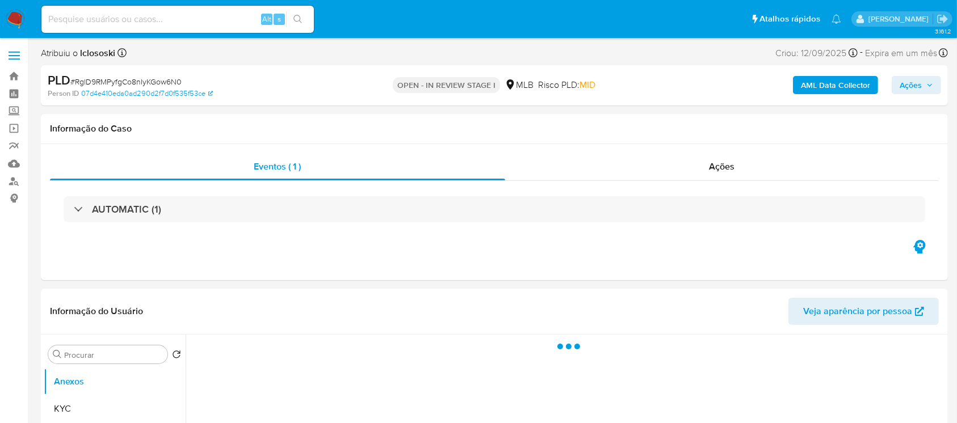
select select "10"
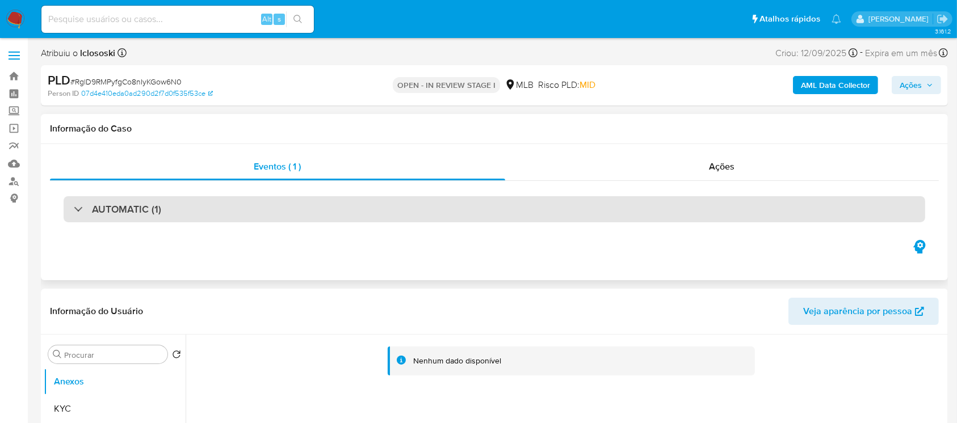
click at [85, 217] on div "AUTOMATIC (1)" at bounding box center [494, 209] width 861 height 26
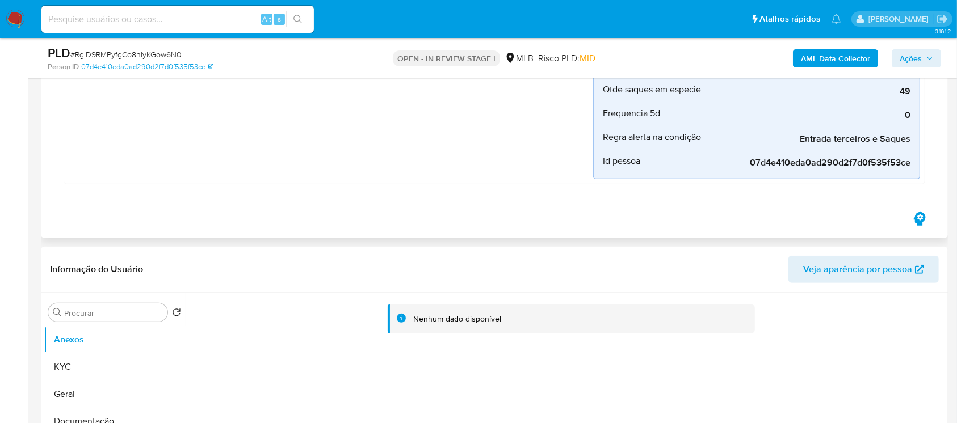
scroll to position [403, 0]
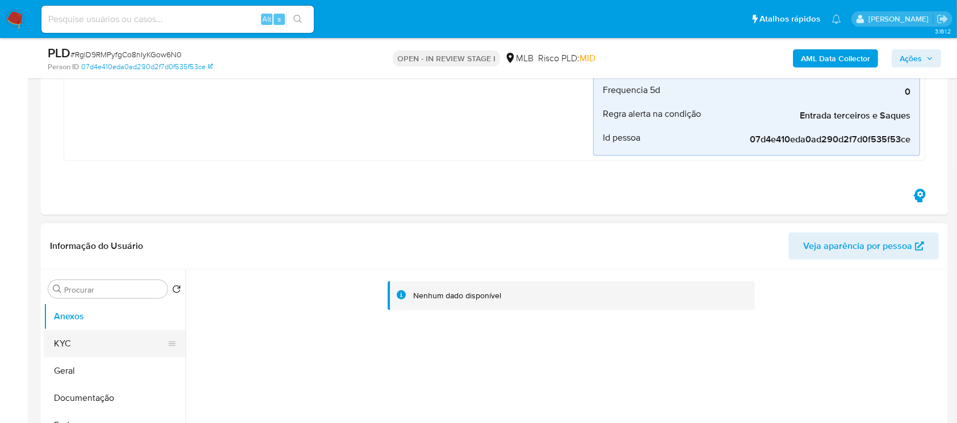
click at [85, 352] on button "KYC" at bounding box center [110, 343] width 133 height 27
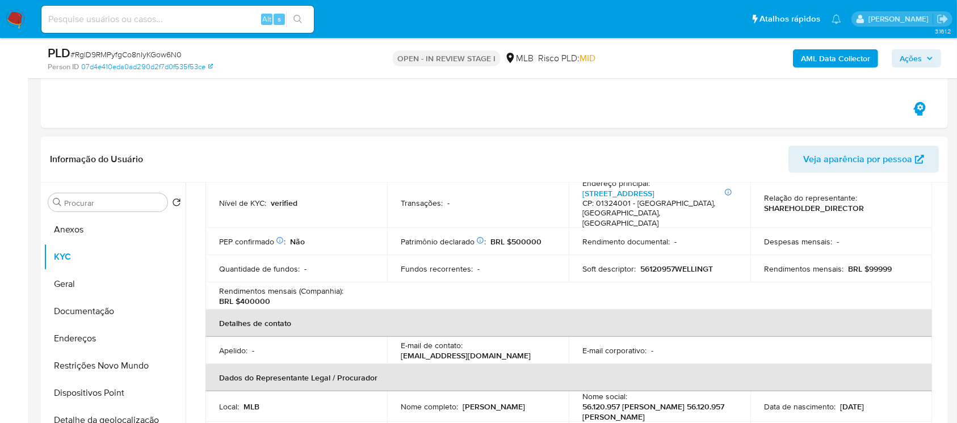
scroll to position [201, 0]
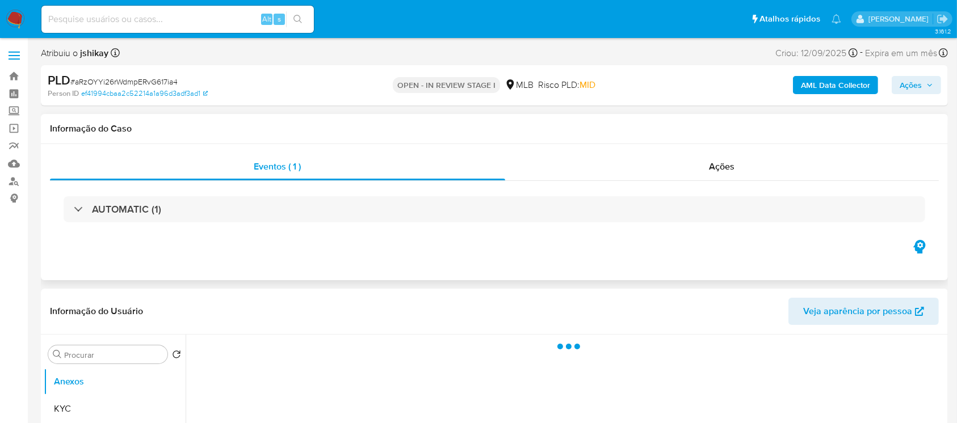
click at [81, 222] on div "AUTOMATIC (1)" at bounding box center [494, 209] width 889 height 57
select select "10"
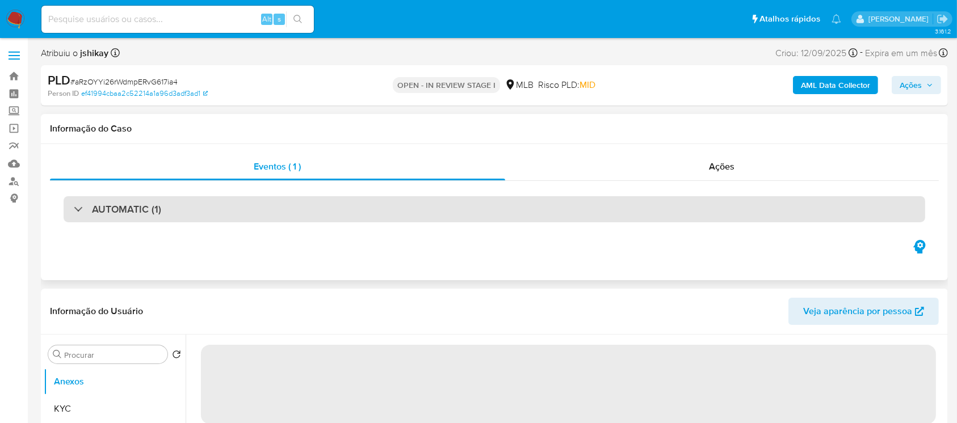
click at [73, 211] on div "AUTOMATIC (1)" at bounding box center [494, 209] width 861 height 26
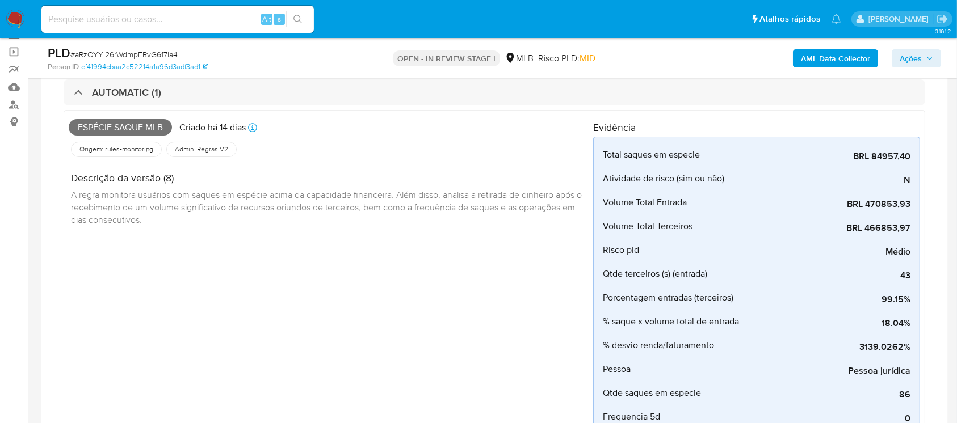
scroll to position [100, 0]
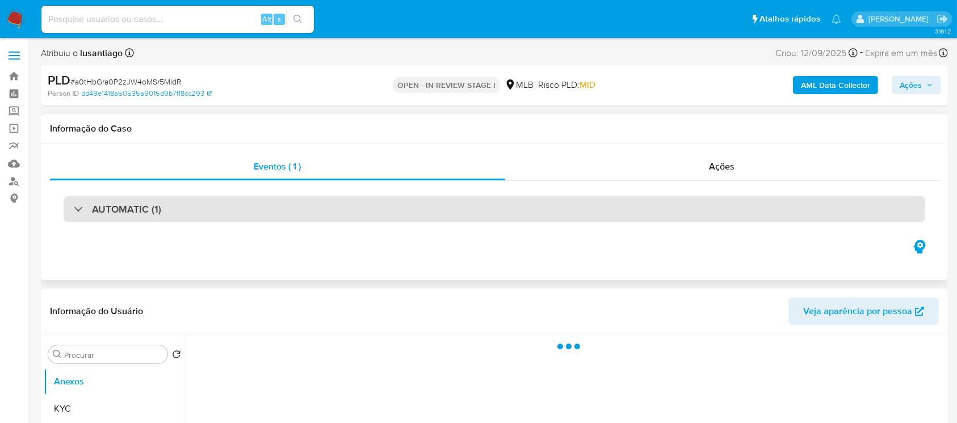
click at [75, 211] on div "AUTOMATIC (1)" at bounding box center [117, 209] width 87 height 12
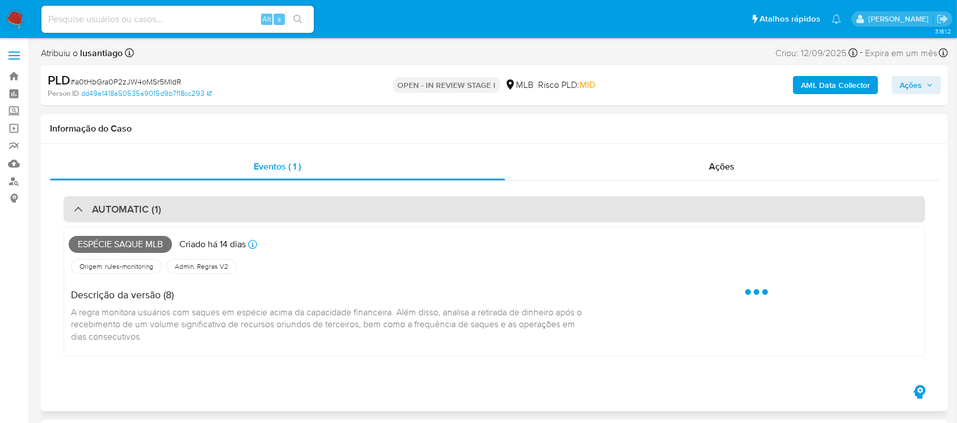
select select "10"
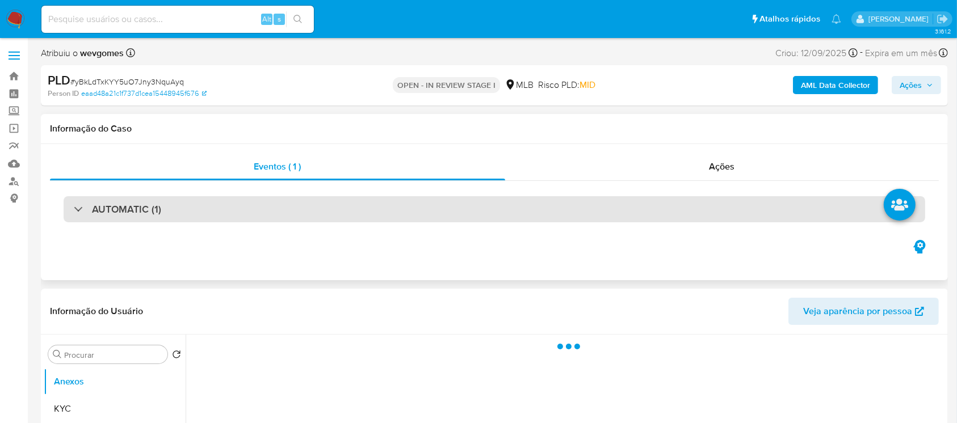
select select "10"
click at [77, 208] on div "AUTOMATIC (1)" at bounding box center [117, 209] width 87 height 12
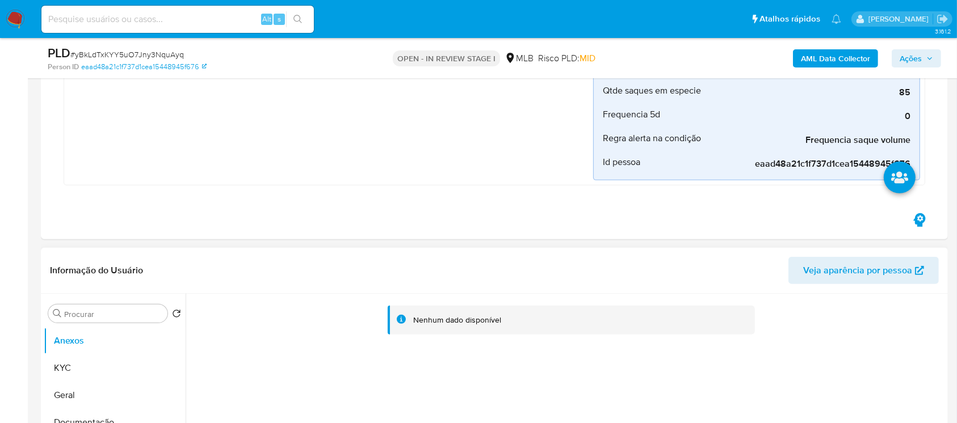
scroll to position [403, 0]
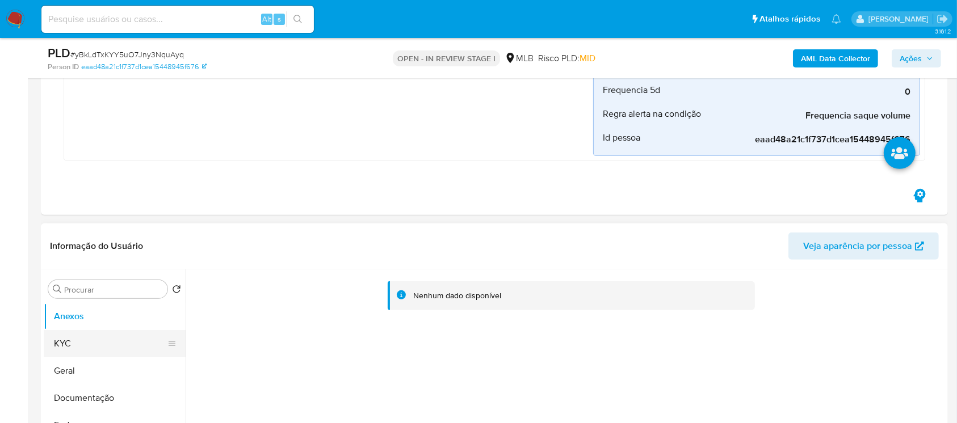
click at [90, 341] on button "KYC" at bounding box center [110, 343] width 133 height 27
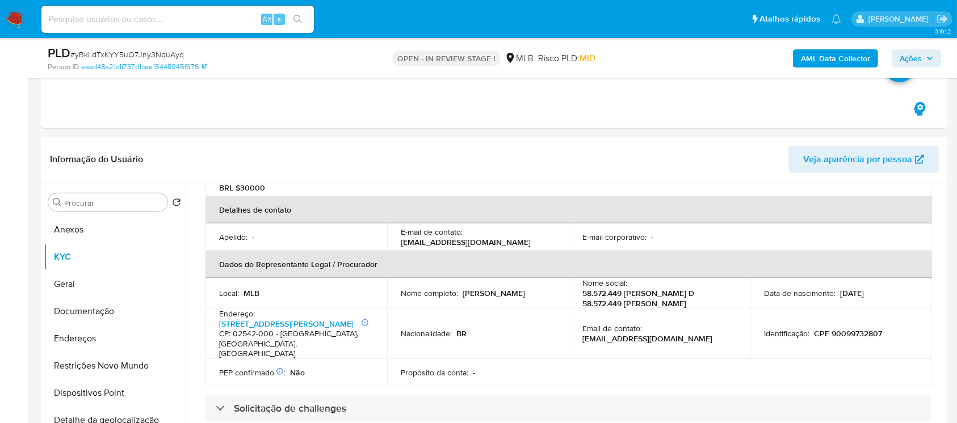
scroll to position [302, 0]
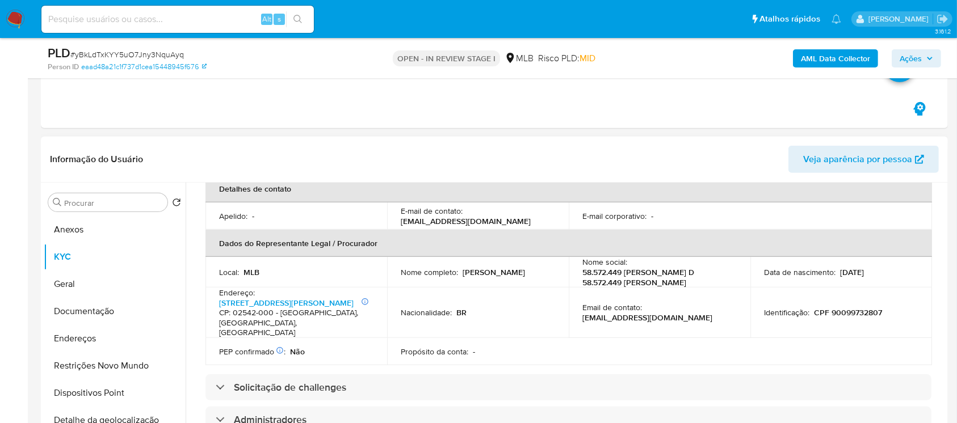
click at [842, 318] on p "CPF 90099732807" at bounding box center [848, 313] width 68 height 10
copy p "90099732807"
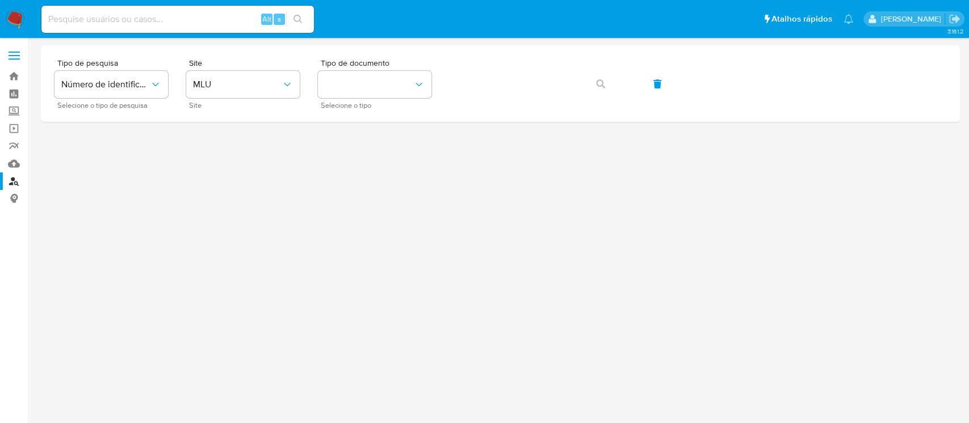
click at [92, 20] on input at bounding box center [177, 19] width 272 height 15
click at [239, 82] on span "MLU" at bounding box center [237, 84] width 89 height 11
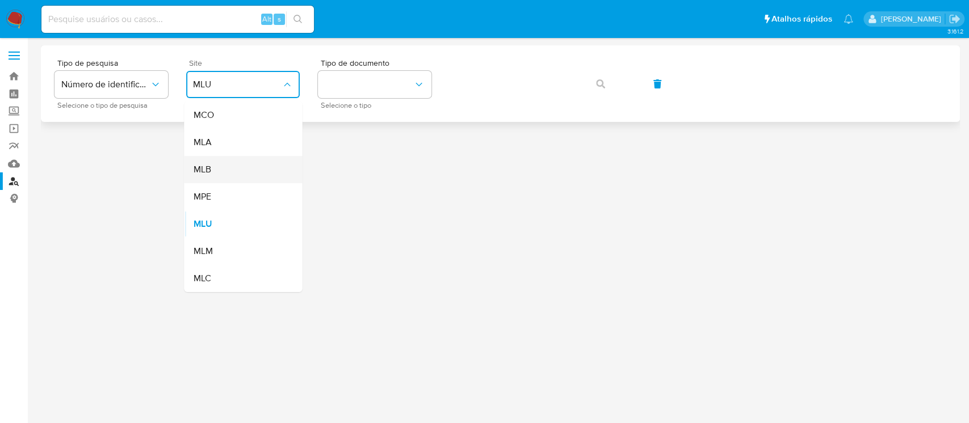
click at [211, 169] on span "MLB" at bounding box center [202, 169] width 18 height 11
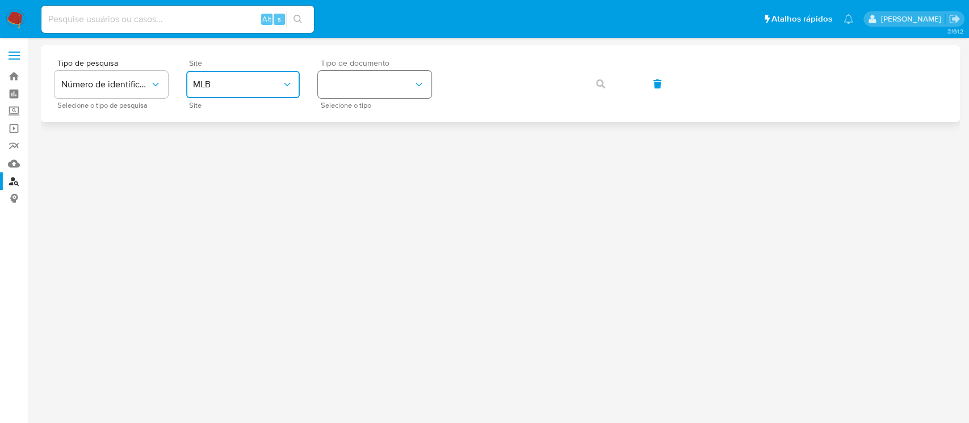
click at [377, 88] on button "identificationType" at bounding box center [374, 84] width 113 height 27
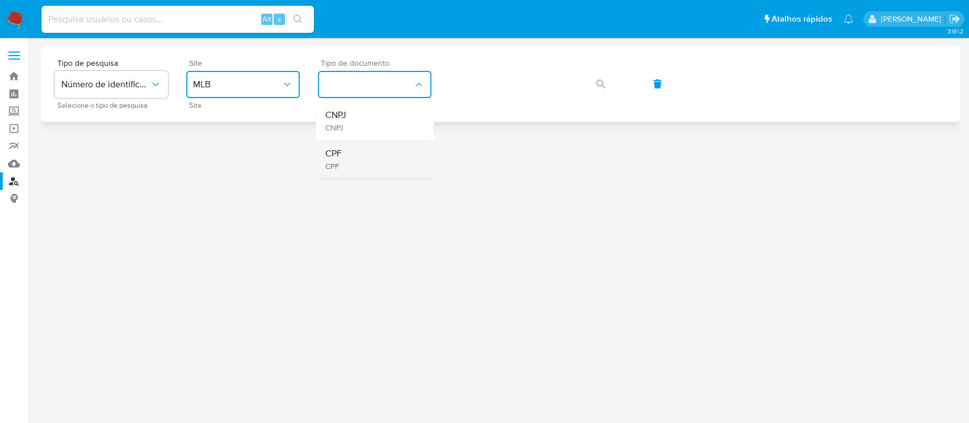
click at [345, 158] on div "CPF CPF" at bounding box center [371, 159] width 93 height 39
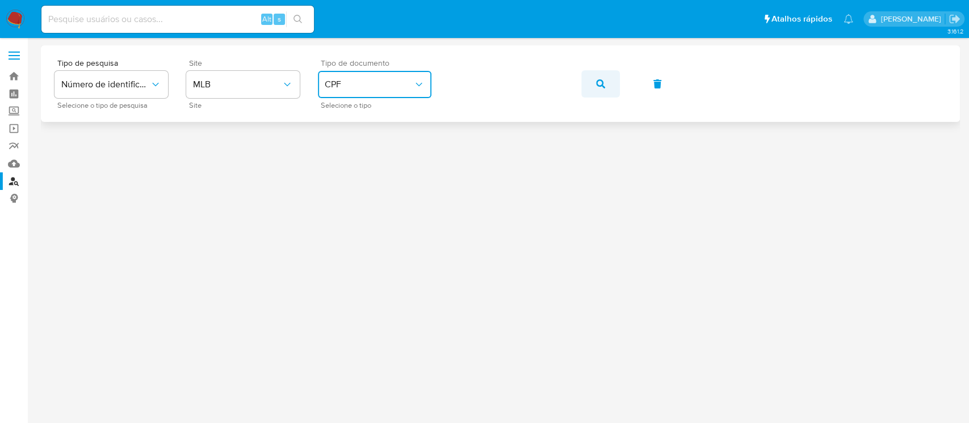
click at [594, 84] on button "button" at bounding box center [600, 83] width 39 height 27
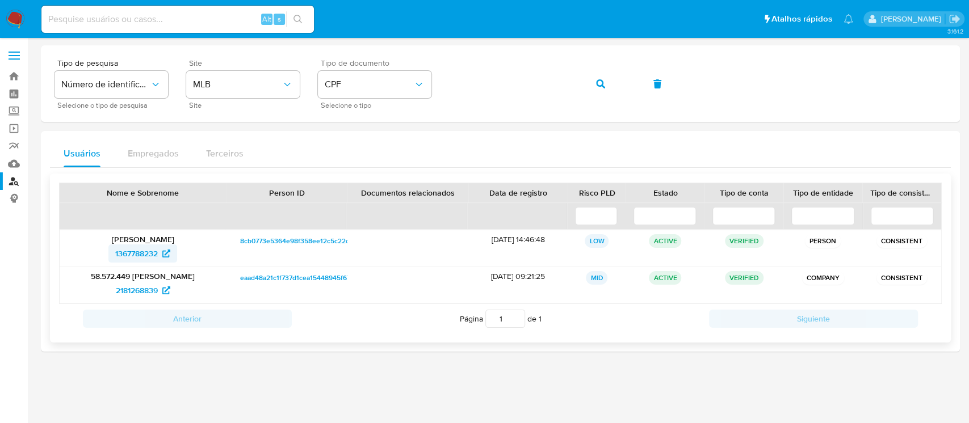
click at [127, 255] on span "1367788232" at bounding box center [136, 254] width 43 height 18
click at [12, 22] on img at bounding box center [15, 19] width 19 height 19
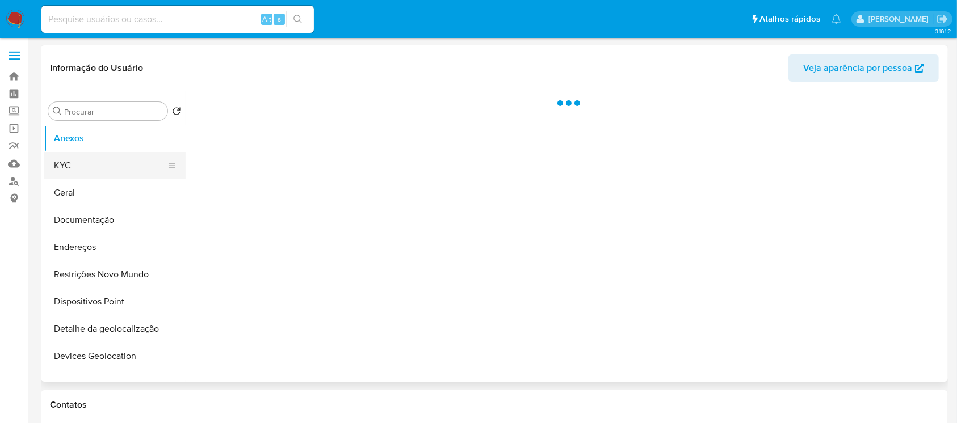
click at [63, 168] on button "KYC" at bounding box center [110, 165] width 133 height 27
select select "10"
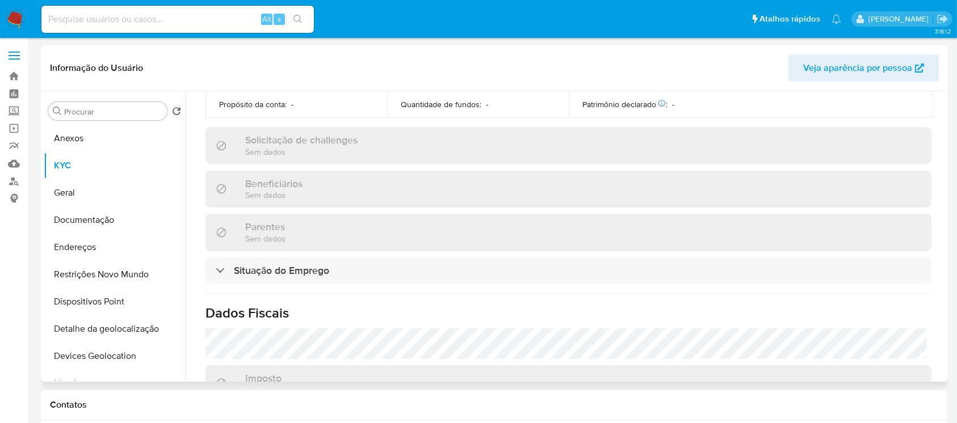
scroll to position [403, 0]
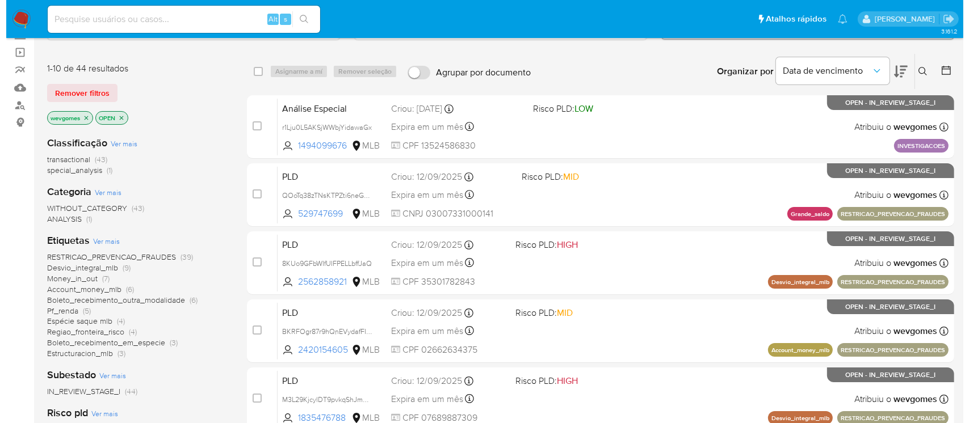
scroll to position [100, 0]
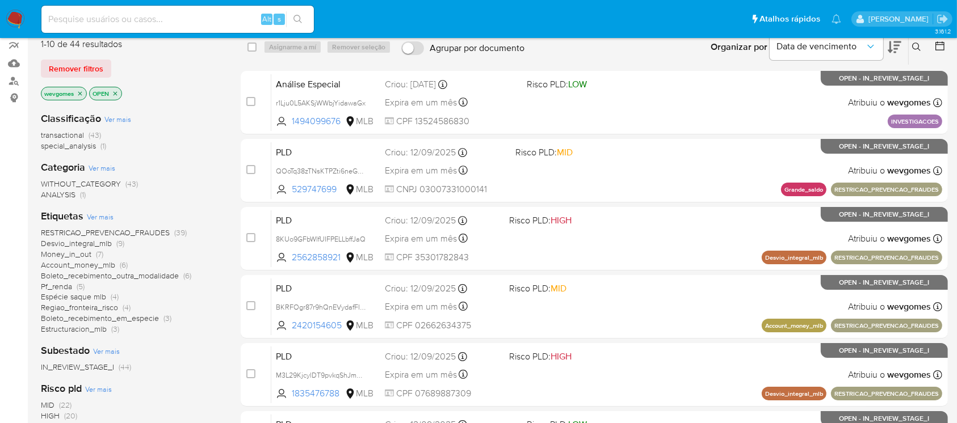
click at [79, 93] on icon "close-filter" at bounding box center [80, 93] width 7 height 7
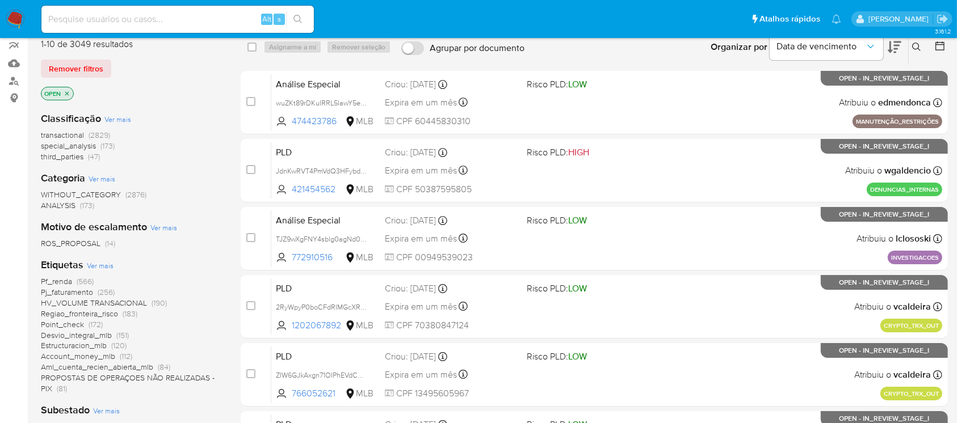
click at [100, 268] on span "Ver mais" at bounding box center [100, 265] width 27 height 10
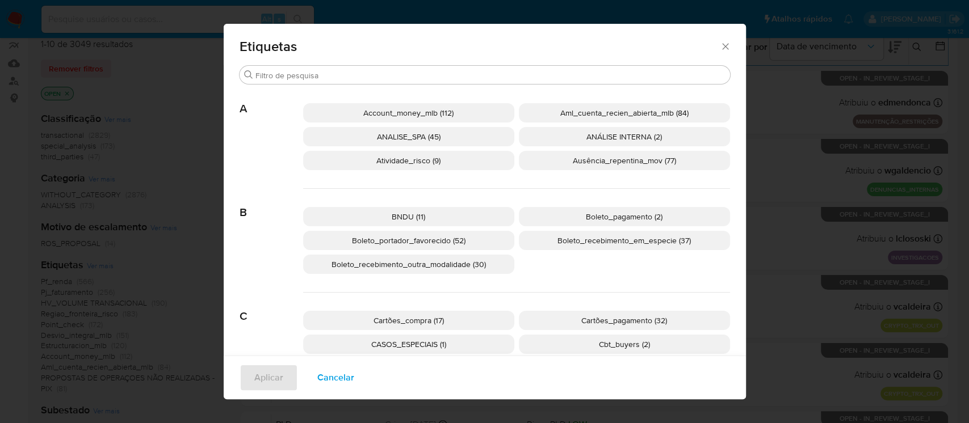
click at [580, 243] on span "Boleto_recebimento_em_especie (37)" at bounding box center [623, 240] width 133 height 11
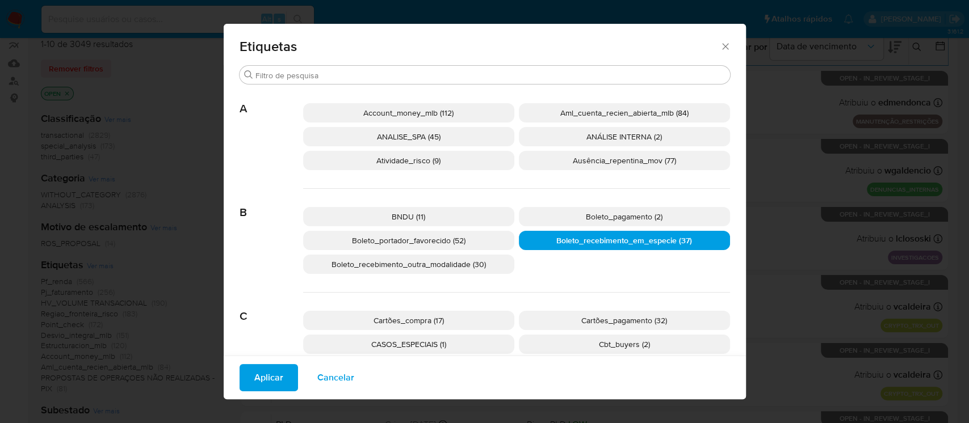
click at [268, 382] on span "Aplicar" at bounding box center [268, 377] width 29 height 25
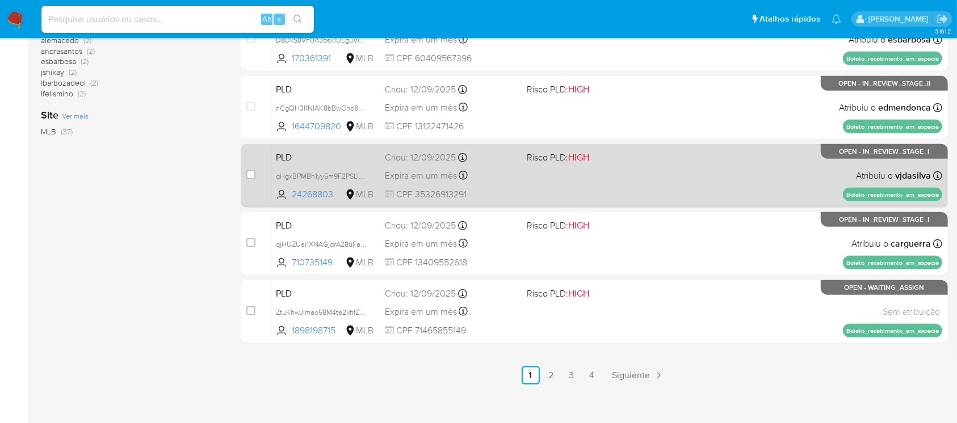
scroll to position [513, 0]
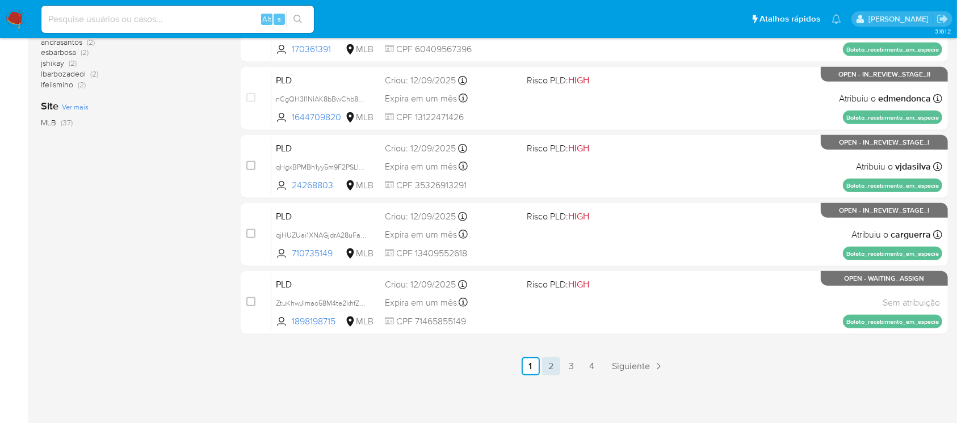
click at [553, 374] on link "2" at bounding box center [551, 366] width 18 height 18
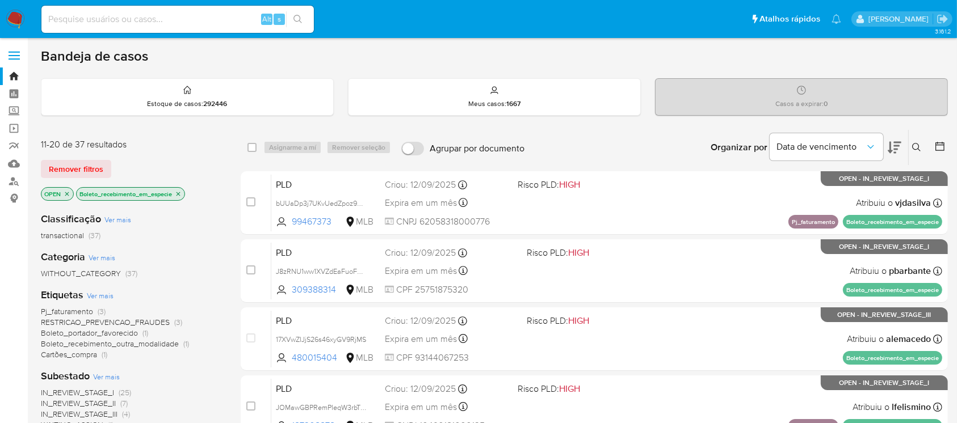
click at [184, 193] on p "Boleto_recebimento_em_especie" at bounding box center [131, 194] width 108 height 12
click at [179, 194] on icon "close-filter" at bounding box center [178, 194] width 7 height 7
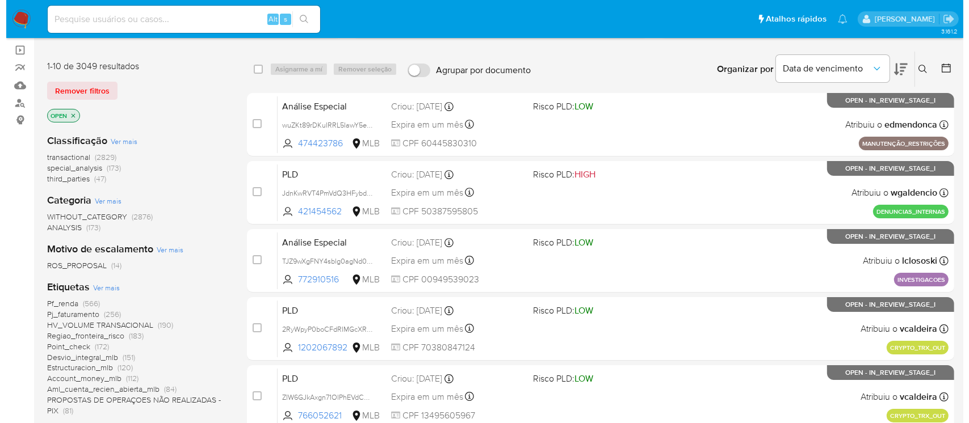
scroll to position [100, 0]
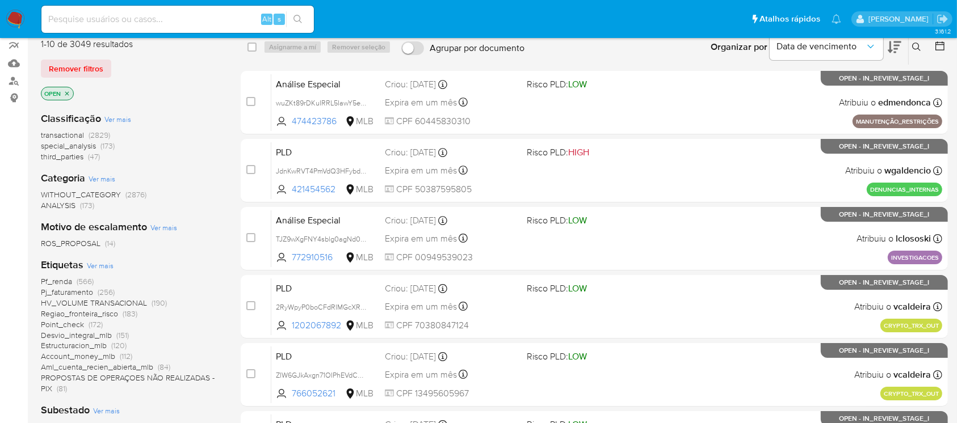
click at [98, 265] on span "Ver mais" at bounding box center [100, 265] width 27 height 10
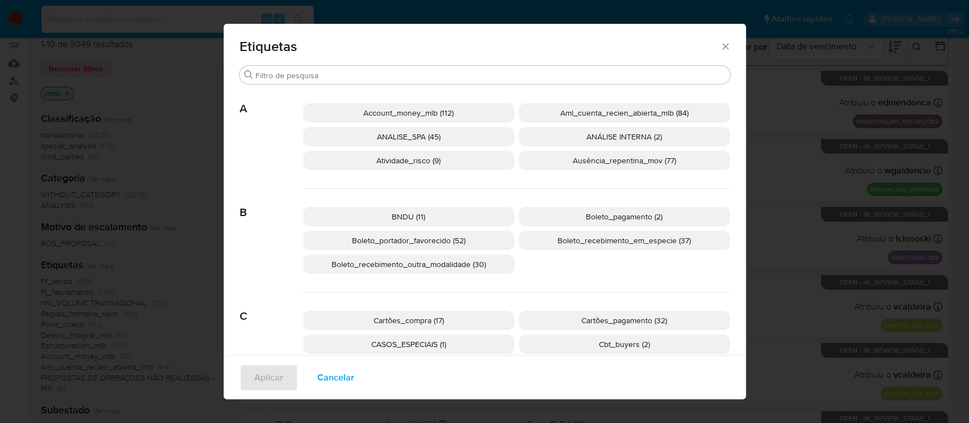
click at [580, 242] on span "Boleto_recebimento_em_especie (37)" at bounding box center [623, 240] width 133 height 11
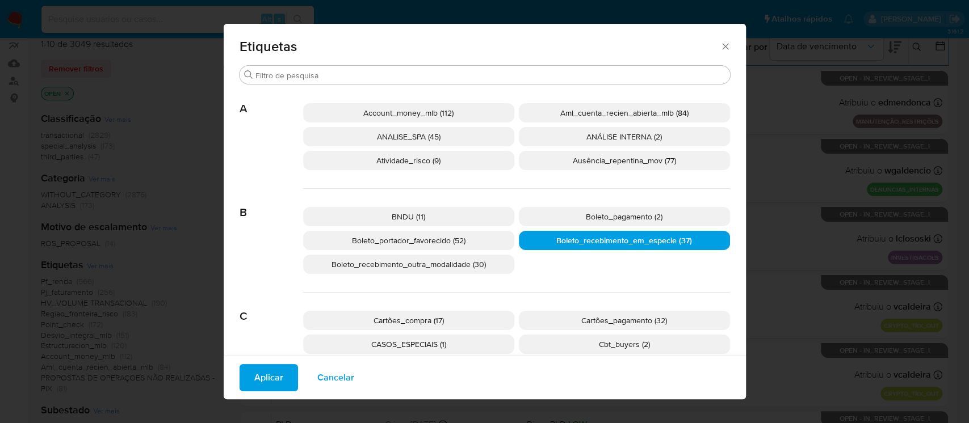
click at [264, 374] on span "Aplicar" at bounding box center [268, 377] width 29 height 25
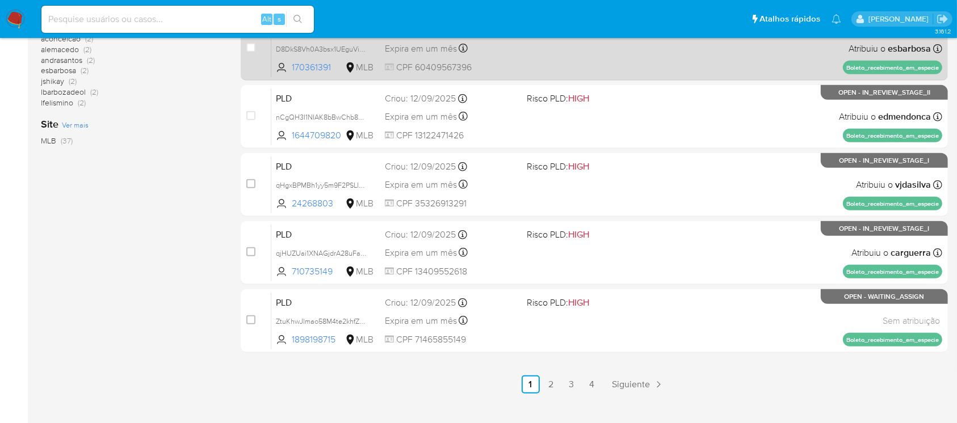
scroll to position [513, 0]
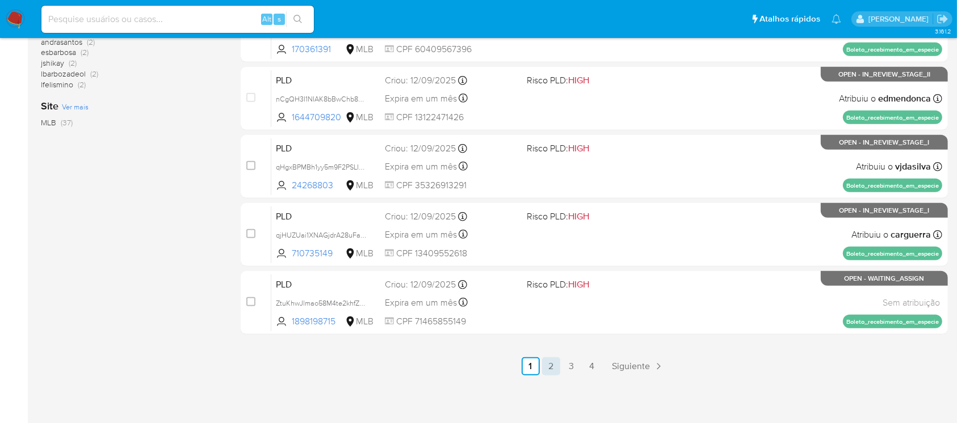
click at [554, 369] on link "2" at bounding box center [551, 366] width 18 height 18
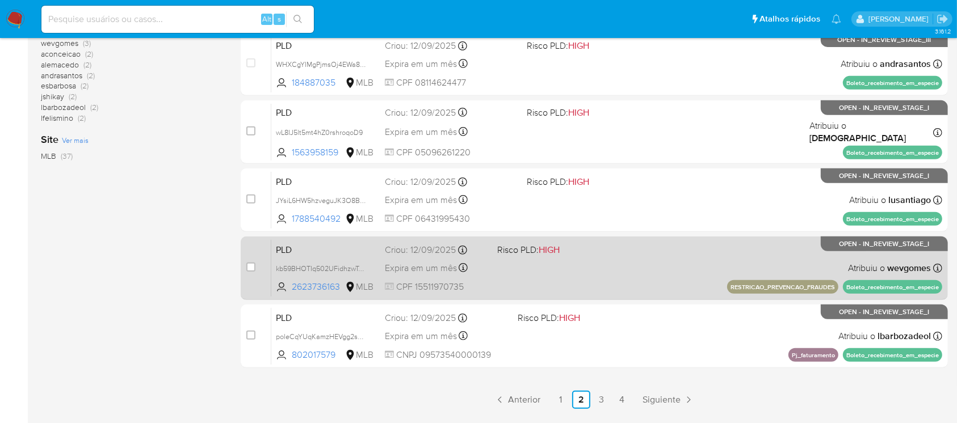
scroll to position [513, 0]
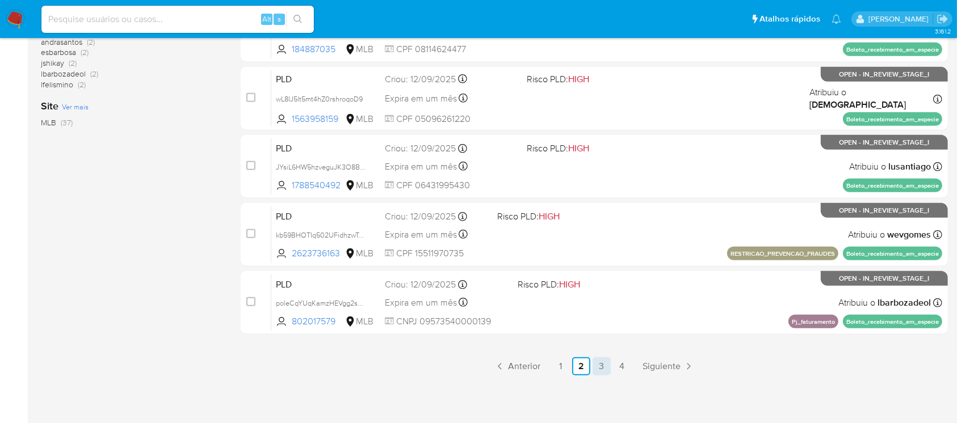
click at [599, 370] on link "3" at bounding box center [601, 366] width 18 height 18
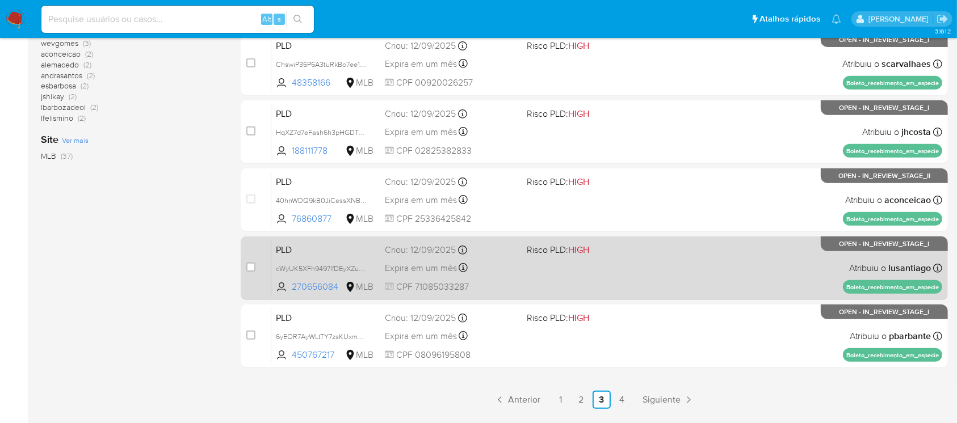
scroll to position [504, 0]
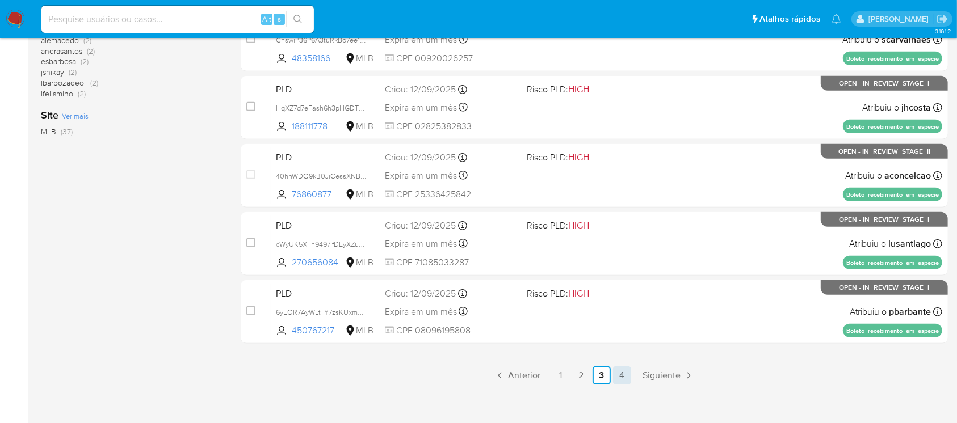
click at [620, 377] on link "4" at bounding box center [622, 376] width 18 height 18
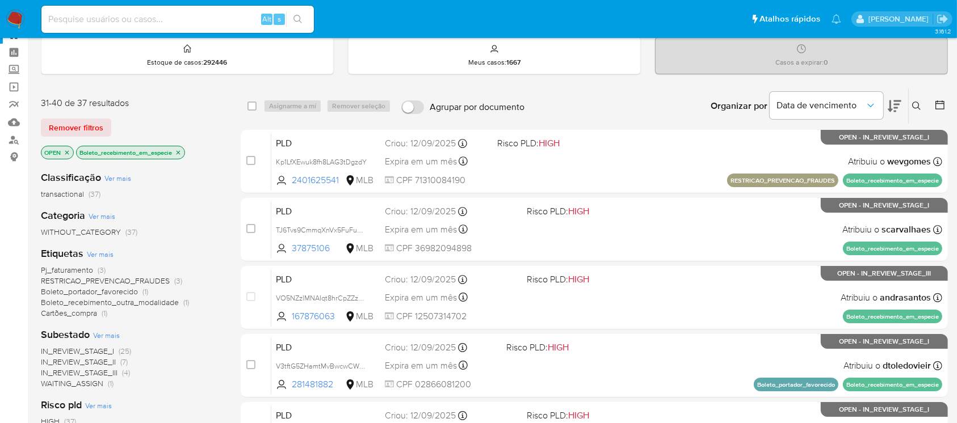
scroll to position [17, 0]
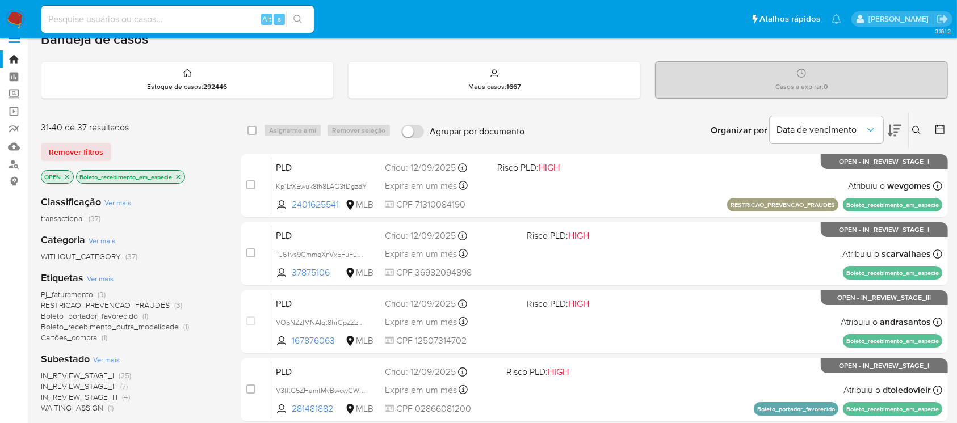
click at [179, 175] on icon "close-filter" at bounding box center [178, 177] width 7 height 7
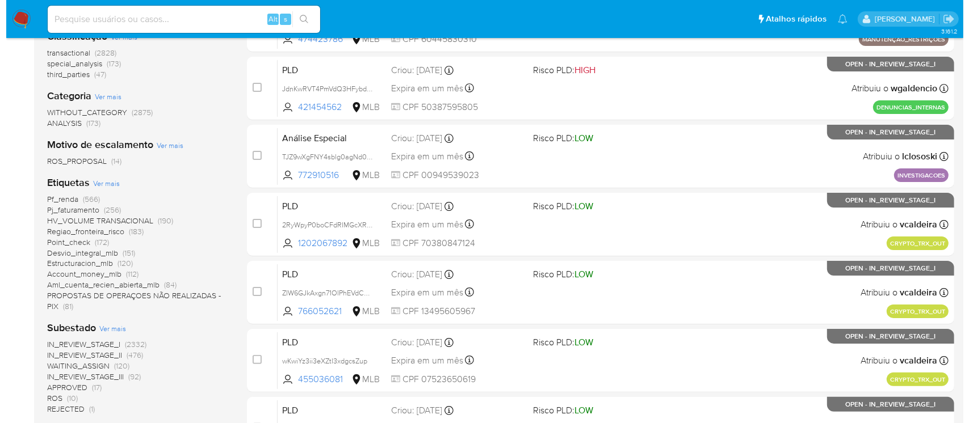
scroll to position [218, 0]
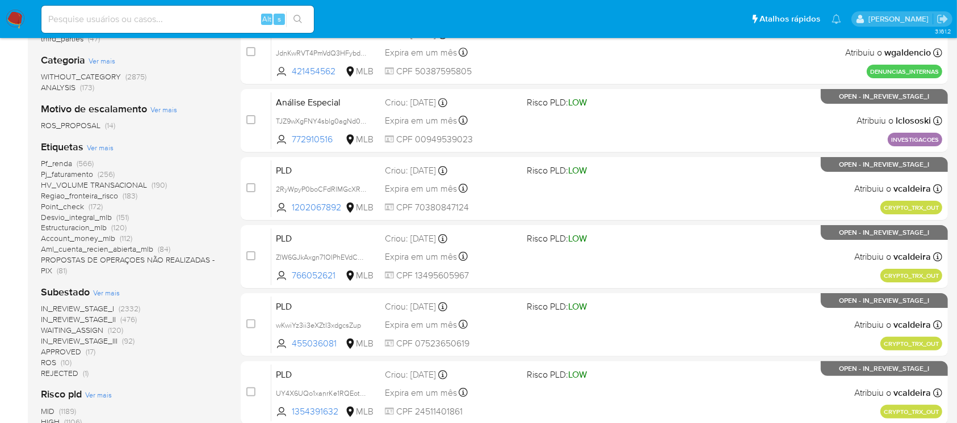
click at [97, 148] on span "Ver mais" at bounding box center [100, 147] width 27 height 10
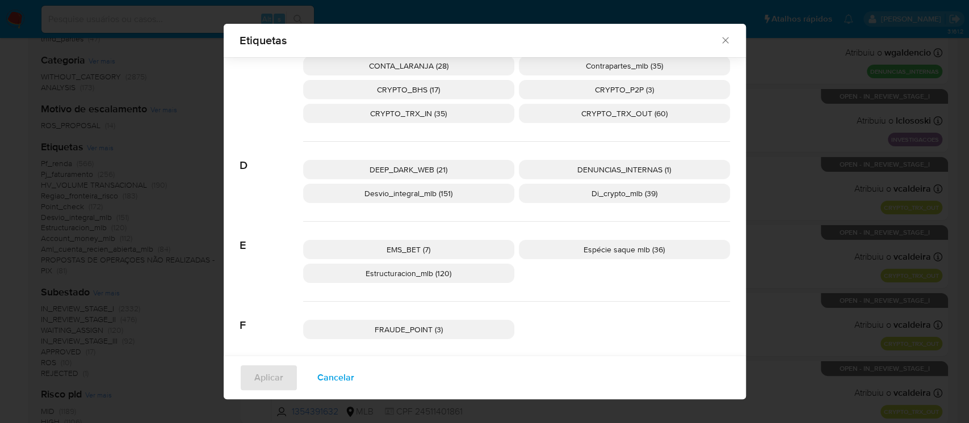
scroll to position [294, 0]
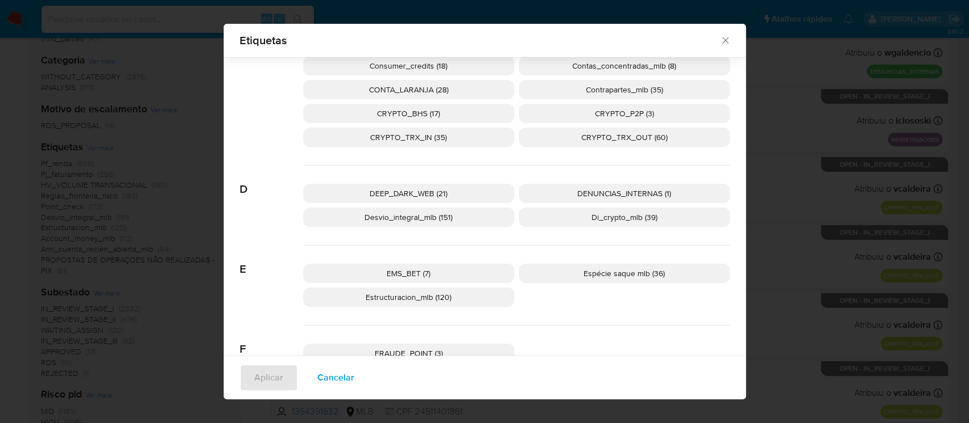
click at [562, 273] on p "Espécie saque mlb (36)" at bounding box center [624, 273] width 211 height 19
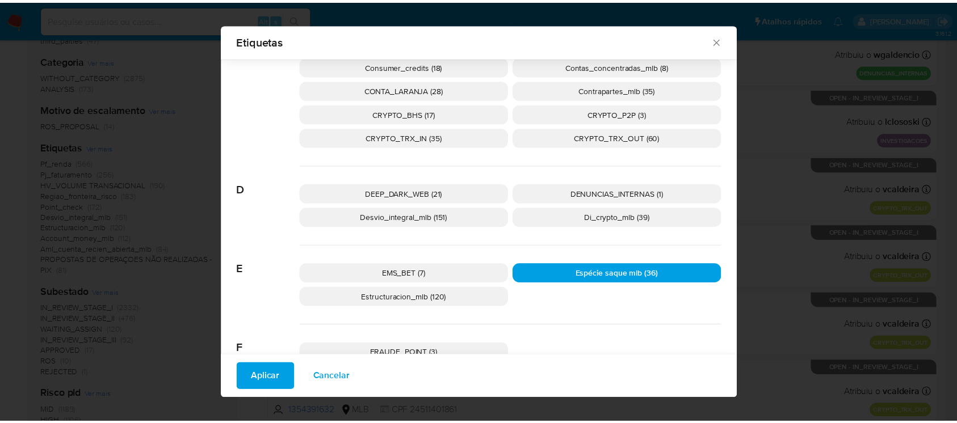
scroll to position [395, 0]
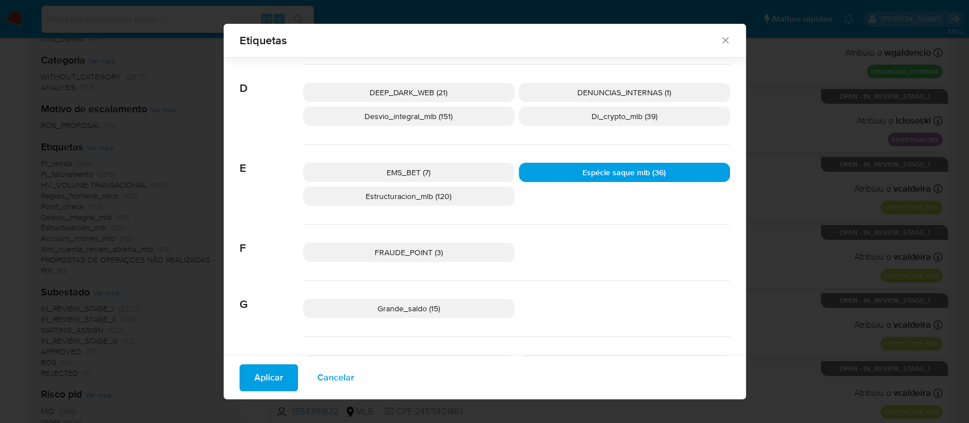
click at [245, 378] on button "Aplicar" at bounding box center [268, 377] width 58 height 27
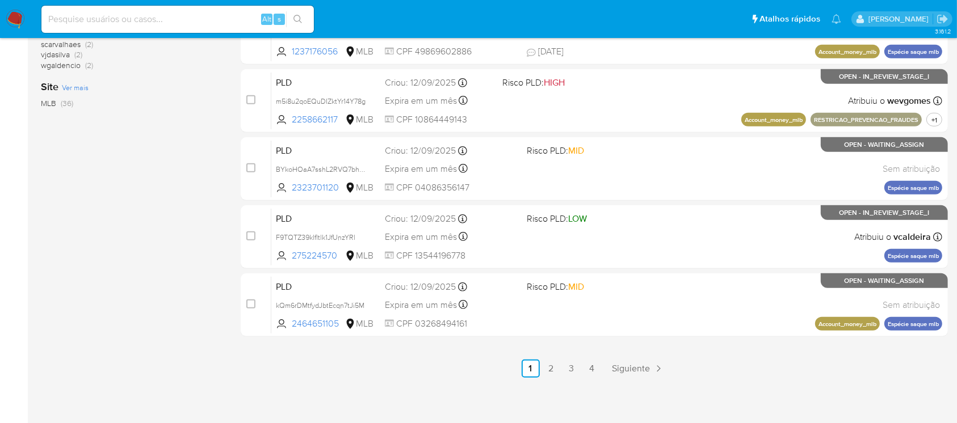
scroll to position [513, 0]
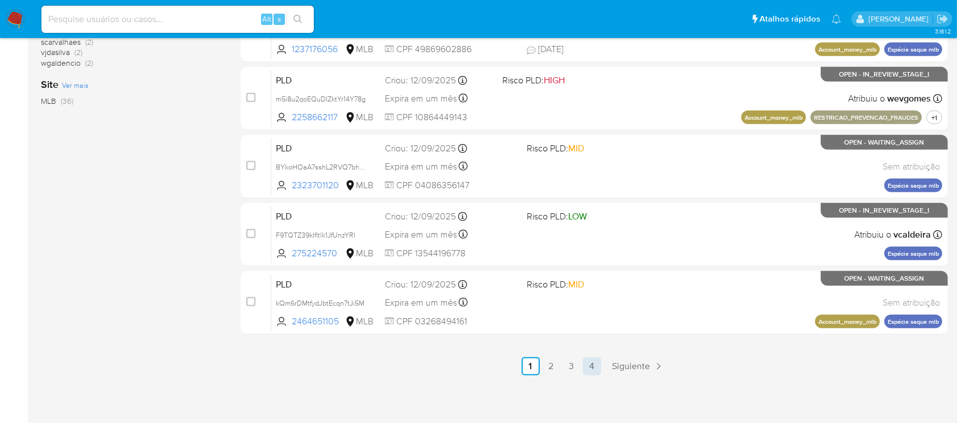
click at [597, 366] on link "4" at bounding box center [592, 366] width 18 height 18
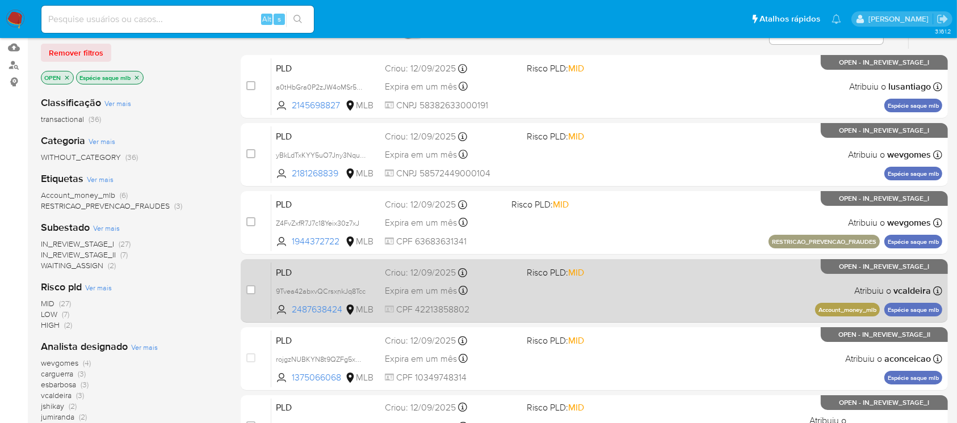
scroll to position [96, 0]
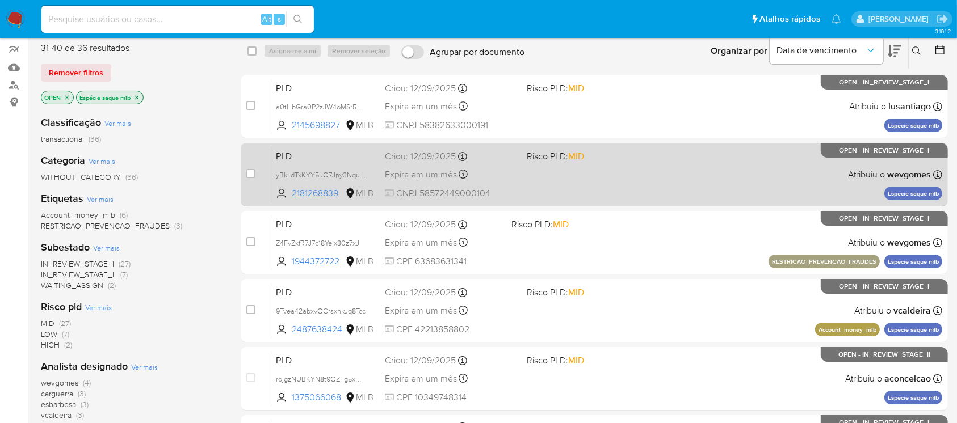
click at [551, 182] on div "PLD yBkLdTxKYY5uO7Jny3NquAyq 2181268839 MLB Risco PLD: MID Criou: 12/09/2025 Cr…" at bounding box center [606, 174] width 671 height 57
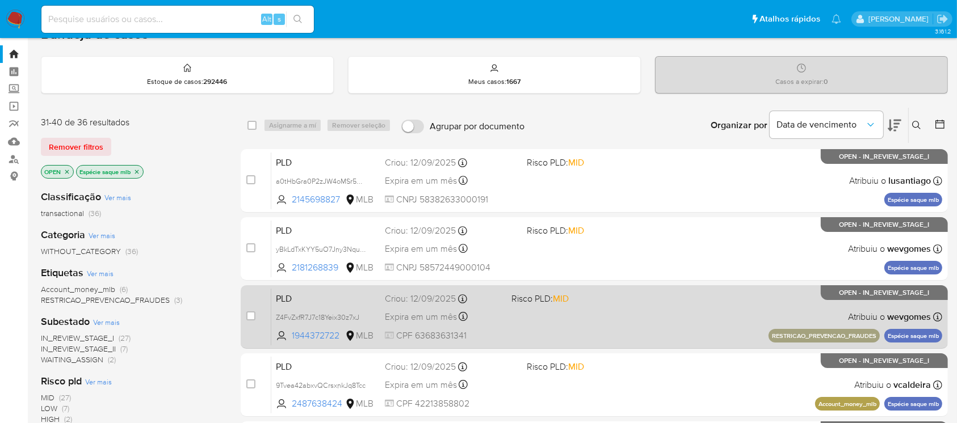
scroll to position [0, 0]
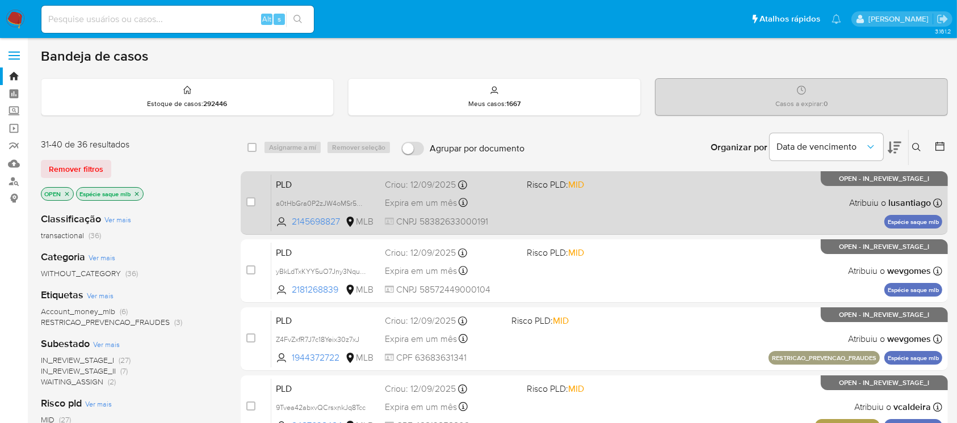
click at [570, 228] on div "PLD a0tHbGra0P2zJW4oMSr5MIdR 2145698827 MLB Risco PLD: MID Criou: 12/09/2025 Cr…" at bounding box center [606, 202] width 671 height 57
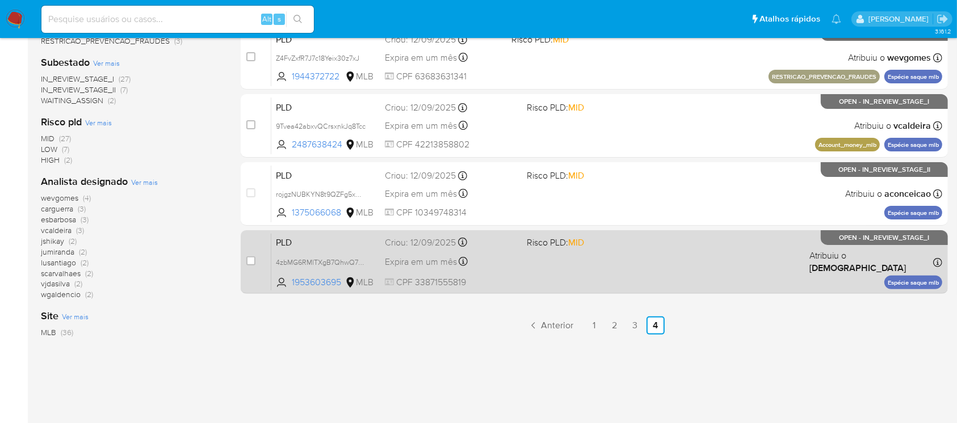
scroll to position [298, 0]
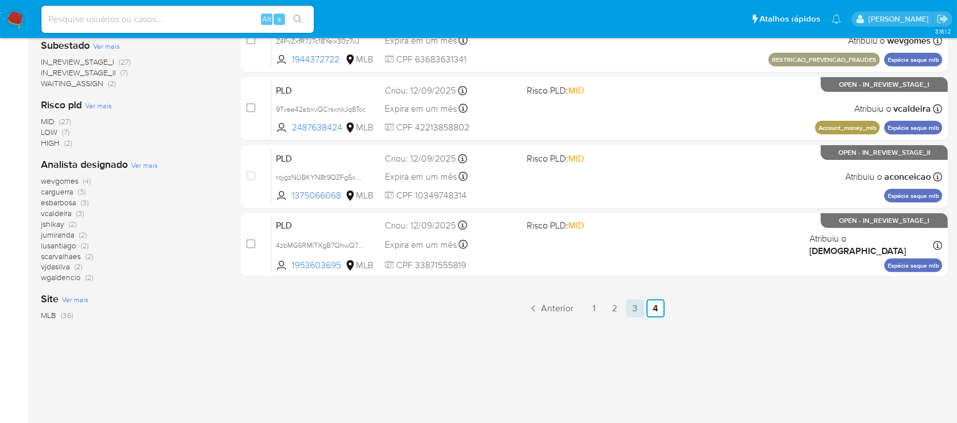
click at [636, 311] on link "3" at bounding box center [635, 309] width 18 height 18
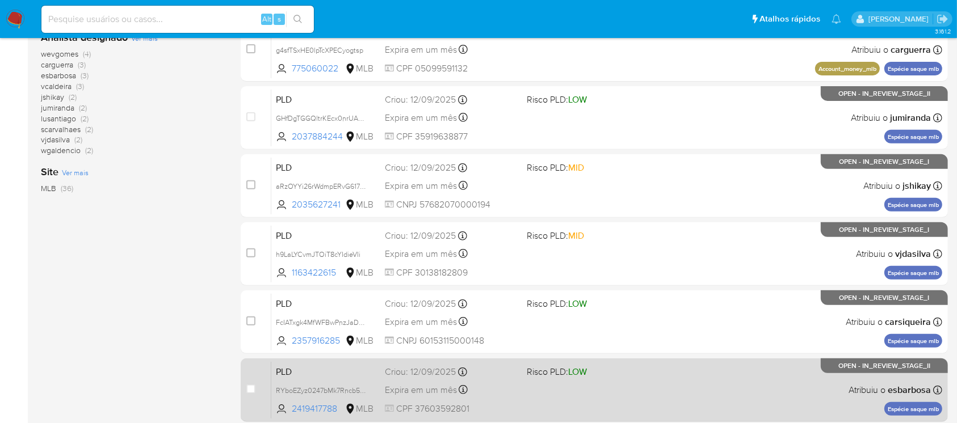
scroll to position [403, 0]
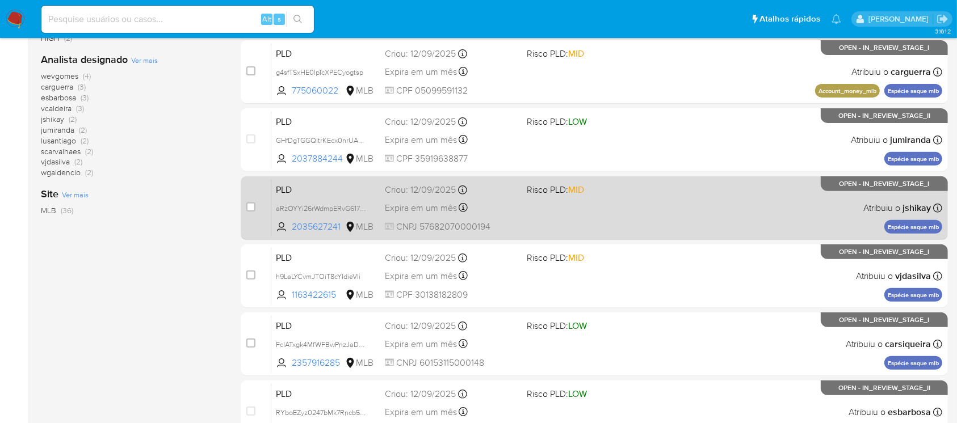
click at [534, 225] on div "PLD aRzOYYi26rWdmpERvG617ia4 2035627241 MLB Risco PLD: MID Criou: 12/09/2025 Cr…" at bounding box center [606, 207] width 671 height 57
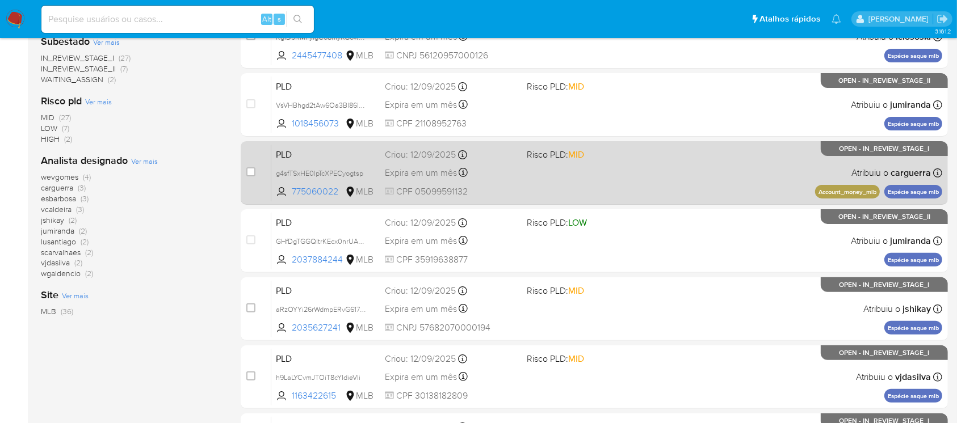
scroll to position [201, 0]
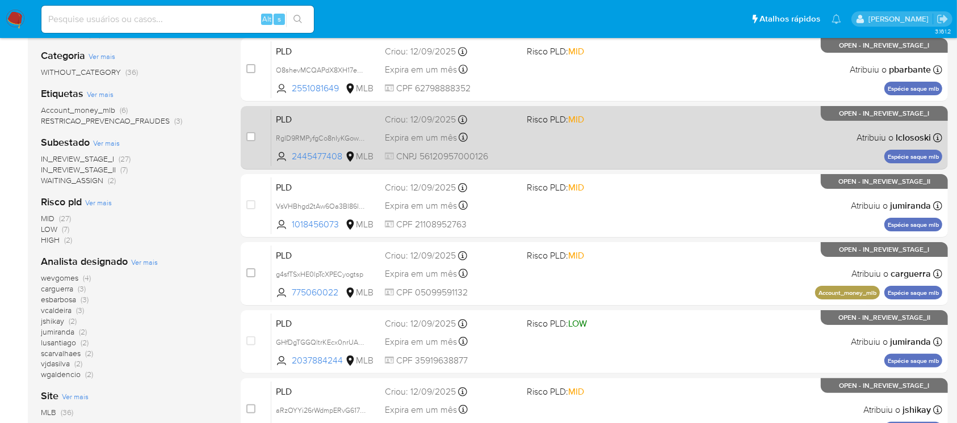
click at [517, 155] on div "PLD RglD9RMPyfgCo8nIyKGow6N0 2445477408 MLB Risco PLD: MID Criou: 12/09/2025 Cr…" at bounding box center [606, 137] width 671 height 57
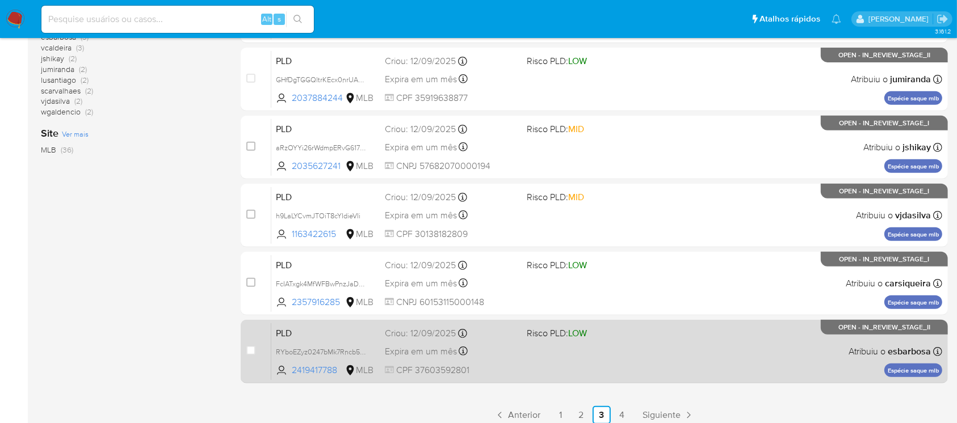
scroll to position [513, 0]
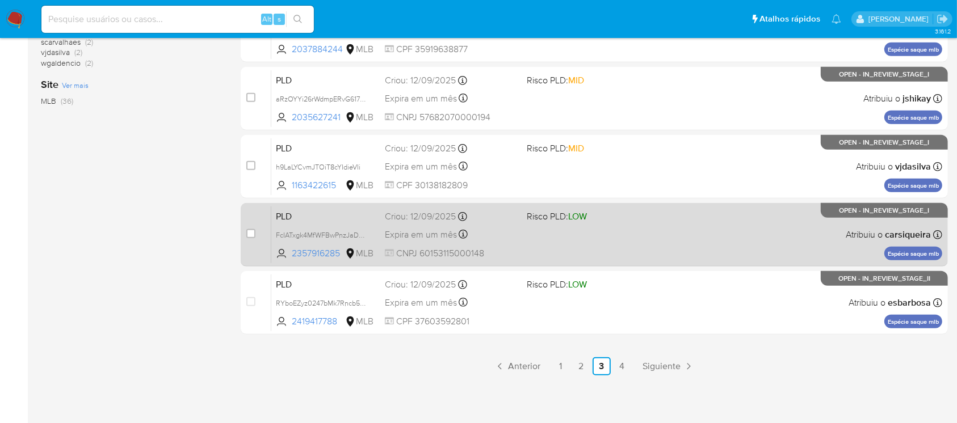
click at [517, 244] on div "PLD FcIATxgk4MfWFBwPnzJaDXyM 2357916285 MLB Risco PLD: LOW Criou: 12/09/2025 Cr…" at bounding box center [606, 234] width 671 height 57
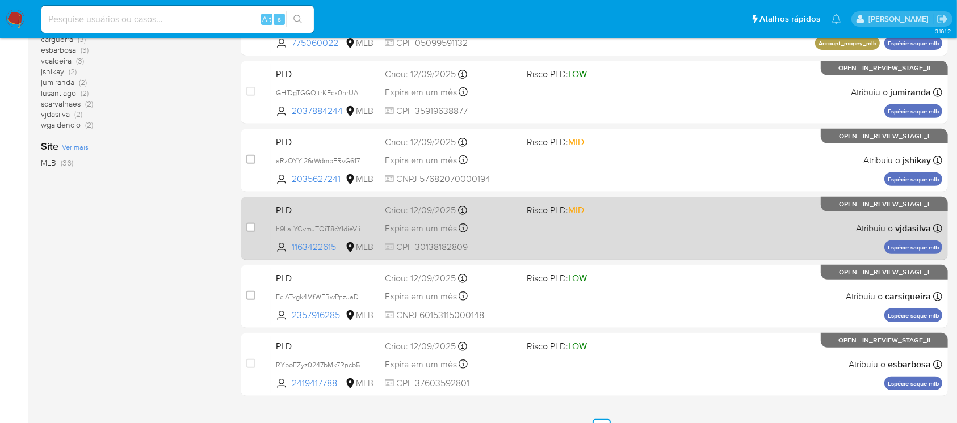
scroll to position [412, 0]
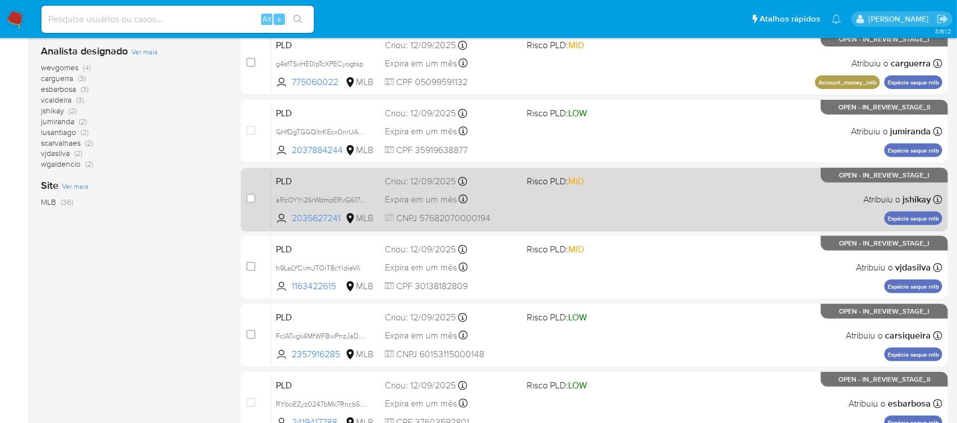
click at [553, 213] on div "PLD aRzOYYi26rWdmpERvG617ia4 2035627241 MLB Risco PLD: MID Criou: 12/09/2025 Cr…" at bounding box center [606, 199] width 671 height 57
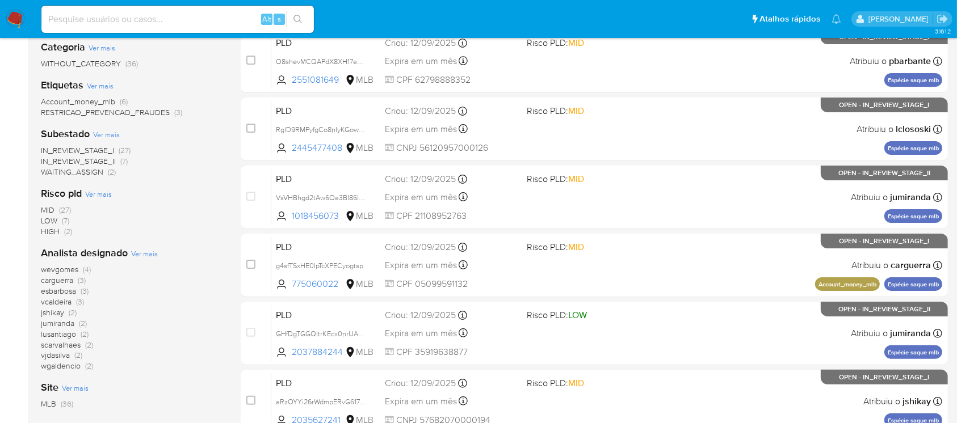
scroll to position [109, 0]
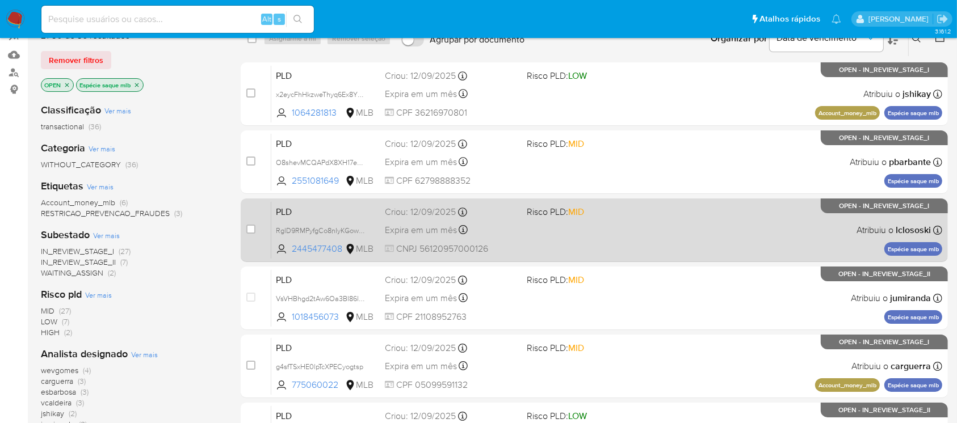
click at [537, 256] on div "PLD RglD9RMPyfgCo8nIyKGow6N0 2445477408 MLB Risco PLD: MID Criou: 12/09/2025 Cr…" at bounding box center [606, 229] width 671 height 57
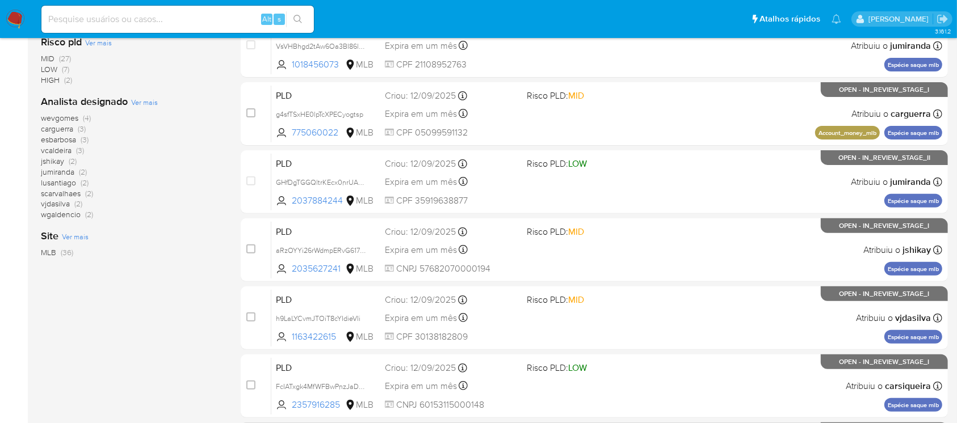
scroll to position [513, 0]
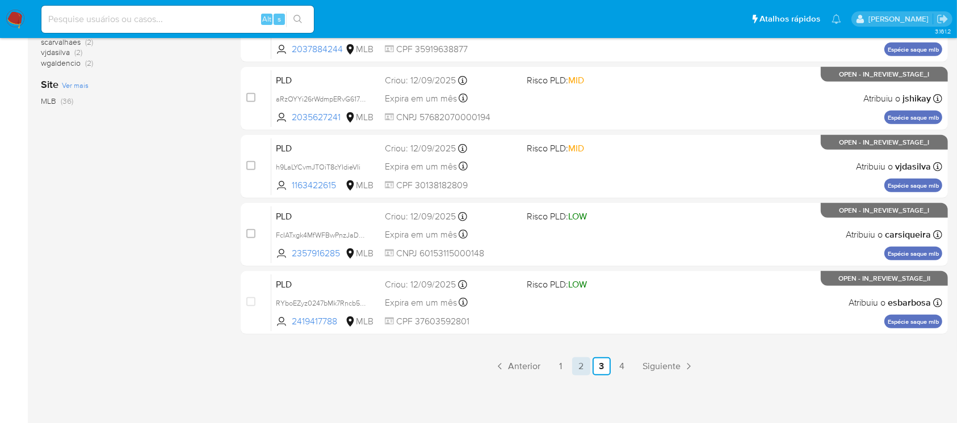
click at [583, 368] on link "2" at bounding box center [581, 366] width 18 height 18
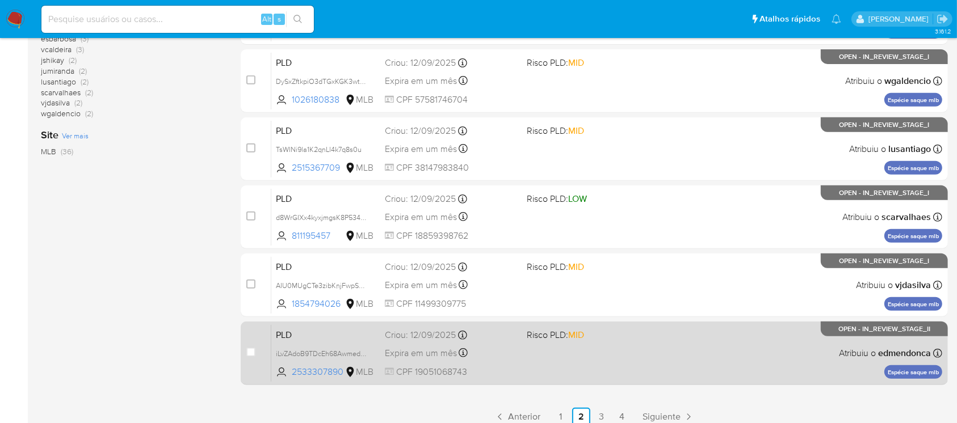
scroll to position [513, 0]
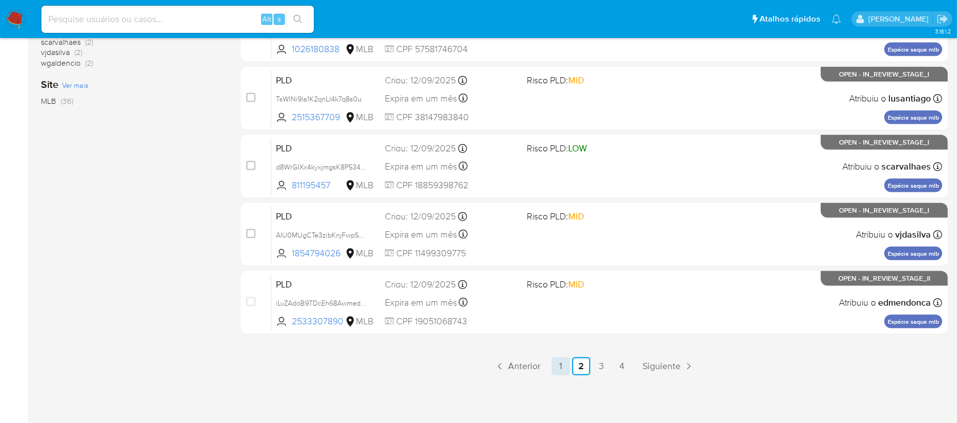
click at [558, 369] on link "1" at bounding box center [561, 366] width 18 height 18
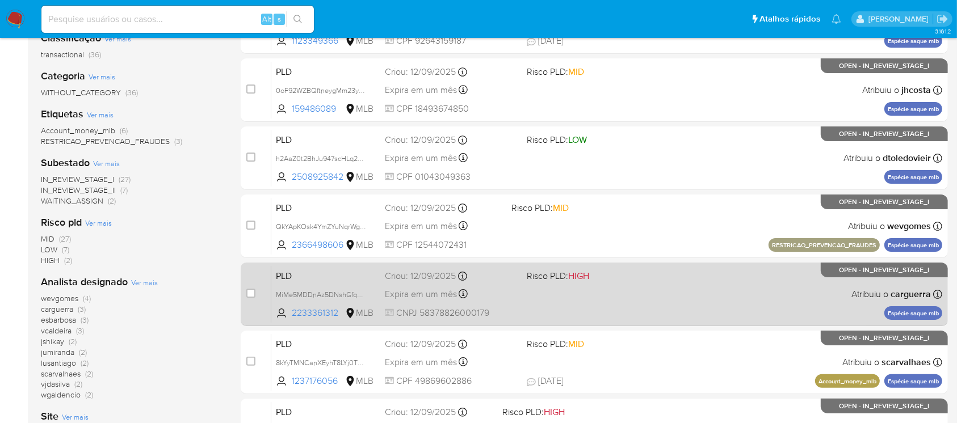
scroll to position [201, 0]
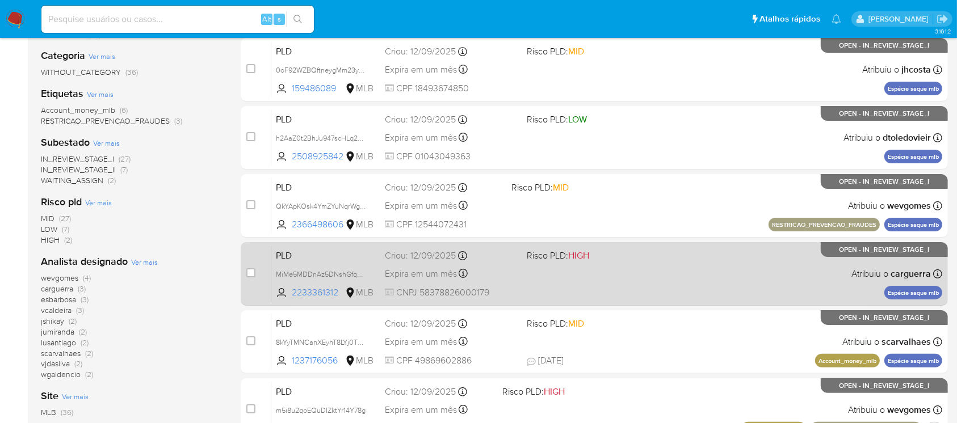
click at [575, 289] on div "PLD MiMe5MDDnAz5DNshGfqH4x0i 2233361312 MLB Risco PLD: HIGH Criou: 12/09/2025 C…" at bounding box center [606, 273] width 671 height 57
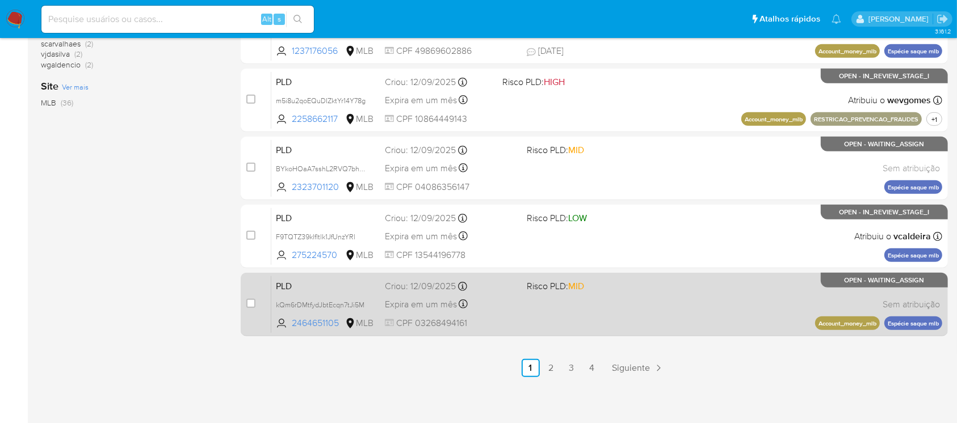
scroll to position [513, 0]
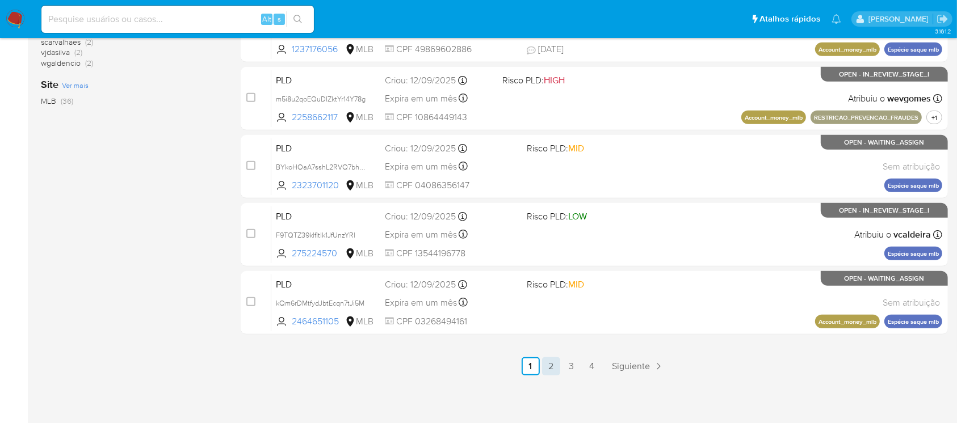
click at [548, 370] on link "2" at bounding box center [551, 366] width 18 height 18
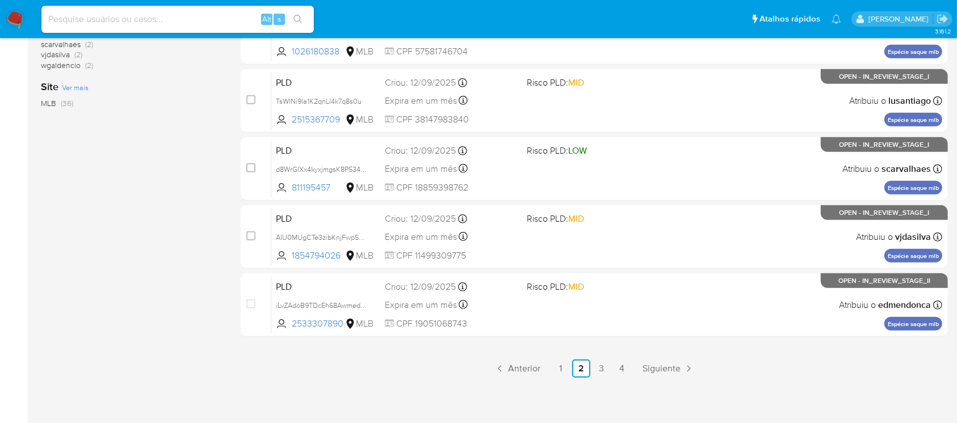
scroll to position [513, 0]
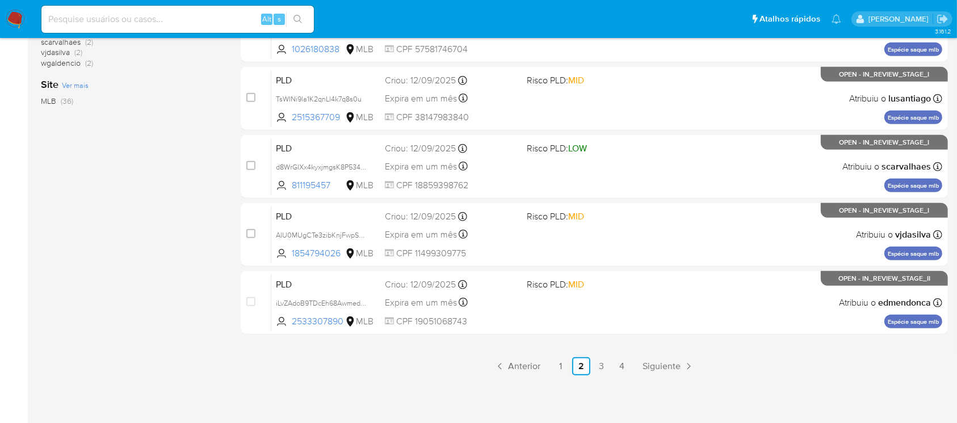
click at [598, 368] on link "3" at bounding box center [601, 366] width 18 height 18
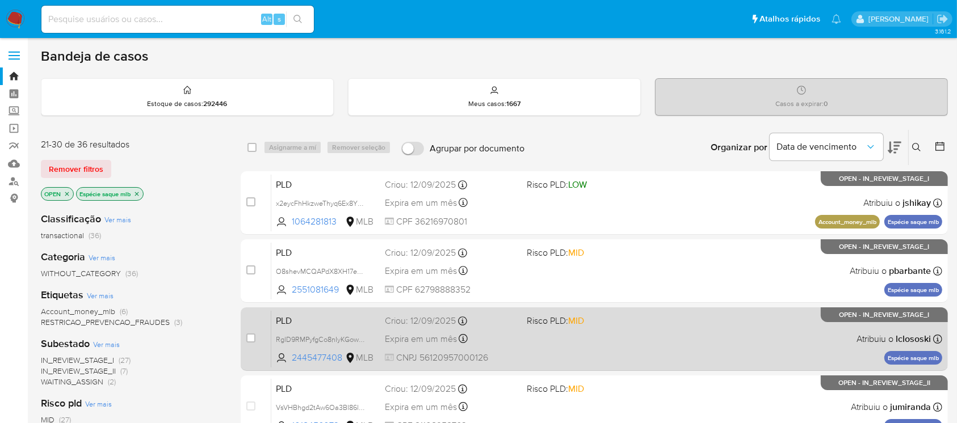
click at [558, 352] on div "PLD RglD9RMPyfgCo8nIyKGow6N0 2445477408 MLB Risco PLD: MID Criou: 12/09/2025 Cr…" at bounding box center [606, 338] width 671 height 57
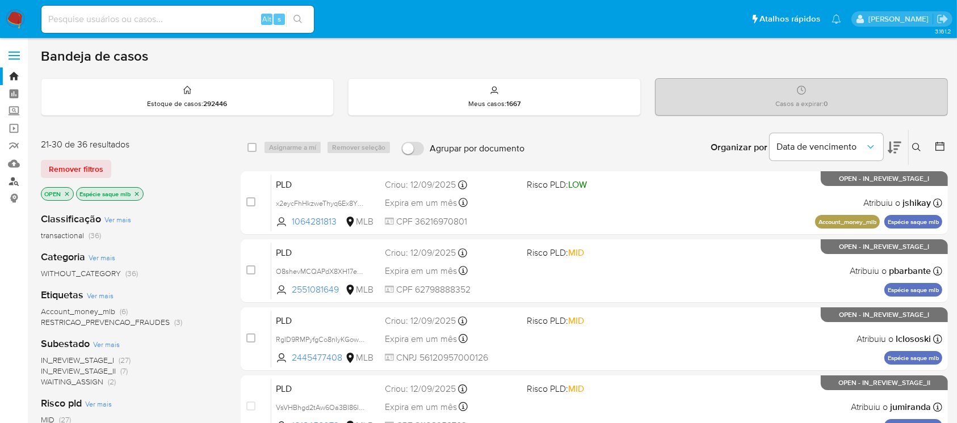
click at [14, 184] on link "Localizador de pessoas" at bounding box center [67, 181] width 135 height 18
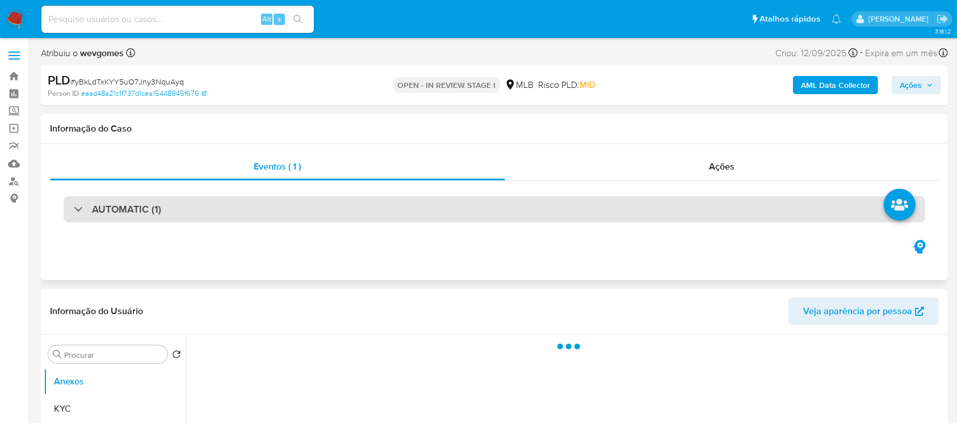
click at [74, 209] on div at bounding box center [74, 209] width 0 height 0
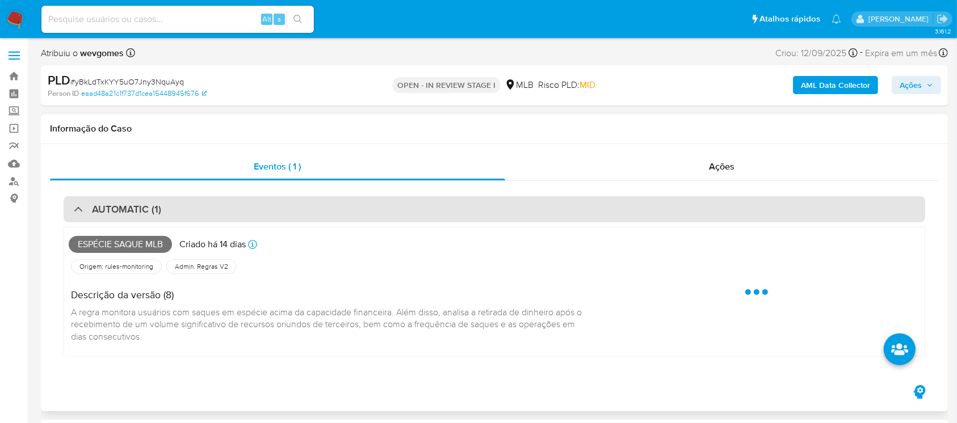
select select "10"
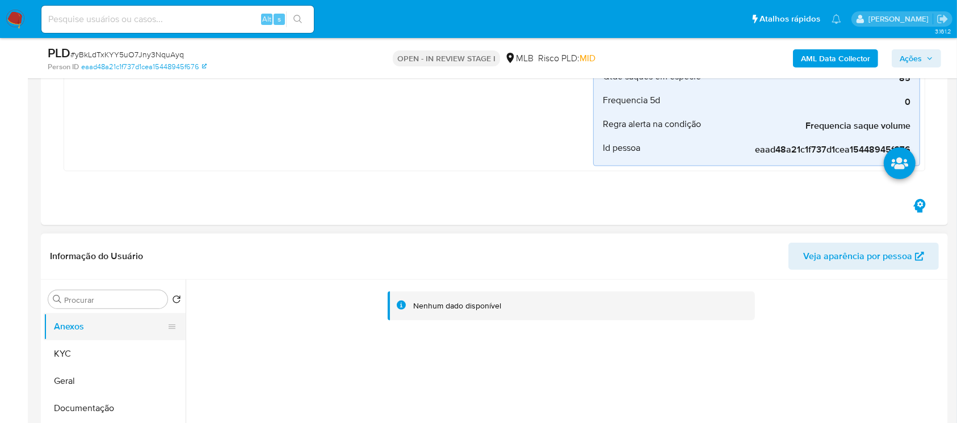
scroll to position [403, 0]
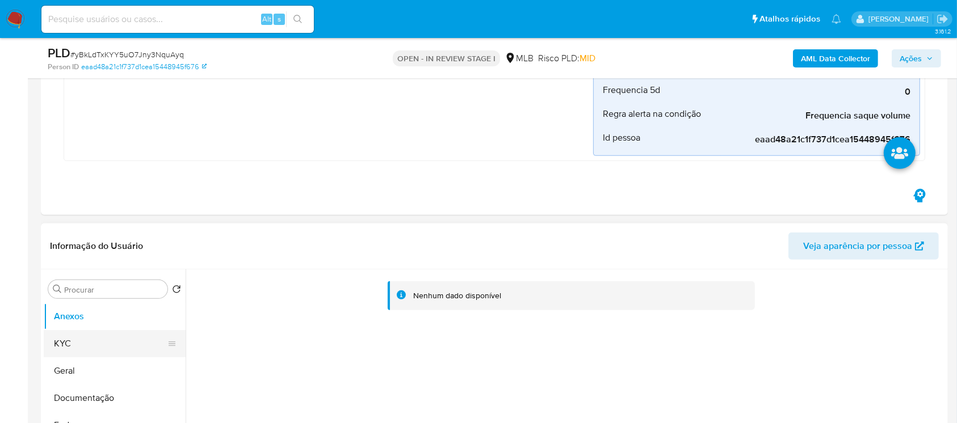
click at [82, 335] on button "KYC" at bounding box center [110, 343] width 133 height 27
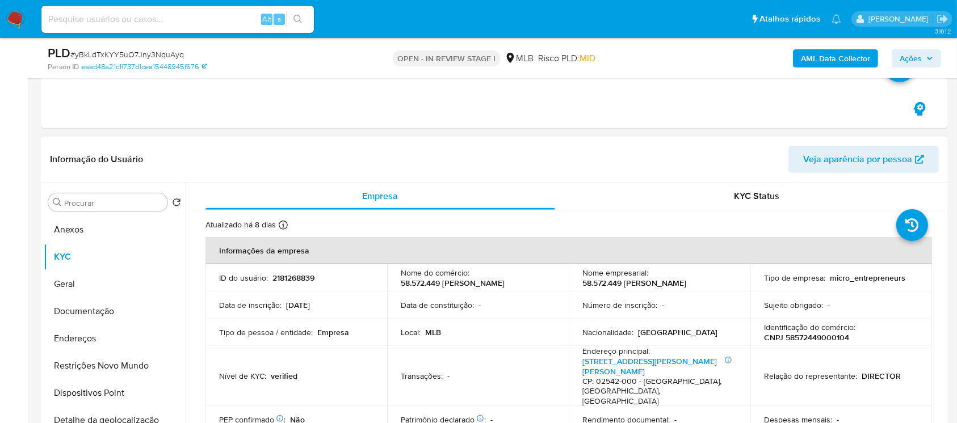
scroll to position [100, 0]
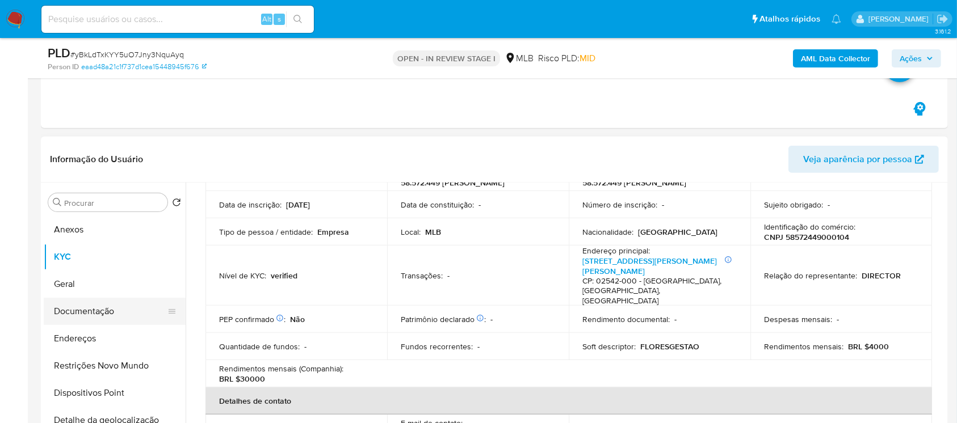
click at [90, 313] on button "Documentação" at bounding box center [110, 311] width 133 height 27
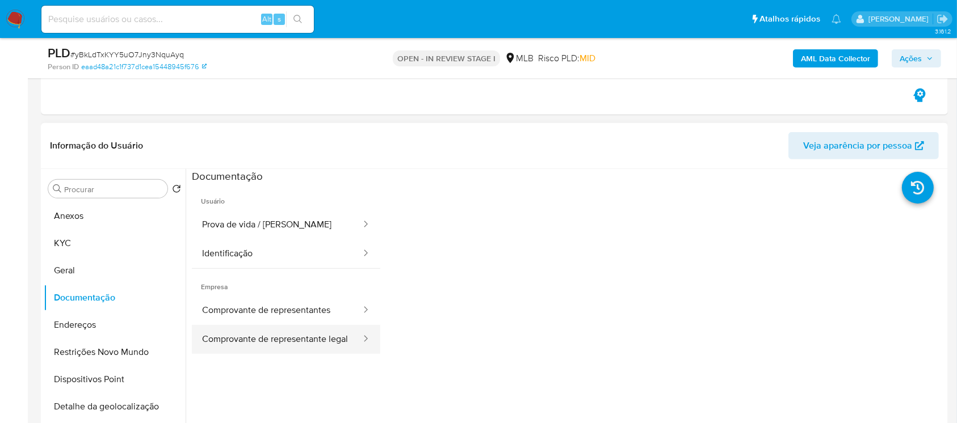
click at [230, 332] on button "Comprovante de representante legal" at bounding box center [277, 339] width 170 height 29
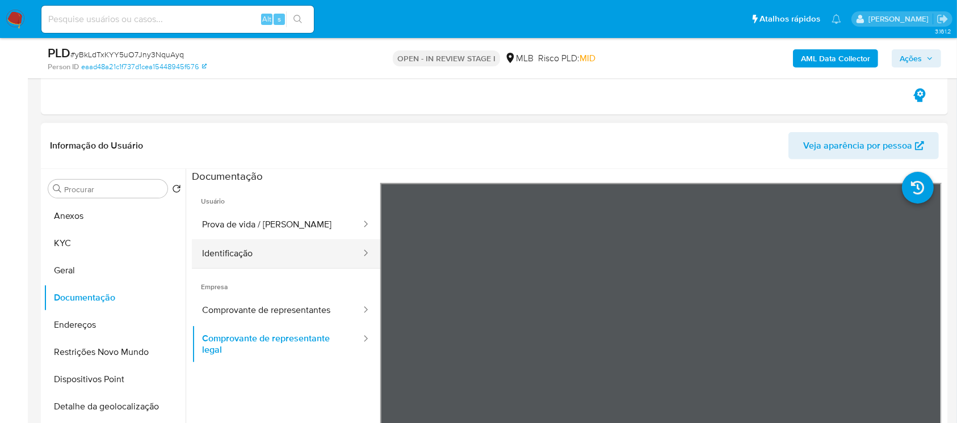
click at [218, 260] on button "Identificação" at bounding box center [277, 253] width 170 height 29
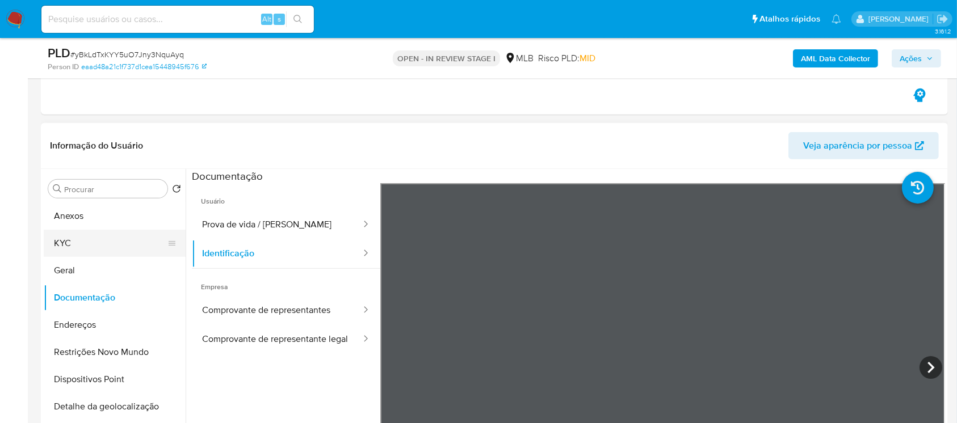
click at [70, 241] on button "KYC" at bounding box center [110, 243] width 133 height 27
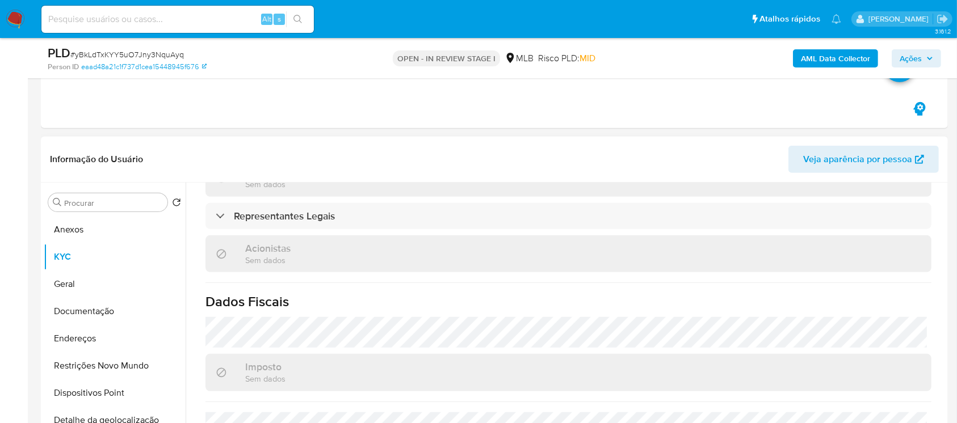
scroll to position [651, 0]
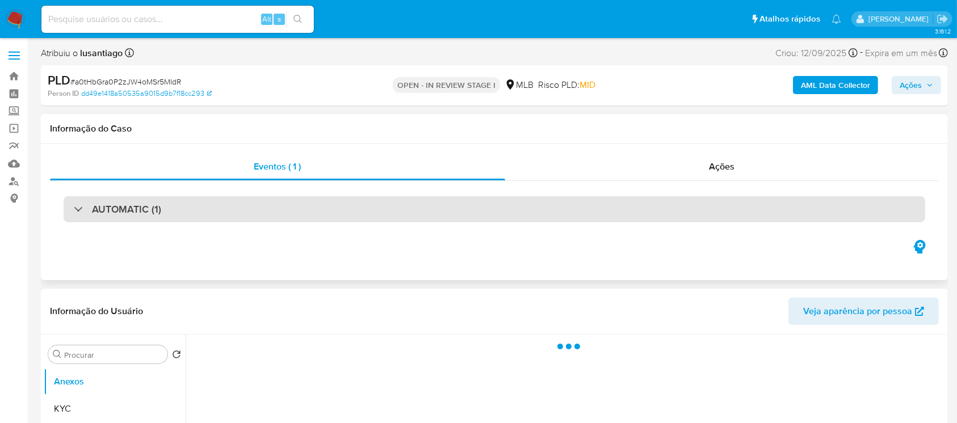
click at [74, 206] on div "AUTOMATIC (1)" at bounding box center [117, 209] width 87 height 12
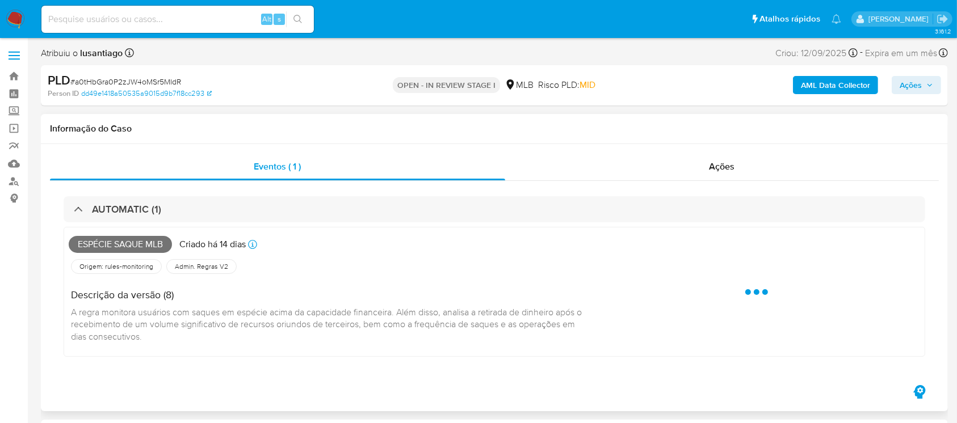
select select "10"
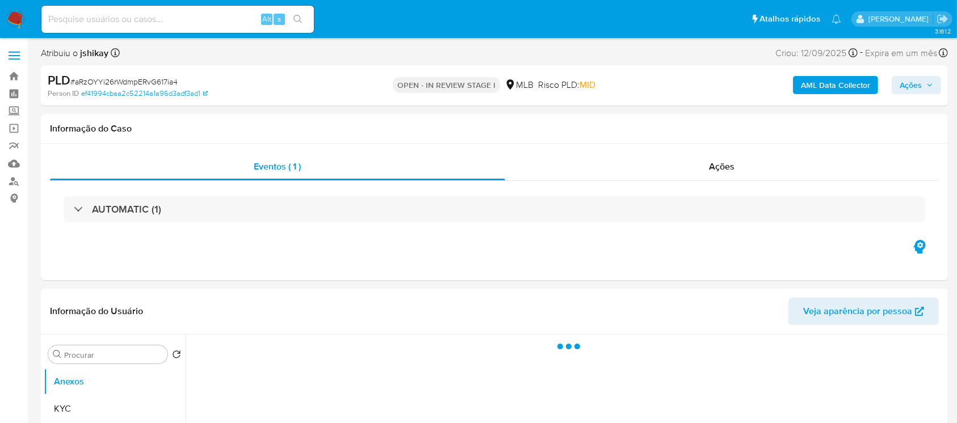
select select "10"
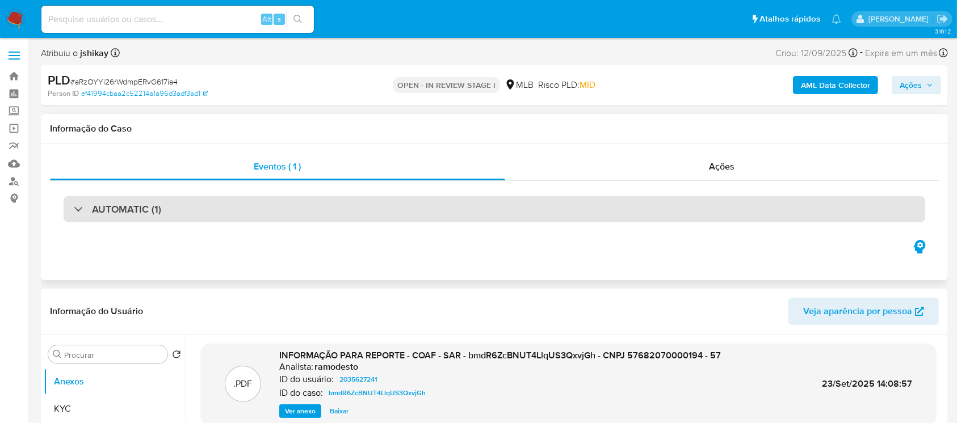
click at [157, 216] on h3 "AUTOMATIC (1)" at bounding box center [126, 209] width 69 height 12
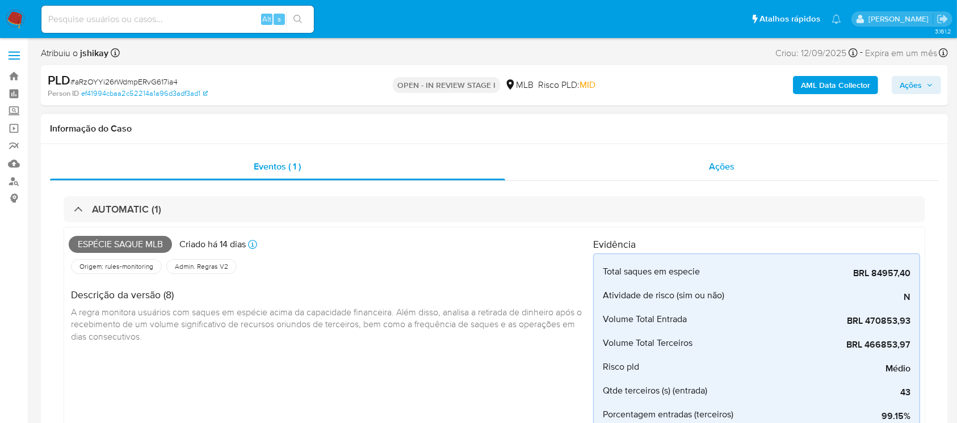
click at [609, 177] on div "Ações" at bounding box center [721, 166] width 433 height 27
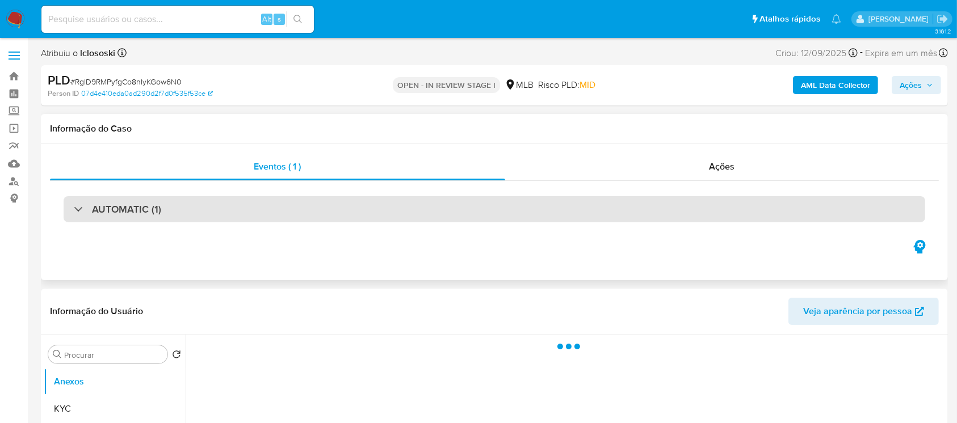
click at [75, 212] on div "AUTOMATIC (1)" at bounding box center [117, 209] width 87 height 12
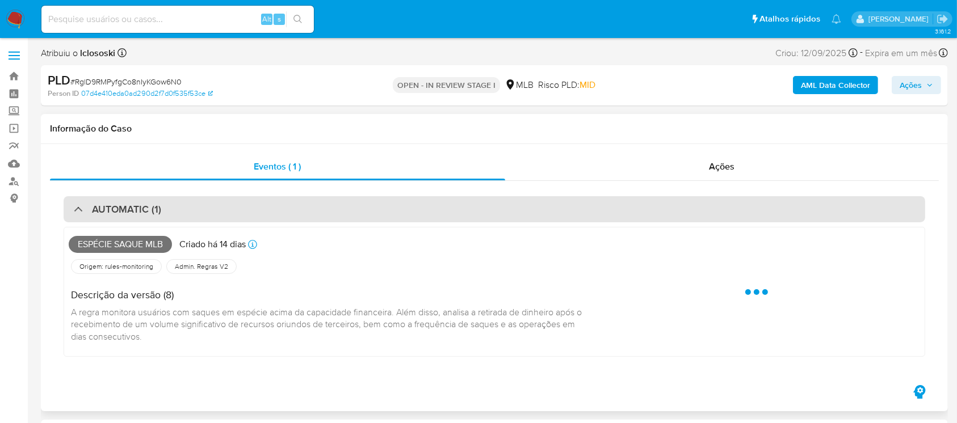
select select "10"
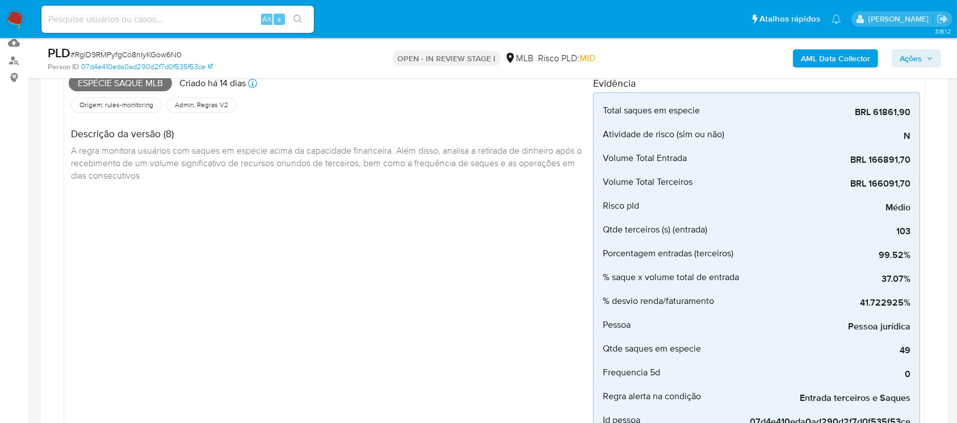
scroll to position [100, 0]
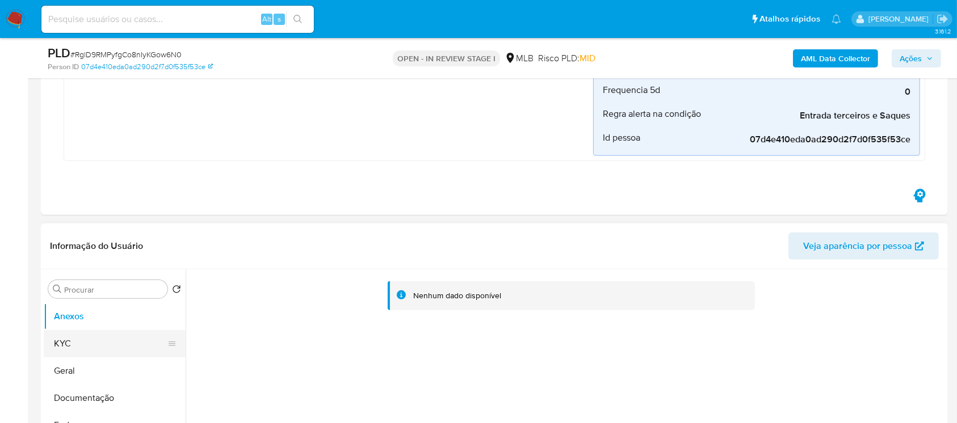
click at [65, 339] on button "KYC" at bounding box center [110, 343] width 133 height 27
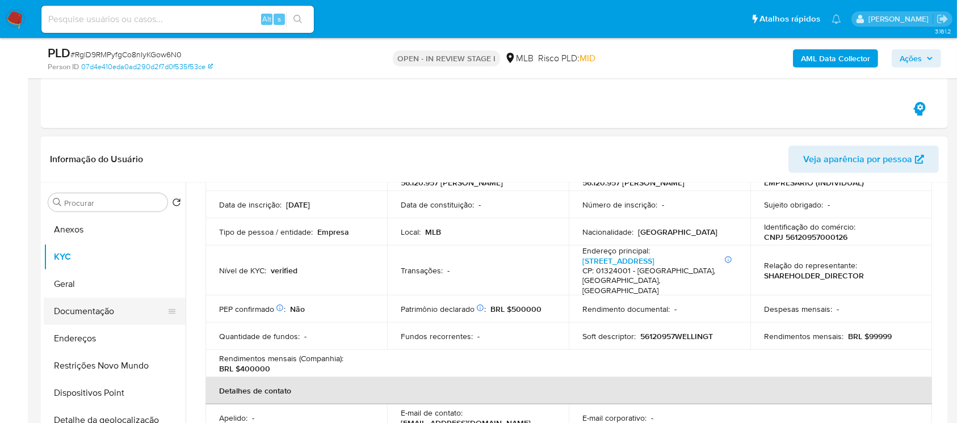
click at [116, 308] on button "Documentação" at bounding box center [110, 311] width 133 height 27
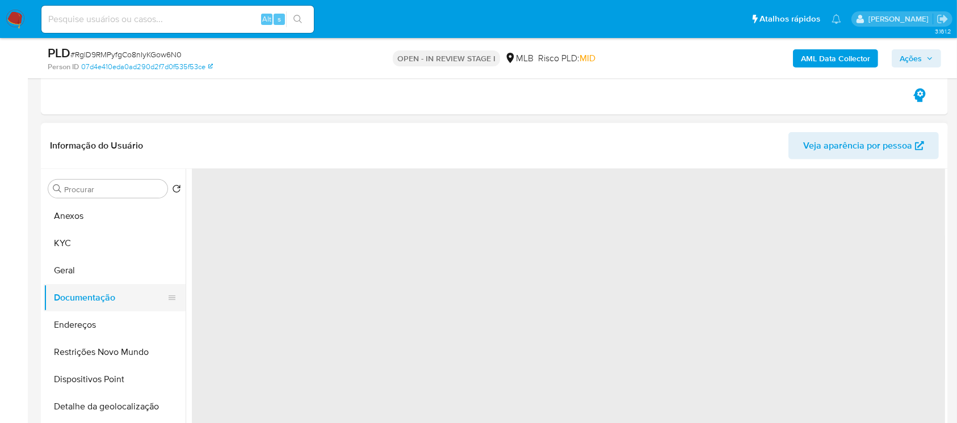
scroll to position [0, 0]
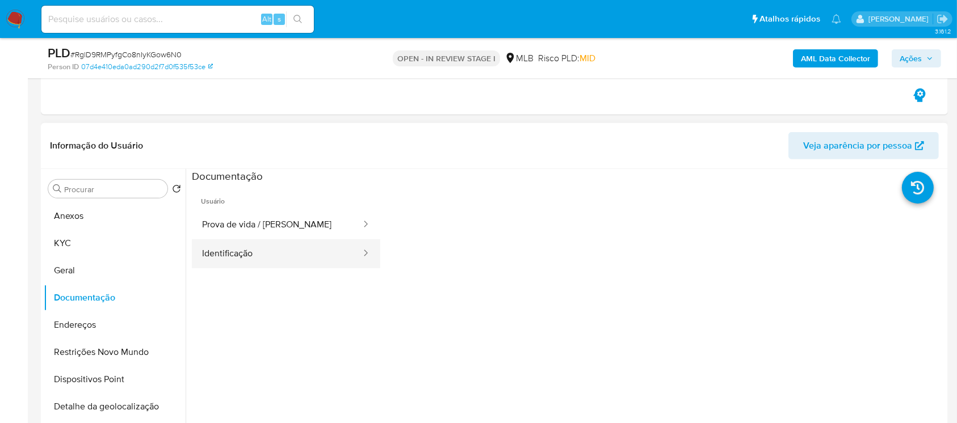
click at [246, 255] on button "Identificação" at bounding box center [277, 253] width 170 height 29
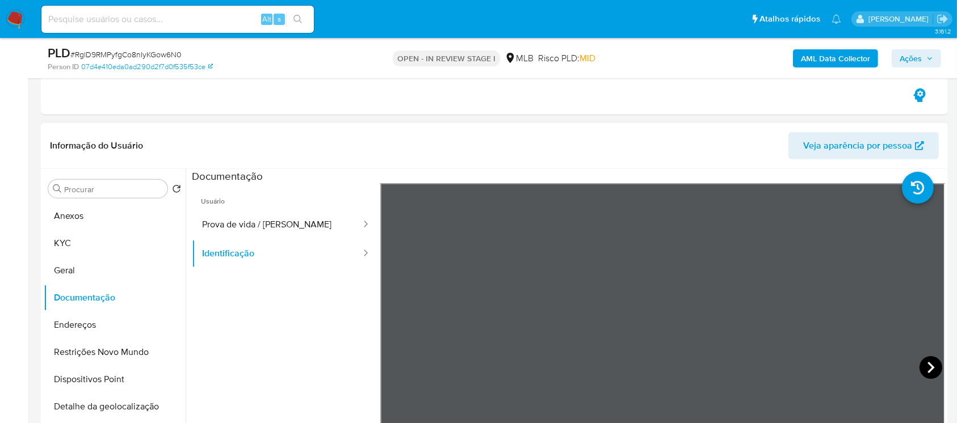
click at [923, 364] on icon at bounding box center [930, 367] width 23 height 23
click at [213, 230] on button "Prova de vida / [PERSON_NAME]" at bounding box center [277, 225] width 170 height 29
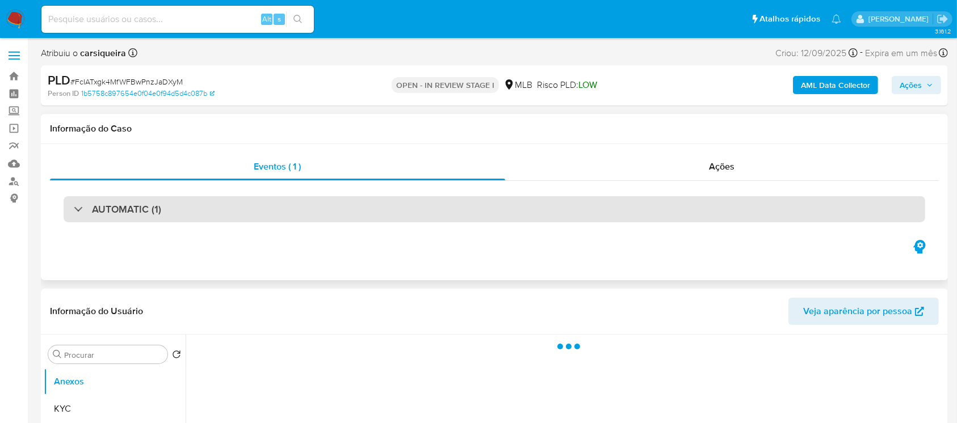
click at [69, 208] on div "AUTOMATIC (1)" at bounding box center [494, 209] width 861 height 26
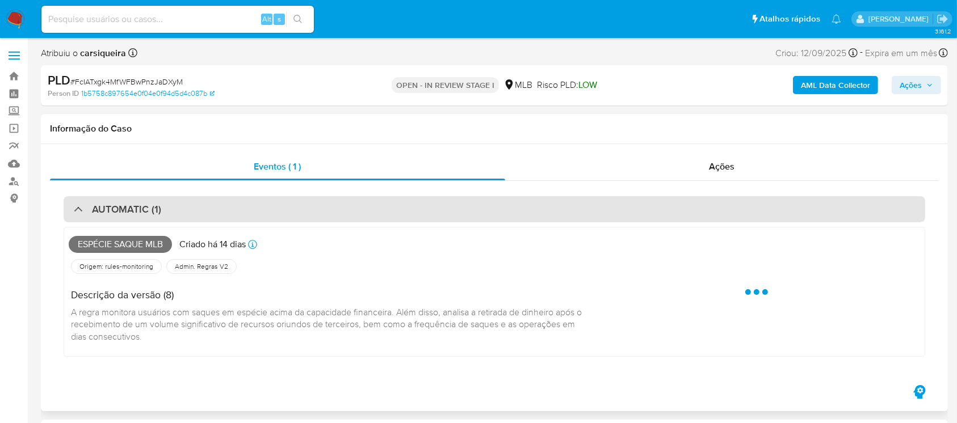
select select "10"
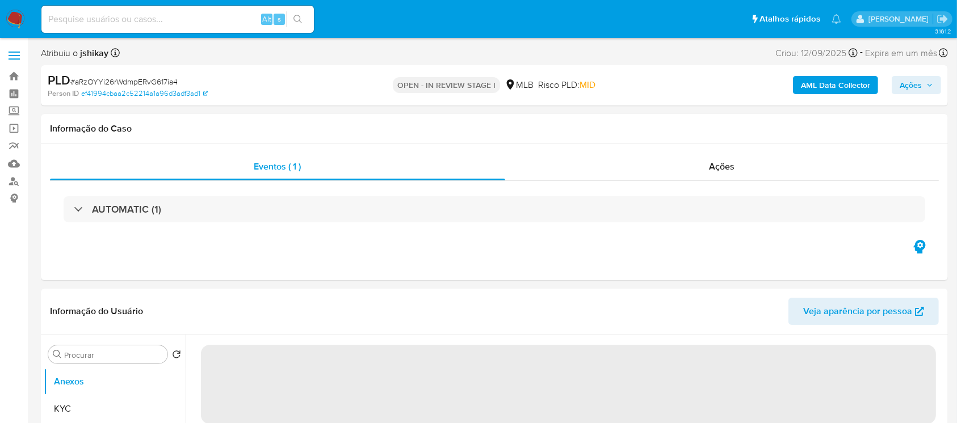
select select "10"
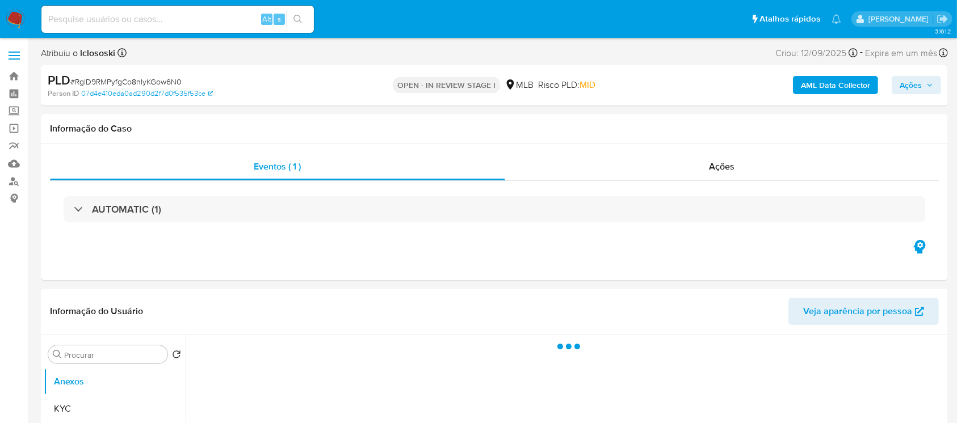
select select "10"
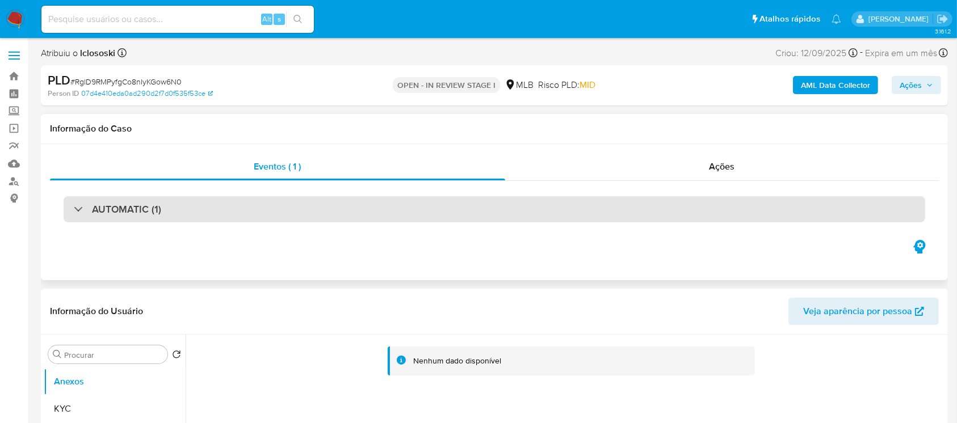
click at [86, 212] on div "AUTOMATIC (1)" at bounding box center [117, 209] width 87 height 12
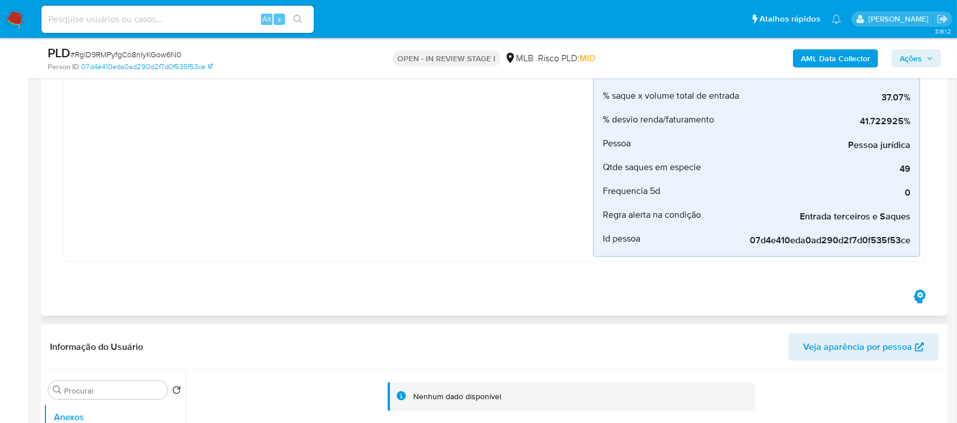
scroll to position [403, 0]
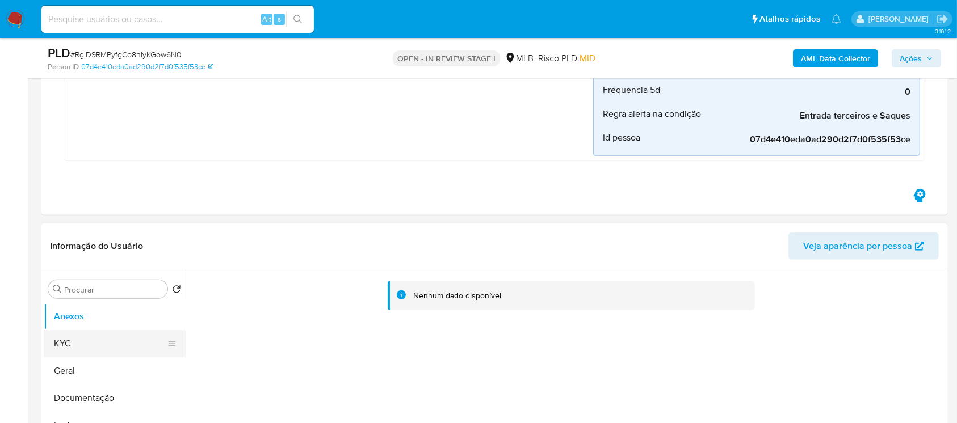
click at [68, 343] on button "KYC" at bounding box center [110, 343] width 133 height 27
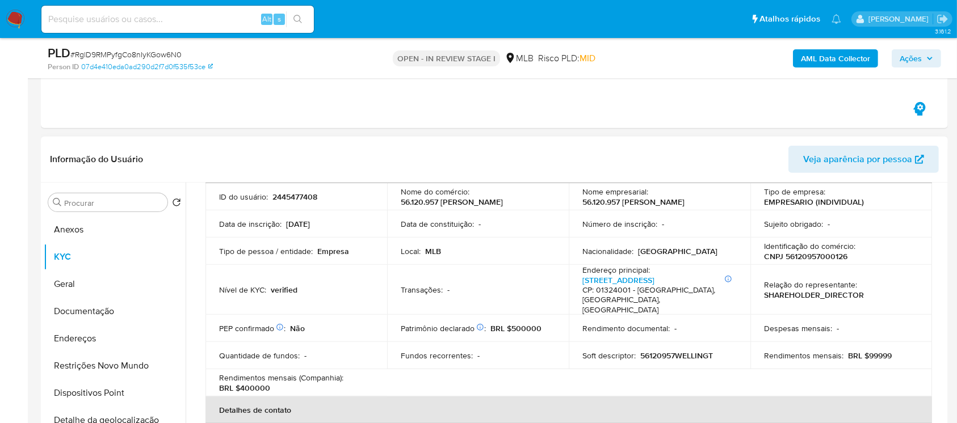
scroll to position [100, 0]
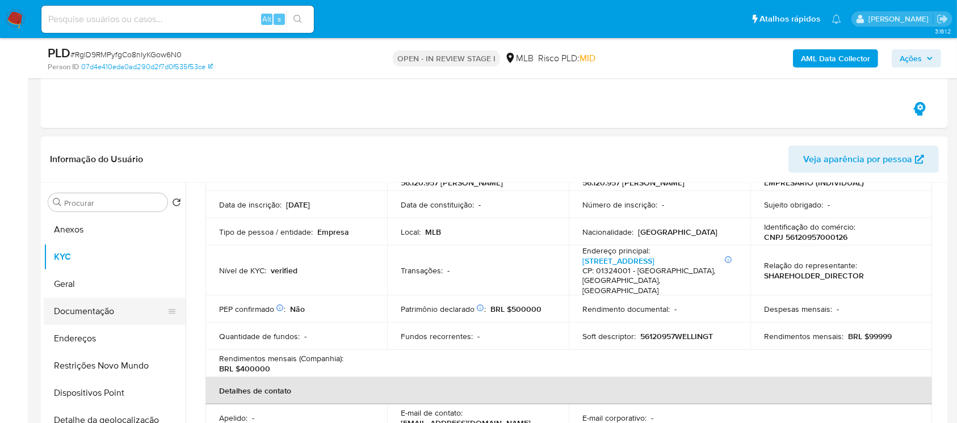
click at [81, 309] on button "Documentação" at bounding box center [110, 311] width 133 height 27
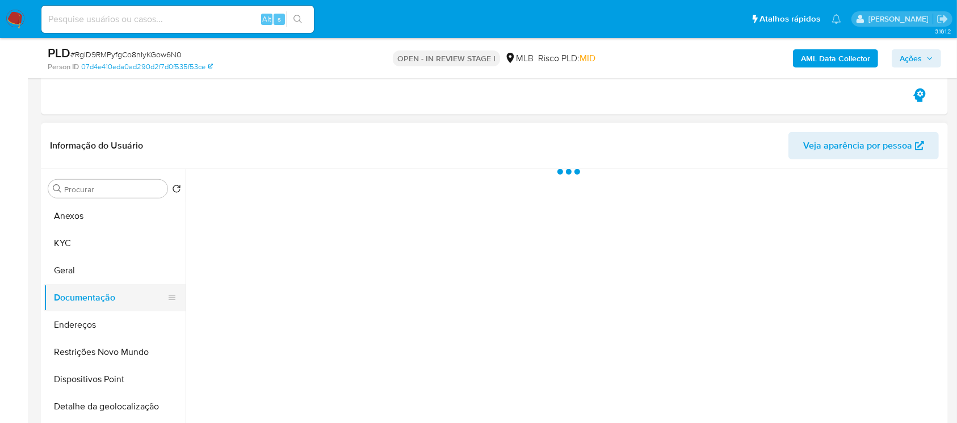
scroll to position [0, 0]
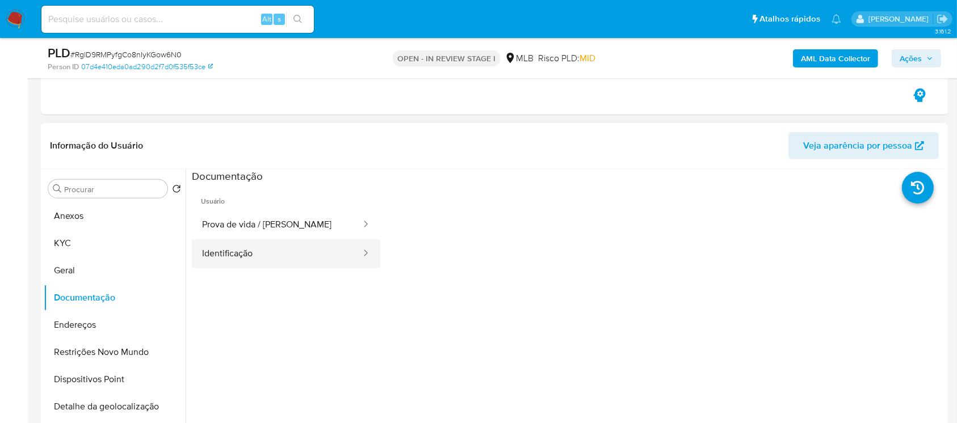
click at [225, 256] on button "Identificação" at bounding box center [277, 253] width 170 height 29
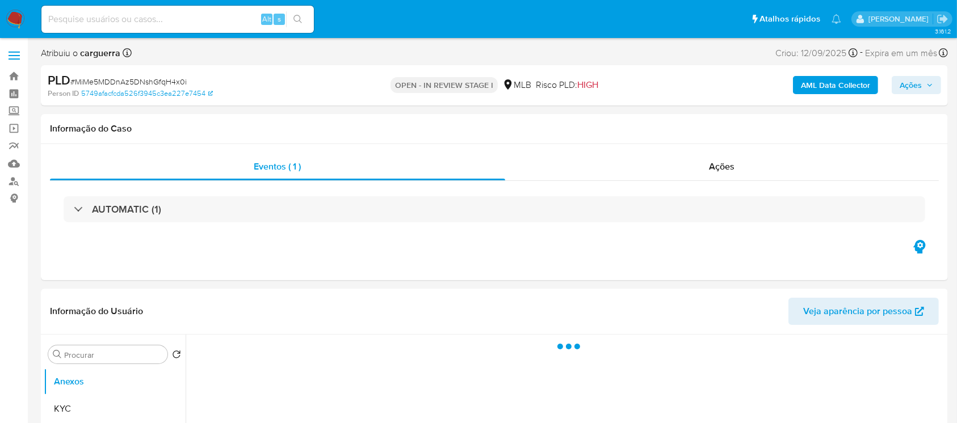
select select "10"
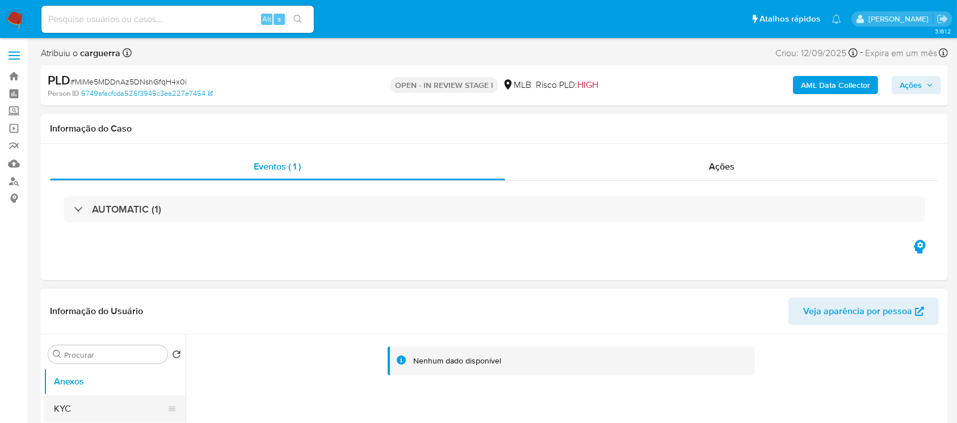
click at [96, 406] on button "KYC" at bounding box center [110, 408] width 133 height 27
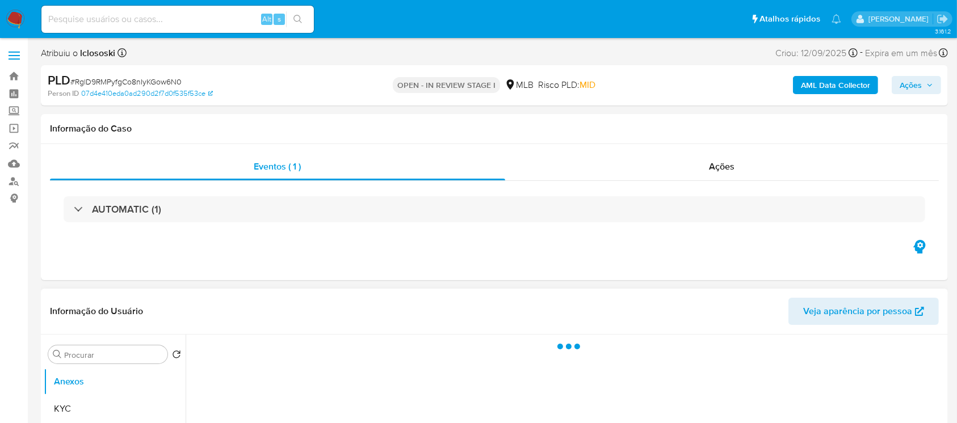
select select "10"
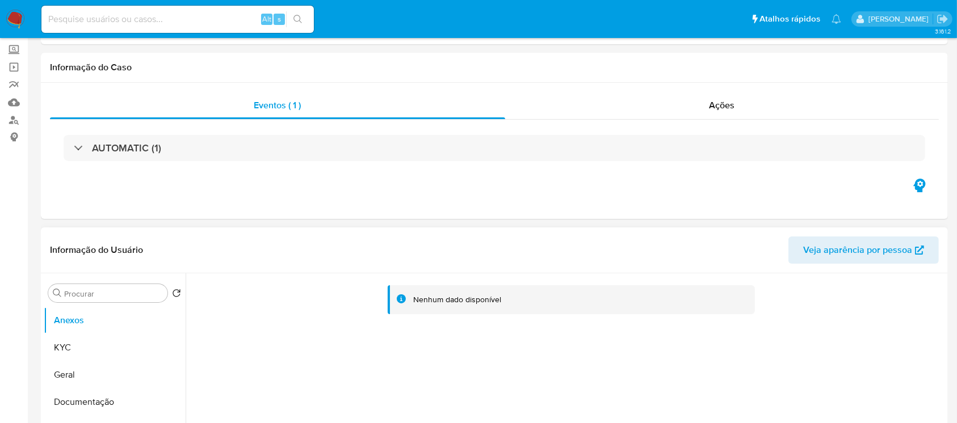
scroll to position [100, 0]
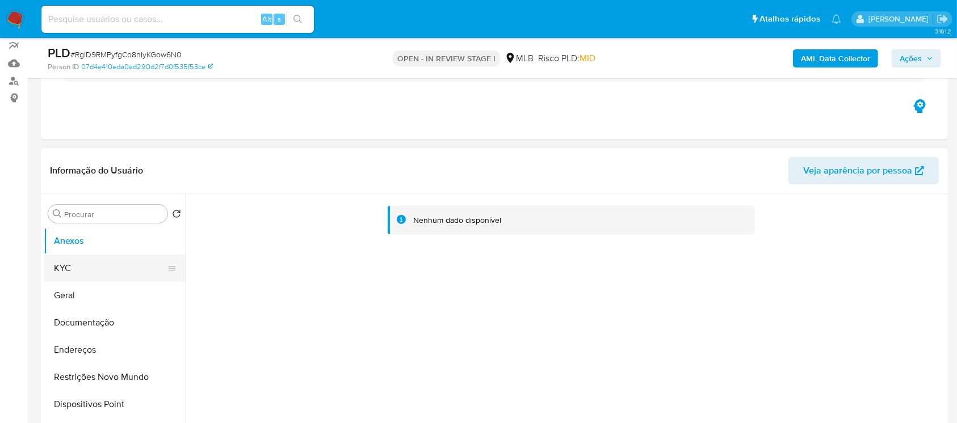
click at [87, 266] on button "KYC" at bounding box center [110, 268] width 133 height 27
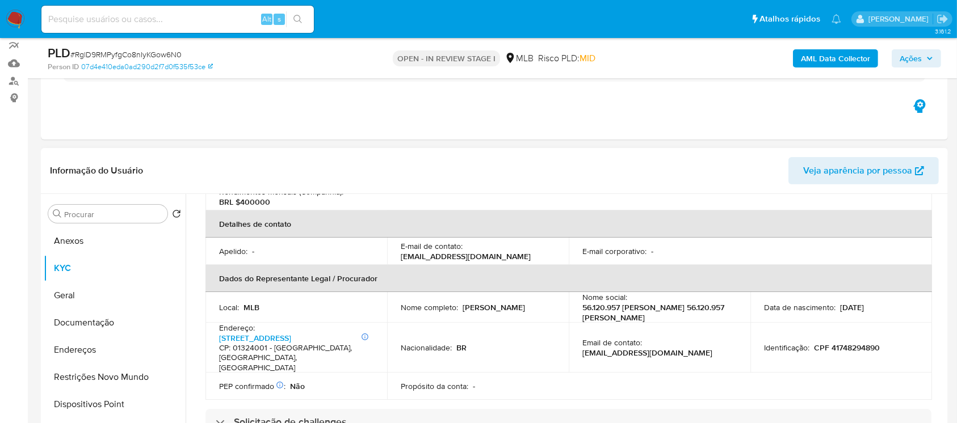
scroll to position [302, 0]
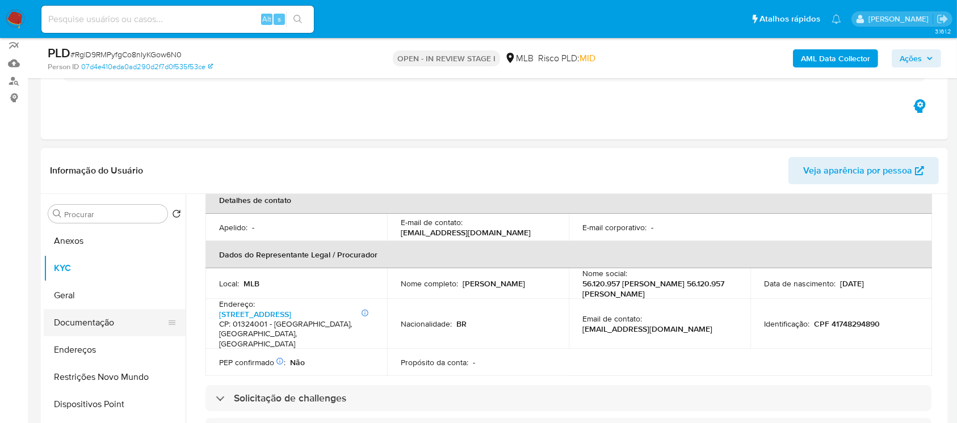
click at [99, 334] on button "Documentação" at bounding box center [110, 322] width 133 height 27
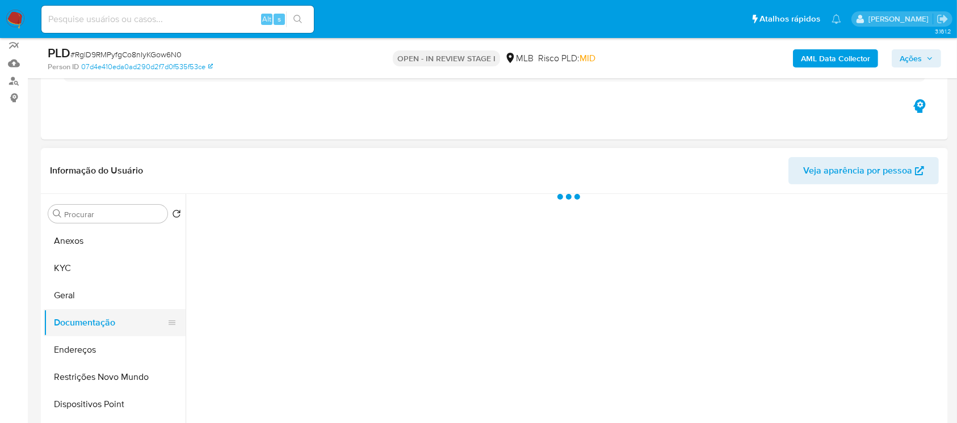
scroll to position [0, 0]
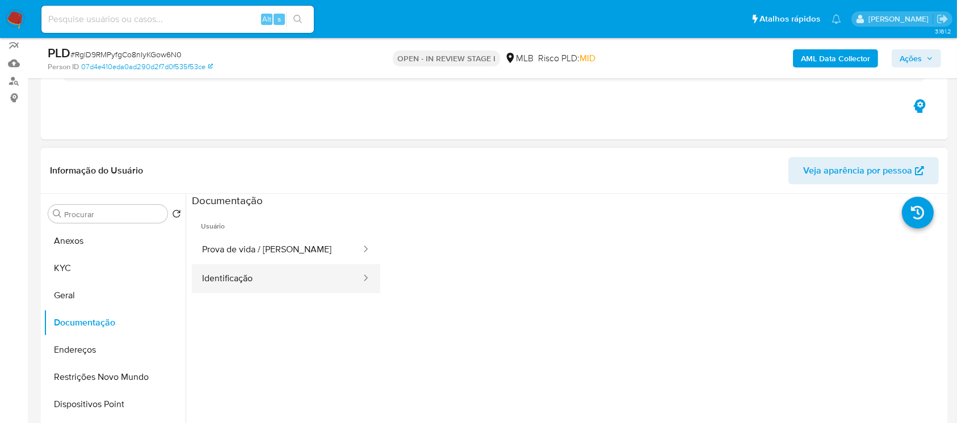
click at [234, 285] on button "Identificação" at bounding box center [277, 278] width 170 height 29
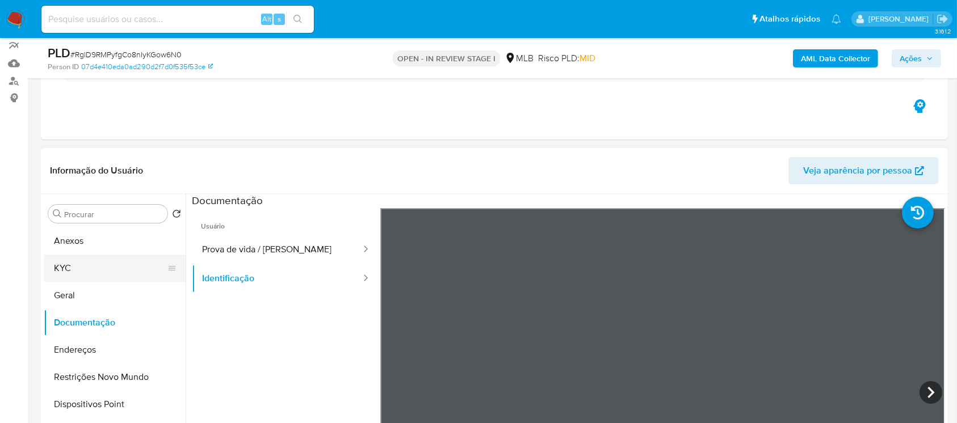
click at [62, 276] on button "KYC" at bounding box center [110, 268] width 133 height 27
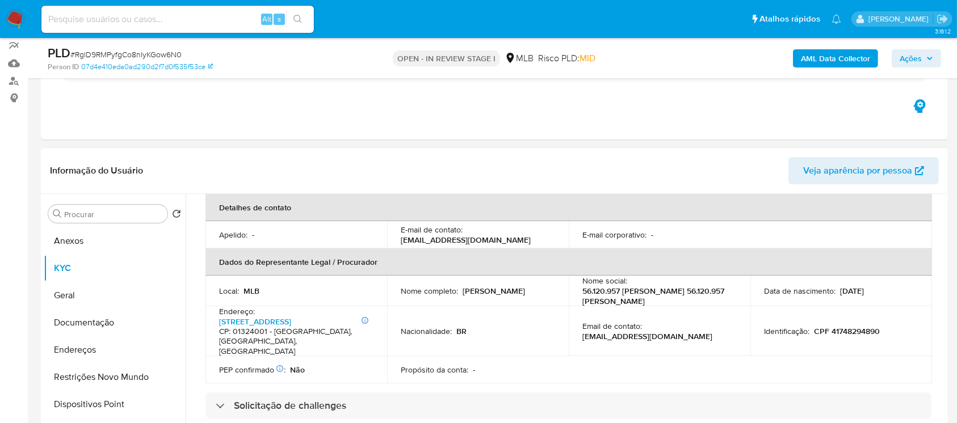
scroll to position [302, 0]
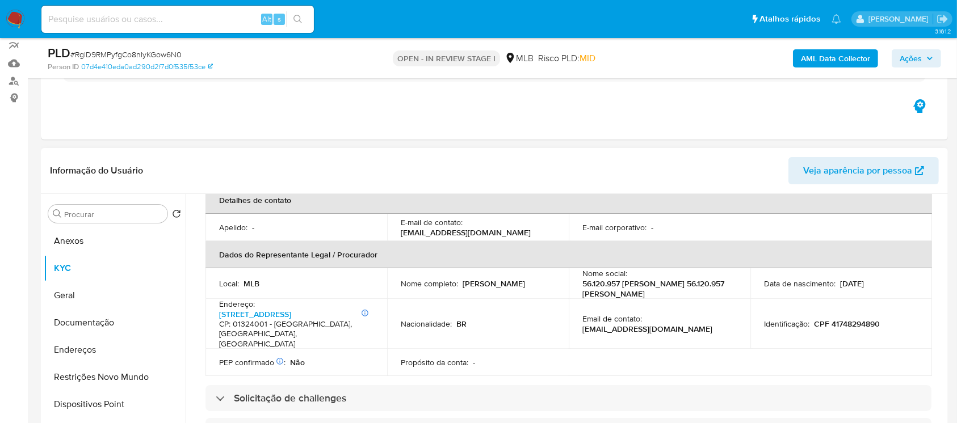
click at [850, 319] on p "CPF 41748294890" at bounding box center [847, 324] width 66 height 10
copy p "41748294890"
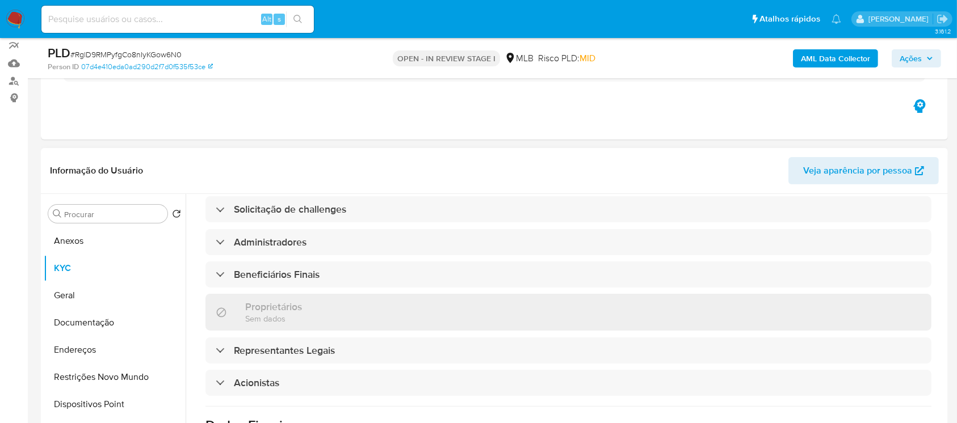
scroll to position [504, 0]
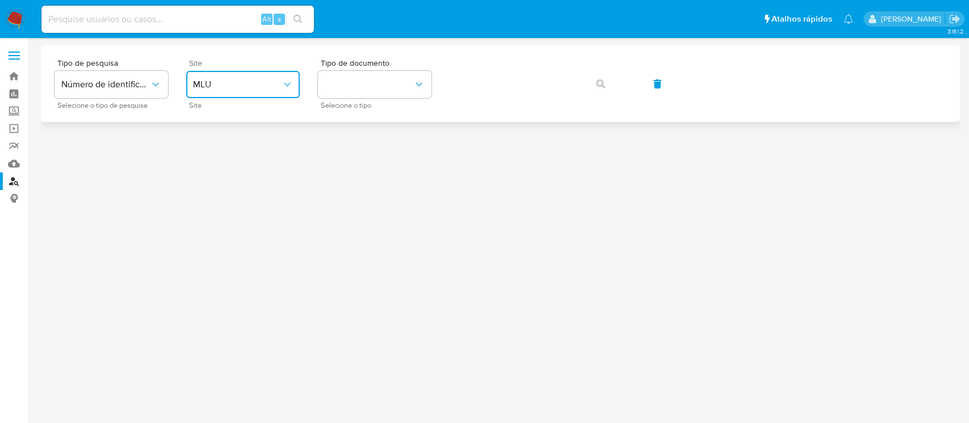
click at [279, 81] on span "MLU" at bounding box center [237, 84] width 89 height 11
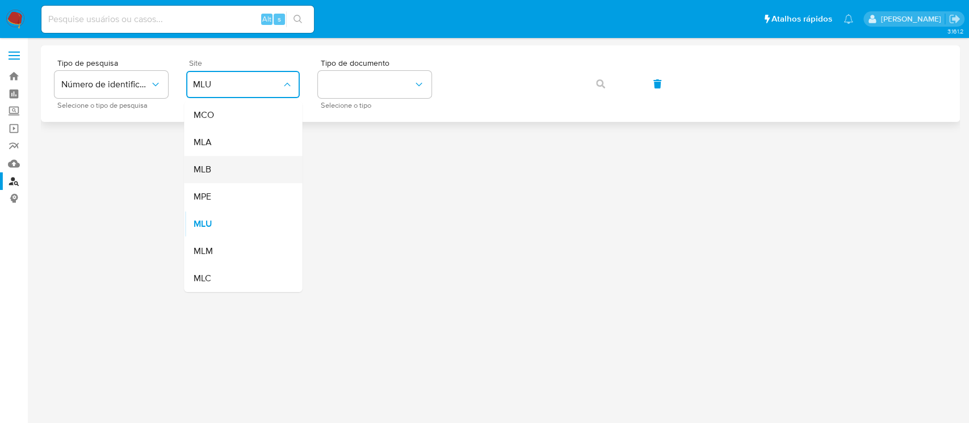
click at [218, 170] on div "MLB" at bounding box center [239, 169] width 93 height 27
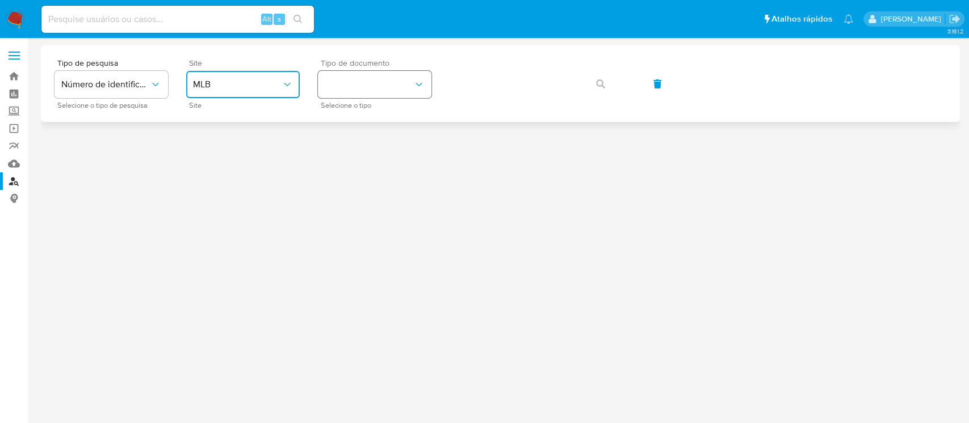
click at [377, 86] on button "identificationType" at bounding box center [374, 84] width 113 height 27
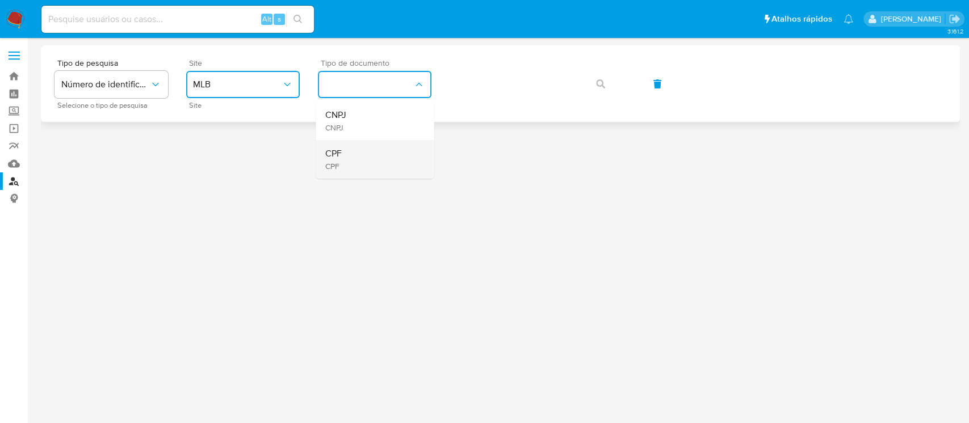
click at [345, 158] on div "CPF CPF" at bounding box center [371, 159] width 93 height 39
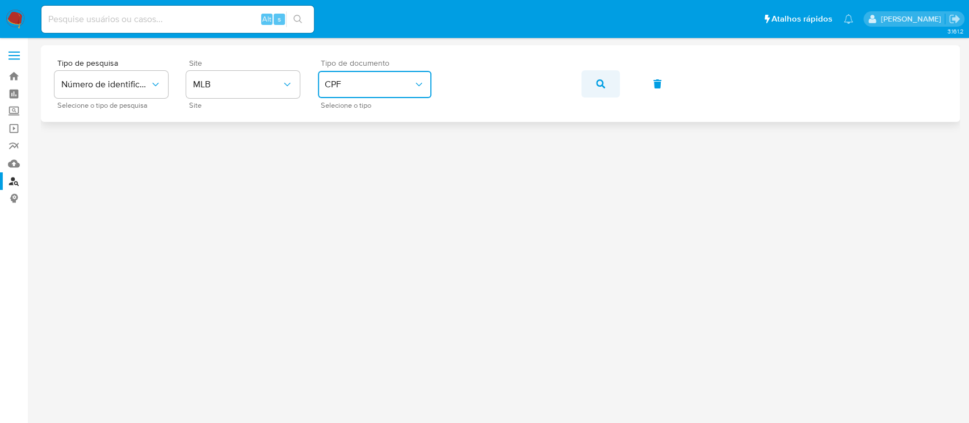
click at [594, 83] on button "button" at bounding box center [600, 83] width 39 height 27
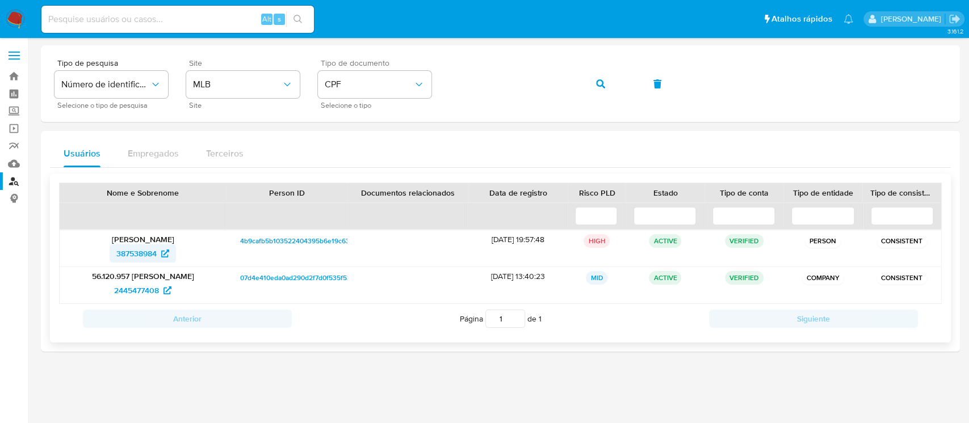
click at [141, 253] on span "387538984" at bounding box center [136, 254] width 40 height 18
click at [12, 22] on img at bounding box center [15, 19] width 19 height 19
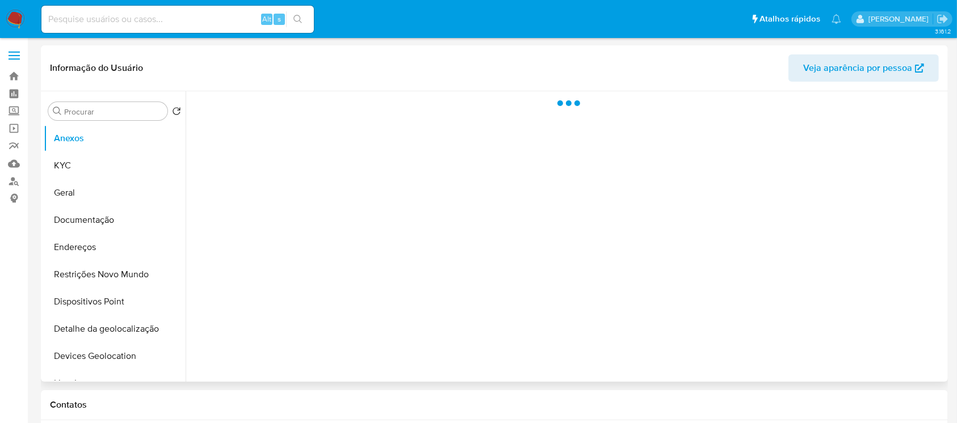
select select "10"
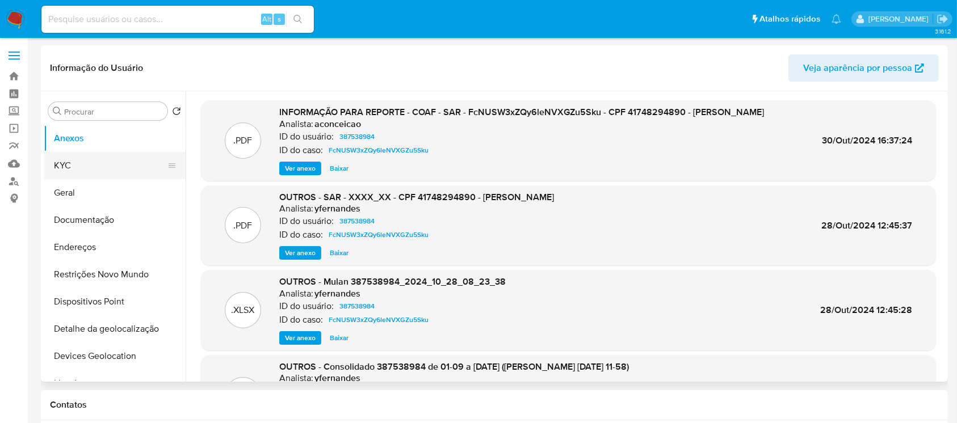
click at [57, 161] on button "KYC" at bounding box center [110, 165] width 133 height 27
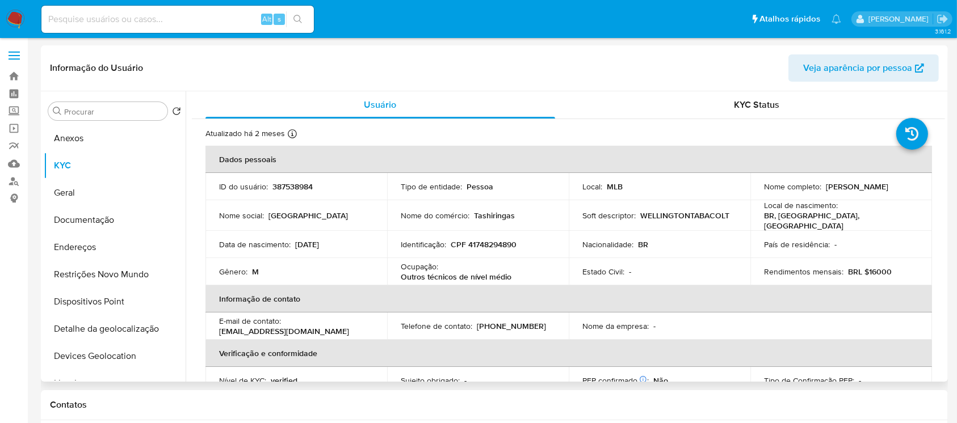
scroll to position [100, 0]
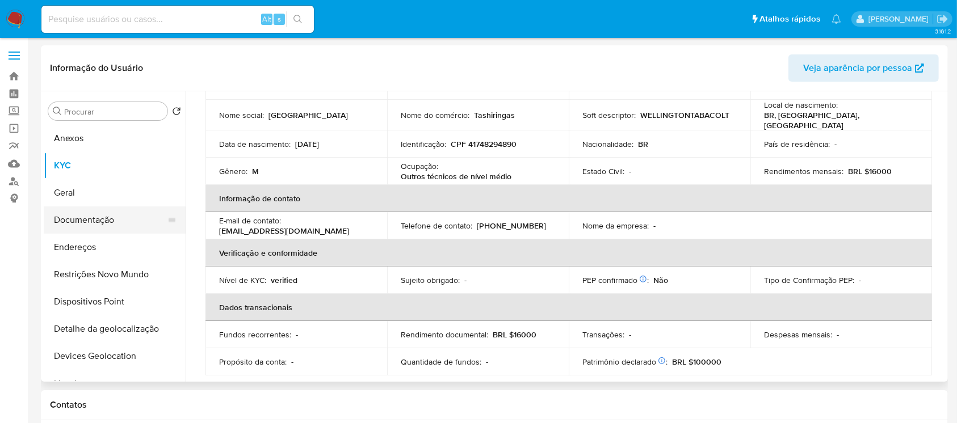
click at [74, 225] on button "Documentação" at bounding box center [110, 220] width 133 height 27
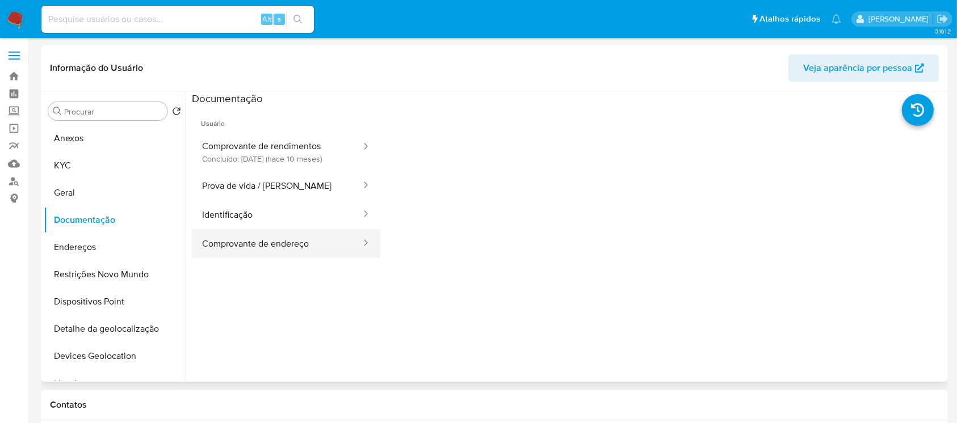
click at [257, 247] on button "Comprovante de endereço" at bounding box center [277, 243] width 170 height 29
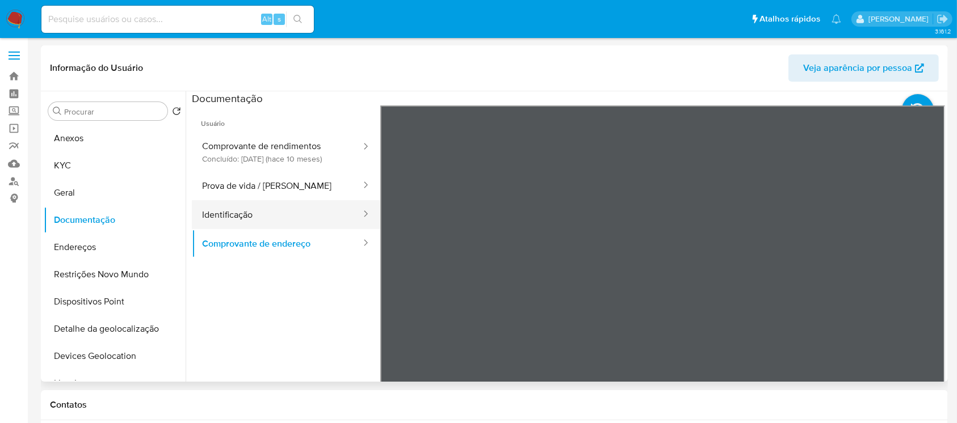
click at [213, 217] on button "Identificação" at bounding box center [277, 214] width 170 height 29
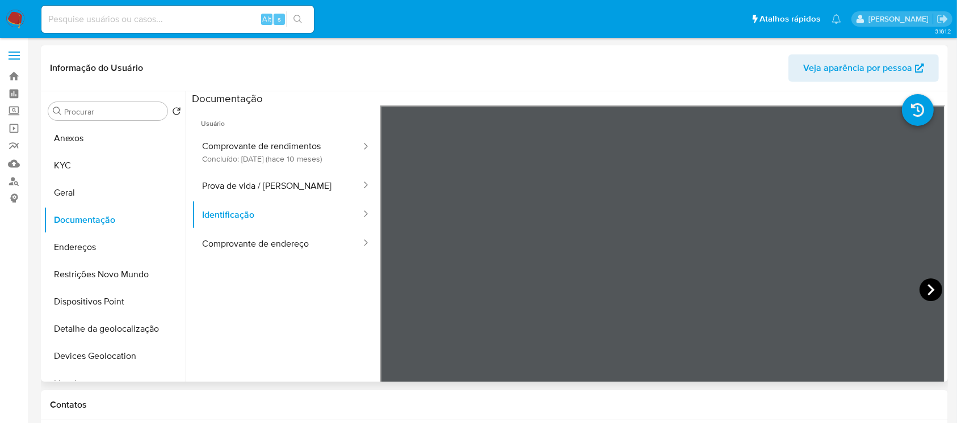
click at [919, 288] on icon at bounding box center [930, 290] width 23 height 23
click at [236, 190] on button "Prova de vida / Selfie" at bounding box center [277, 185] width 170 height 29
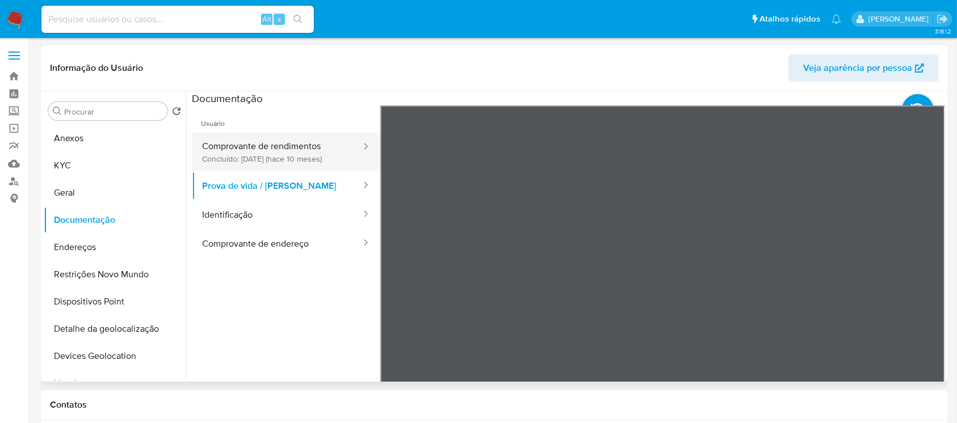
click at [246, 157] on button "Comprovante de rendimentos Concluído: 13/11/2024 (hace 10 meses)" at bounding box center [277, 152] width 170 height 39
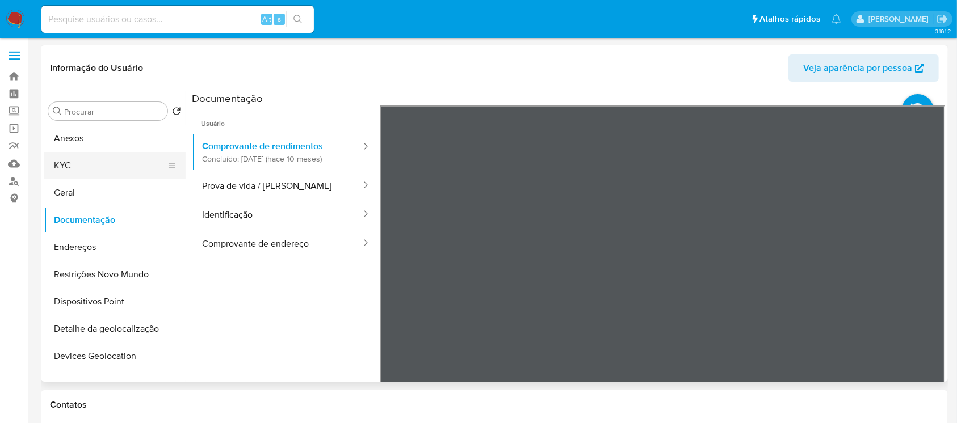
click at [74, 161] on button "KYC" at bounding box center [110, 165] width 133 height 27
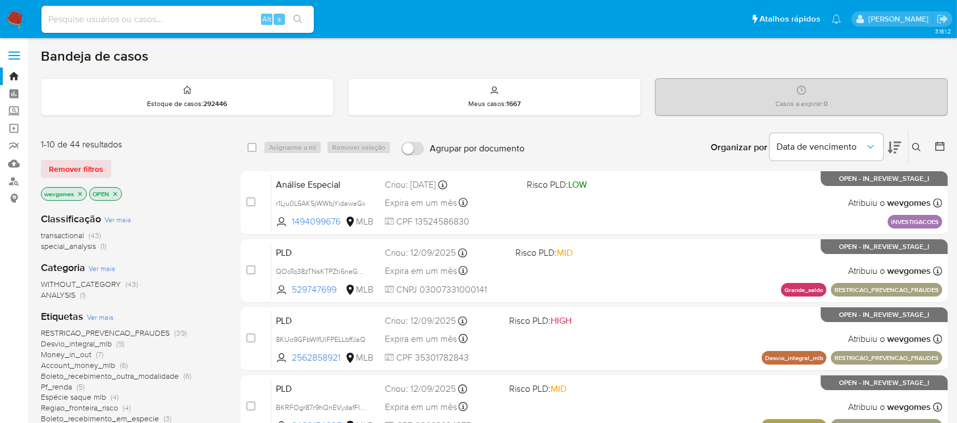
click at [81, 192] on icon "close-filter" at bounding box center [80, 194] width 7 height 7
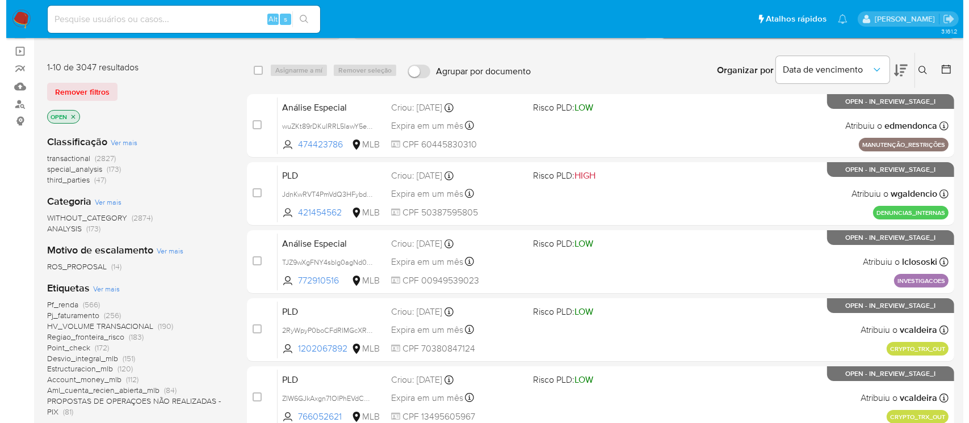
scroll to position [100, 0]
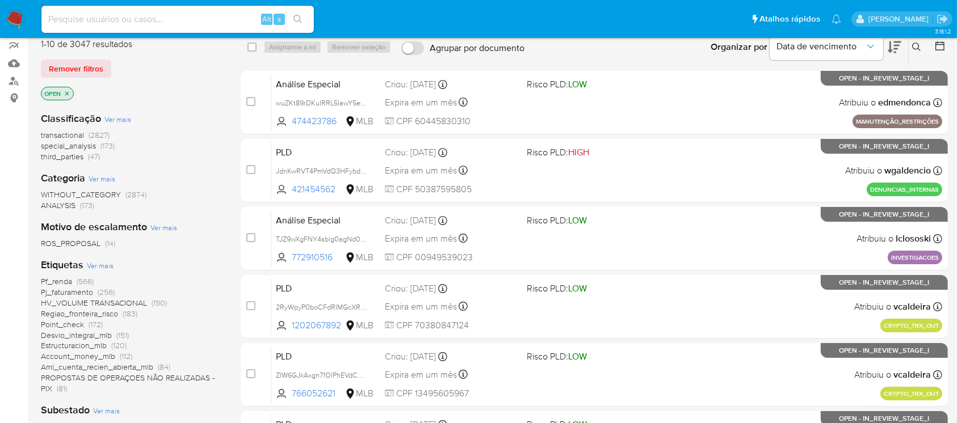
click at [92, 264] on span "Ver mais" at bounding box center [100, 265] width 27 height 10
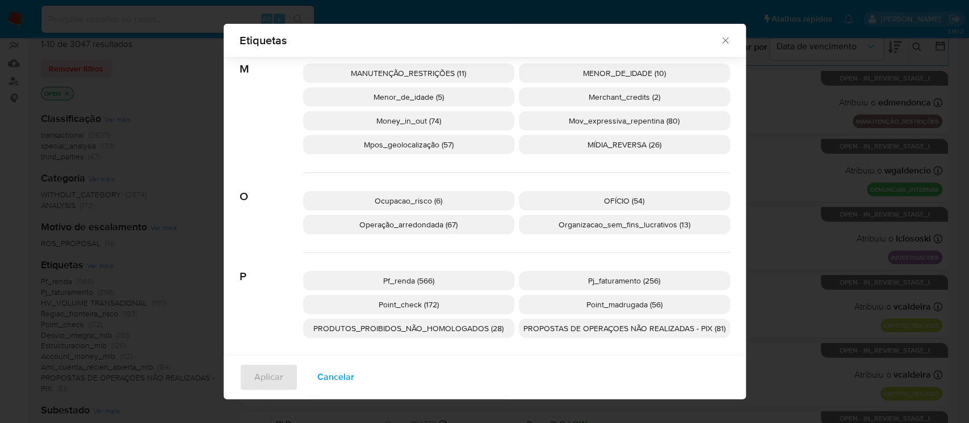
scroll to position [899, 0]
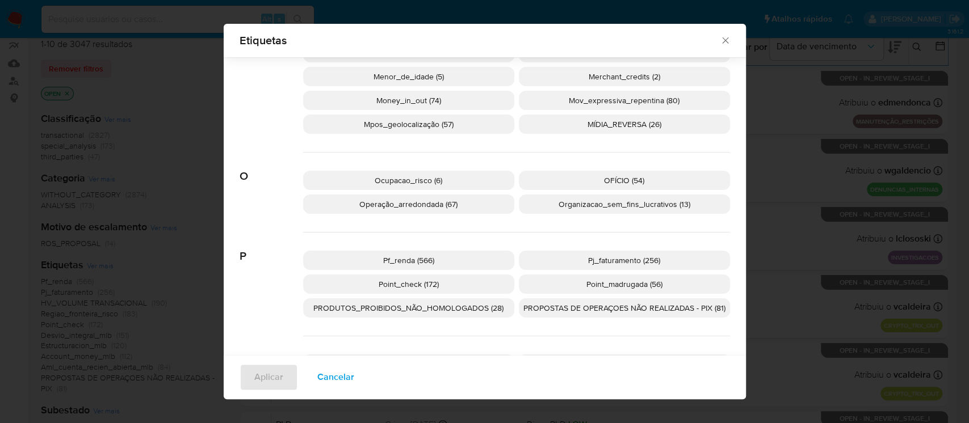
click at [562, 262] on p "Pj_faturamento (256)" at bounding box center [624, 260] width 211 height 19
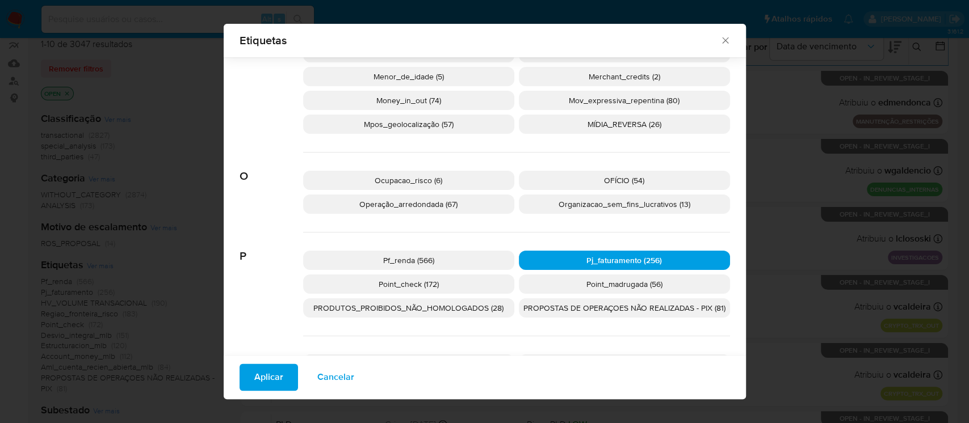
click at [255, 376] on span "Aplicar" at bounding box center [268, 377] width 29 height 25
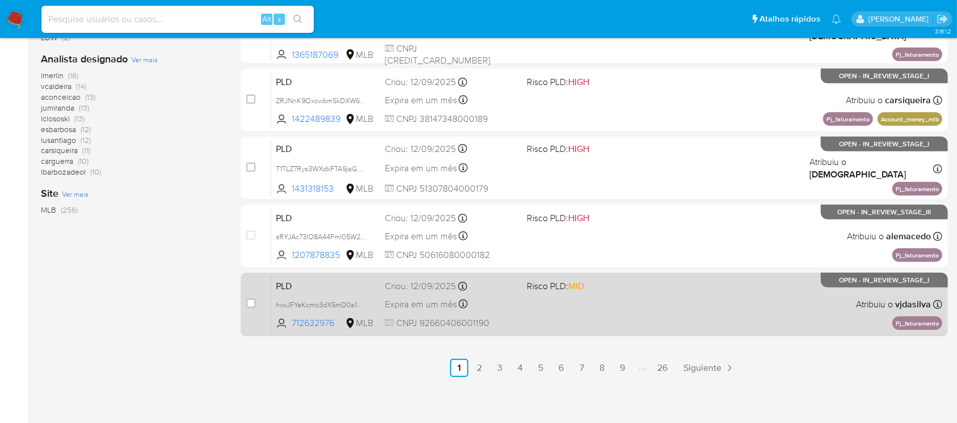
scroll to position [513, 0]
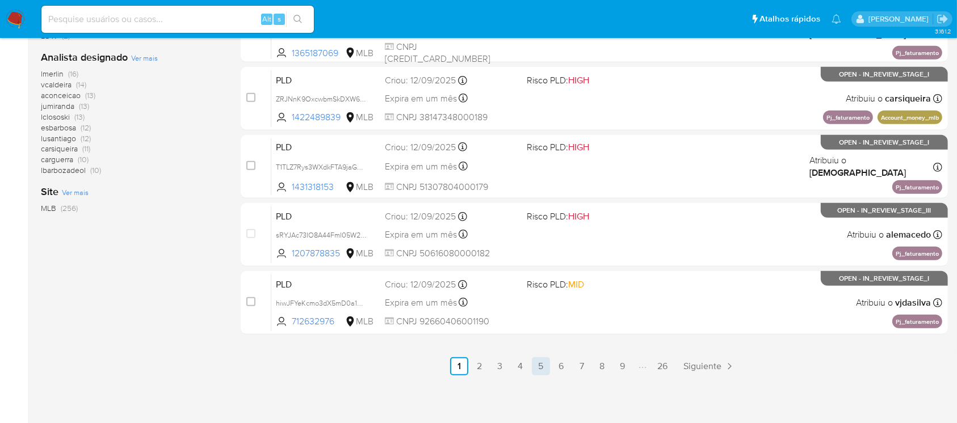
click at [537, 365] on link "5" at bounding box center [541, 366] width 18 height 18
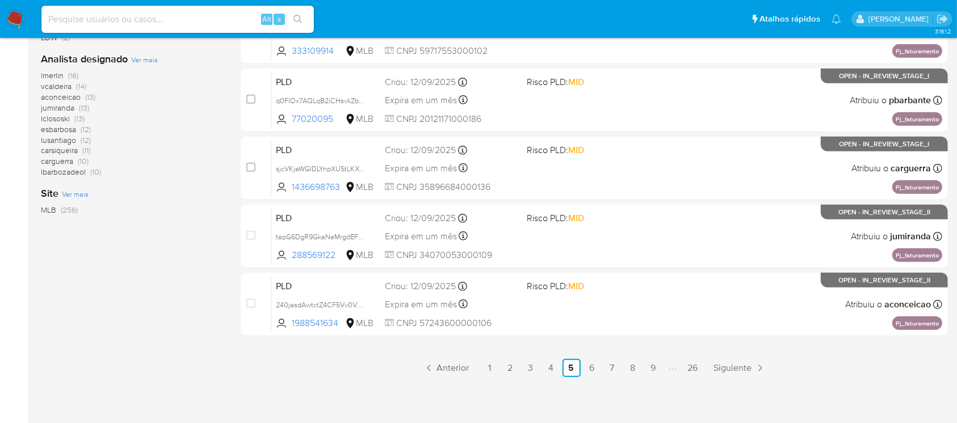
scroll to position [513, 0]
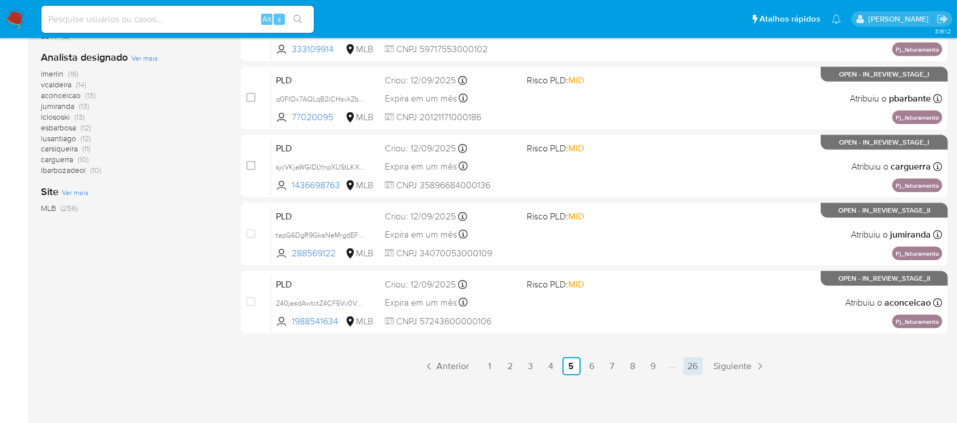
click at [690, 367] on link "26" at bounding box center [692, 366] width 19 height 18
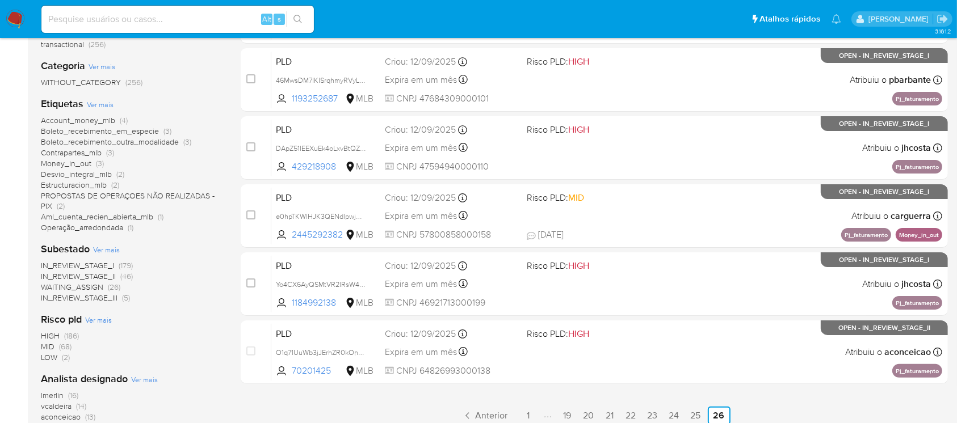
scroll to position [201, 0]
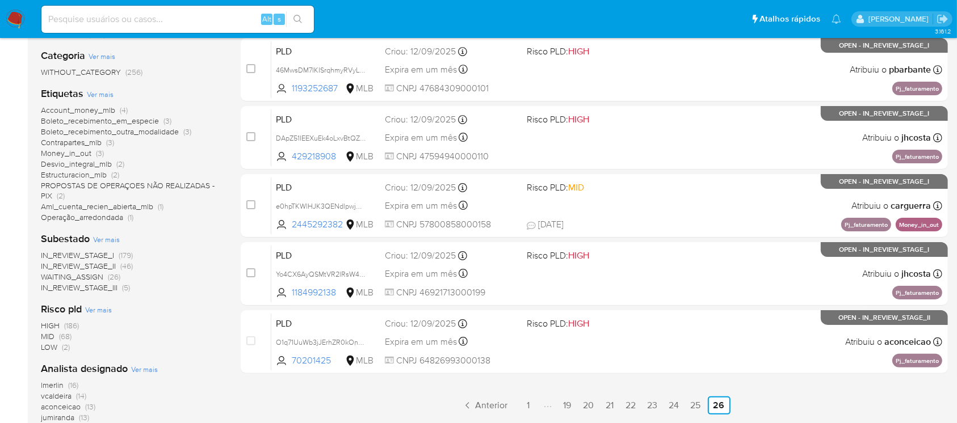
click at [92, 266] on span "IN_REVIEW_STAGE_II" at bounding box center [78, 265] width 75 height 11
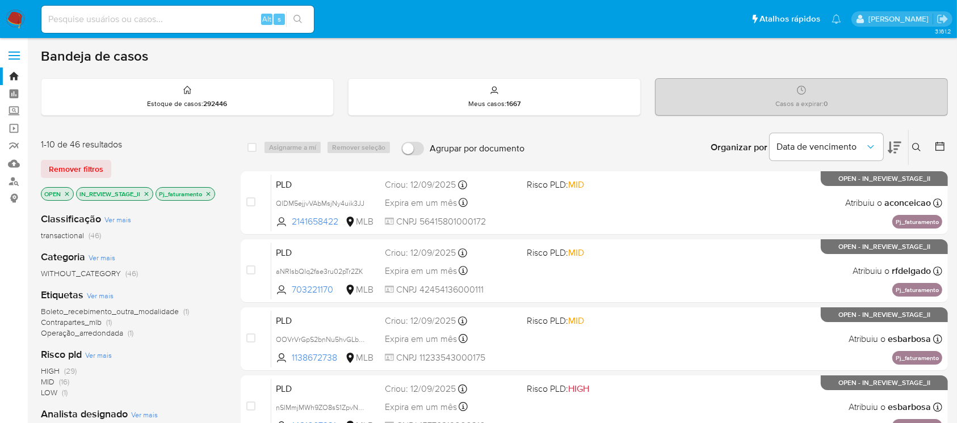
click at [147, 193] on icon "close-filter" at bounding box center [147, 194] width 4 height 4
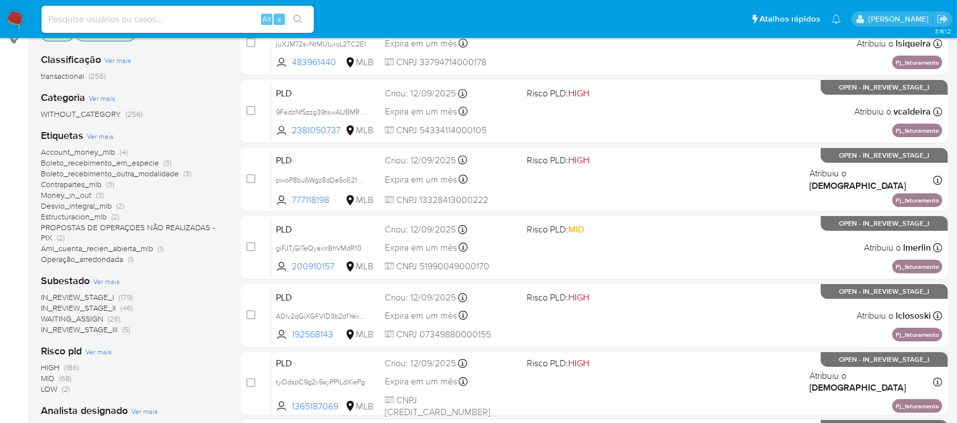
scroll to position [201, 0]
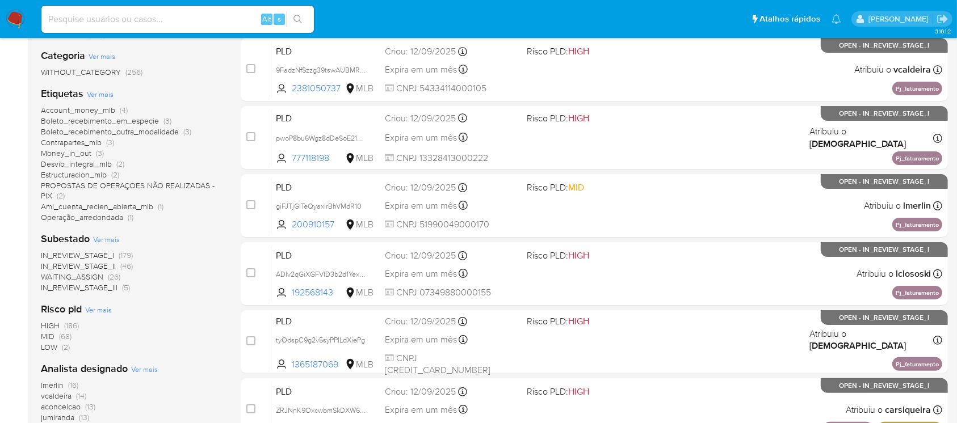
click at [85, 256] on span "IN_REVIEW_STAGE_I" at bounding box center [77, 255] width 73 height 11
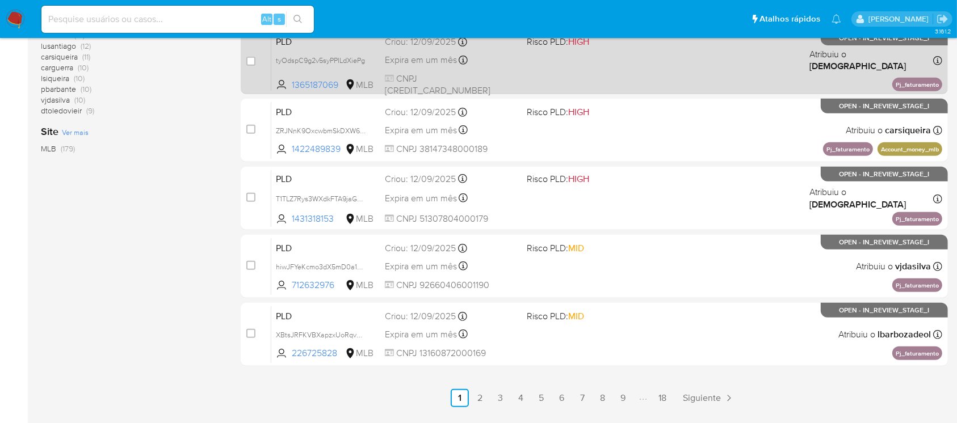
scroll to position [504, 0]
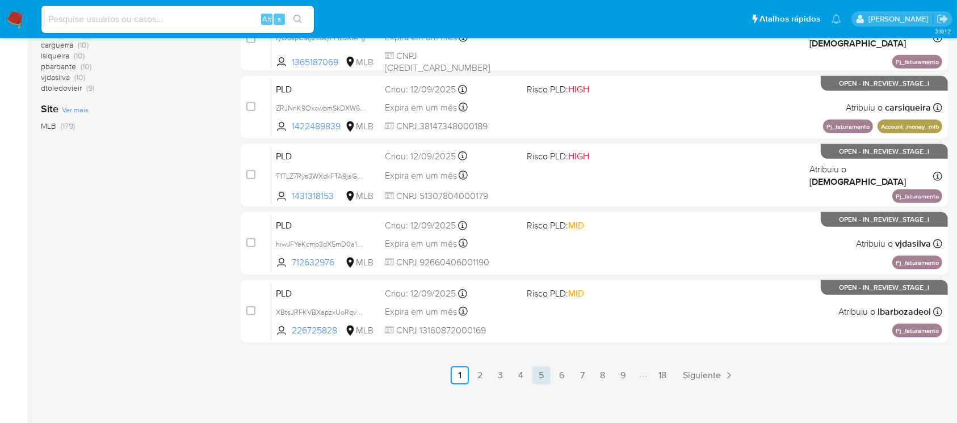
click at [534, 375] on link "5" at bounding box center [541, 376] width 18 height 18
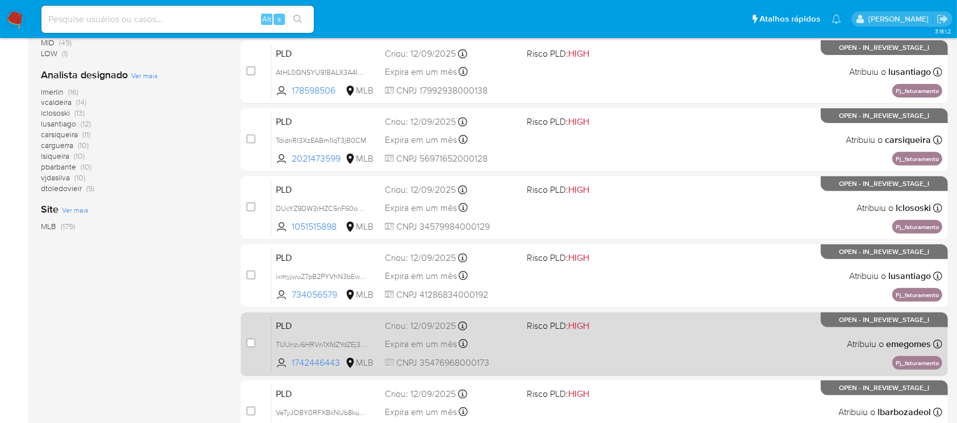
scroll to position [513, 0]
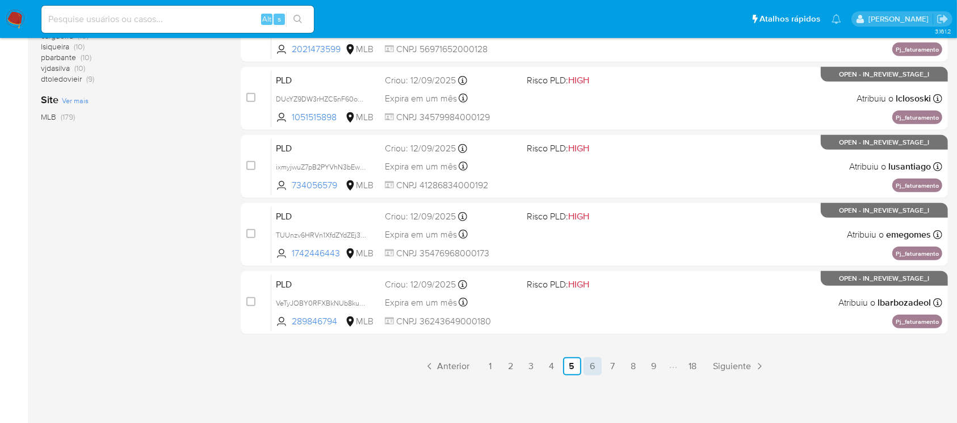
click at [593, 360] on link "6" at bounding box center [592, 366] width 18 height 18
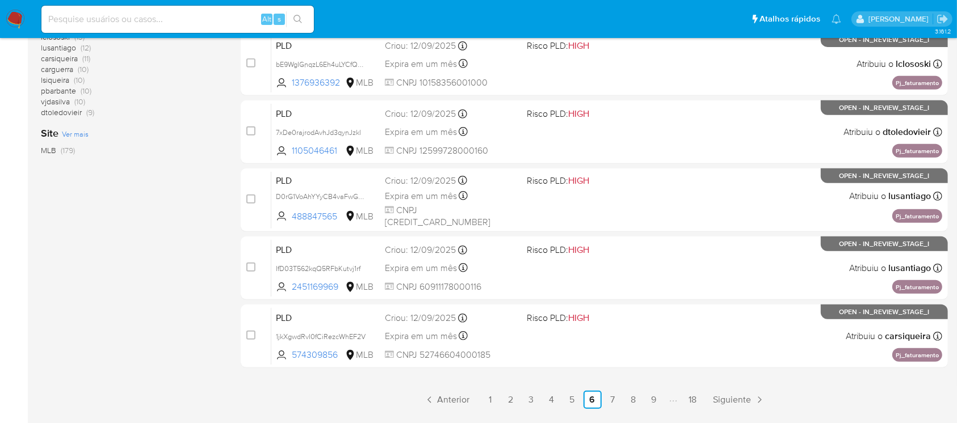
scroll to position [513, 0]
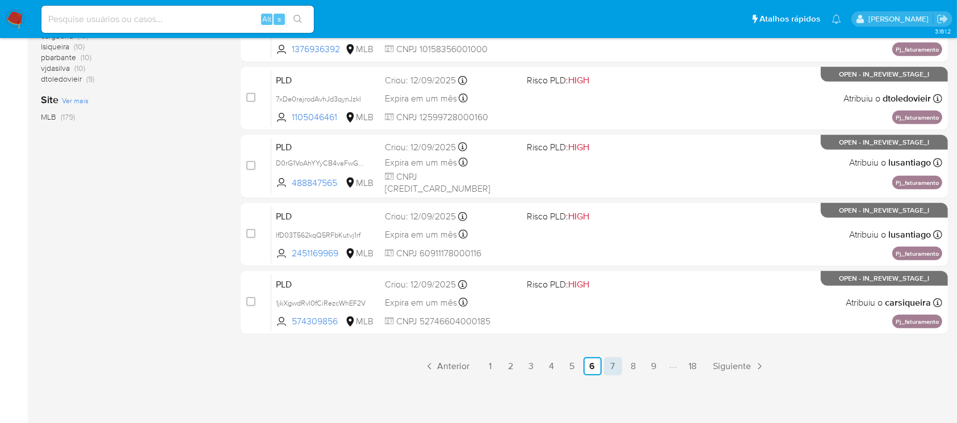
click at [616, 365] on link "7" at bounding box center [613, 366] width 18 height 18
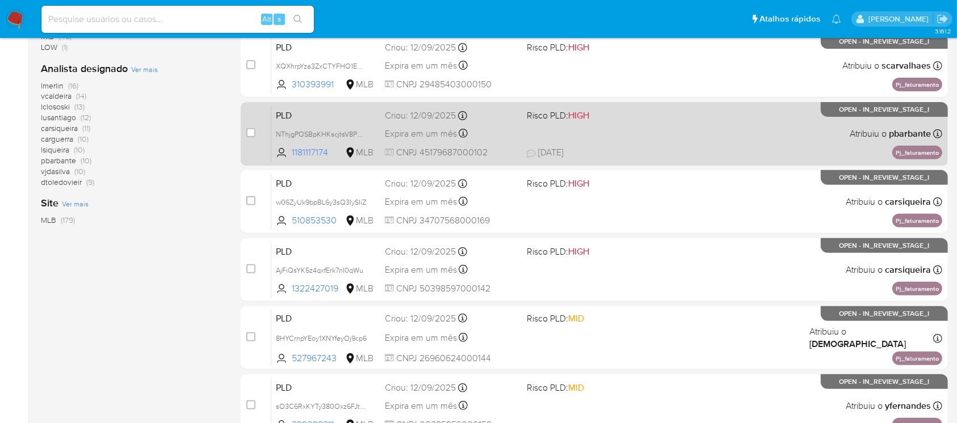
scroll to position [504, 0]
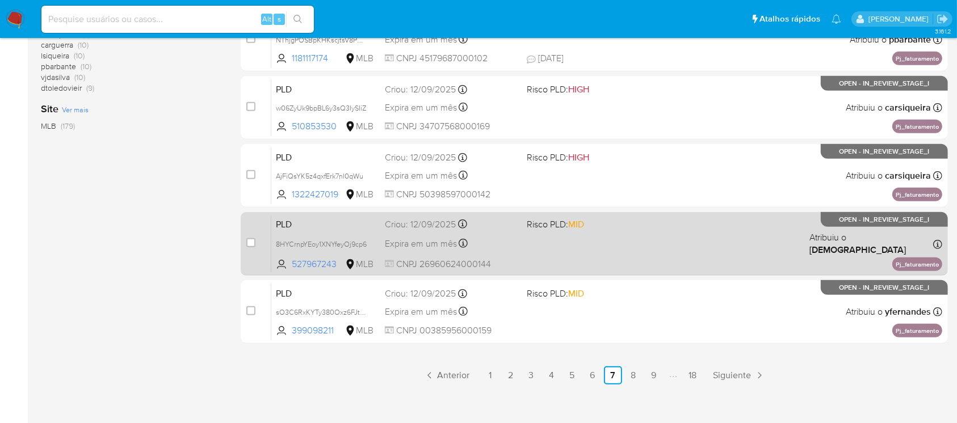
click at [593, 268] on div "PLD 8HYCrnpYEoy1XNYfeyOj9cp6 527967243 MLB Risco PLD: MID Criou: 12/09/2025 Cri…" at bounding box center [606, 243] width 671 height 57
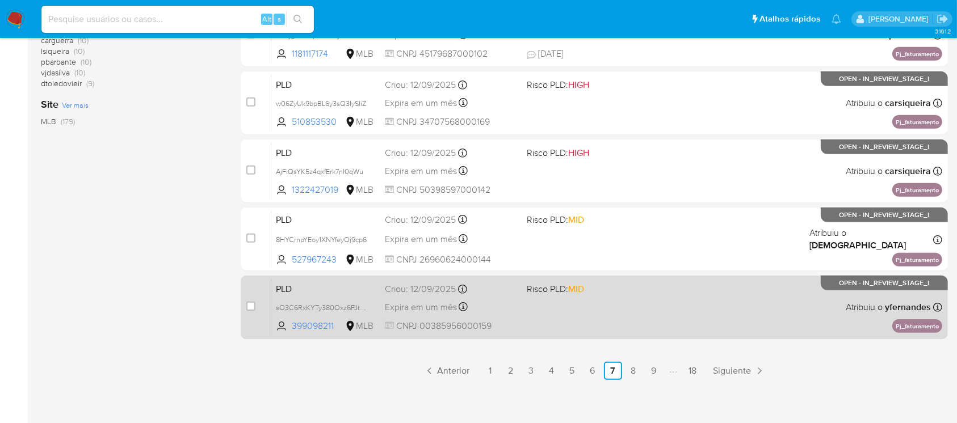
scroll to position [513, 0]
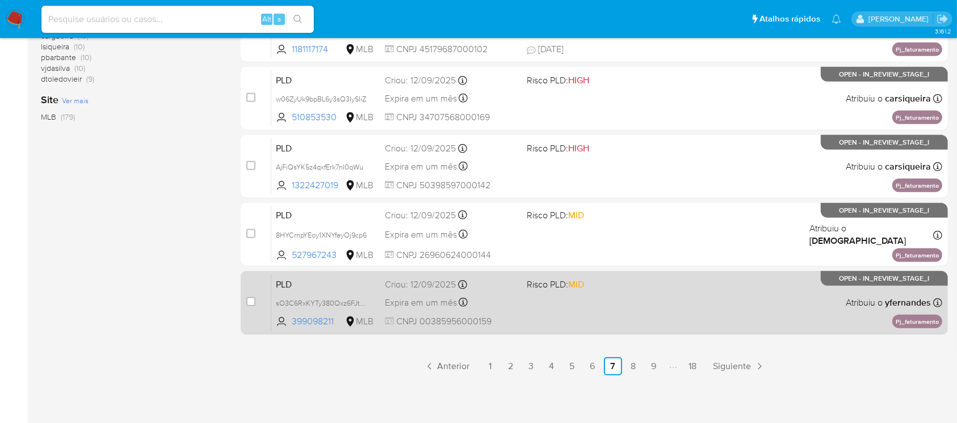
click at [550, 317] on div "PLD sO3C6RxKYTy380Oxz6FJtiyp 399098211 MLB Risco PLD: MID Criou: 12/09/2025 Cri…" at bounding box center [606, 302] width 671 height 57
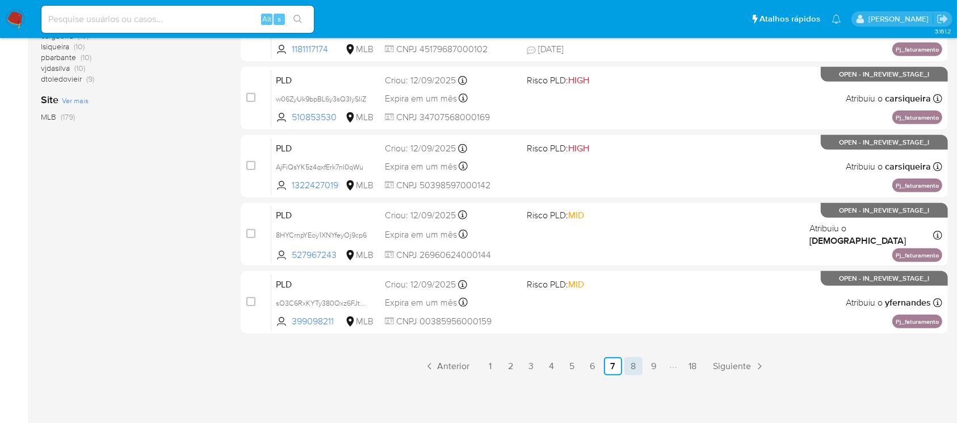
click at [627, 369] on link "8" at bounding box center [633, 366] width 18 height 18
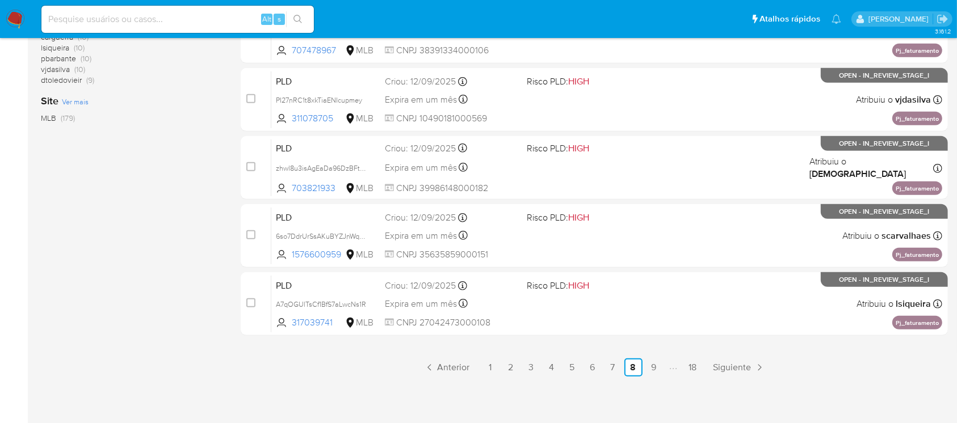
scroll to position [513, 0]
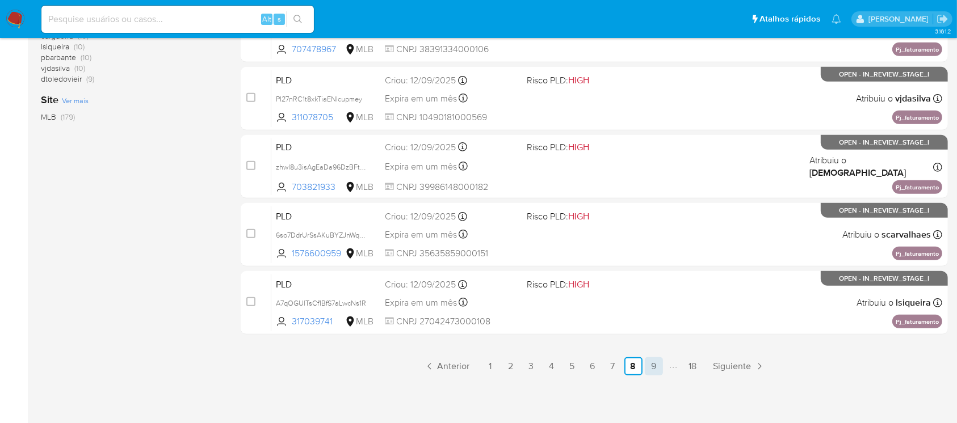
click at [649, 369] on link "9" at bounding box center [654, 366] width 18 height 18
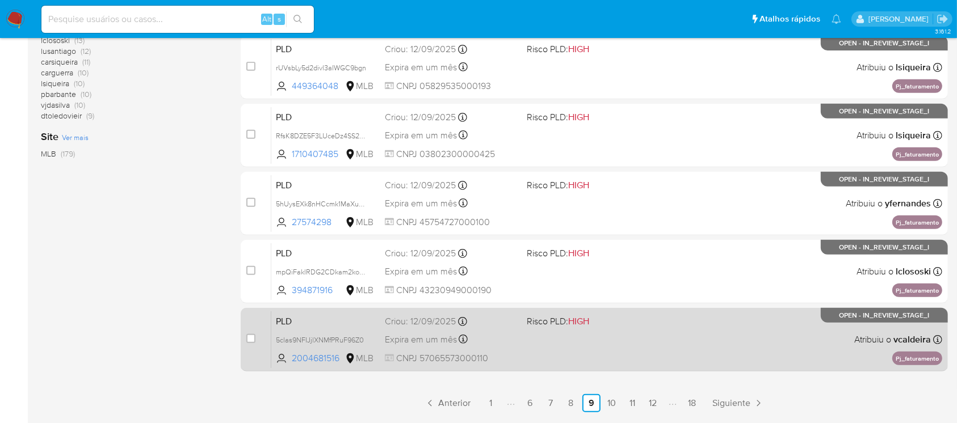
scroll to position [513, 0]
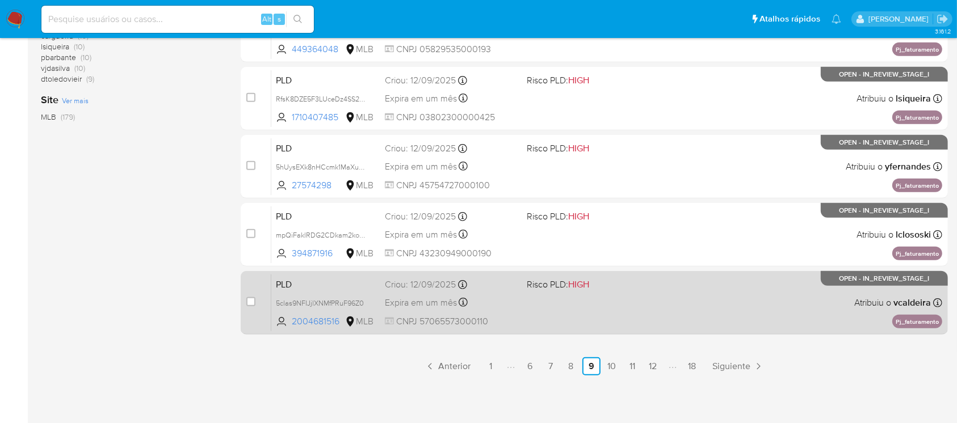
click at [526, 314] on div "PLD 5clas9NFIJjlXNMfPRuF96Z0 2004681516 MLB Risco PLD: HIGH Criou: 12/09/2025 C…" at bounding box center [606, 302] width 671 height 57
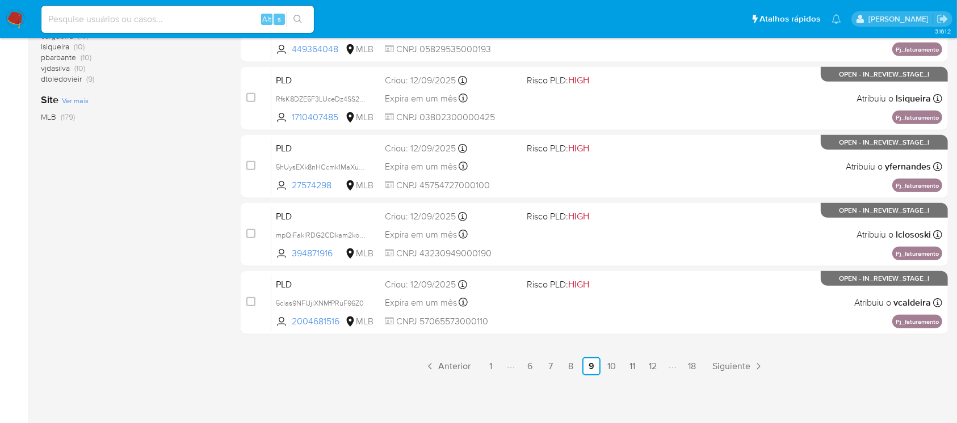
click at [633, 368] on link "11" at bounding box center [632, 366] width 18 height 18
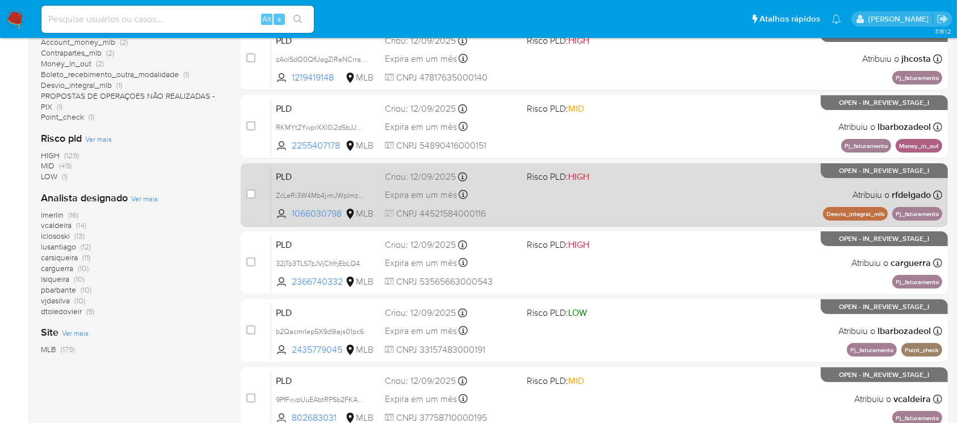
scroll to position [302, 0]
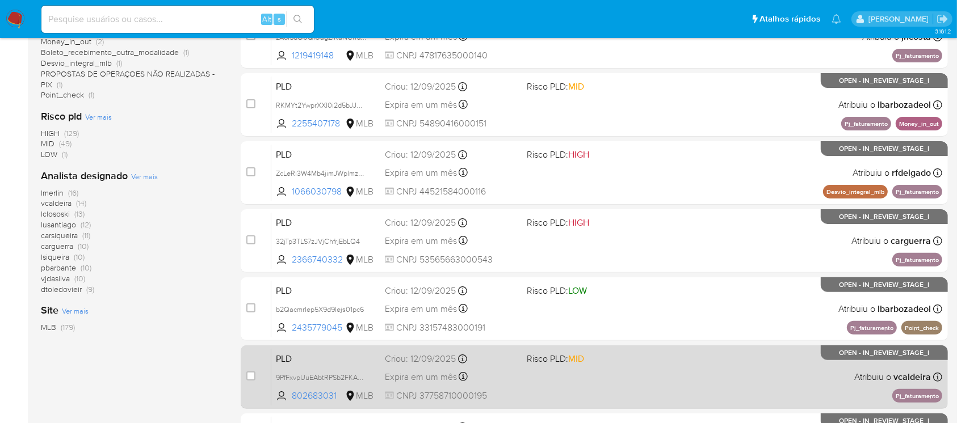
click at [617, 393] on div "PLD 9PfFxvpUuEAbtRPSb2FKA5MW 802683031 MLB Risco PLD: MID Criou: 12/09/2025 Cri…" at bounding box center [606, 376] width 671 height 57
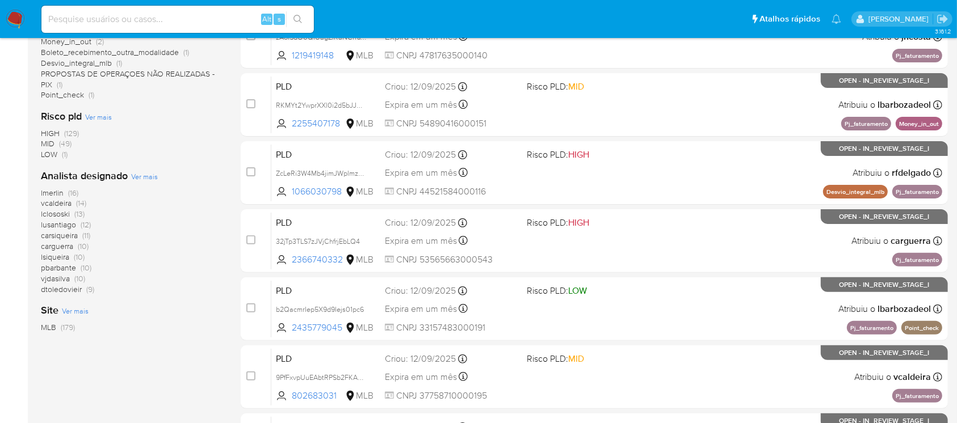
click at [12, 17] on img at bounding box center [15, 19] width 19 height 19
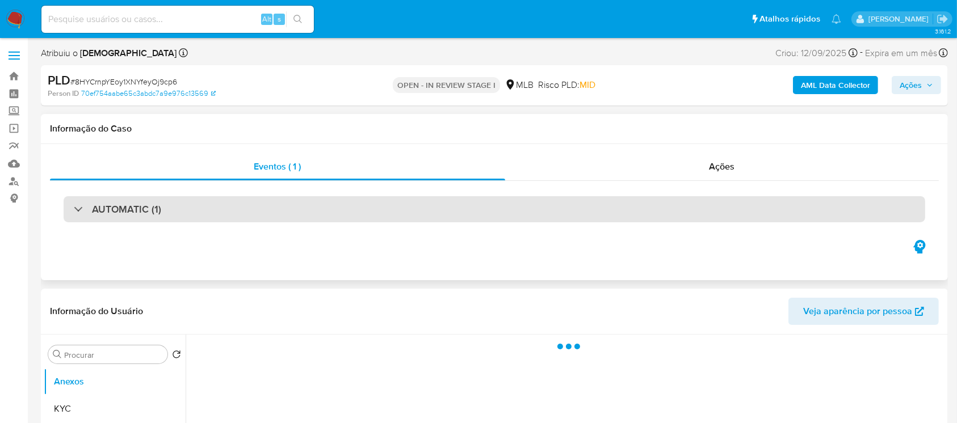
click at [74, 209] on div at bounding box center [74, 209] width 0 height 0
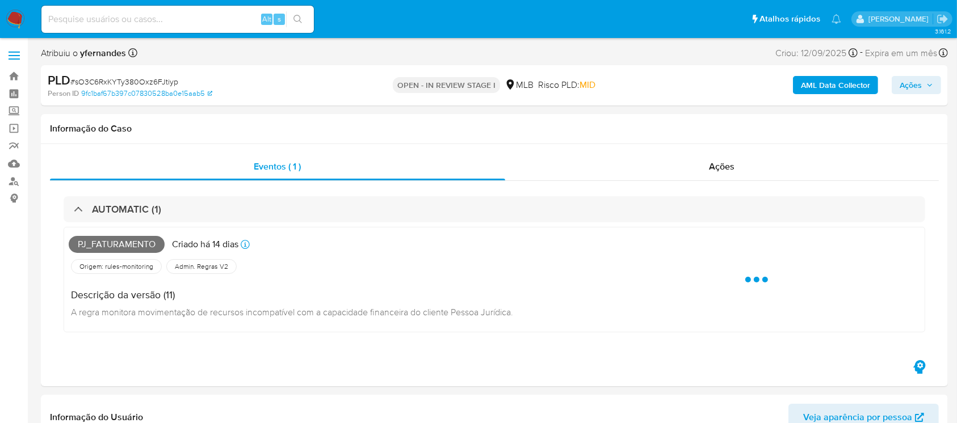
select select "10"
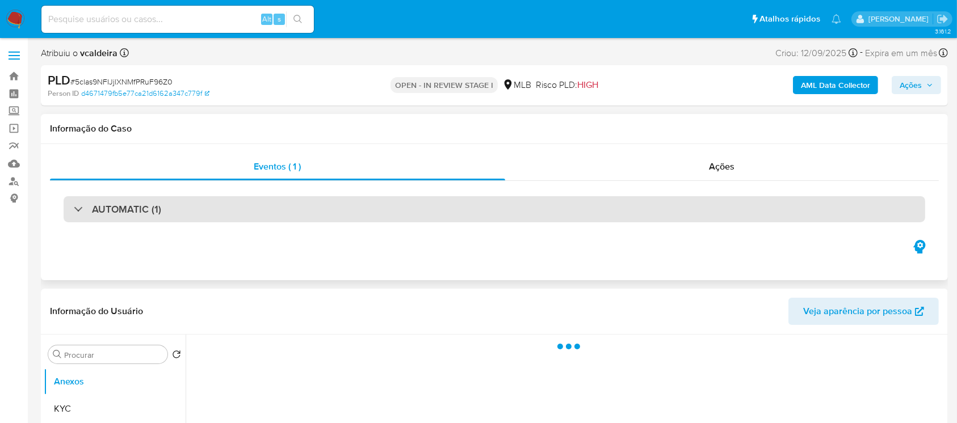
click at [77, 207] on div "AUTOMATIC (1)" at bounding box center [117, 209] width 87 height 12
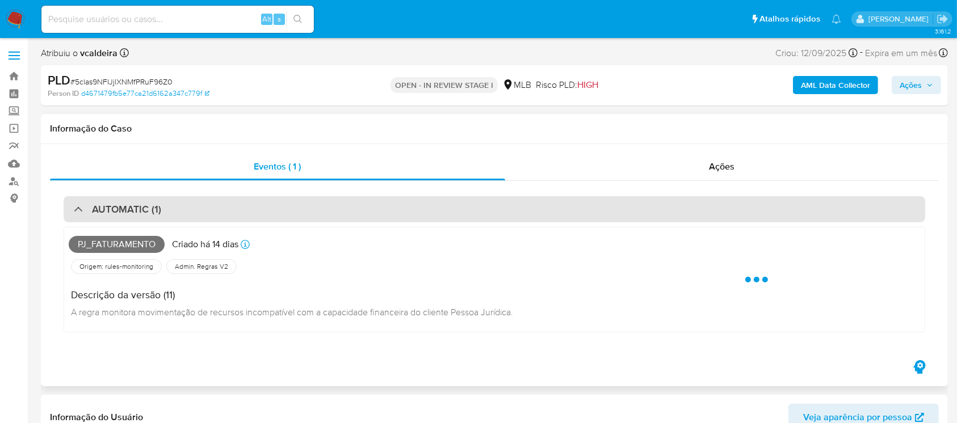
select select "10"
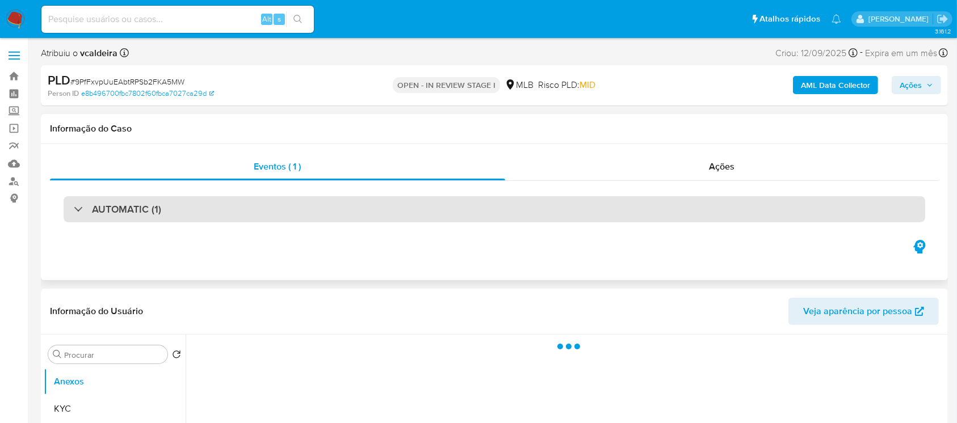
click at [68, 209] on div "AUTOMATIC (1)" at bounding box center [494, 209] width 861 height 26
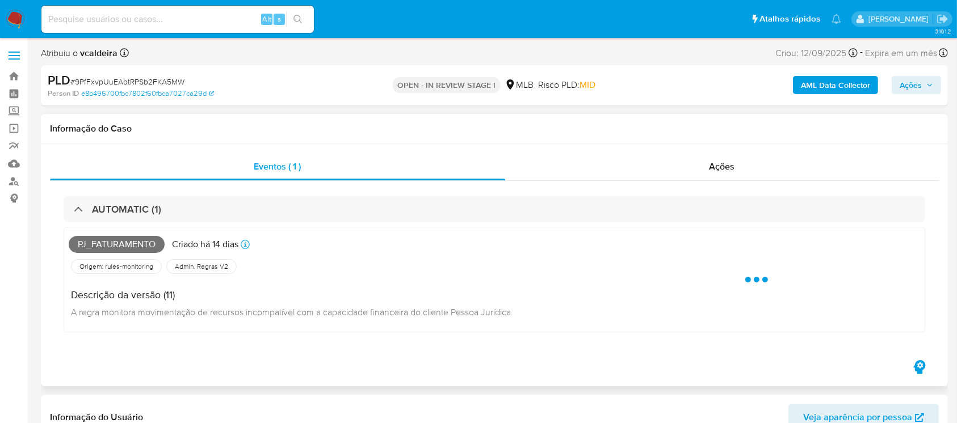
select select "10"
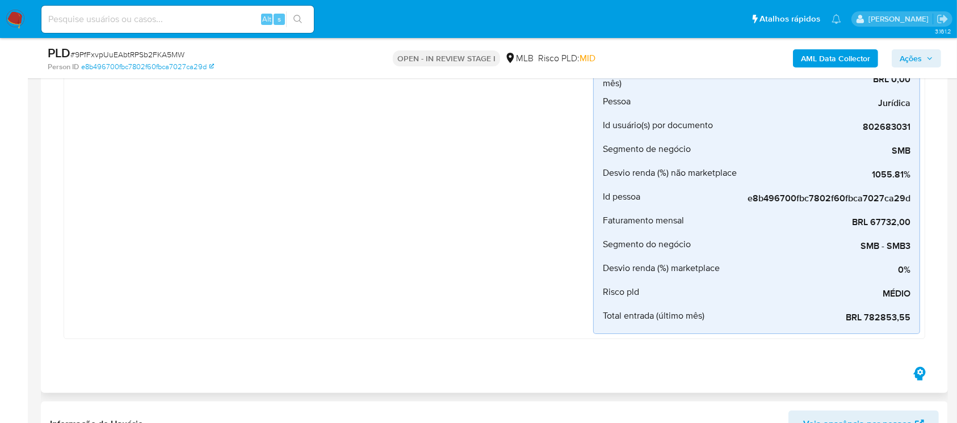
scroll to position [100, 0]
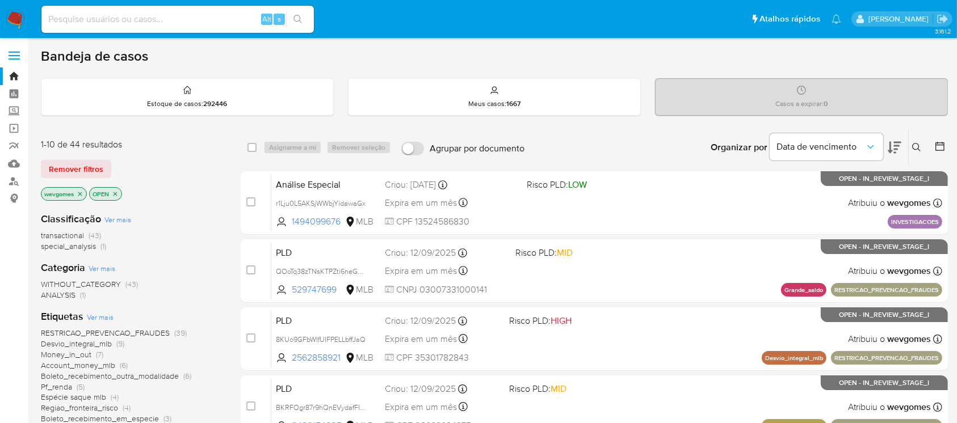
click at [14, 19] on img at bounding box center [15, 19] width 19 height 19
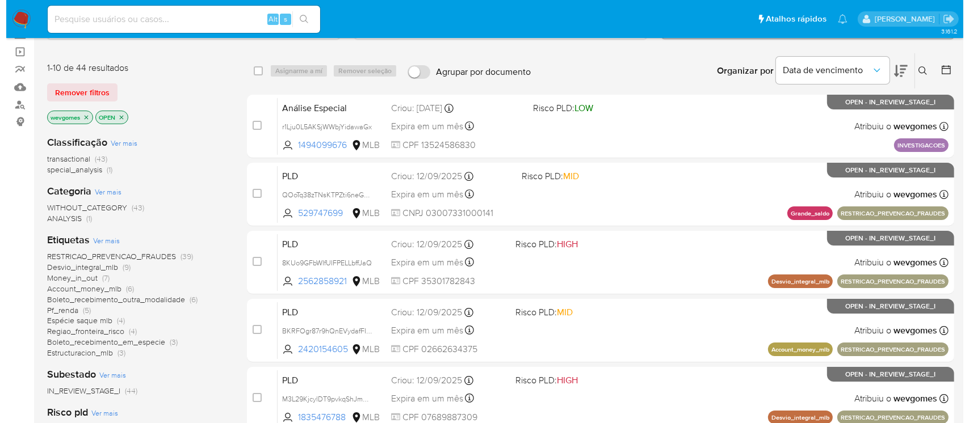
scroll to position [100, 0]
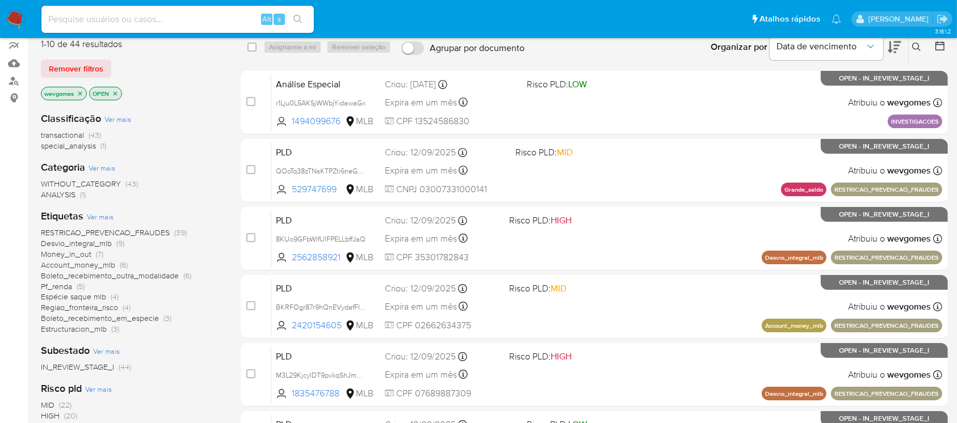
click at [79, 93] on icon "close-filter" at bounding box center [80, 93] width 7 height 7
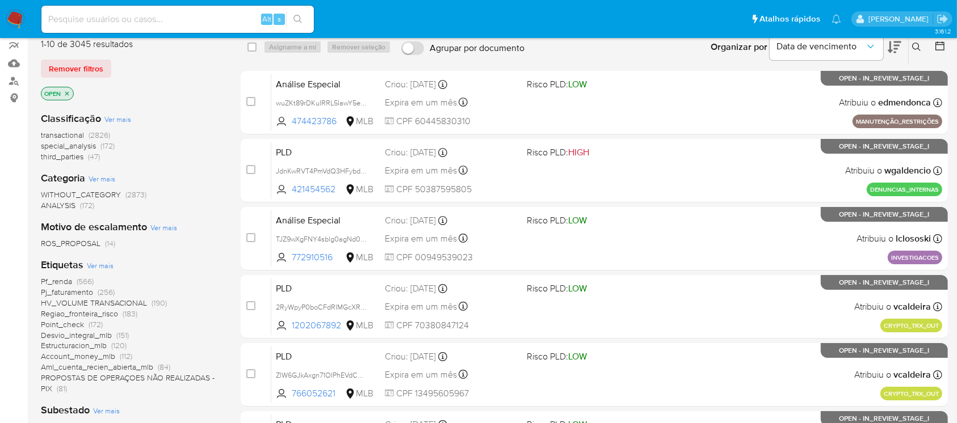
click at [103, 266] on span "Ver mais" at bounding box center [100, 265] width 27 height 10
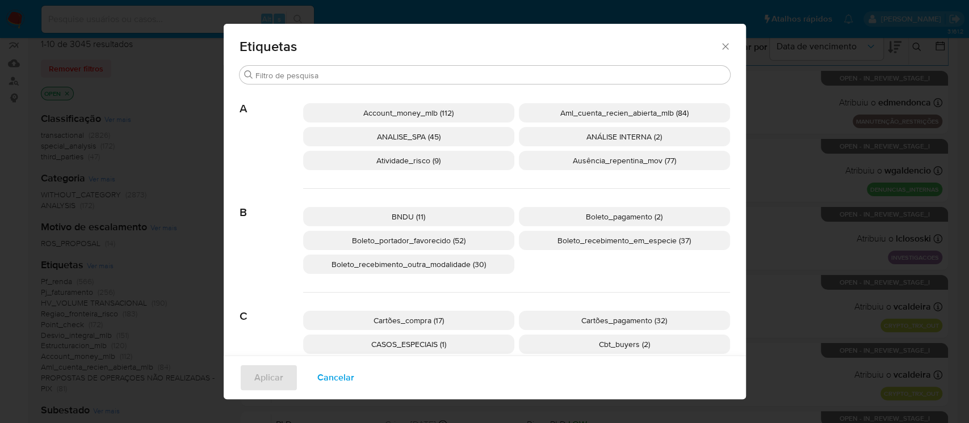
click at [395, 269] on span "Boleto_recebimento_outra_modalidade (30)" at bounding box center [408, 264] width 154 height 11
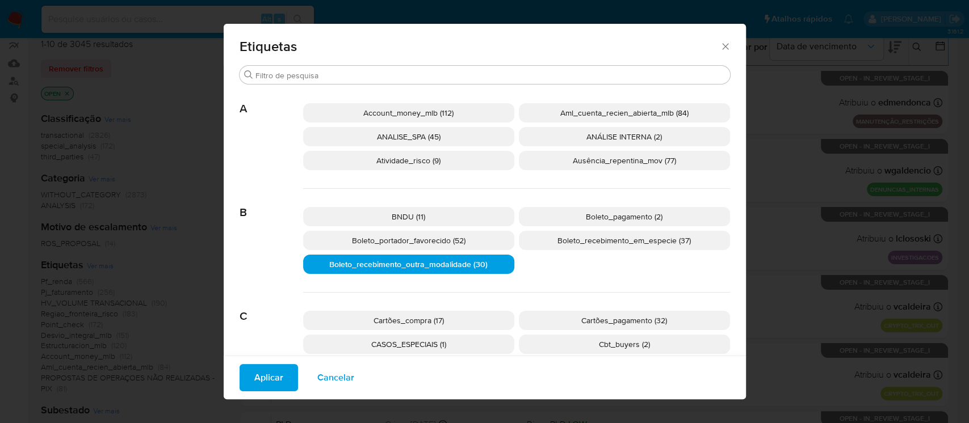
click at [254, 384] on span "Aplicar" at bounding box center [268, 377] width 29 height 25
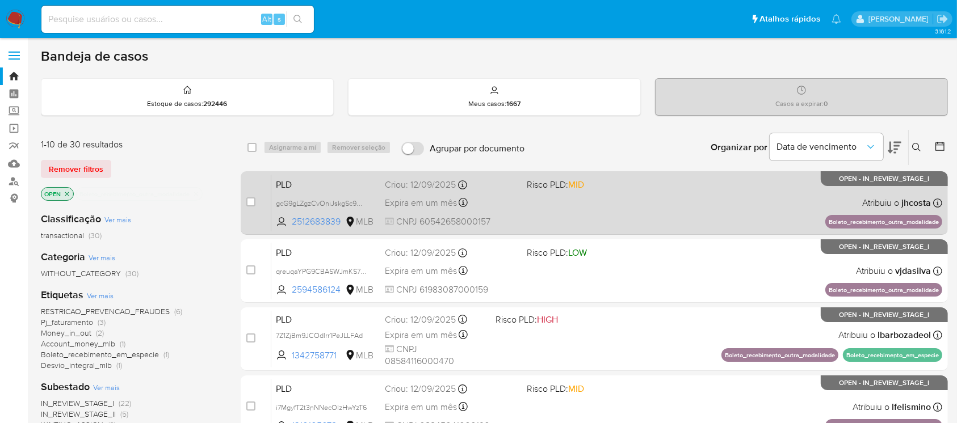
click at [519, 218] on div "PLD gcG9gLZgzCvOniJskgSc9Uuu 2512683839 MLB Risco PLD: MID Criou: [DATE] Criou:…" at bounding box center [606, 202] width 671 height 57
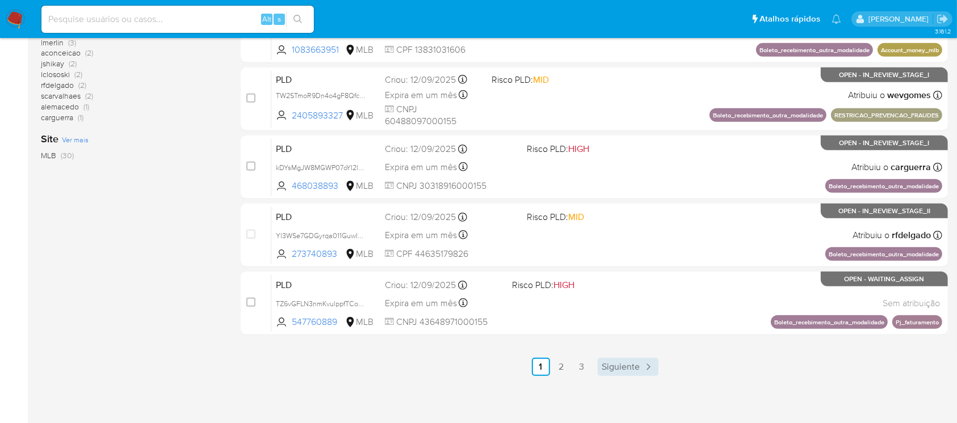
scroll to position [513, 0]
click at [579, 369] on link "3" at bounding box center [581, 366] width 18 height 18
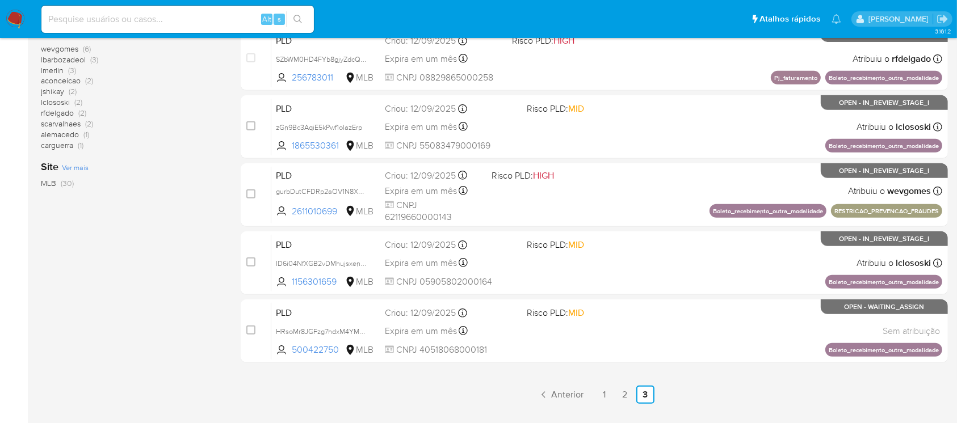
scroll to position [504, 0]
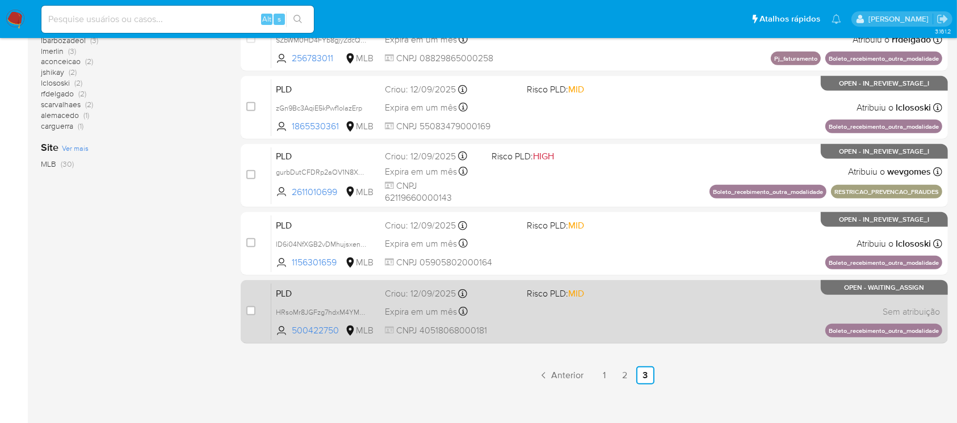
click at [532, 336] on div "PLD HRsoMr8JGFzg7hdxM4YMD2GQ 500422750 MLB Risco PLD: MID Criou: [DATE] Criou: …" at bounding box center [606, 311] width 671 height 57
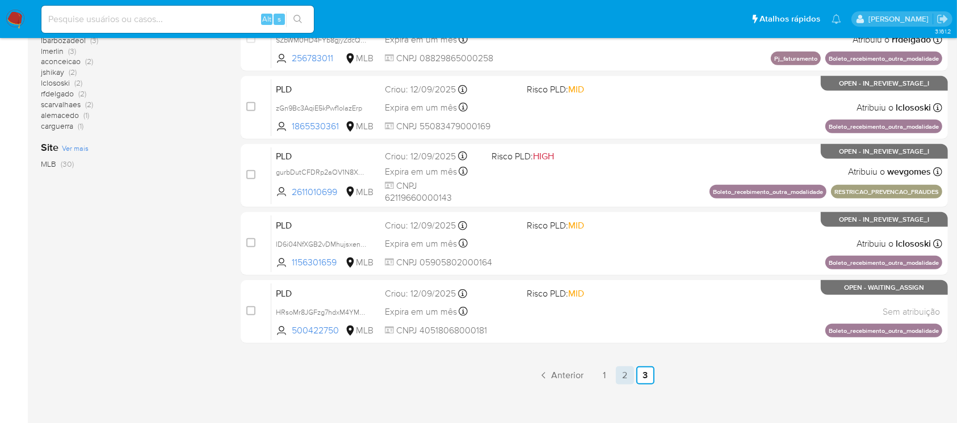
click at [628, 376] on link "2" at bounding box center [625, 376] width 18 height 18
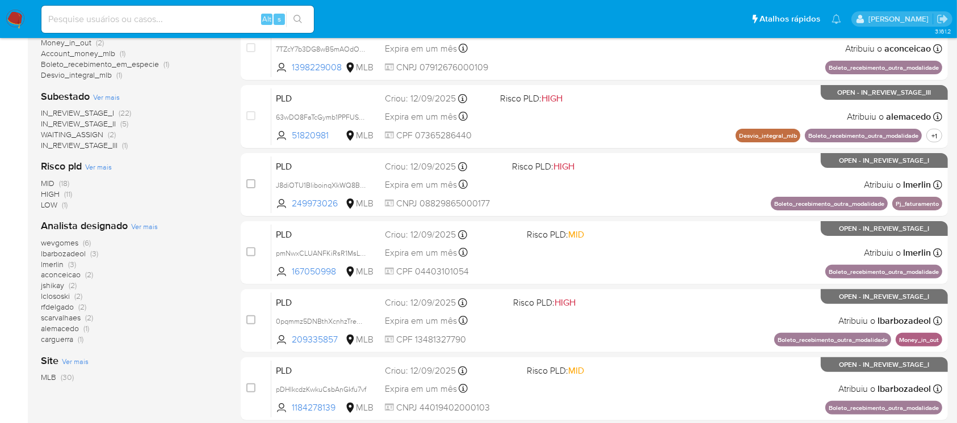
scroll to position [504, 0]
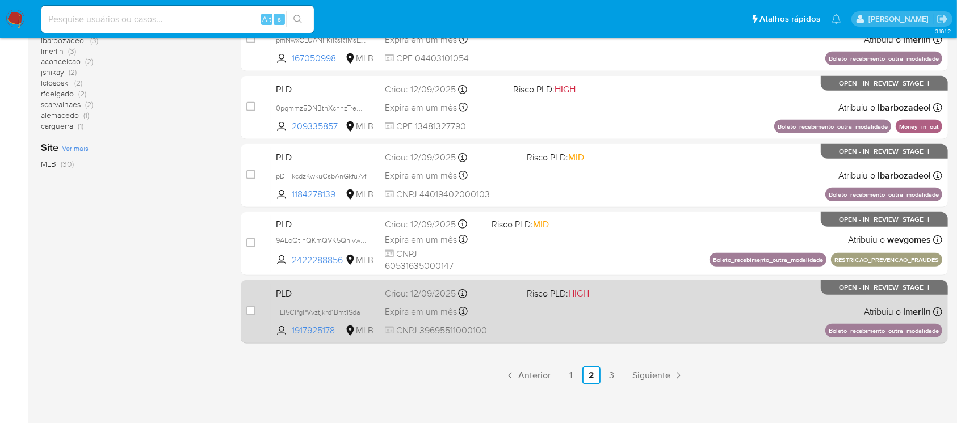
click at [520, 322] on div "PLD TEI5CPgPVvztjkrd1Bmt1Sda 1917925178 MLB Risco PLD: HIGH Criou: [DATE] Criou…" at bounding box center [606, 311] width 671 height 57
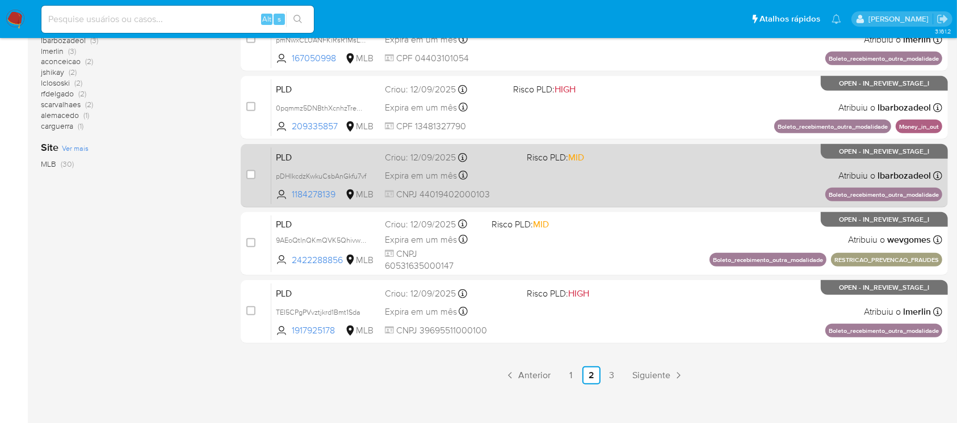
click at [523, 187] on div "PLD pDHIkcdzKwkuCsbAnGkfu7vf 1184278139 MLB Risco PLD: MID Criou: [DATE] Criou:…" at bounding box center [606, 175] width 671 height 57
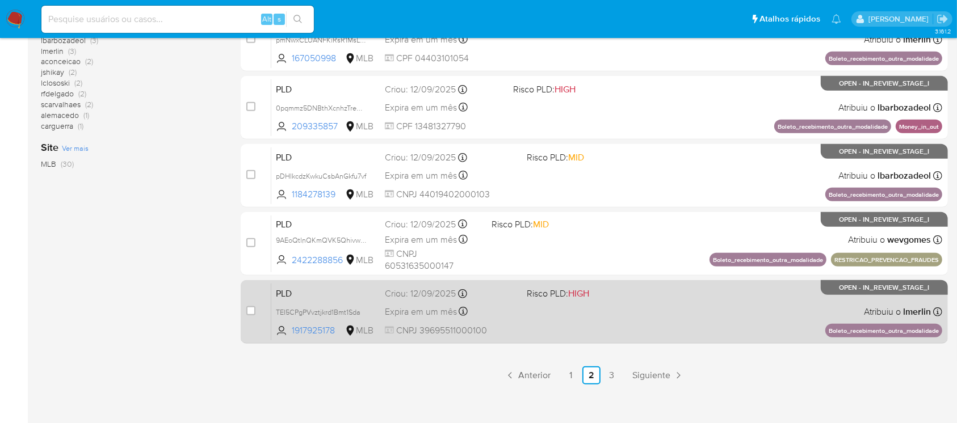
scroll to position [403, 0]
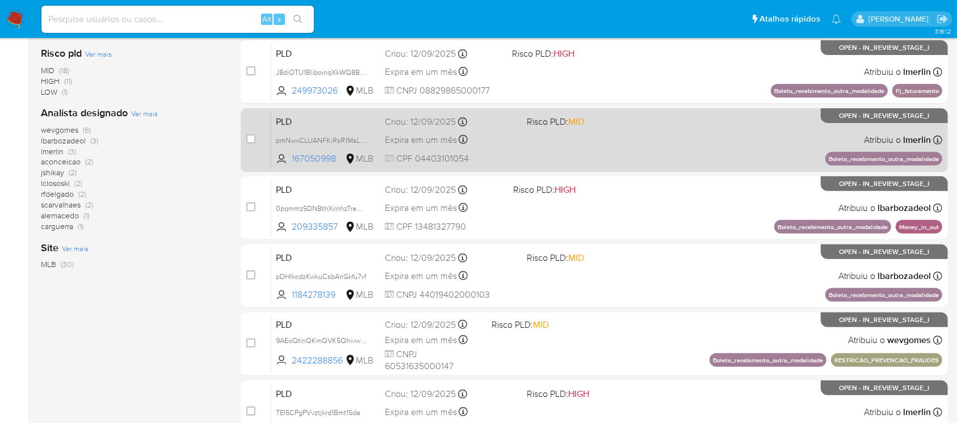
click at [569, 156] on div "PLD pmNwxCLUANFKiRsR1MsLx6Fw 167050998 MLB Risco PLD: MID Criou: [DATE] Criou: …" at bounding box center [606, 139] width 671 height 57
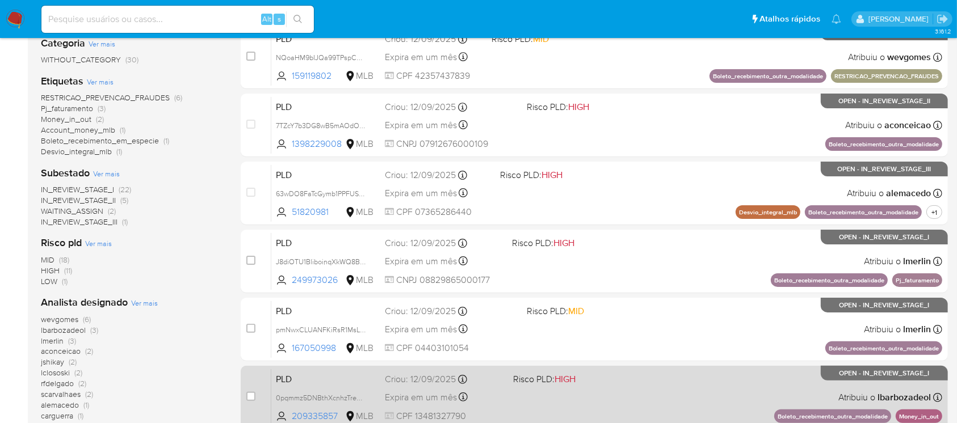
scroll to position [201, 0]
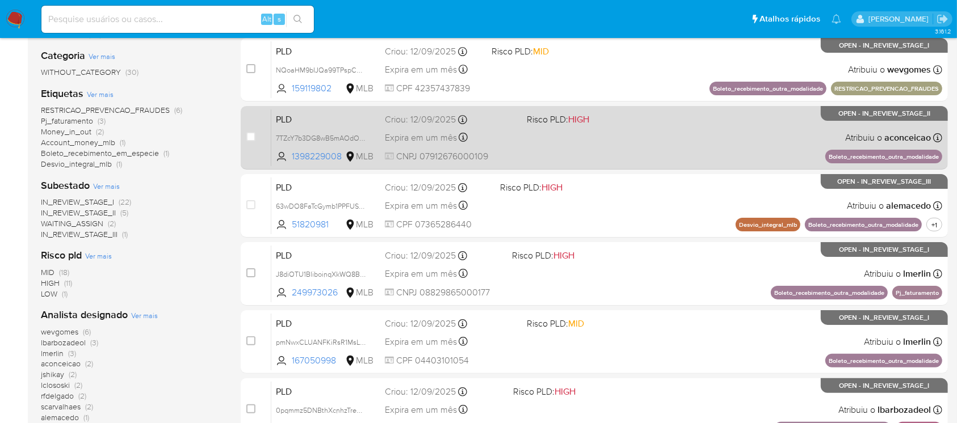
click at [542, 146] on div "PLD 7TZcY7b3DG8wB5mAOdO0Y8yG 1398229008 MLB Risco PLD: HIGH Criou: [DATE] Criou…" at bounding box center [606, 137] width 671 height 57
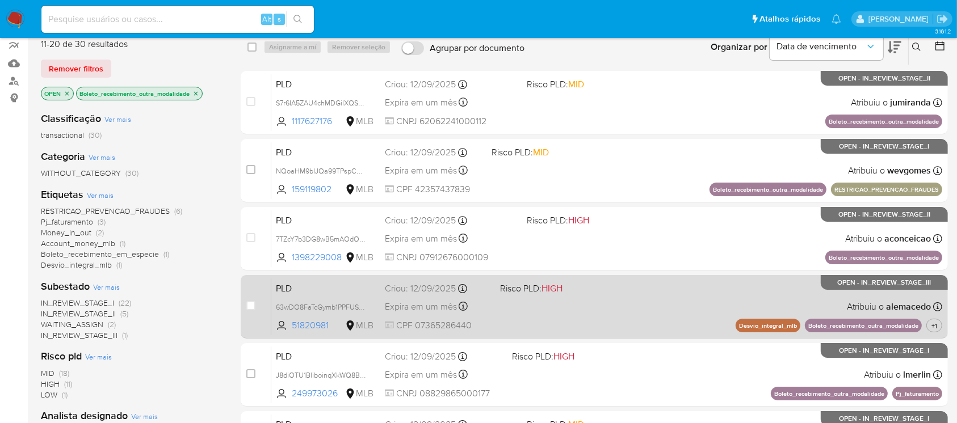
scroll to position [0, 0]
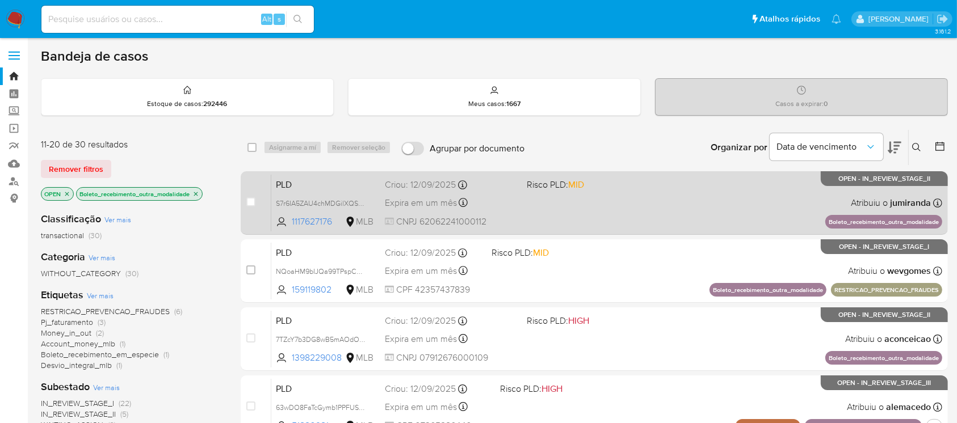
click at [514, 214] on div "PLD S7r6IA5ZAU4chMDGilXQSslu 1117627176 MLB Risco PLD: MID Criou: [DATE] Criou:…" at bounding box center [606, 202] width 671 height 57
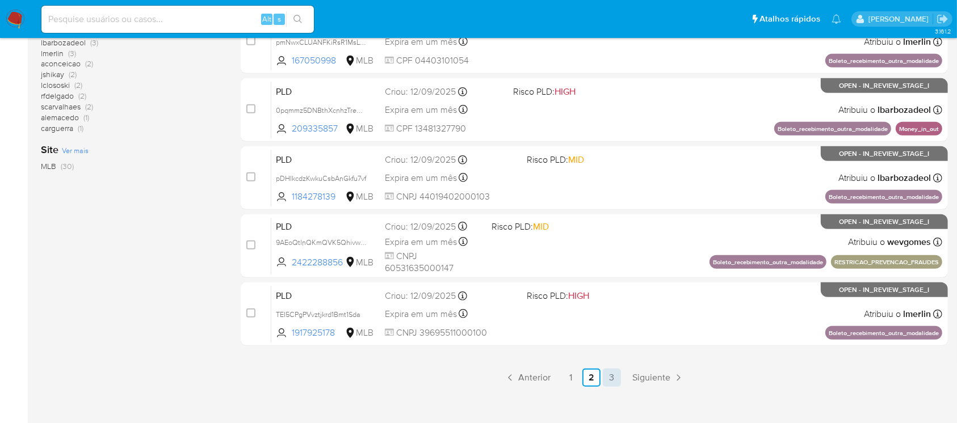
scroll to position [513, 0]
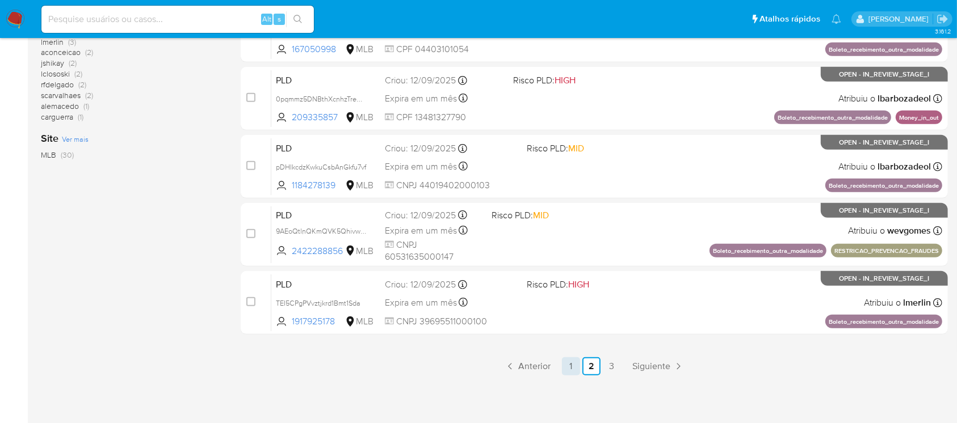
click at [572, 370] on link "1" at bounding box center [571, 366] width 18 height 18
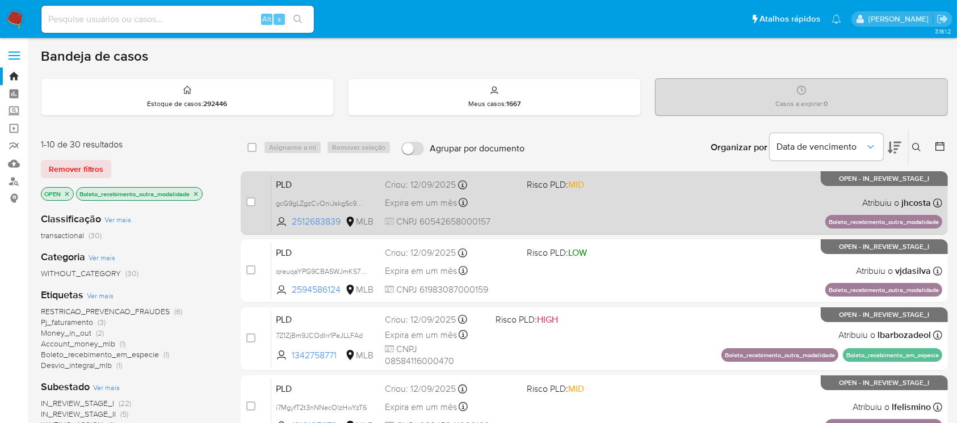
click at [524, 222] on div "PLD gcG9gLZgzCvOniJskgSc9Uuu 2512683839 MLB Risco PLD: MID Criou: [DATE] Criou:…" at bounding box center [606, 202] width 671 height 57
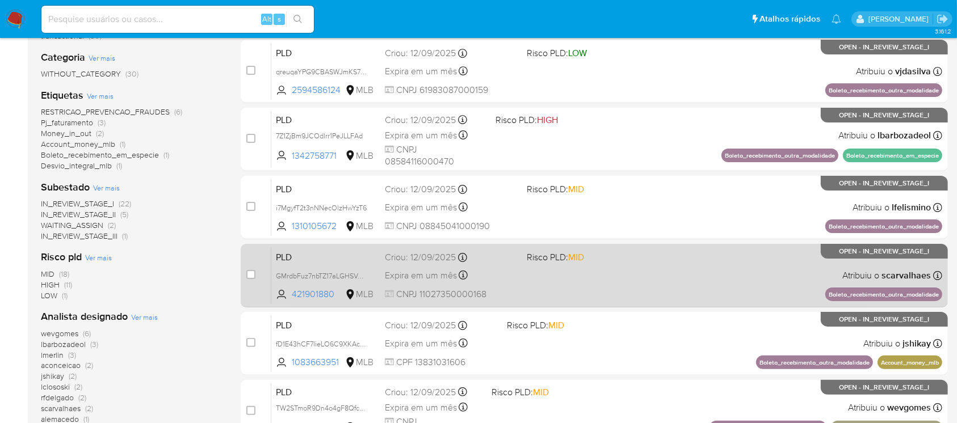
scroll to position [201, 0]
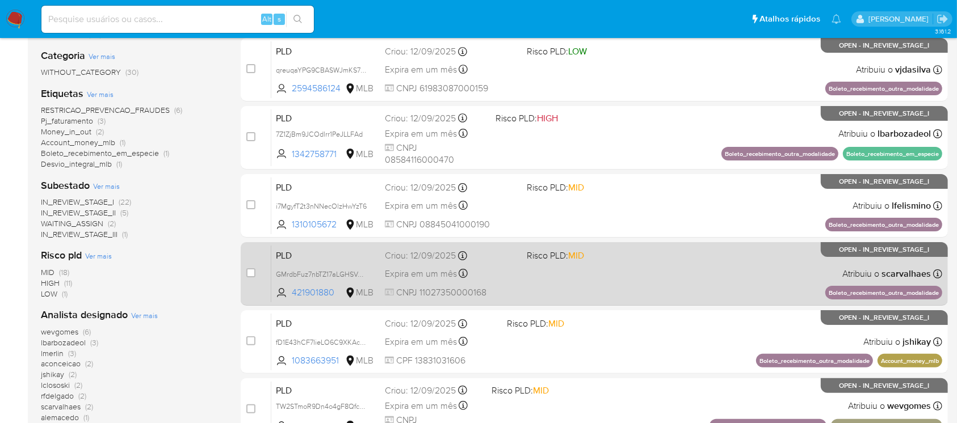
click at [520, 284] on div "PLD GMrdbFuz7nbTZ17aLGHSVAmW 421901880 MLB Risco PLD: MID Criou: [DATE] Criou: …" at bounding box center [606, 273] width 671 height 57
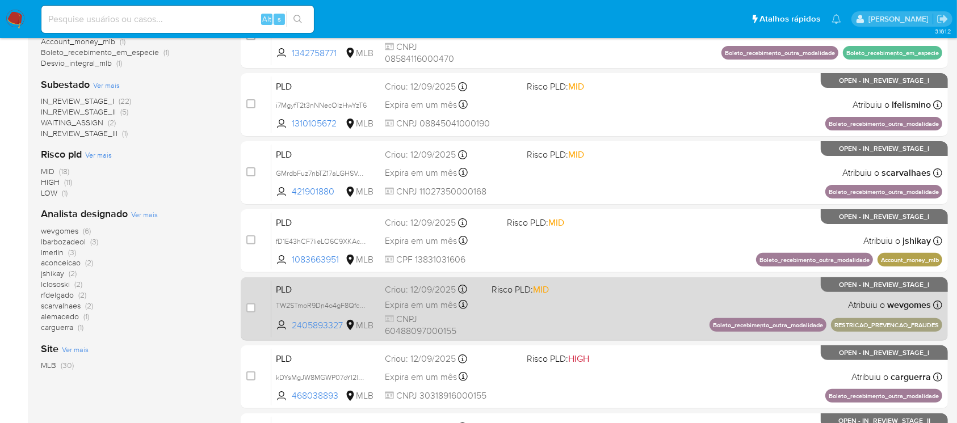
scroll to position [403, 0]
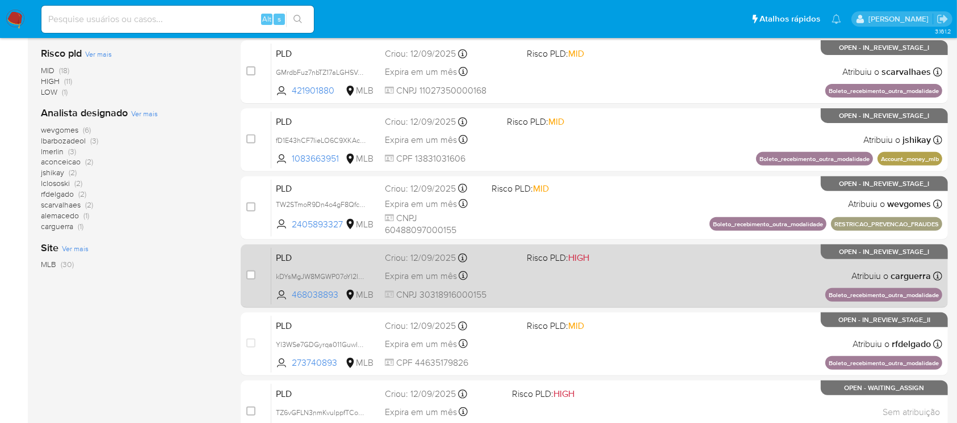
click at [552, 301] on div "PLD kDYsMgJW8MGWP07oYI2lJ1fv 468038893 MLB Risco PLD: HIGH Criou: [DATE] Criou:…" at bounding box center [606, 275] width 671 height 57
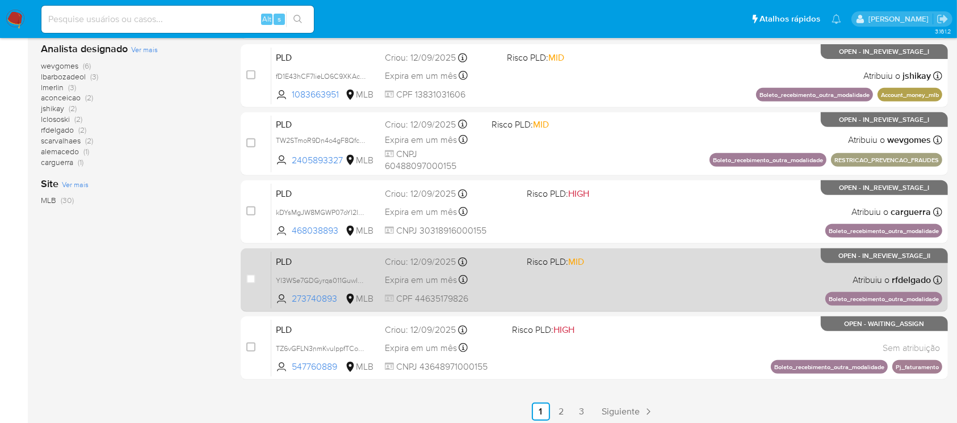
scroll to position [513, 0]
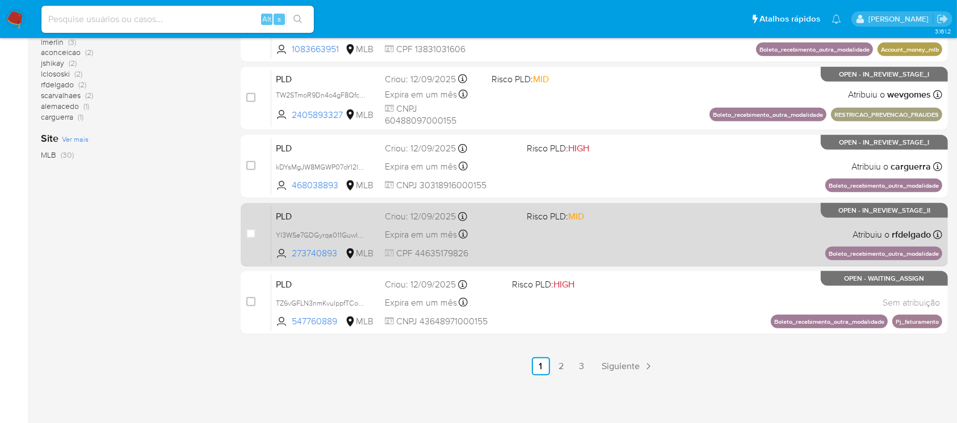
click at [502, 251] on span "CPF 44635179826" at bounding box center [451, 253] width 132 height 12
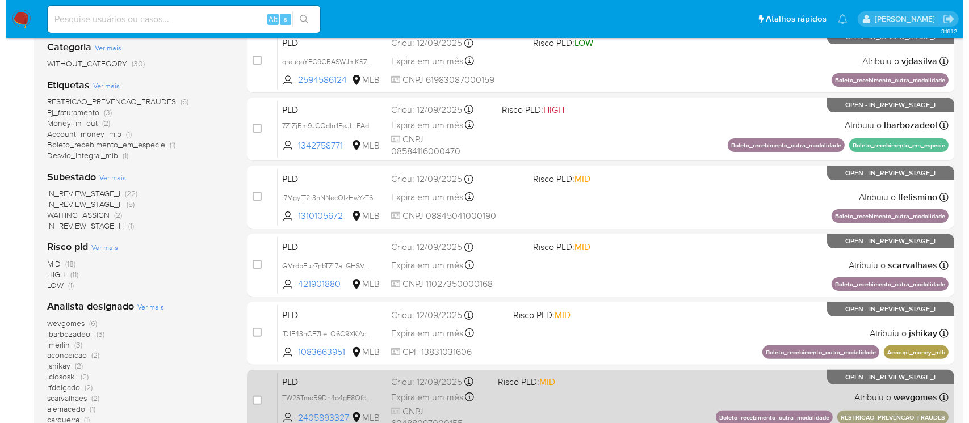
scroll to position [109, 0]
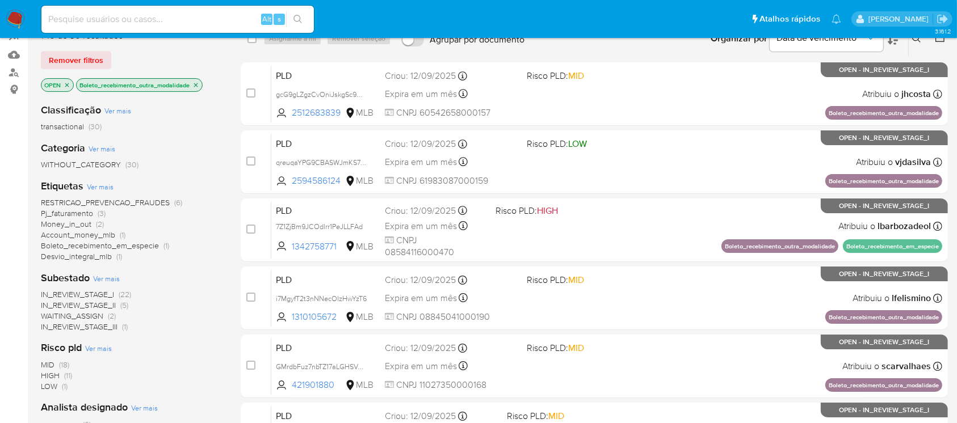
click at [199, 85] on icon "close-filter" at bounding box center [195, 85] width 7 height 7
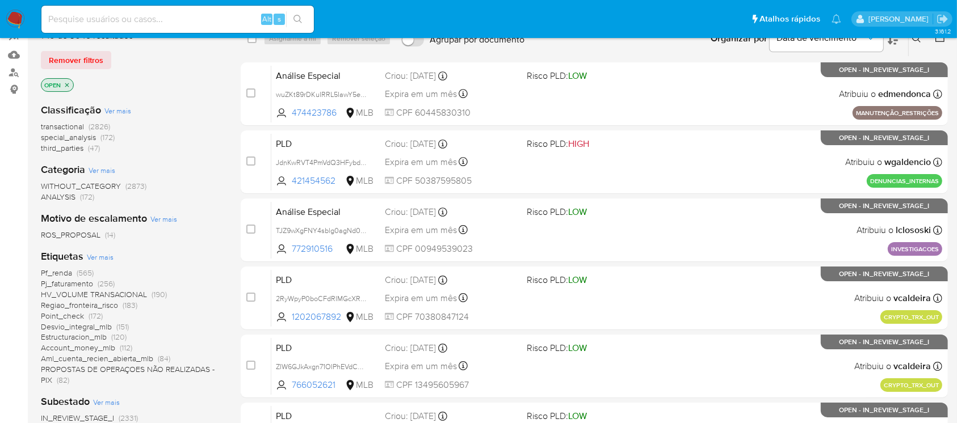
click at [91, 252] on span "Ver mais" at bounding box center [100, 257] width 27 height 10
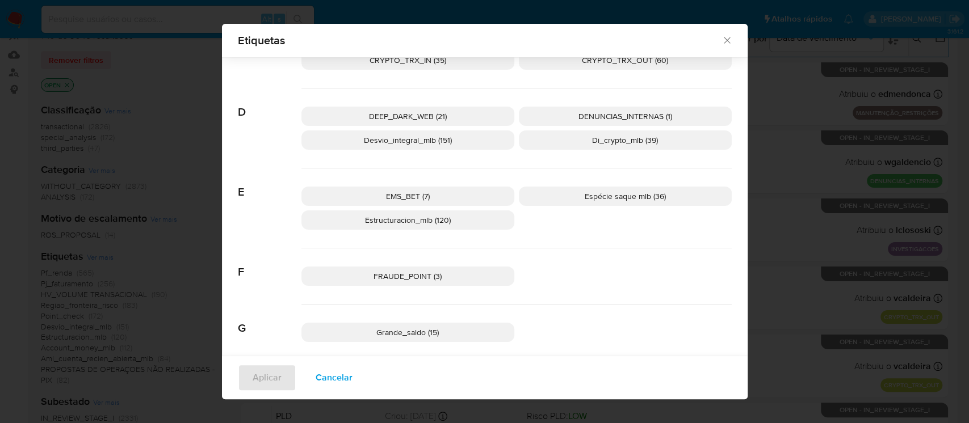
scroll to position [395, 0]
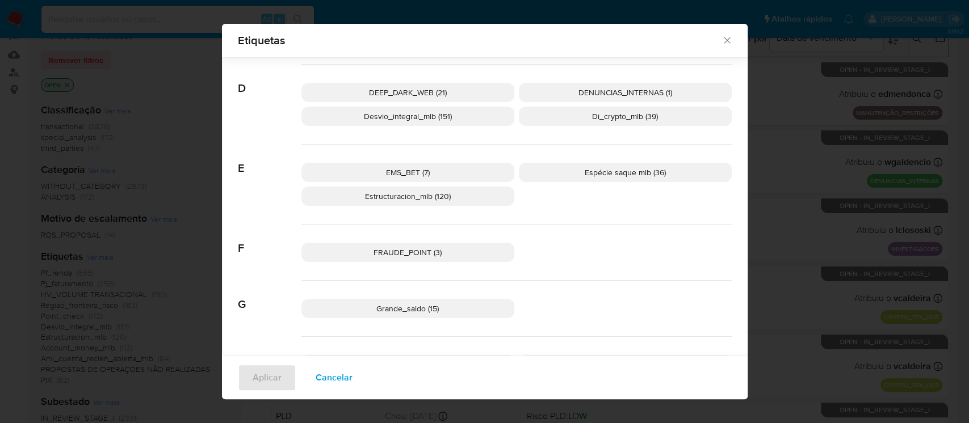
click at [574, 178] on p "Espécie saque mlb (36)" at bounding box center [625, 172] width 213 height 19
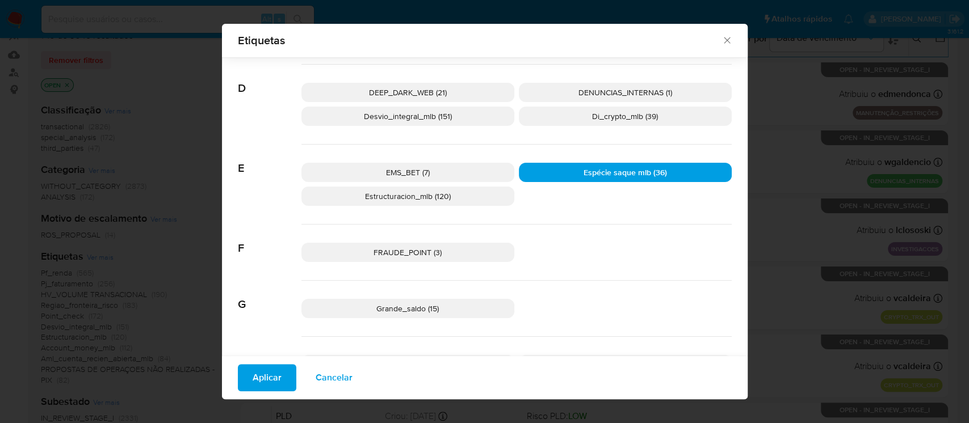
click at [262, 384] on span "Aplicar" at bounding box center [266, 377] width 29 height 25
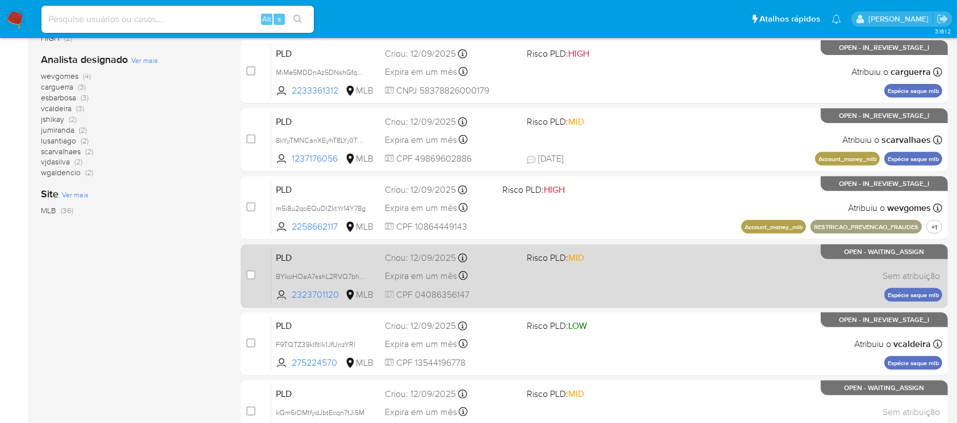
scroll to position [504, 0]
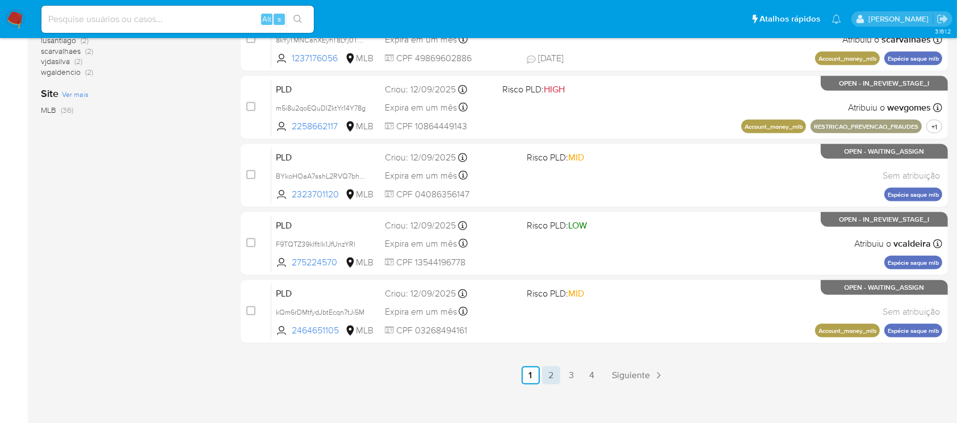
click at [546, 375] on link "2" at bounding box center [551, 376] width 18 height 18
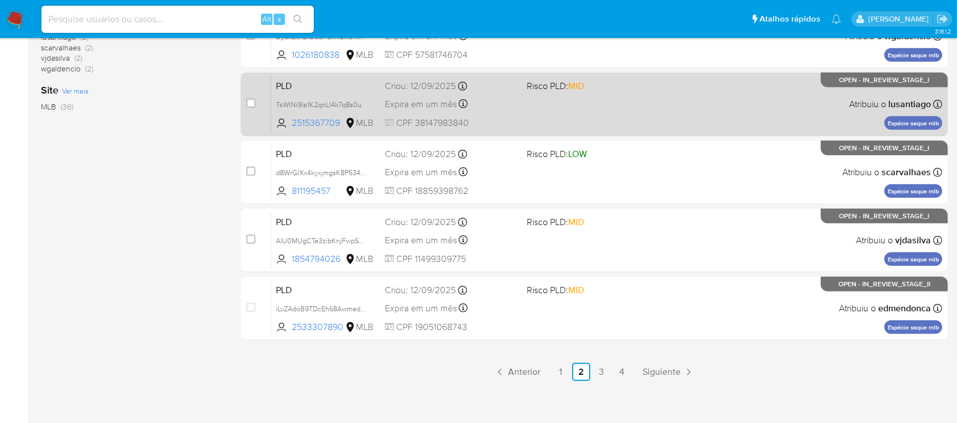
scroll to position [513, 0]
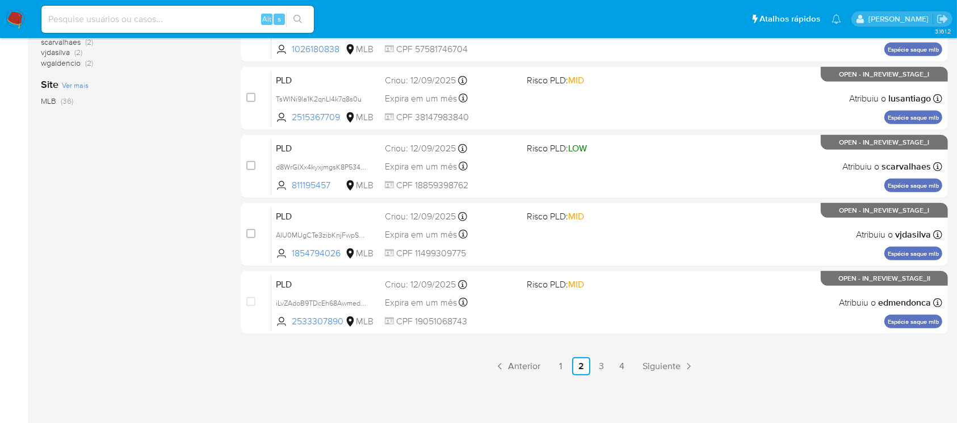
click at [604, 371] on link "3" at bounding box center [601, 366] width 18 height 18
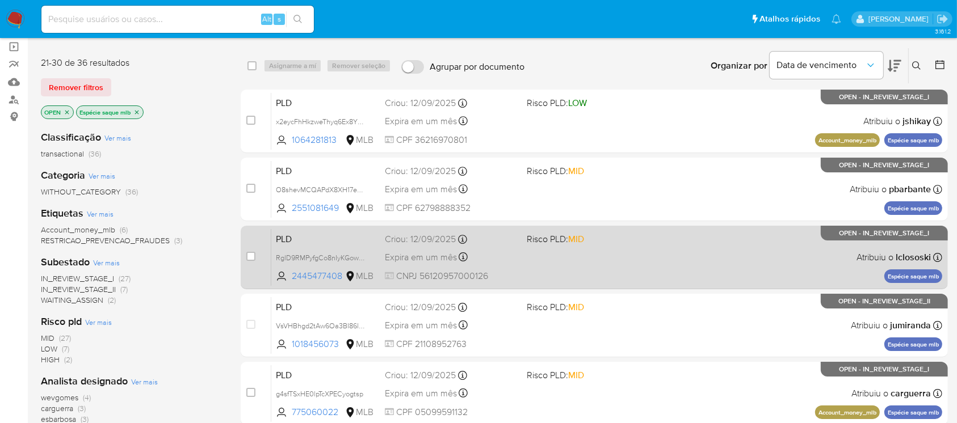
scroll to position [100, 0]
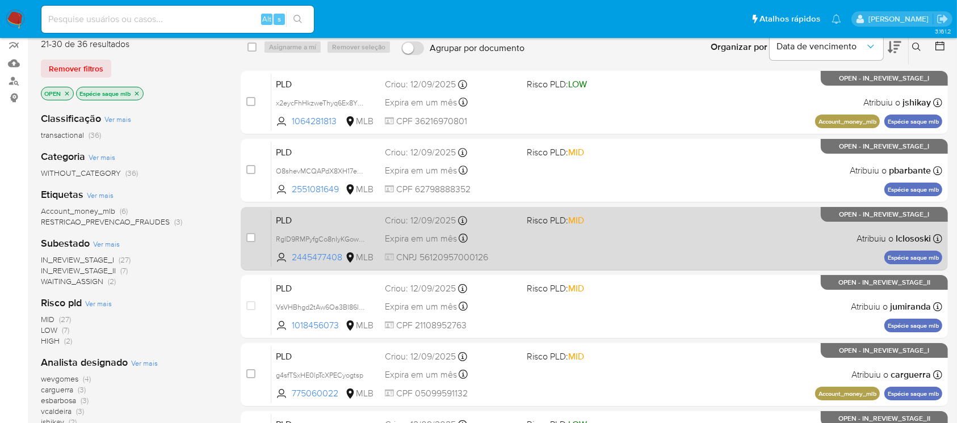
click at [519, 259] on div "PLD RglD9RMPyfgCo8nIyKGow6N0 2445477408 MLB Risco PLD: MID Criou: [DATE] Criou:…" at bounding box center [606, 238] width 671 height 57
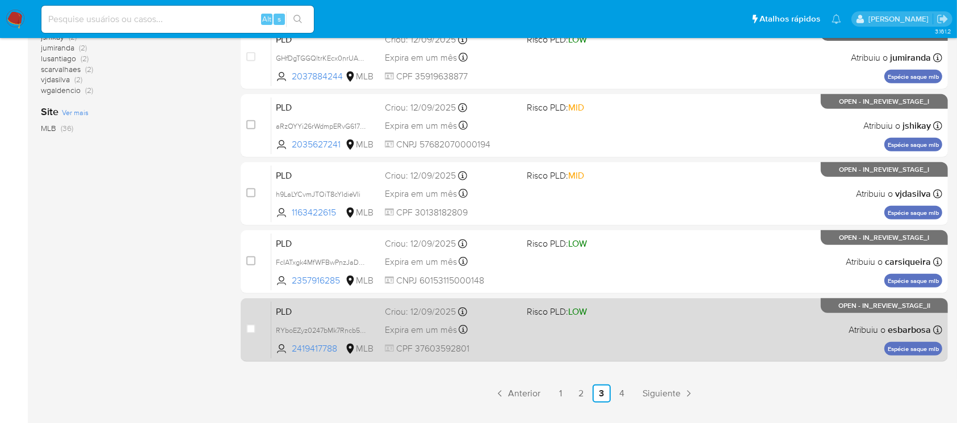
scroll to position [513, 0]
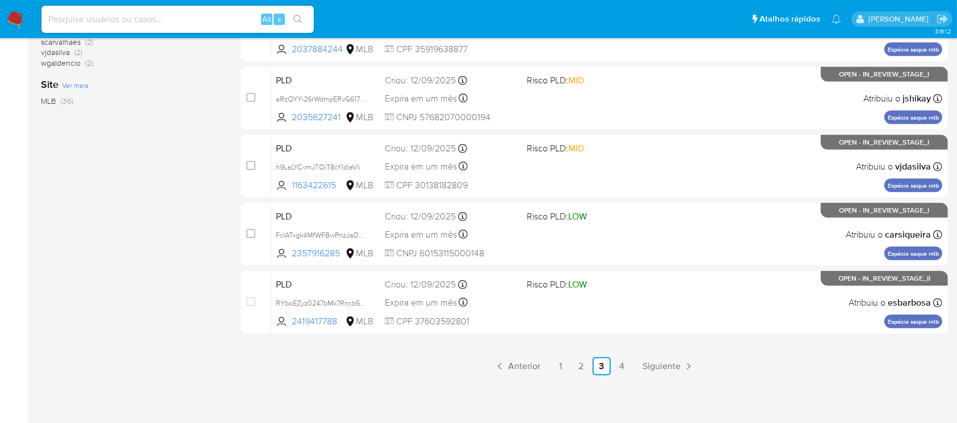
click at [617, 362] on link "4" at bounding box center [622, 366] width 18 height 18
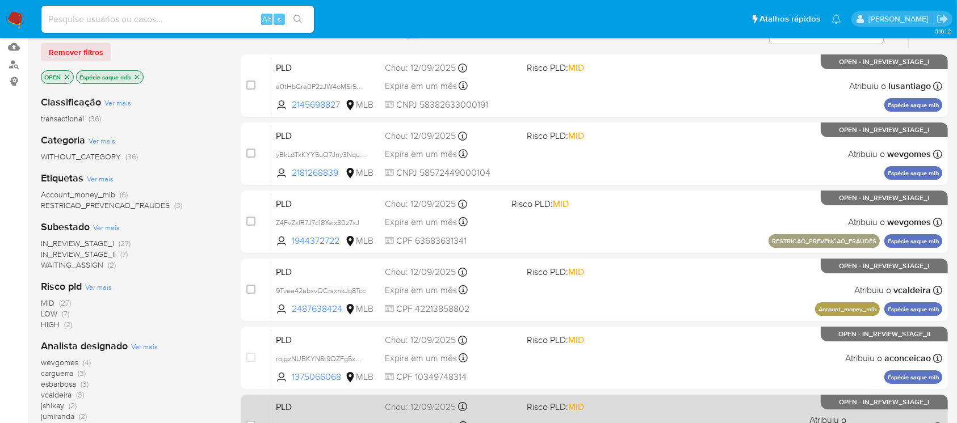
scroll to position [96, 0]
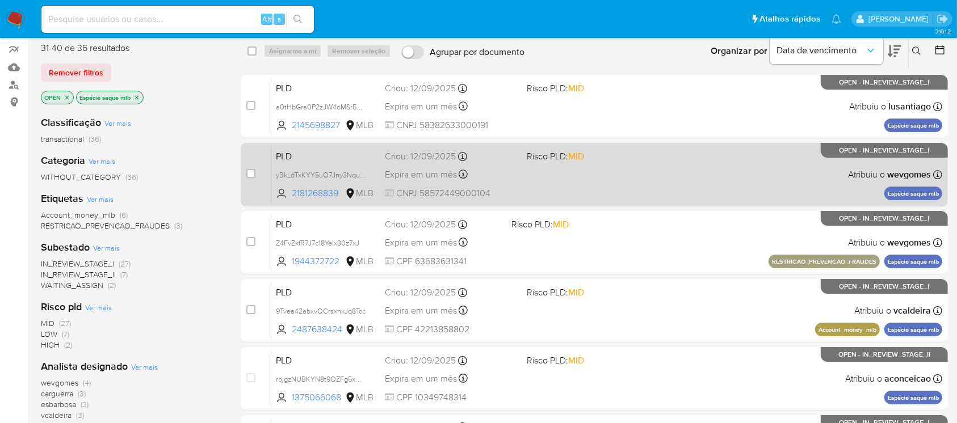
click at [558, 193] on div "PLD yBkLdTxKYY5uO7Jny3NquAyq 2181268839 MLB Risco PLD: MID Criou: [DATE] Criou:…" at bounding box center [606, 174] width 671 height 57
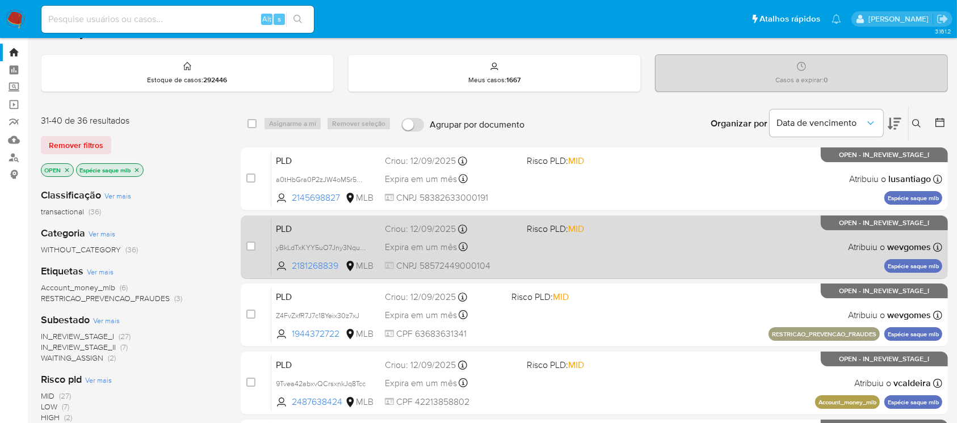
scroll to position [0, 0]
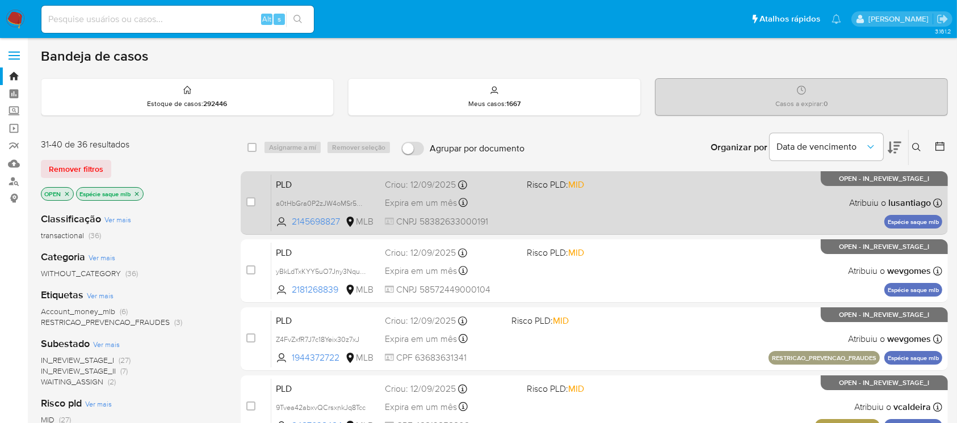
click at [537, 223] on div "PLD a0tHbGra0P2zJW4oMSr5MIdR 2145698827 MLB Risco PLD: MID Criou: [DATE] Criou:…" at bounding box center [606, 202] width 671 height 57
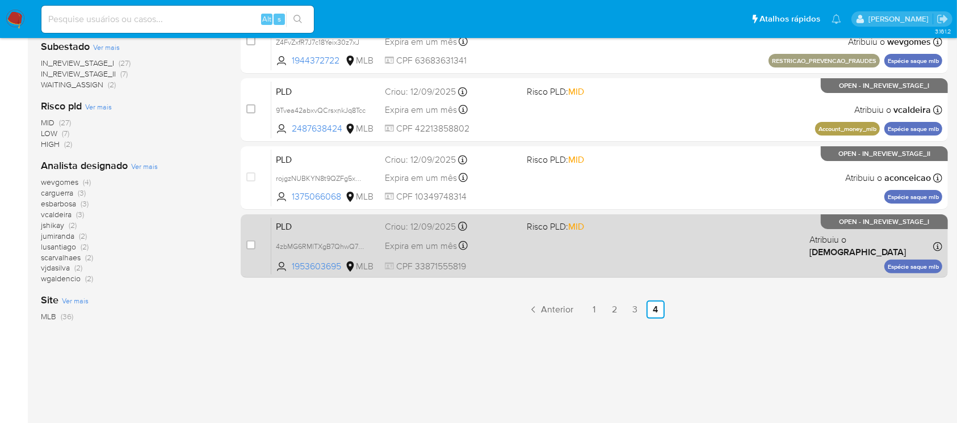
scroll to position [298, 0]
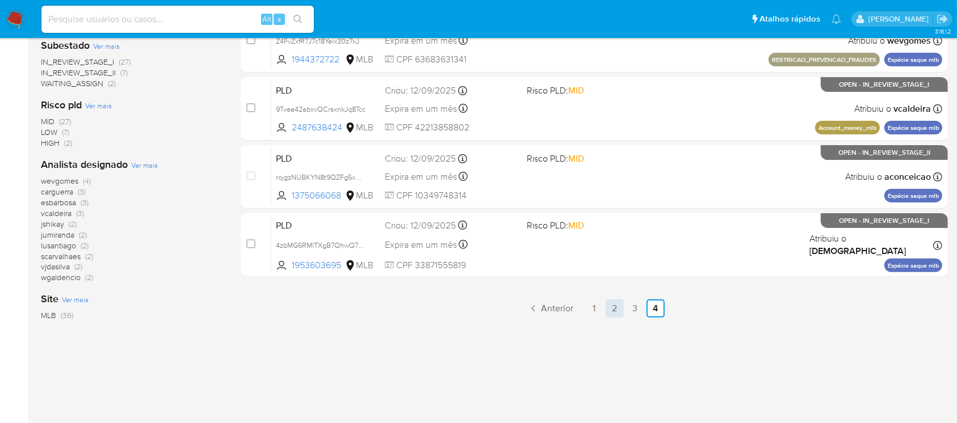
click at [614, 311] on link "2" at bounding box center [614, 309] width 18 height 18
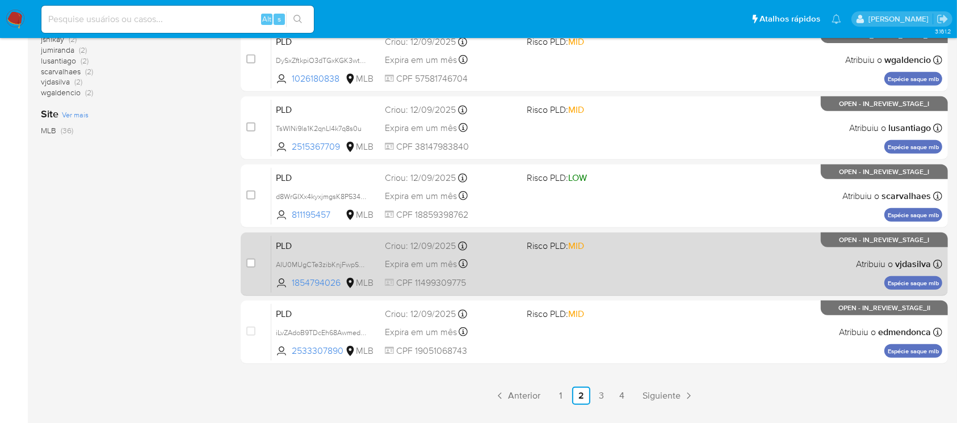
scroll to position [513, 0]
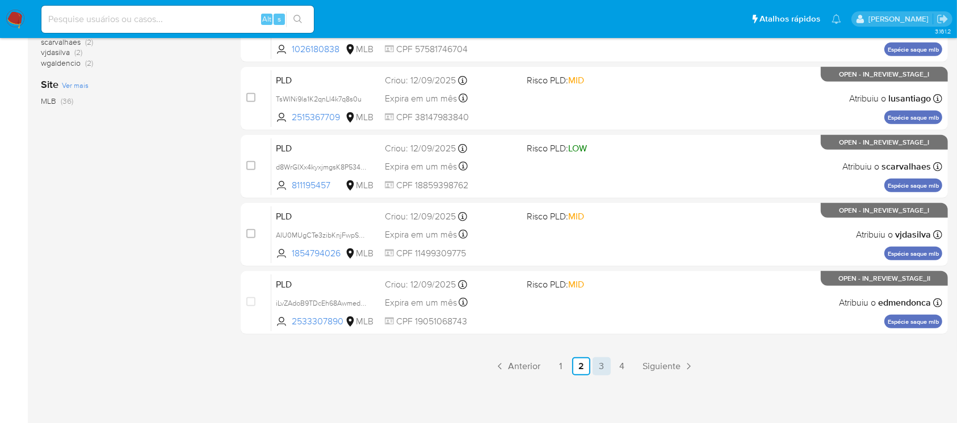
click at [601, 363] on link "3" at bounding box center [601, 366] width 18 height 18
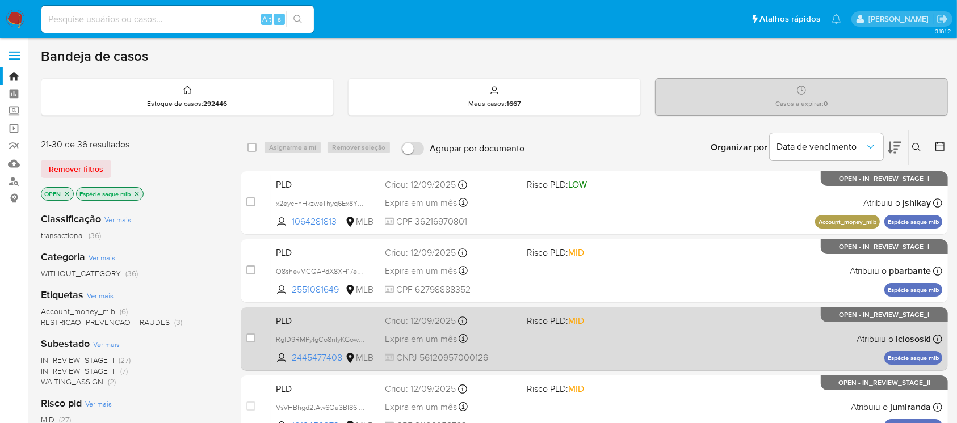
click at [540, 342] on div "PLD RglD9RMPyfgCo8nIyKGow6N0 2445477408 MLB Risco PLD: MID Criou: [DATE] Criou:…" at bounding box center [606, 338] width 671 height 57
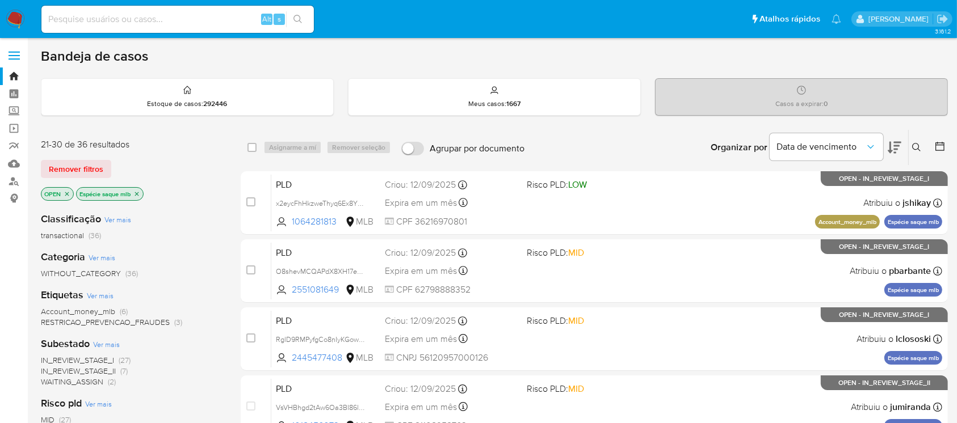
click at [136, 193] on icon "close-filter" at bounding box center [136, 194] width 7 height 7
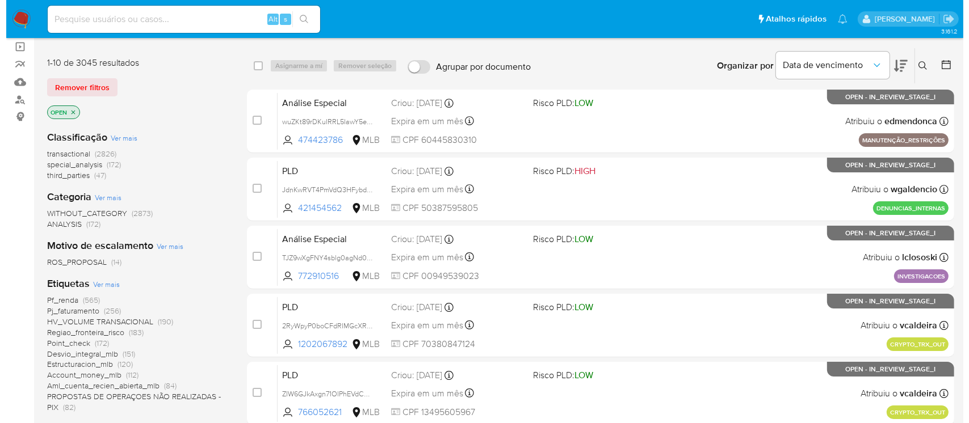
scroll to position [100, 0]
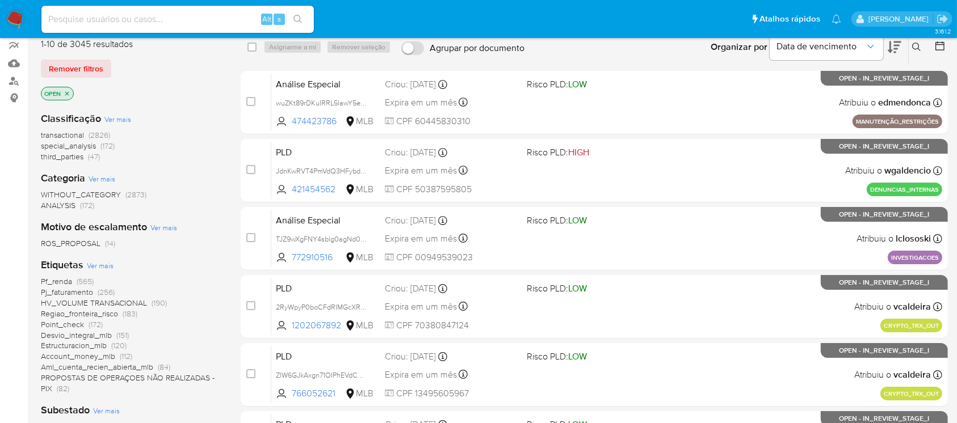
click at [99, 264] on span "Ver mais" at bounding box center [100, 265] width 27 height 10
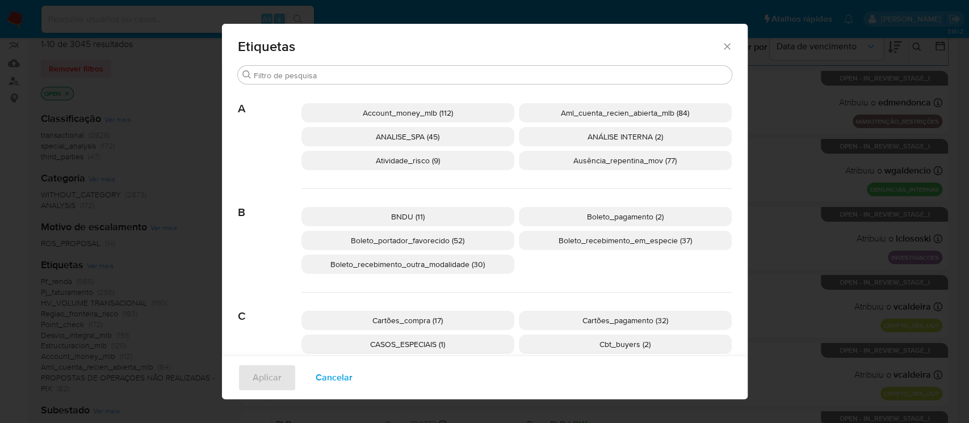
click at [367, 114] on span "Account_money_mlb (112)" at bounding box center [408, 112] width 90 height 11
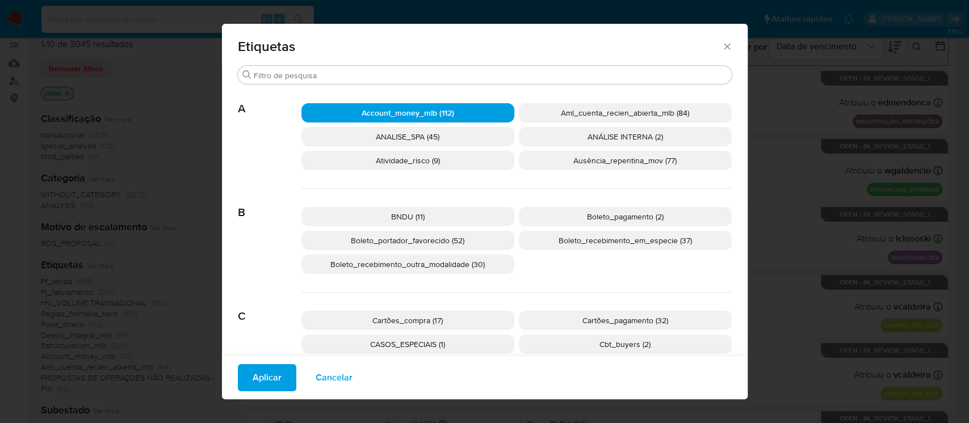
click at [255, 378] on span "Aplicar" at bounding box center [266, 377] width 29 height 25
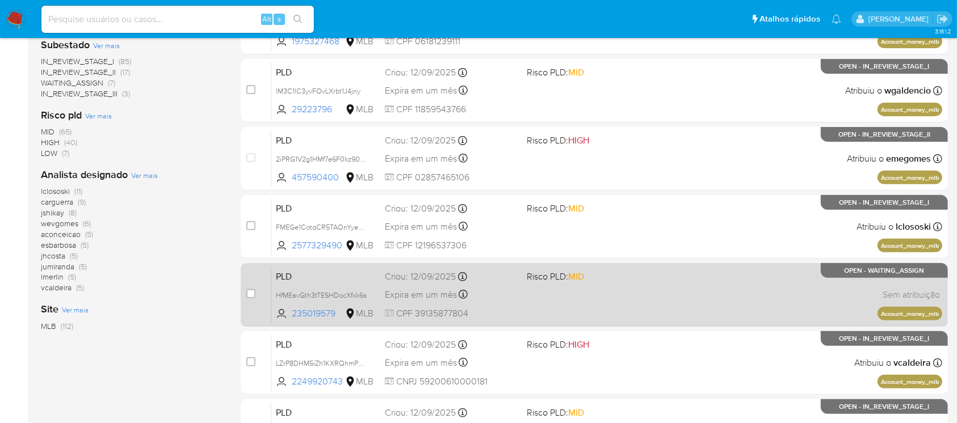
scroll to position [513, 0]
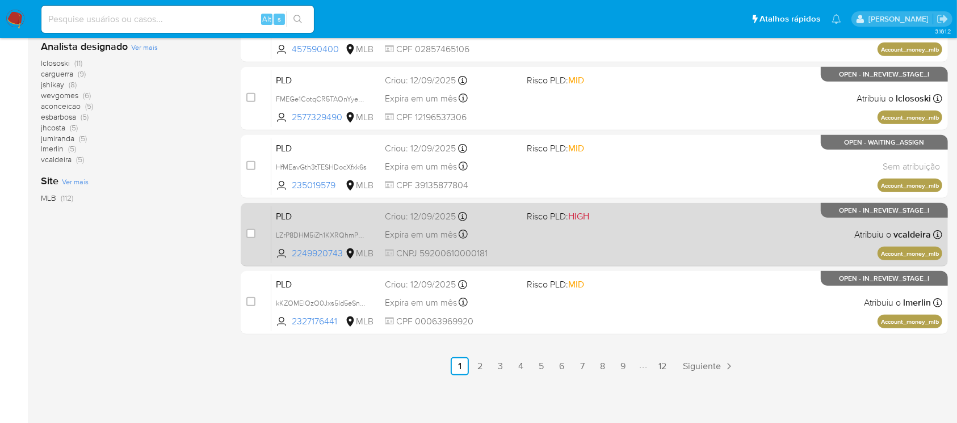
click at [524, 249] on div "PLD LZrP8DHM5iZh1KXRQhmPvb7E 2249920743 MLB Risco PLD: HIGH Criou: [DATE] Criou…" at bounding box center [606, 234] width 671 height 57
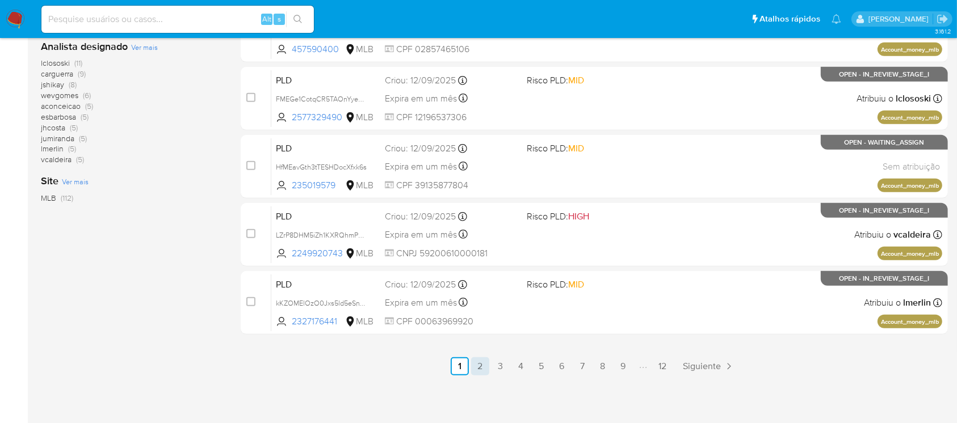
click at [478, 370] on link "2" at bounding box center [480, 366] width 18 height 18
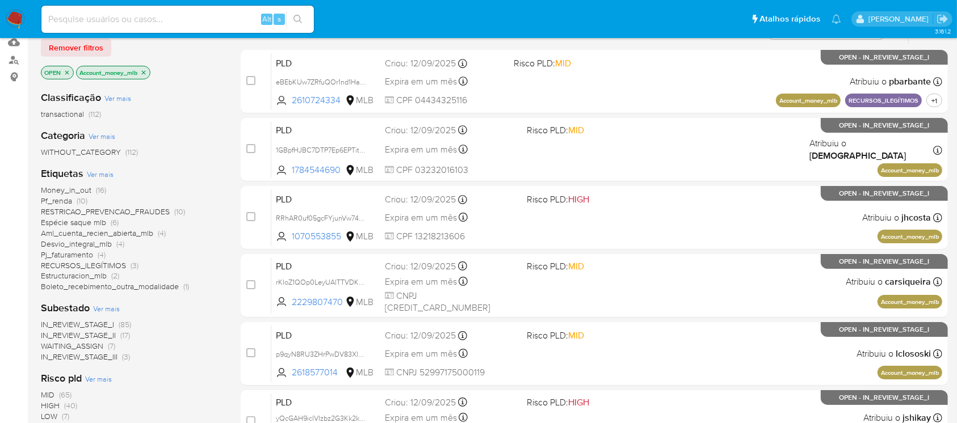
scroll to position [100, 0]
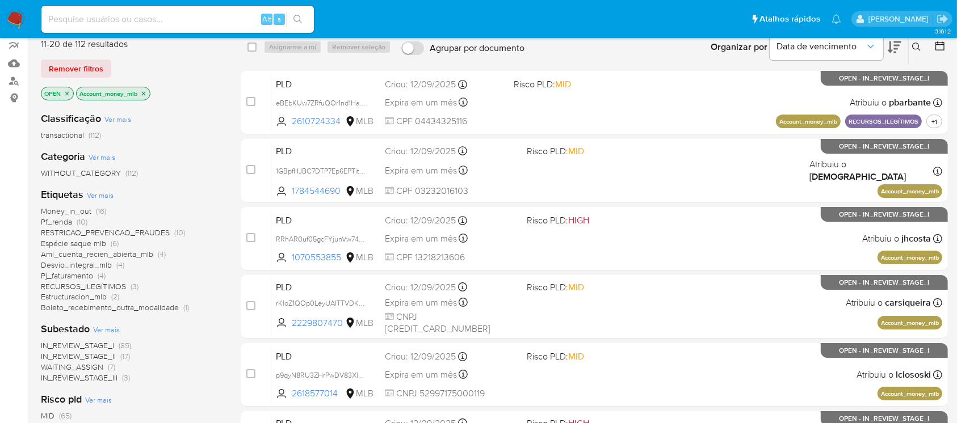
click at [114, 18] on input at bounding box center [177, 19] width 272 height 15
paste input "594422902"
type input "594422902"
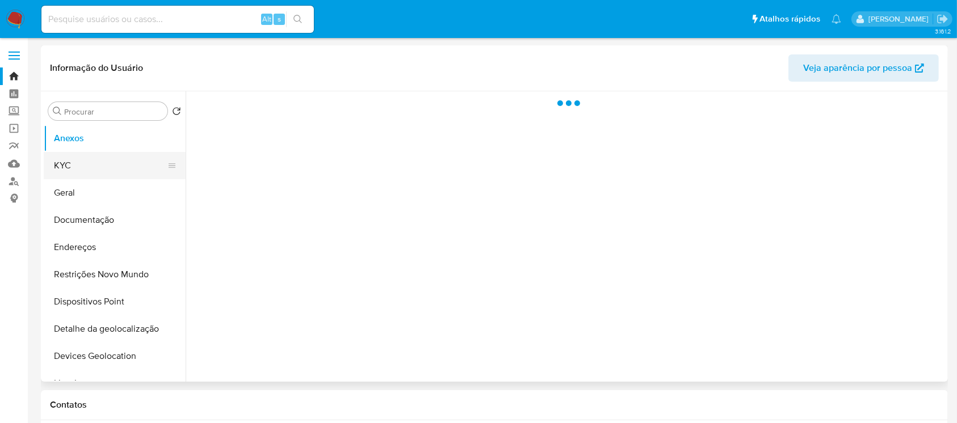
select select "10"
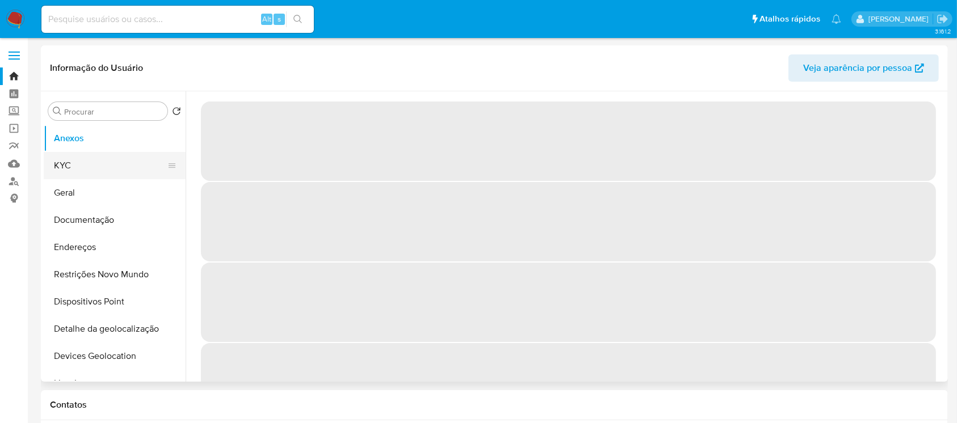
click at [73, 168] on button "KYC" at bounding box center [110, 165] width 133 height 27
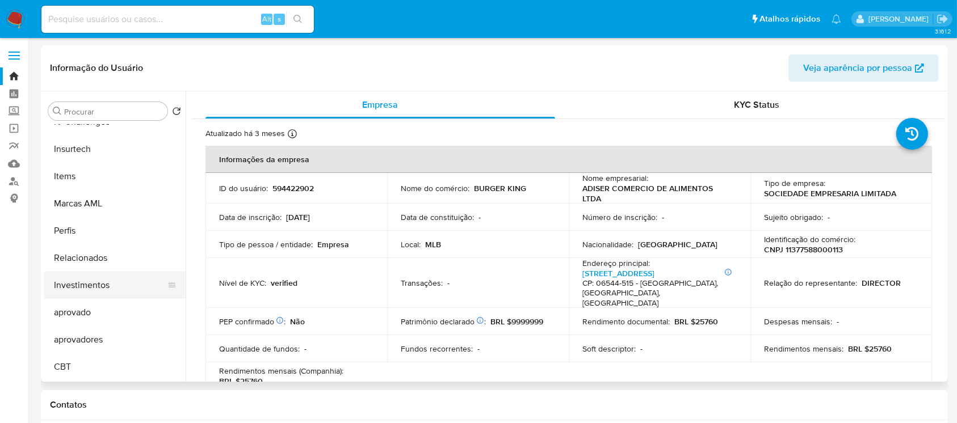
scroll to position [487, 0]
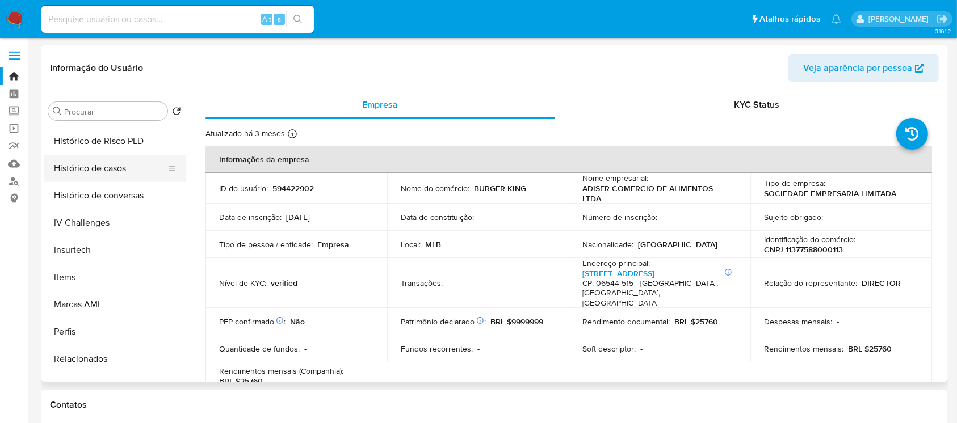
click at [68, 171] on button "Histórico de casos" at bounding box center [110, 168] width 133 height 27
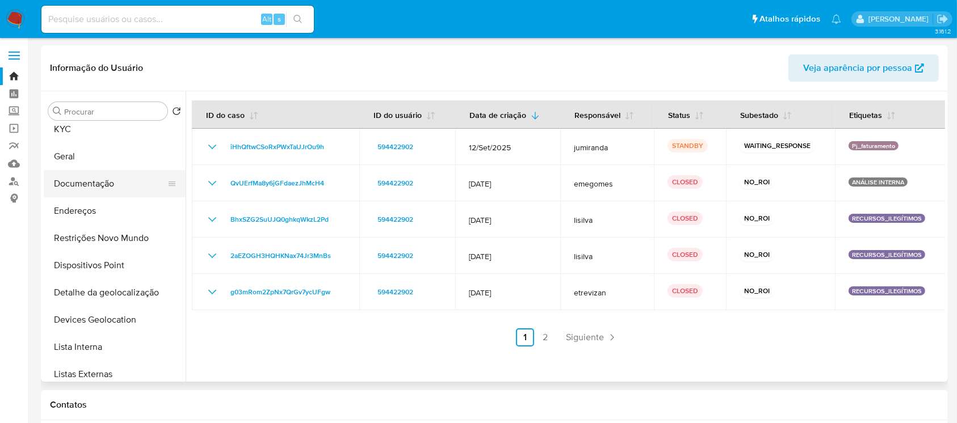
scroll to position [0, 0]
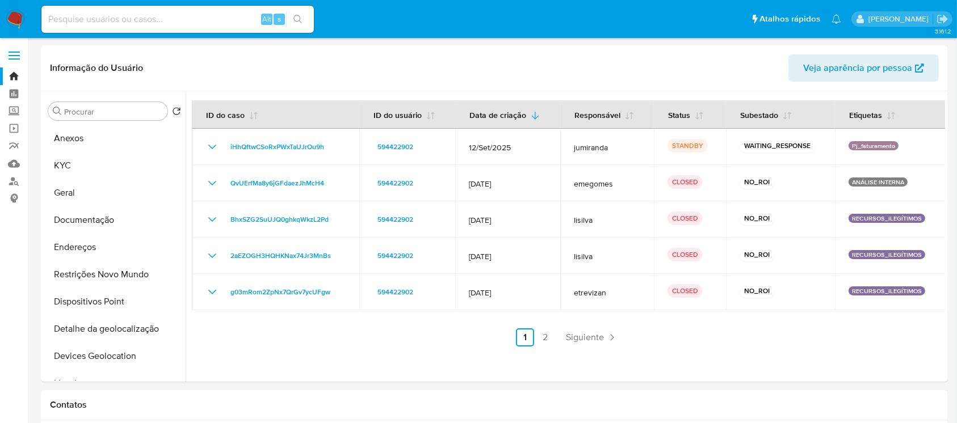
click at [14, 20] on img at bounding box center [15, 19] width 19 height 19
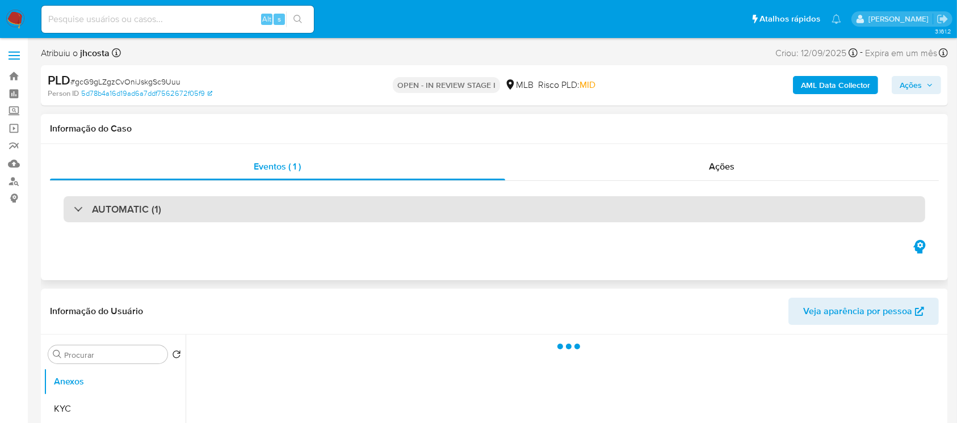
click at [77, 208] on div "AUTOMATIC (1)" at bounding box center [117, 209] width 87 height 12
select select "10"
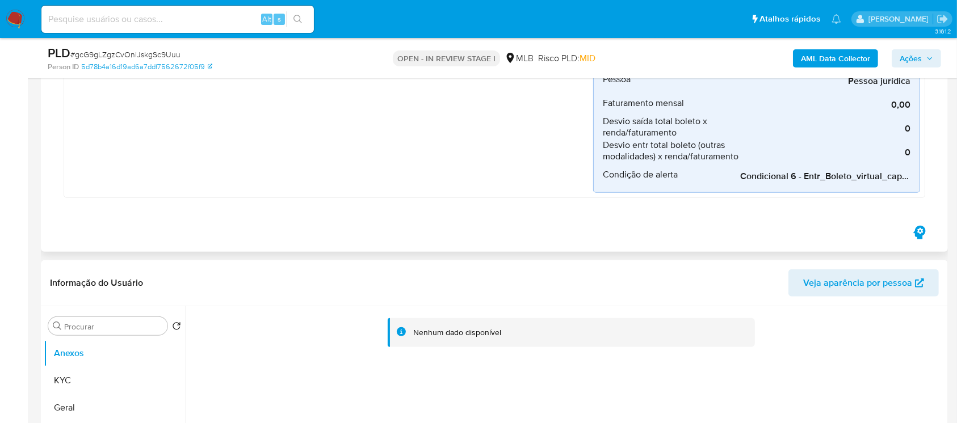
scroll to position [706, 0]
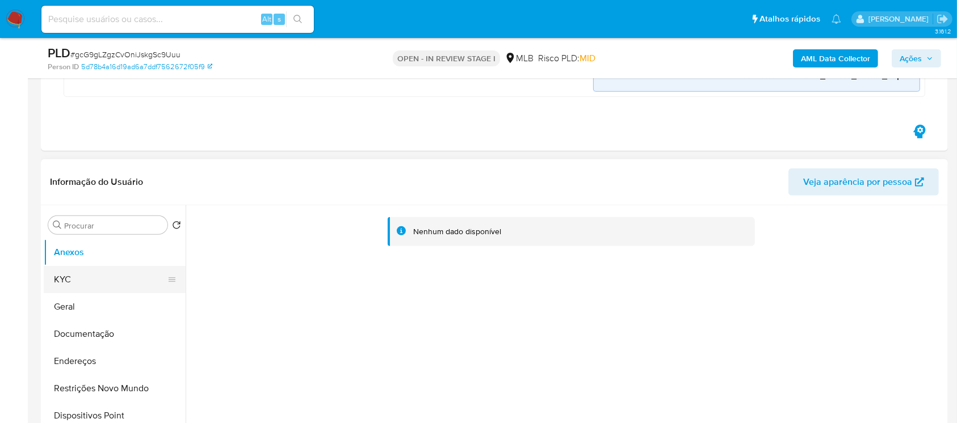
click at [83, 284] on button "KYC" at bounding box center [110, 279] width 133 height 27
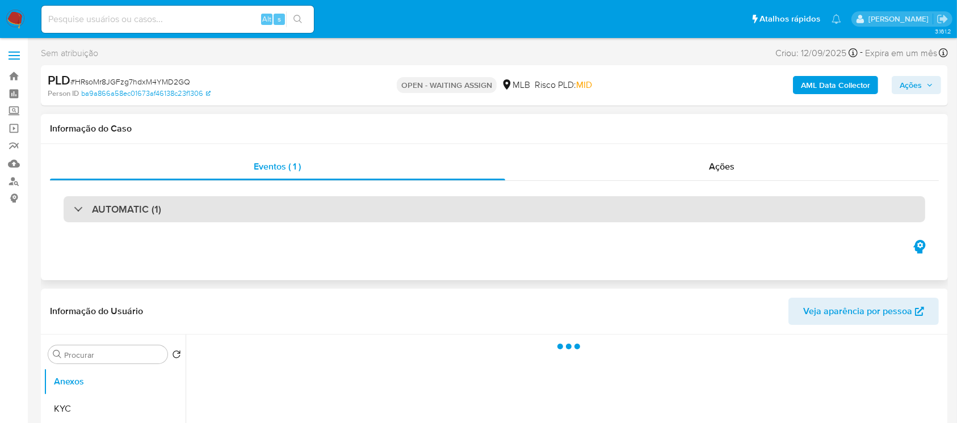
click at [78, 207] on div "AUTOMATIC (1)" at bounding box center [117, 209] width 87 height 12
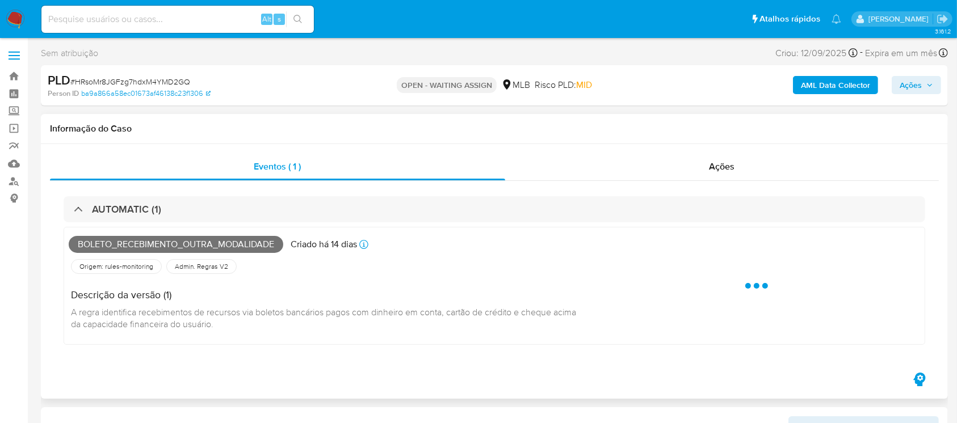
select select "10"
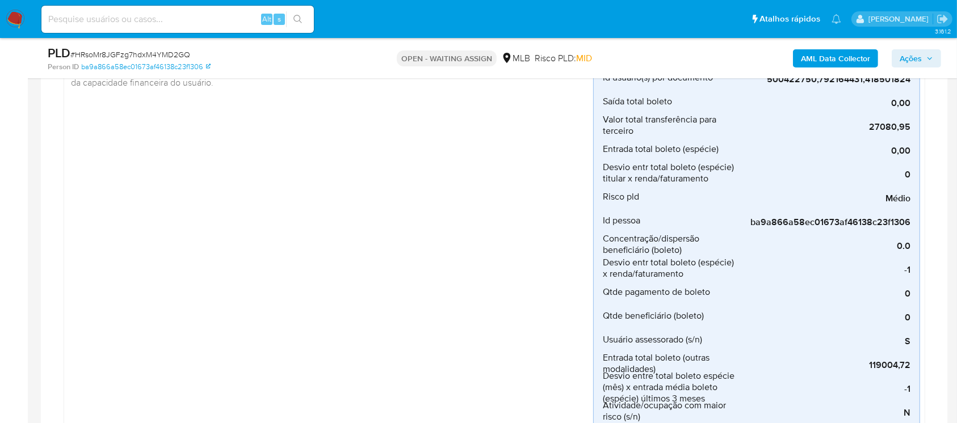
scroll to position [302, 0]
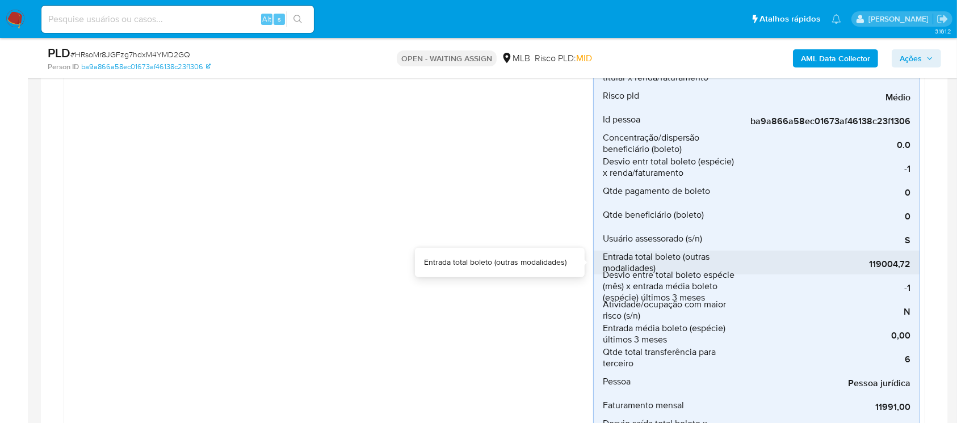
click at [632, 259] on span "Entrada total boleto (outras modalidades)" at bounding box center [671, 262] width 136 height 23
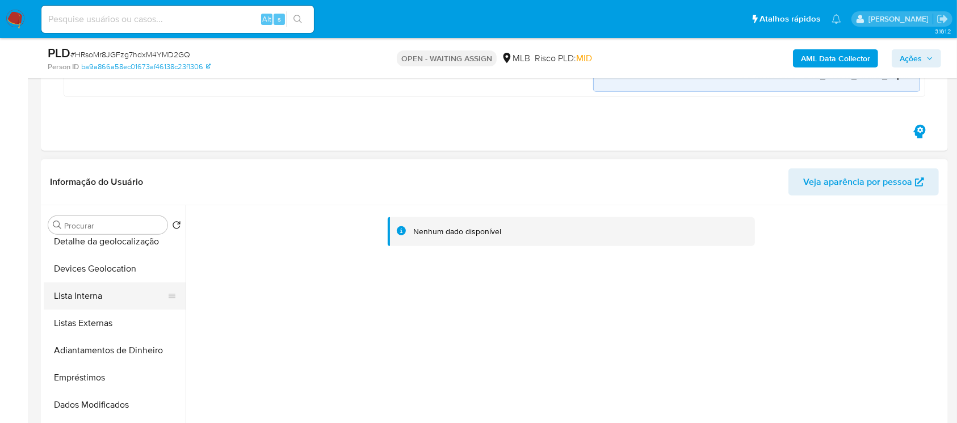
scroll to position [0, 0]
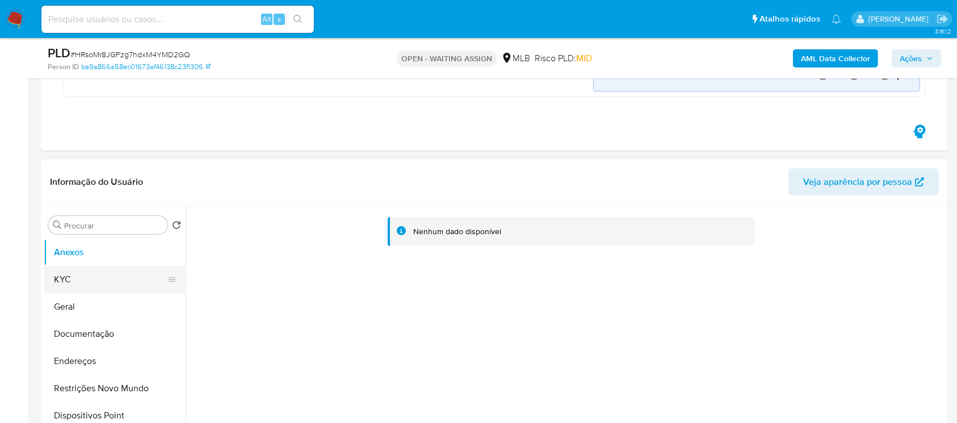
click at [69, 280] on button "KYC" at bounding box center [110, 279] width 133 height 27
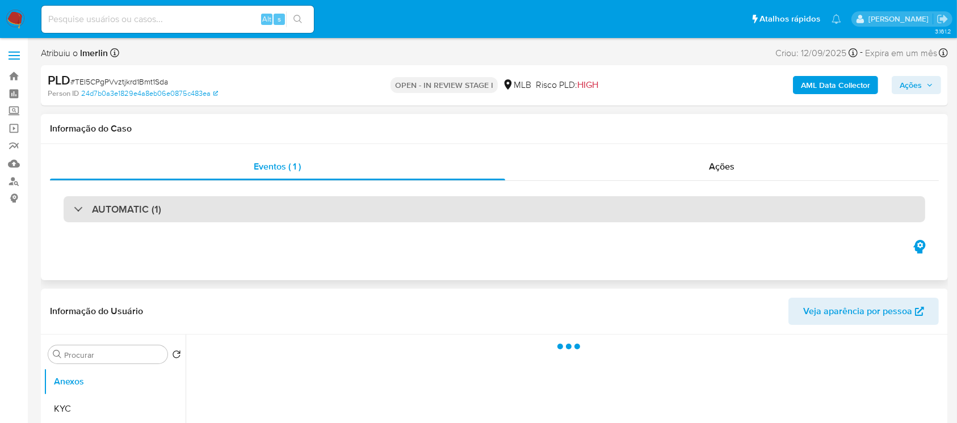
click at [73, 216] on div "AUTOMATIC (1)" at bounding box center [494, 209] width 861 height 26
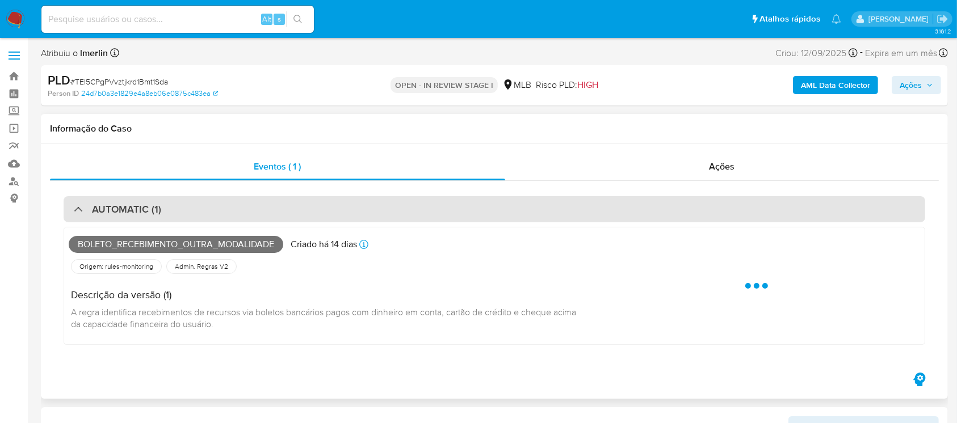
select select "10"
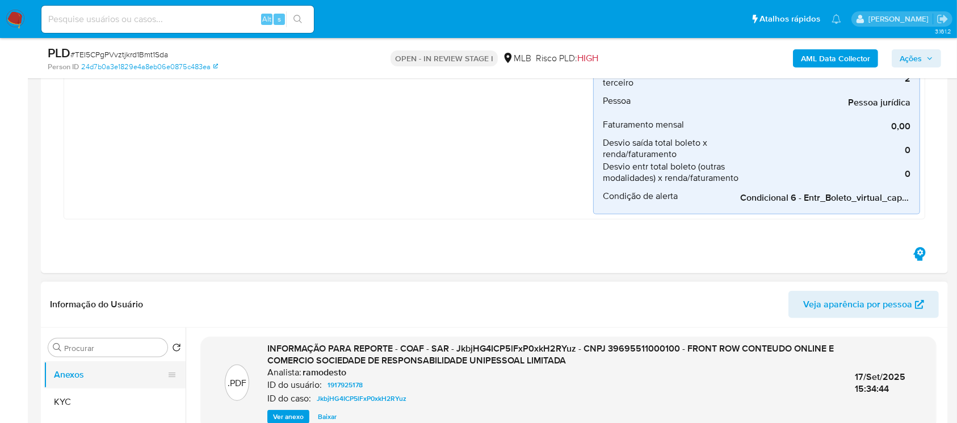
scroll to position [605, 0]
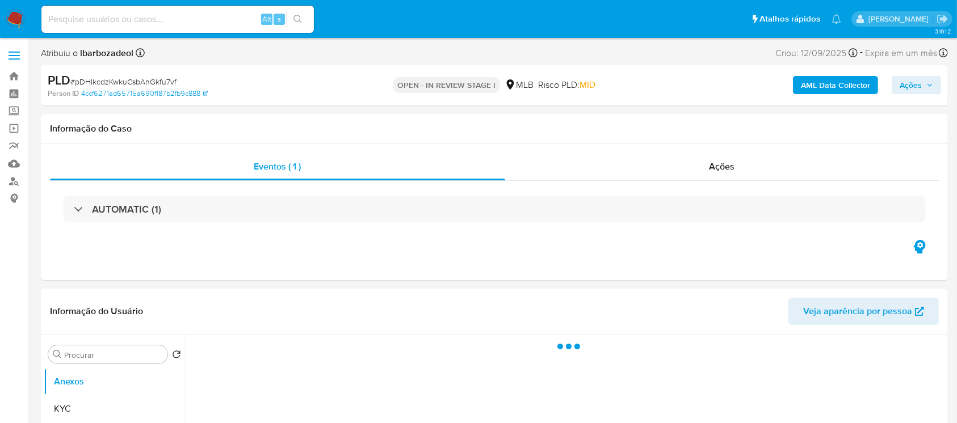
select select "10"
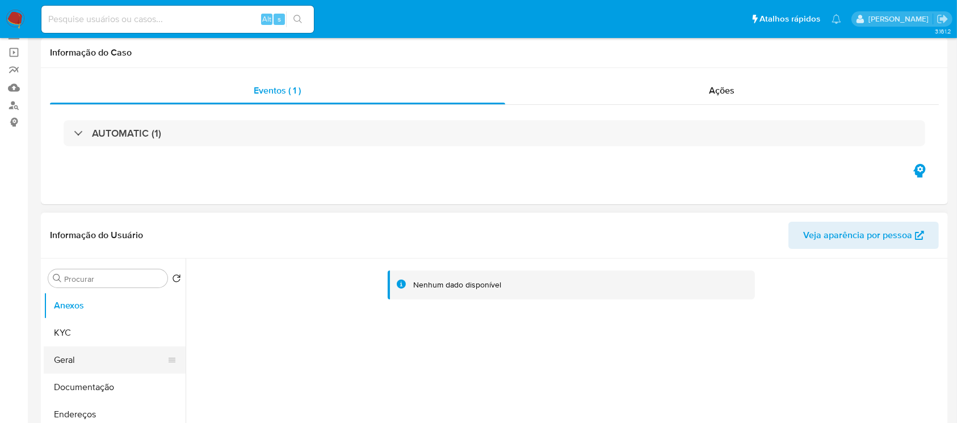
scroll to position [100, 0]
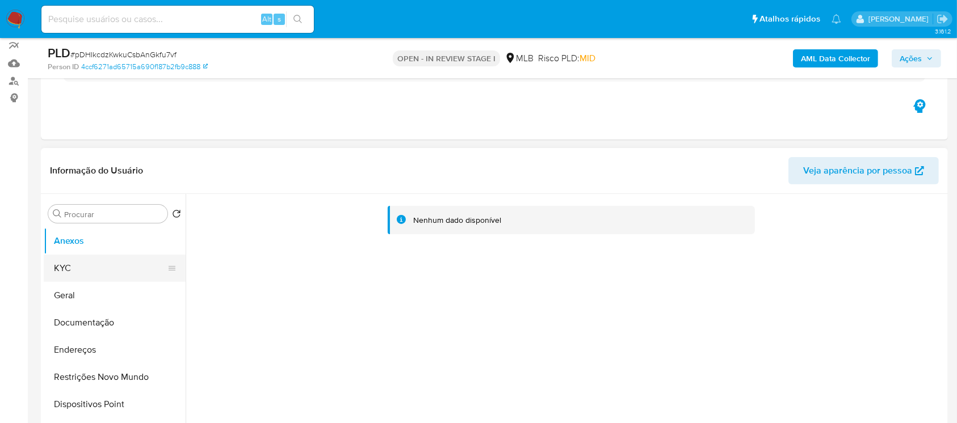
click at [70, 269] on button "KYC" at bounding box center [110, 268] width 133 height 27
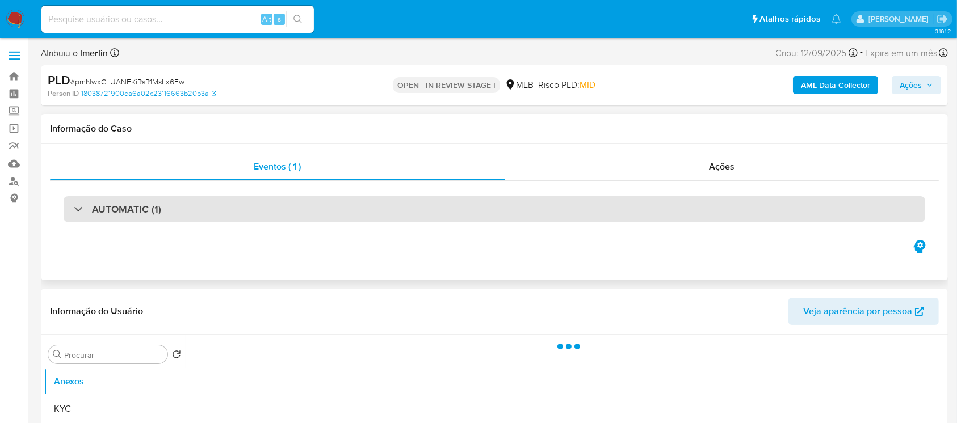
click at [74, 209] on div "AUTOMATIC (1)" at bounding box center [117, 209] width 87 height 12
select select "10"
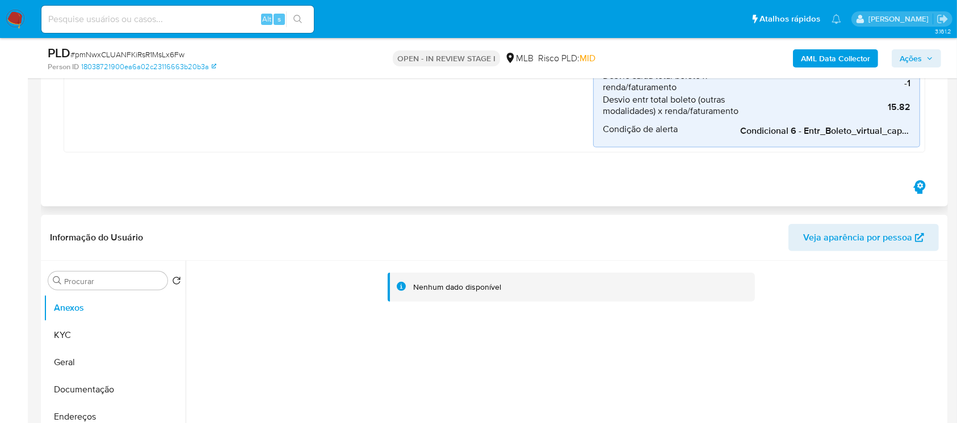
scroll to position [706, 0]
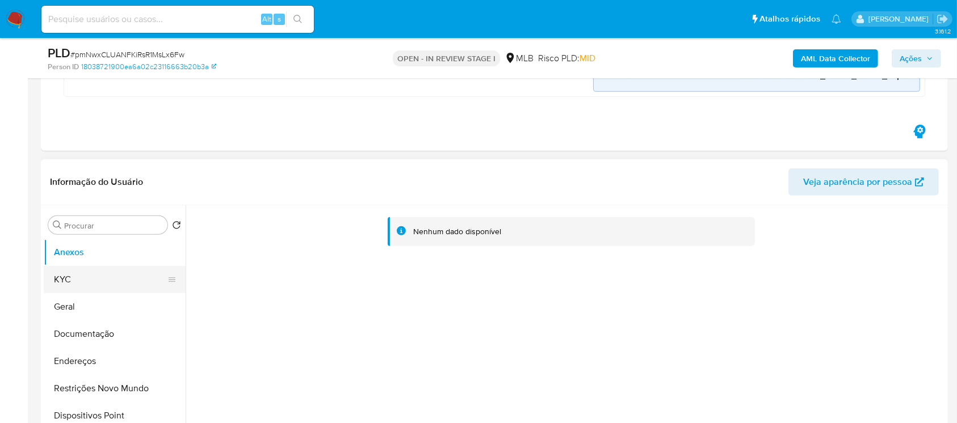
click at [54, 283] on button "KYC" at bounding box center [110, 279] width 133 height 27
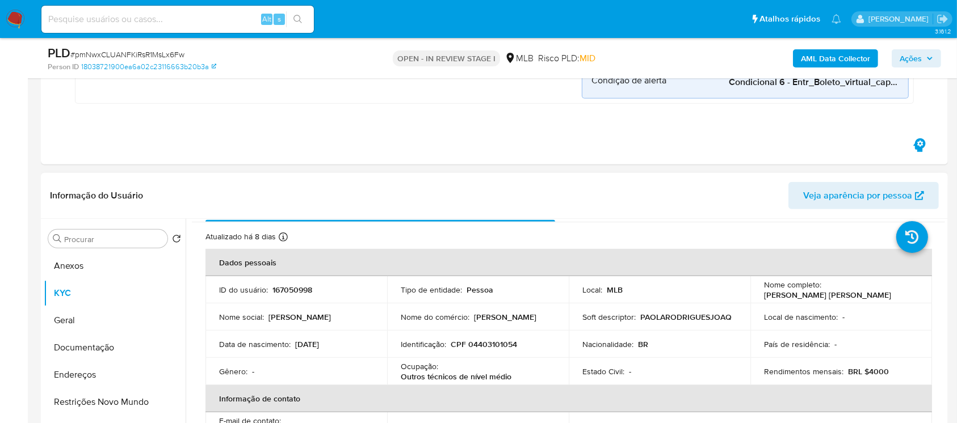
scroll to position [0, 0]
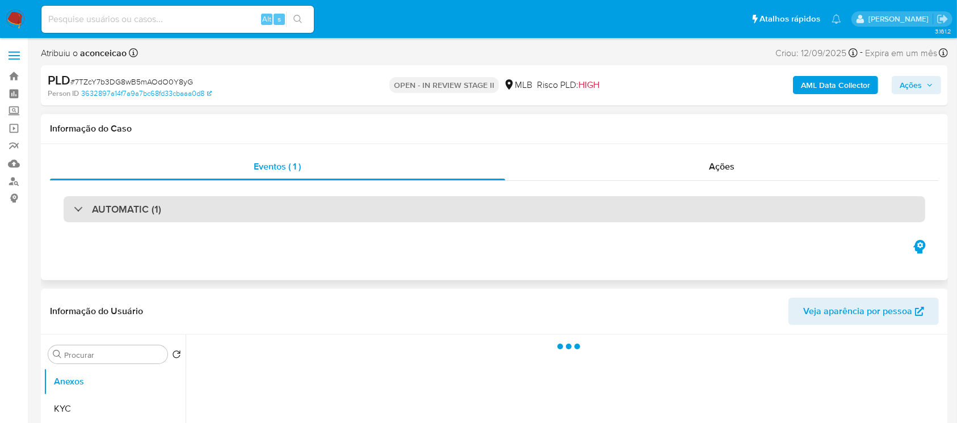
click at [73, 208] on div "AUTOMATIC (1)" at bounding box center [494, 209] width 861 height 26
select select "10"
click at [77, 211] on div "AUTOMATIC (1)" at bounding box center [117, 209] width 87 height 12
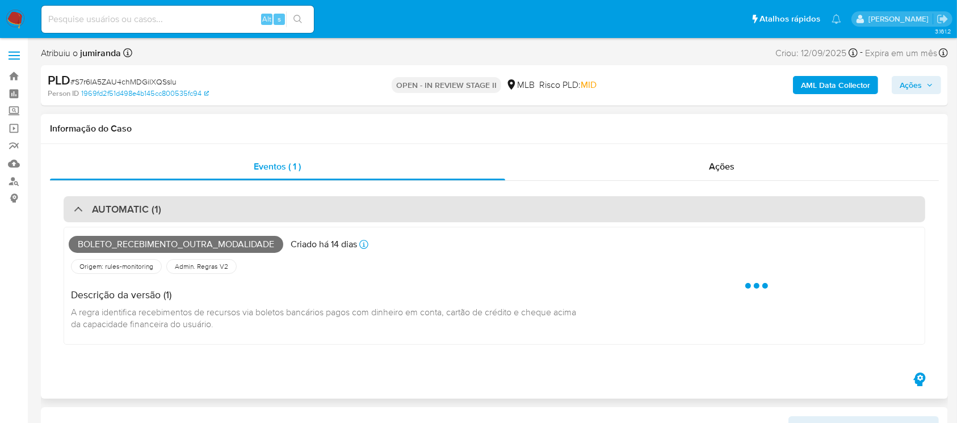
select select "10"
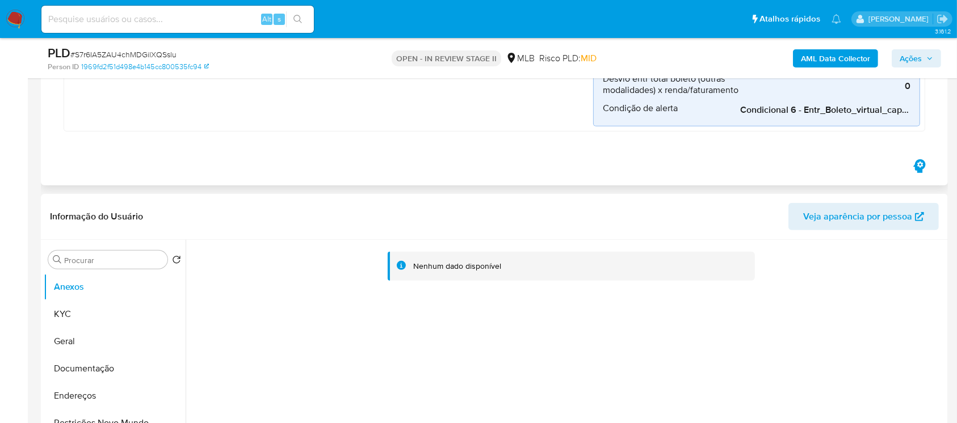
scroll to position [706, 0]
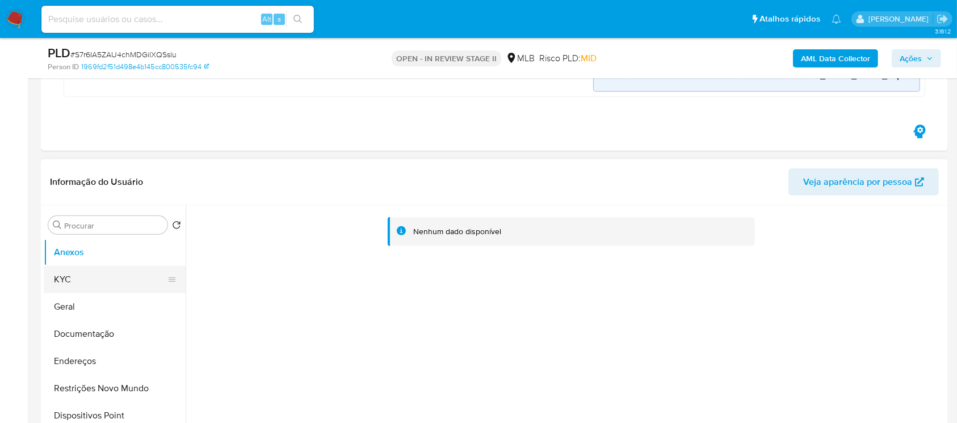
click at [78, 283] on button "KYC" at bounding box center [110, 279] width 133 height 27
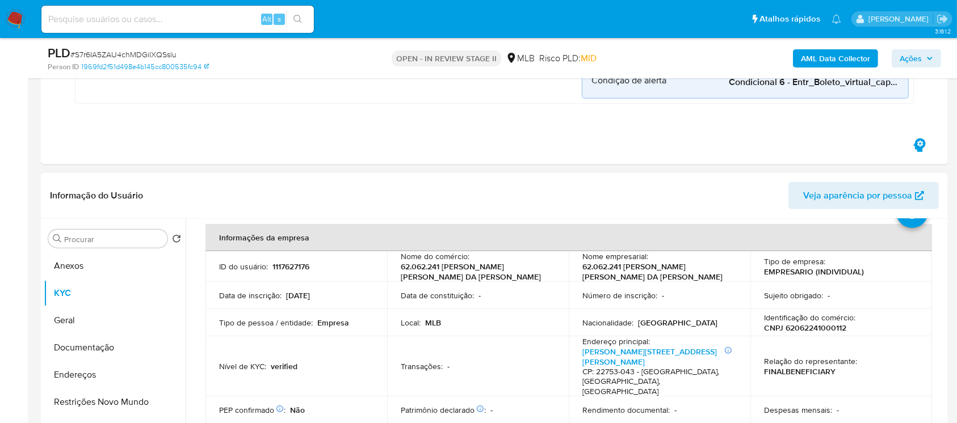
scroll to position [100, 0]
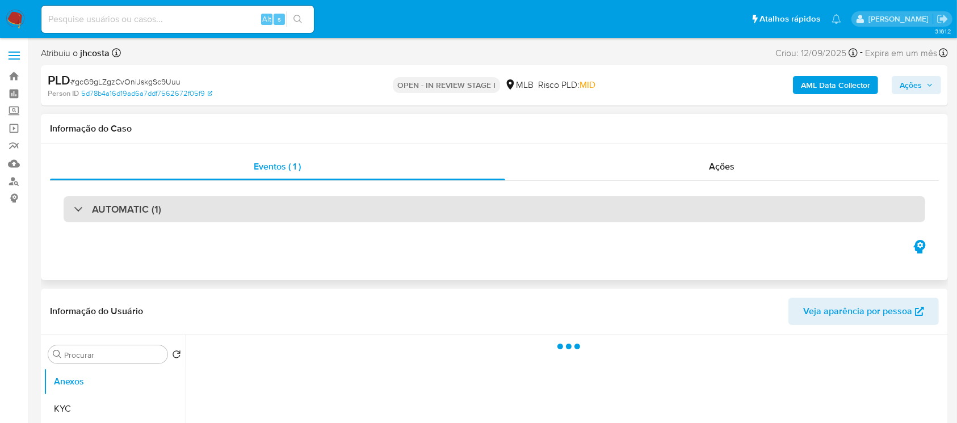
click at [79, 214] on div "AUTOMATIC (1)" at bounding box center [117, 209] width 87 height 12
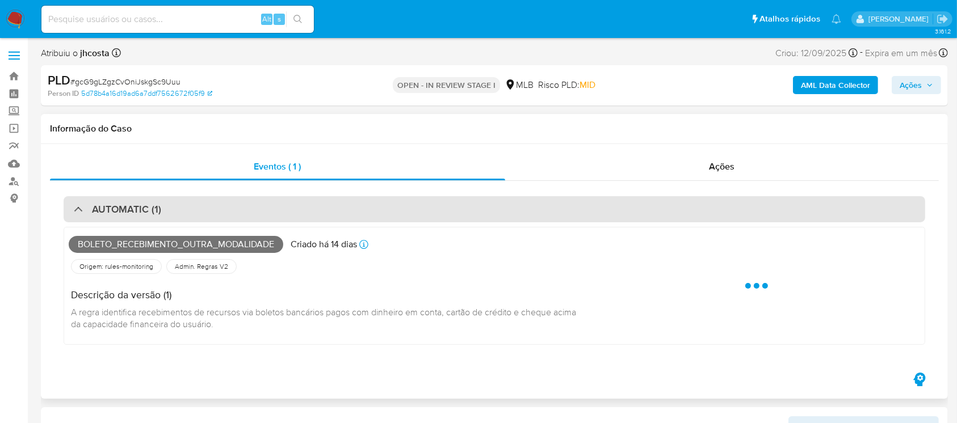
select select "10"
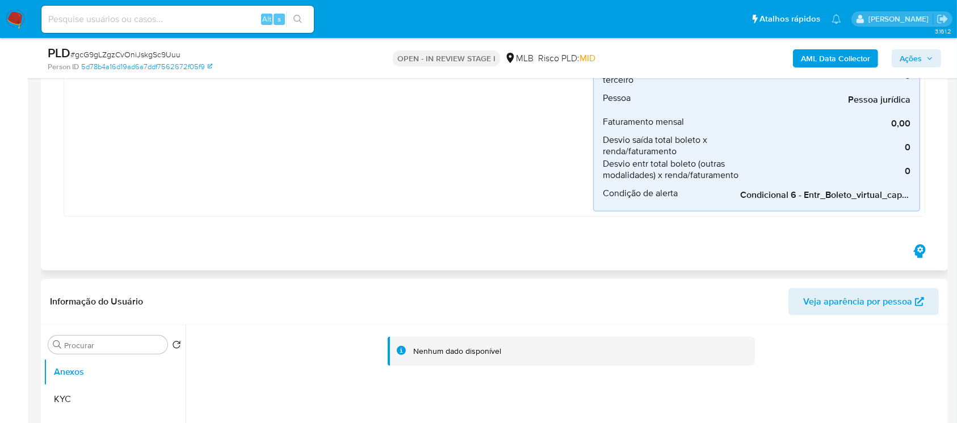
scroll to position [605, 0]
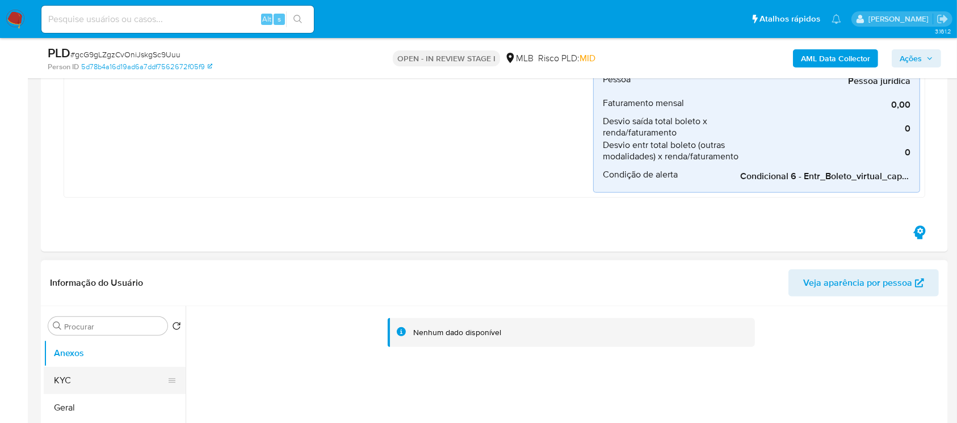
click at [73, 377] on button "KYC" at bounding box center [110, 380] width 133 height 27
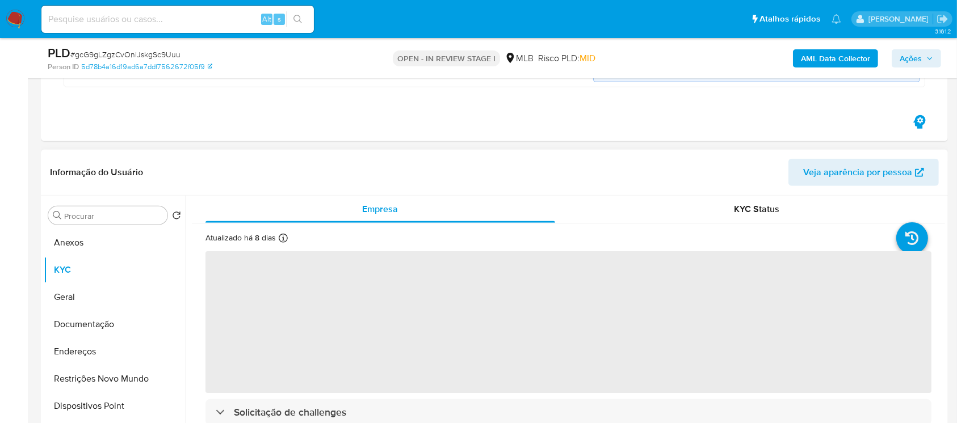
scroll to position [807, 0]
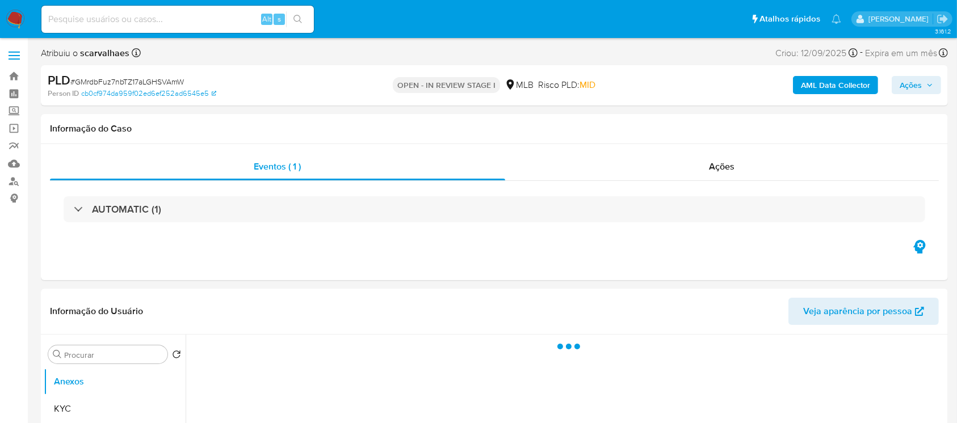
select select "10"
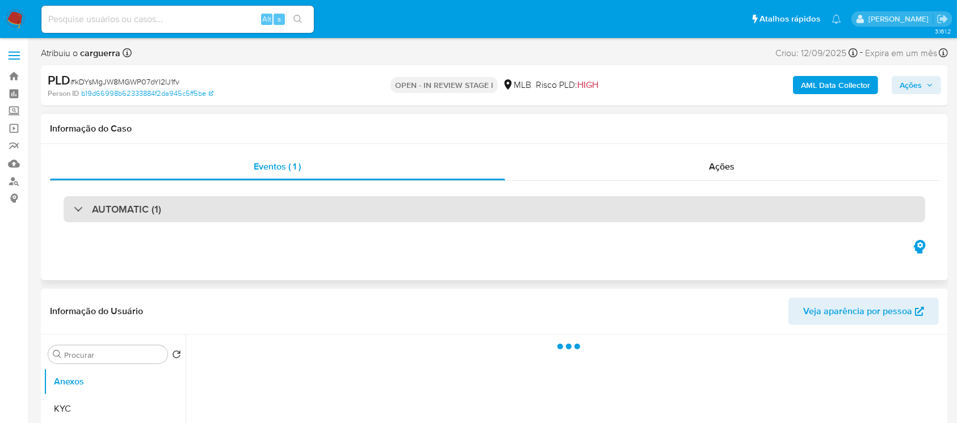
click at [75, 211] on div "AUTOMATIC (1)" at bounding box center [117, 209] width 87 height 12
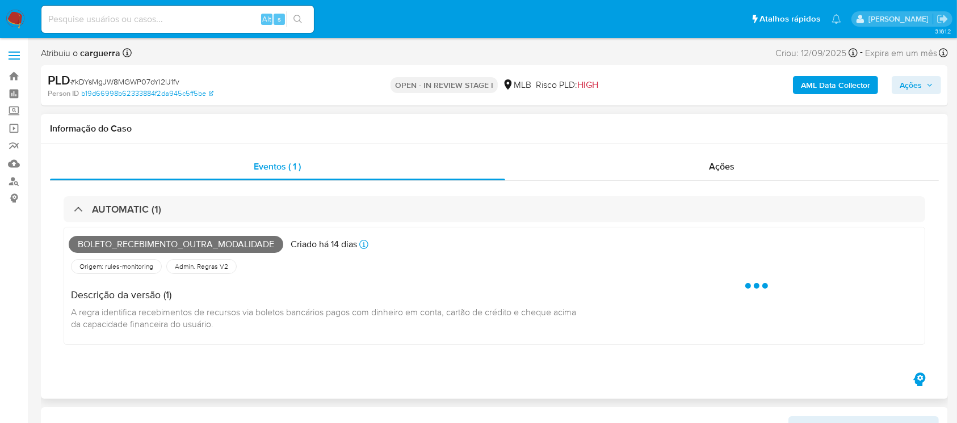
select select "10"
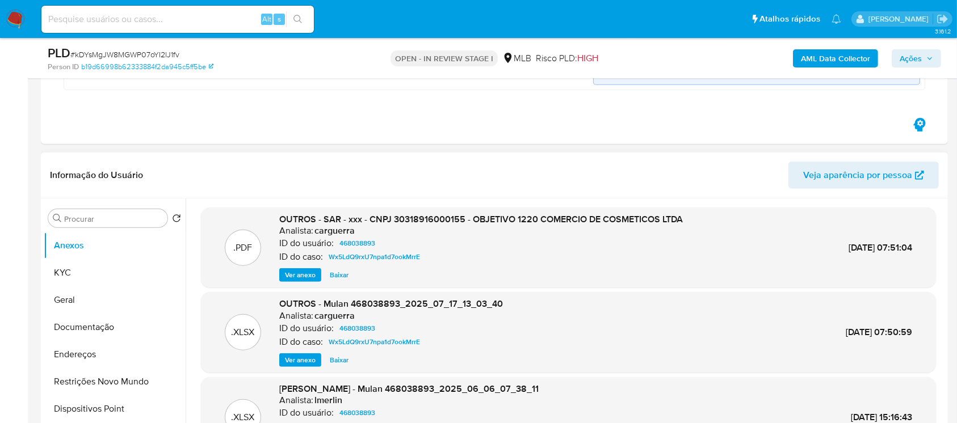
scroll to position [807, 0]
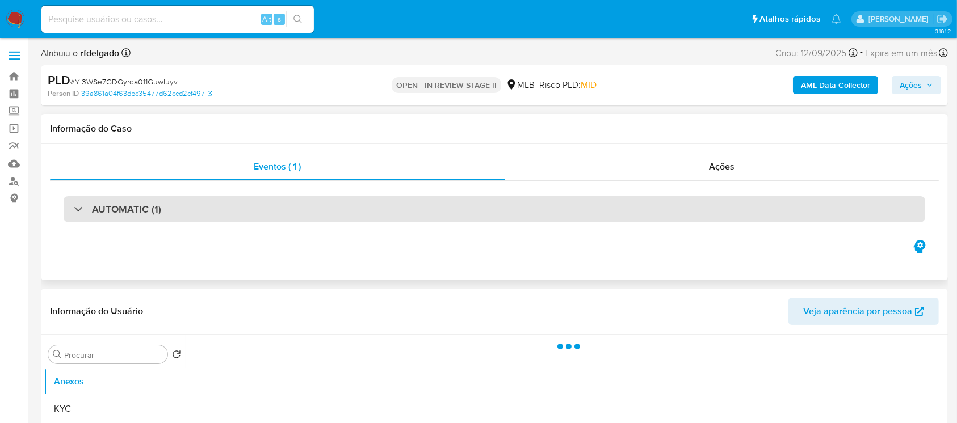
click at [71, 211] on div "AUTOMATIC (1)" at bounding box center [494, 209] width 861 height 26
select select "10"
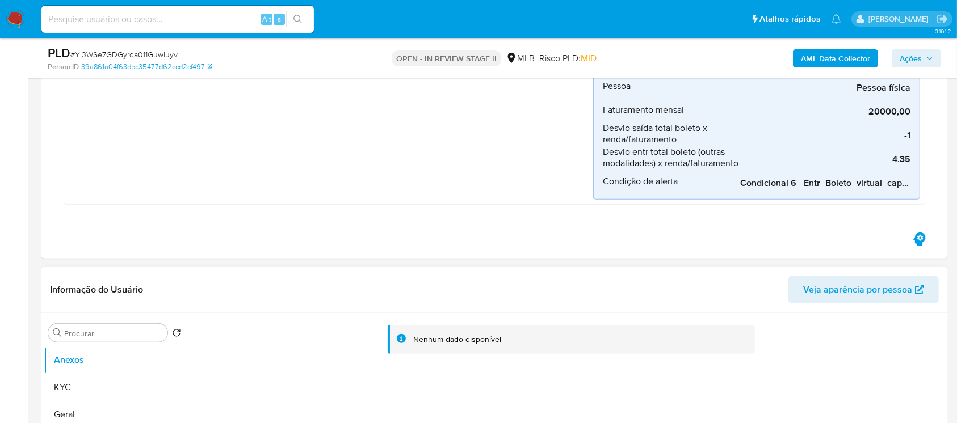
scroll to position [605, 0]
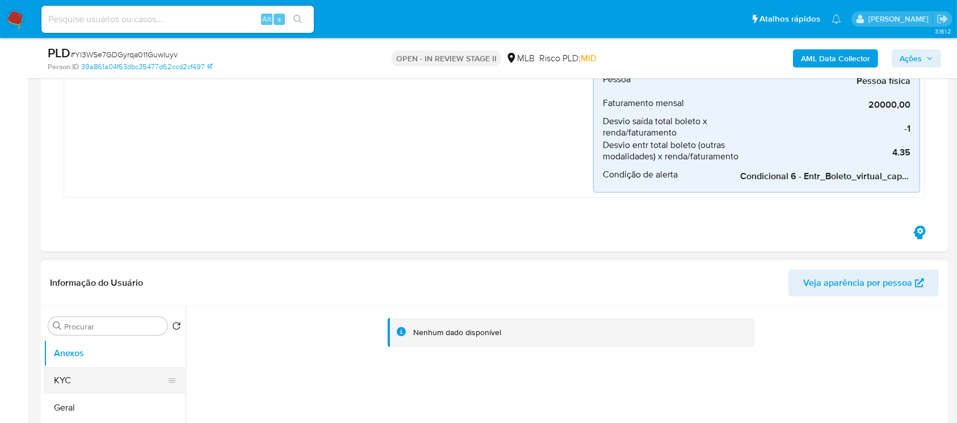
click at [73, 383] on button "KYC" at bounding box center [110, 380] width 133 height 27
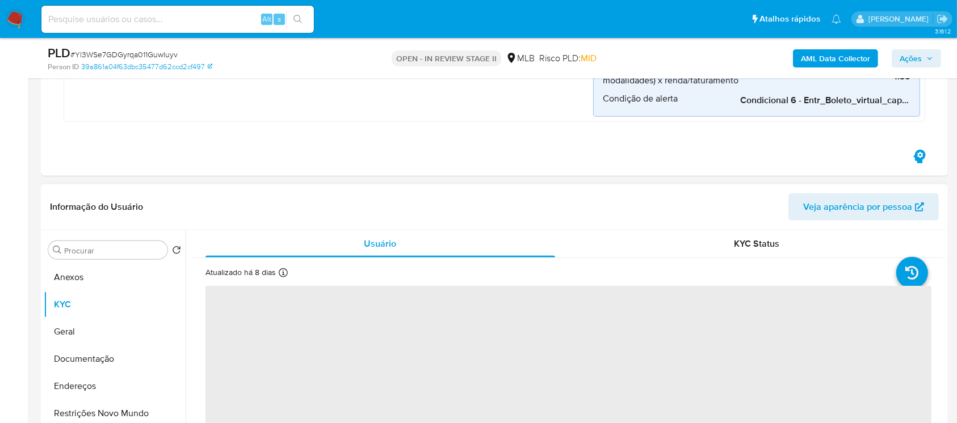
scroll to position [706, 0]
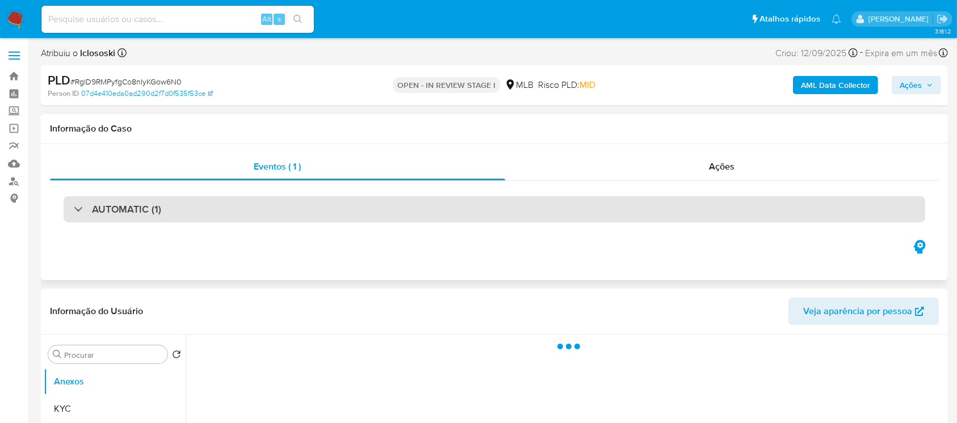
click at [74, 212] on div "AUTOMATIC (1)" at bounding box center [117, 209] width 87 height 12
select select "10"
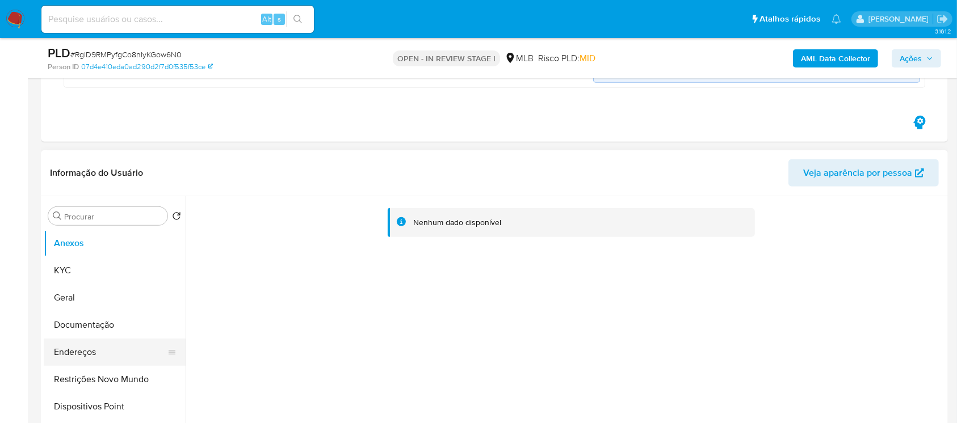
scroll to position [504, 0]
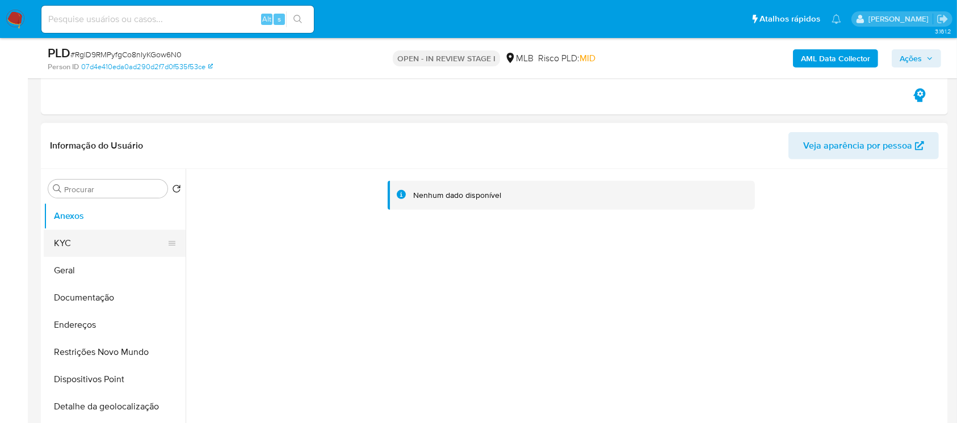
click at [60, 239] on button "KYC" at bounding box center [110, 243] width 133 height 27
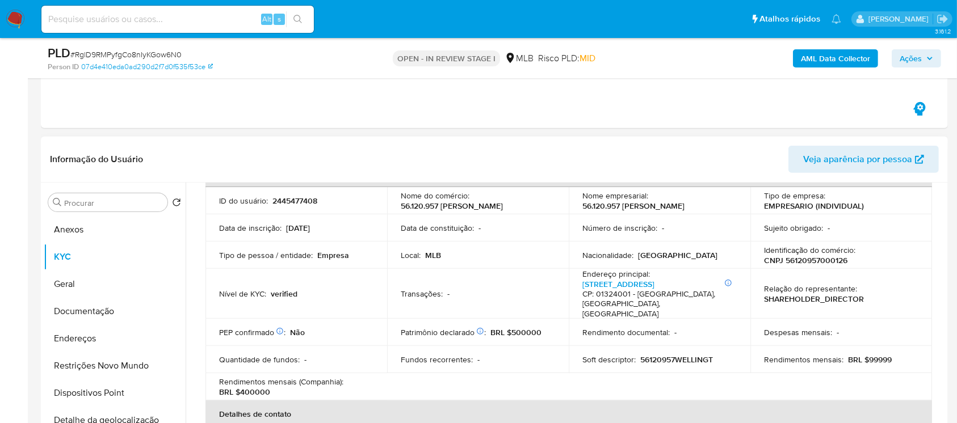
scroll to position [100, 0]
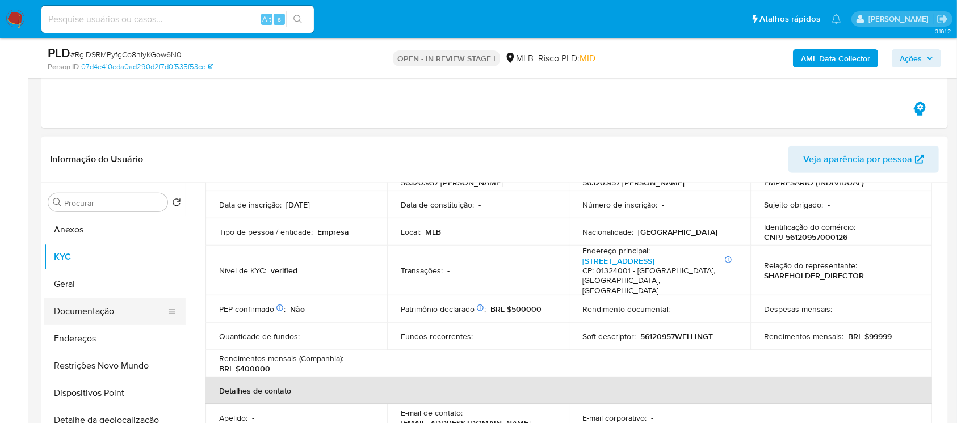
click at [77, 308] on button "Documentação" at bounding box center [110, 311] width 133 height 27
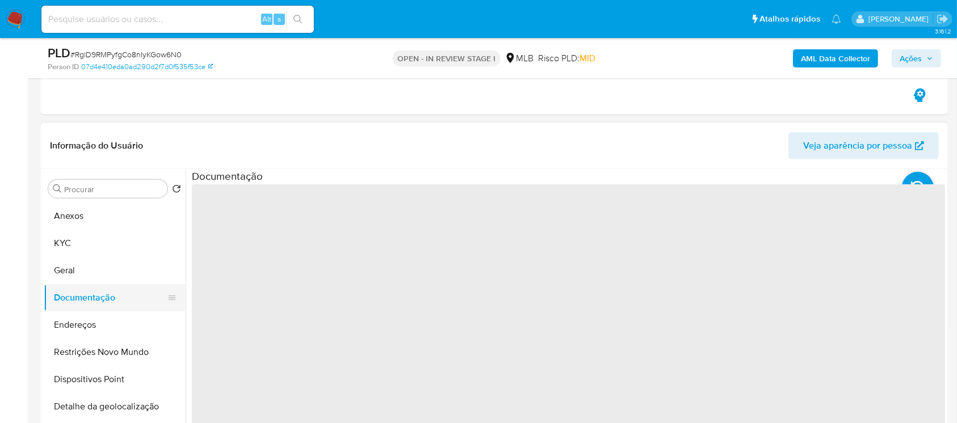
scroll to position [0, 0]
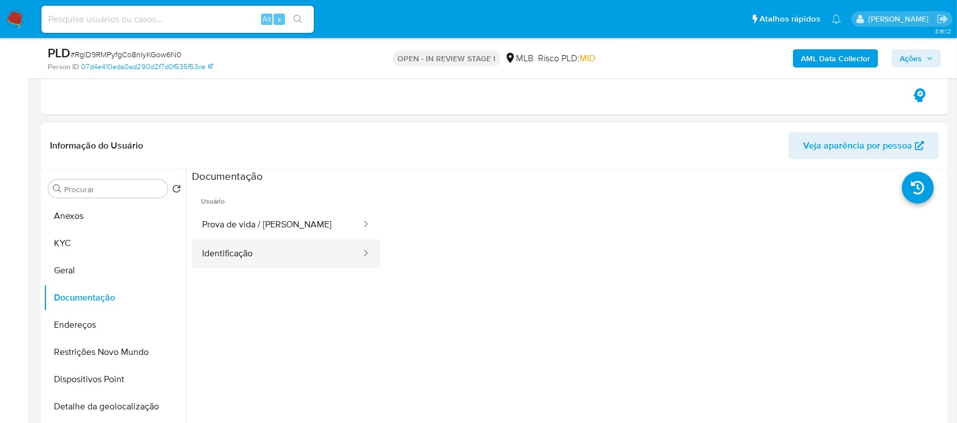
click at [229, 259] on button "Identificação" at bounding box center [277, 253] width 170 height 29
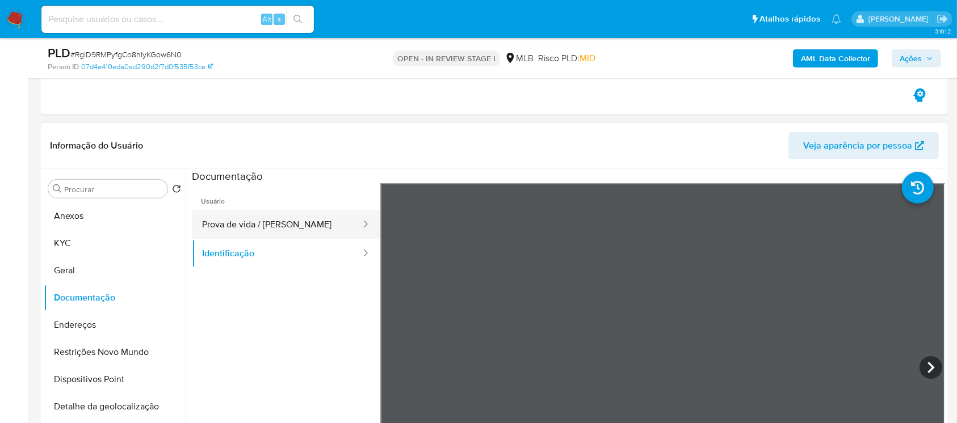
click at [239, 229] on button "Prova de vida / Selfie" at bounding box center [277, 225] width 170 height 29
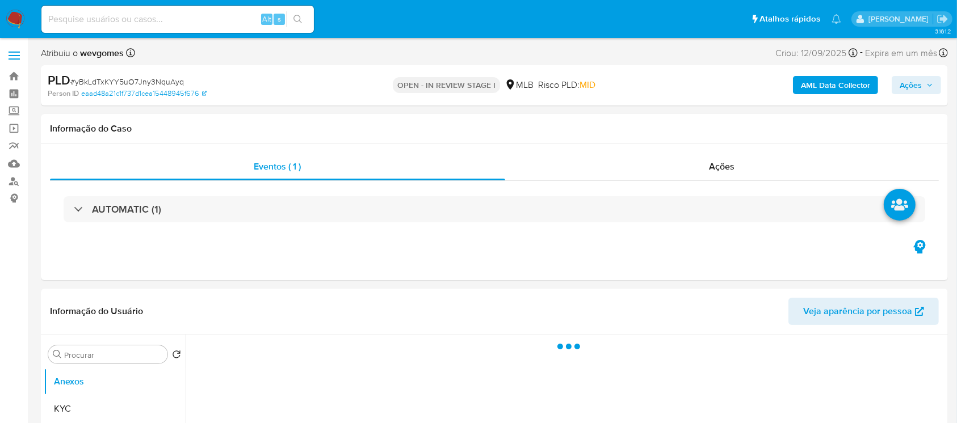
click at [74, 205] on div "AUTOMATIC (1)" at bounding box center [117, 209] width 87 height 12
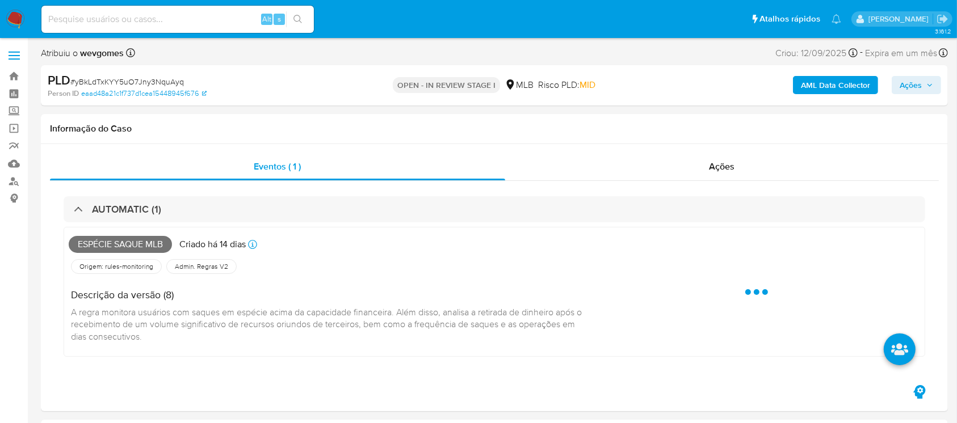
select select "10"
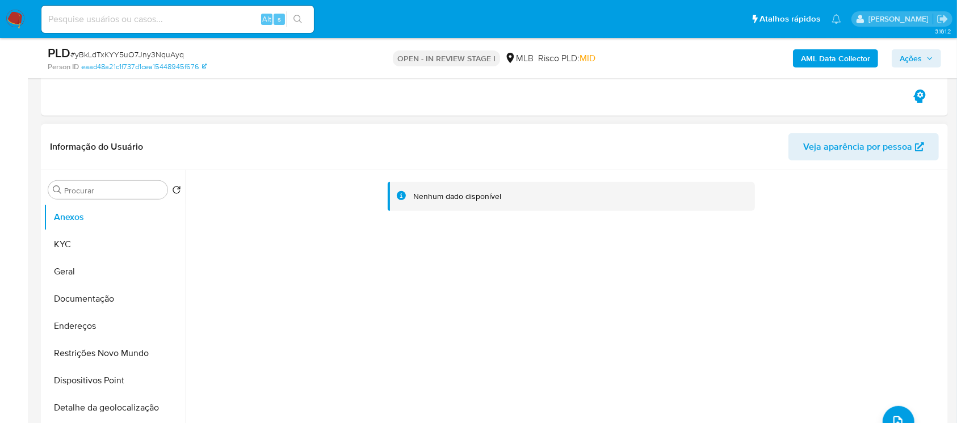
scroll to position [504, 0]
click at [83, 245] on button "KYC" at bounding box center [110, 243] width 133 height 27
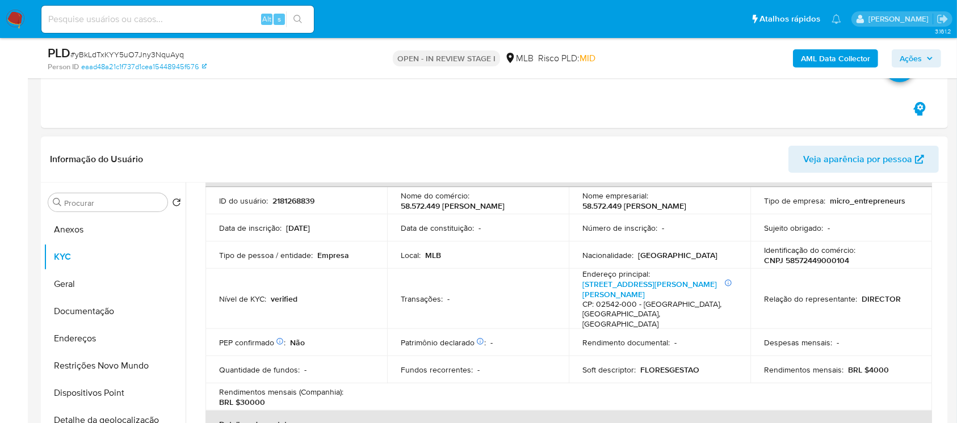
scroll to position [100, 0]
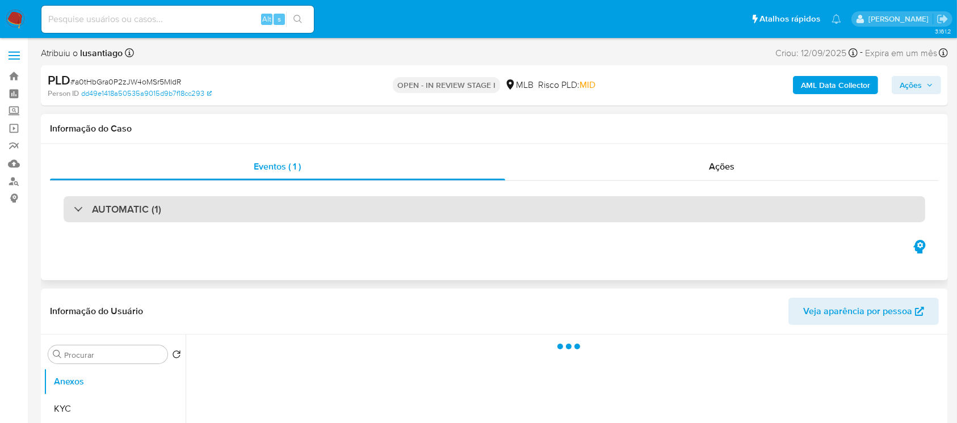
click at [77, 216] on div "AUTOMATIC (1)" at bounding box center [494, 209] width 861 height 26
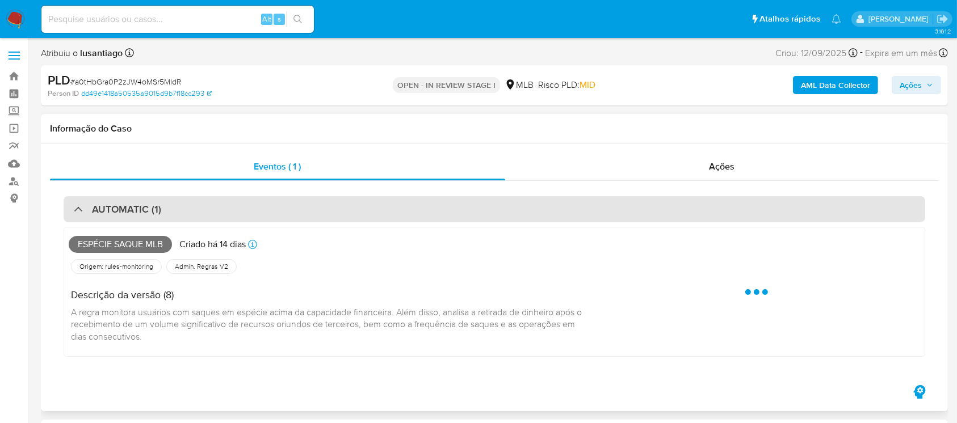
select select "10"
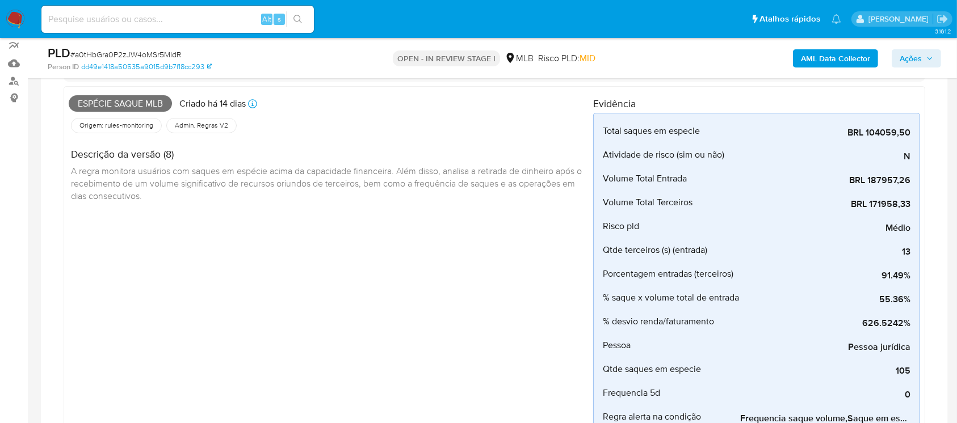
scroll to position [201, 0]
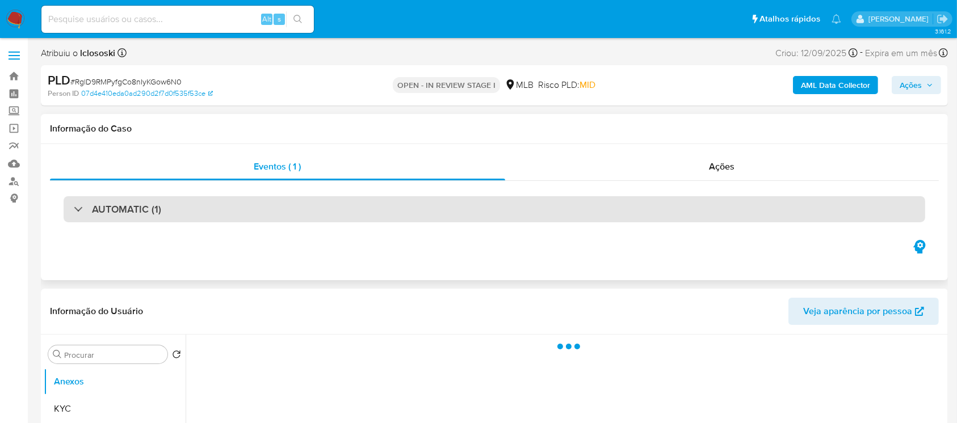
click at [71, 211] on div "AUTOMATIC (1)" at bounding box center [494, 209] width 861 height 26
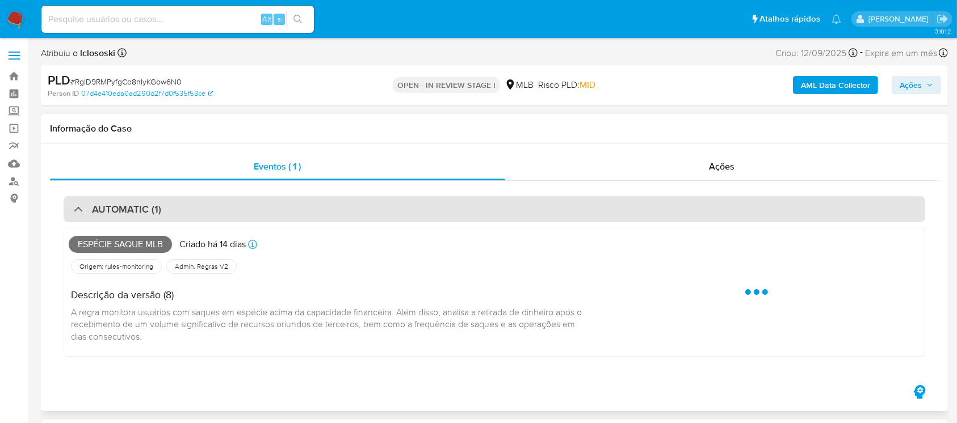
select select "10"
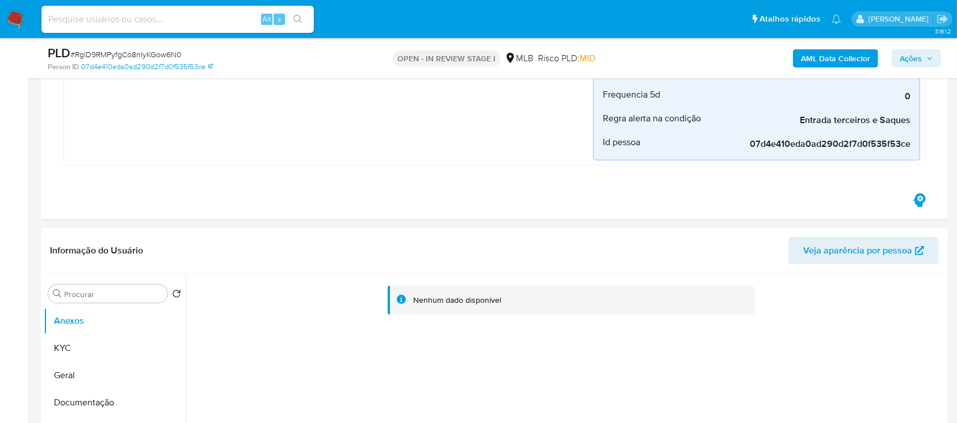
scroll to position [403, 0]
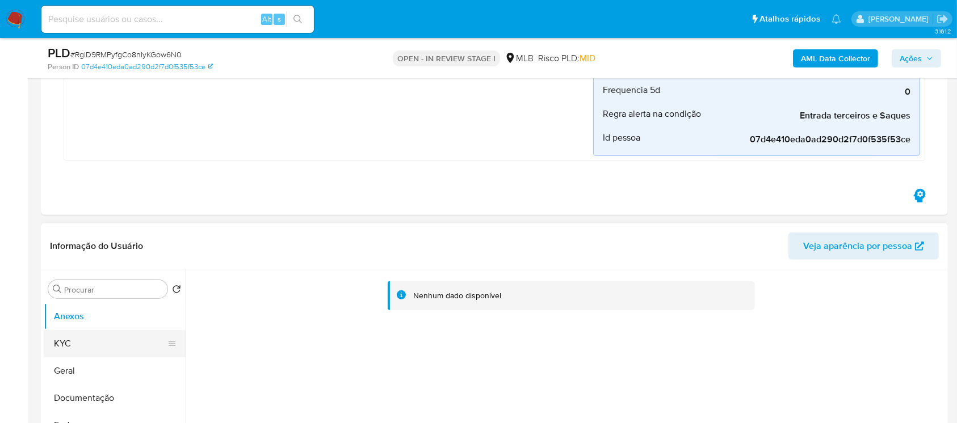
click at [73, 349] on button "KYC" at bounding box center [110, 343] width 133 height 27
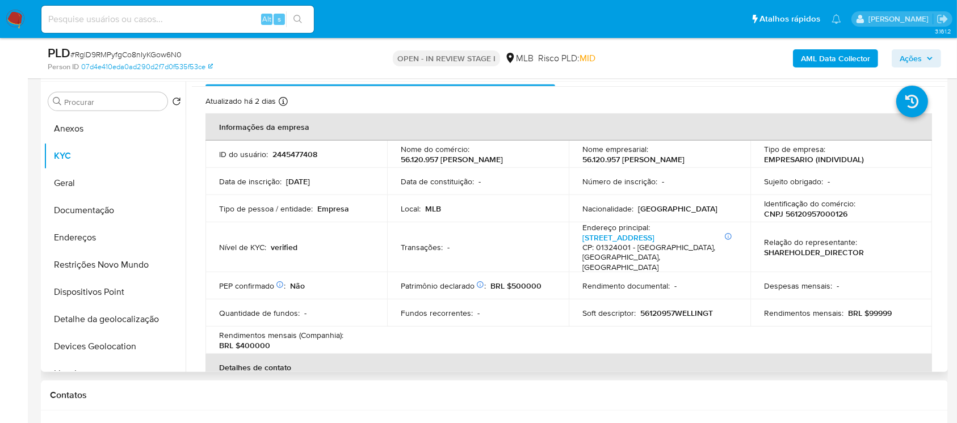
scroll to position [0, 0]
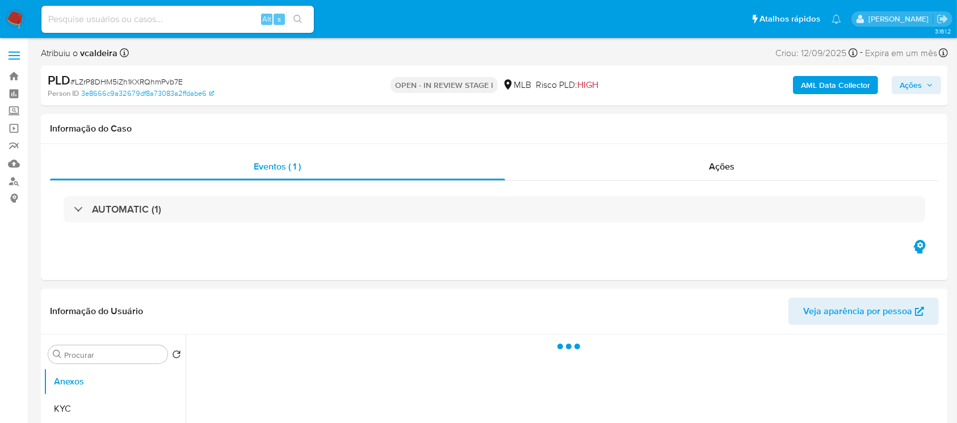
select select "10"
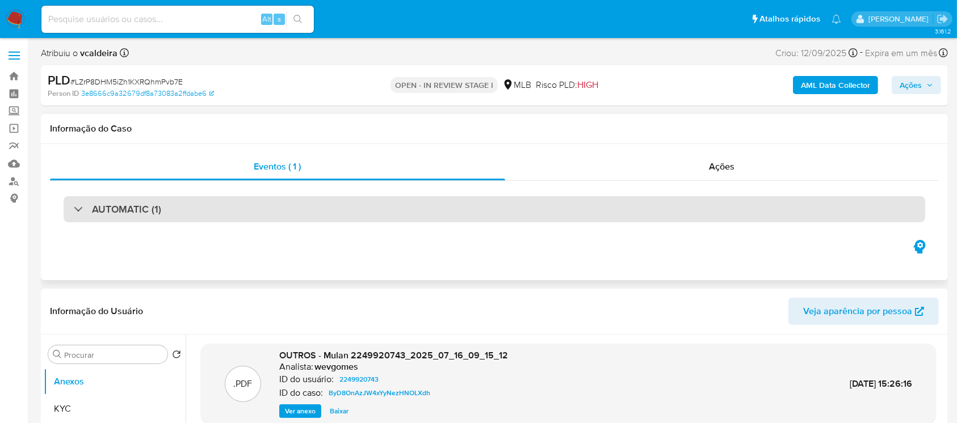
click at [132, 211] on h3 "AUTOMATIC (1)" at bounding box center [126, 209] width 69 height 12
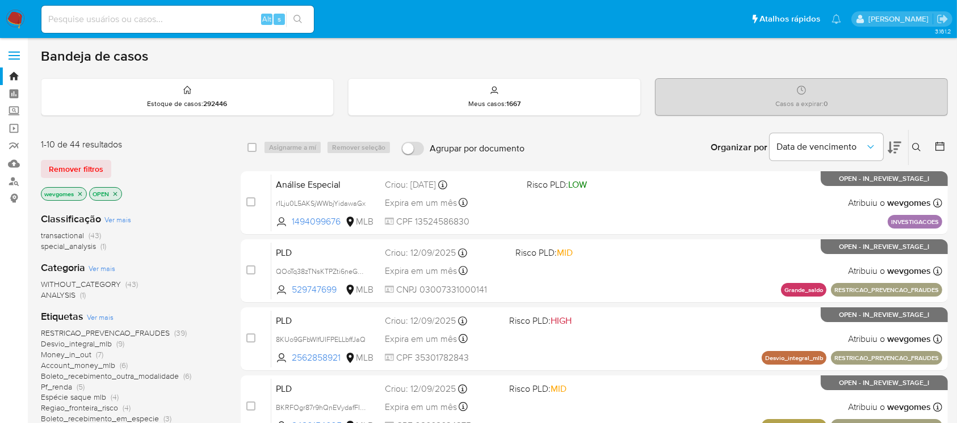
click at [81, 194] on icon "close-filter" at bounding box center [80, 194] width 7 height 7
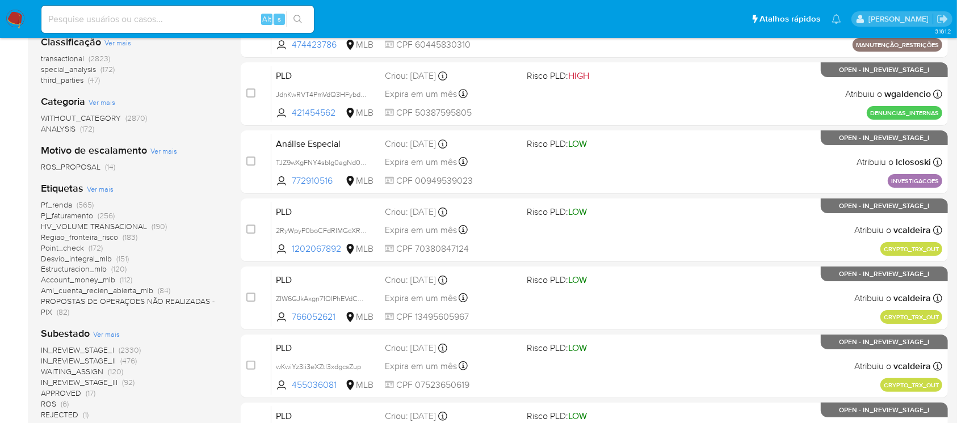
scroll to position [201, 0]
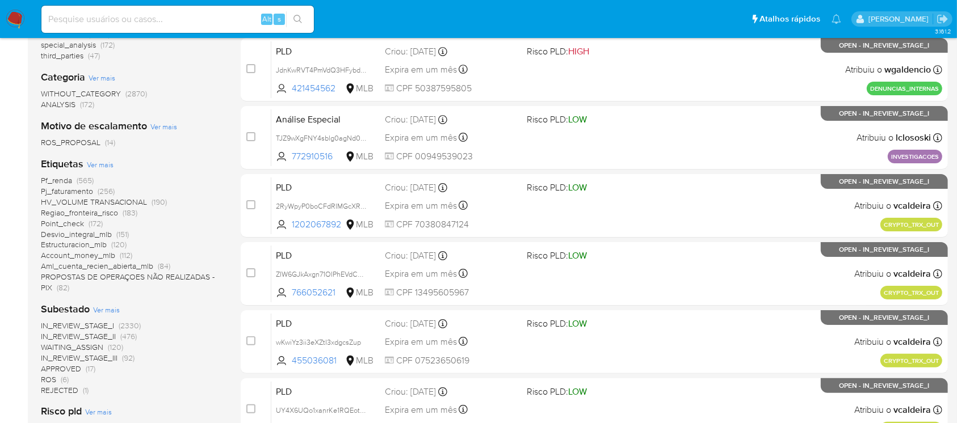
click at [66, 256] on span "Account_money_mlb" at bounding box center [78, 255] width 74 height 11
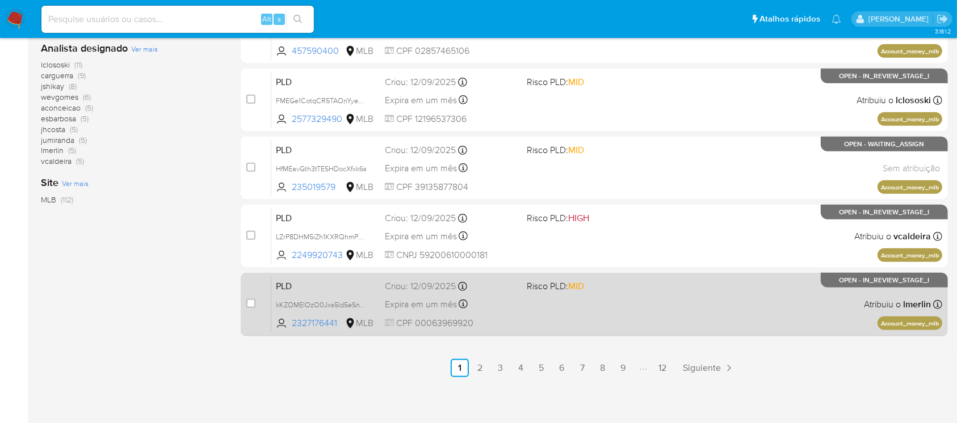
scroll to position [513, 0]
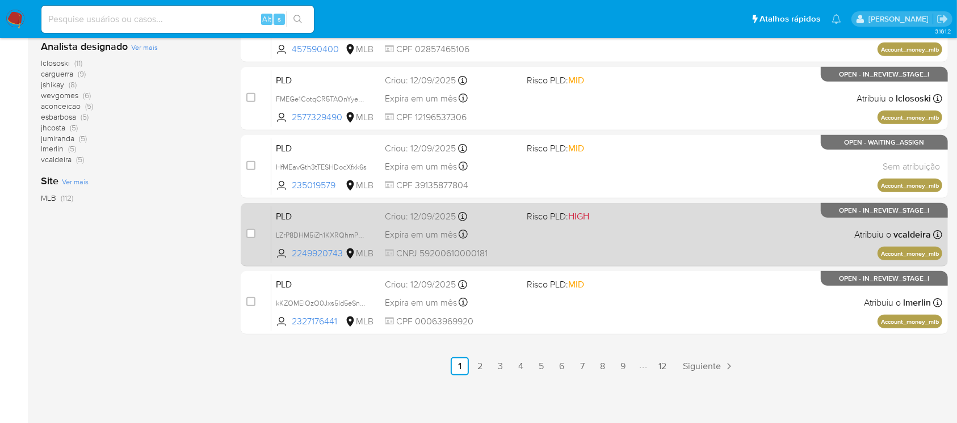
click at [572, 256] on div "PLD LZrP8DHM5iZh1KXRQhmPvb7E 2249920743 MLB Risco PLD: HIGH Criou: [DATE] Criou…" at bounding box center [606, 234] width 671 height 57
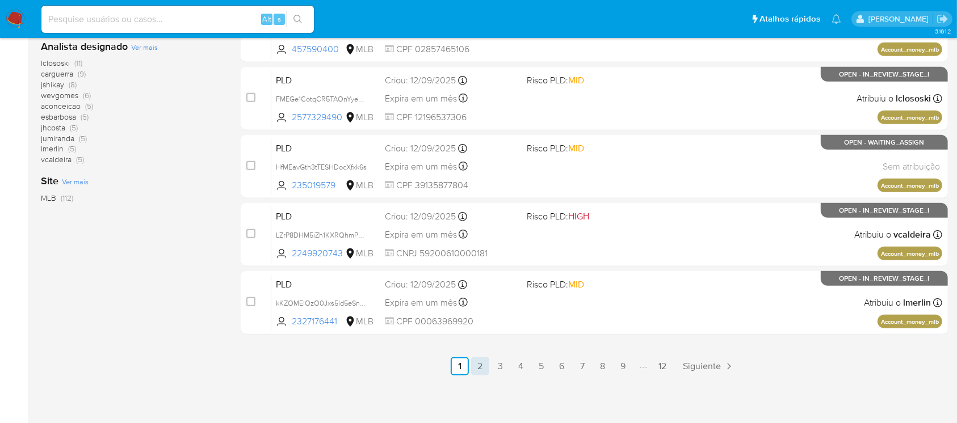
click at [486, 371] on link "2" at bounding box center [480, 366] width 18 height 18
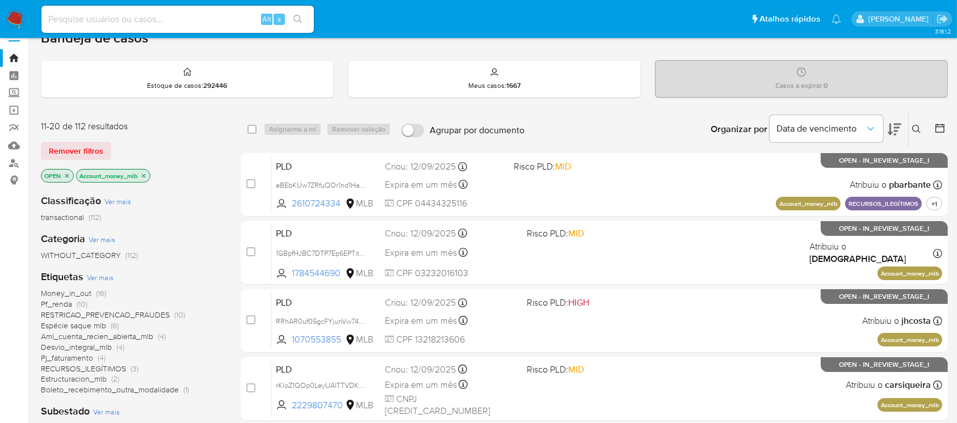
scroll to position [100, 0]
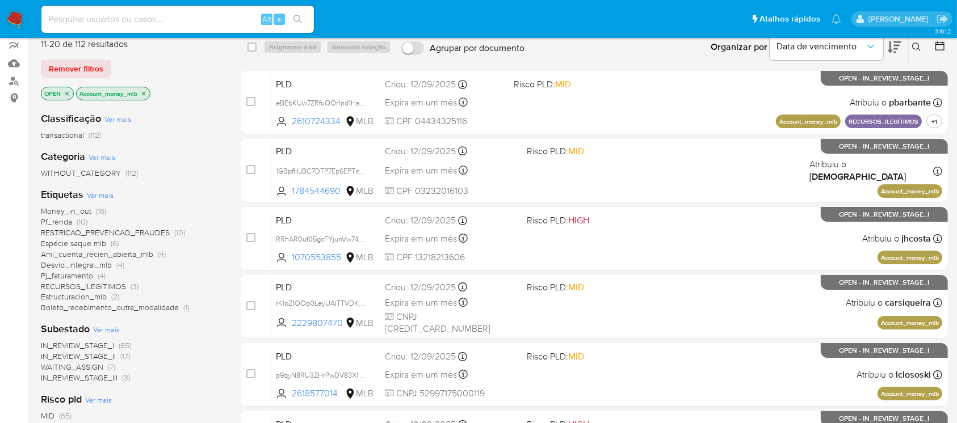
click at [14, 23] on img at bounding box center [15, 19] width 19 height 19
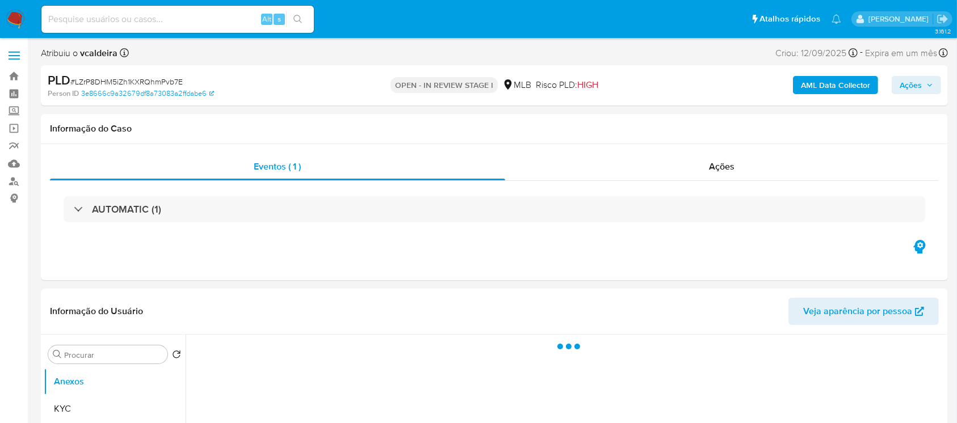
select select "10"
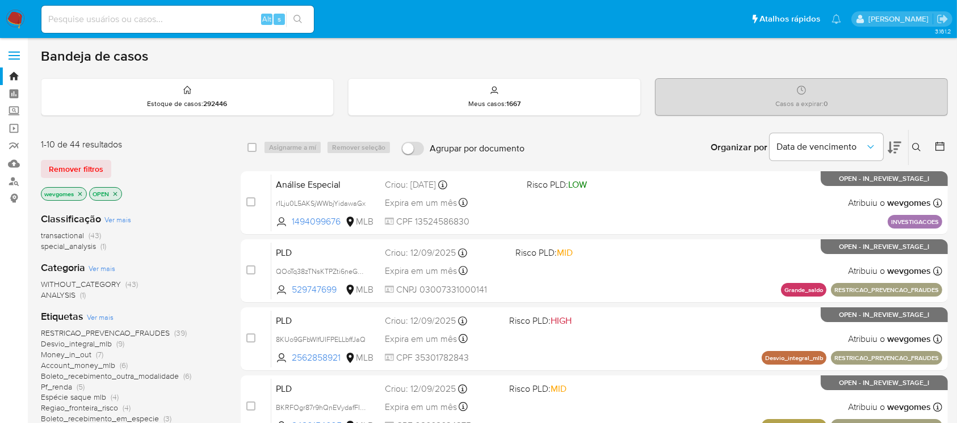
click at [77, 193] on p "wevgomes" at bounding box center [63, 194] width 45 height 12
click at [78, 193] on icon "close-filter" at bounding box center [80, 194] width 7 height 7
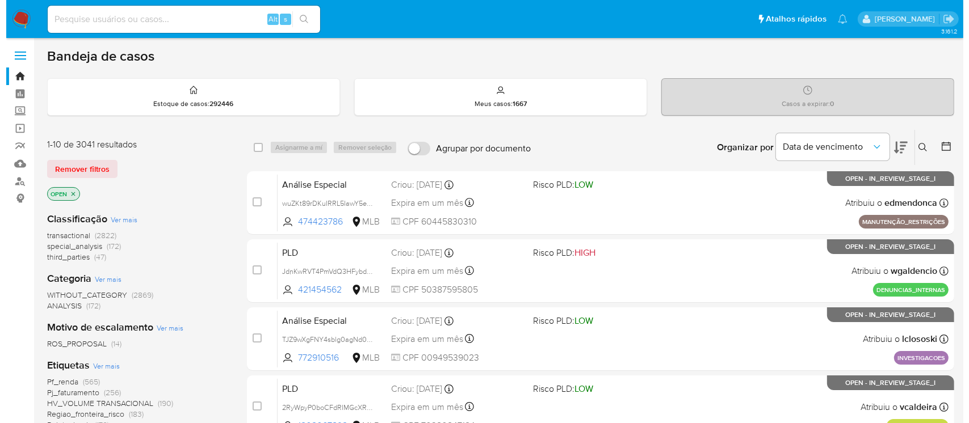
scroll to position [100, 0]
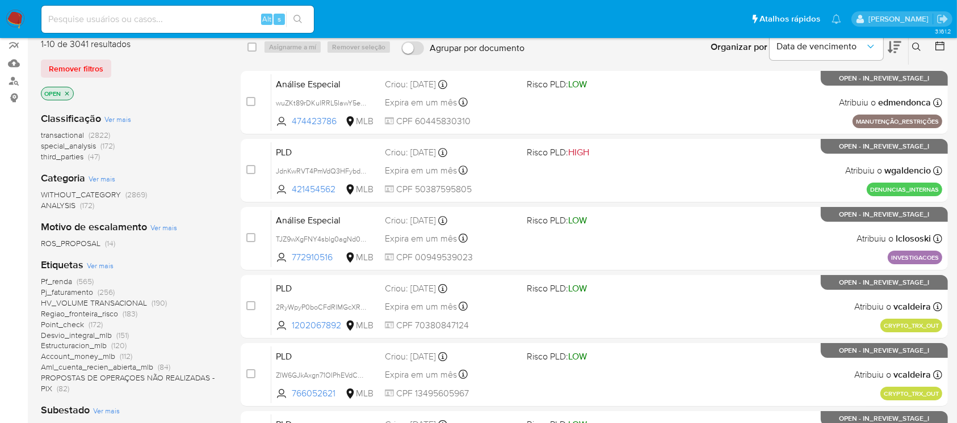
click at [96, 267] on span "Ver mais" at bounding box center [100, 265] width 27 height 10
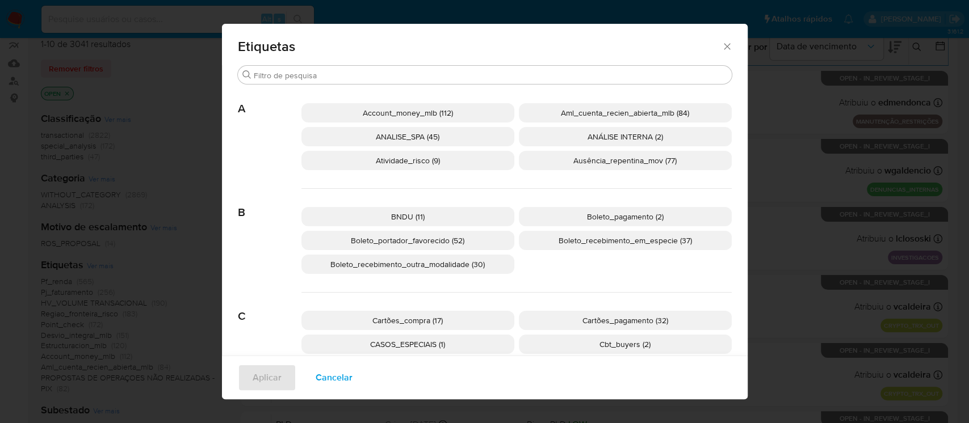
click at [576, 116] on span "Aml_cuenta_recien_abierta_mlb (84)" at bounding box center [625, 112] width 128 height 11
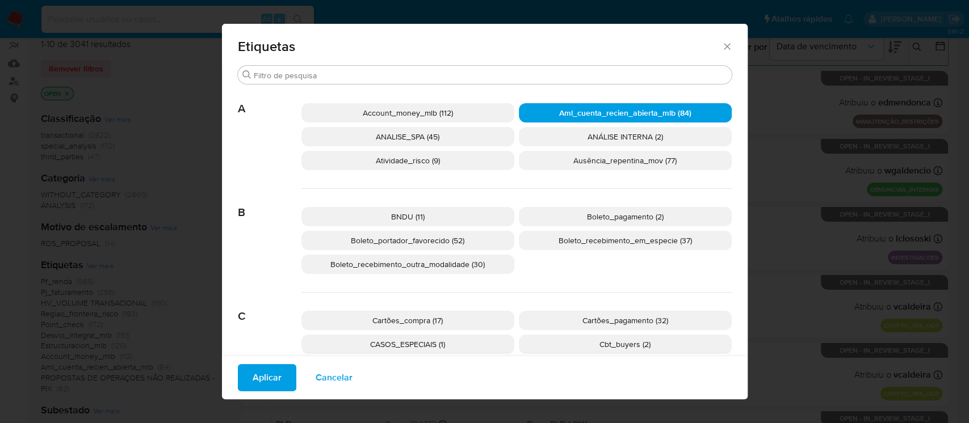
click at [263, 373] on span "Aplicar" at bounding box center [266, 377] width 29 height 25
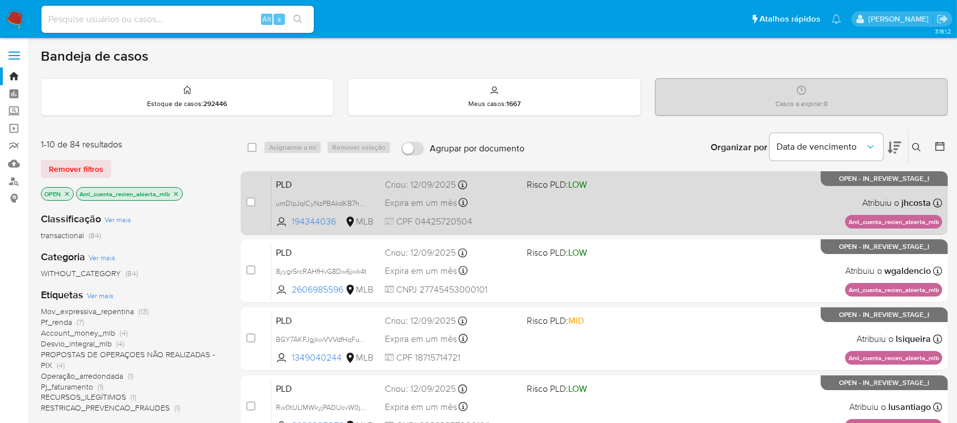
click at [533, 215] on div "PLD umDlpJqICyNzPBAkdKB7heOR 194344036 MLB Risco PLD: LOW Criou: 12/09/2025 Cri…" at bounding box center [606, 202] width 671 height 57
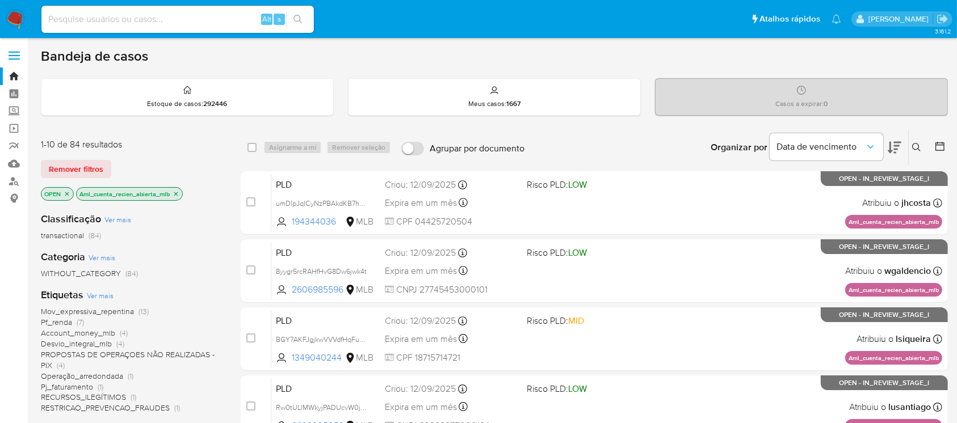
click at [177, 195] on icon "close-filter" at bounding box center [175, 194] width 7 height 7
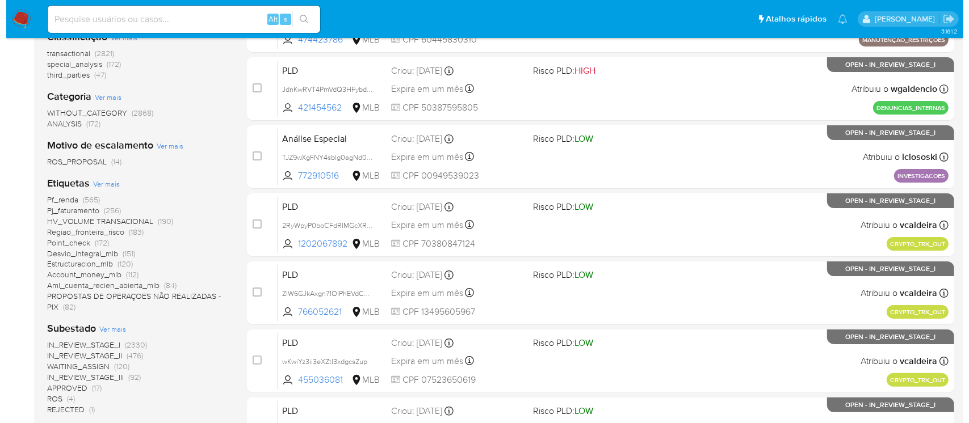
scroll to position [201, 0]
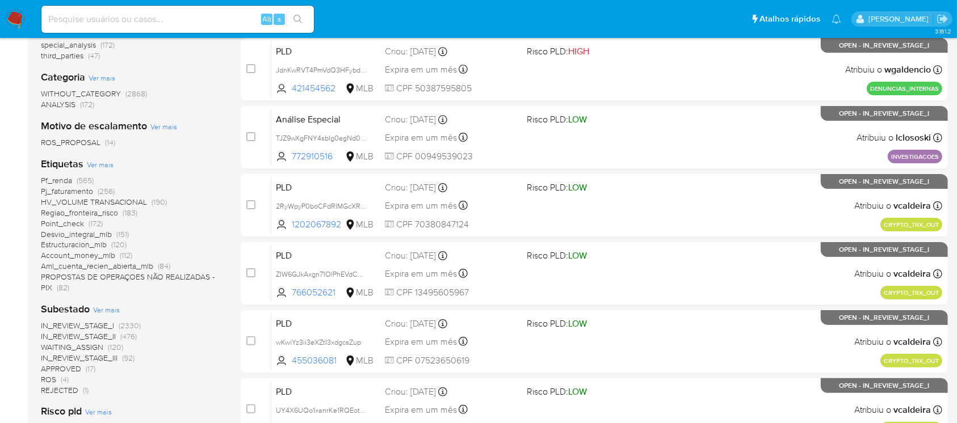
click at [95, 163] on span "Ver mais" at bounding box center [100, 164] width 27 height 10
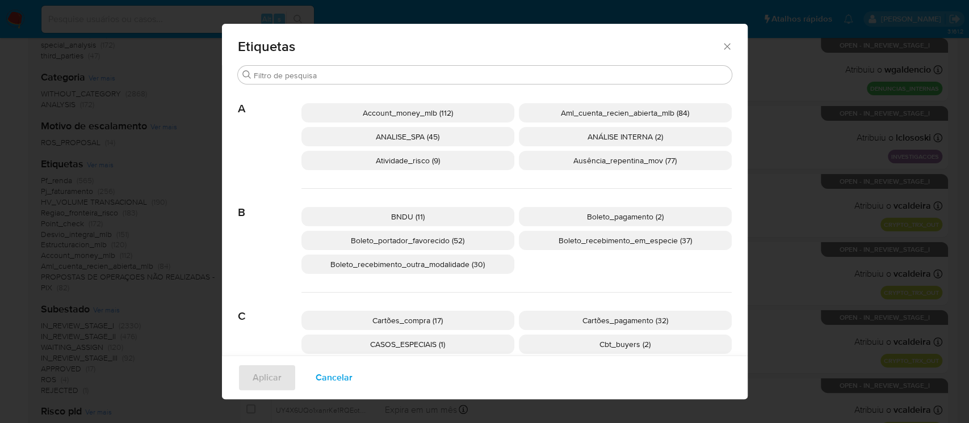
click at [381, 116] on span "Account_money_mlb (112)" at bounding box center [408, 112] width 90 height 11
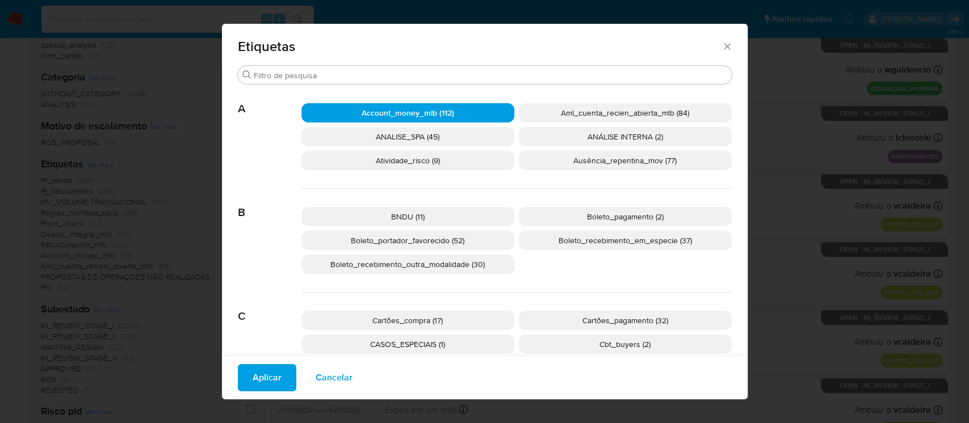
click at [252, 382] on span "Aplicar" at bounding box center [266, 377] width 29 height 25
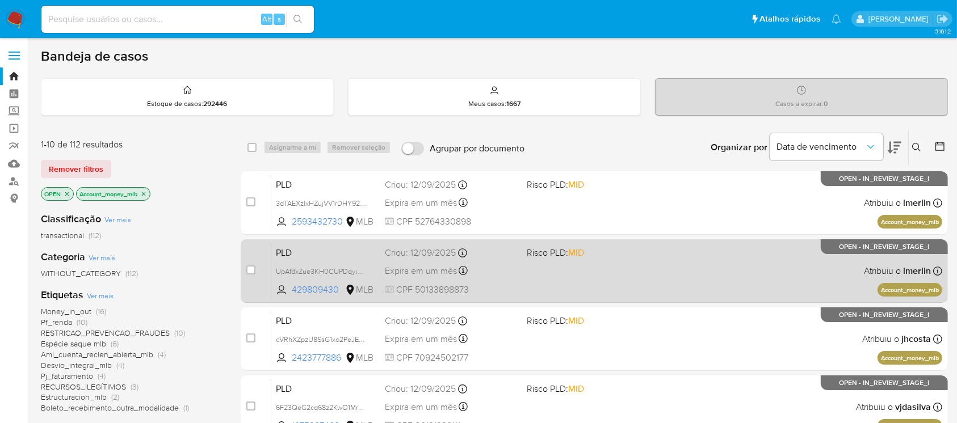
click at [606, 289] on div "PLD UpAfdxZue3KH0CUPDqyi6fnK 429809430 MLB Risco PLD: MID Criou: 12/09/2025 Cri…" at bounding box center [606, 270] width 671 height 57
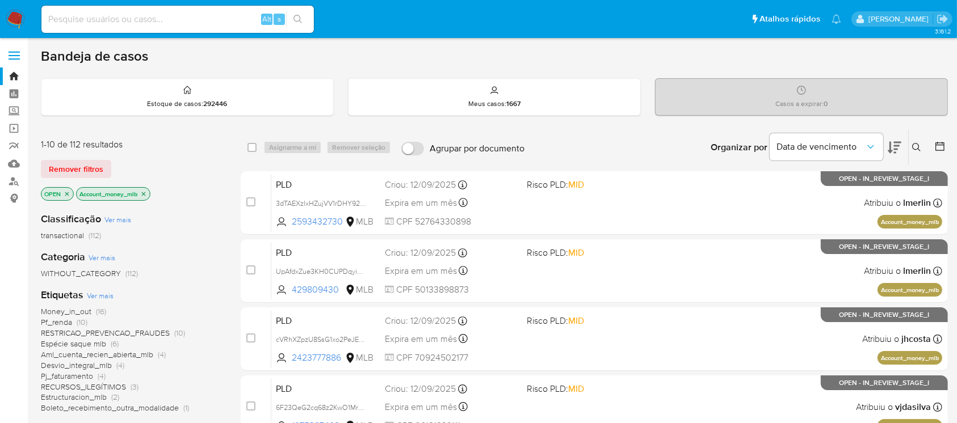
scroll to position [100, 0]
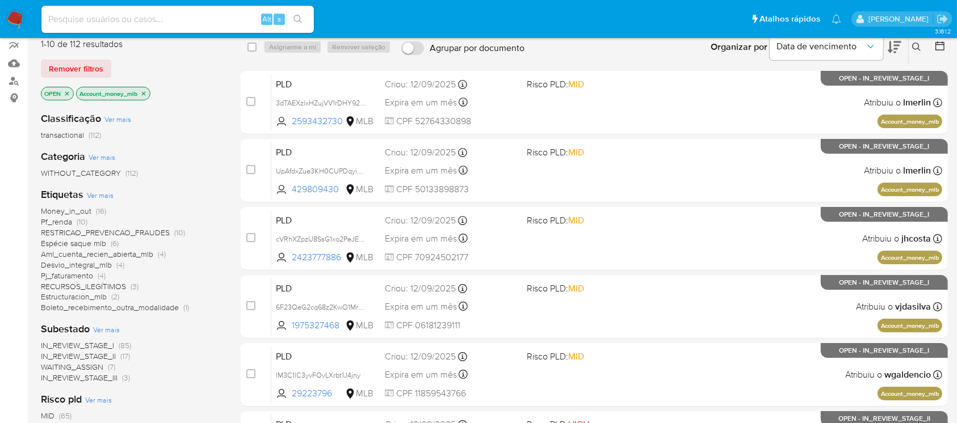
click at [146, 94] on icon "close-filter" at bounding box center [143, 93] width 7 height 7
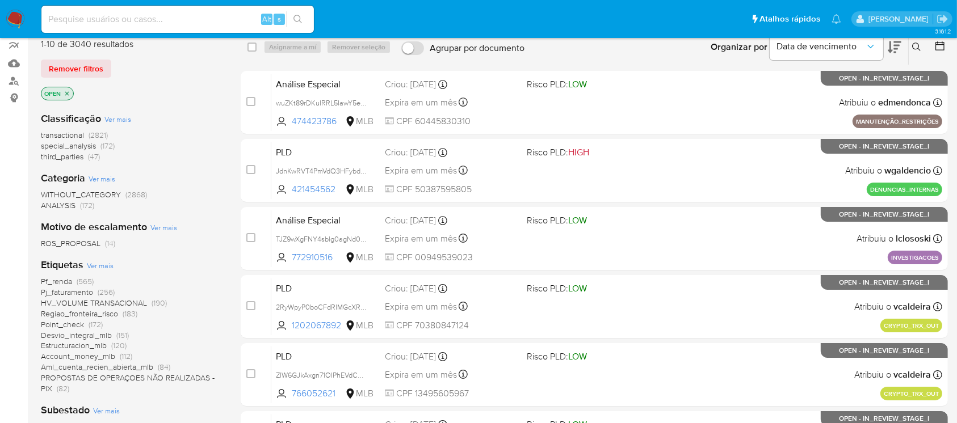
click at [96, 266] on span "Ver mais" at bounding box center [100, 265] width 27 height 10
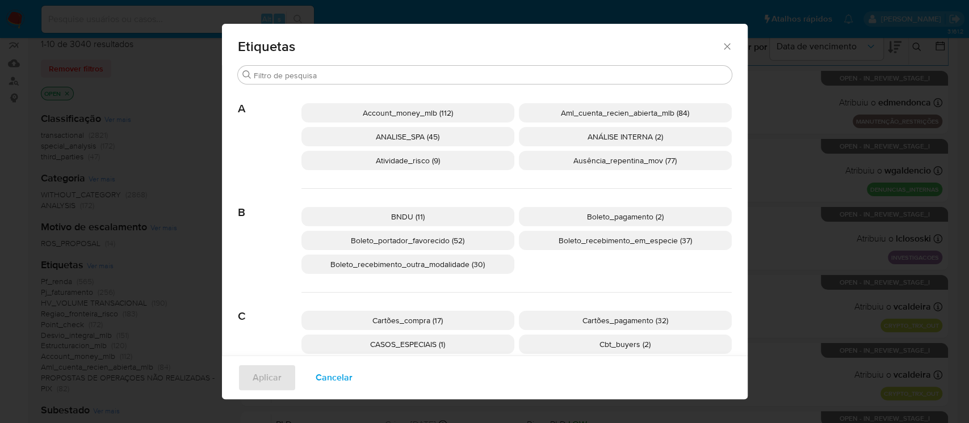
click at [390, 161] on span "Atividade_risco (9)" at bounding box center [408, 160] width 64 height 11
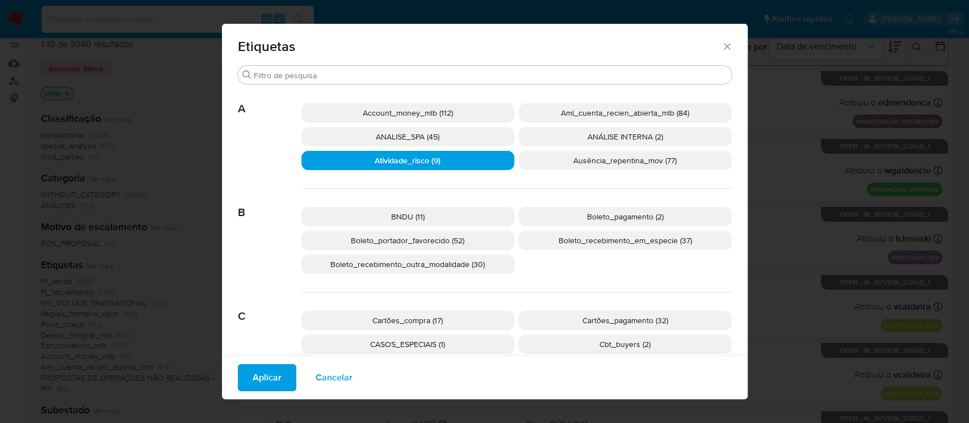
click at [253, 382] on span "Aplicar" at bounding box center [266, 377] width 29 height 25
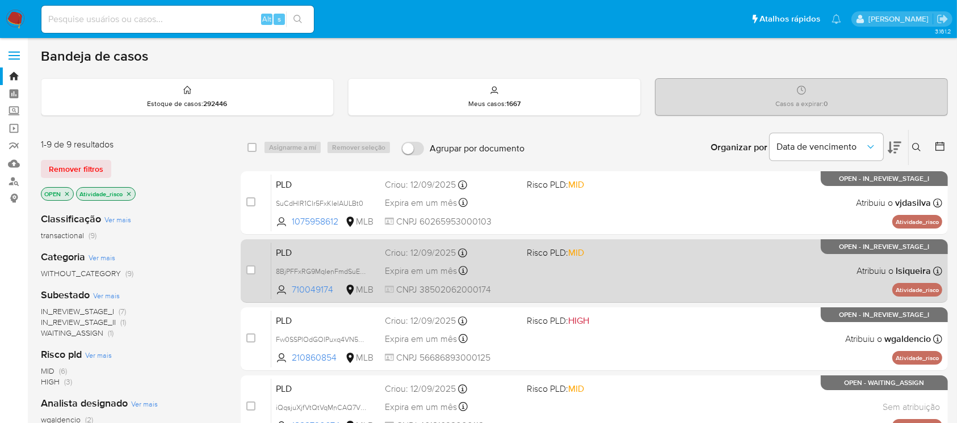
click at [567, 288] on div "PLD 8BjPFFxRG9MqIenFmdSuEuj8 710049174 MLB Risco PLD: MID Criou: 12/09/2025 Cri…" at bounding box center [606, 270] width 671 height 57
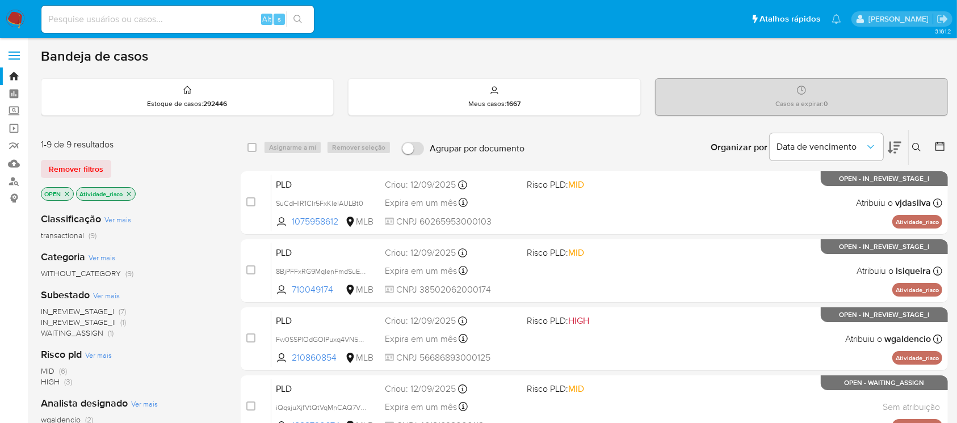
click at [129, 195] on icon "close-filter" at bounding box center [128, 194] width 7 height 7
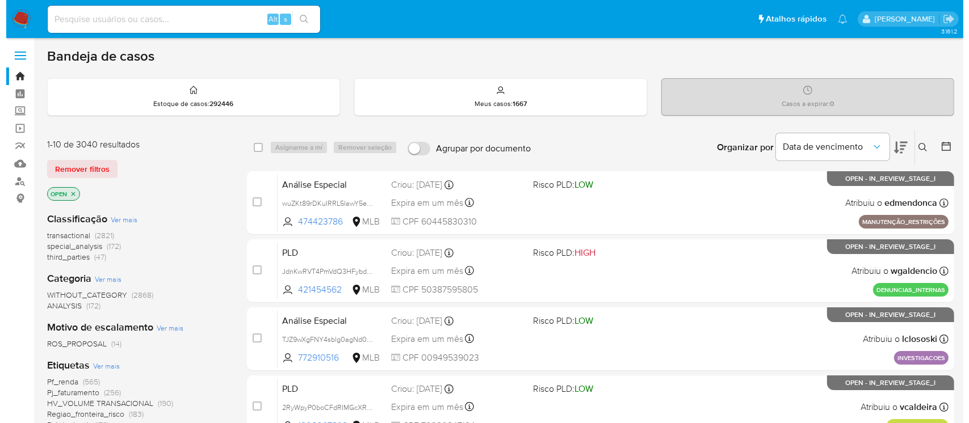
scroll to position [100, 0]
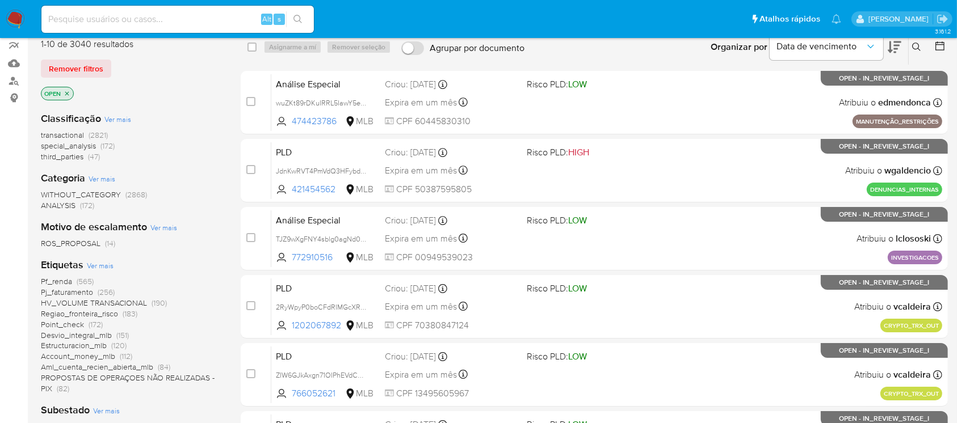
click at [100, 264] on span "Ver mais" at bounding box center [100, 265] width 27 height 10
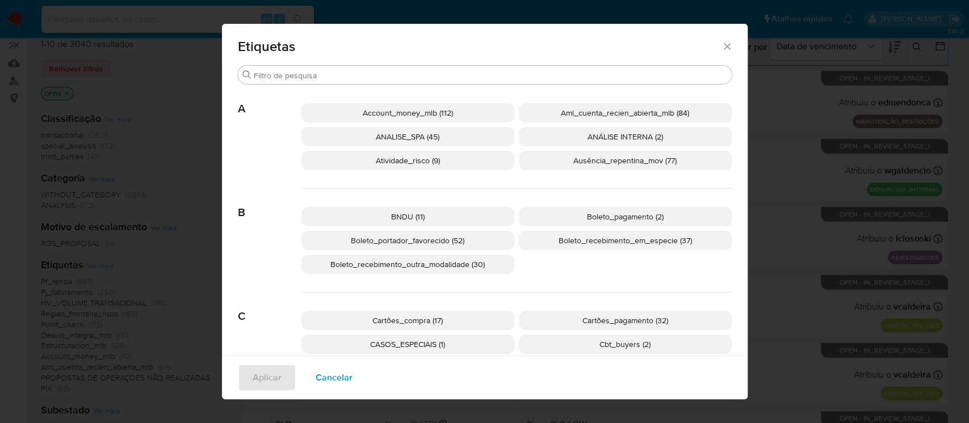
click at [565, 165] on p "Ausência_repentina_mov (77)" at bounding box center [625, 160] width 213 height 19
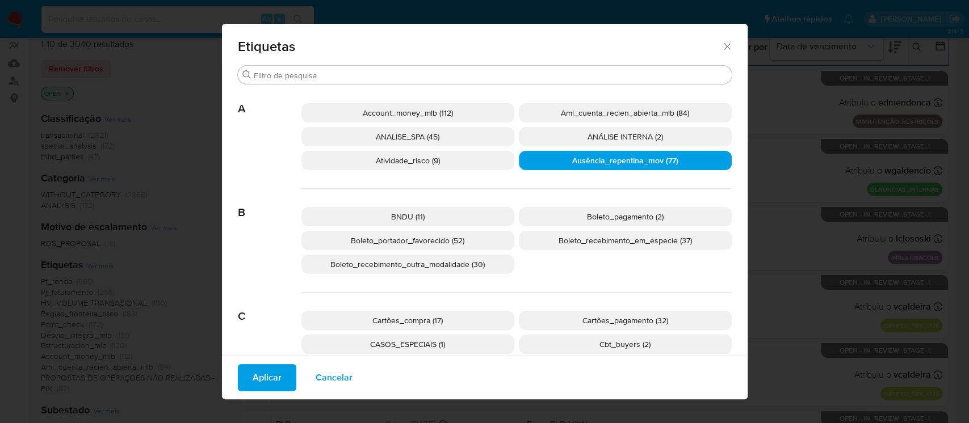
click at [255, 371] on span "Aplicar" at bounding box center [266, 377] width 29 height 25
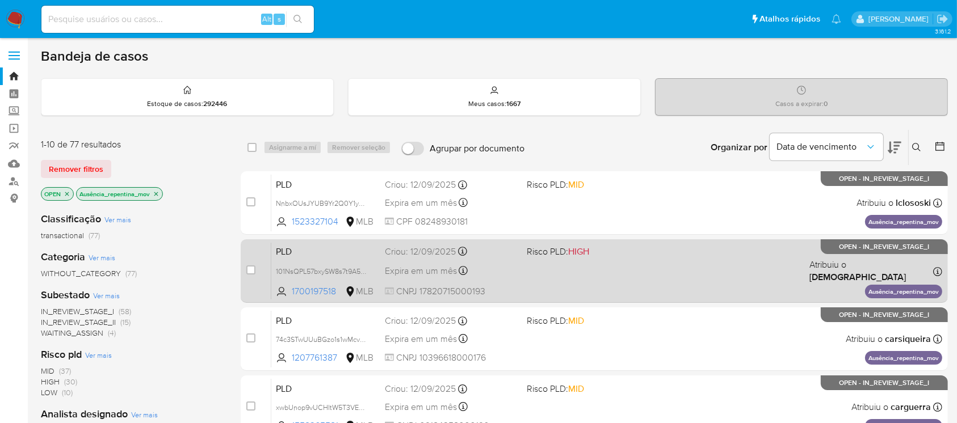
click at [545, 288] on div "PLD 101NsQPL57bxySW8s7t9A5Pd 1700197518 MLB Risco PLD: HIGH Criou: 12/09/2025 C…" at bounding box center [606, 270] width 671 height 57
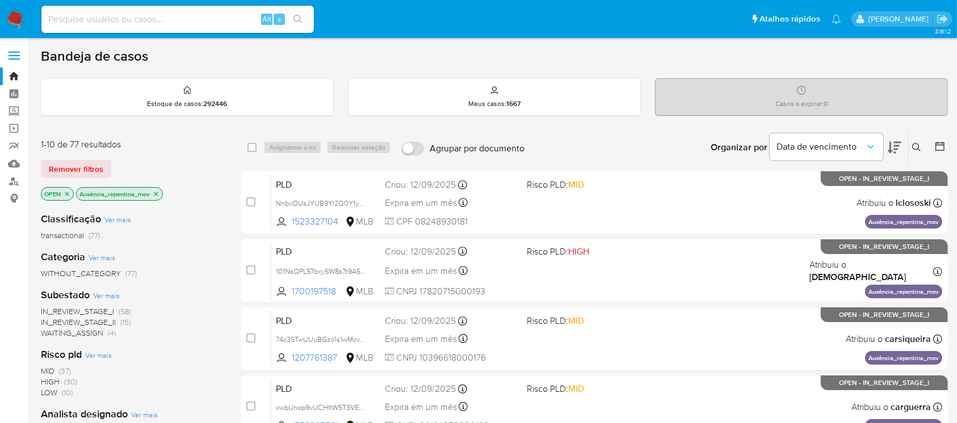
click at [157, 193] on icon "close-filter" at bounding box center [156, 194] width 4 height 4
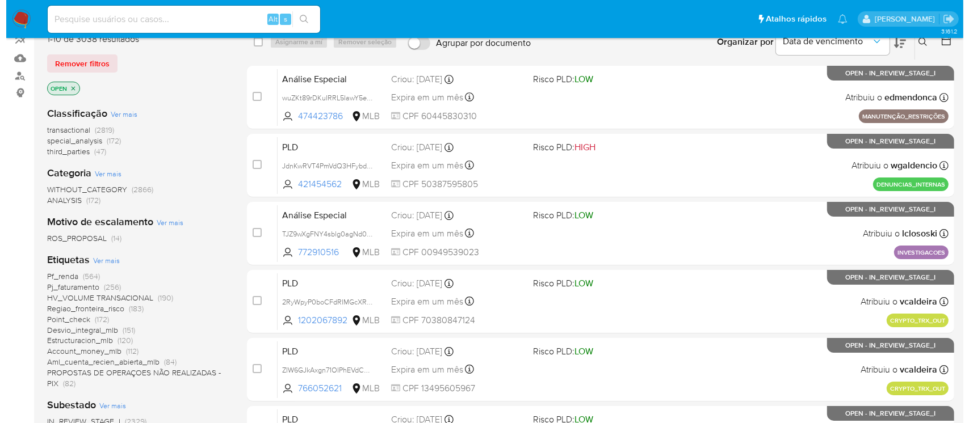
scroll to position [201, 0]
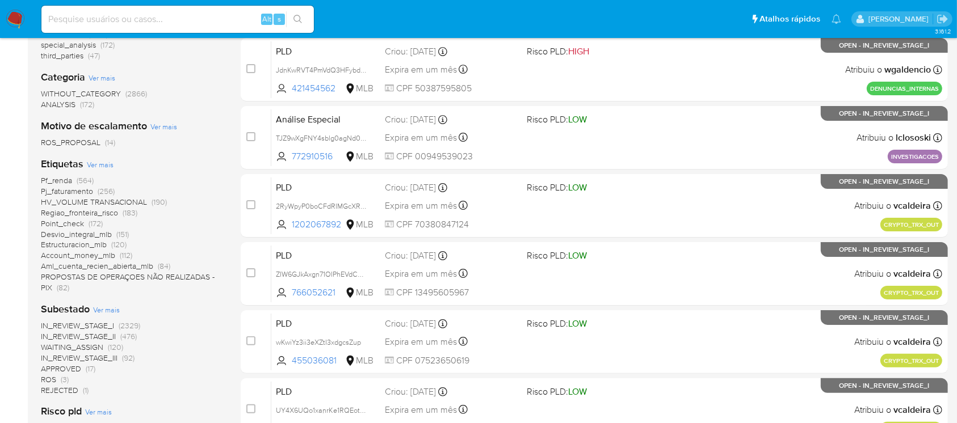
click at [97, 163] on span "Ver mais" at bounding box center [100, 164] width 27 height 10
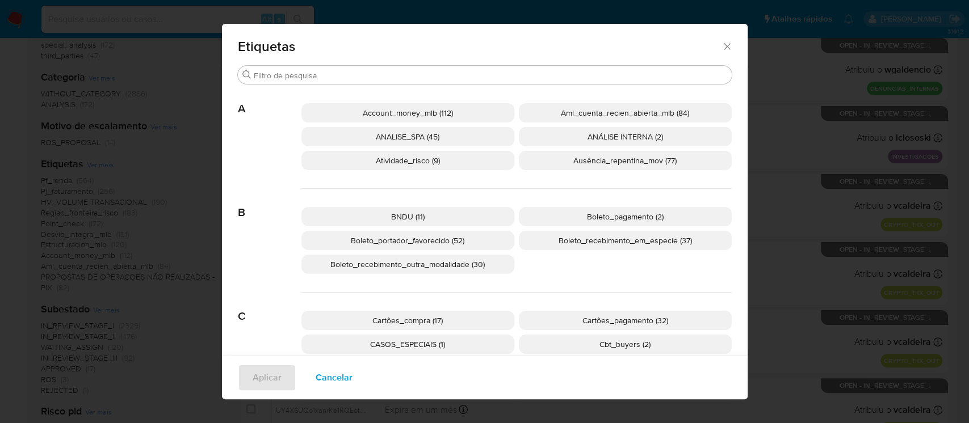
click at [398, 322] on span "Cartões_compra (17)" at bounding box center [407, 320] width 70 height 11
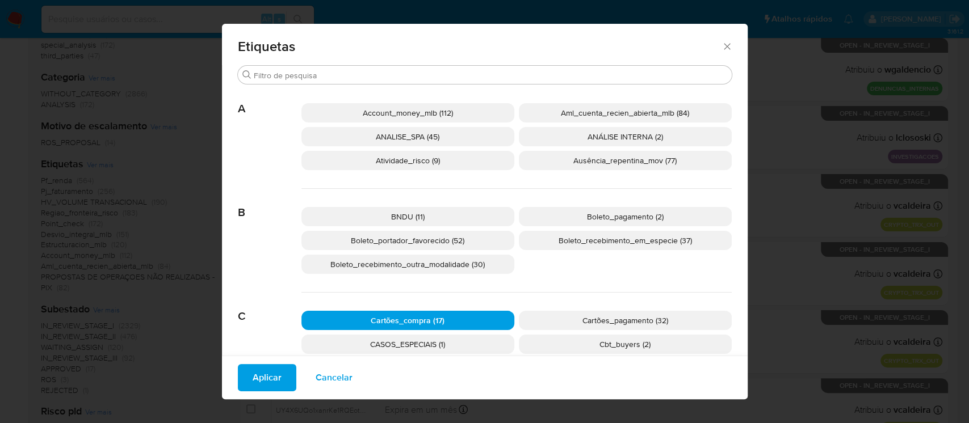
click at [598, 323] on span "Cartões_pagamento (32)" at bounding box center [625, 320] width 86 height 11
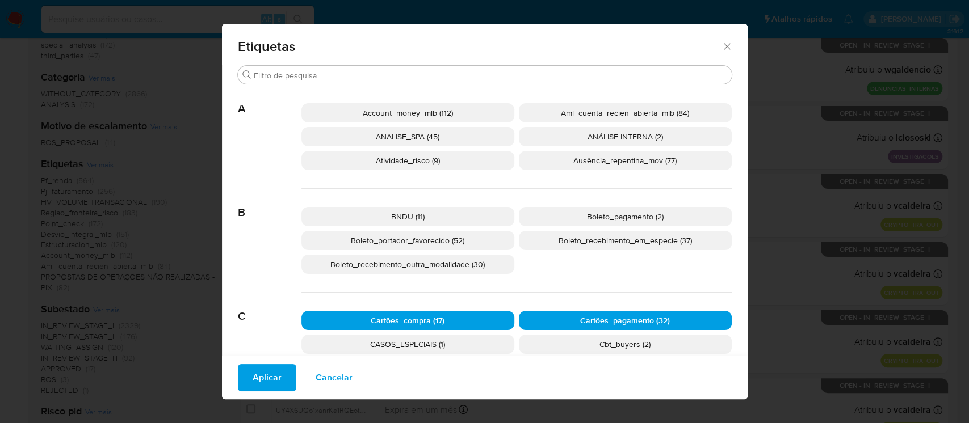
click at [571, 346] on p "Cbt_buyers (2)" at bounding box center [625, 344] width 213 height 19
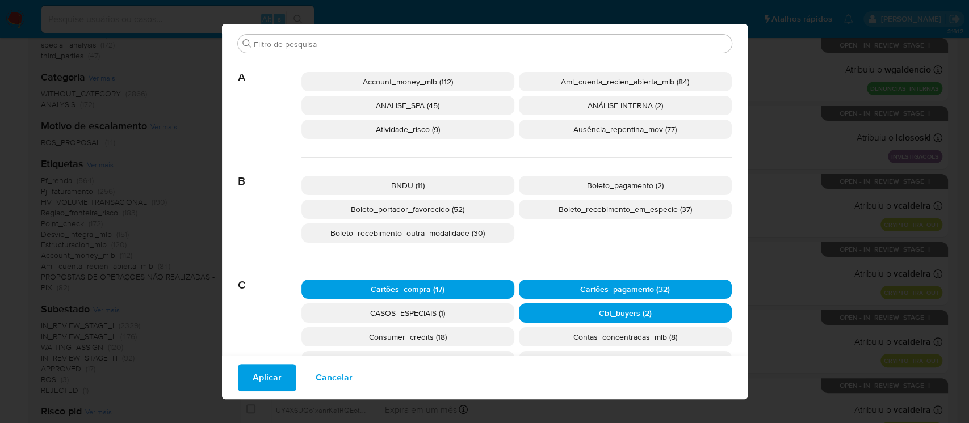
scroll to position [92, 0]
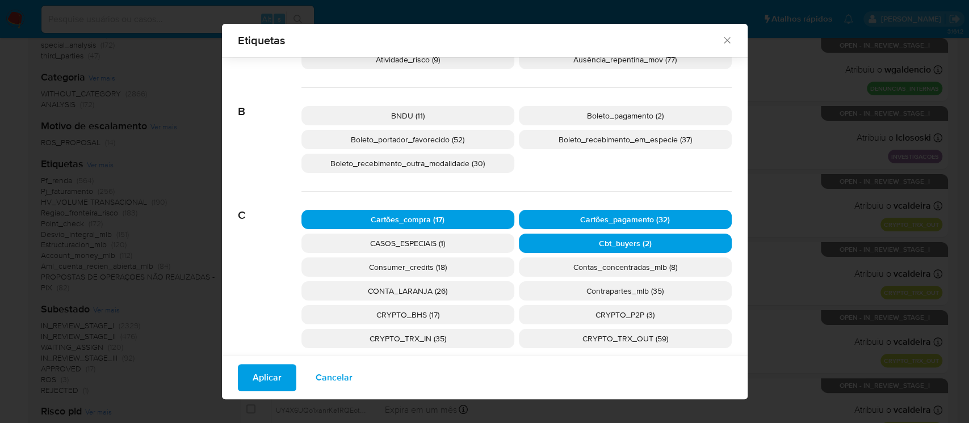
click at [542, 241] on p "Cbt_buyers (2)" at bounding box center [625, 243] width 213 height 19
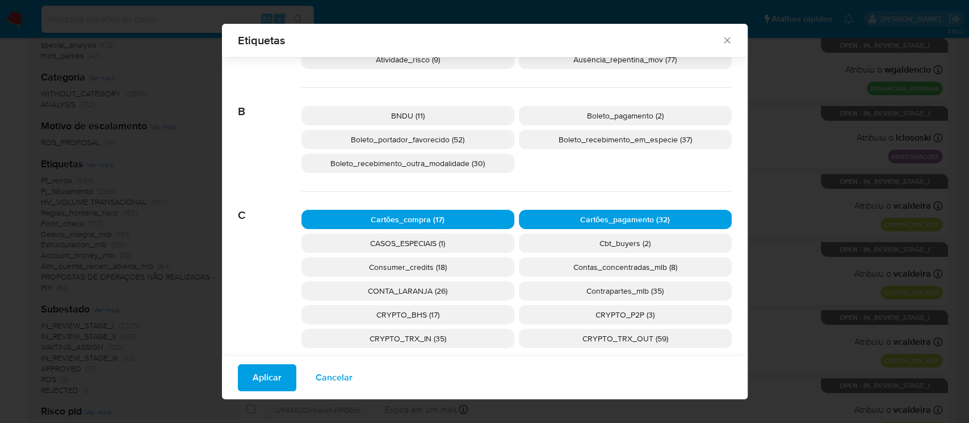
click at [265, 374] on span "Aplicar" at bounding box center [266, 377] width 29 height 25
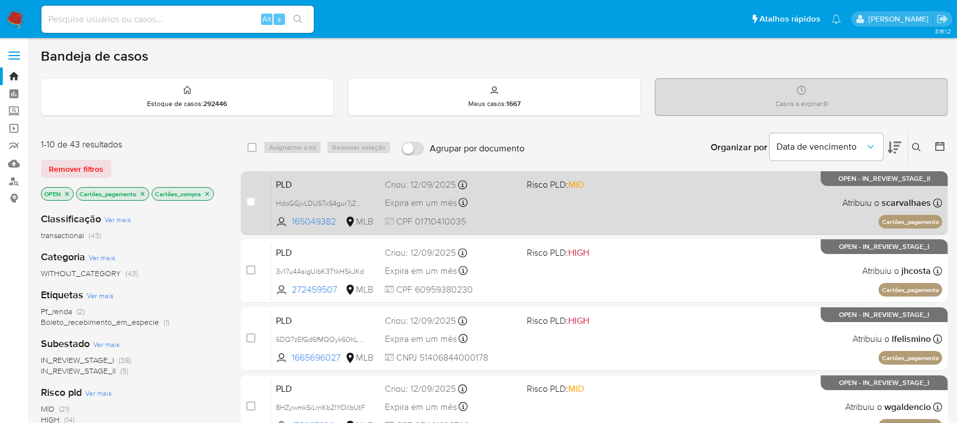
click at [540, 205] on div "PLD HdoGGjvLDUSTxS4gur7jZmea 165049382 MLB Risco PLD: MID Criou: 12/09/2025 Cri…" at bounding box center [606, 202] width 671 height 57
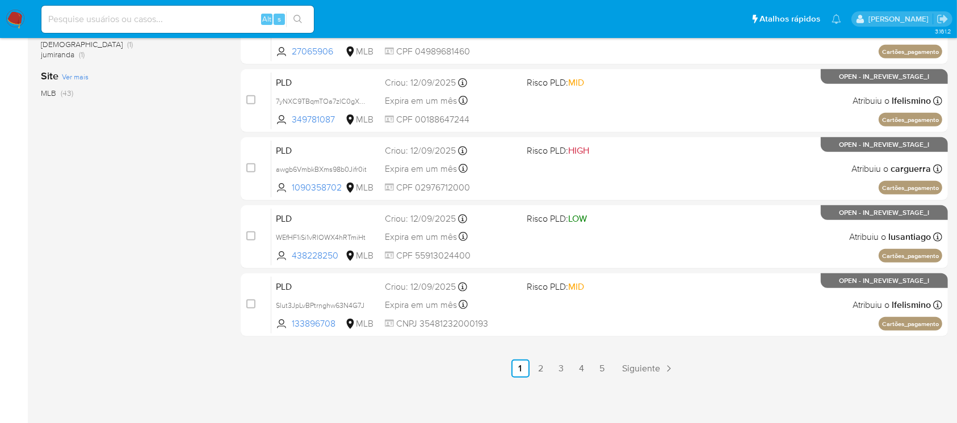
scroll to position [513, 0]
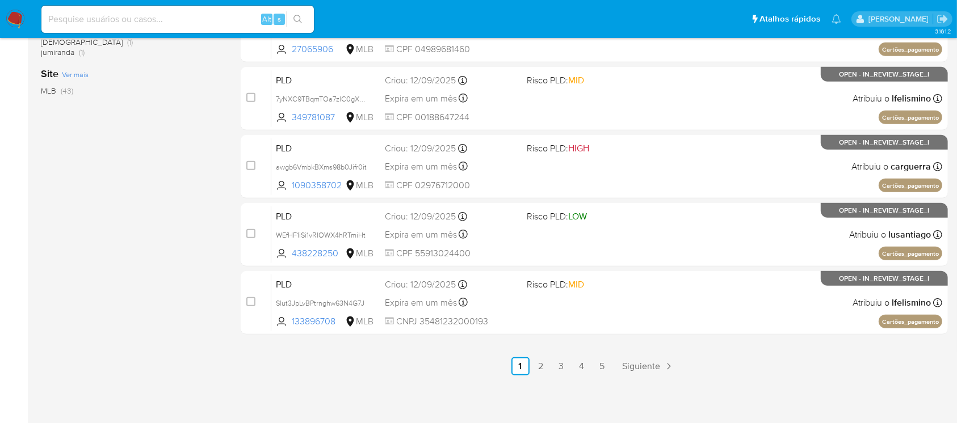
click at [571, 365] on ul "Anterior 1 2 3 4 5 Siguiente" at bounding box center [594, 366] width 707 height 18
click at [564, 366] on link "3" at bounding box center [561, 366] width 18 height 18
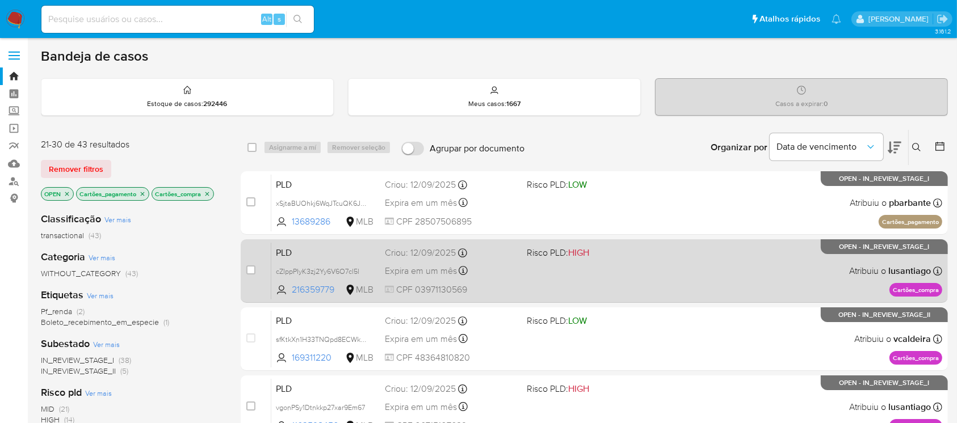
click at [513, 285] on span "CPF 03971130569" at bounding box center [451, 290] width 132 height 12
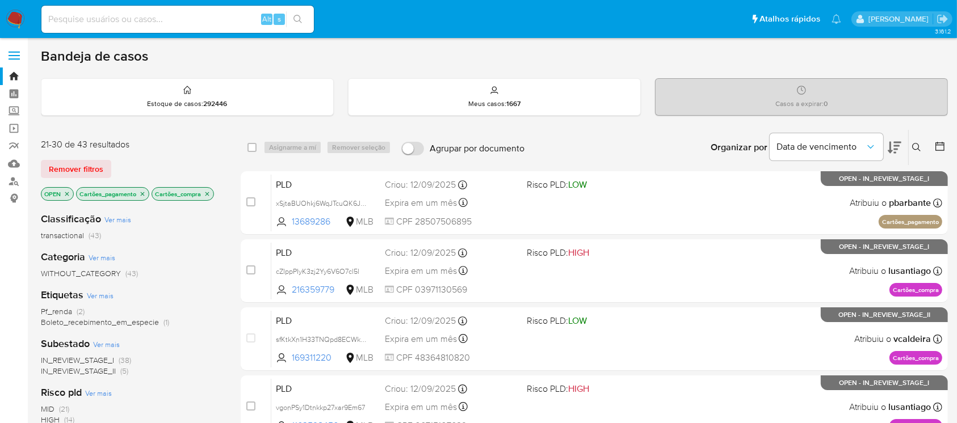
click at [208, 196] on icon "close-filter" at bounding box center [207, 194] width 7 height 7
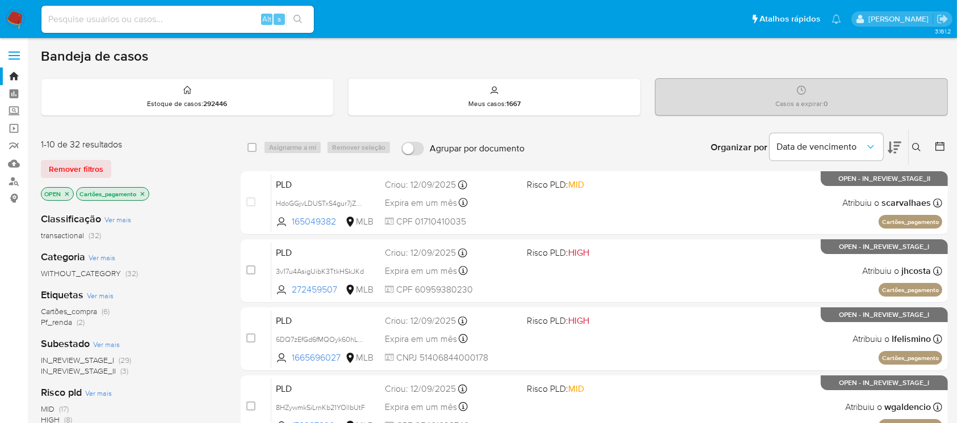
click at [144, 193] on icon "close-filter" at bounding box center [143, 194] width 4 height 4
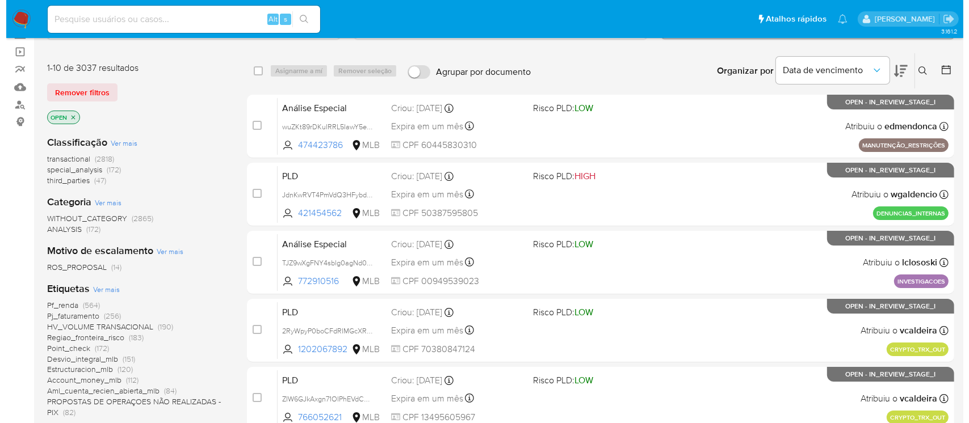
scroll to position [100, 0]
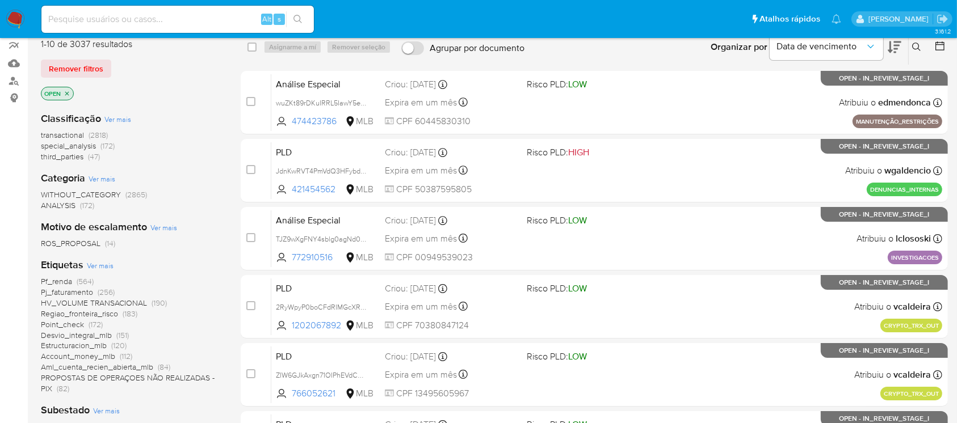
click at [91, 266] on span "Ver mais" at bounding box center [100, 265] width 27 height 10
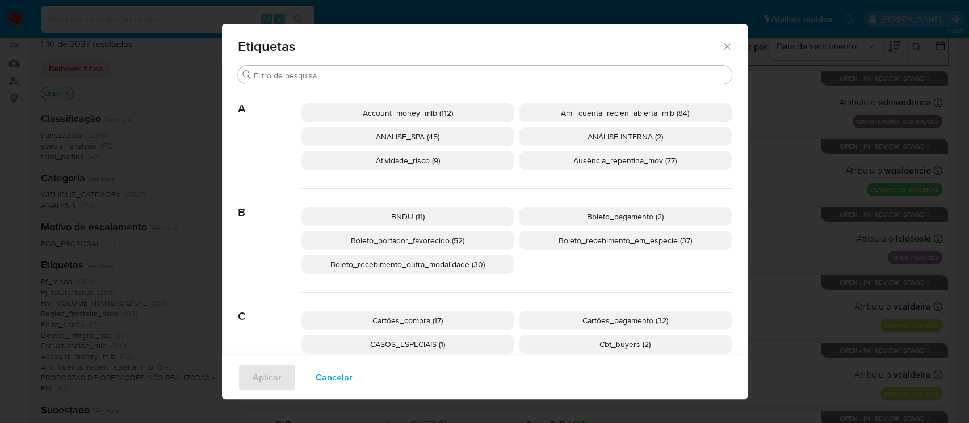
scroll to position [92, 0]
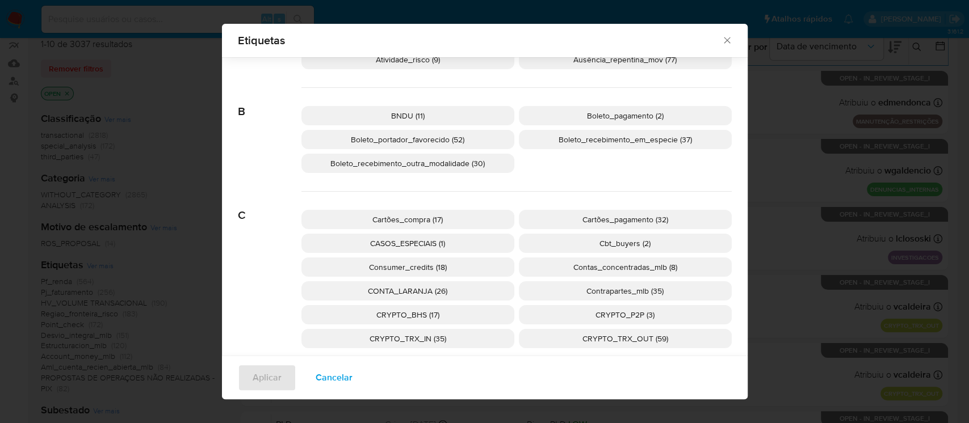
click at [603, 247] on span "Cbt_buyers (2)" at bounding box center [624, 243] width 51 height 11
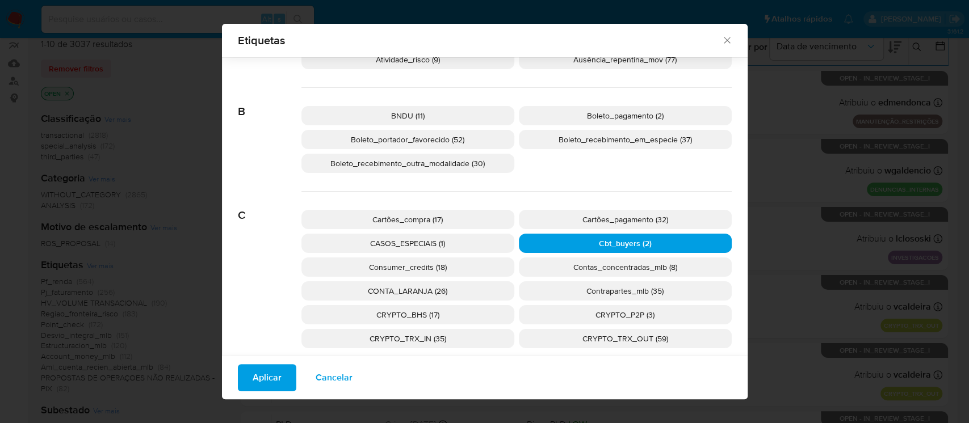
click at [252, 381] on span "Aplicar" at bounding box center [266, 377] width 29 height 25
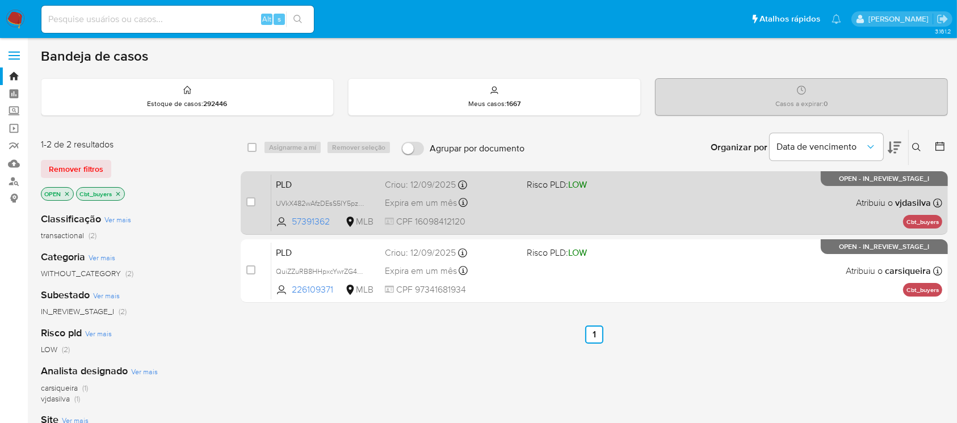
click at [554, 229] on div "PLD UVkX482wAfzDEsS5IY5pzRbu 57391362 MLB Risco PLD: LOW Criou: 12/09/2025 Crio…" at bounding box center [606, 202] width 671 height 57
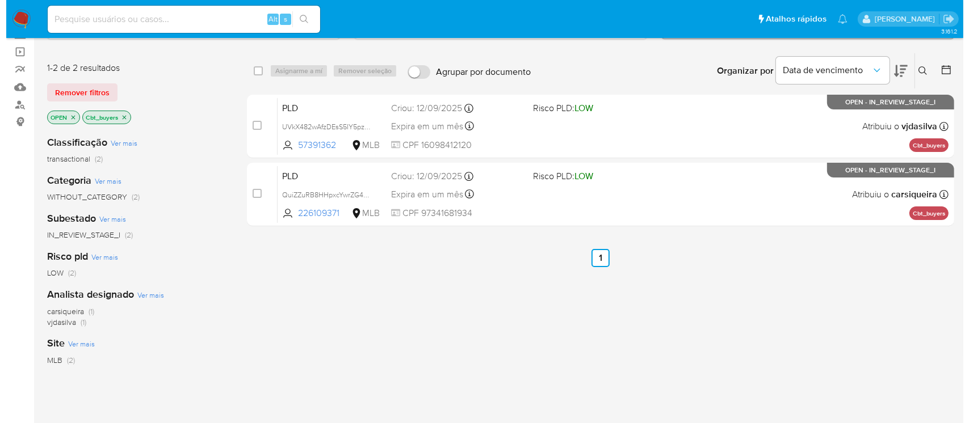
scroll to position [100, 0]
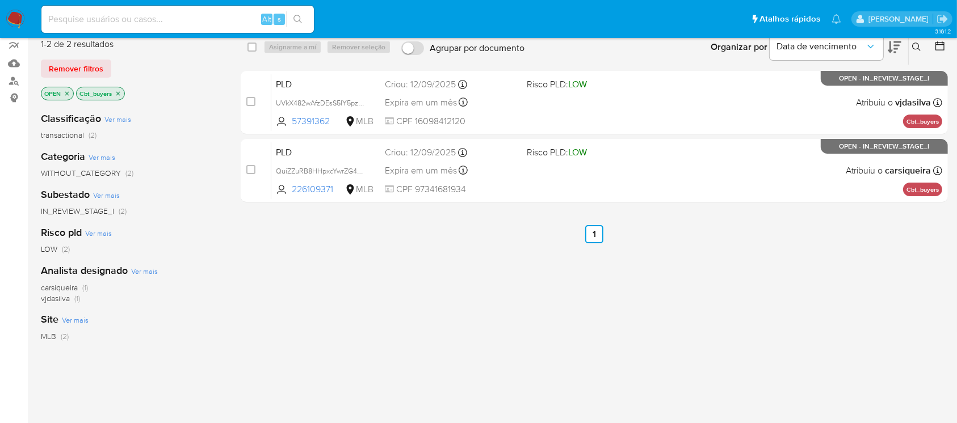
click at [118, 94] on icon "close-filter" at bounding box center [118, 93] width 7 height 7
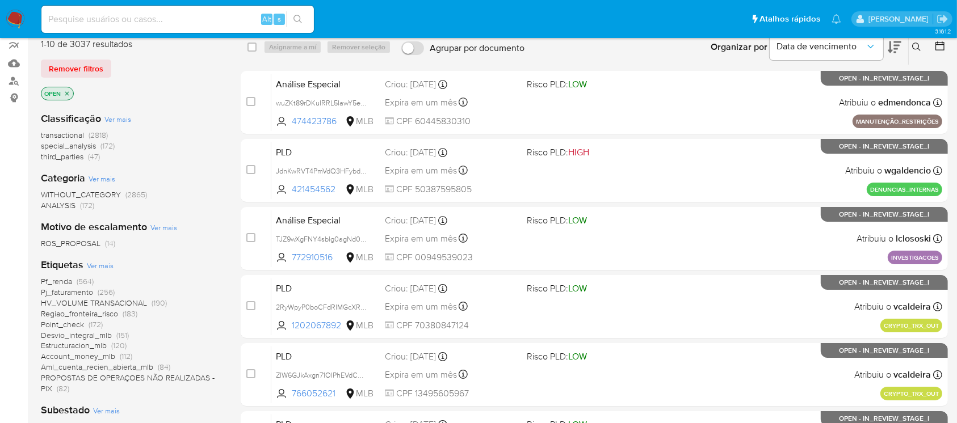
click at [94, 268] on span "Ver mais" at bounding box center [100, 265] width 27 height 10
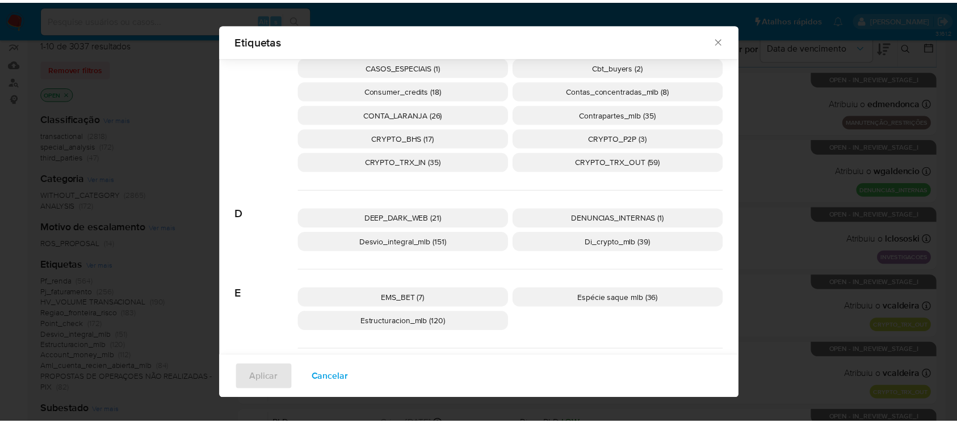
scroll to position [294, 0]
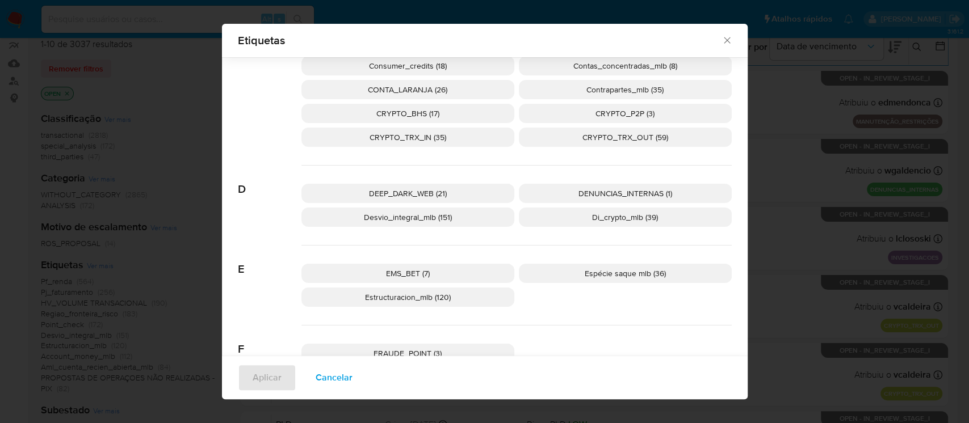
click at [722, 39] on icon "Fechar" at bounding box center [726, 40] width 11 height 11
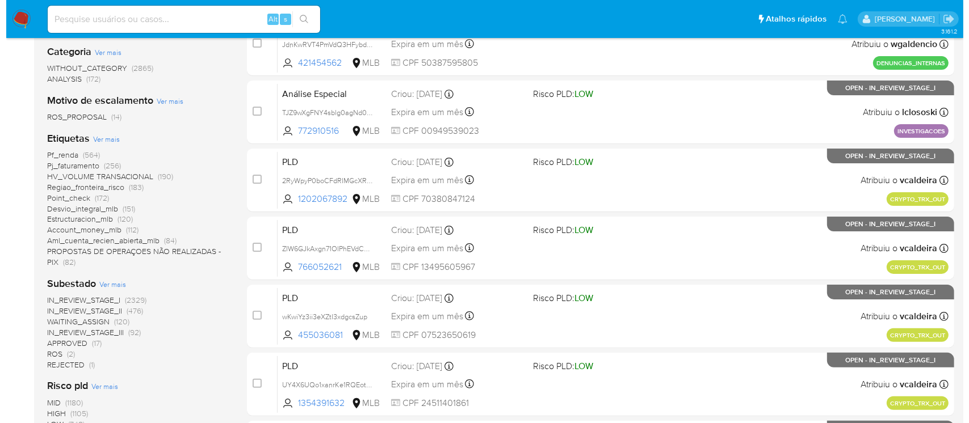
scroll to position [100, 0]
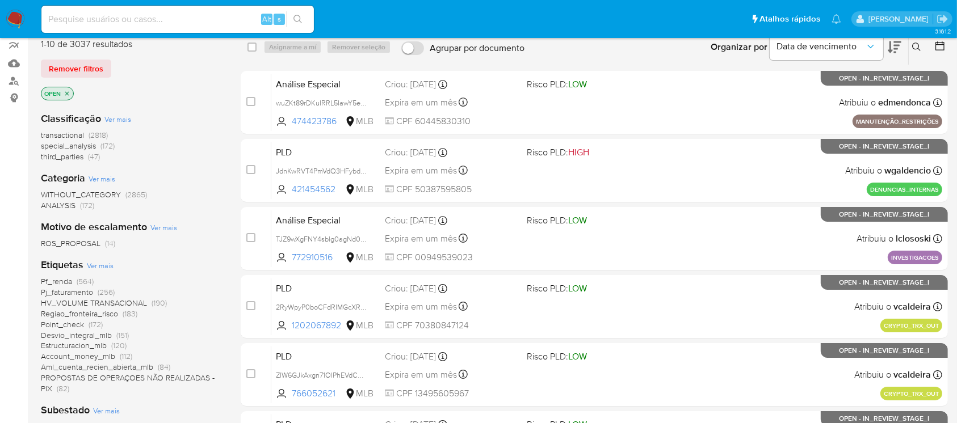
click at [65, 91] on icon "close-filter" at bounding box center [67, 93] width 7 height 7
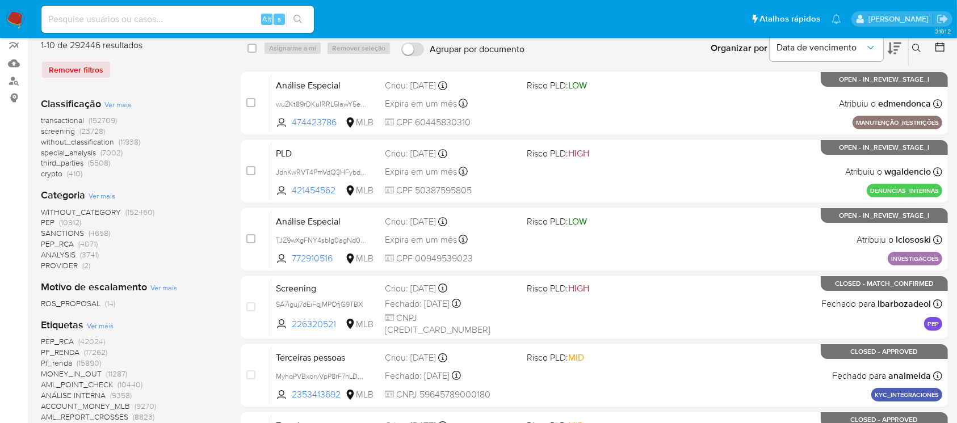
click at [95, 327] on span "Ver mais" at bounding box center [100, 326] width 27 height 10
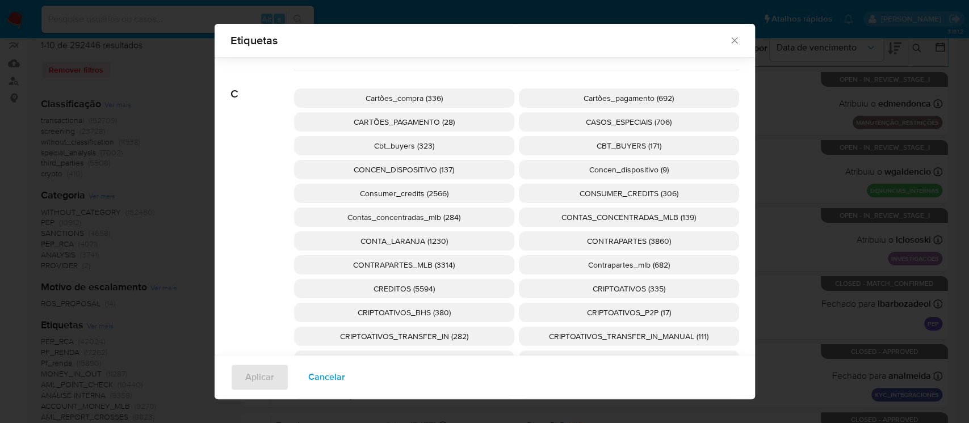
scroll to position [798, 0]
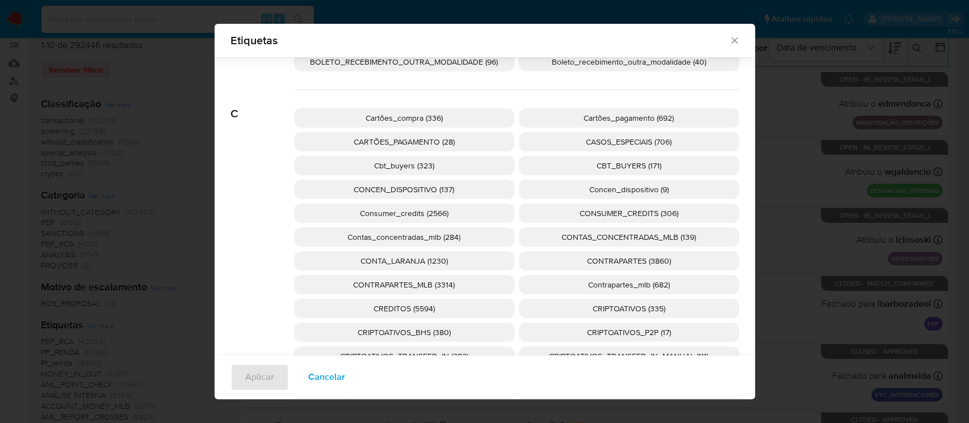
click at [562, 187] on p "Concen_dispositivo (9)" at bounding box center [629, 189] width 220 height 19
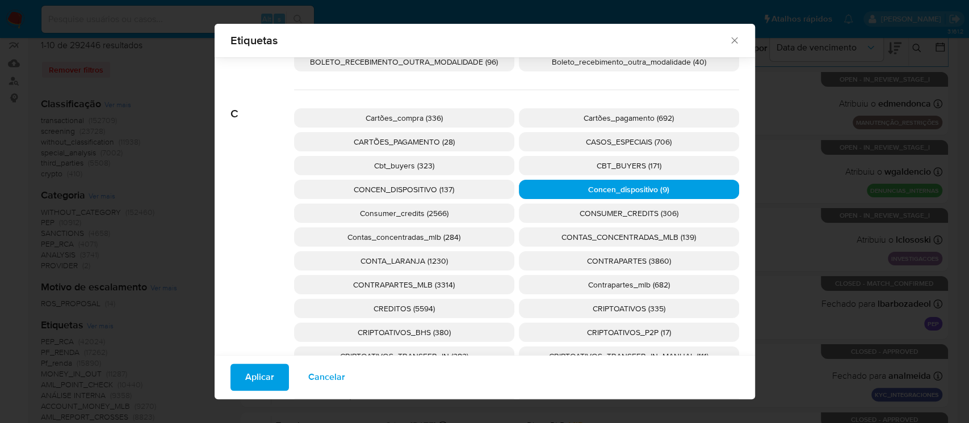
click at [264, 377] on span "Aplicar" at bounding box center [259, 377] width 29 height 25
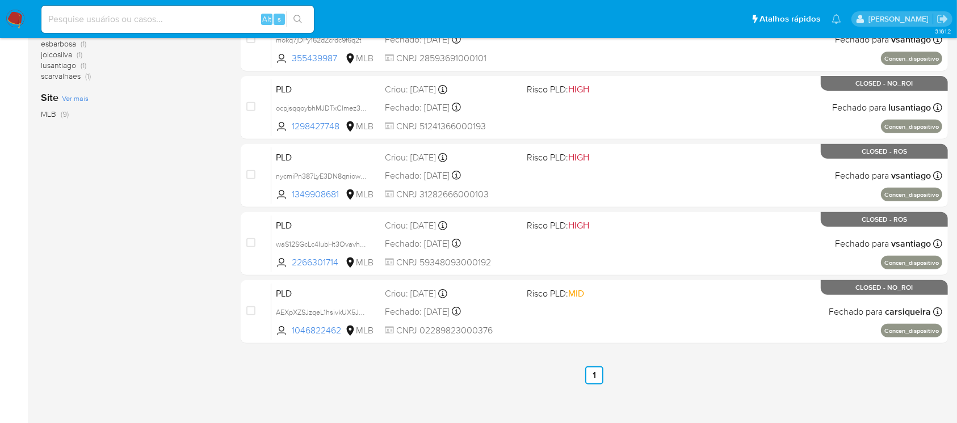
scroll to position [445, 0]
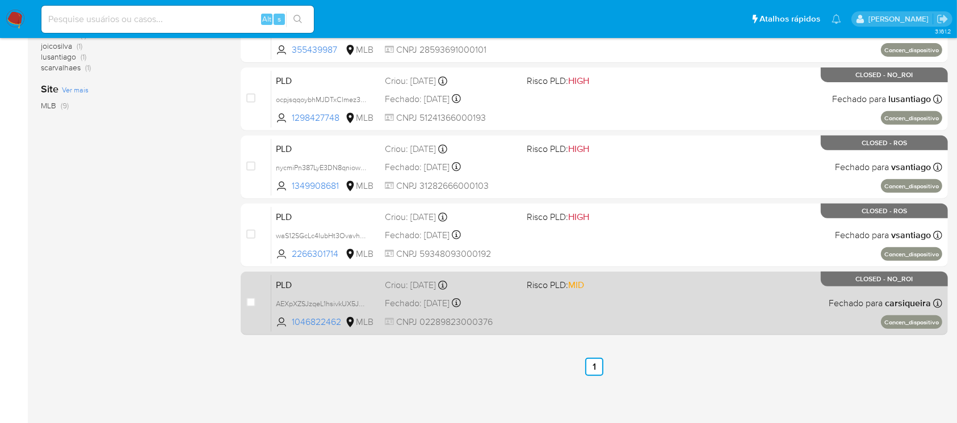
click at [621, 322] on div "PLD AEXpXZSJzqeL1hsivkUX5JuW 1046822462 MLB Risco PLD: MID Criou: 12/08/2025 Cr…" at bounding box center [606, 303] width 671 height 57
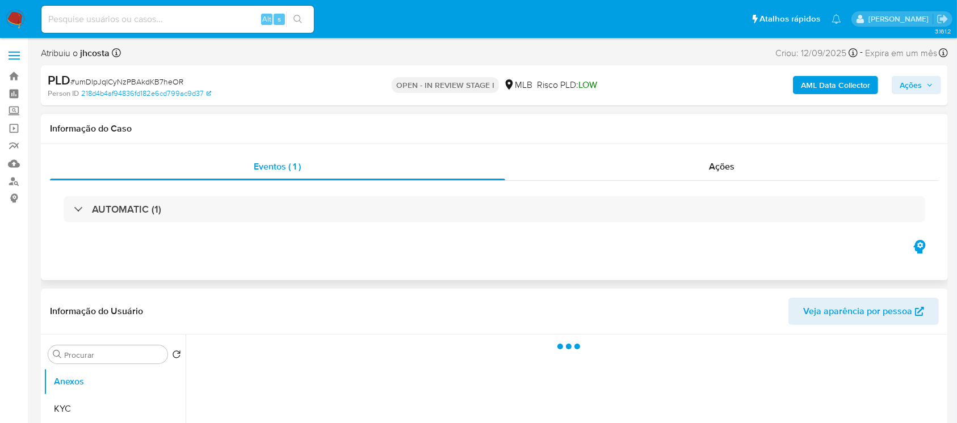
select select "10"
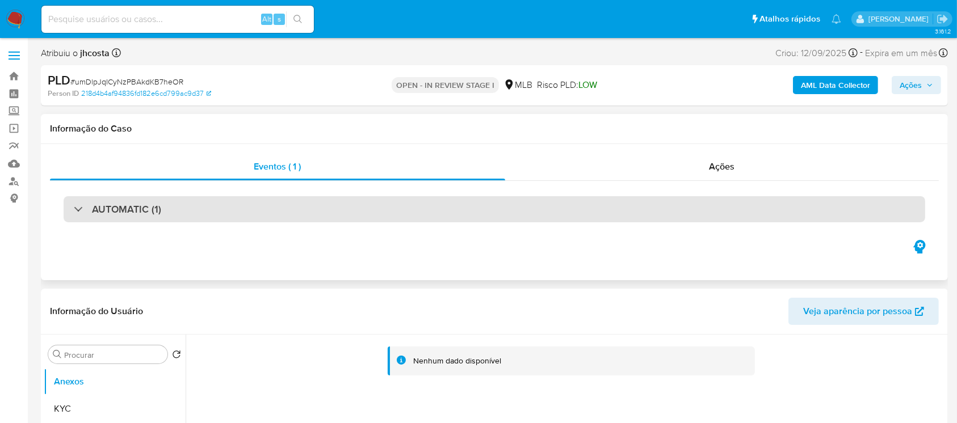
click at [193, 218] on div "AUTOMATIC (1)" at bounding box center [494, 209] width 861 height 26
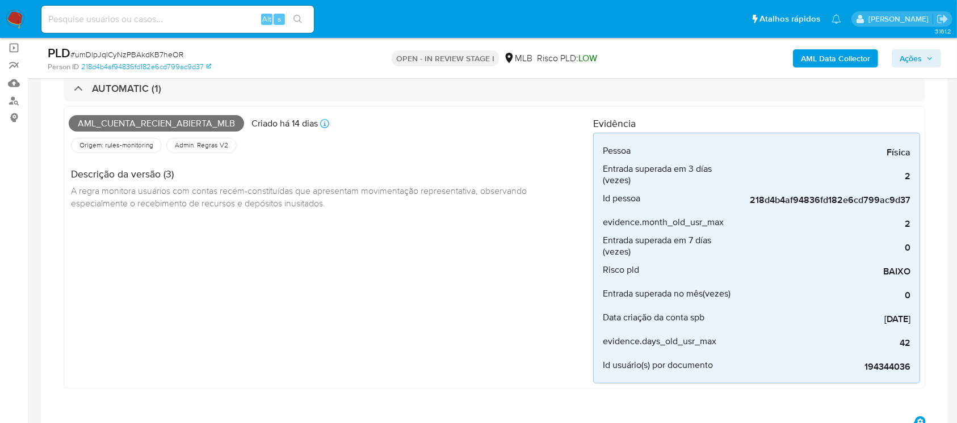
scroll to position [100, 0]
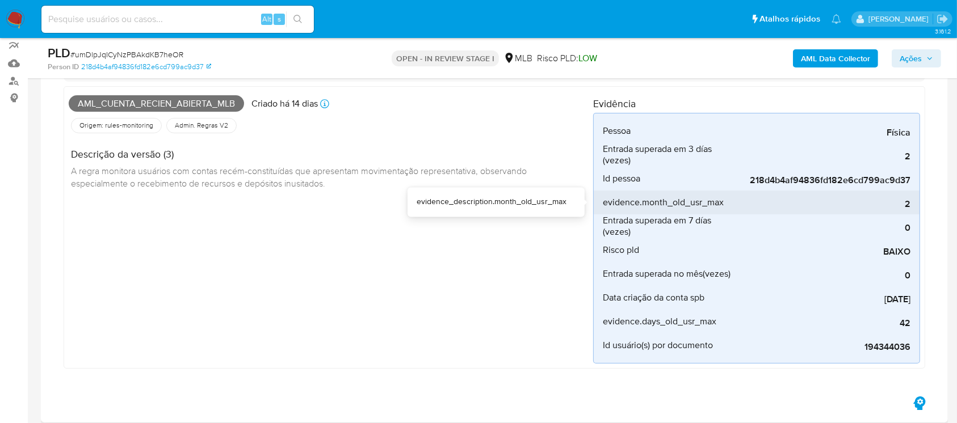
drag, startPoint x: 601, startPoint y: 203, endPoint x: 726, endPoint y: 205, distance: 124.8
click at [726, 205] on li "evidence.month_old_usr_max 2" at bounding box center [756, 203] width 326 height 24
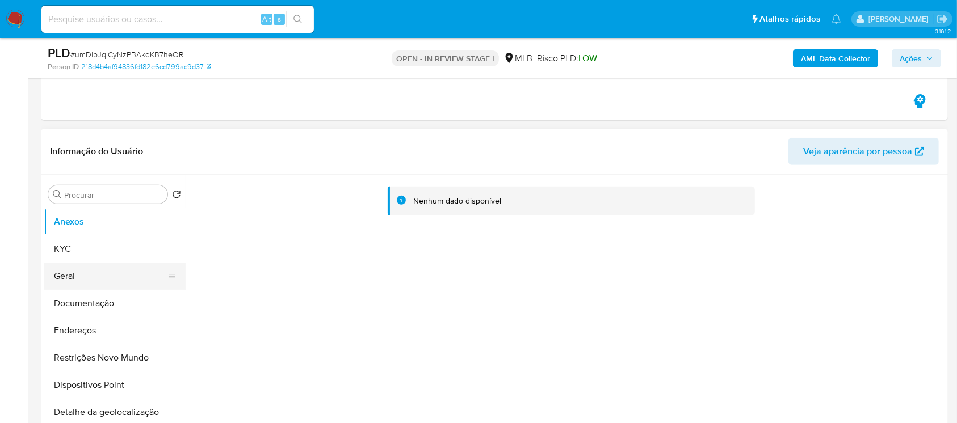
scroll to position [403, 0]
click at [68, 273] on button "Geral" at bounding box center [110, 275] width 133 height 27
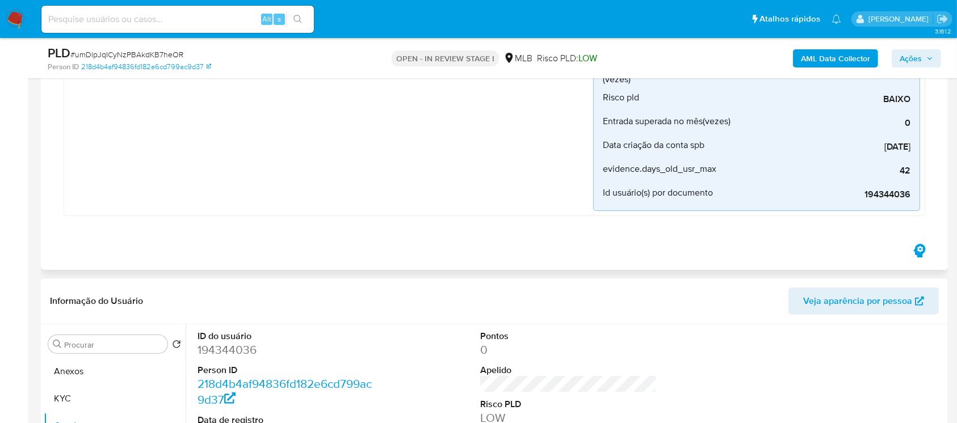
scroll to position [201, 0]
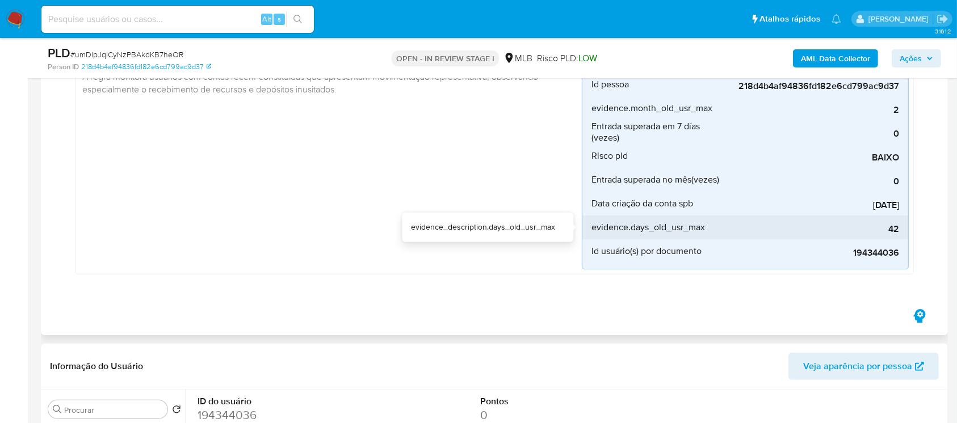
drag, startPoint x: 592, startPoint y: 229, endPoint x: 706, endPoint y: 228, distance: 114.6
click at [706, 228] on div "evidence.days_old_usr_max" at bounding box center [659, 228] width 136 height 24
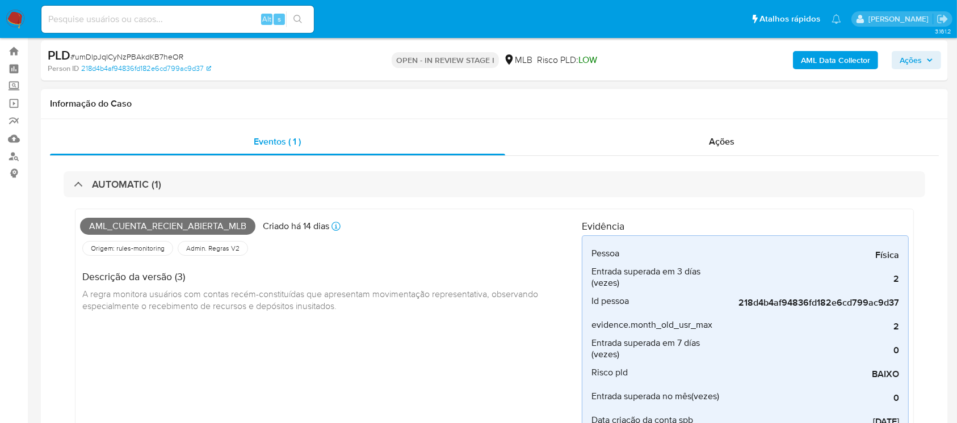
scroll to position [0, 0]
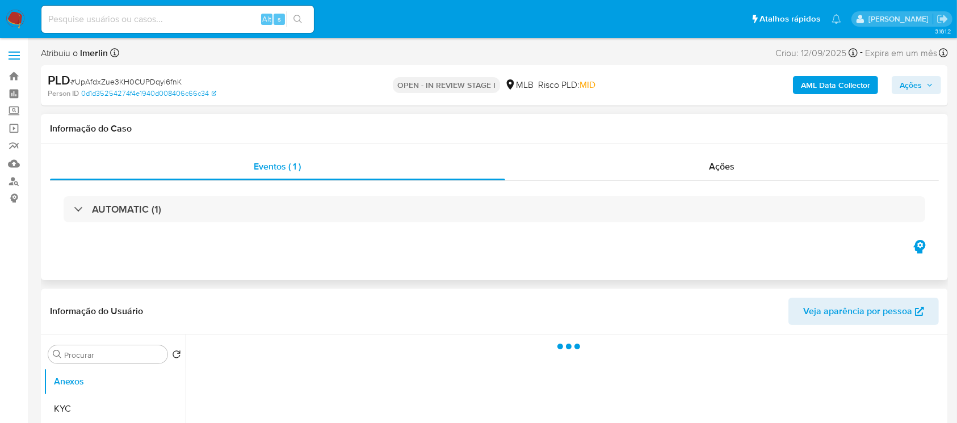
select select "10"
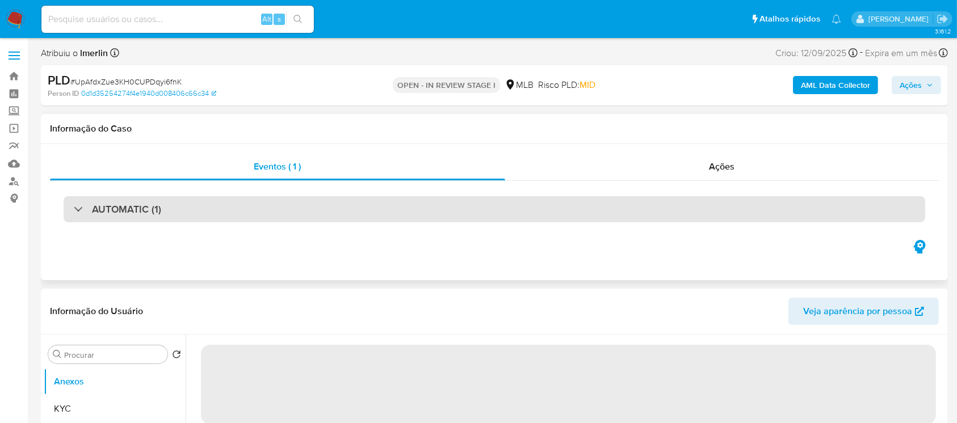
click at [215, 211] on div "AUTOMATIC (1)" at bounding box center [494, 209] width 861 height 26
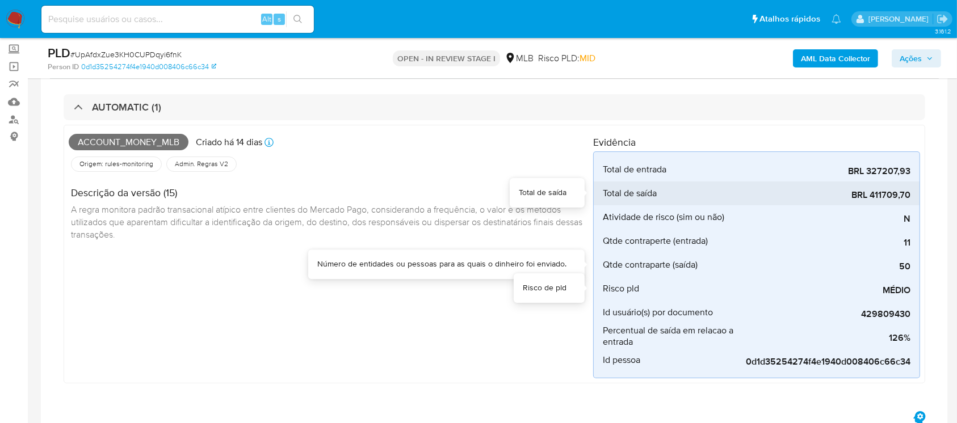
scroll to position [100, 0]
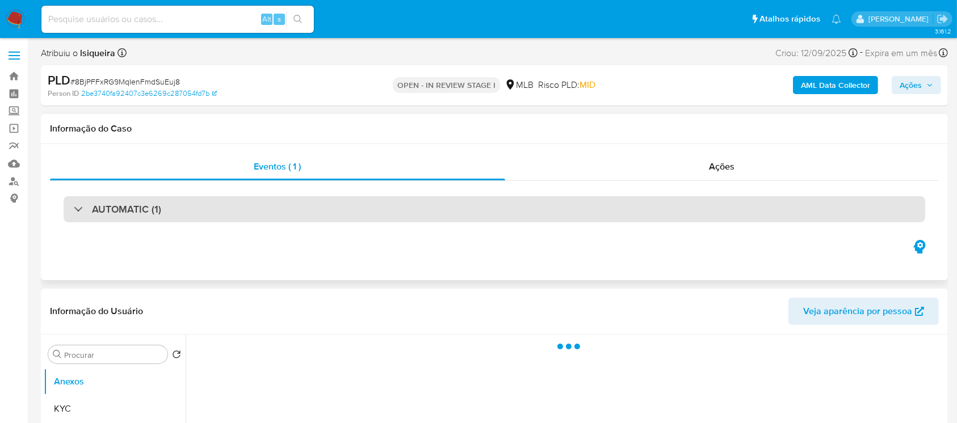
click at [136, 217] on div "AUTOMATIC (1)" at bounding box center [494, 209] width 861 height 26
select select "10"
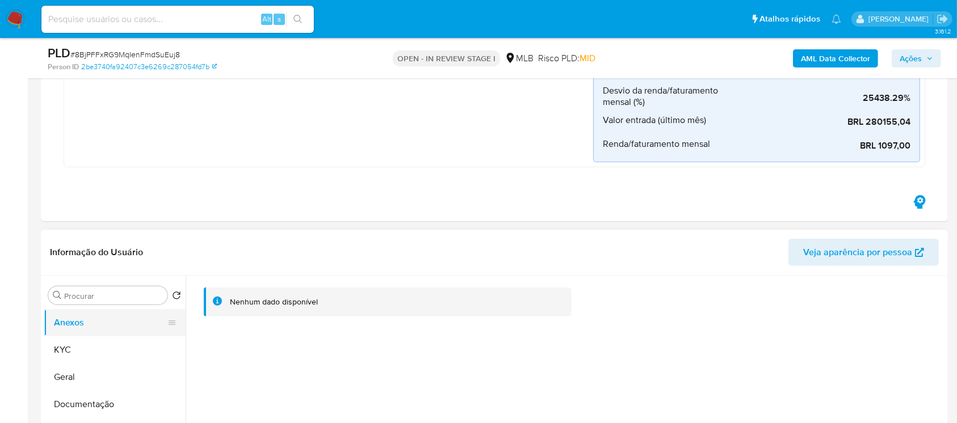
scroll to position [302, 0]
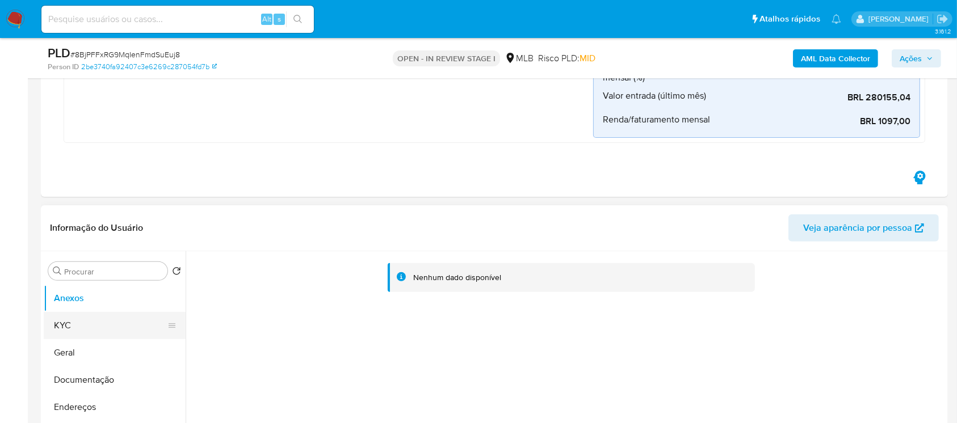
click at [89, 330] on button "KYC" at bounding box center [110, 325] width 133 height 27
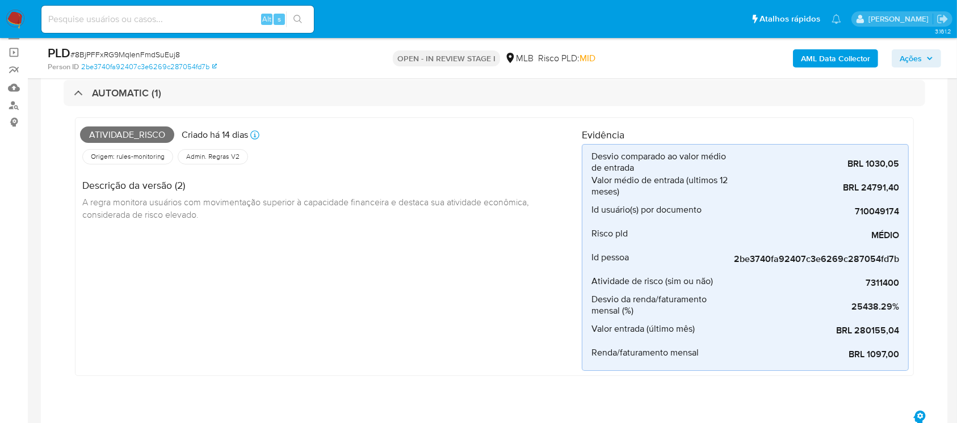
scroll to position [100, 0]
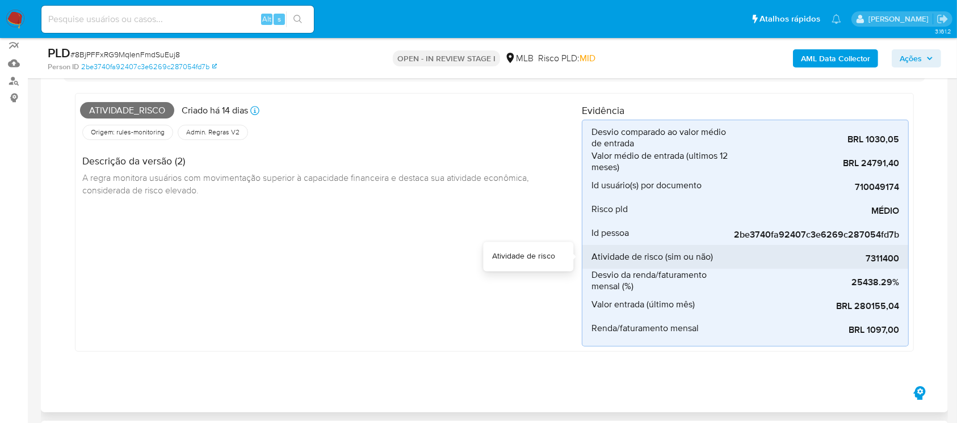
click at [613, 258] on span "Atividade de risco (sim ou não)" at bounding box center [651, 256] width 121 height 11
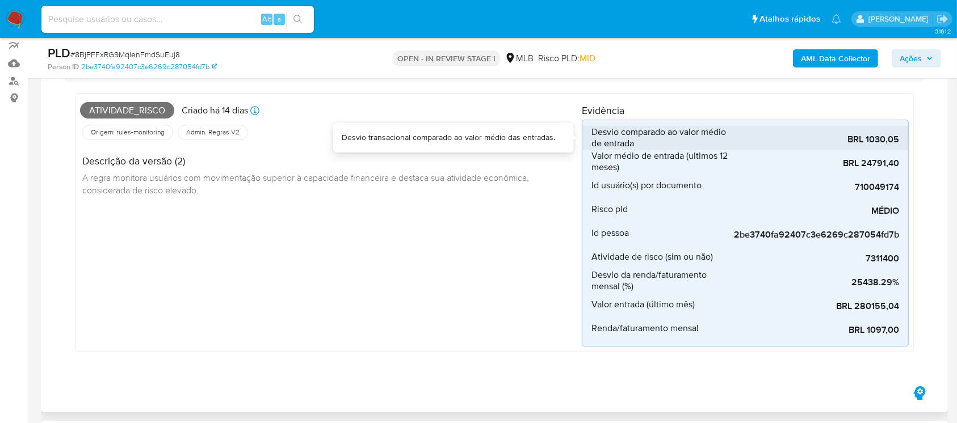
click at [623, 134] on span "Desvio comparado ao valor médio de entrada" at bounding box center [659, 138] width 136 height 23
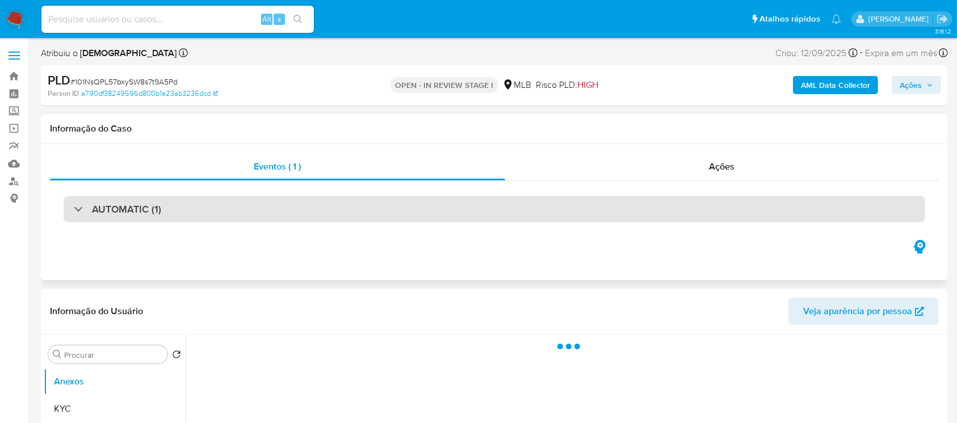
click at [74, 209] on div at bounding box center [74, 209] width 0 height 0
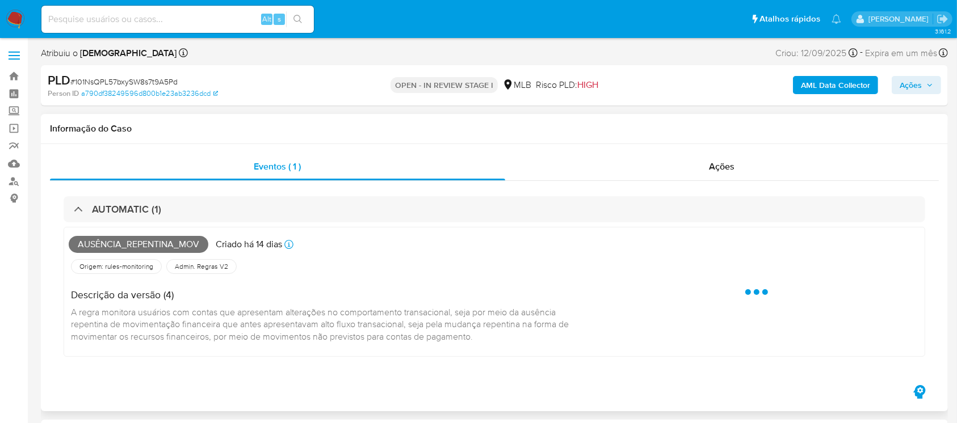
select select "10"
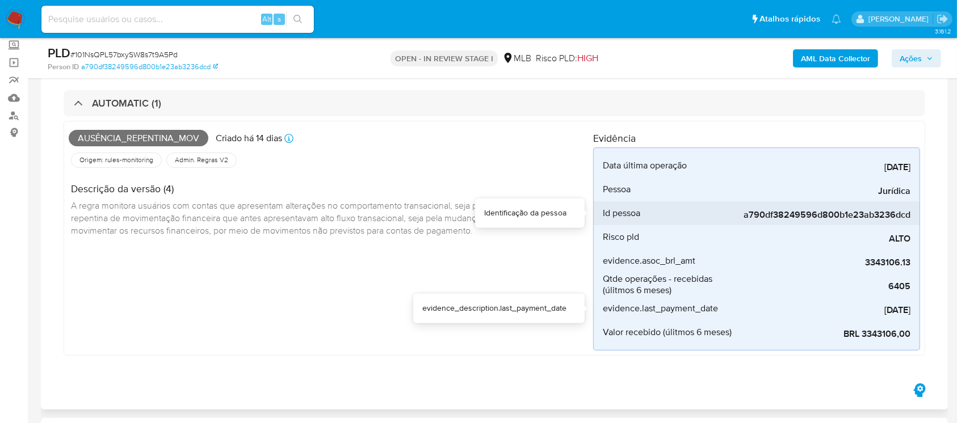
scroll to position [100, 0]
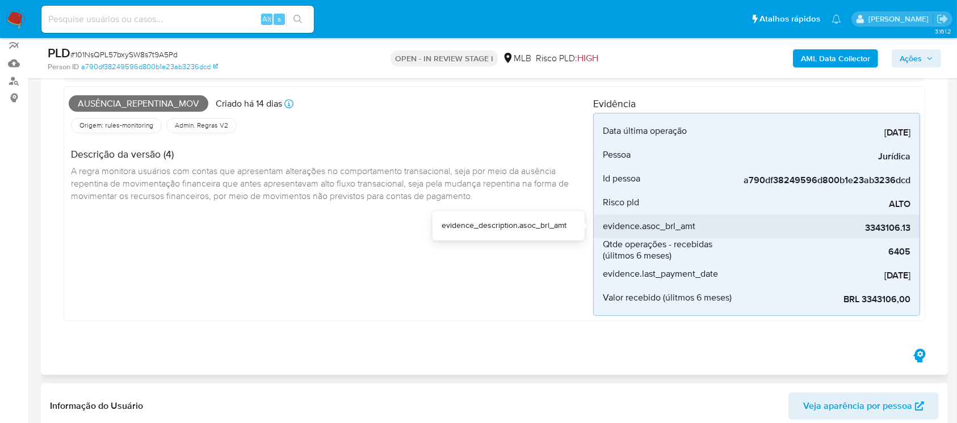
click at [635, 226] on span "evidence.asoc_brl_amt" at bounding box center [649, 226] width 92 height 11
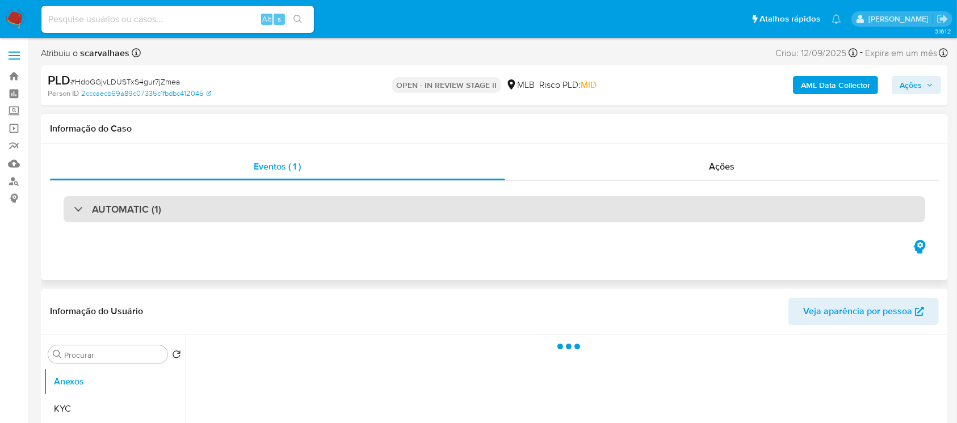
click at [99, 209] on h3 "AUTOMATIC (1)" at bounding box center [126, 209] width 69 height 12
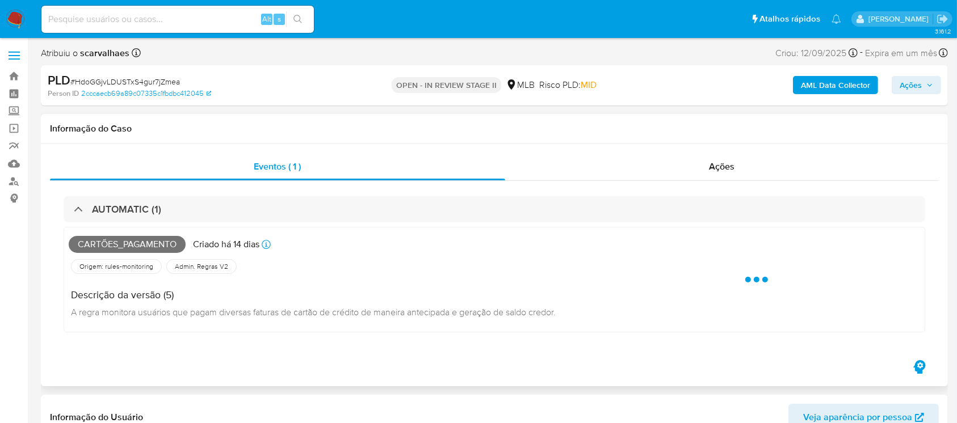
select select "10"
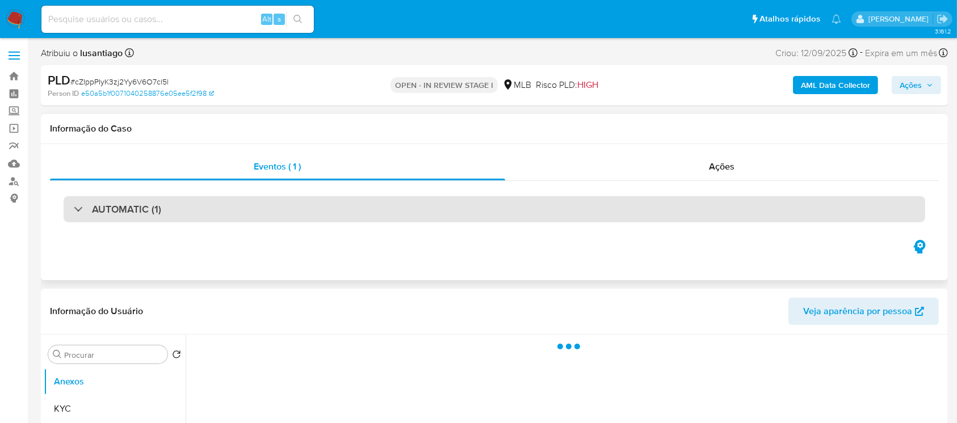
click at [100, 207] on h3 "AUTOMATIC (1)" at bounding box center [126, 209] width 69 height 12
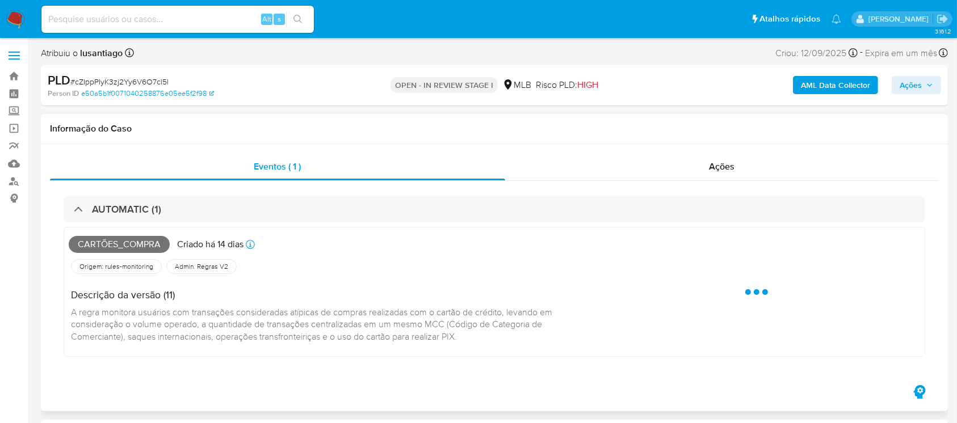
select select "10"
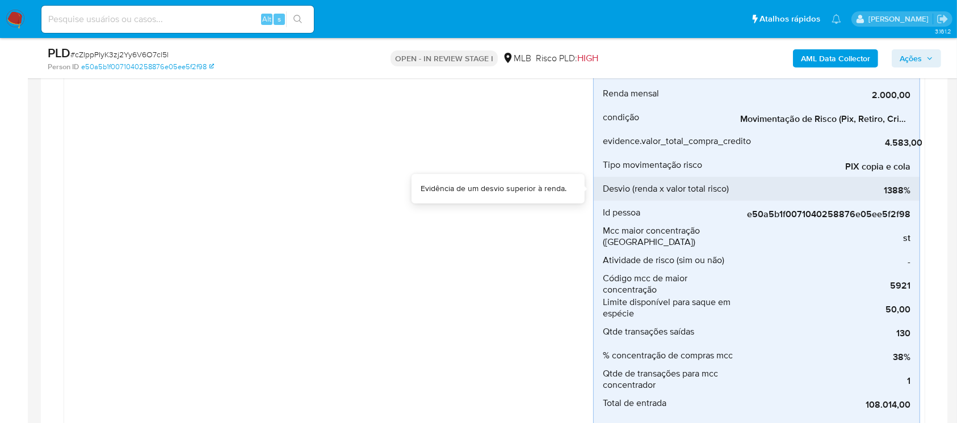
scroll to position [302, 0]
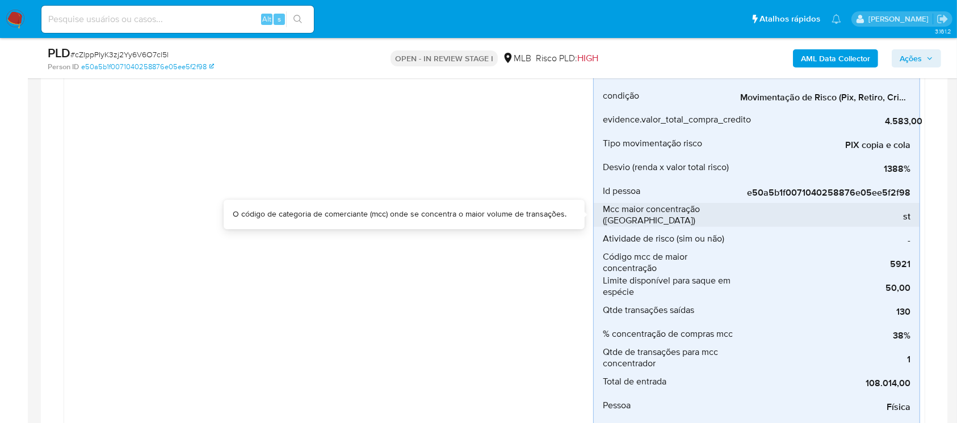
click at [901, 216] on span "st" at bounding box center [825, 216] width 170 height 11
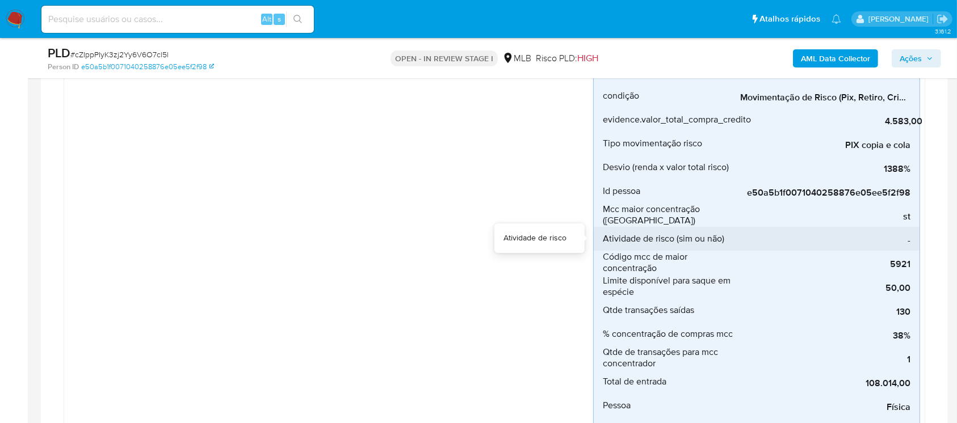
click at [717, 246] on div "Atividade de risco (sim ou não)" at bounding box center [671, 239] width 136 height 24
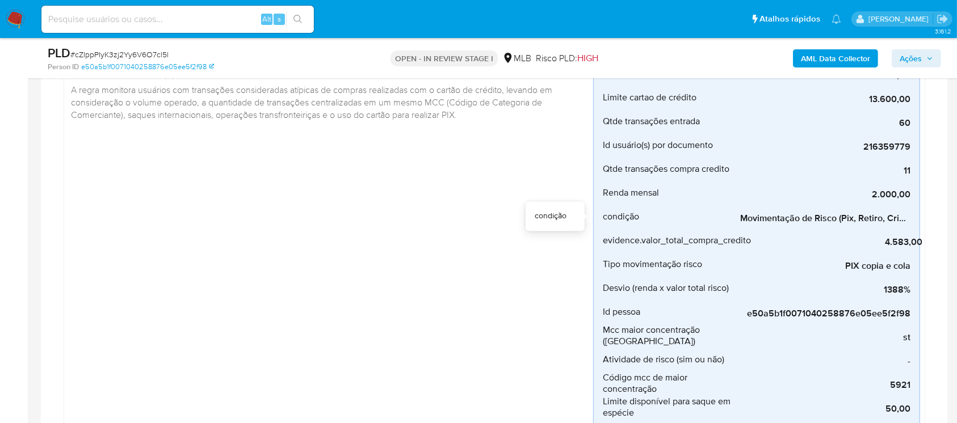
scroll to position [201, 0]
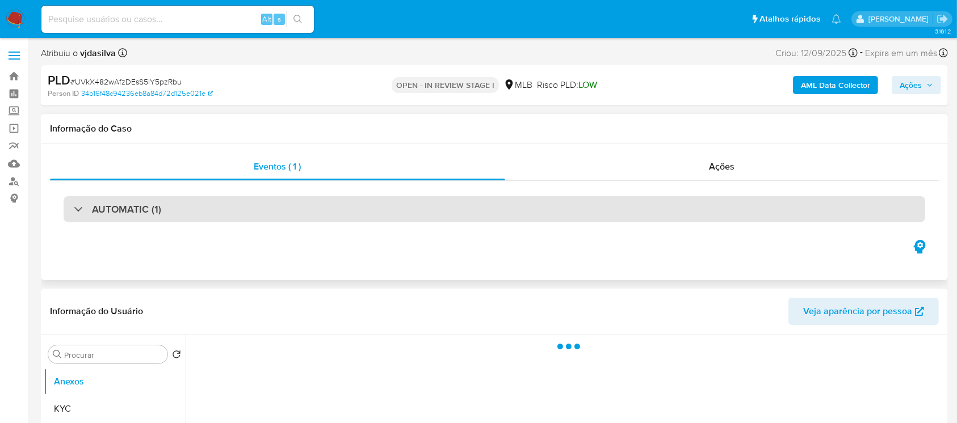
click at [156, 212] on h3 "AUTOMATIC (1)" at bounding box center [126, 209] width 69 height 12
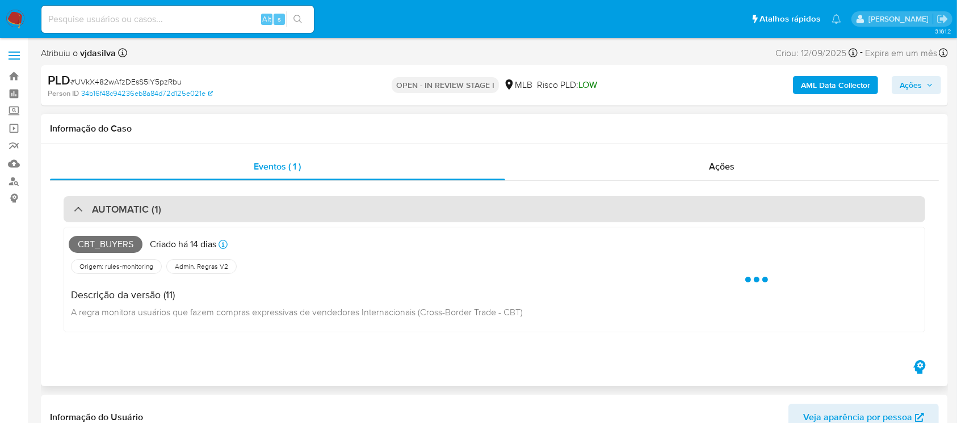
select select "10"
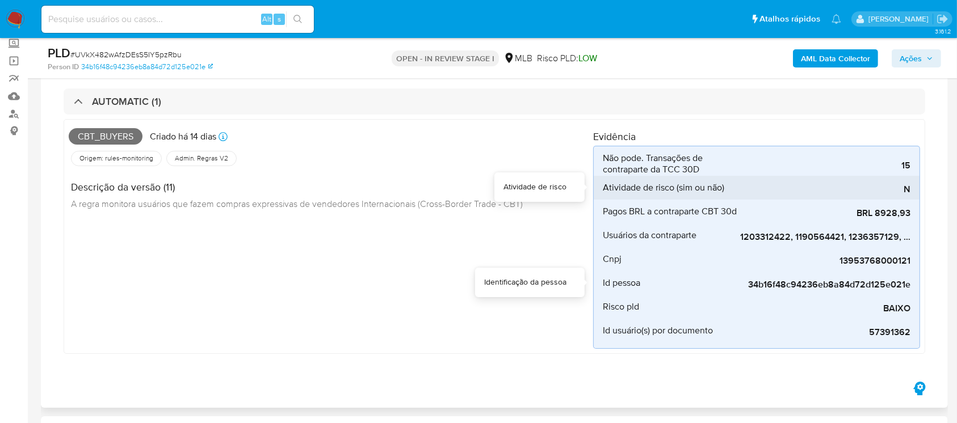
scroll to position [100, 0]
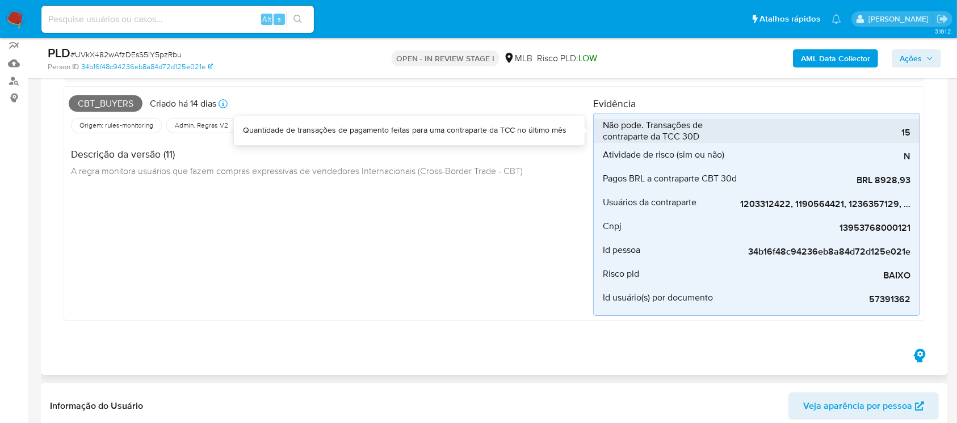
click at [610, 125] on span "Não pode. Transações de contraparte da TCC 30D" at bounding box center [671, 131] width 136 height 23
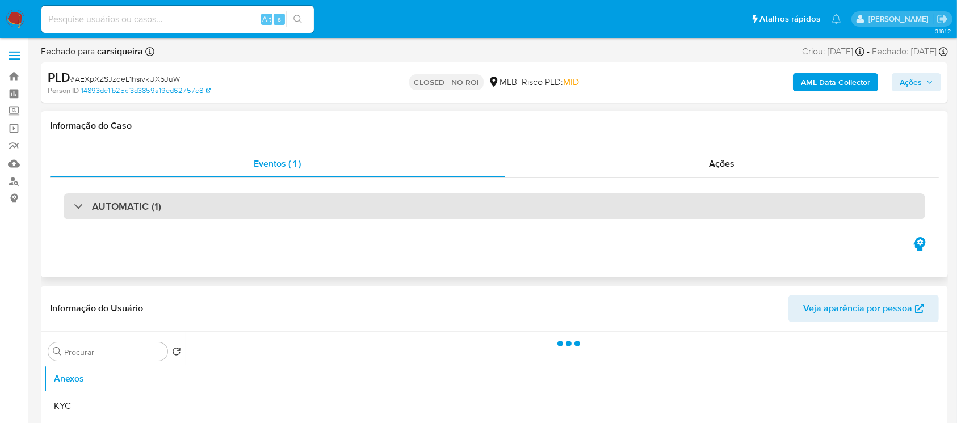
click at [120, 203] on h3 "AUTOMATIC (1)" at bounding box center [126, 206] width 69 height 12
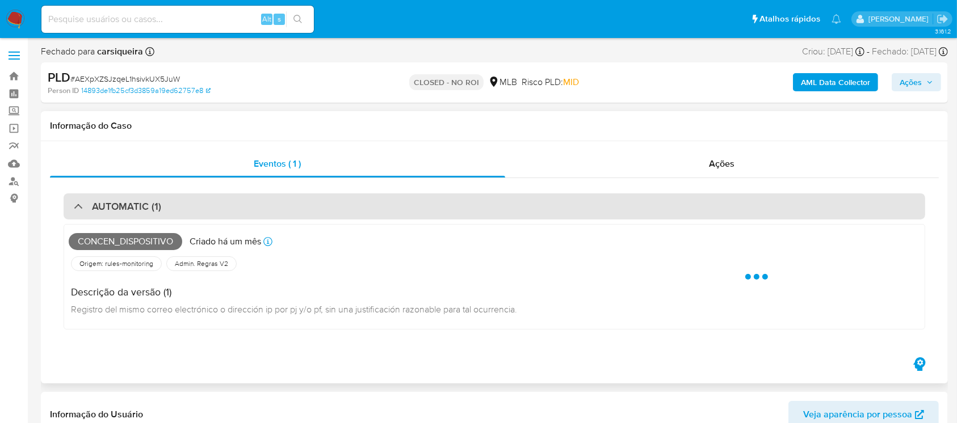
select select "10"
